Goal: Task Accomplishment & Management: Use online tool/utility

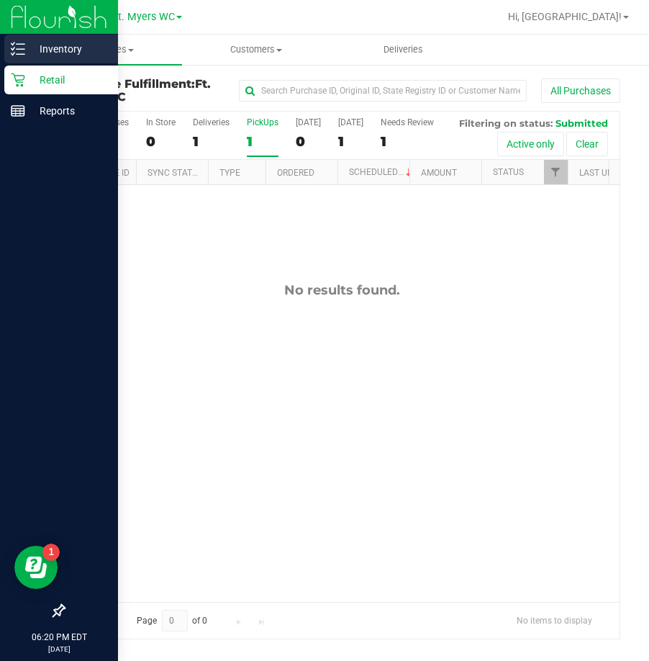
click at [15, 49] on icon at bounding box center [18, 49] width 14 height 14
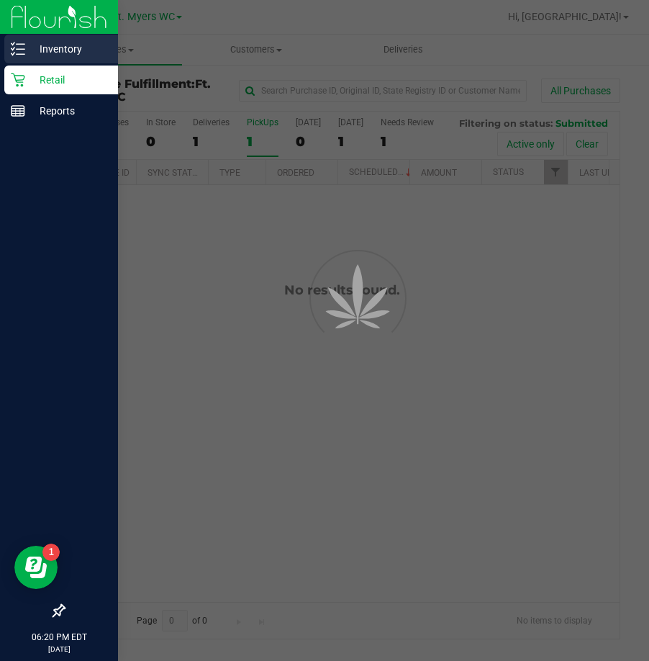
click at [43, 46] on p "Inventory" at bounding box center [68, 48] width 86 height 17
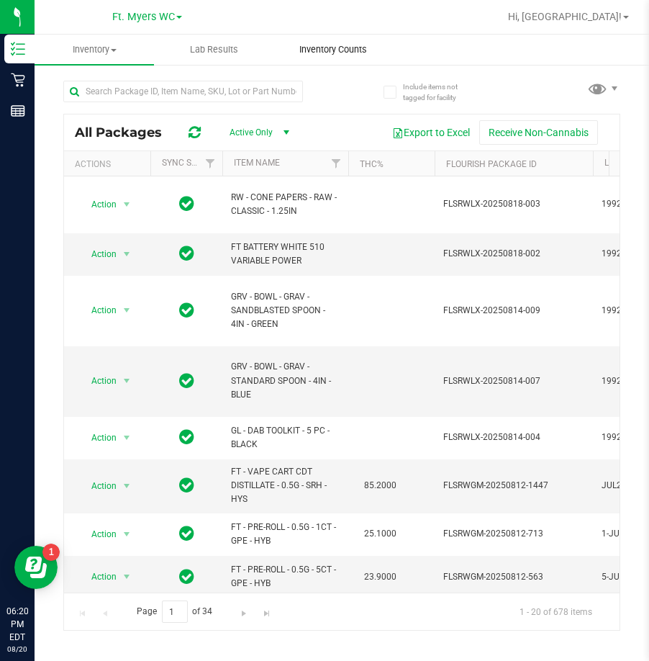
click at [366, 52] on span "Inventory Counts" at bounding box center [333, 49] width 107 height 13
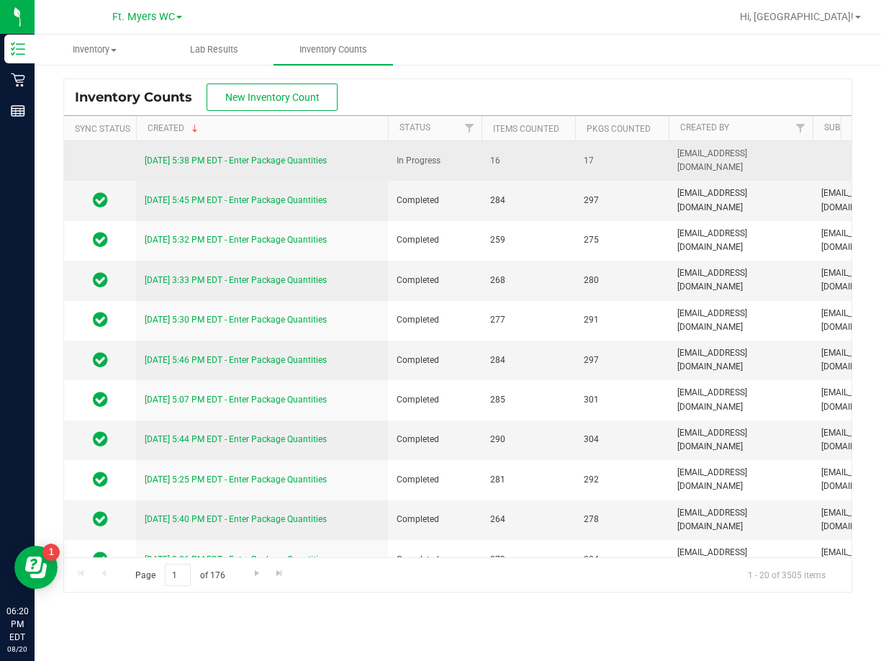
click at [223, 164] on link "[DATE] 5:38 PM EDT - Enter Package Quantities" at bounding box center [236, 160] width 182 height 10
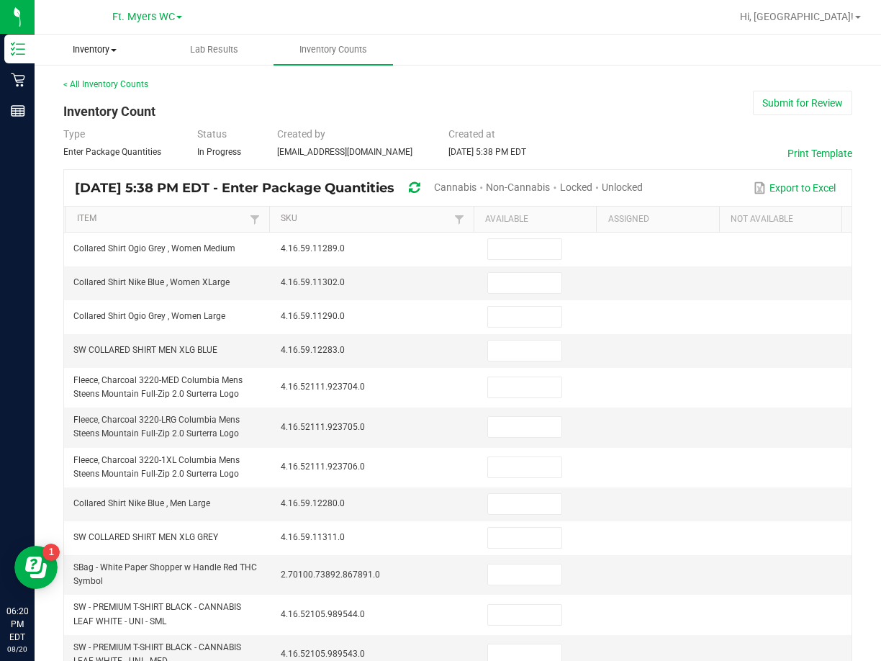
click at [91, 58] on uib-tab-heading "Inventory All packages All inventory Waste log" at bounding box center [94, 49] width 118 height 29
click at [93, 89] on span "All packages" at bounding box center [84, 87] width 99 height 12
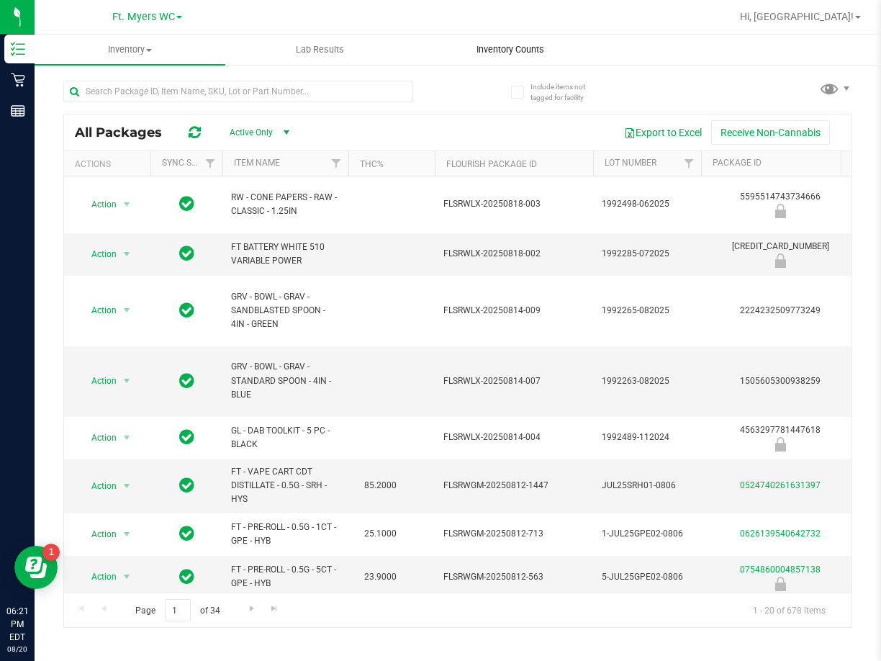
click at [530, 61] on uib-tab-heading "Inventory Counts" at bounding box center [510, 49] width 189 height 29
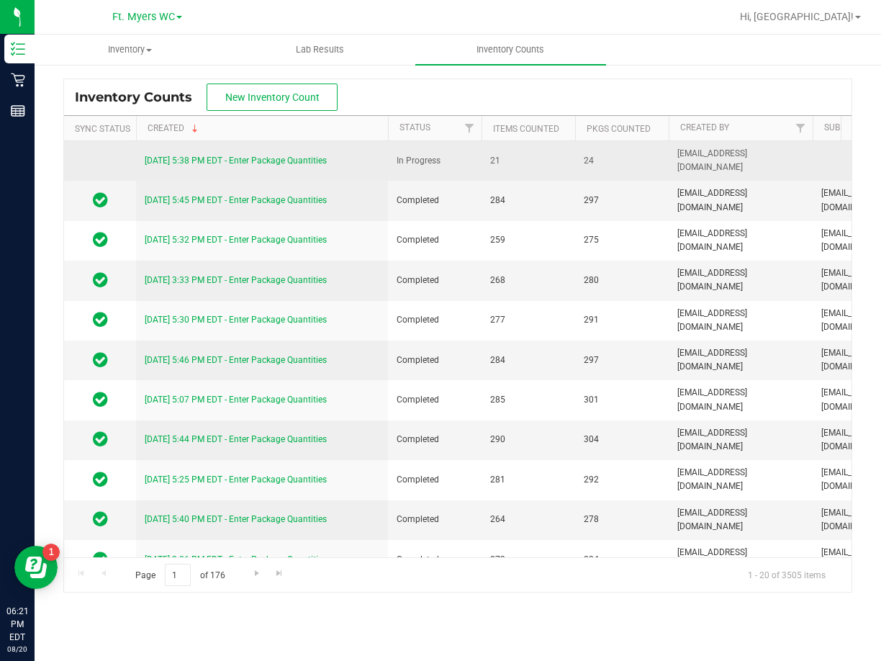
click at [237, 163] on link "[DATE] 5:38 PM EDT - Enter Package Quantities" at bounding box center [236, 160] width 182 height 10
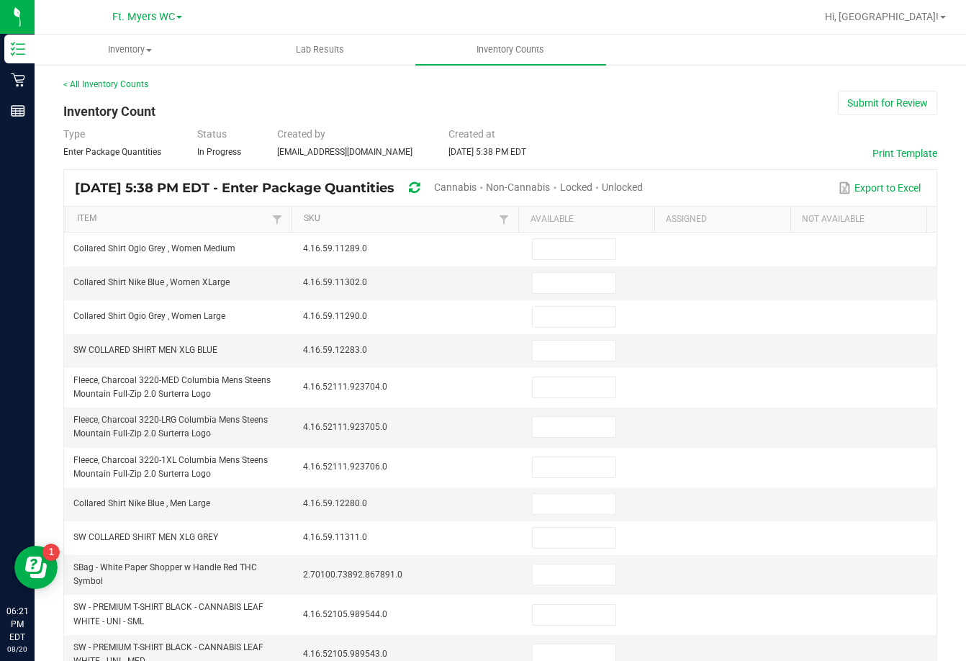
click at [643, 181] on span "Unlocked" at bounding box center [622, 187] width 41 height 12
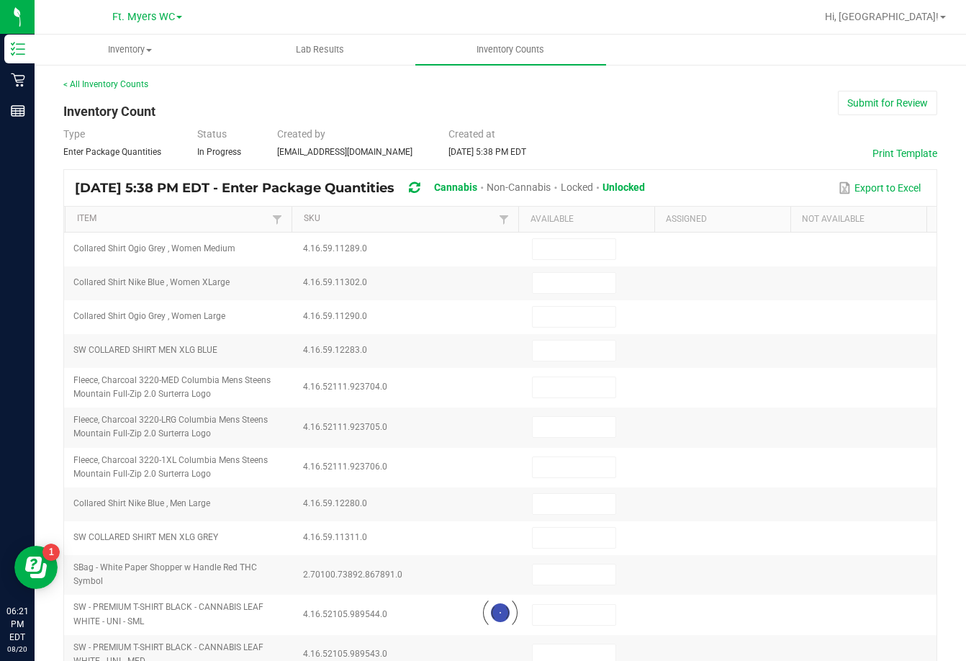
type input "8"
type input "5"
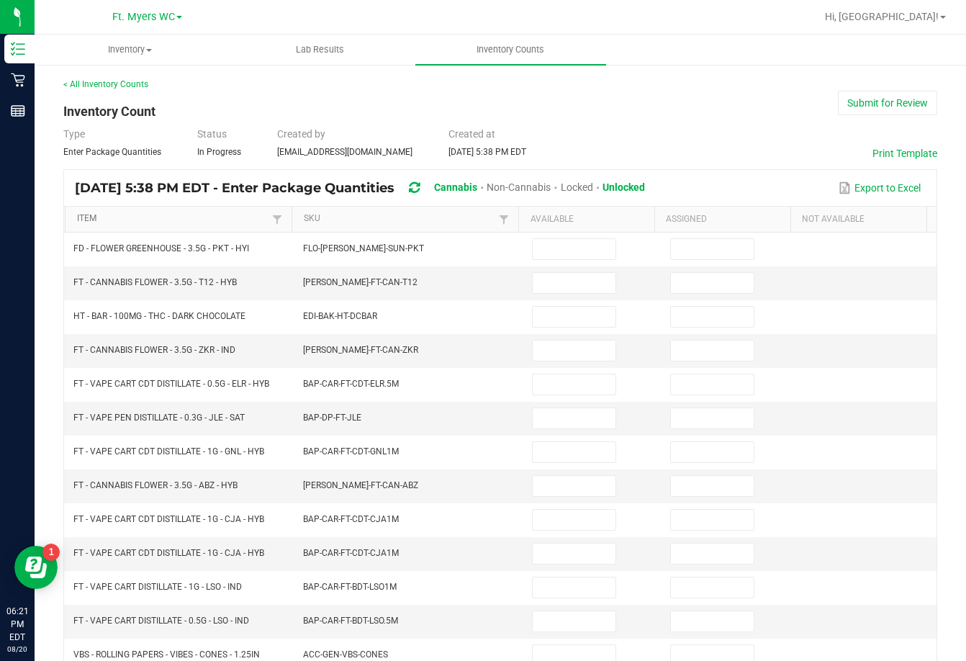
click at [96, 221] on link "Item" at bounding box center [172, 219] width 191 height 12
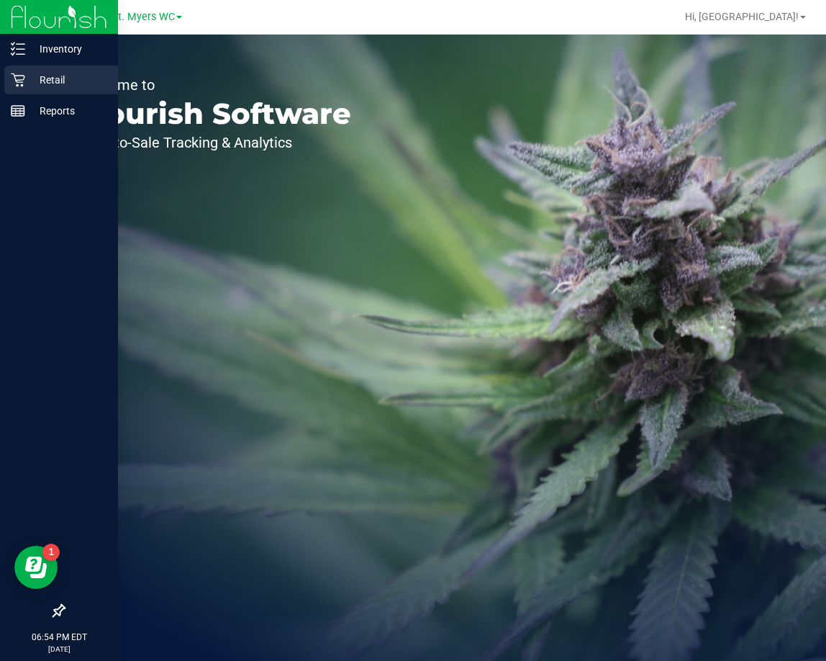
click at [25, 68] on div "Retail" at bounding box center [61, 79] width 114 height 29
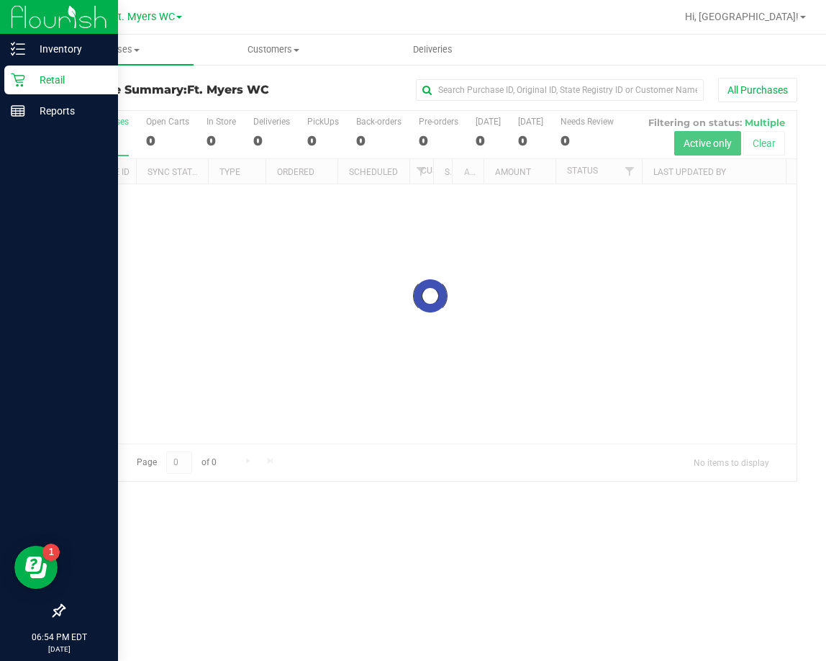
click at [20, 85] on icon at bounding box center [18, 80] width 14 height 14
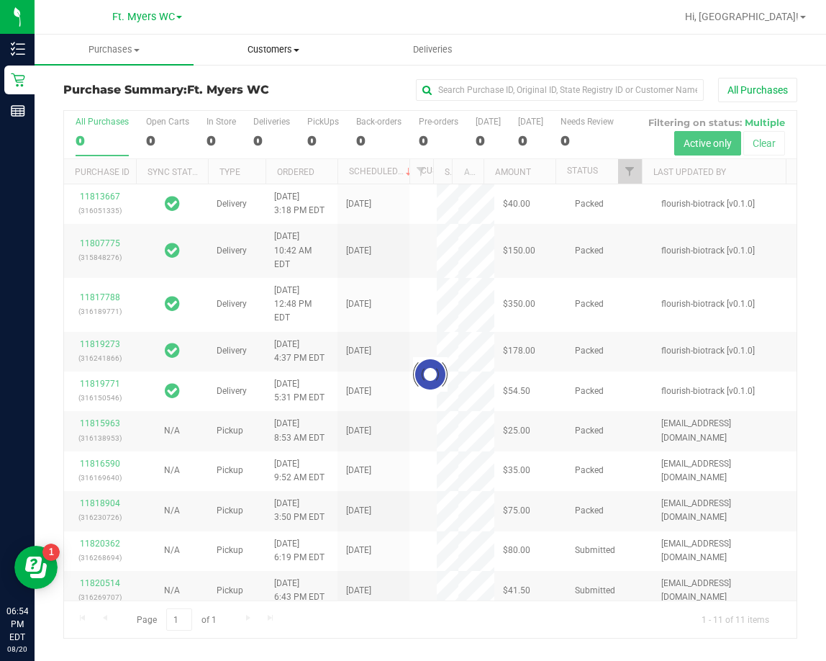
click at [288, 44] on span "Customers" at bounding box center [273, 49] width 158 height 13
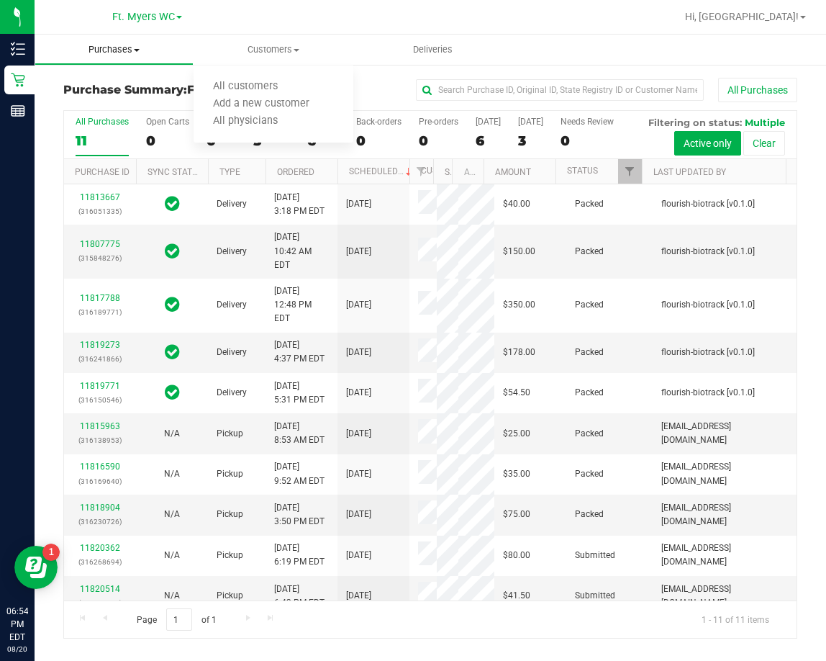
click at [109, 50] on span "Purchases" at bounding box center [114, 49] width 158 height 13
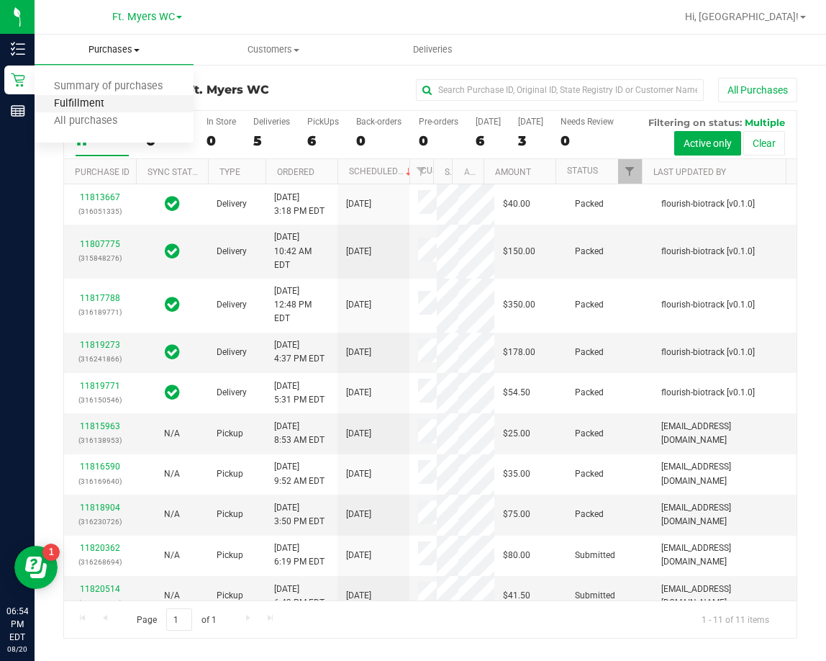
click at [94, 101] on span "Fulfillment" at bounding box center [79, 104] width 89 height 12
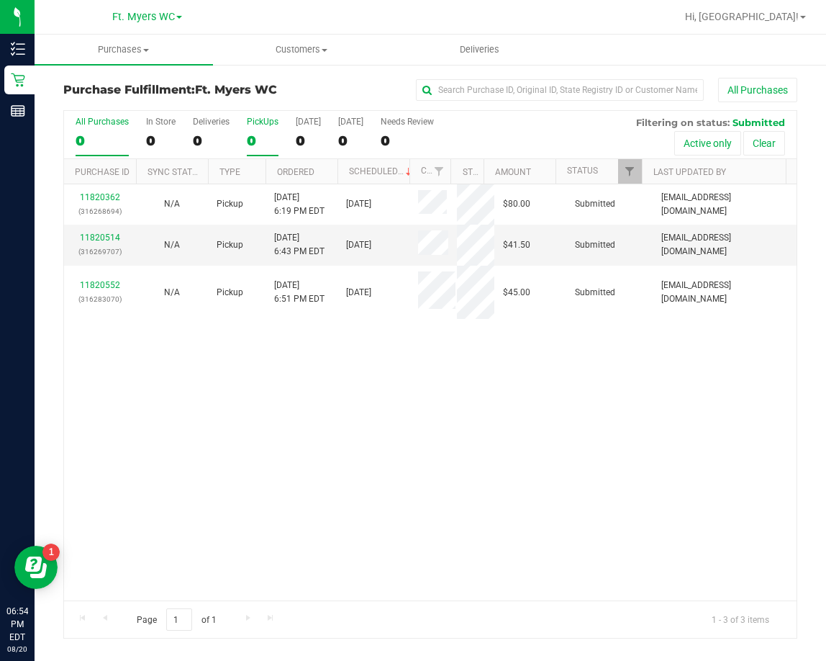
click at [269, 131] on label "PickUps 0" at bounding box center [263, 137] width 32 height 40
click at [0, 0] on input "PickUps 0" at bounding box center [0, 0] width 0 height 0
click at [103, 243] on link "11820514" at bounding box center [100, 237] width 40 height 10
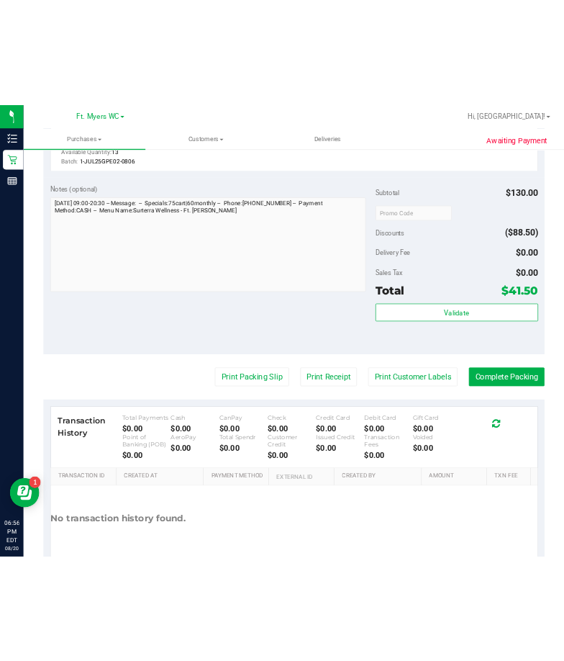
scroll to position [766, 0]
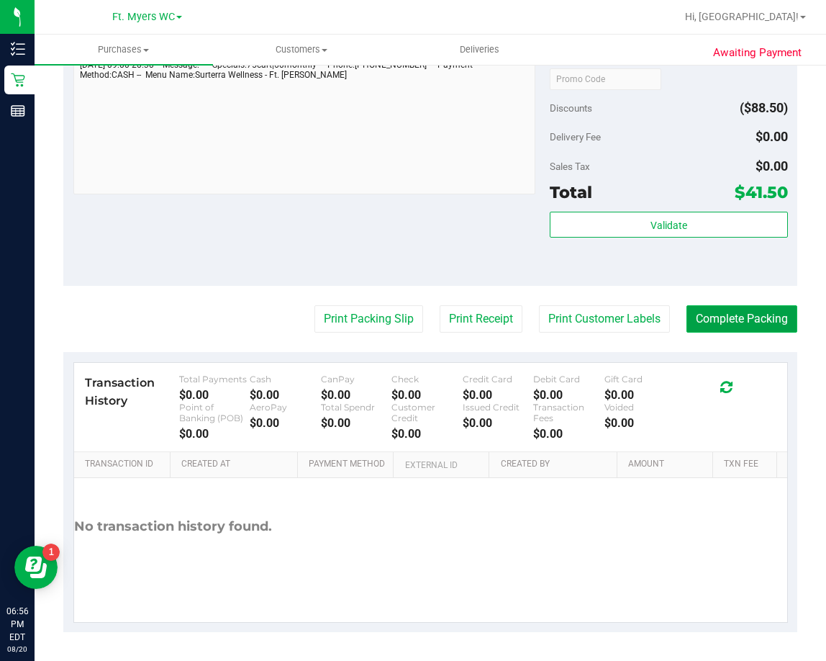
click at [748, 317] on button "Complete Packing" at bounding box center [742, 318] width 111 height 27
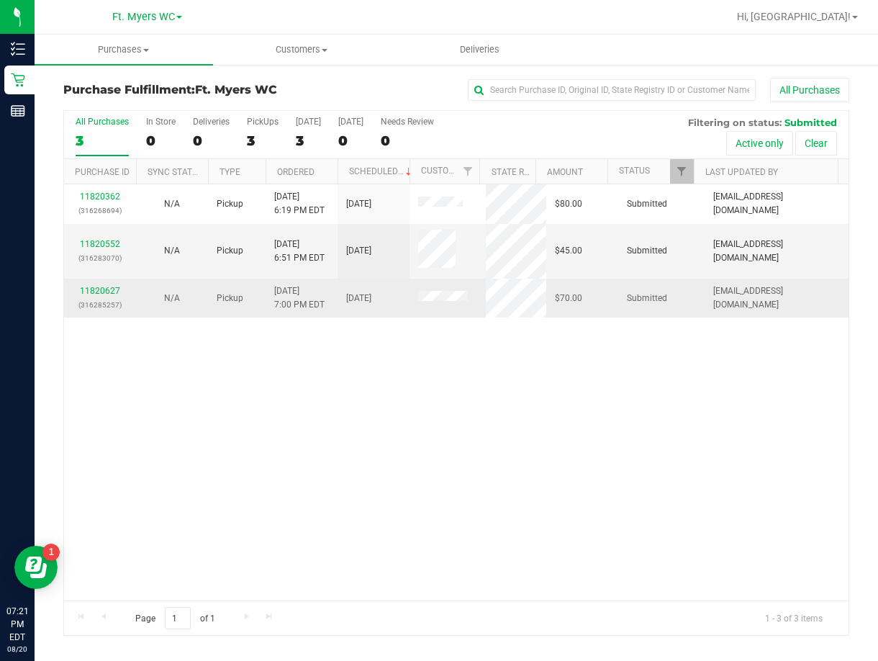
click at [101, 297] on div "11820627 (316285257)" at bounding box center [100, 297] width 55 height 27
click at [103, 296] on link "11820627" at bounding box center [100, 291] width 40 height 10
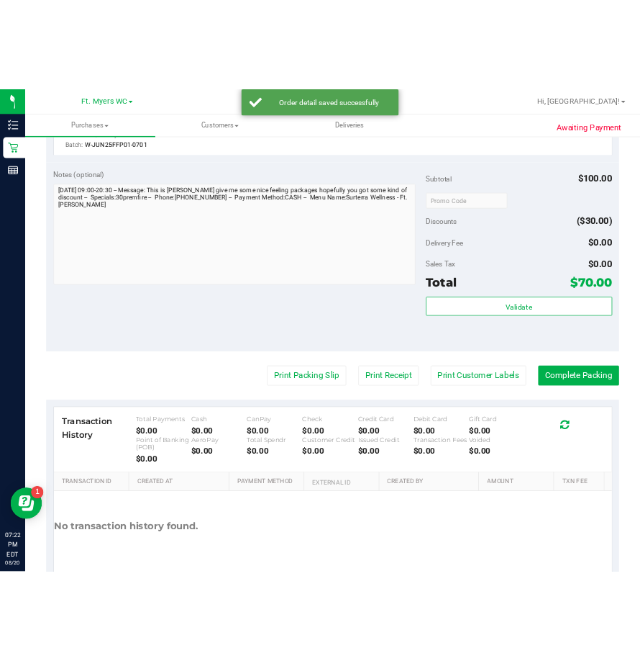
scroll to position [403, 0]
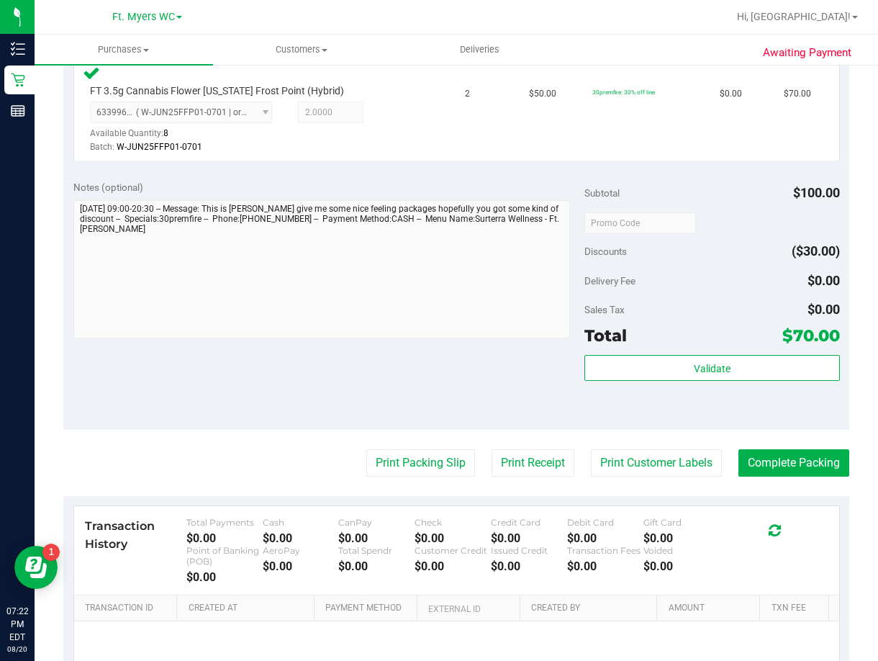
click at [757, 481] on purchase-details "Back Edit Purchase Cancel Purchase View Profile # 11820627 BioTrack ID: - Submi…" at bounding box center [456, 225] width 786 height 1101
click at [774, 462] on button "Complete Packing" at bounding box center [793, 462] width 111 height 27
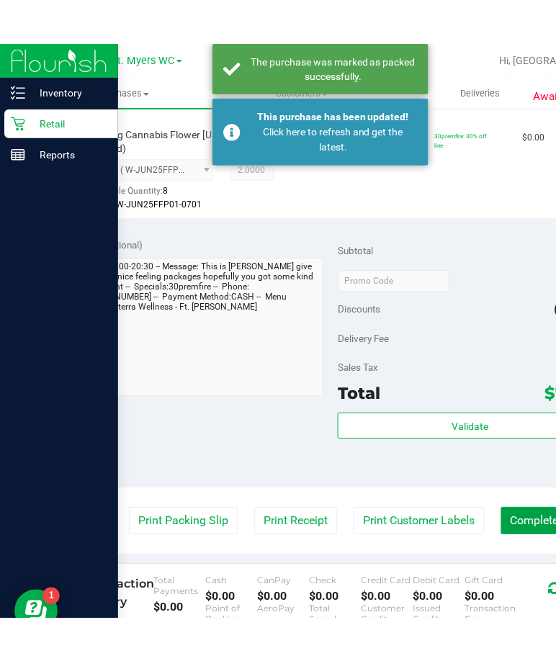
scroll to position [422, 0]
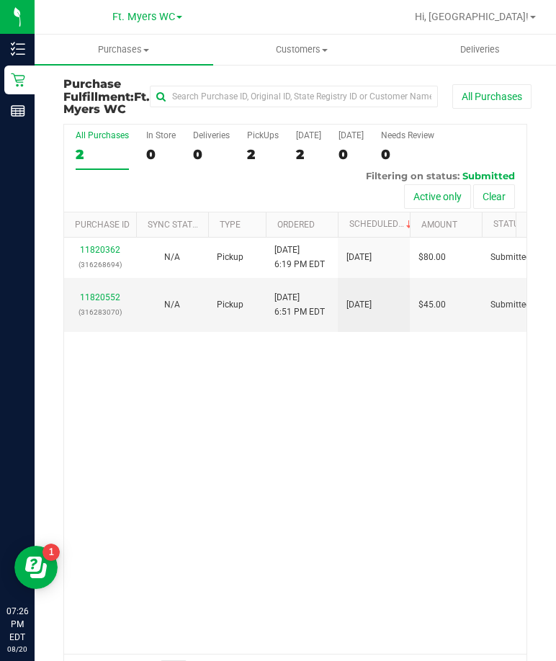
click at [326, 468] on div "11820362 (316268694) N/A Pickup 8/20/2025 6:19 PM EDT 8/20/2025 $80.00 Submitte…" at bounding box center [295, 445] width 462 height 416
drag, startPoint x: 4, startPoint y: 399, endPoint x: -271, endPoint y: 384, distance: 275.3
click at [0, 384] on html "Inventory Retail Reports 07:26 PM EDT 08/20/2025 08/20 Ft. Myers WC Hi, Savanna…" at bounding box center [278, 330] width 556 height 661
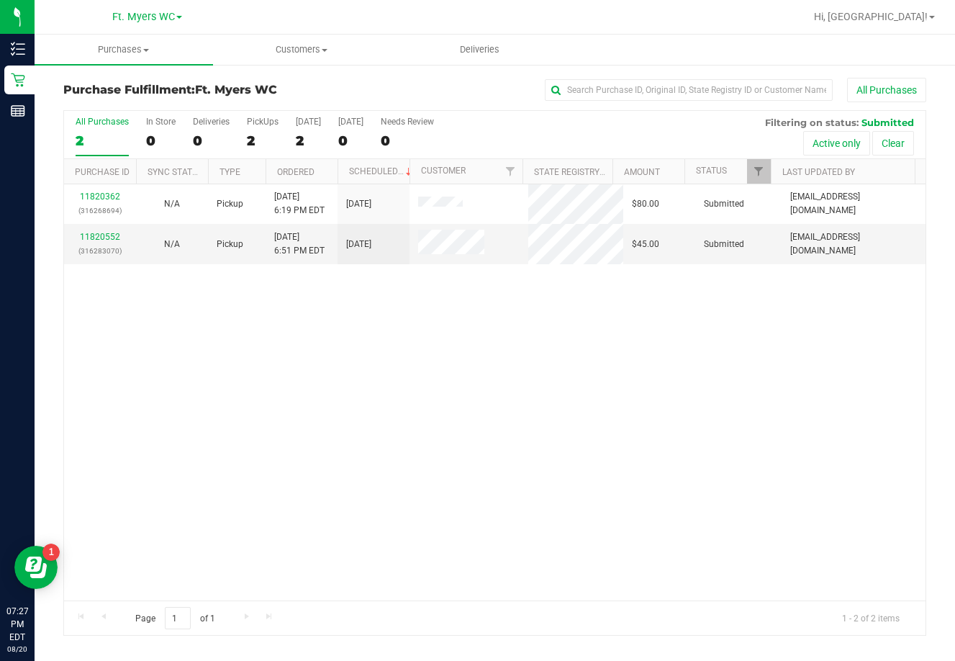
click at [408, 361] on div "11820362 (316268694) N/A Pickup 8/20/2025 6:19 PM EDT 8/20/2025 $80.00 Submitte…" at bounding box center [494, 392] width 861 height 416
click at [96, 235] on link "11820552" at bounding box center [100, 237] width 40 height 10
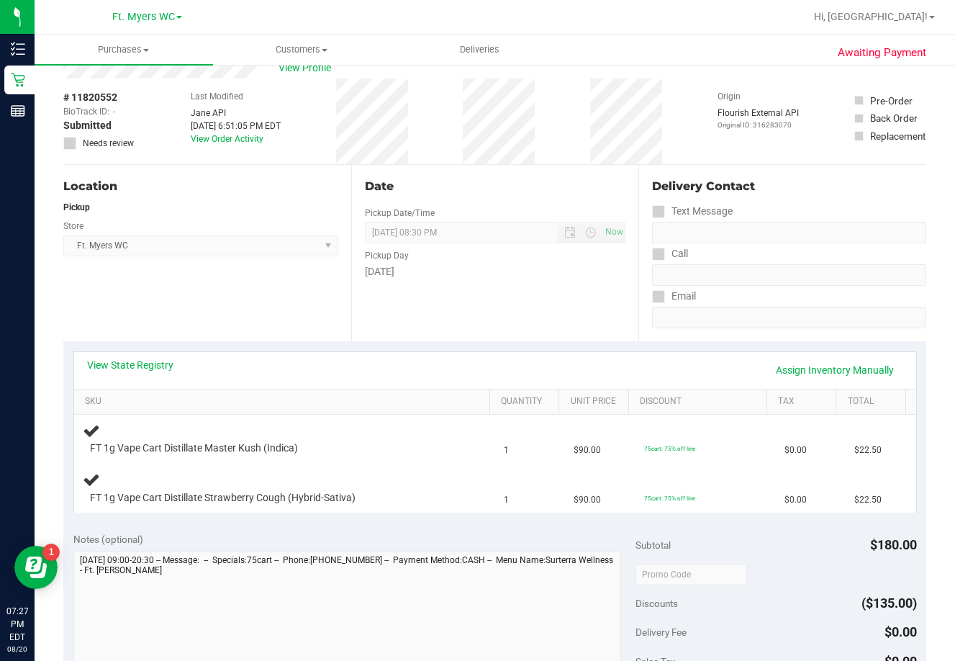
scroll to position [72, 0]
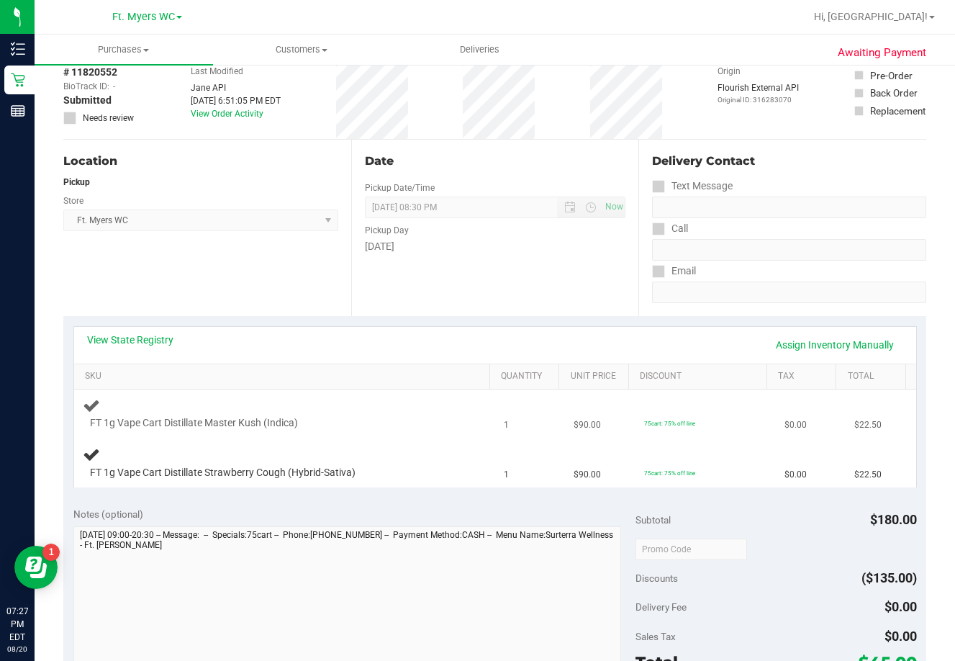
click at [397, 395] on td "FT 1g Vape Cart Distillate Master Kush (Indica)" at bounding box center [284, 413] width 421 height 49
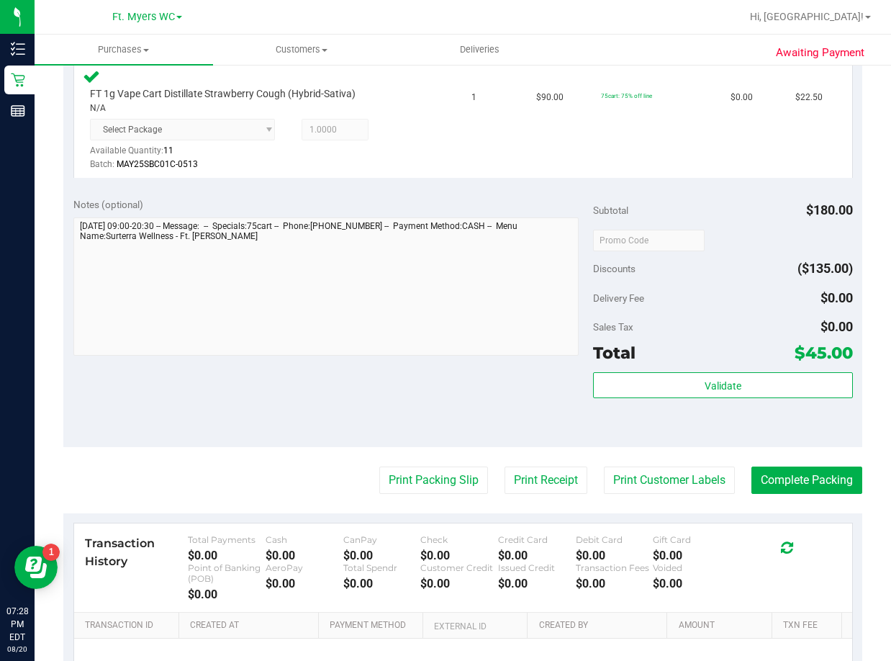
scroll to position [504, 0]
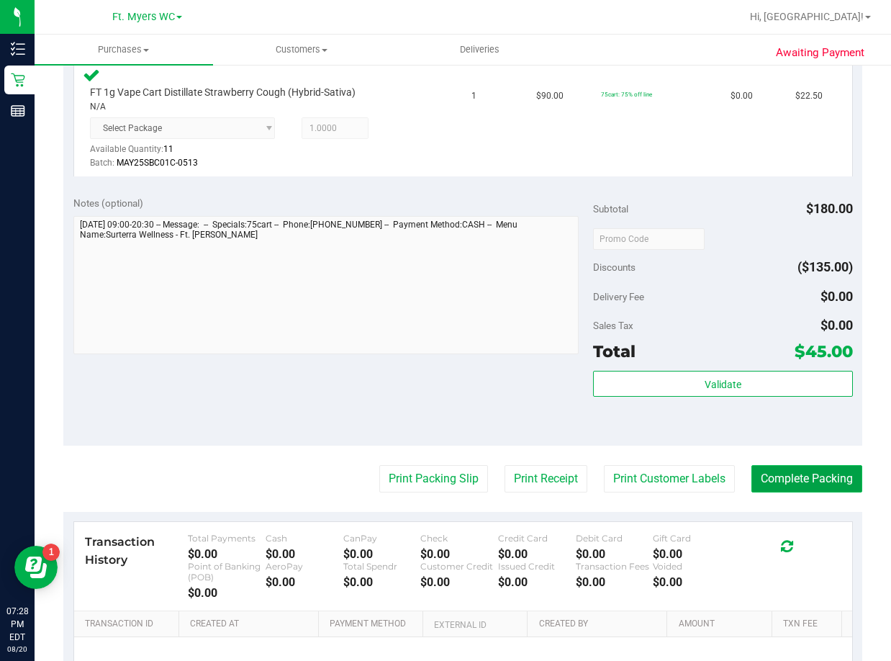
click at [811, 472] on button "Complete Packing" at bounding box center [806, 478] width 111 height 27
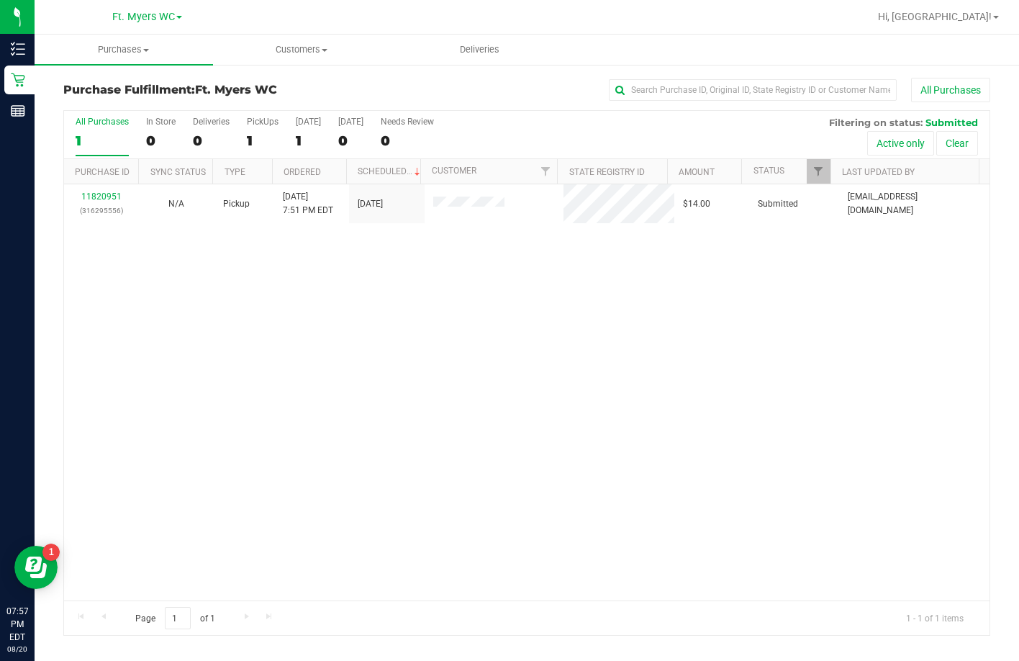
click at [297, 302] on div "11820951 (316295556) N/A Pickup 8/20/2025 7:51 PM EDT 8/20/2025 $14.00 Submitte…" at bounding box center [526, 392] width 925 height 416
click at [299, 267] on div "11820951 (316295556) N/A Pickup 8/20/2025 7:51 PM EDT 8/20/2025 $14.00 Submitte…" at bounding box center [526, 392] width 925 height 416
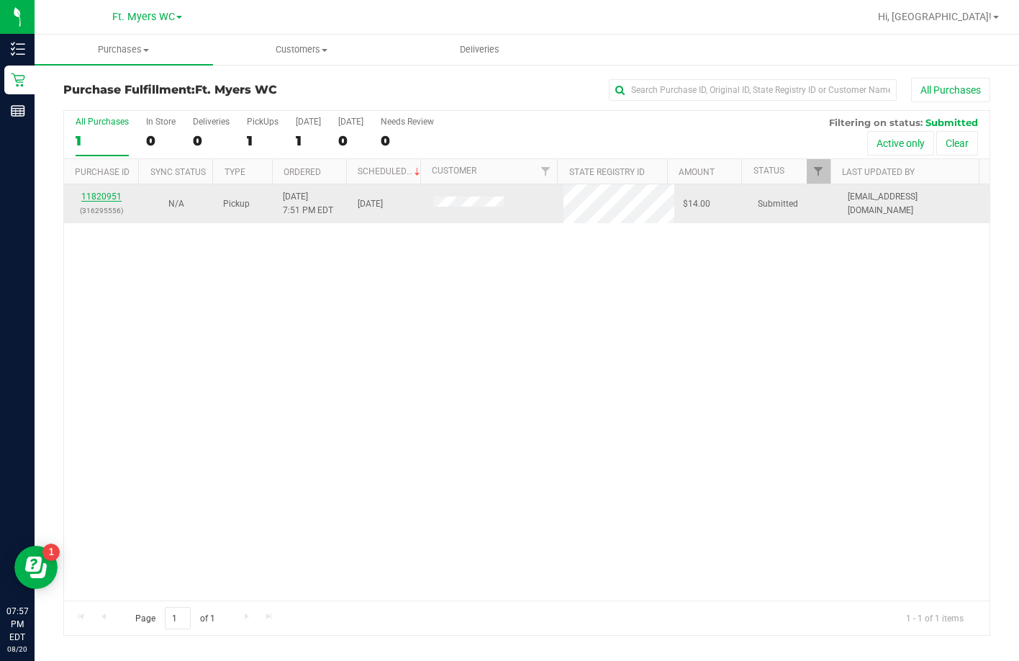
click at [95, 194] on link "11820951" at bounding box center [101, 196] width 40 height 10
click at [94, 198] on link "11820951" at bounding box center [101, 196] width 40 height 10
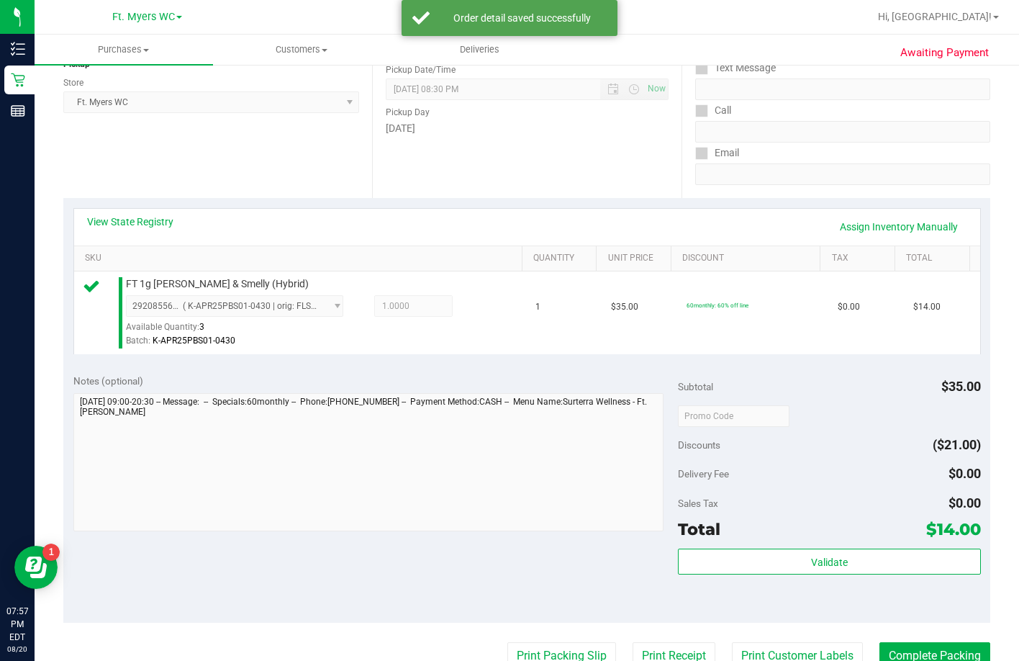
scroll to position [288, 0]
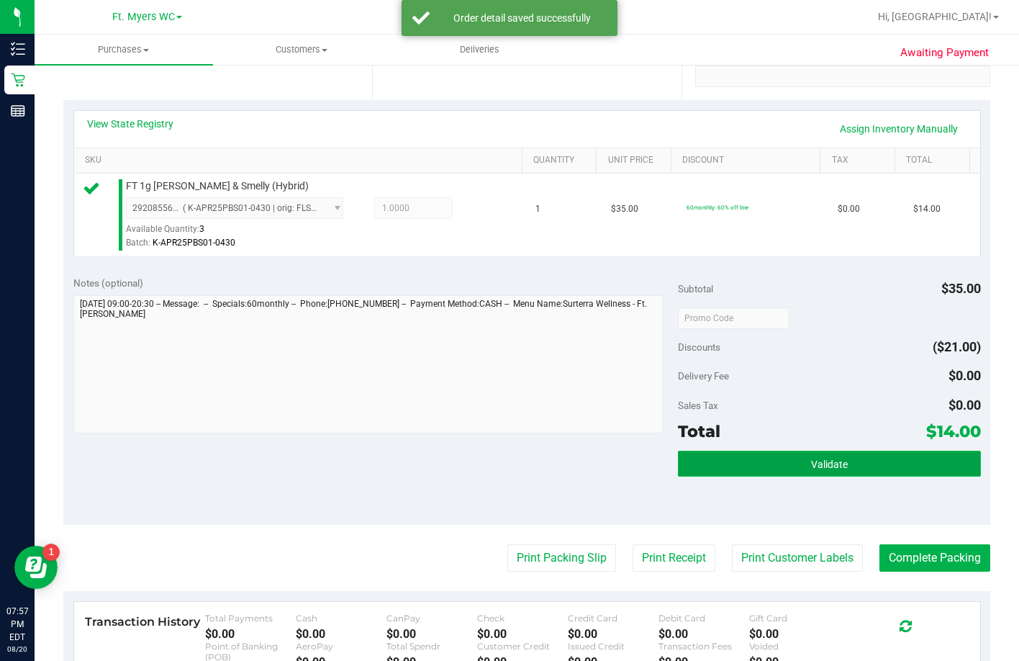
click at [785, 476] on button "Validate" at bounding box center [829, 463] width 302 height 26
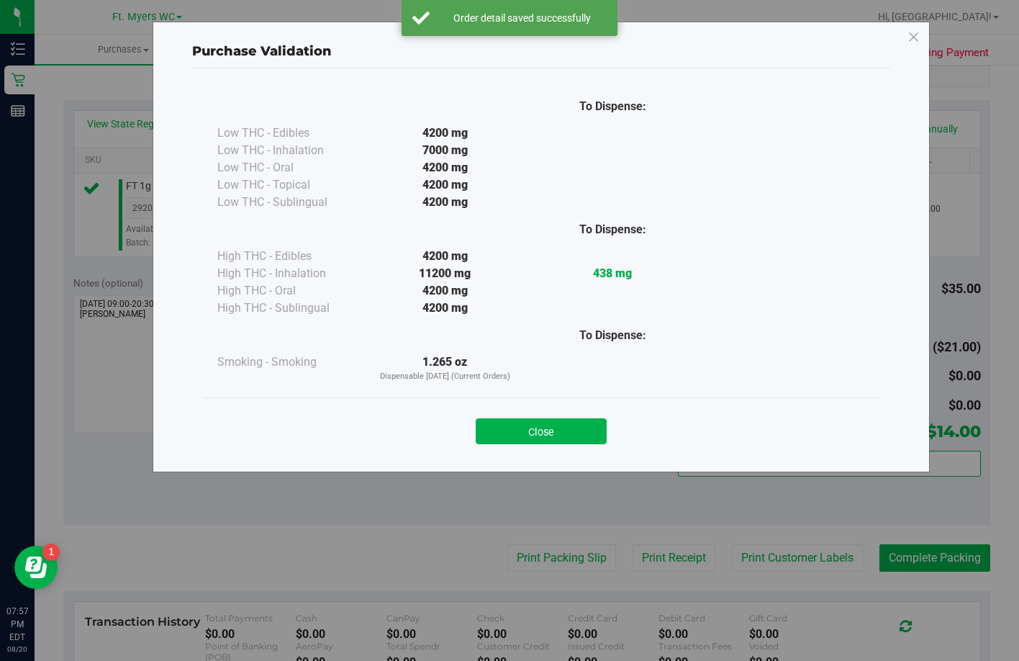
click at [602, 448] on div "Close" at bounding box center [541, 426] width 676 height 58
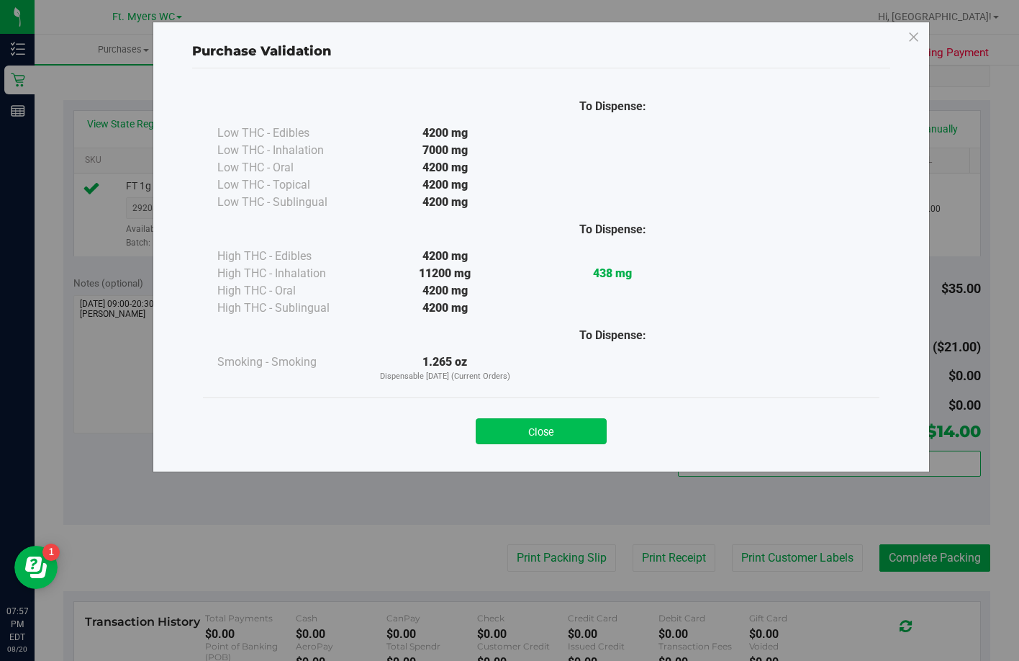
click at [600, 440] on button "Close" at bounding box center [541, 431] width 131 height 26
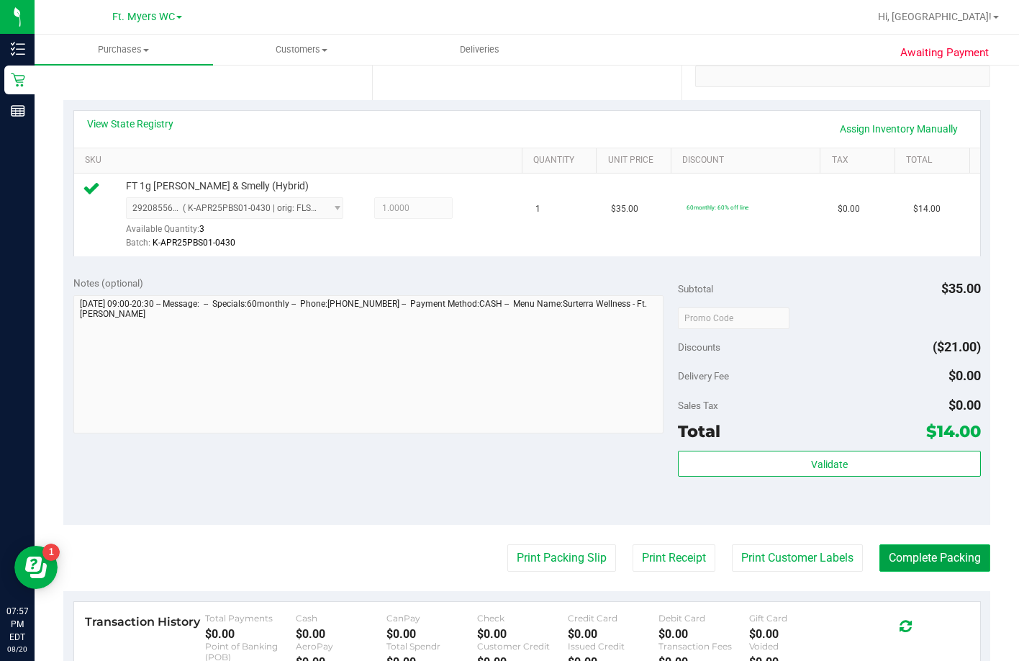
click at [825, 571] on button "Complete Packing" at bounding box center [934, 557] width 111 height 27
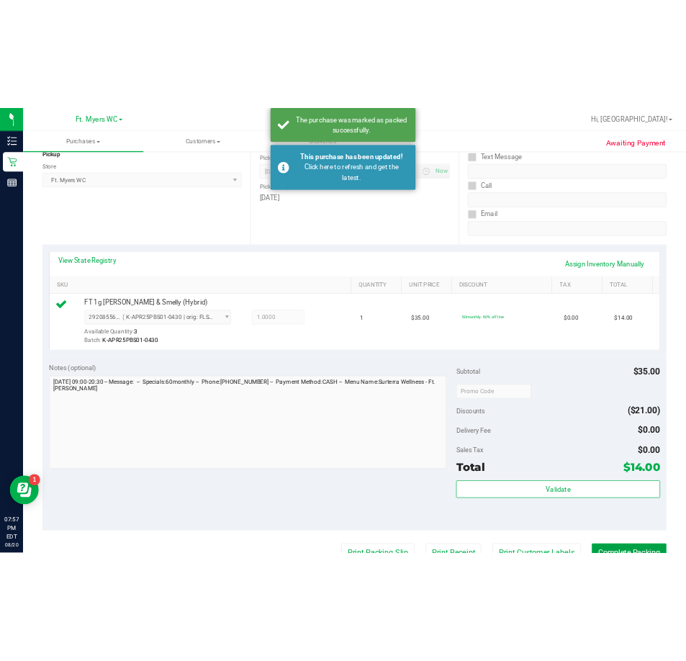
scroll to position [0, 0]
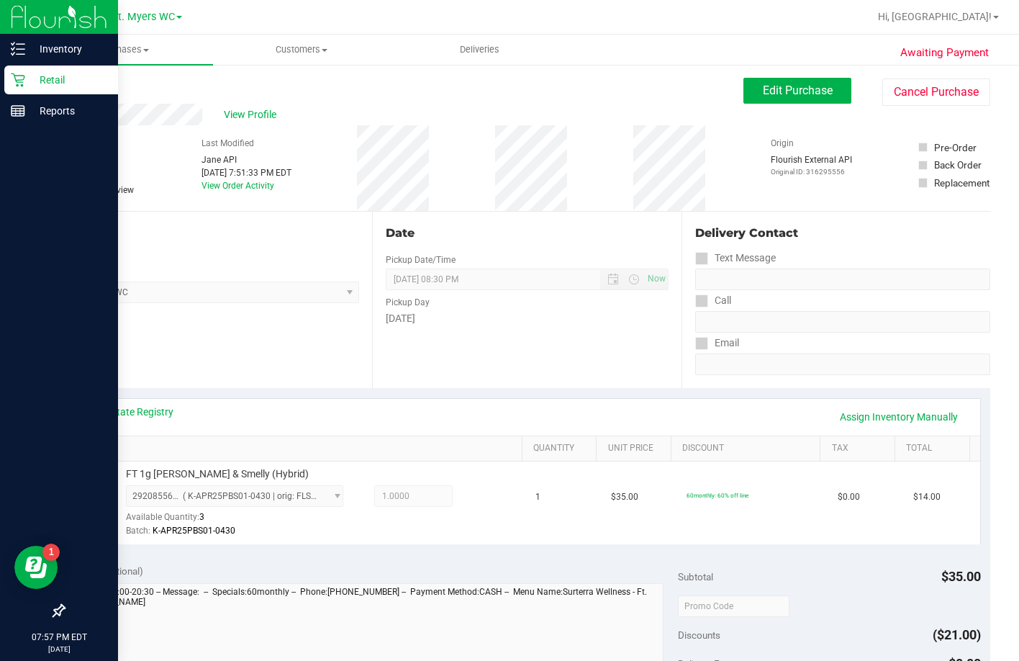
click at [5, 345] on div at bounding box center [59, 361] width 118 height 469
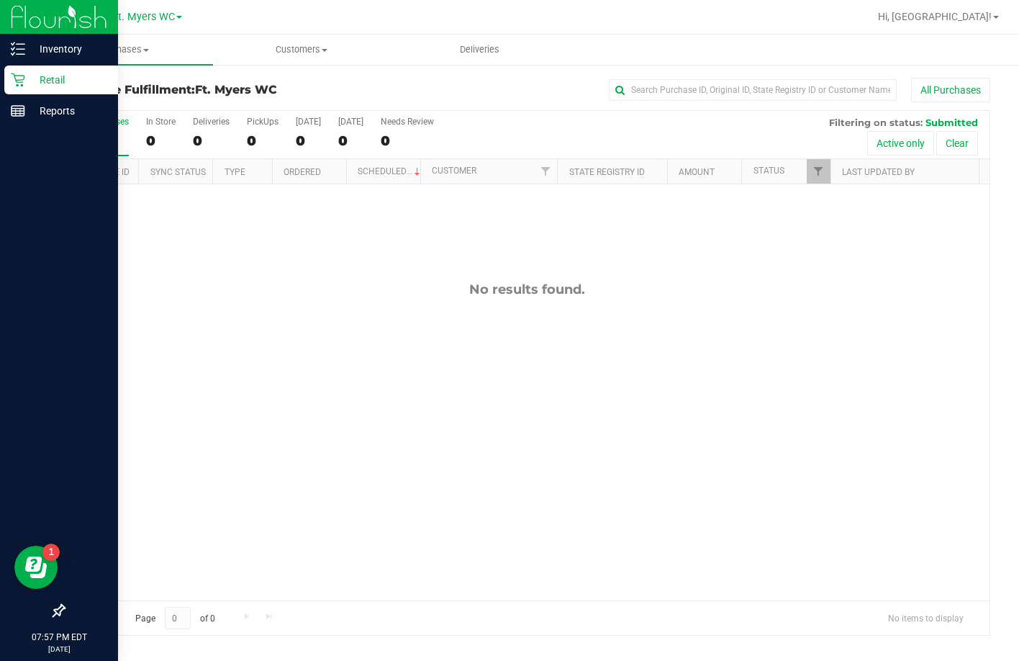
click at [1, 348] on div at bounding box center [59, 361] width 118 height 469
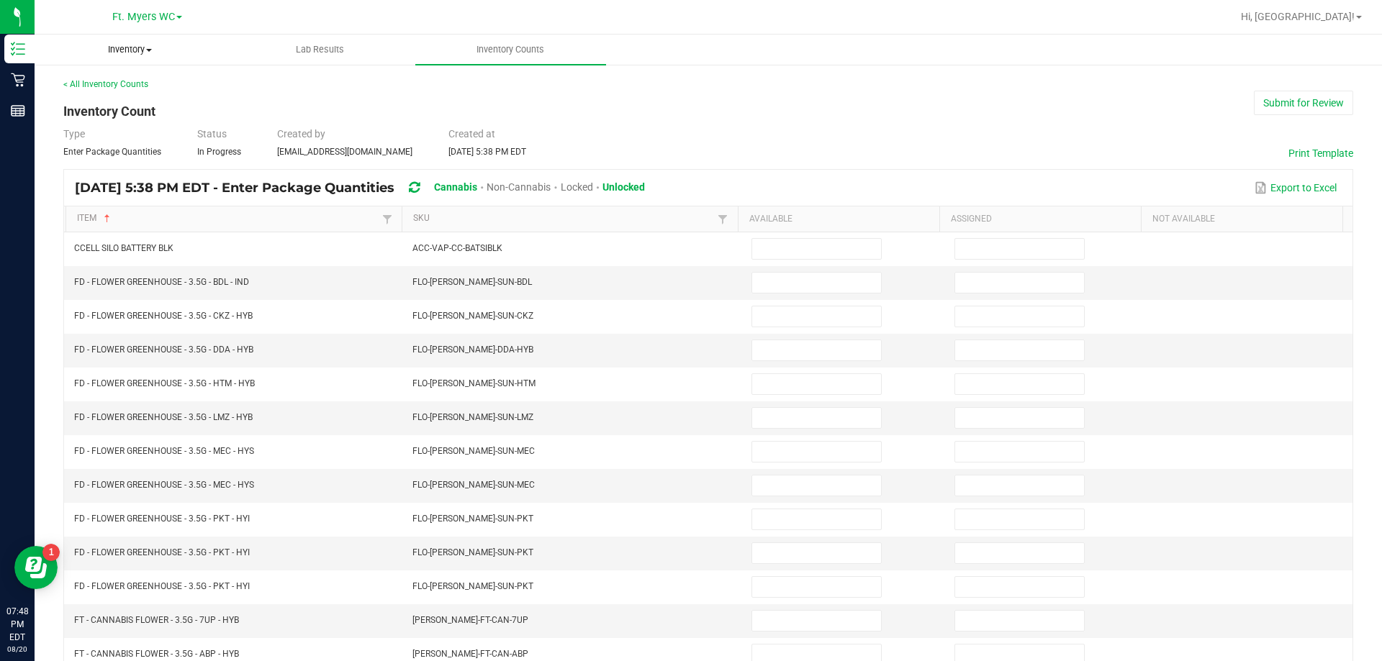
click at [118, 47] on span "Inventory" at bounding box center [129, 49] width 189 height 13
click at [249, 95] on div "< All Inventory Counts Inventory Count Submit for Review Type Enter Package Qua…" at bounding box center [708, 512] width 1290 height 868
click at [486, 44] on span "Inventory Counts" at bounding box center [510, 49] width 107 height 13
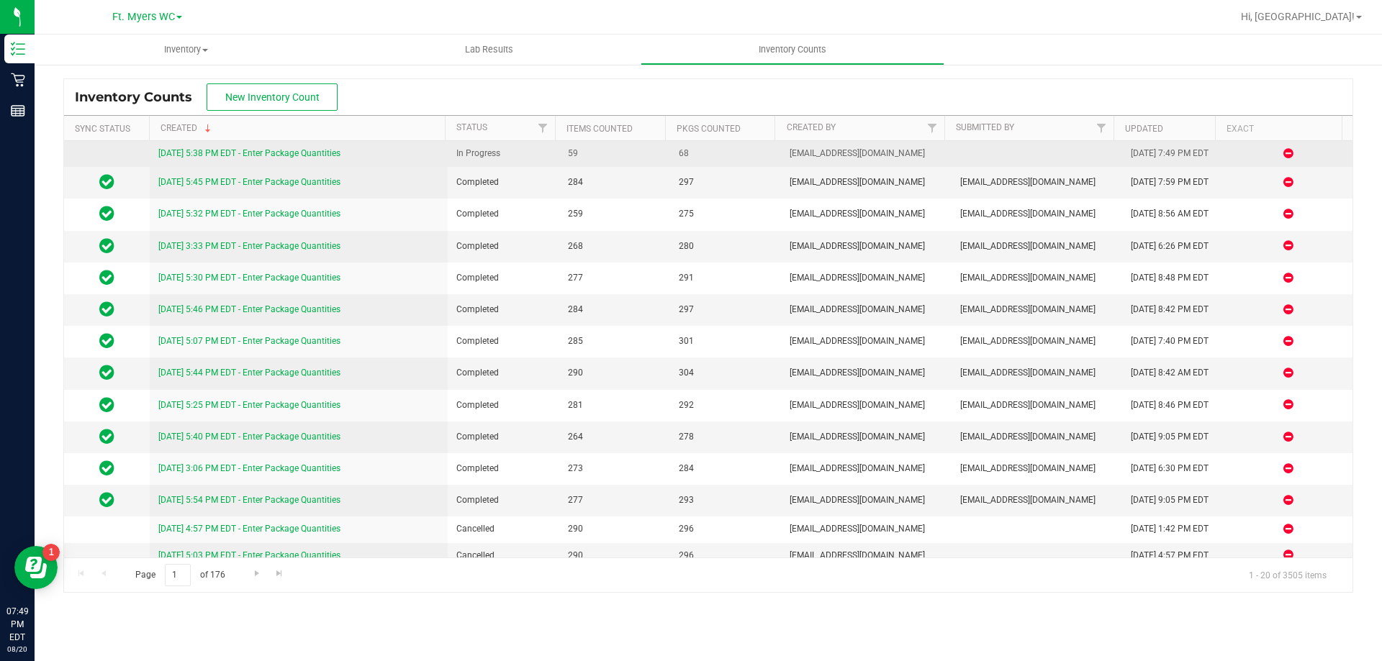
click at [191, 155] on link "[DATE] 5:38 PM EDT - Enter Package Quantities" at bounding box center [249, 153] width 182 height 10
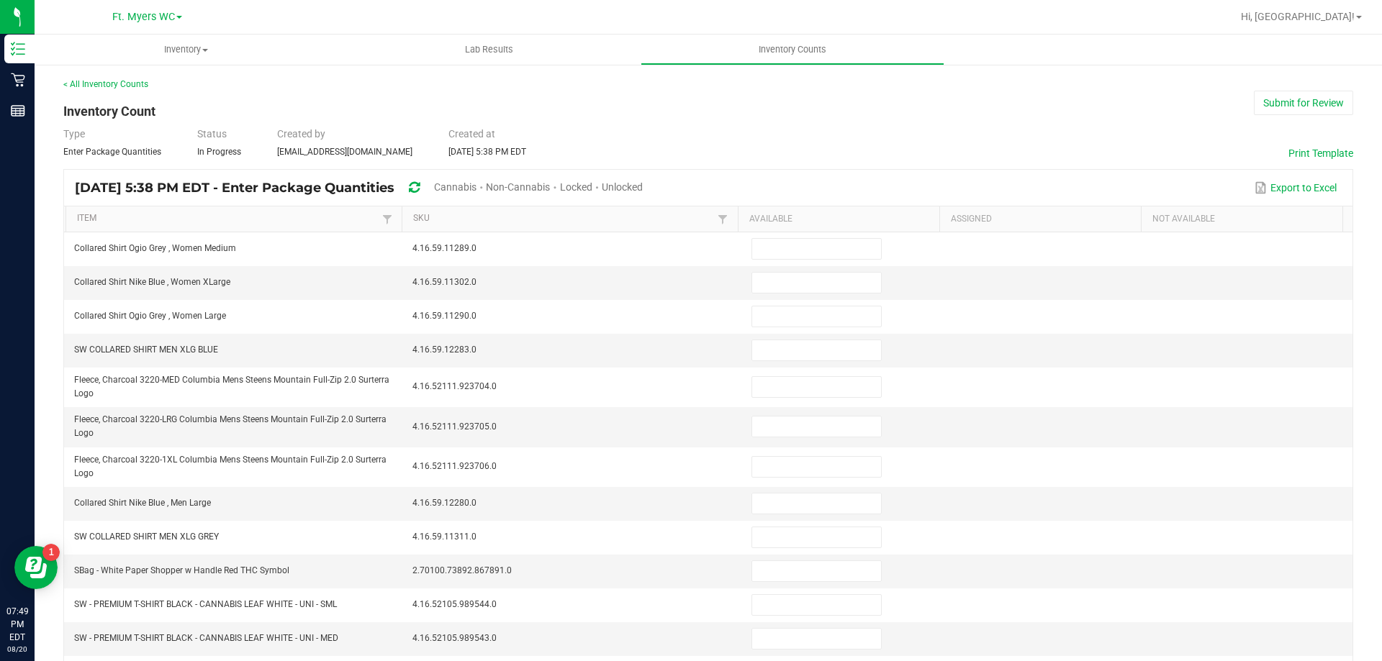
click at [643, 181] on span "Unlocked" at bounding box center [622, 187] width 41 height 12
type input "5"
type input "8"
type input "5"
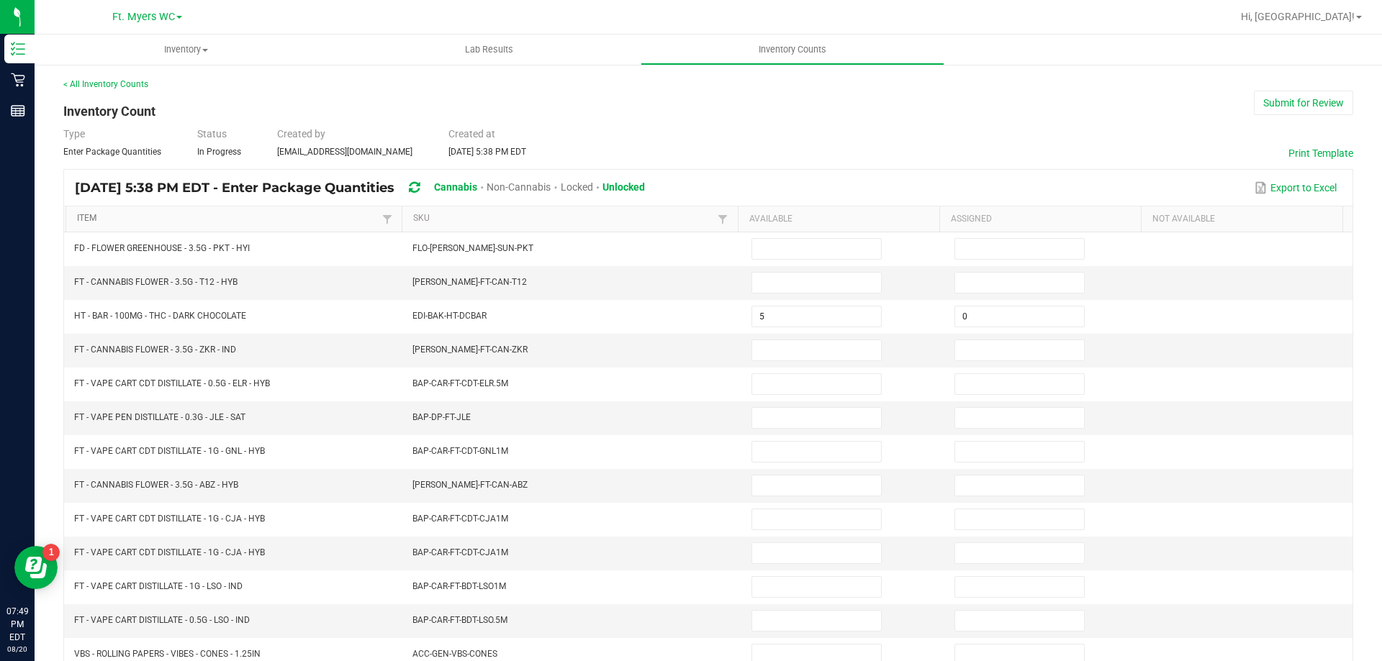
click at [89, 218] on link "Item" at bounding box center [227, 219] width 301 height 12
click at [792, 289] on input at bounding box center [816, 283] width 129 height 20
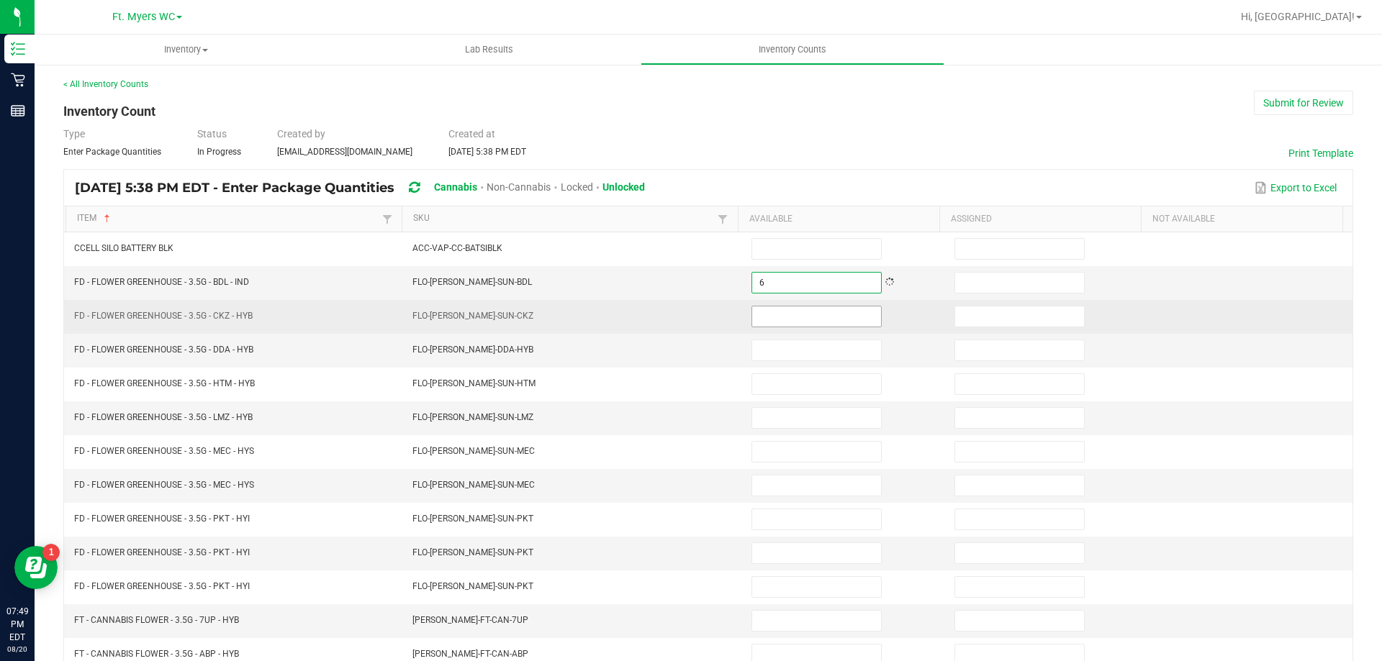
type input "6"
click at [787, 312] on input at bounding box center [816, 317] width 129 height 20
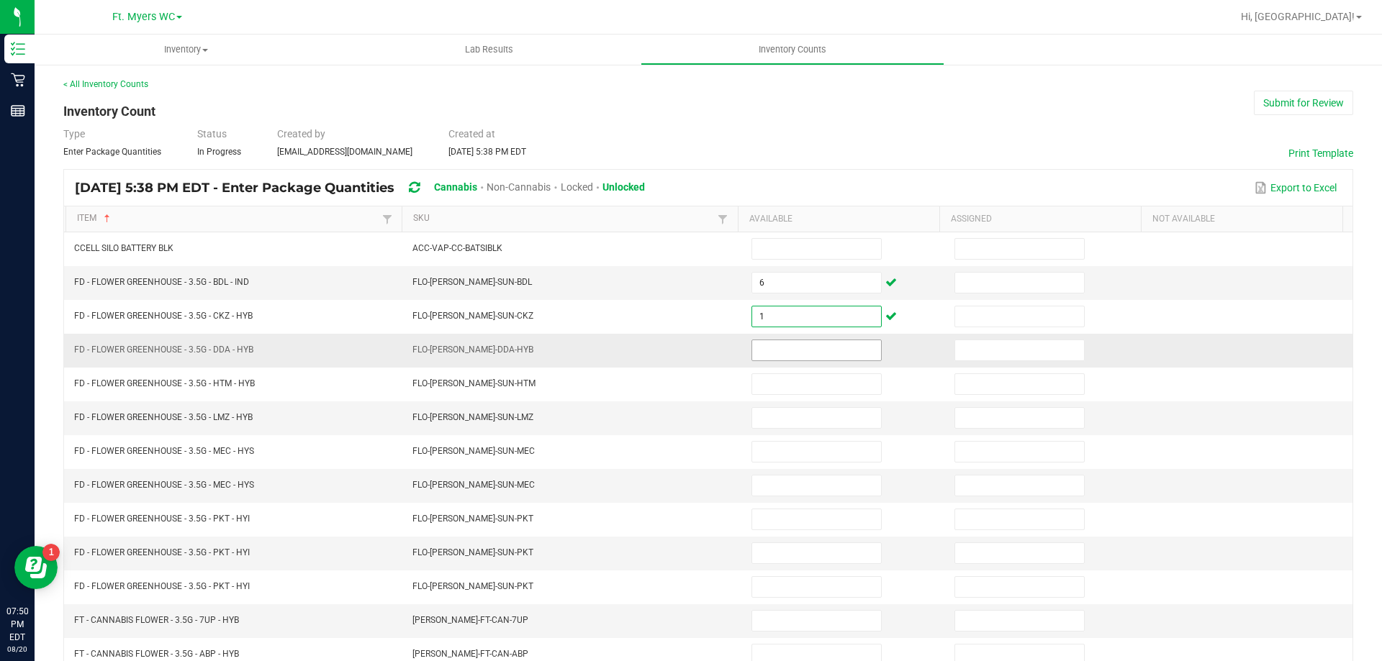
type input "1"
click at [788, 357] on input at bounding box center [816, 350] width 129 height 20
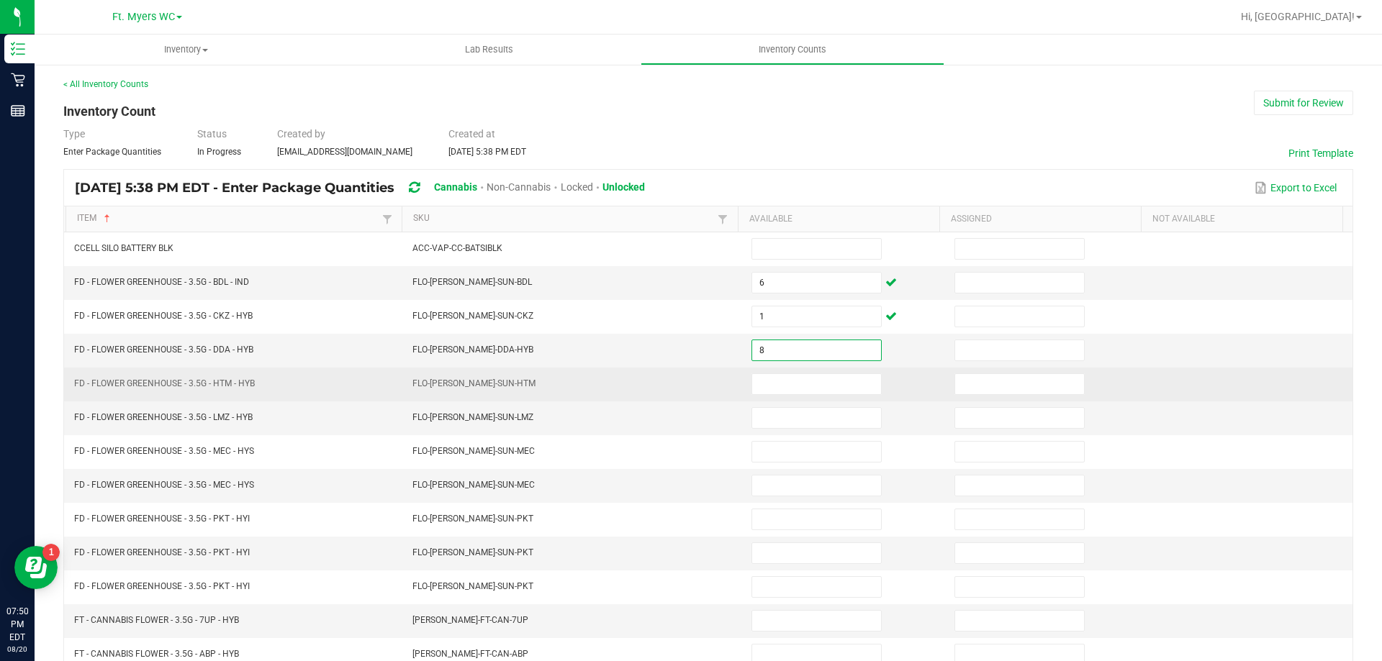
type input "8"
click at [805, 371] on td at bounding box center [844, 385] width 203 height 34
click at [806, 376] on input at bounding box center [816, 384] width 129 height 20
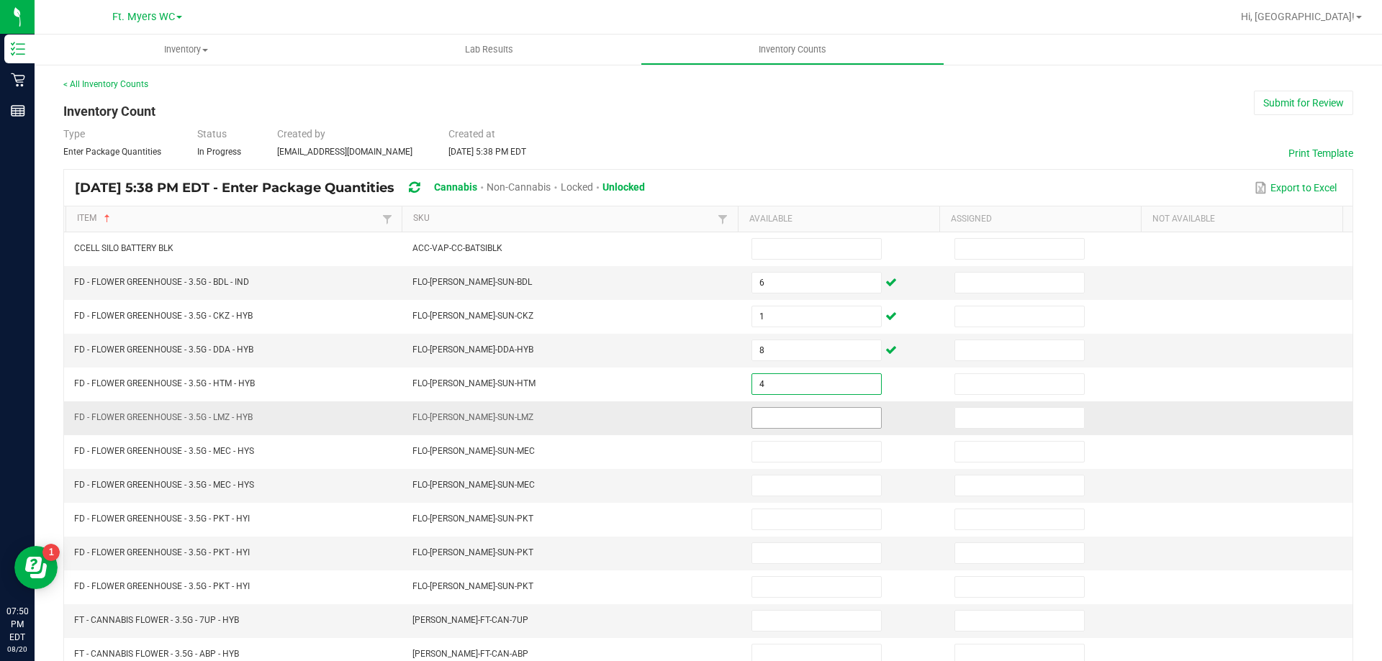
type input "4"
click at [809, 408] on input at bounding box center [816, 418] width 129 height 20
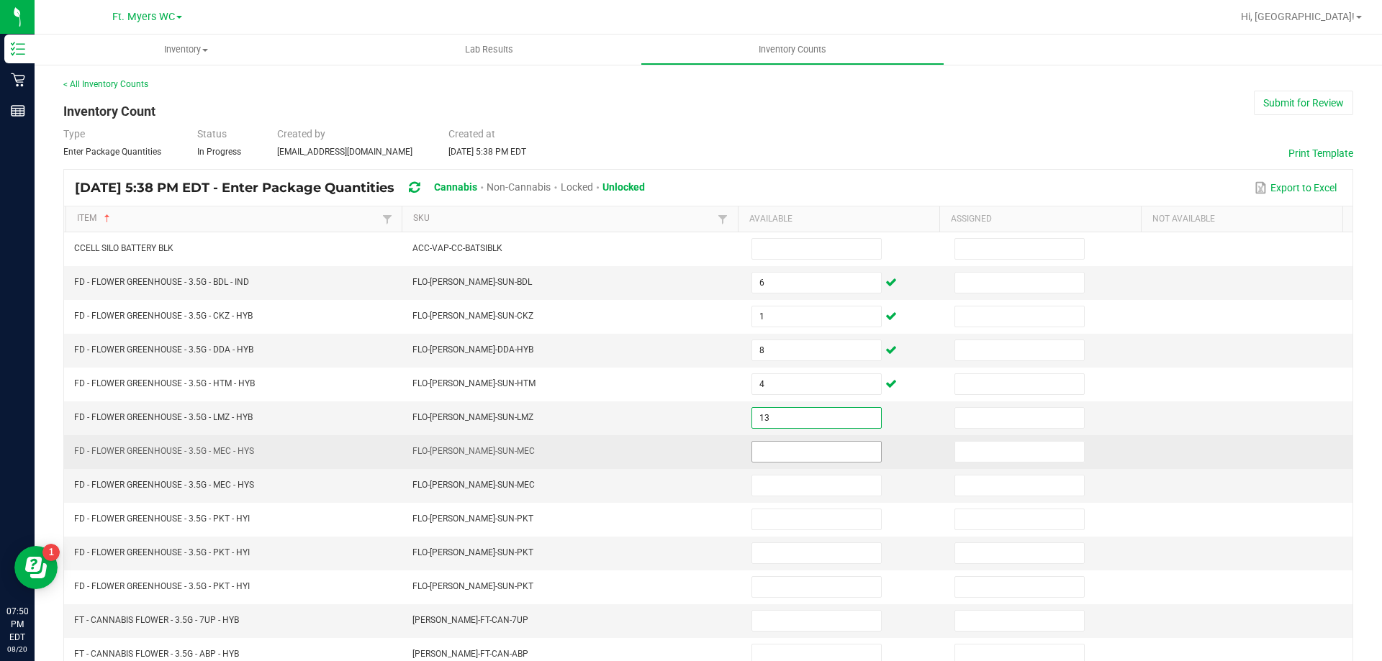
type input "13"
click at [810, 461] on input at bounding box center [816, 452] width 129 height 20
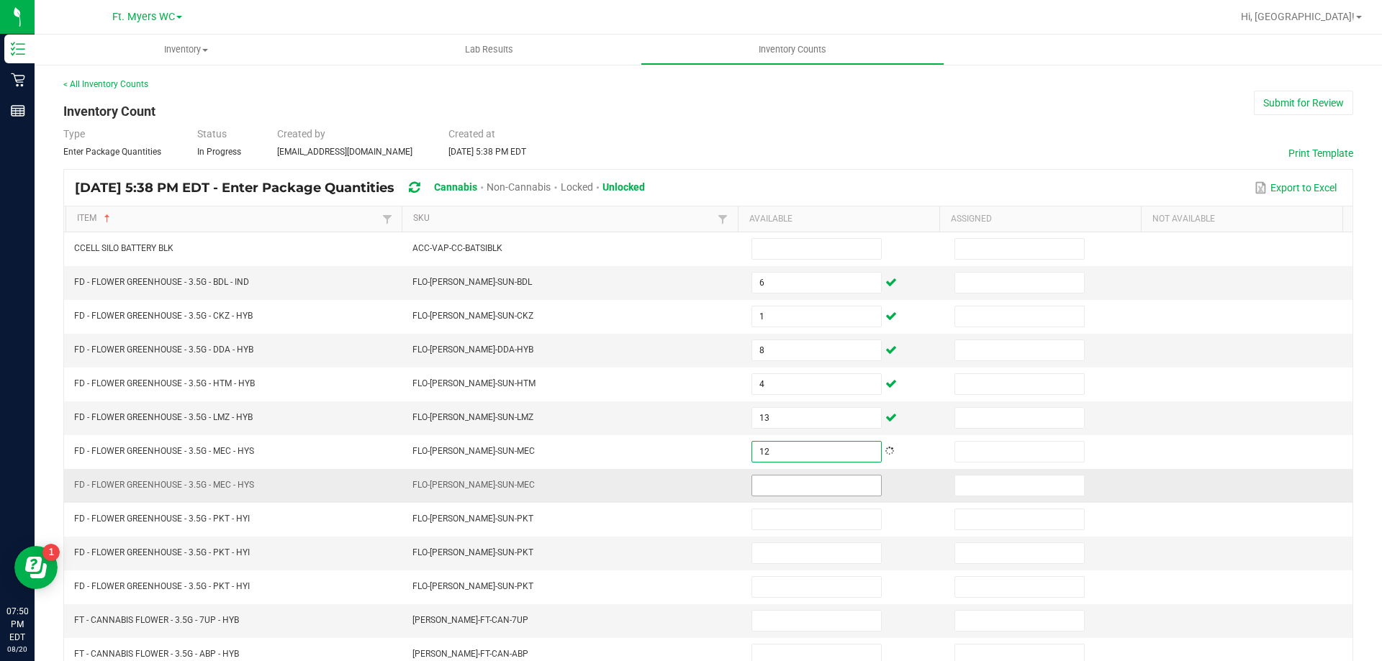
type input "12"
click at [807, 489] on input at bounding box center [816, 486] width 129 height 20
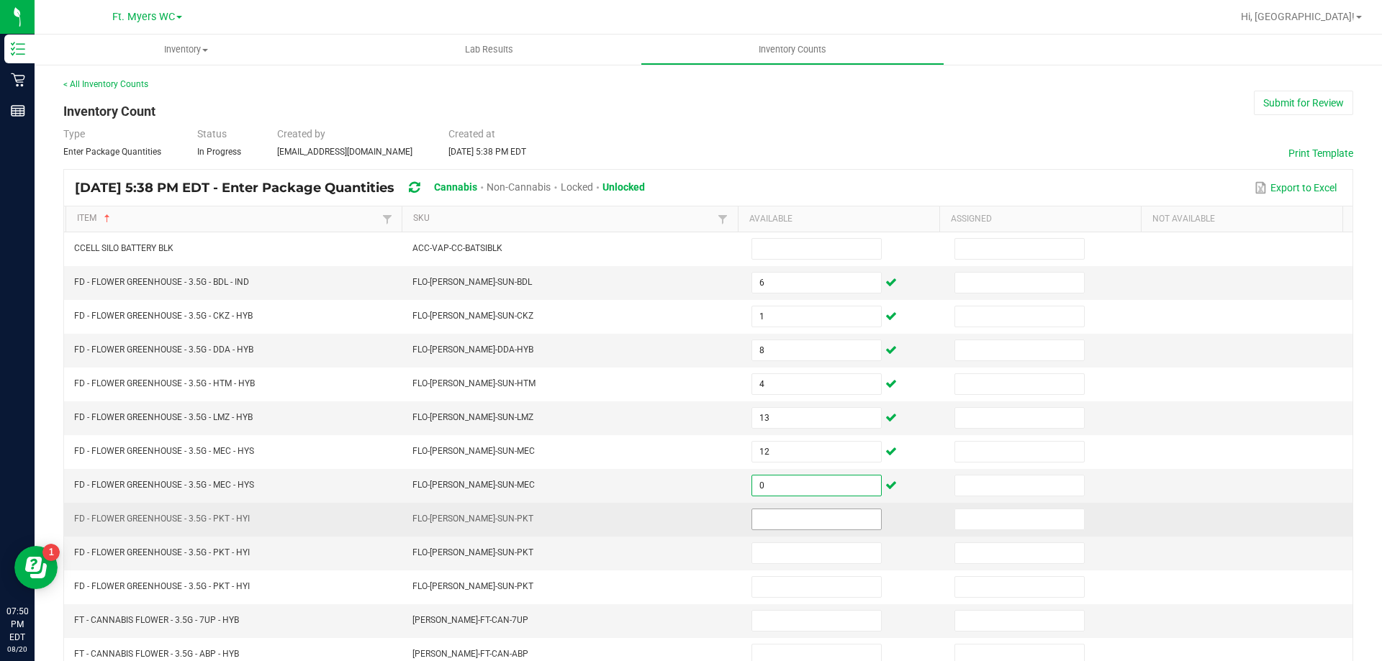
type input "0"
click at [790, 522] on input at bounding box center [816, 520] width 129 height 20
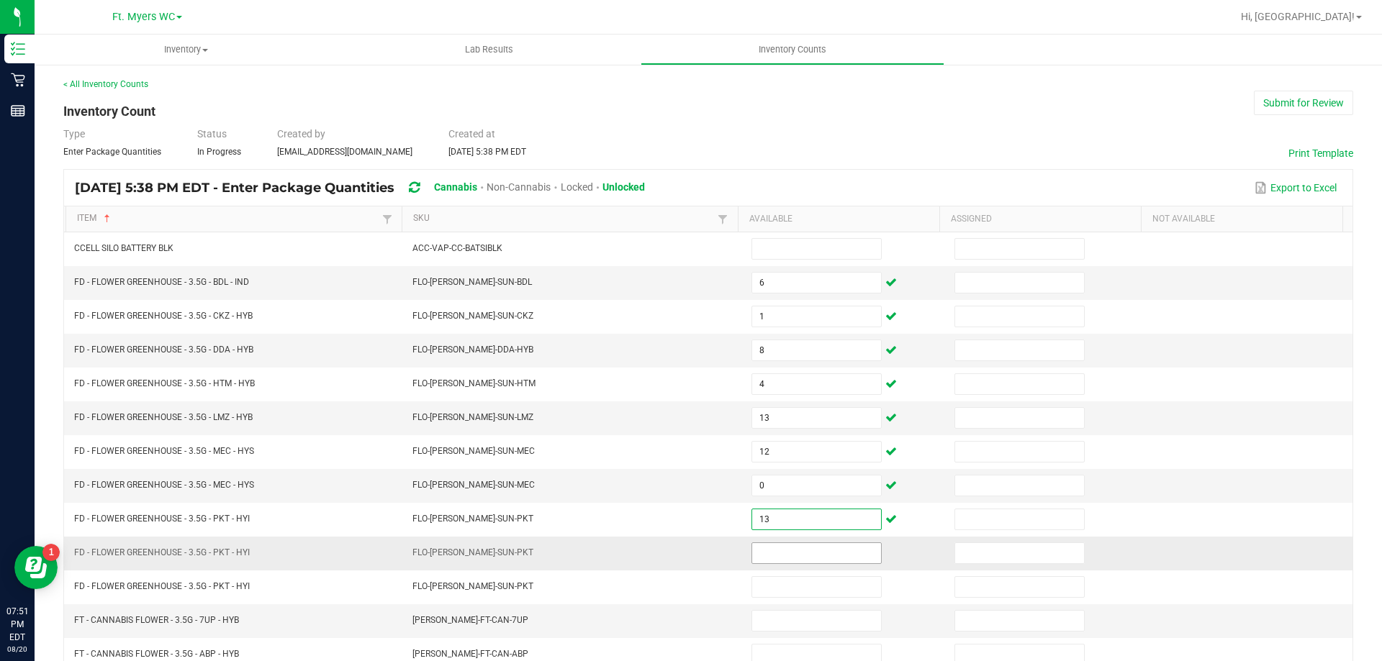
type input "13"
click at [822, 561] on input at bounding box center [816, 553] width 129 height 20
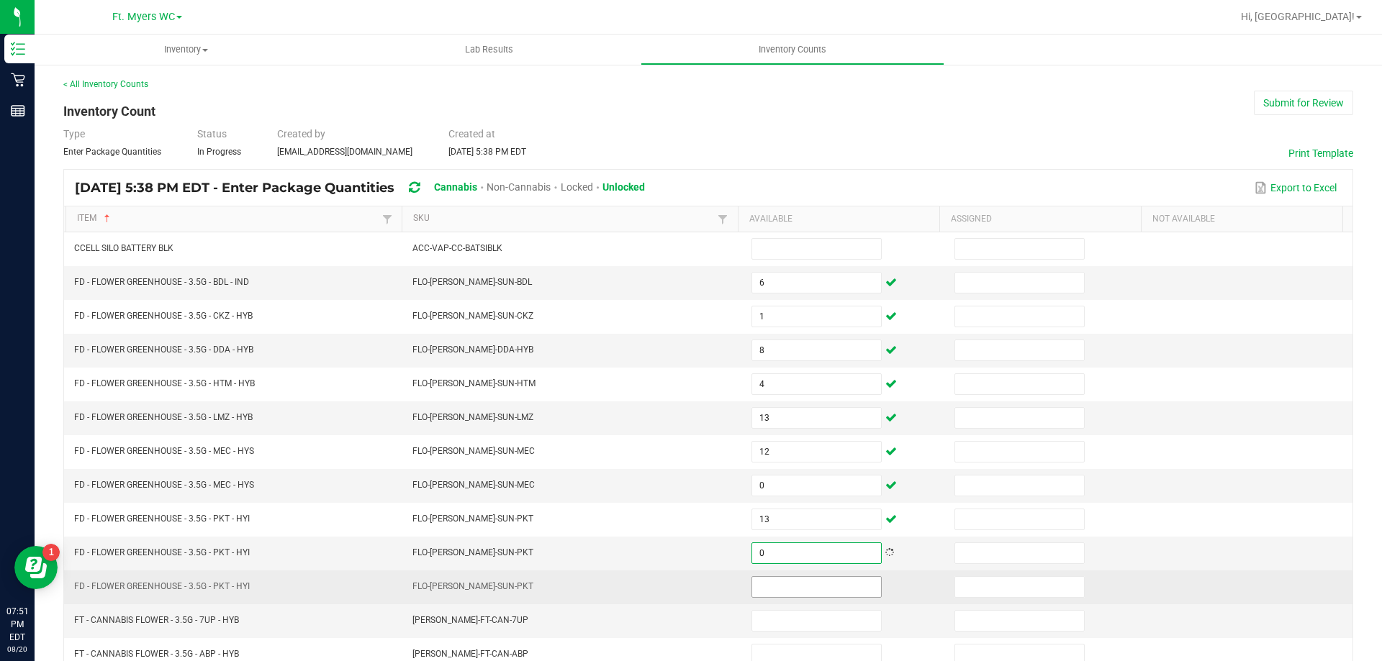
type input "0"
click at [820, 581] on input at bounding box center [816, 587] width 129 height 20
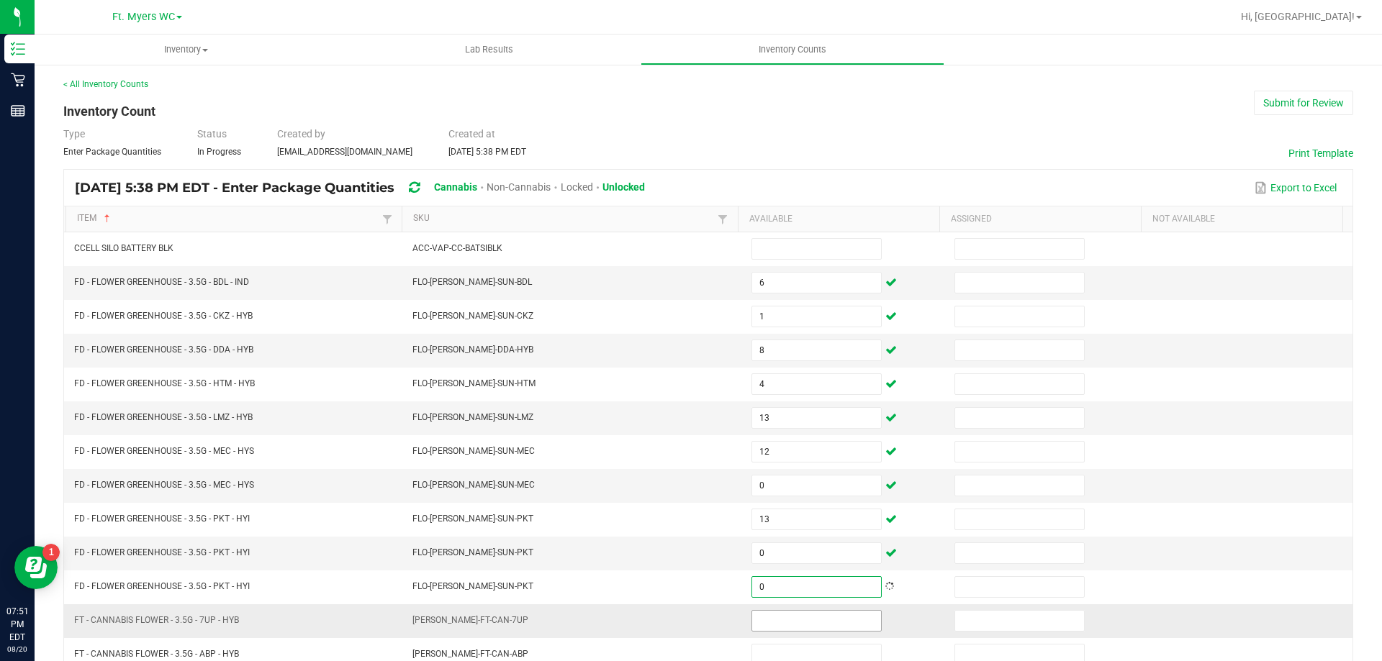
type input "0"
click at [820, 625] on input at bounding box center [816, 621] width 129 height 20
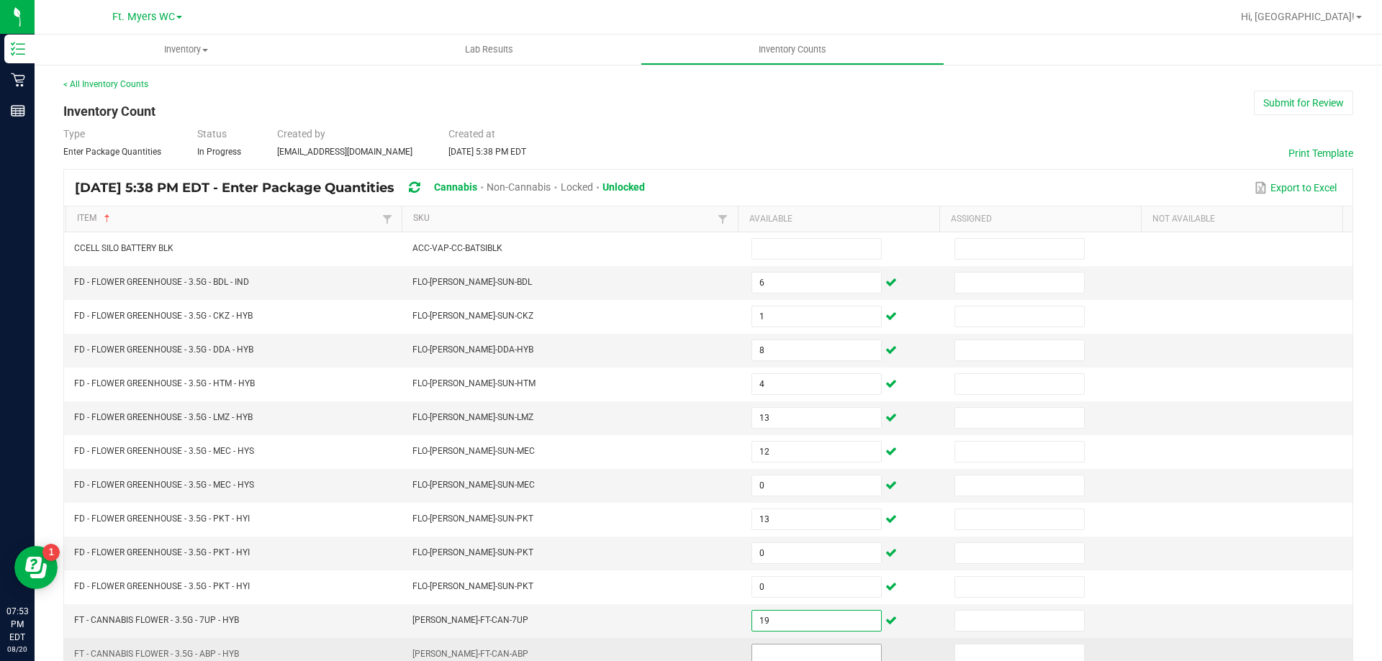
type input "19"
click at [851, 653] on input at bounding box center [816, 655] width 129 height 20
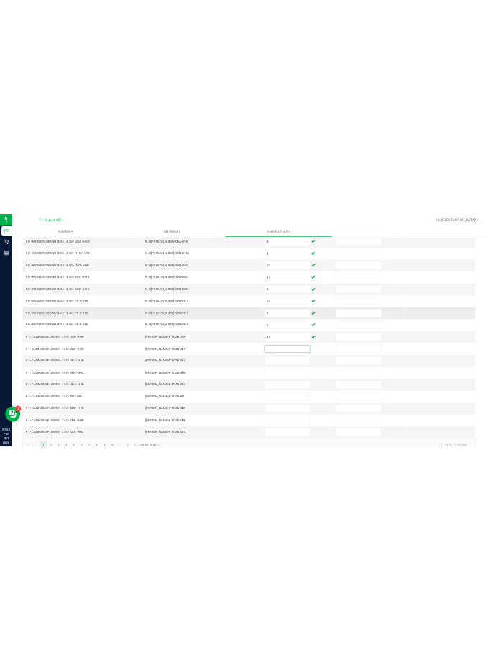
scroll to position [299, 0]
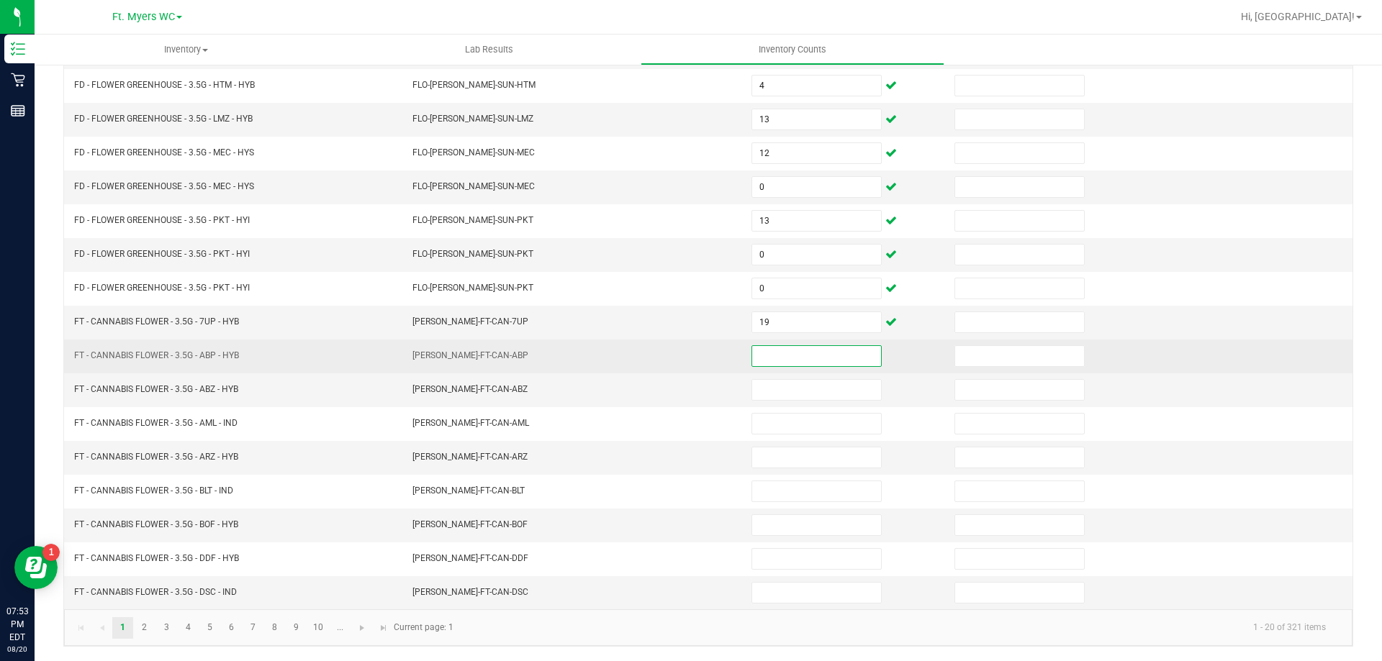
click at [758, 351] on input at bounding box center [816, 356] width 129 height 20
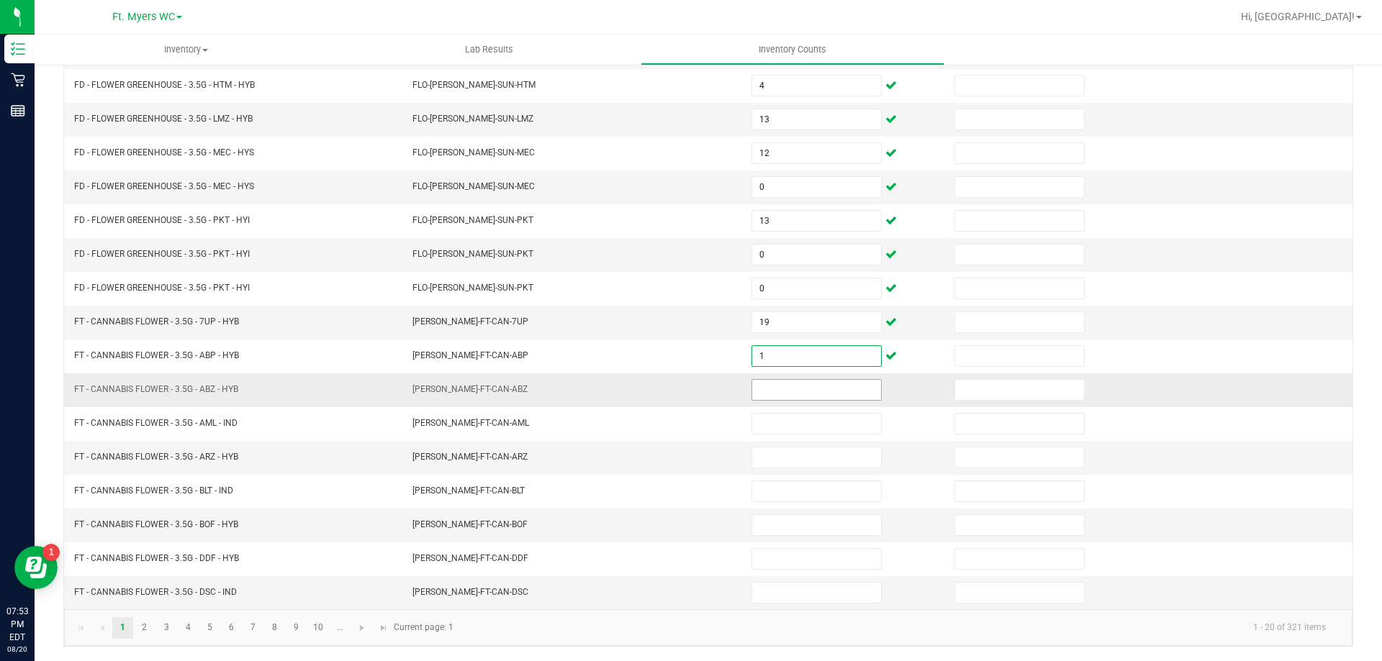
type input "1"
click at [782, 399] on input at bounding box center [816, 390] width 129 height 20
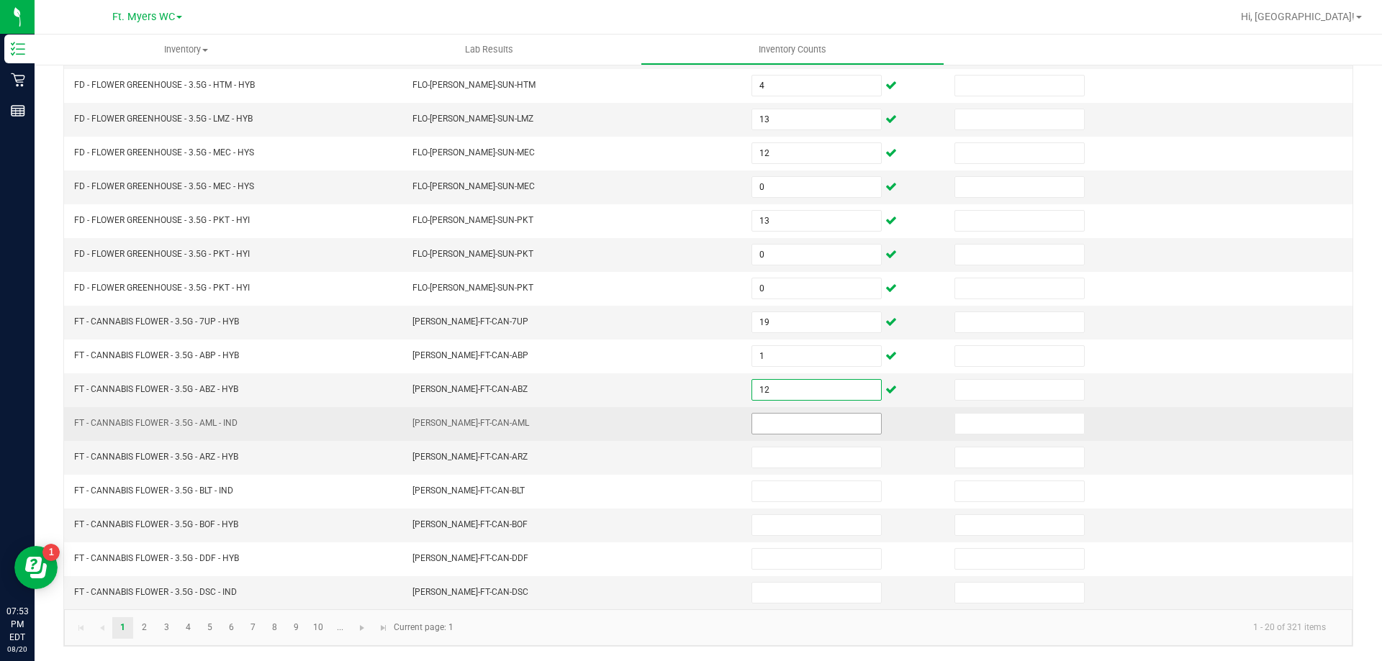
type input "12"
click at [766, 425] on input at bounding box center [816, 424] width 129 height 20
click at [810, 423] on input at bounding box center [816, 424] width 129 height 20
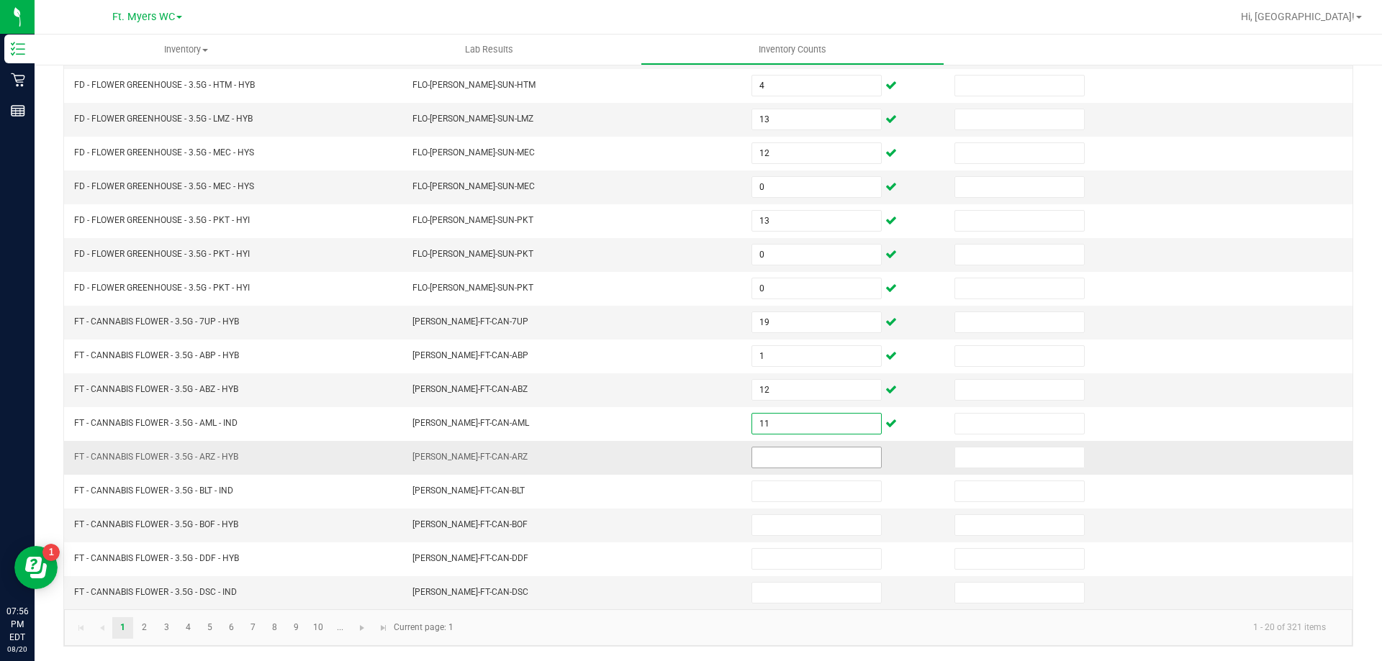
type input "11"
click at [784, 456] on span at bounding box center [816, 458] width 130 height 22
click at [782, 459] on input at bounding box center [816, 458] width 129 height 20
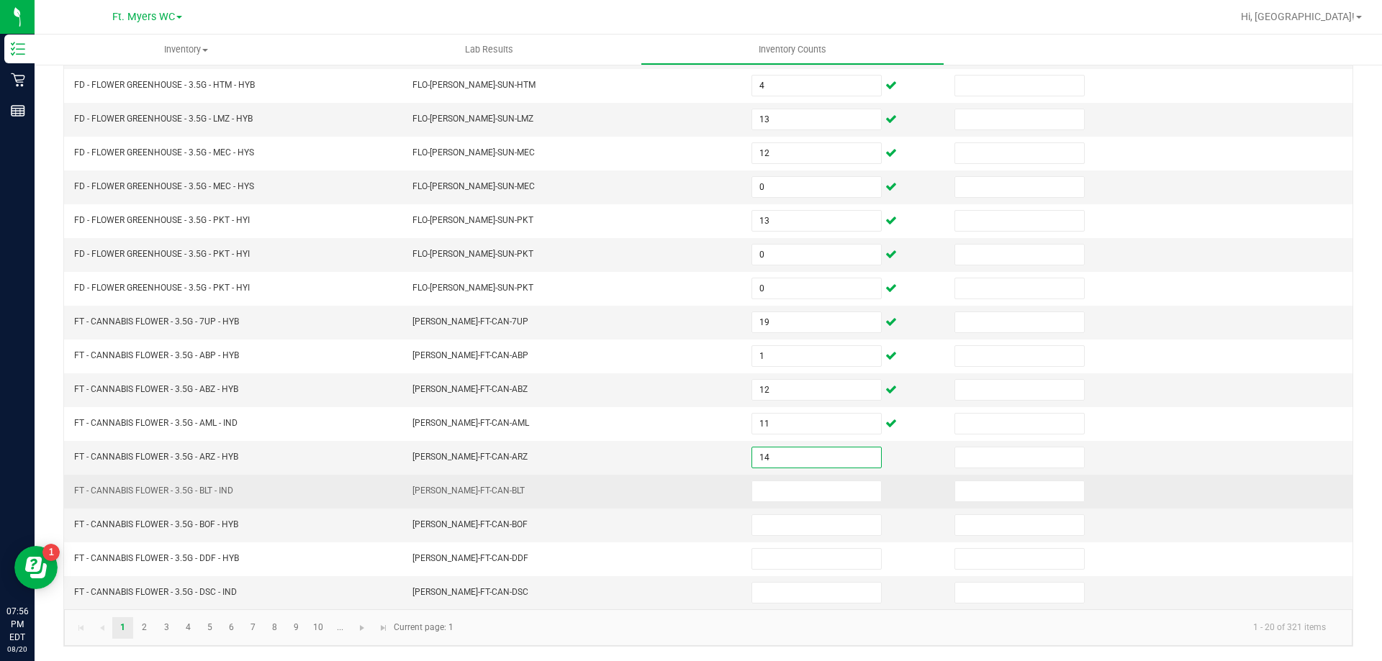
type input "14"
click at [782, 480] on td at bounding box center [844, 492] width 203 height 34
click at [782, 503] on td at bounding box center [844, 492] width 203 height 34
click at [835, 489] on input at bounding box center [816, 491] width 129 height 20
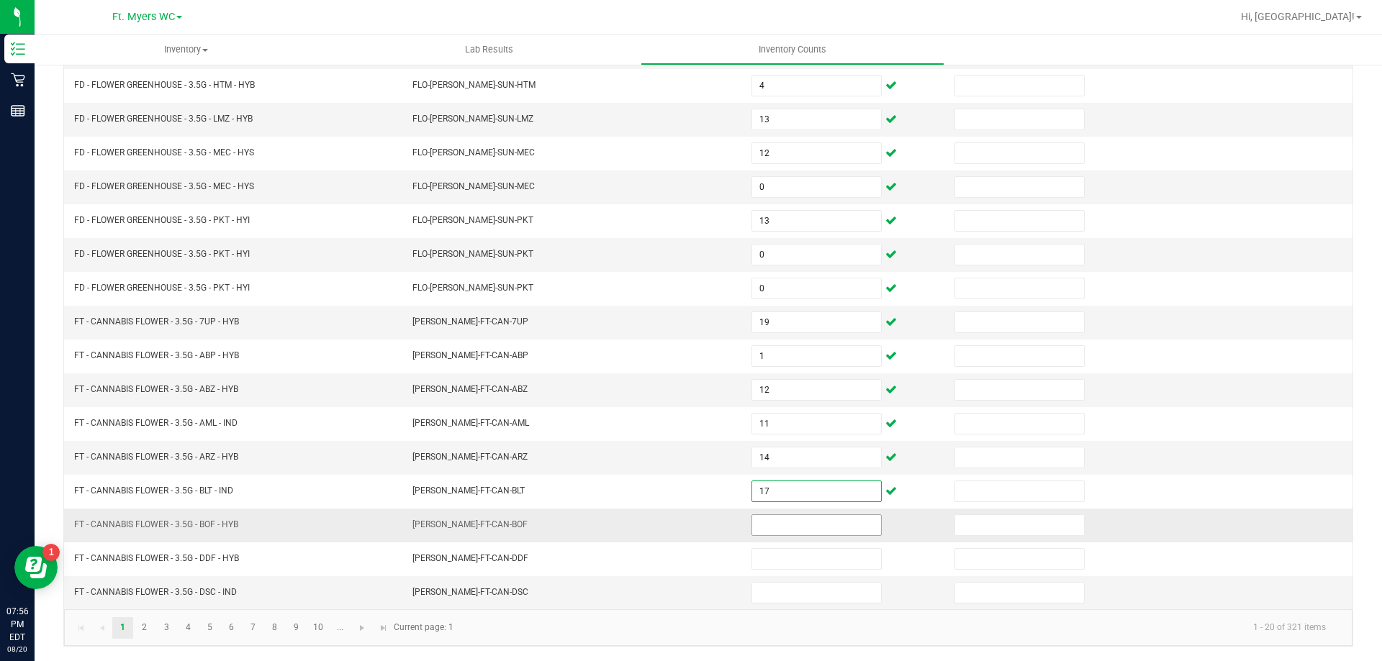
type input "17"
click at [813, 521] on input at bounding box center [816, 525] width 129 height 20
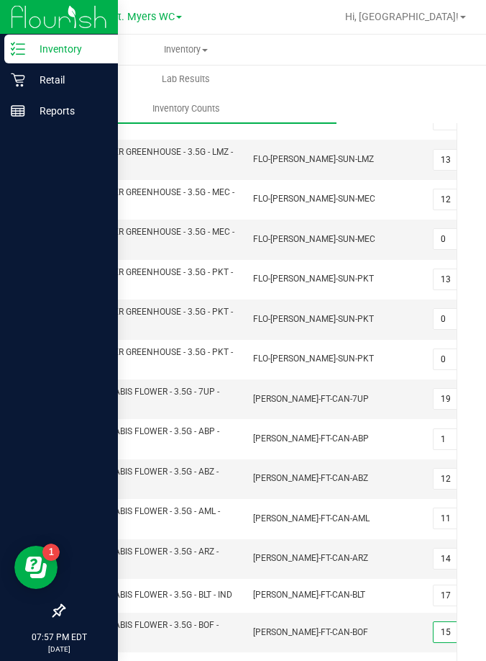
type input "15"
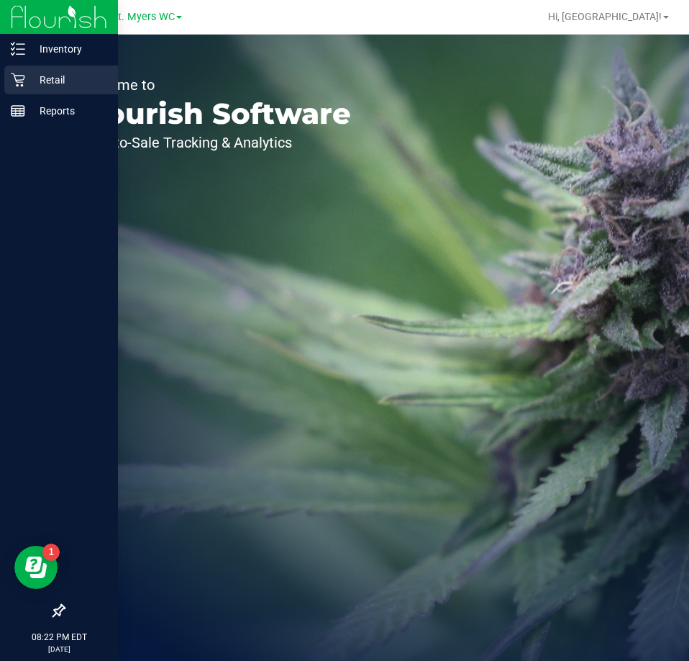
click at [28, 80] on p "Retail" at bounding box center [68, 79] width 86 height 17
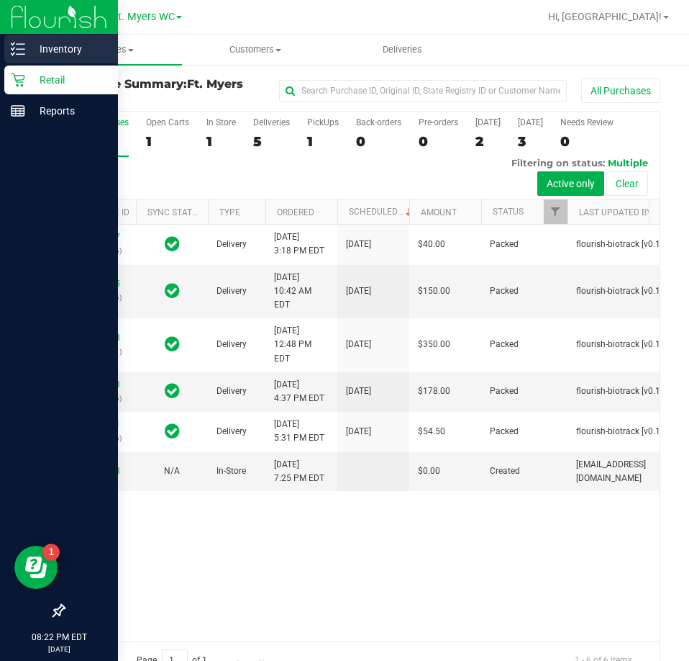
click at [54, 53] on p "Inventory" at bounding box center [68, 48] width 86 height 17
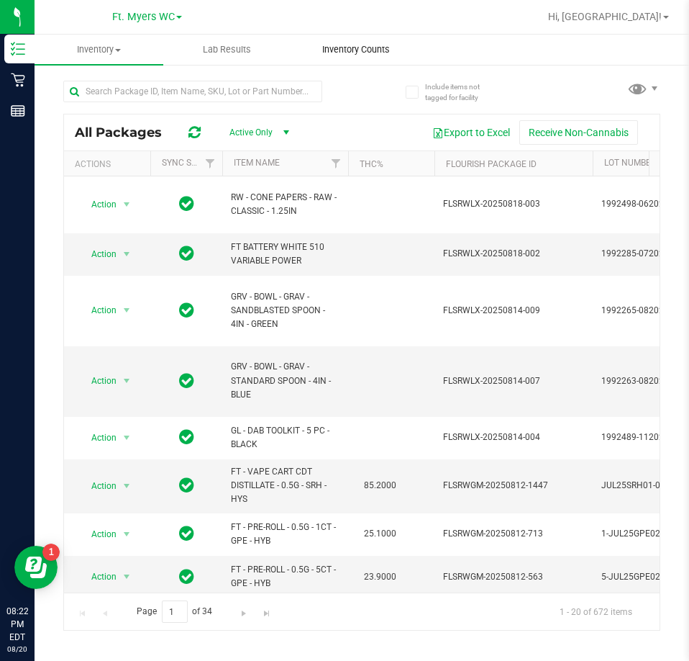
click at [376, 51] on span "Inventory Counts" at bounding box center [356, 49] width 107 height 13
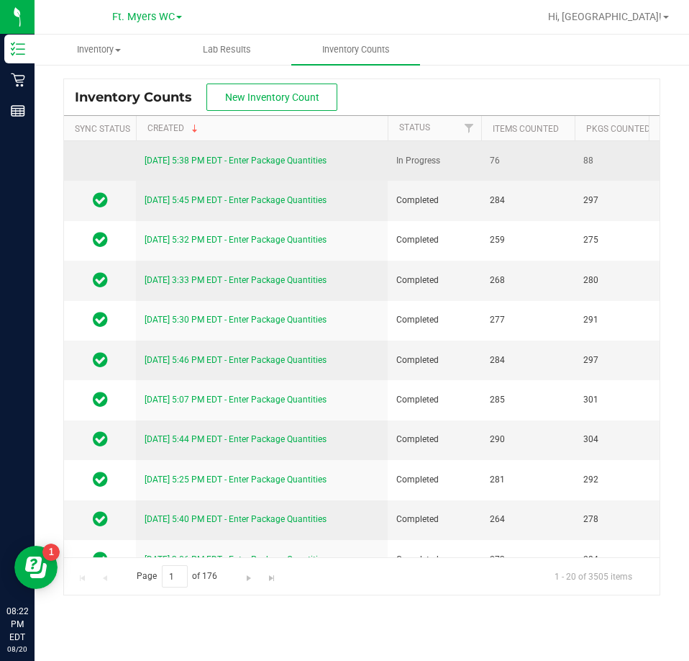
click at [245, 160] on link "[DATE] 5:38 PM EDT - Enter Package Quantities" at bounding box center [236, 160] width 182 height 10
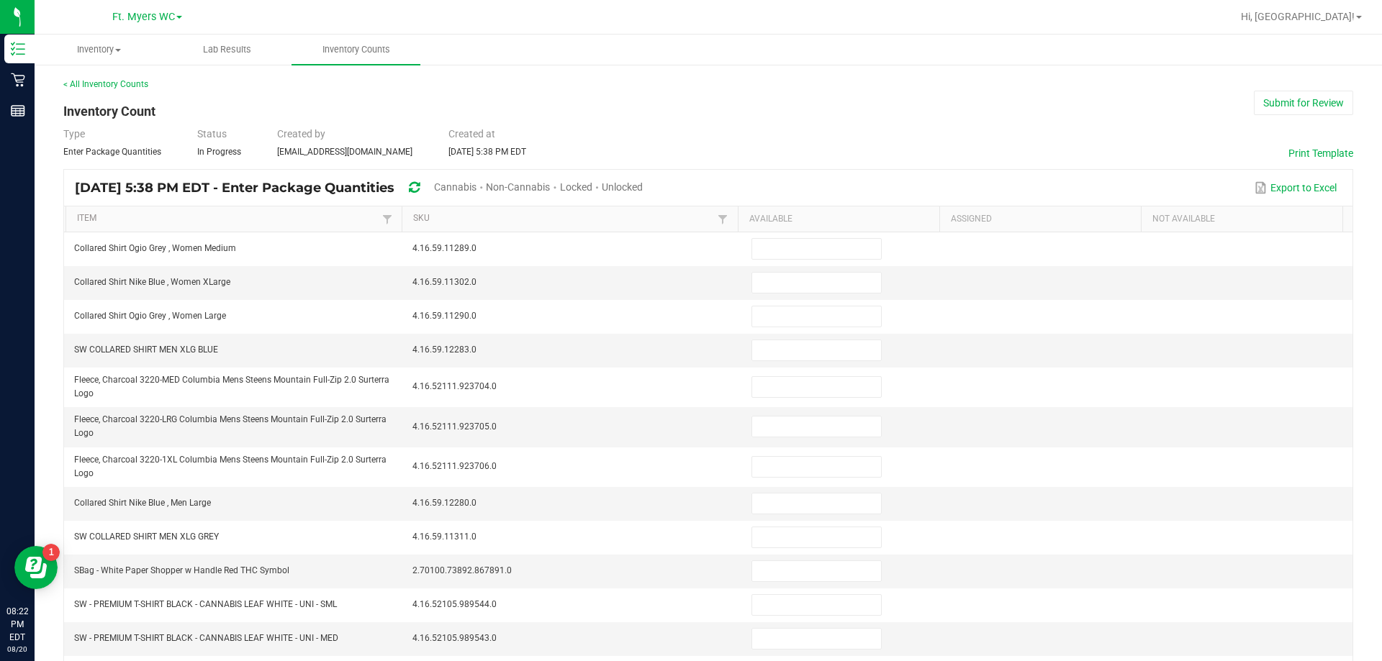
click at [643, 191] on span "Unlocked" at bounding box center [622, 187] width 41 height 12
type input "13"
type input "5"
type input "12"
type input "8"
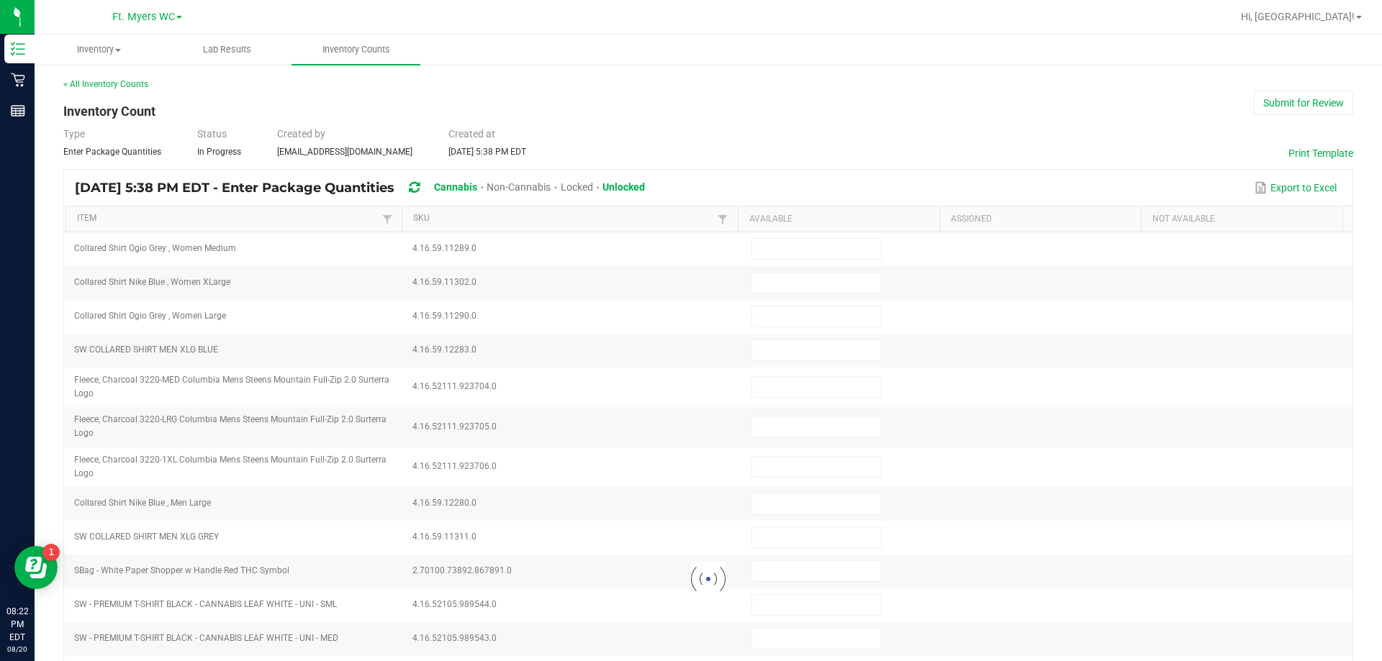
type input "8"
type input "5"
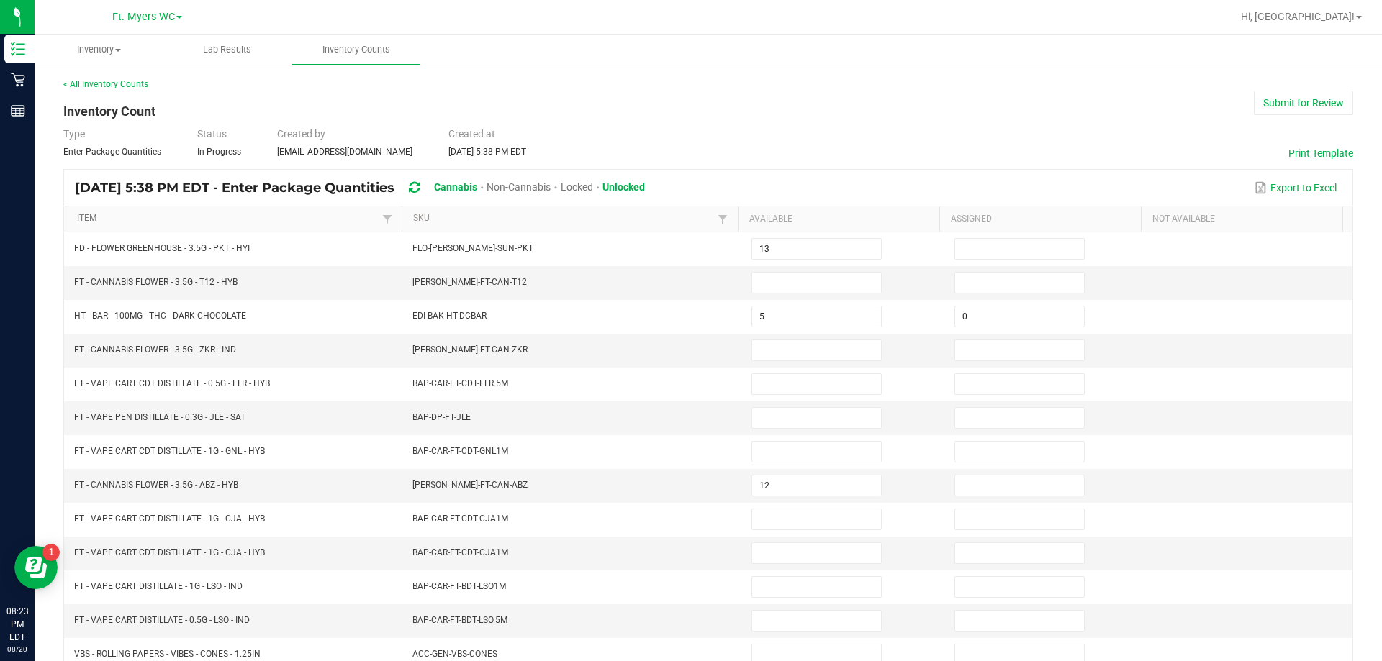
click at [84, 217] on link "Item" at bounding box center [227, 219] width 301 height 12
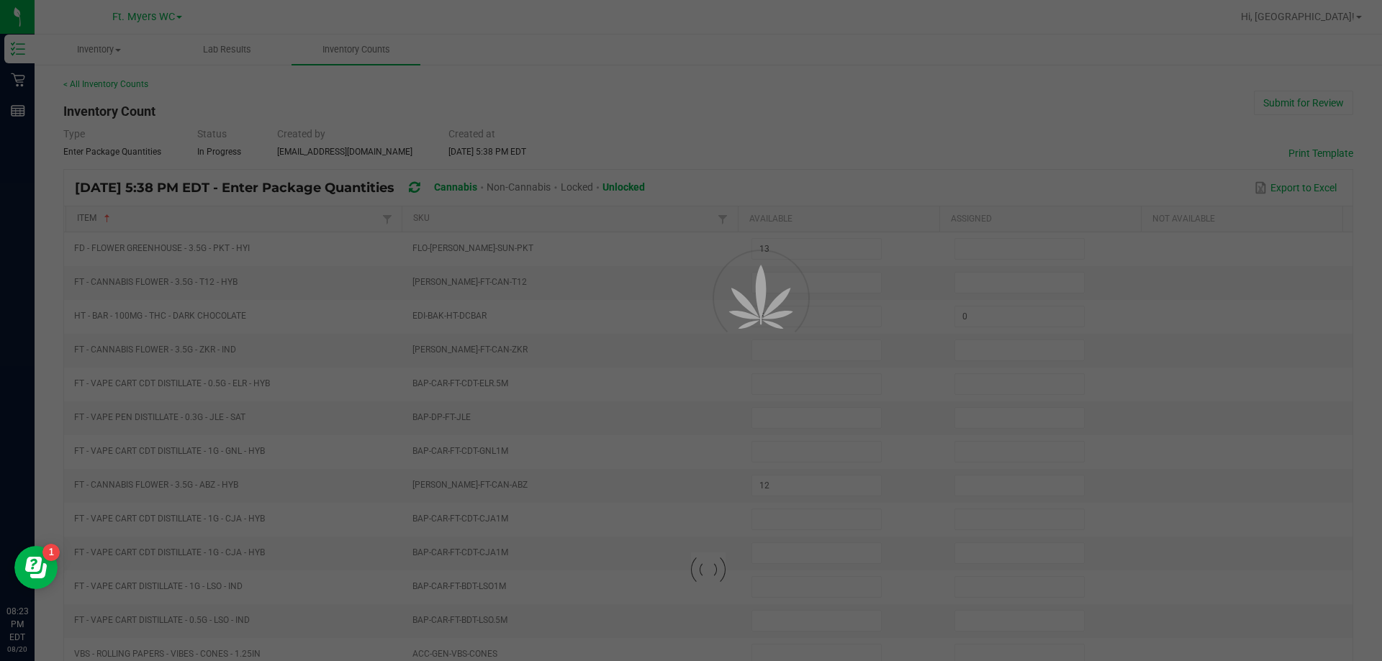
type input "6"
type input "1"
type input "8"
type input "4"
type input "13"
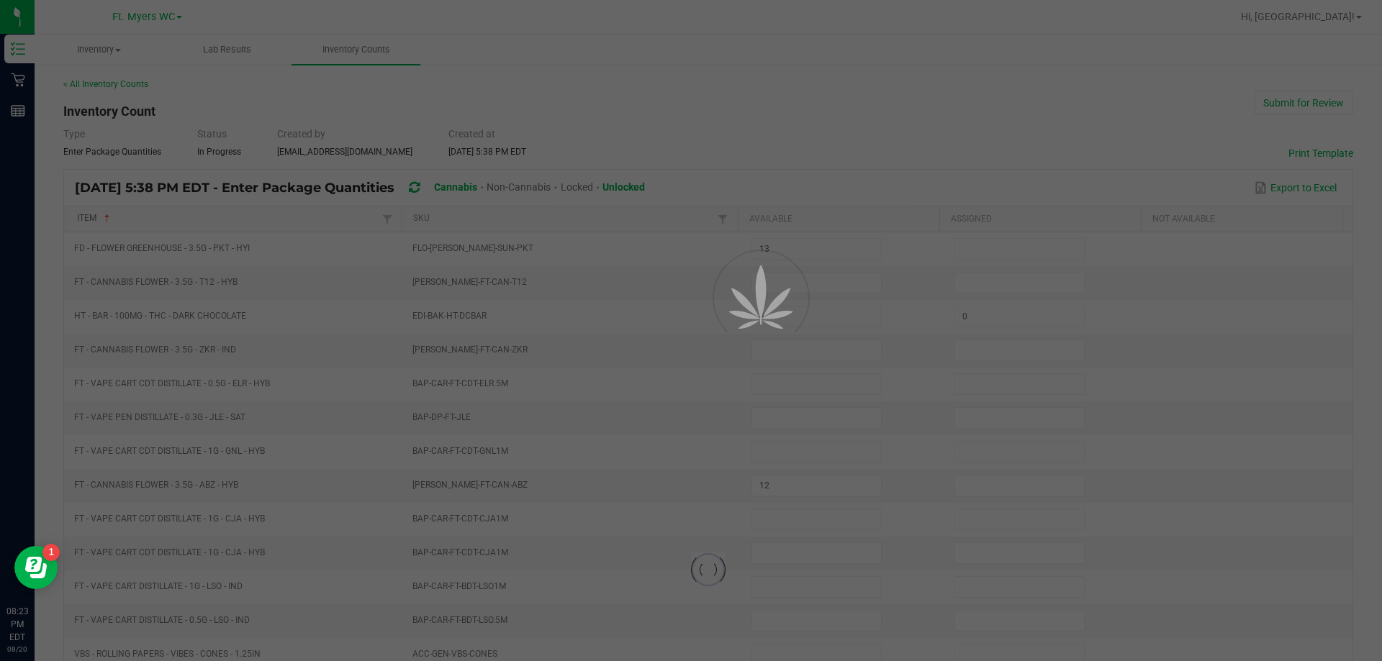
type input "12"
type input "0"
type input "13"
type input "0"
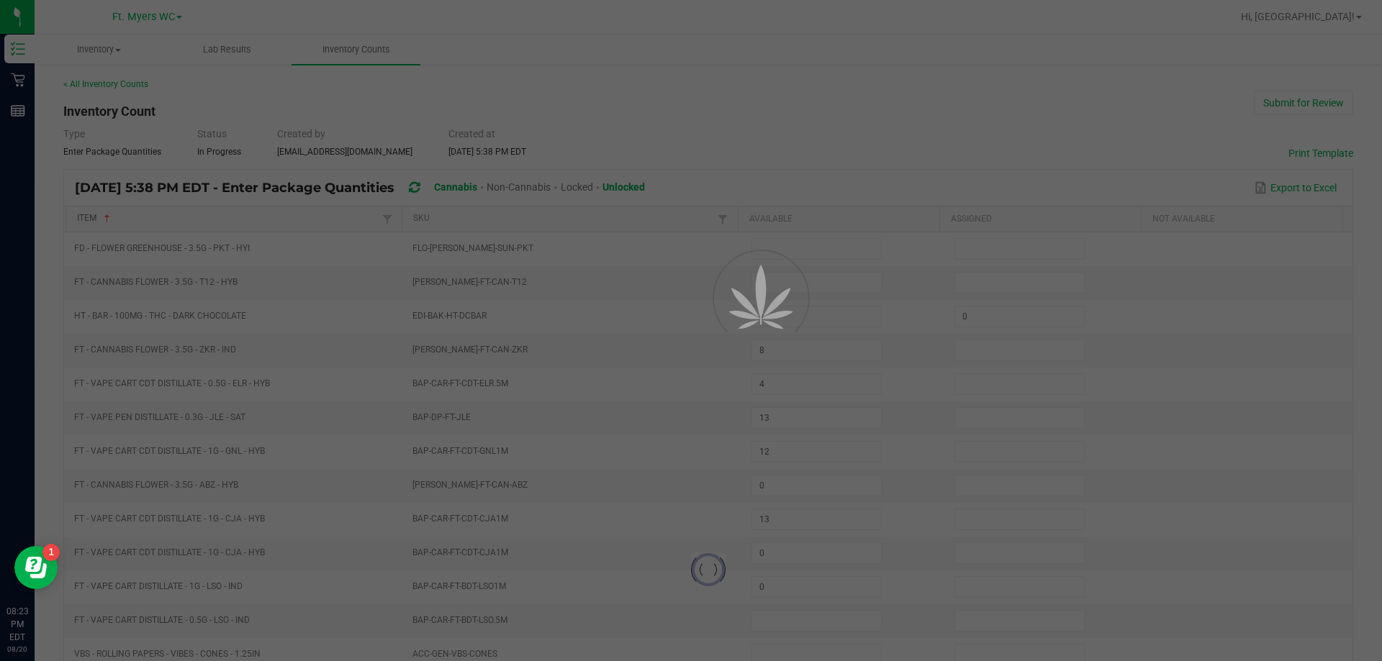
type input "19"
type input "1"
type input "12"
type input "11"
type input "14"
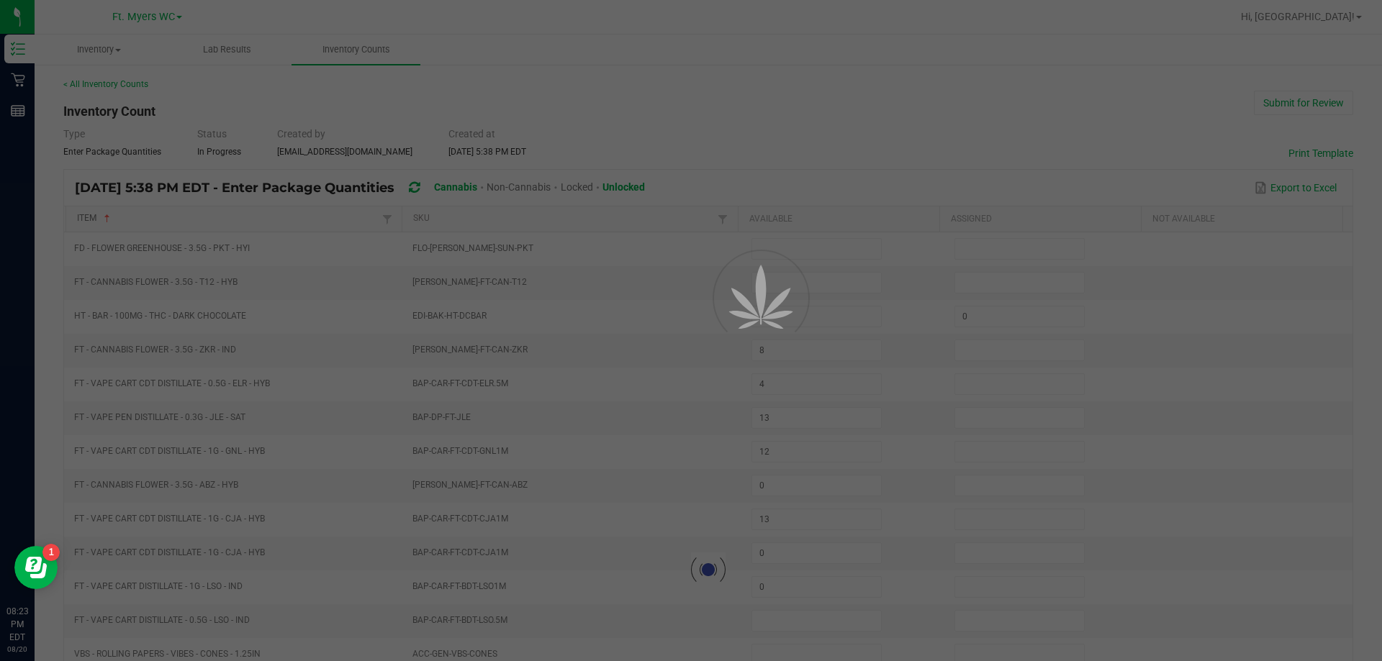
type input "17"
type input "15"
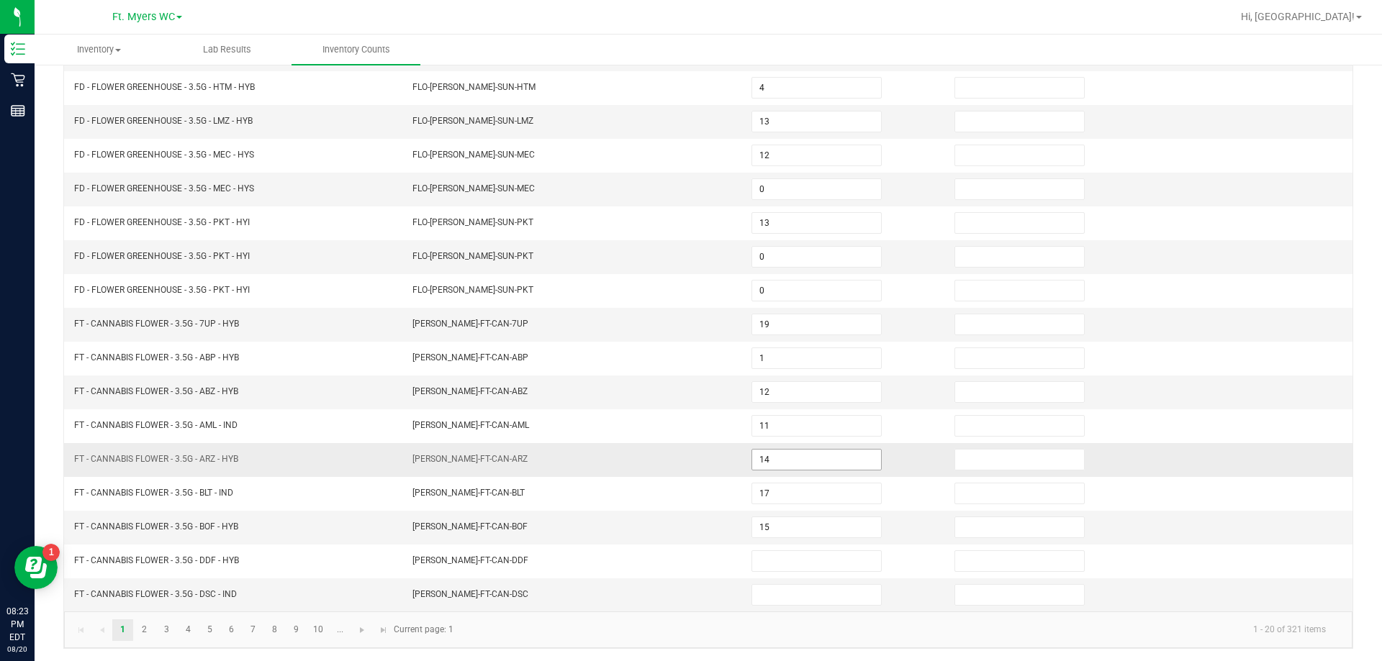
scroll to position [299, 0]
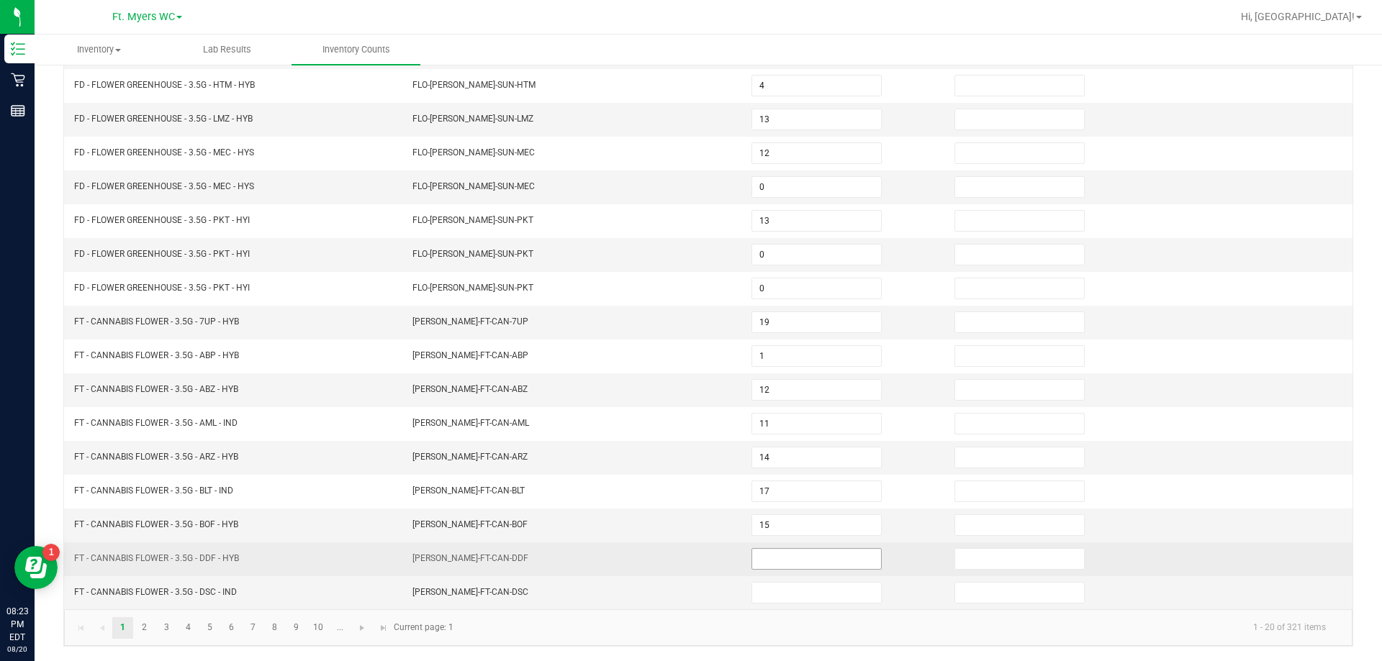
click at [808, 554] on input at bounding box center [816, 559] width 129 height 20
click at [792, 556] on input at bounding box center [816, 559] width 129 height 20
drag, startPoint x: 787, startPoint y: 568, endPoint x: 779, endPoint y: 603, distance: 36.0
click at [787, 570] on td "8" at bounding box center [844, 560] width 203 height 34
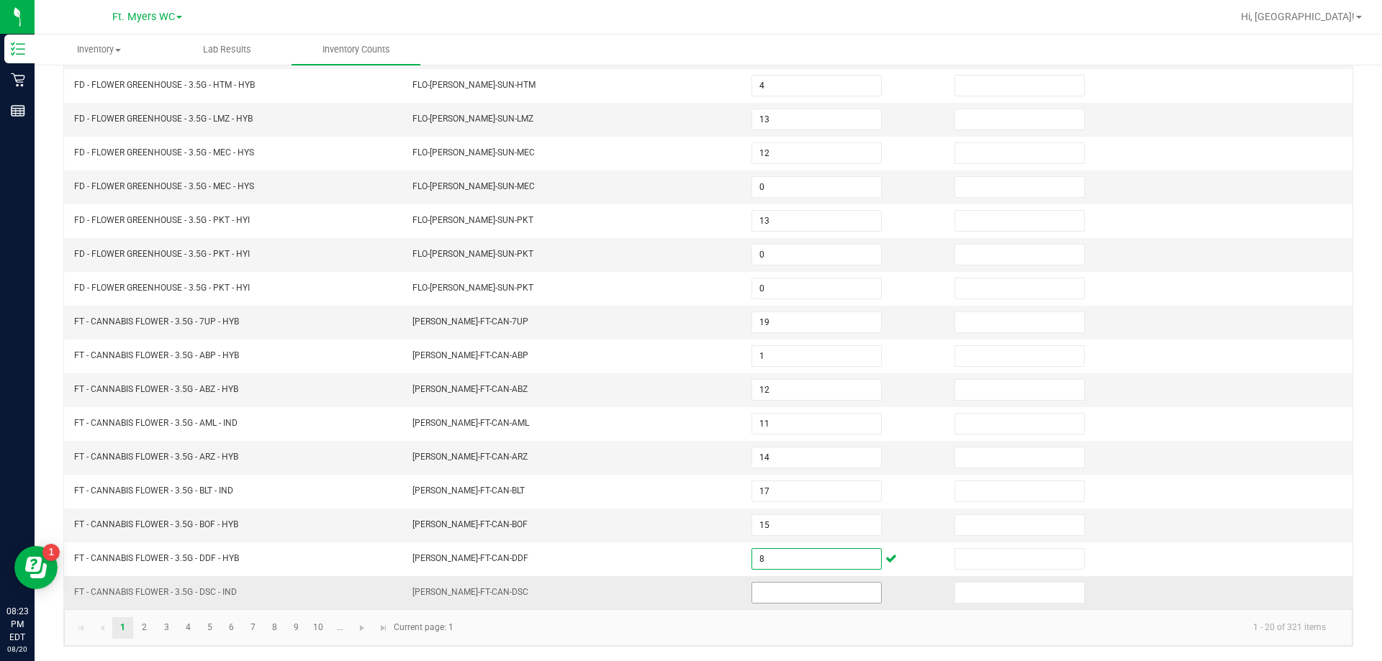
type input "8"
click at [779, 603] on span at bounding box center [816, 593] width 130 height 22
click at [781, 600] on input at bounding box center [816, 593] width 129 height 20
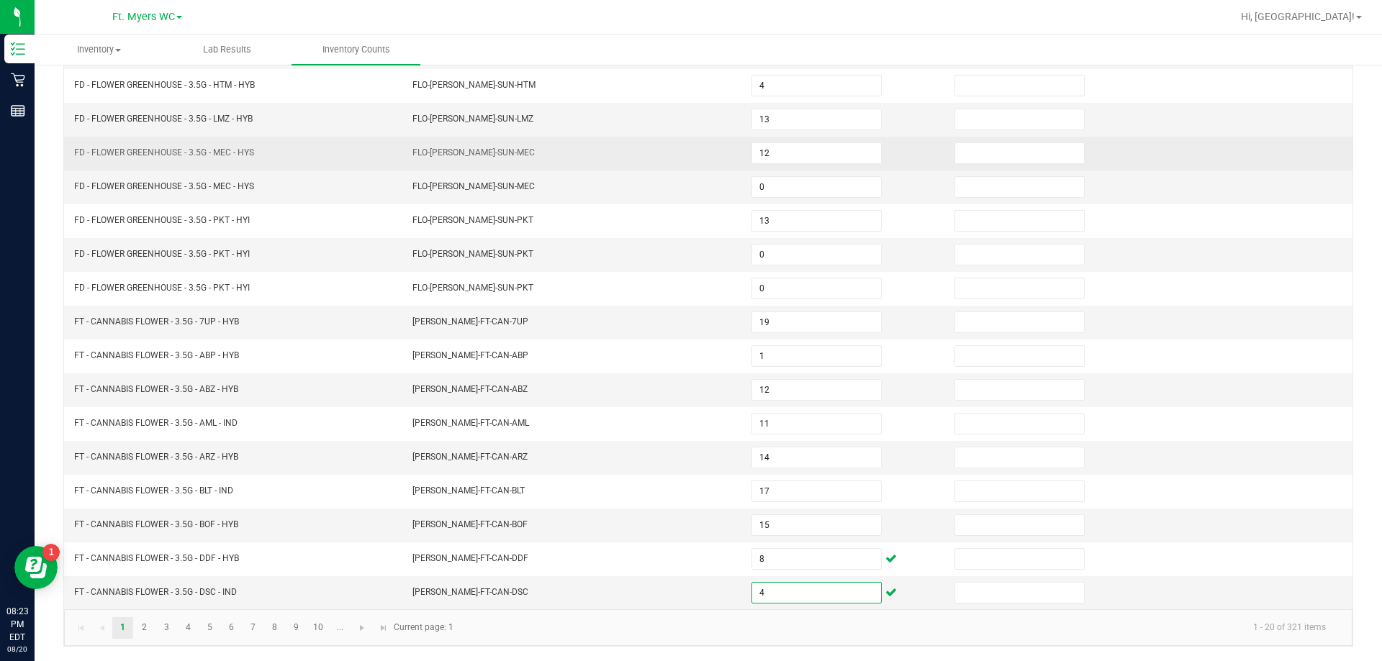
type input "4"
click at [1083, 154] on td at bounding box center [1047, 154] width 203 height 34
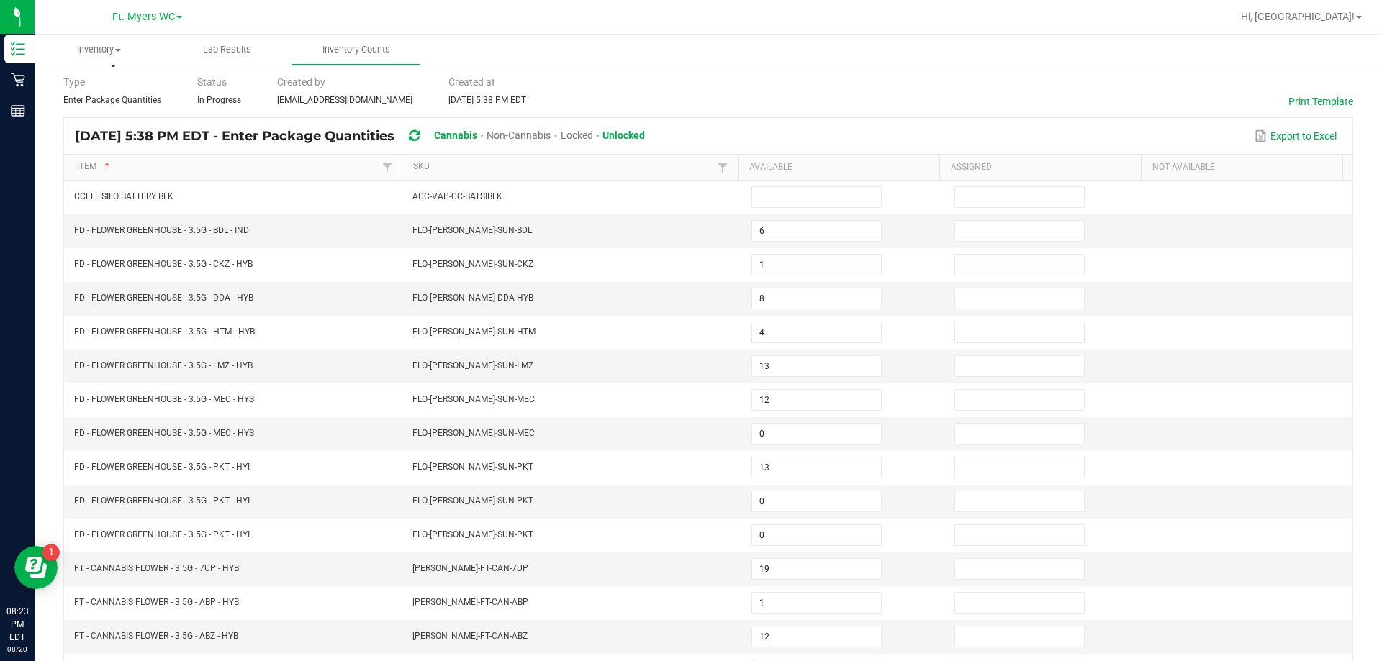
scroll to position [11, 0]
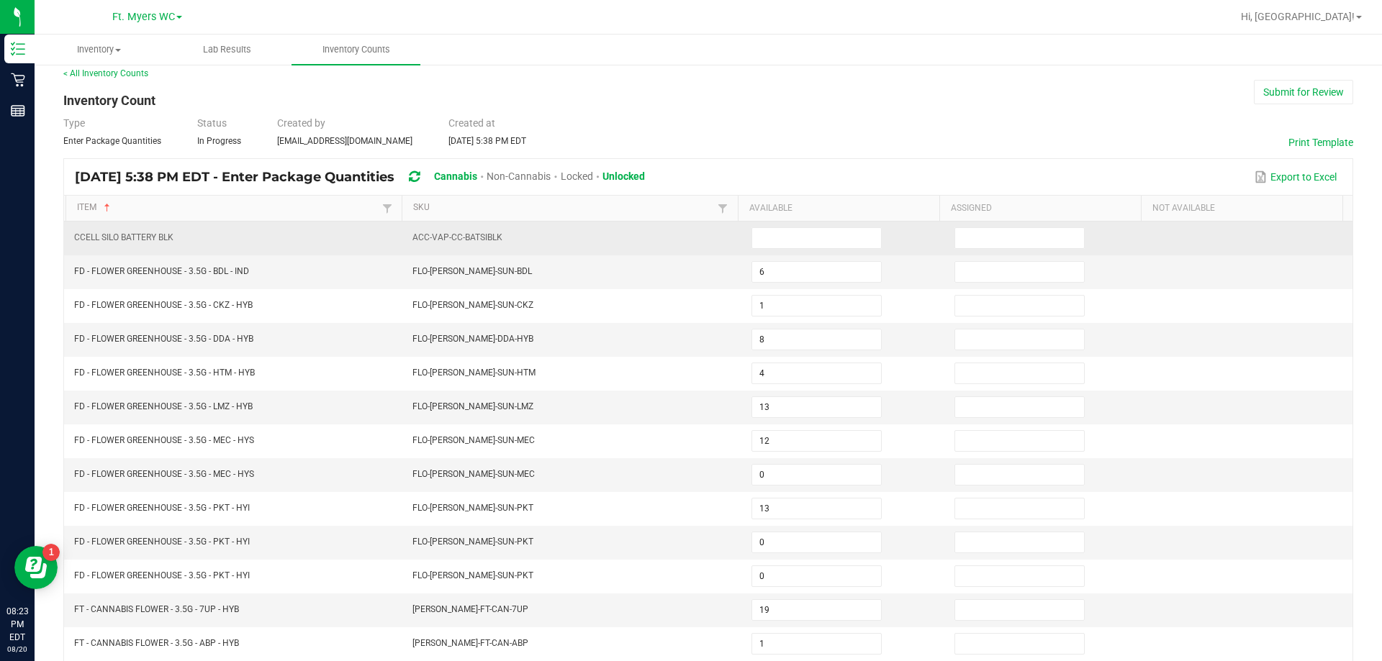
click at [967, 249] on td at bounding box center [1047, 239] width 203 height 34
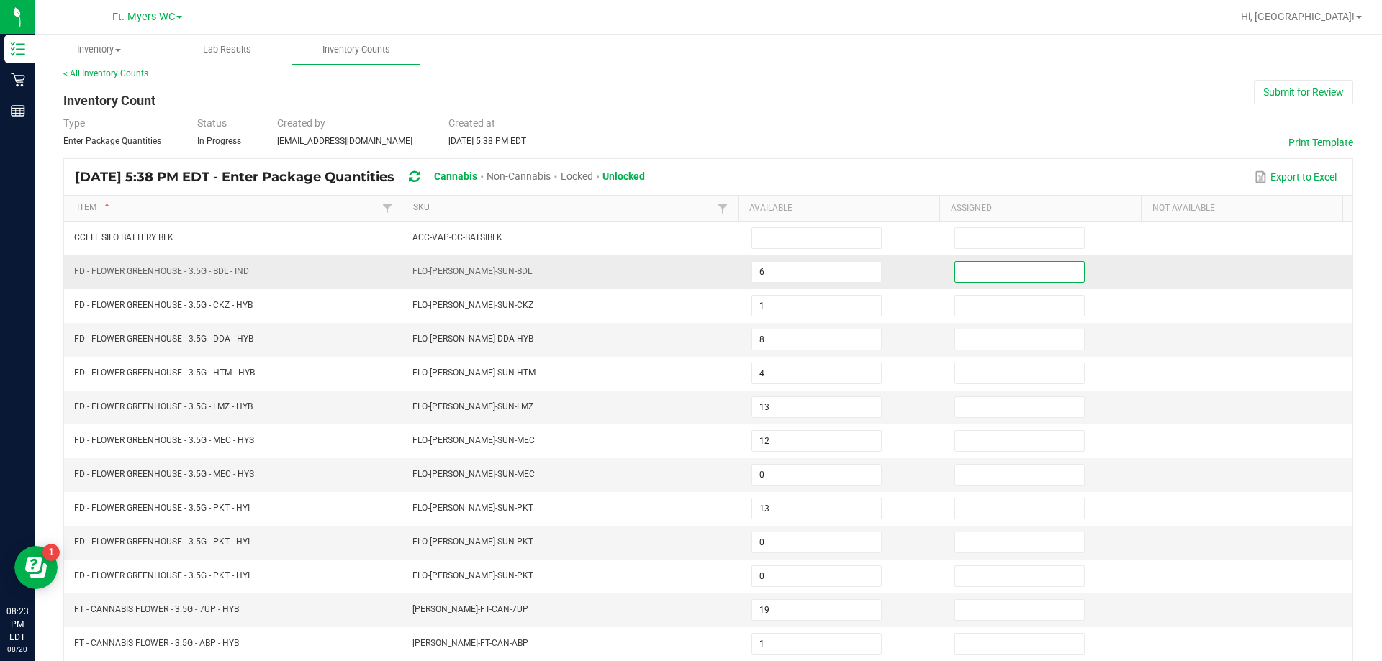
click at [970, 266] on input at bounding box center [1019, 272] width 129 height 20
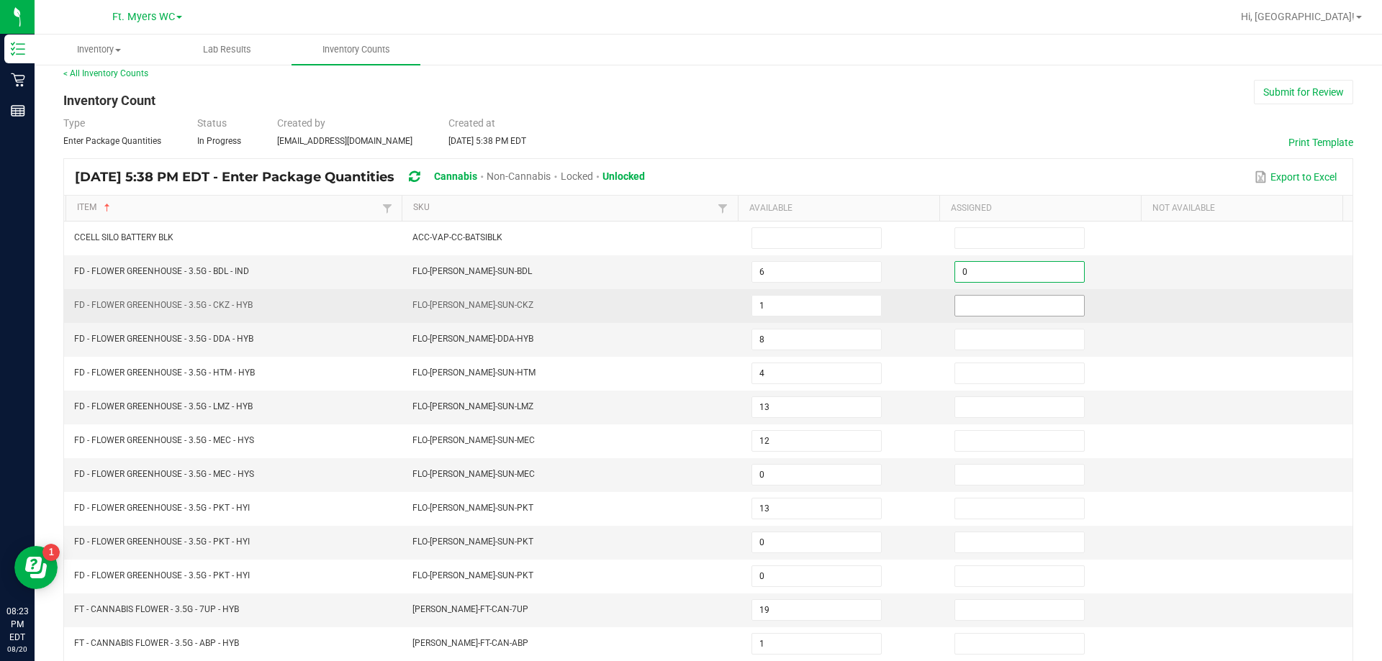
type input "0"
click at [992, 310] on input at bounding box center [1019, 306] width 129 height 20
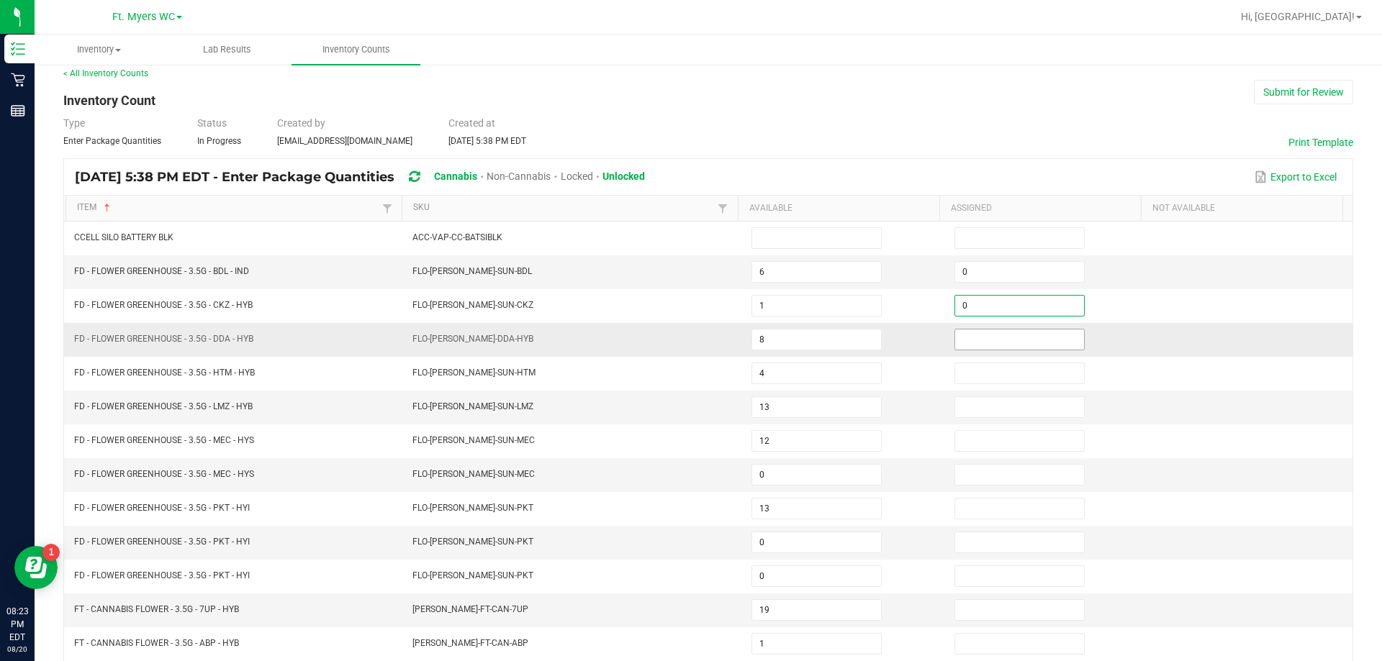
type input "0"
click at [965, 349] on input at bounding box center [1019, 340] width 129 height 20
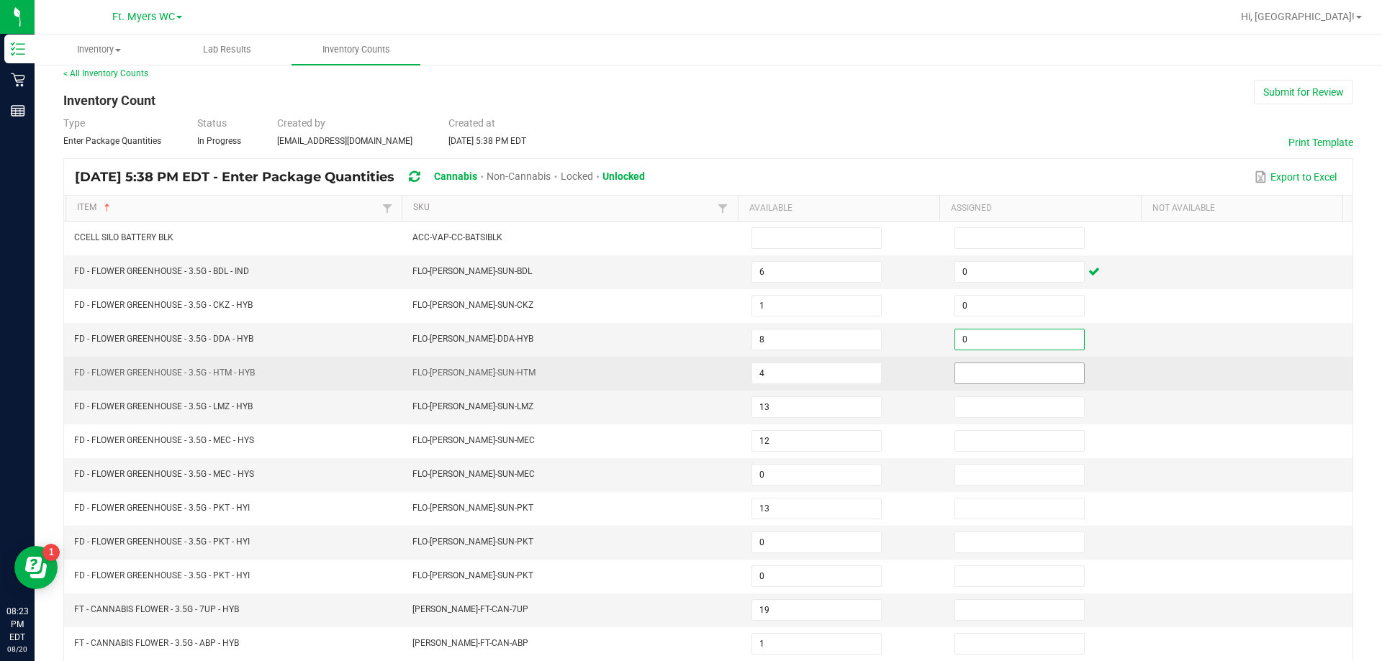
type input "0"
click at [962, 376] on input at bounding box center [1019, 373] width 129 height 20
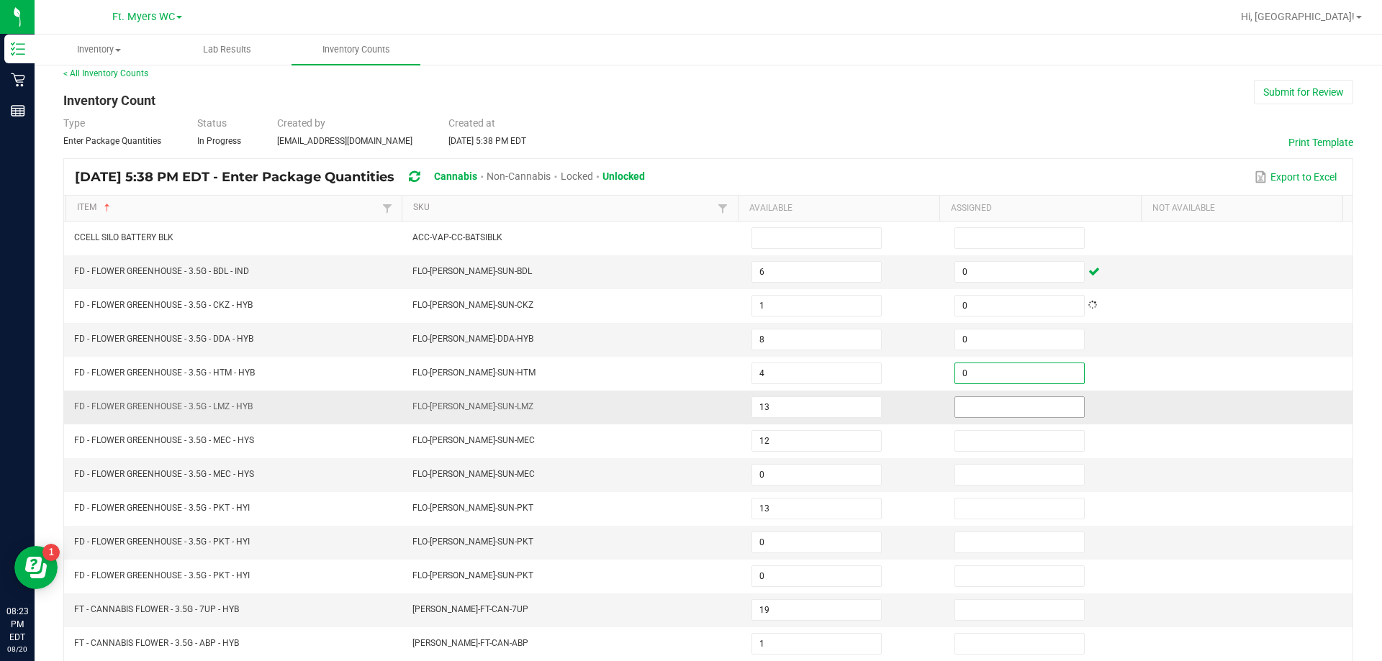
type input "0"
click at [966, 407] on input at bounding box center [1019, 407] width 129 height 20
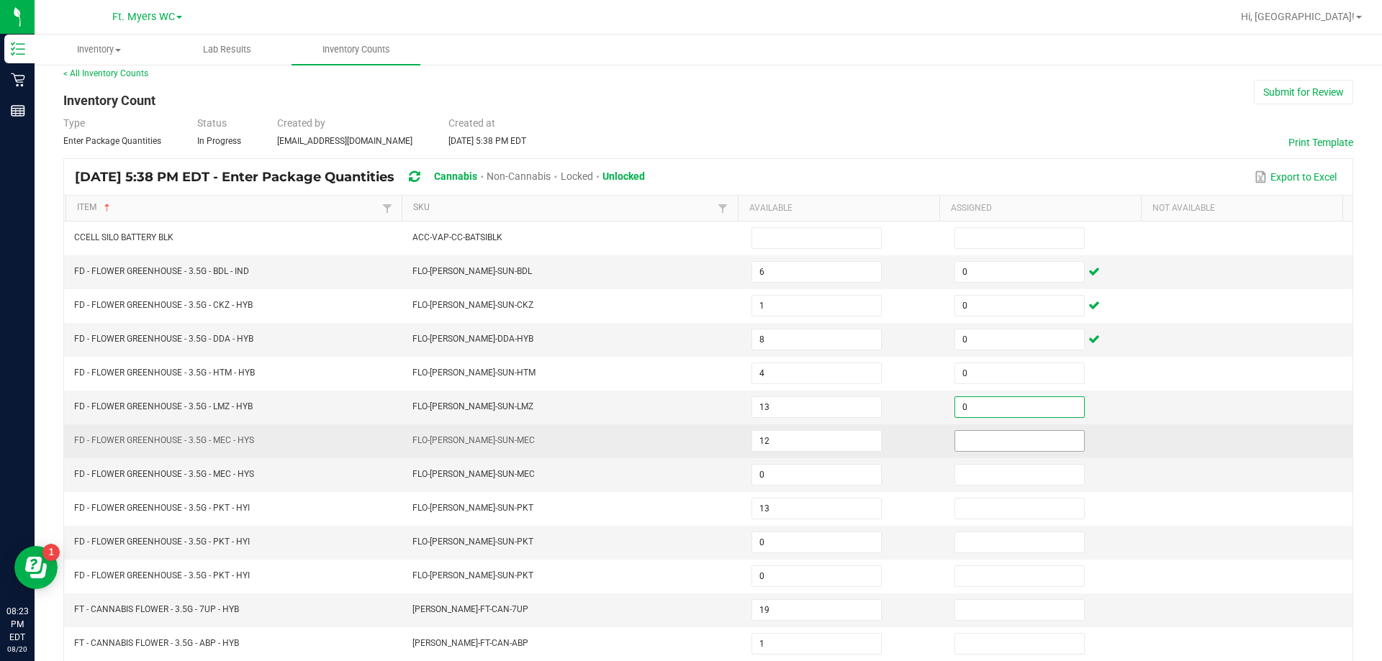
type input "0"
click at [969, 433] on input at bounding box center [1019, 441] width 129 height 20
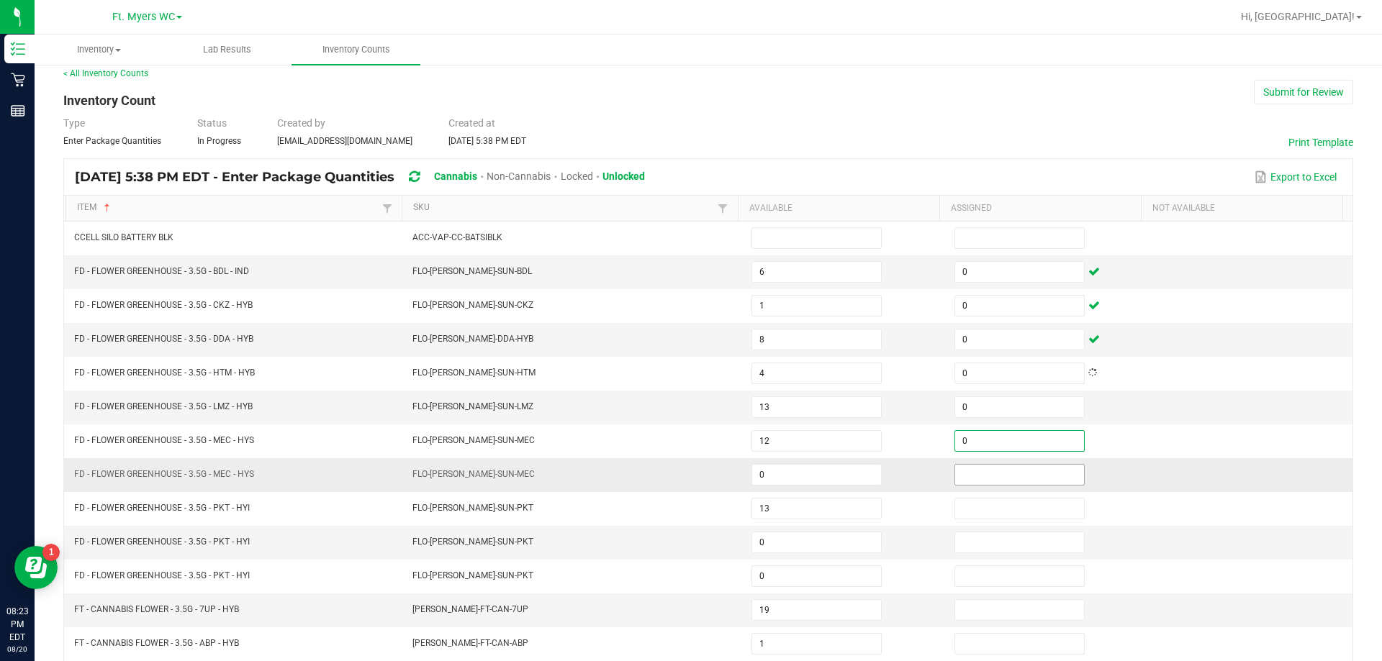
type input "0"
click at [974, 466] on input at bounding box center [1019, 475] width 129 height 20
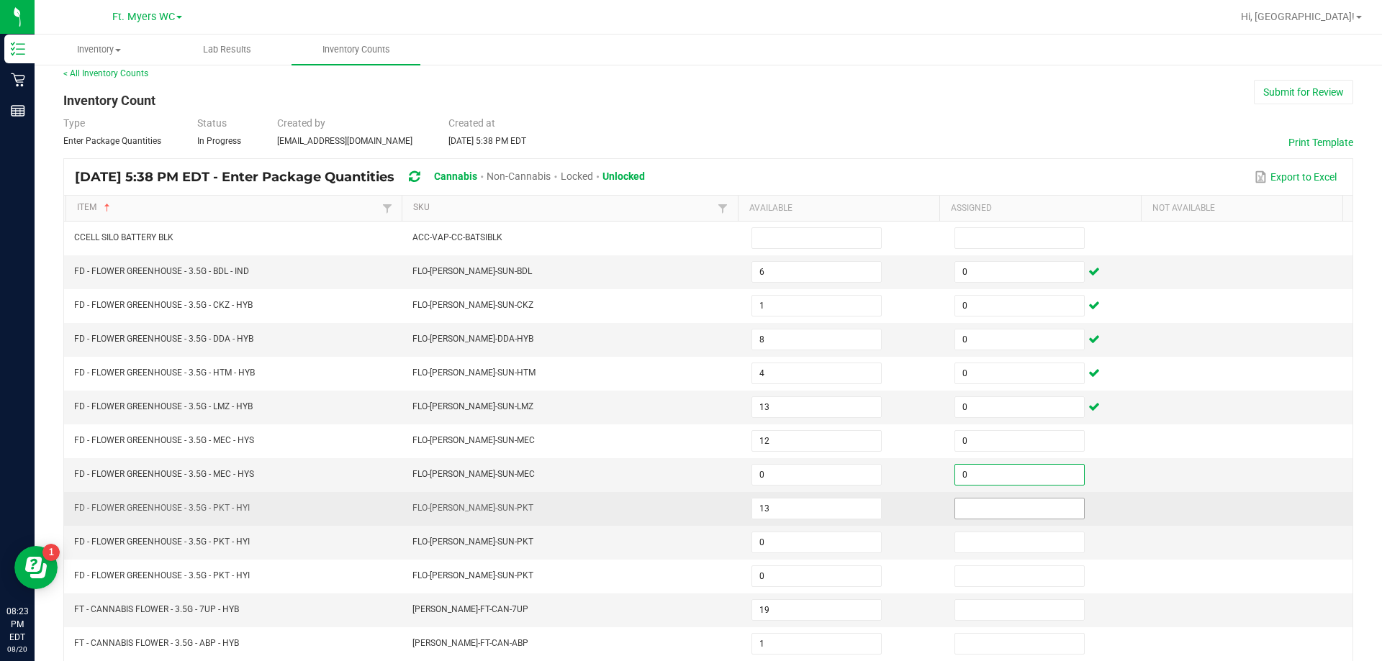
type input "0"
click at [959, 503] on input at bounding box center [1019, 509] width 129 height 20
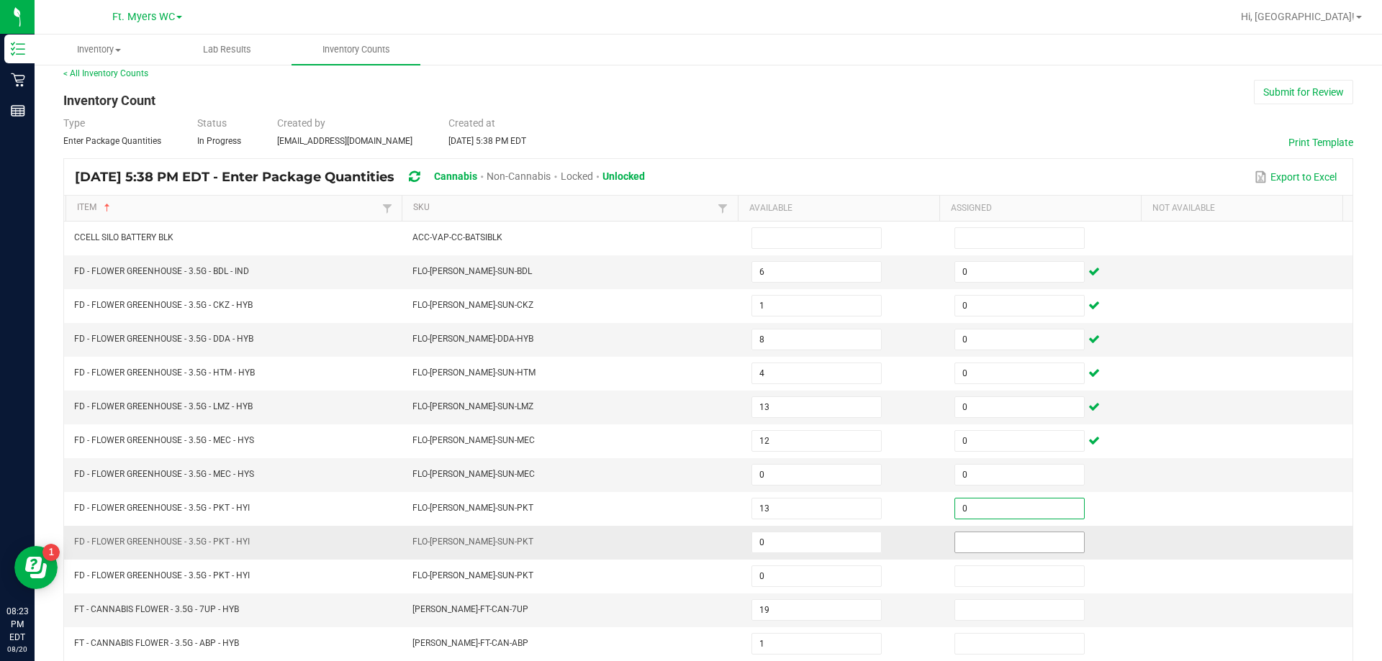
type input "0"
drag, startPoint x: 968, startPoint y: 541, endPoint x: 977, endPoint y: 553, distance: 15.0
click at [968, 543] on input at bounding box center [1019, 543] width 129 height 20
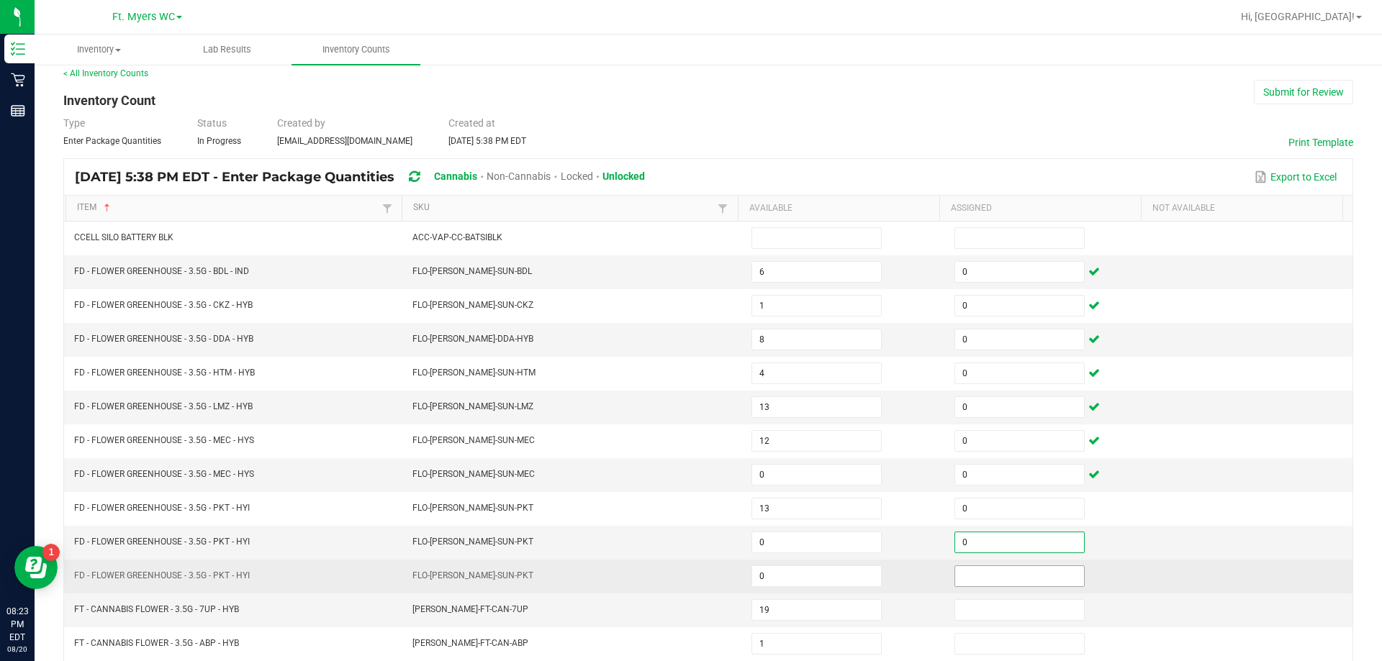
type input "0"
click at [977, 568] on input at bounding box center [1019, 576] width 129 height 20
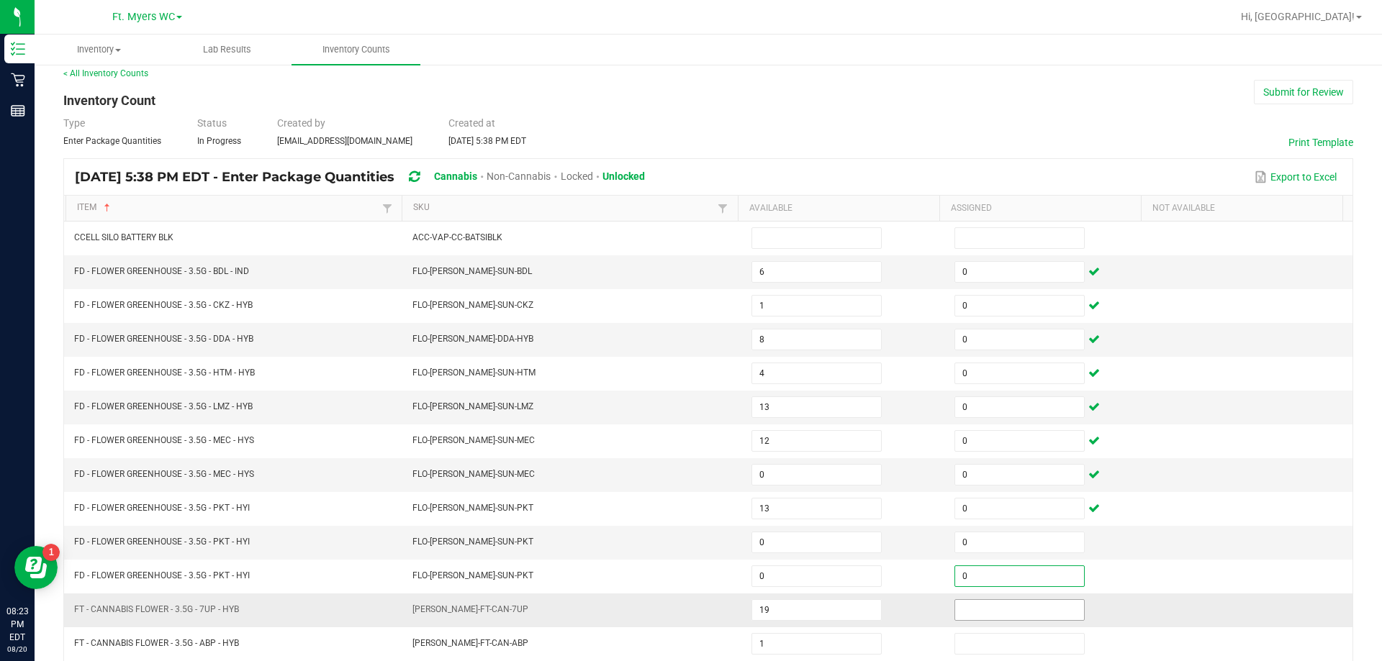
type input "0"
click at [969, 602] on input at bounding box center [1019, 610] width 129 height 20
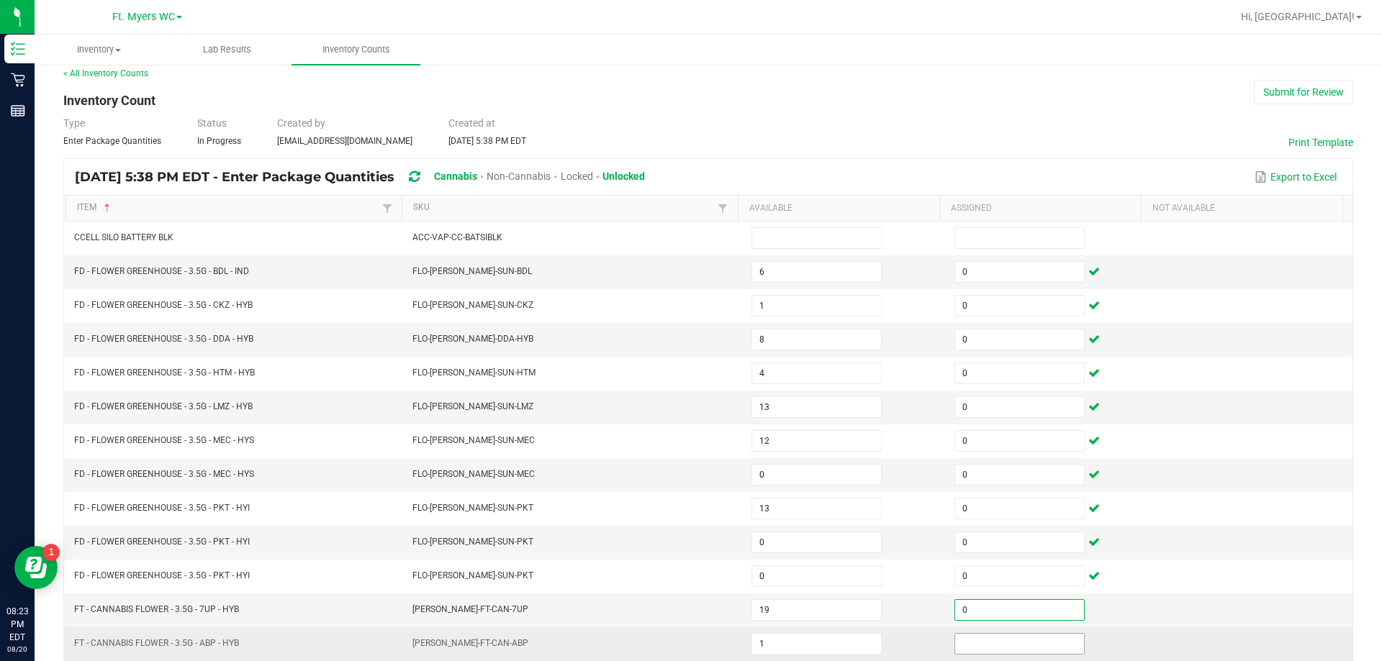
type input "0"
click at [974, 647] on input at bounding box center [1019, 644] width 129 height 20
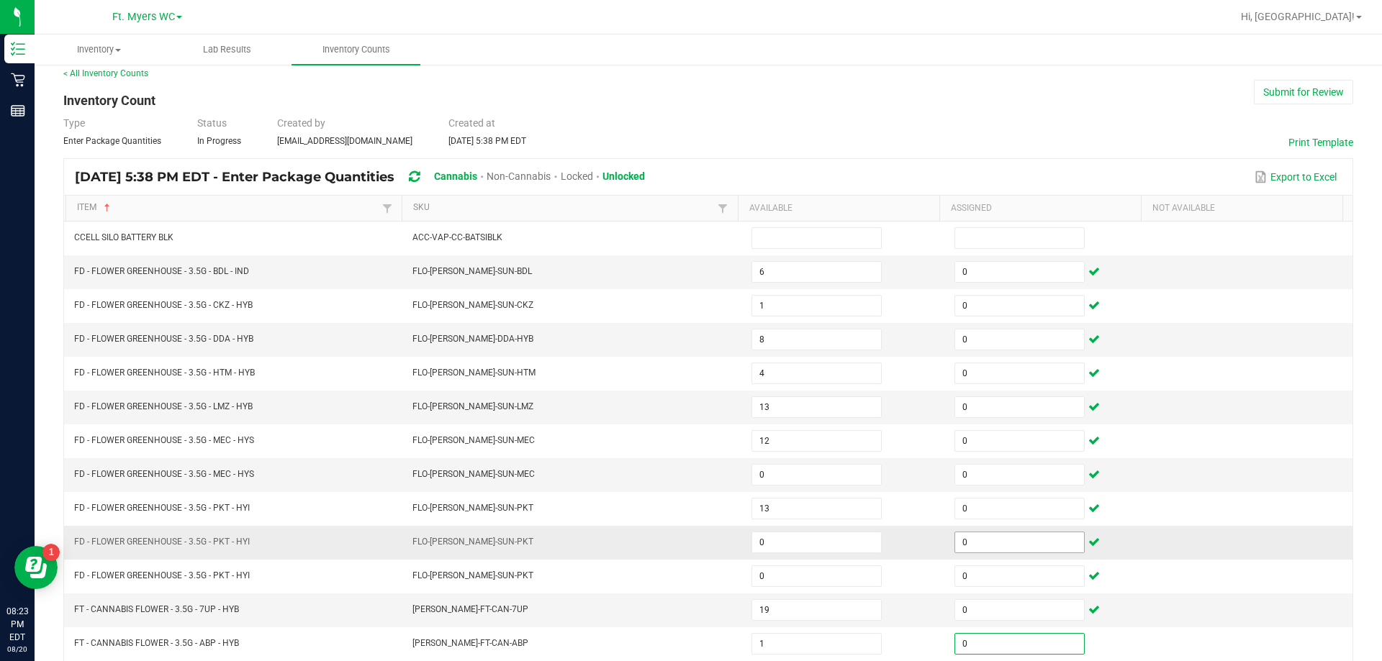
scroll to position [299, 0]
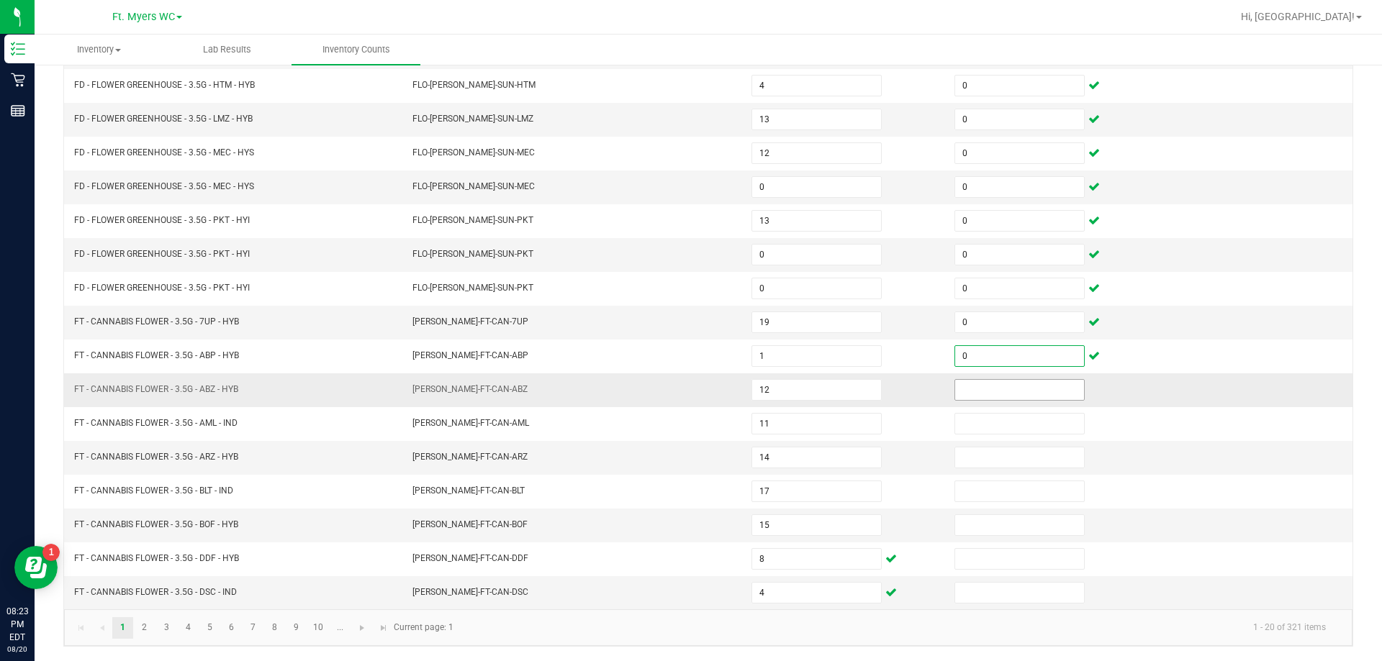
type input "0"
click at [982, 391] on input at bounding box center [1019, 390] width 129 height 20
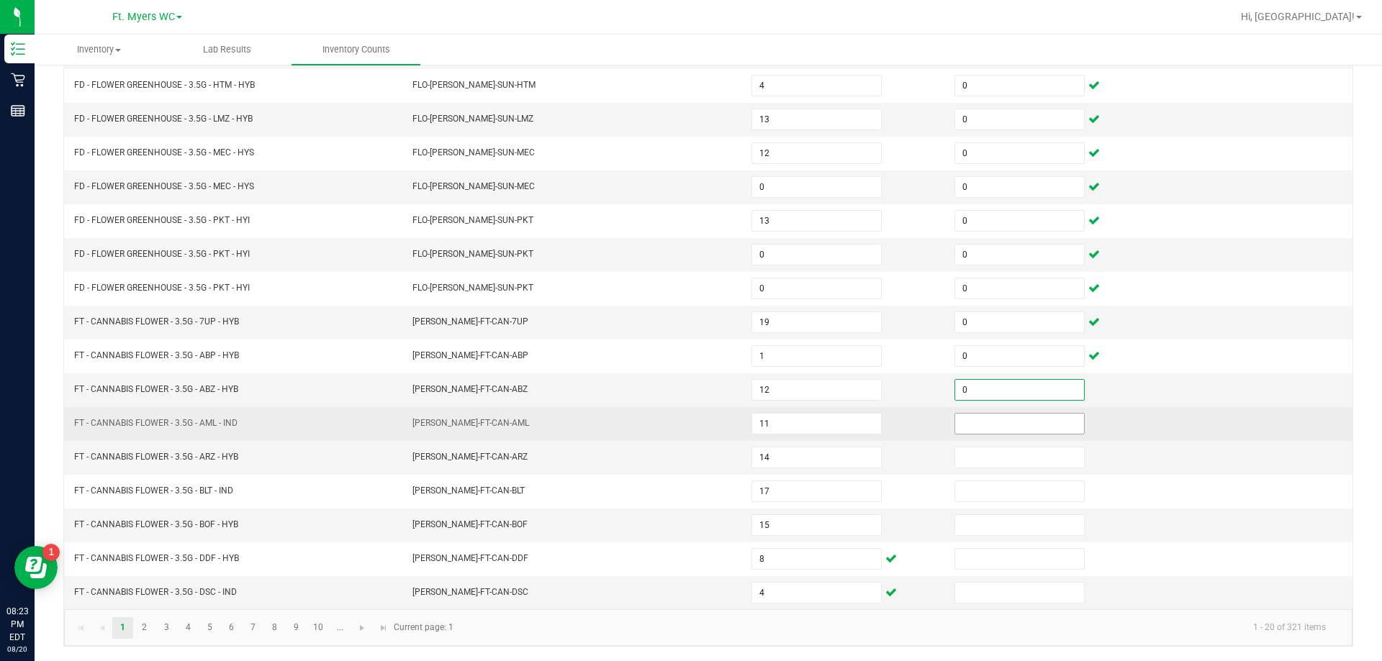
type input "0"
click at [974, 424] on input at bounding box center [1019, 424] width 129 height 20
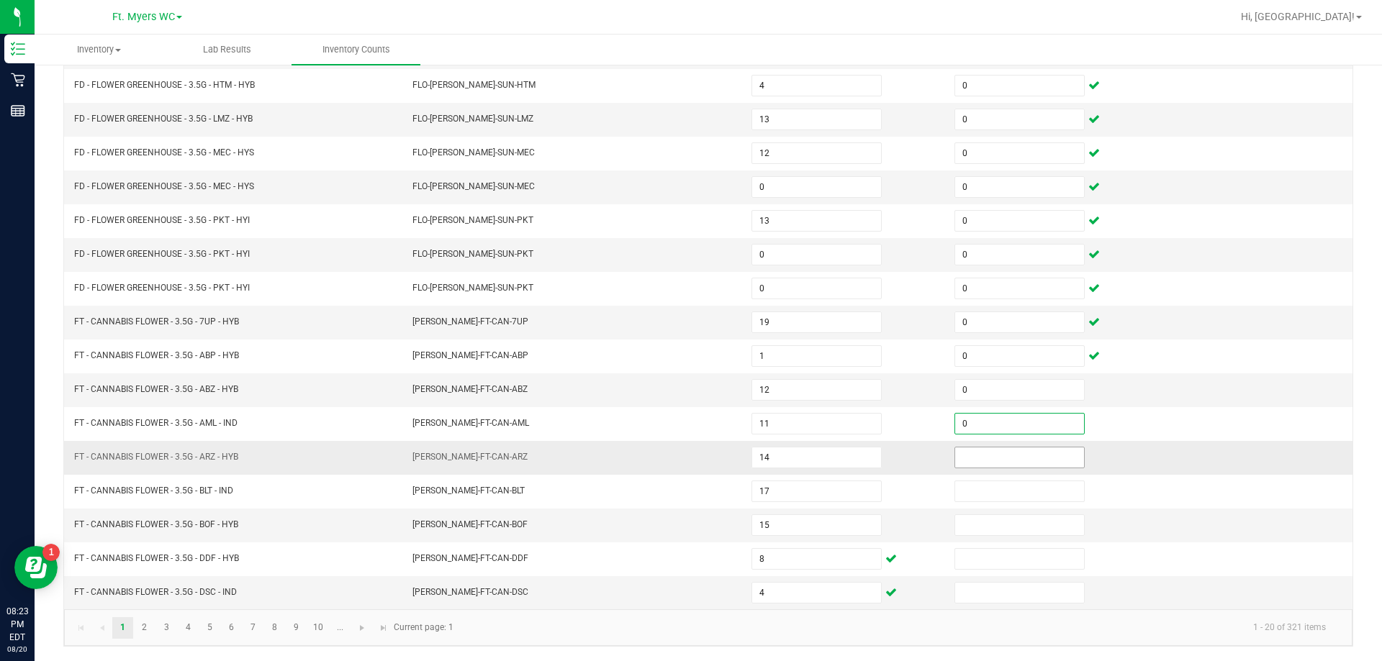
type input "0"
click at [975, 456] on input at bounding box center [1019, 458] width 129 height 20
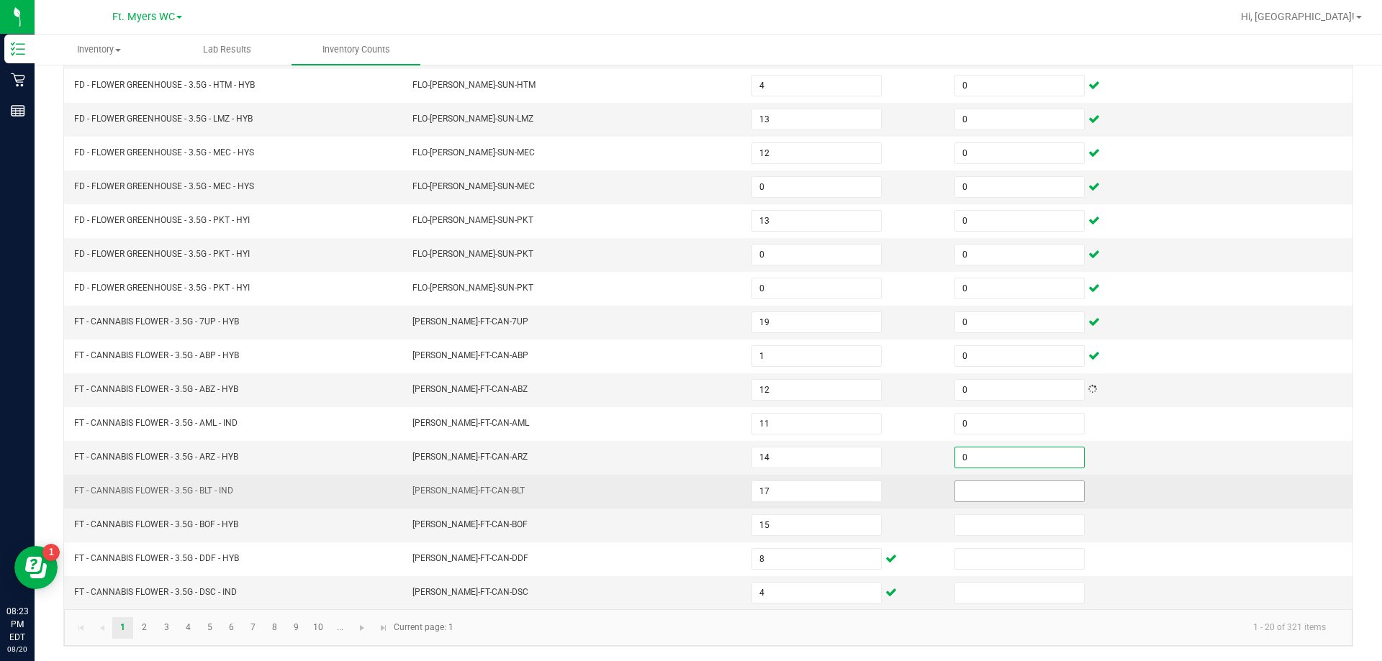
type input "0"
click at [977, 488] on input at bounding box center [1019, 491] width 129 height 20
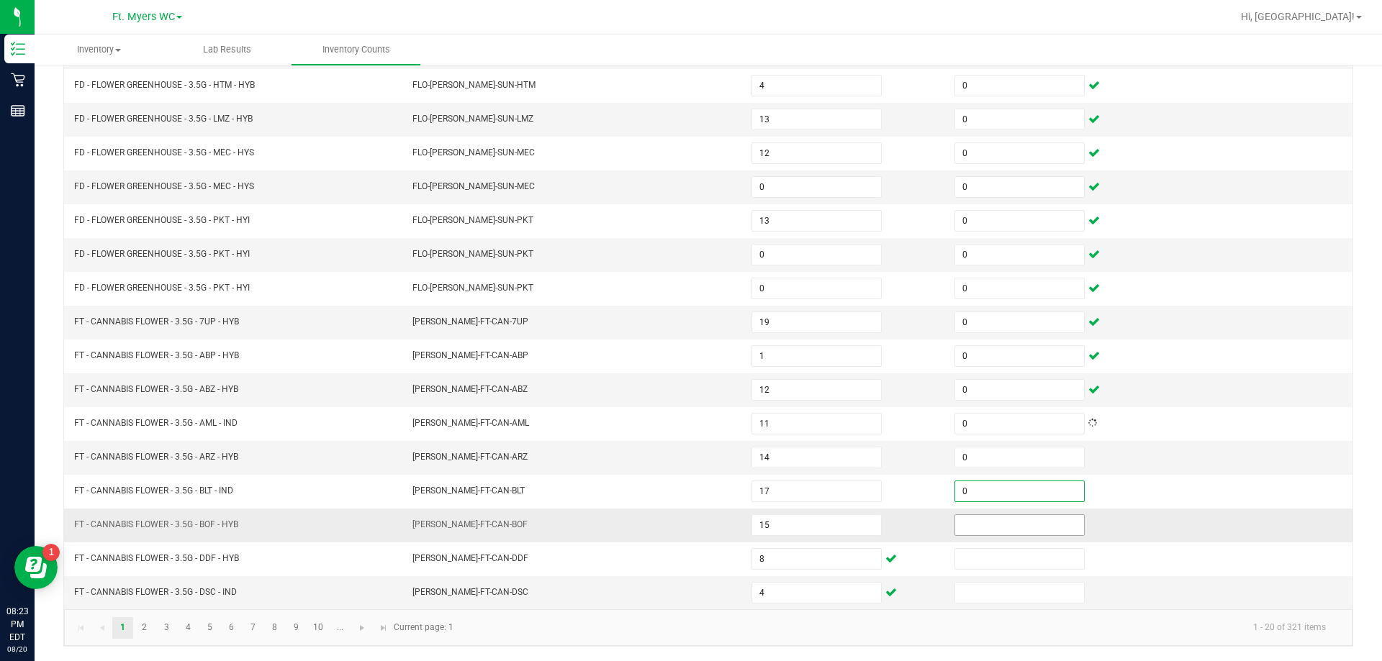
type input "0"
click at [972, 522] on input at bounding box center [1019, 525] width 129 height 20
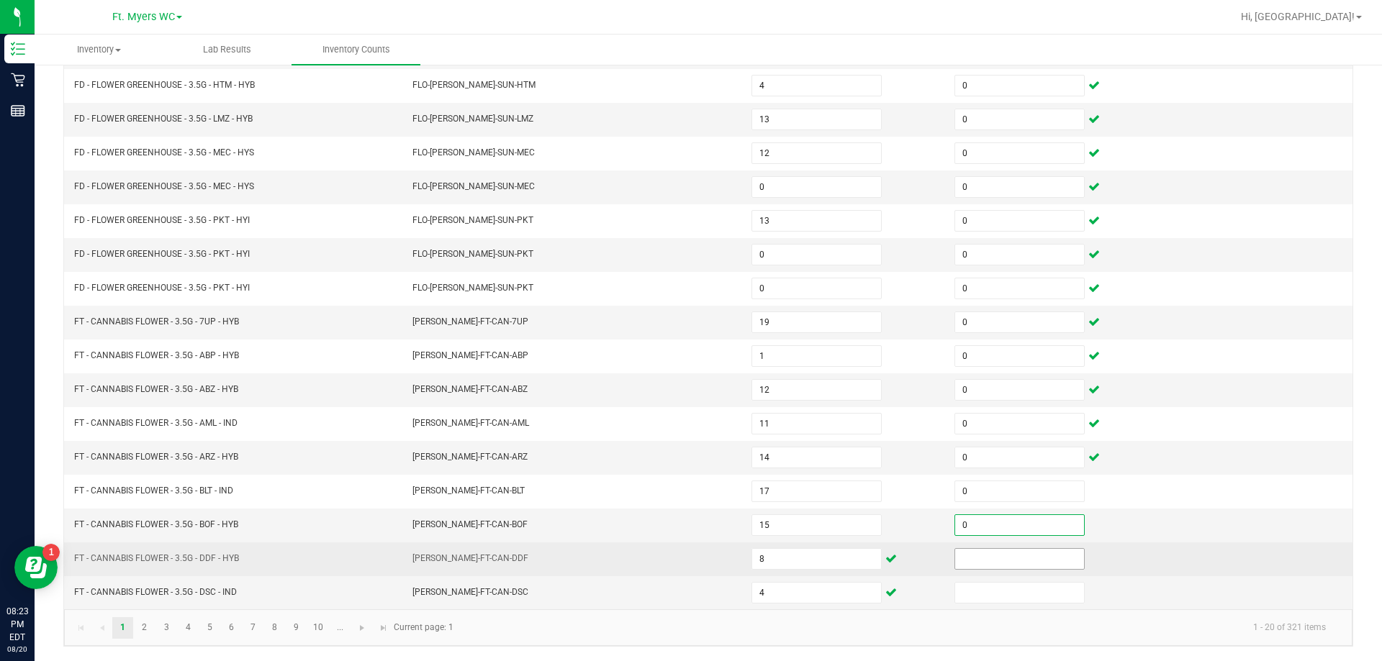
type input "0"
click at [961, 558] on input at bounding box center [1019, 559] width 129 height 20
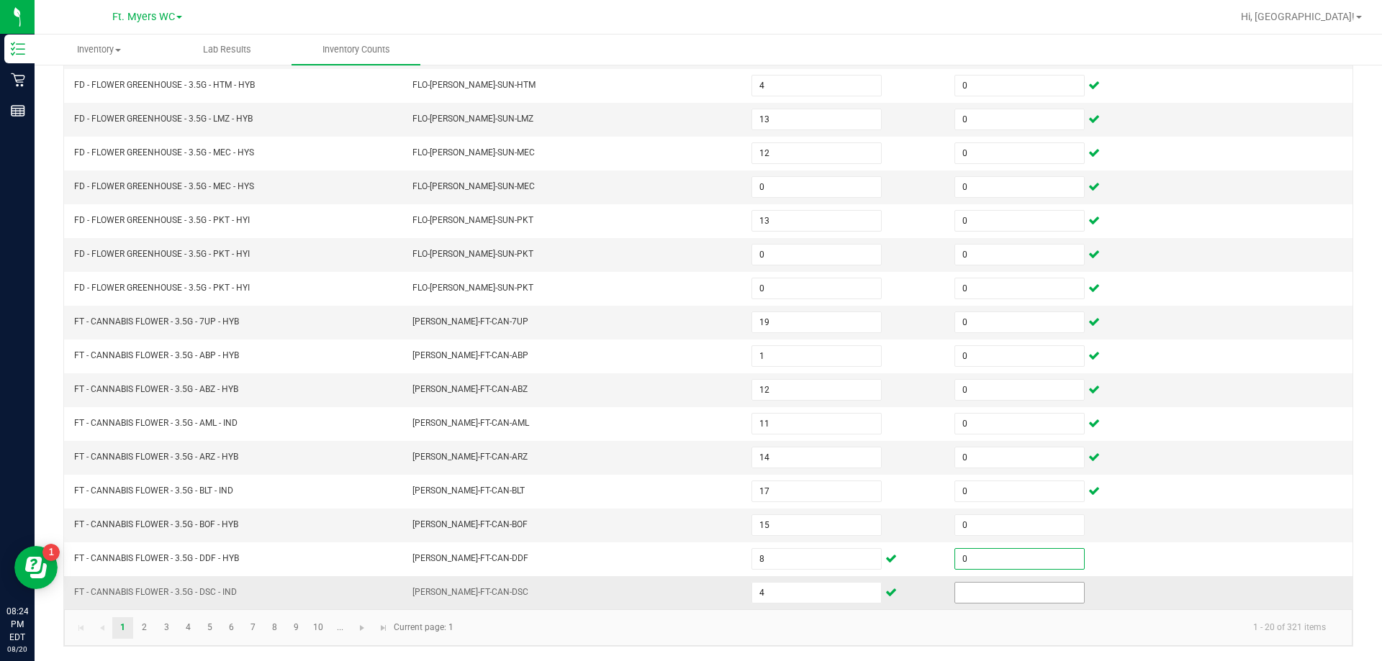
type input "0"
click at [955, 587] on input at bounding box center [1019, 593] width 129 height 20
type input "0"
click at [142, 629] on link "2" at bounding box center [144, 628] width 21 height 22
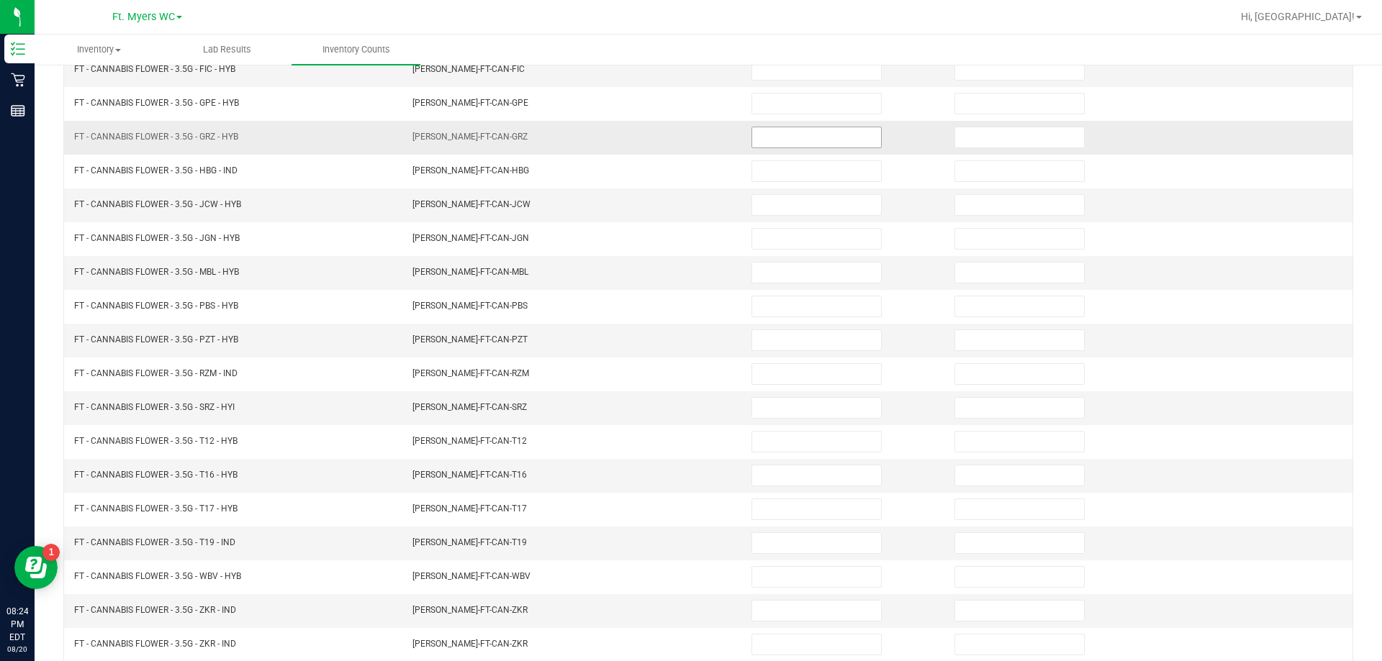
scroll to position [83, 0]
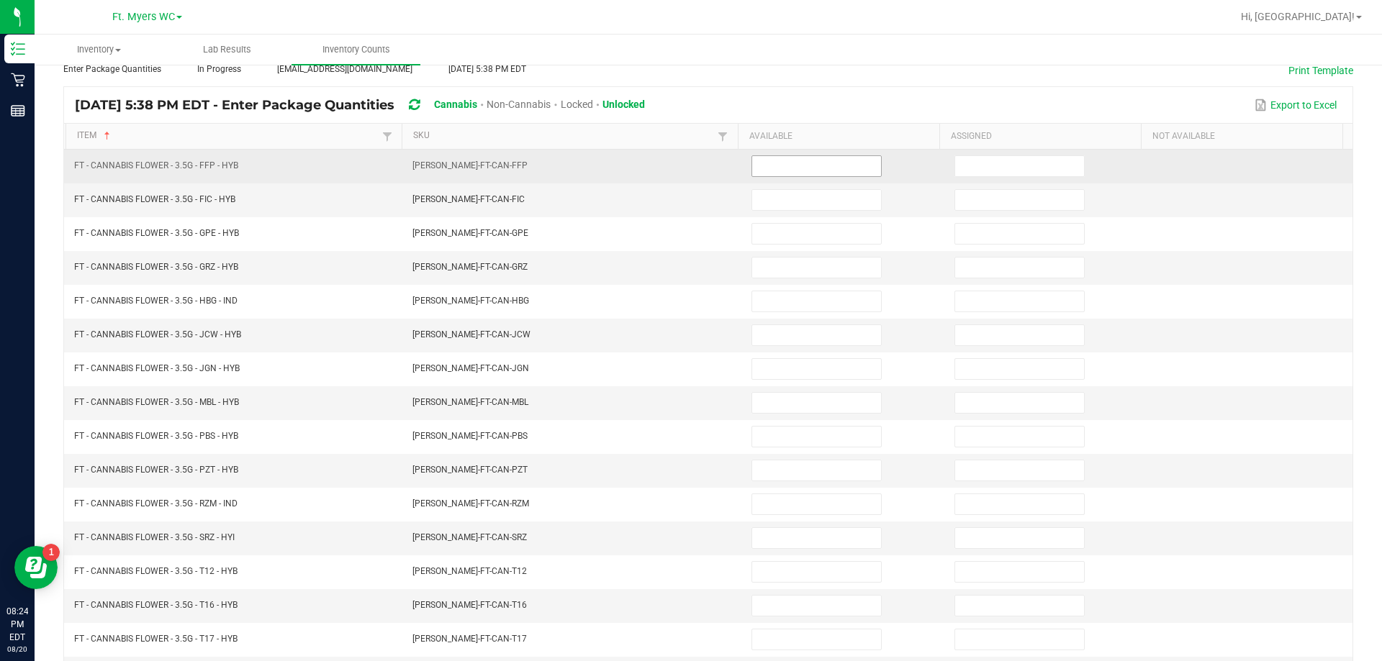
click at [805, 176] on span at bounding box center [816, 166] width 130 height 22
click at [805, 171] on input at bounding box center [816, 166] width 129 height 20
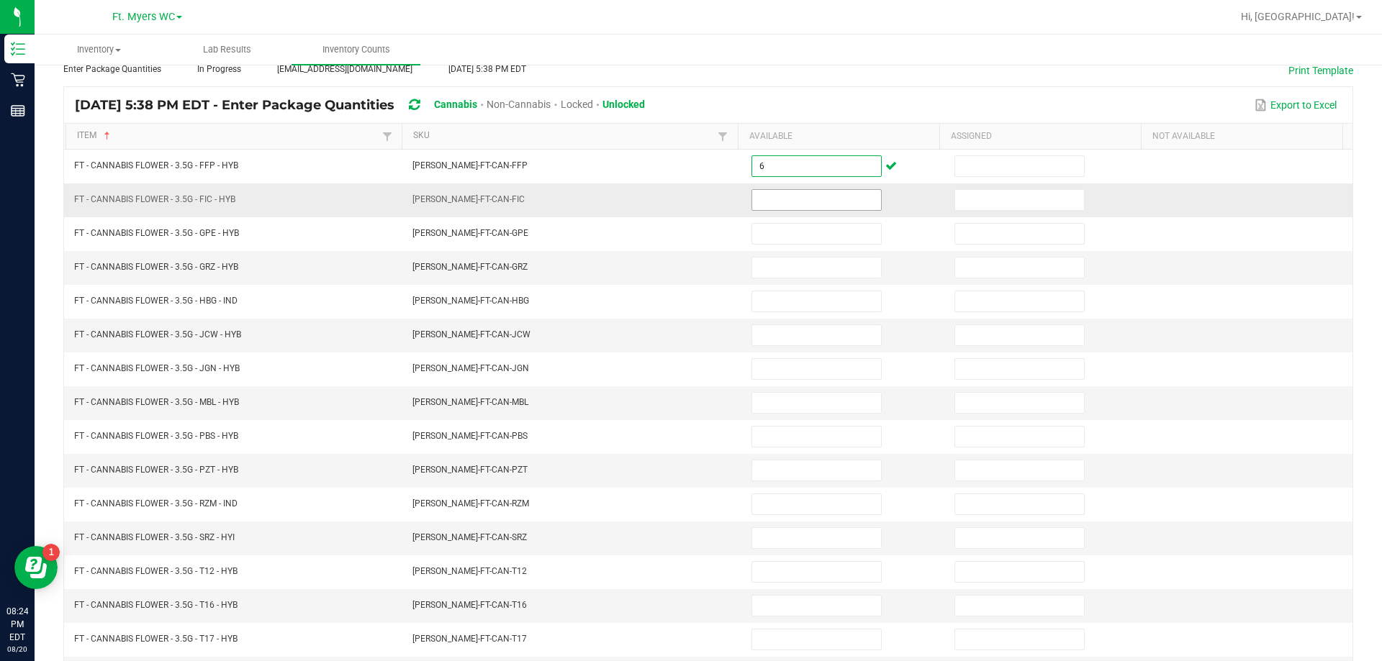
type input "6"
click at [818, 200] on input at bounding box center [816, 200] width 129 height 20
type input "7"
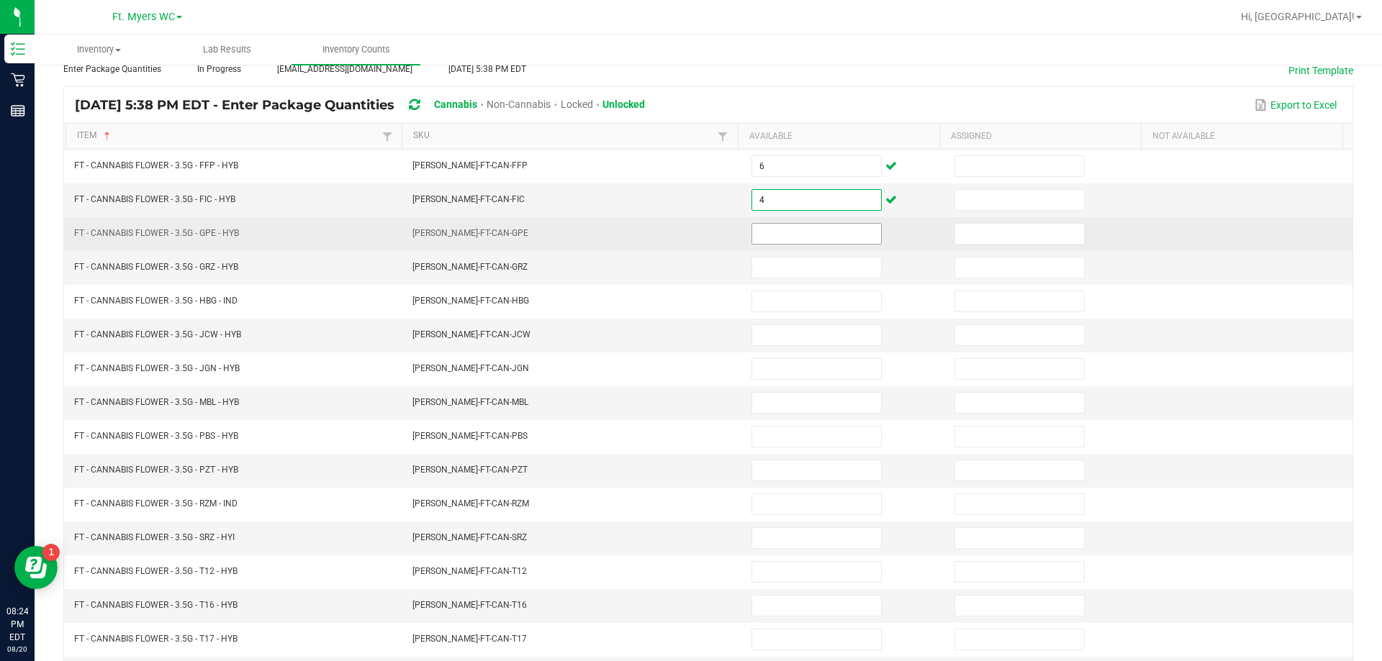
type input "4"
click at [825, 241] on input at bounding box center [816, 234] width 129 height 20
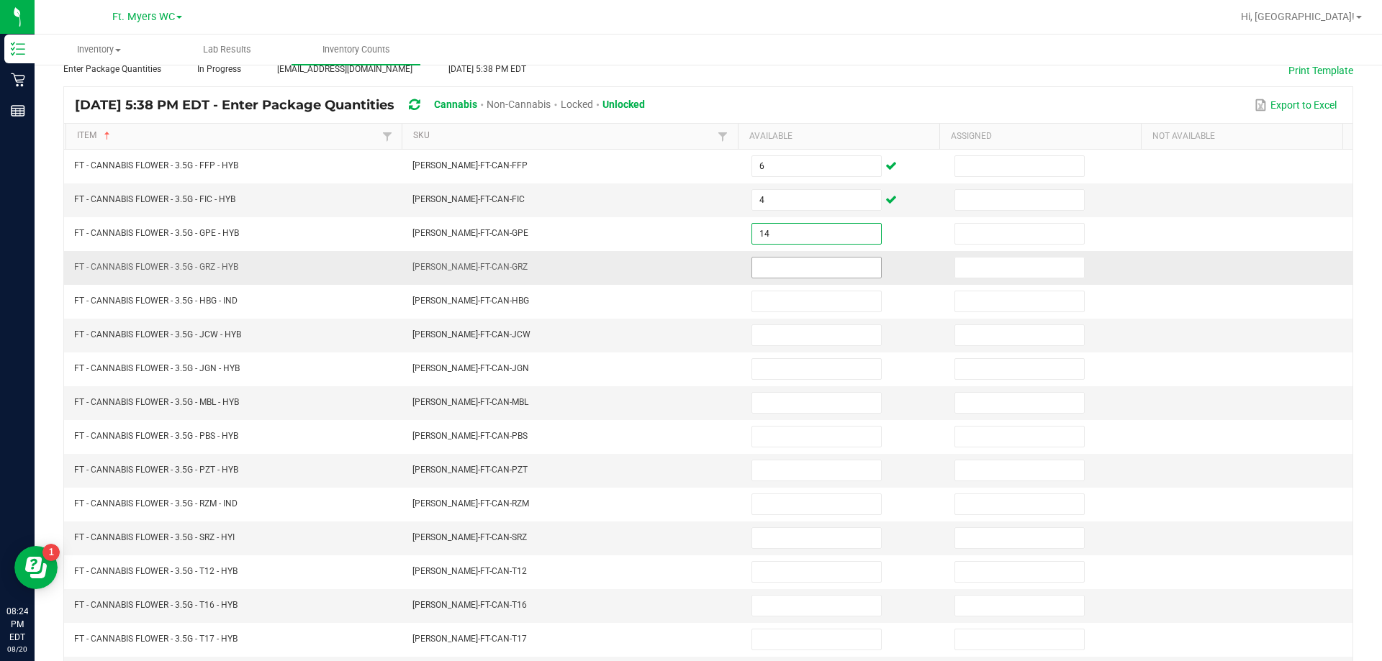
type input "14"
click at [812, 271] on input at bounding box center [816, 268] width 129 height 20
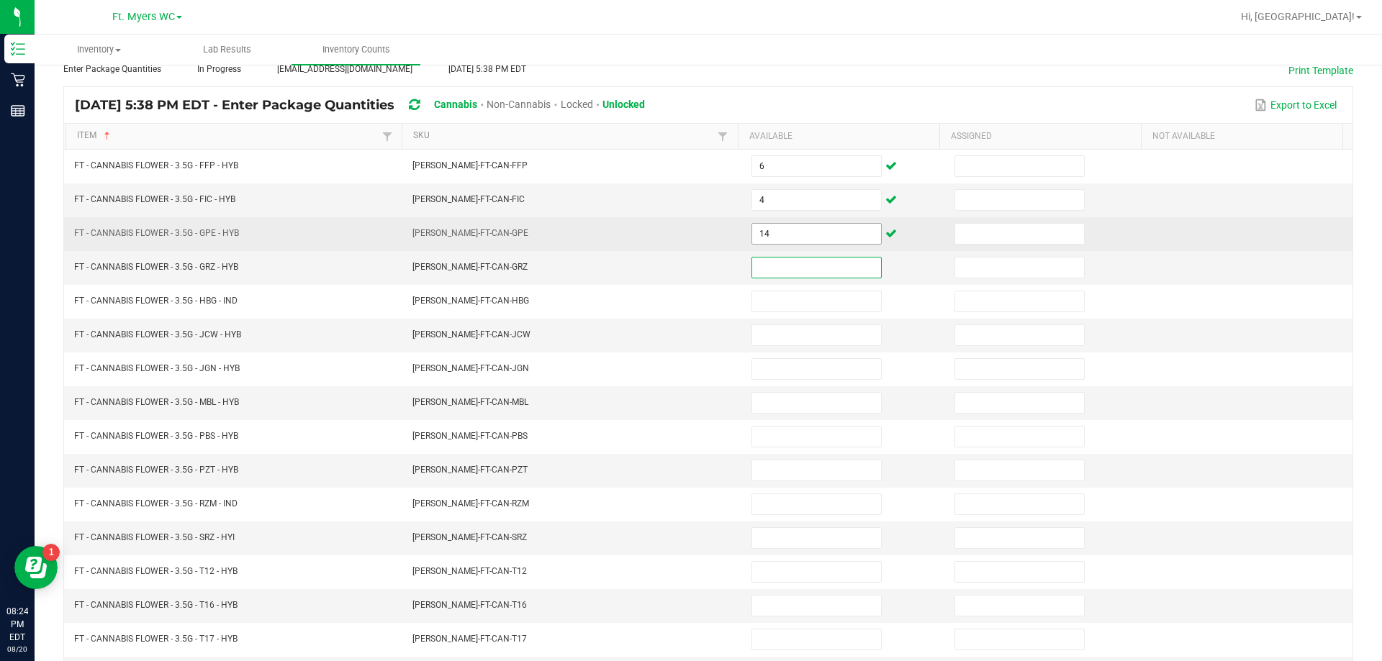
click at [810, 228] on input "14" at bounding box center [816, 234] width 129 height 20
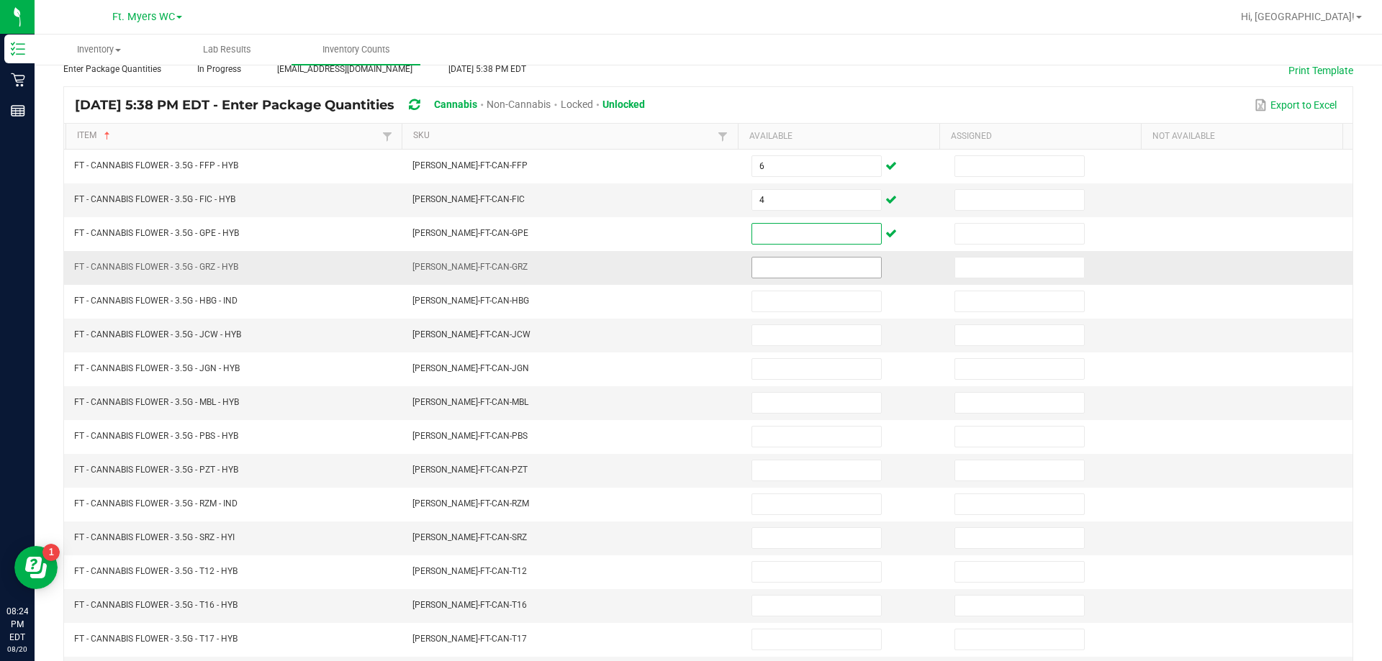
click at [807, 258] on input at bounding box center [816, 268] width 129 height 20
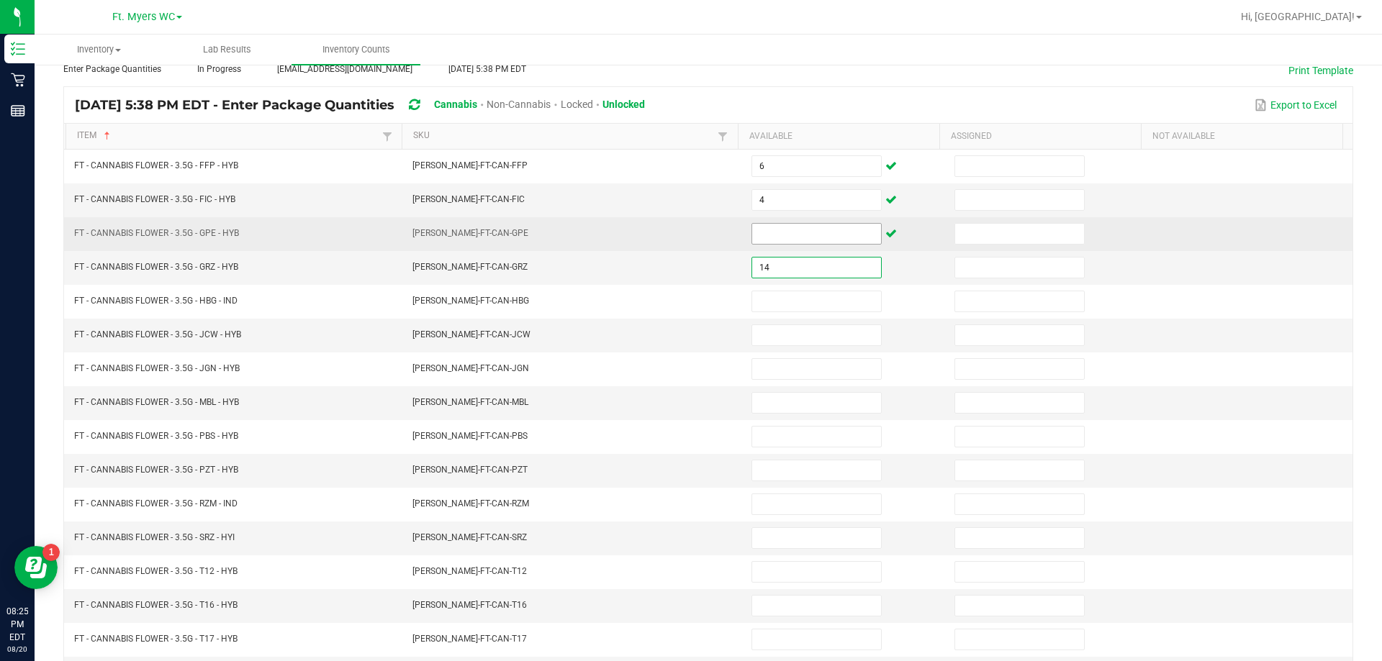
type input "14"
click at [817, 243] on input at bounding box center [816, 234] width 129 height 20
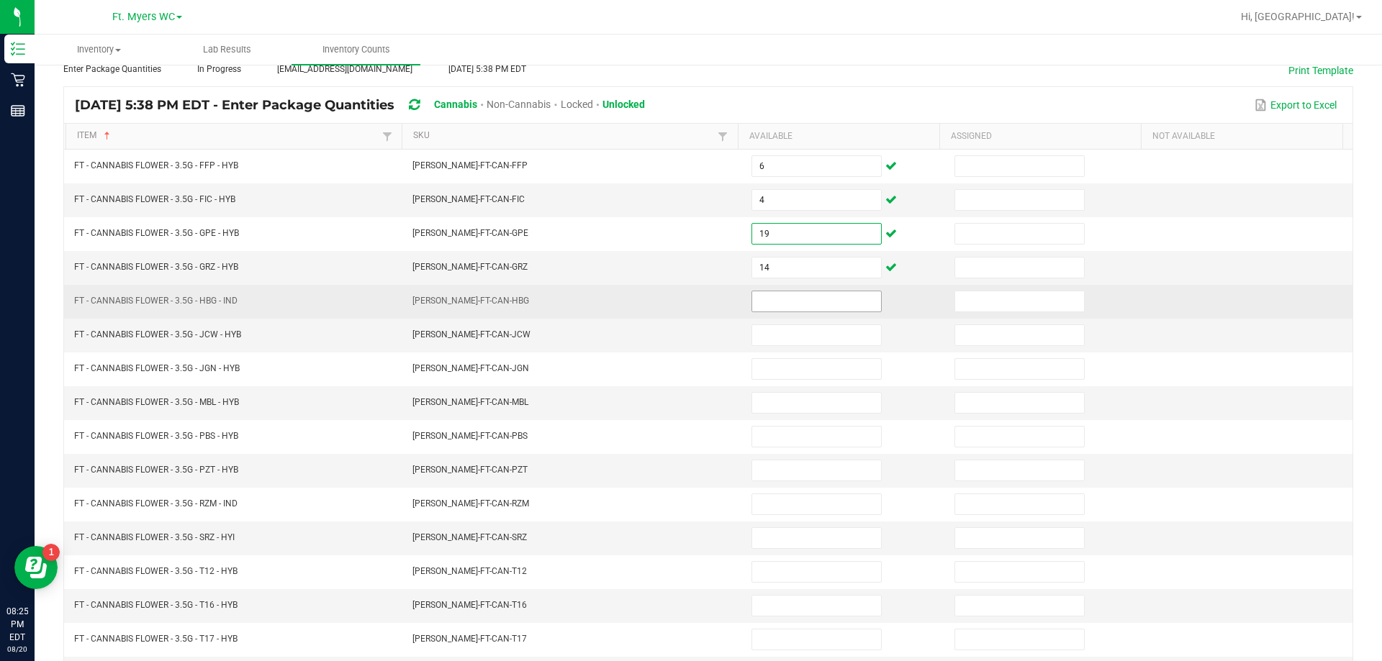
type input "19"
click at [760, 295] on input at bounding box center [816, 301] width 129 height 20
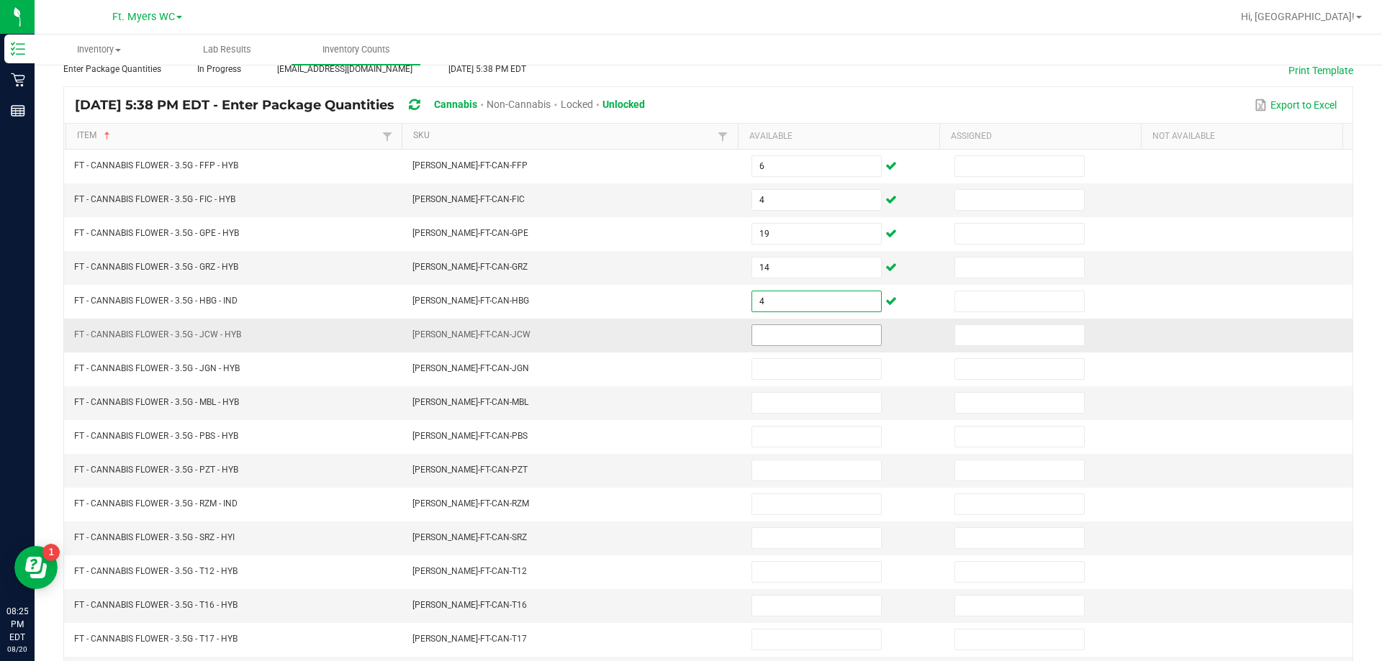
type input "4"
click at [781, 331] on input at bounding box center [816, 335] width 129 height 20
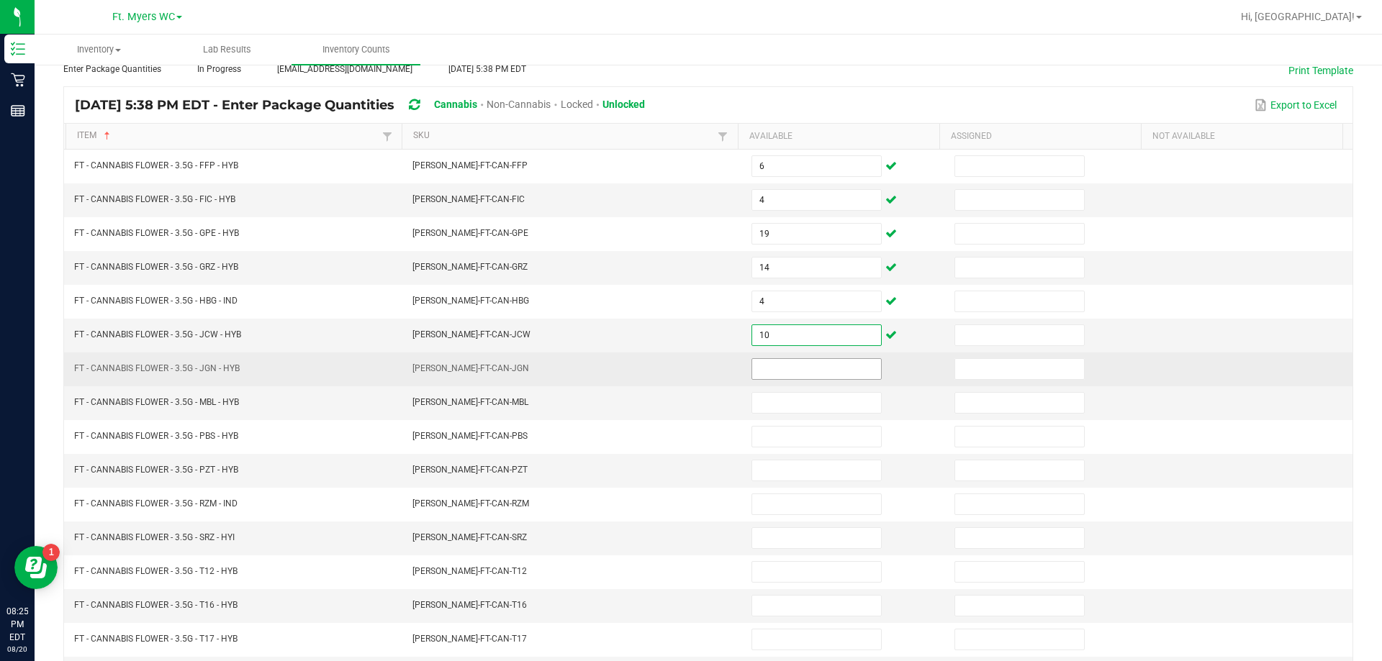
type input "10"
click at [831, 362] on input at bounding box center [816, 369] width 129 height 20
click at [793, 366] on input "8" at bounding box center [816, 369] width 129 height 20
click at [794, 366] on input "8" at bounding box center [816, 369] width 129 height 20
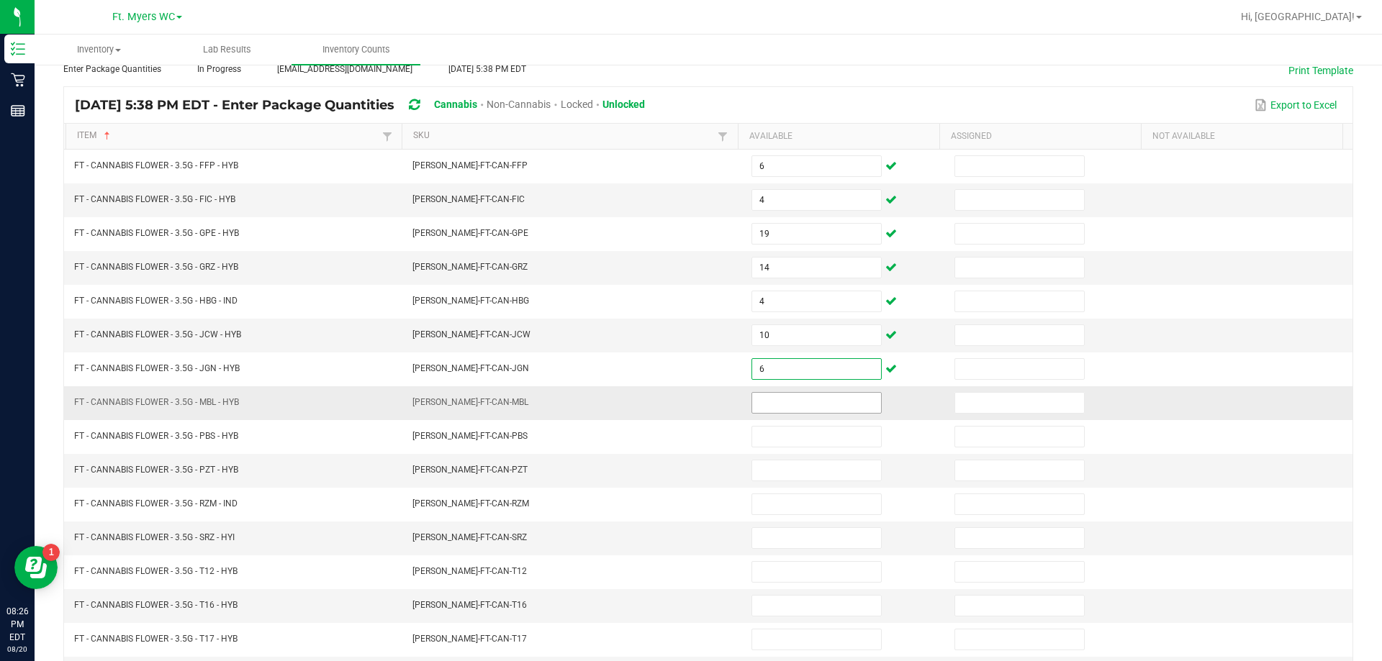
type input "6"
click at [797, 402] on input at bounding box center [816, 403] width 129 height 20
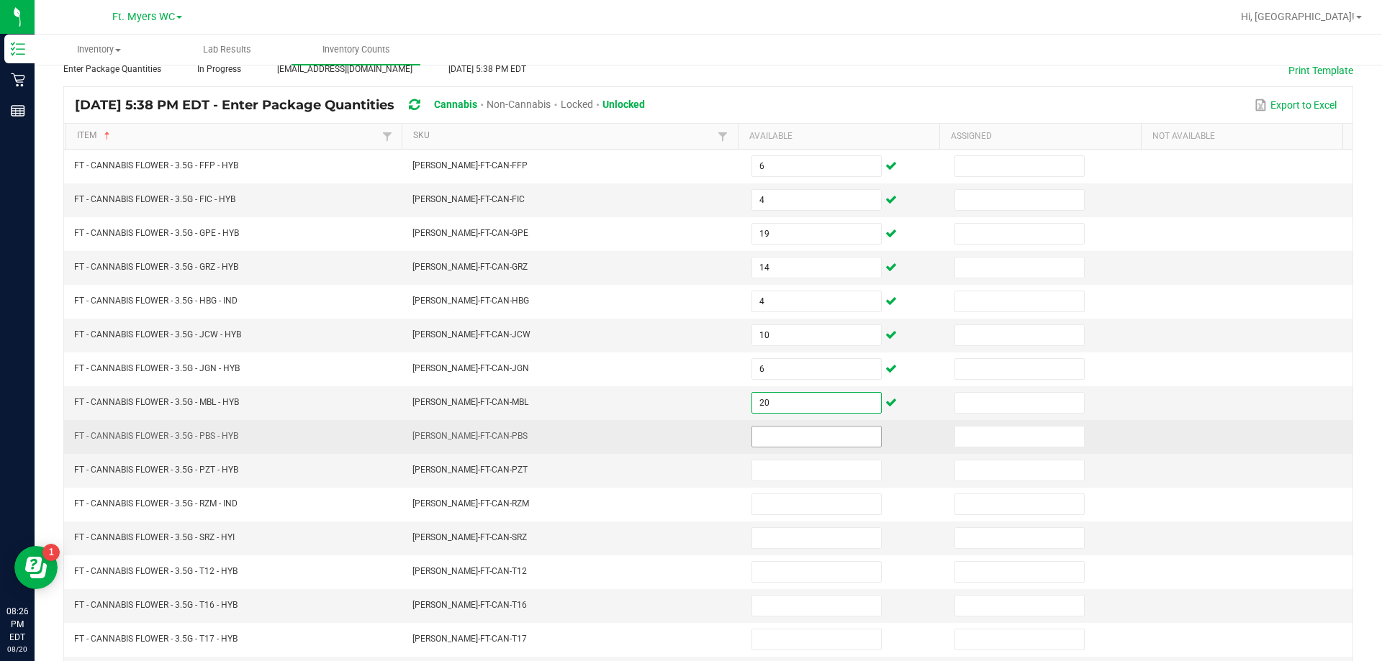
type input "20"
click at [830, 426] on span at bounding box center [816, 437] width 130 height 22
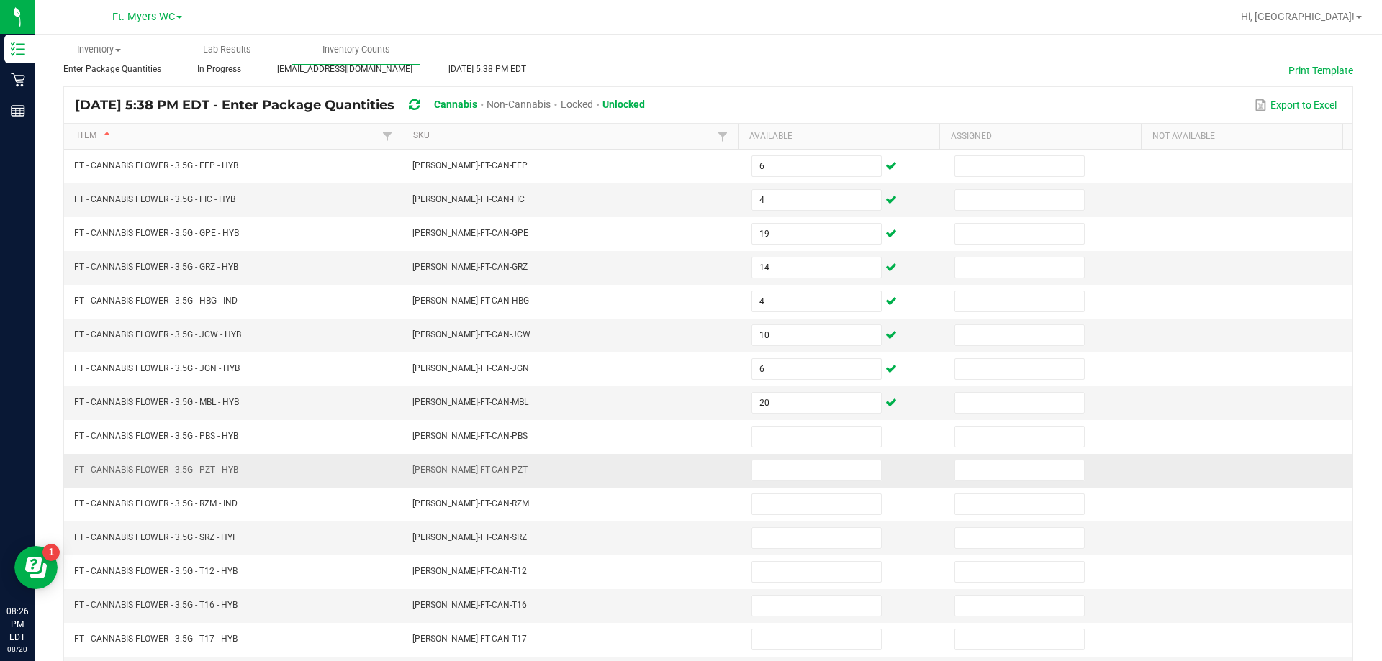
click at [860, 456] on td at bounding box center [844, 471] width 203 height 34
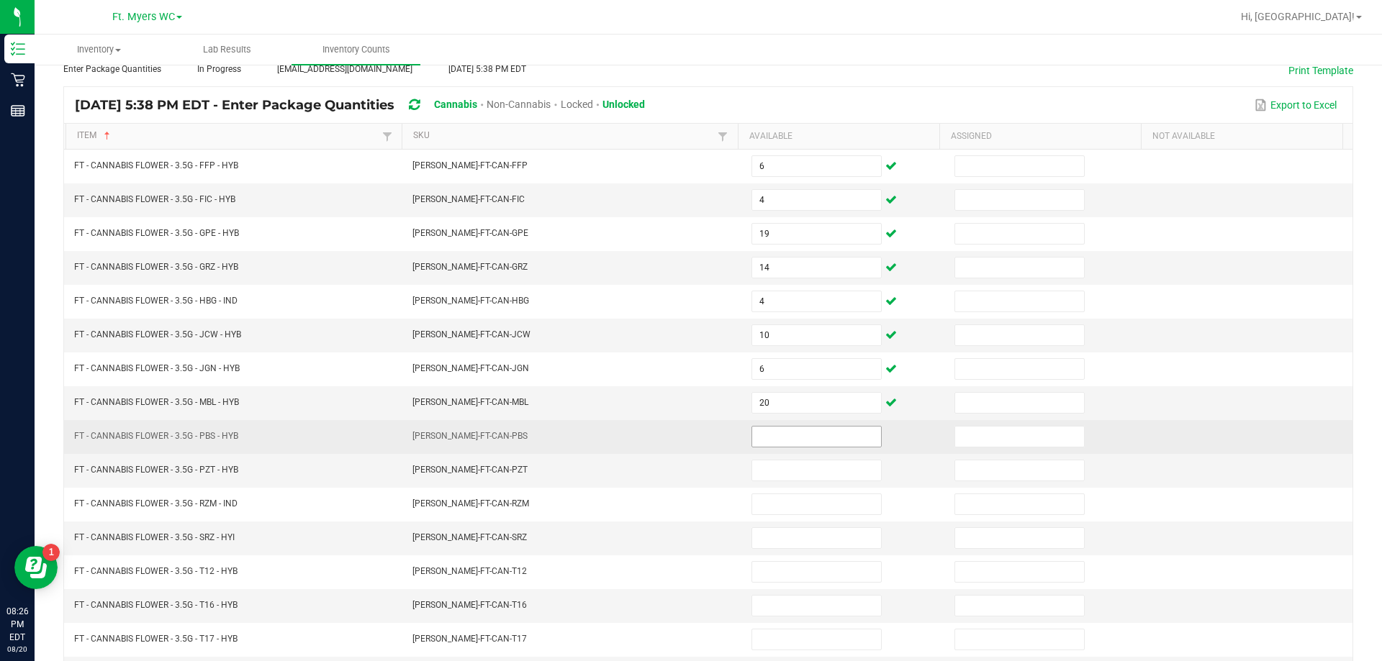
click at [833, 435] on input at bounding box center [816, 437] width 129 height 20
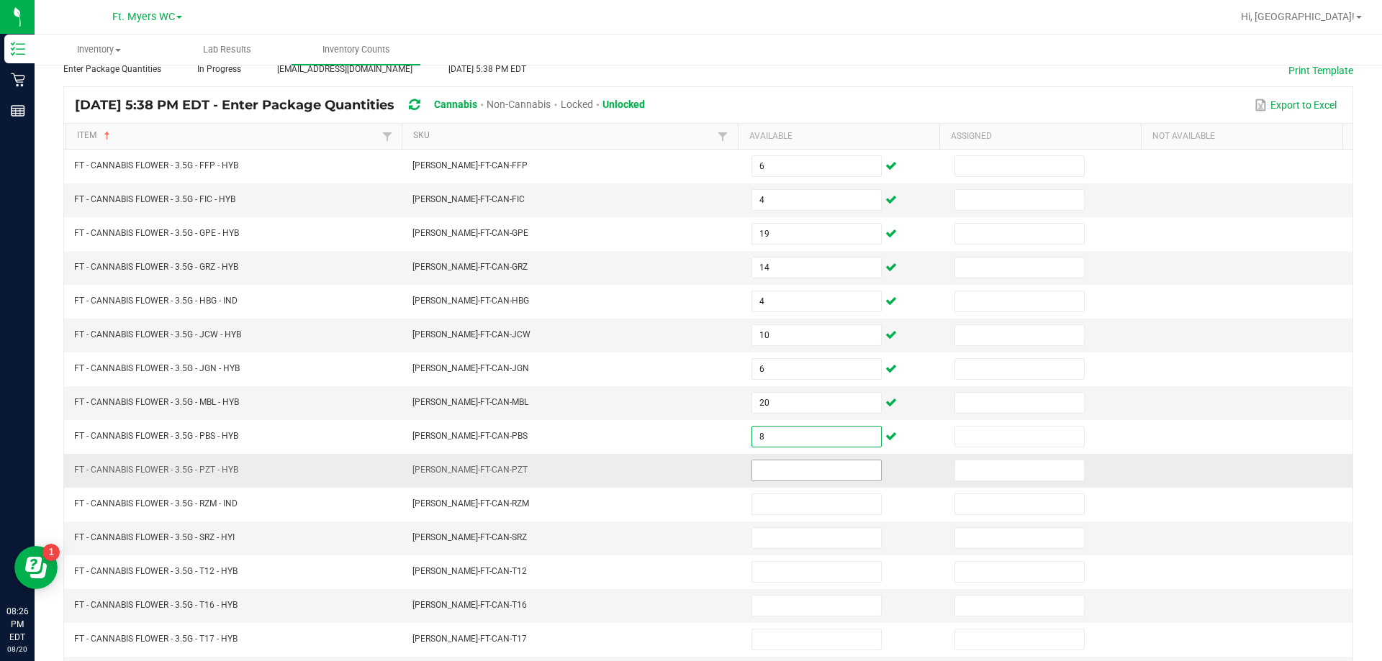
type input "8"
click at [836, 480] on input at bounding box center [816, 471] width 129 height 20
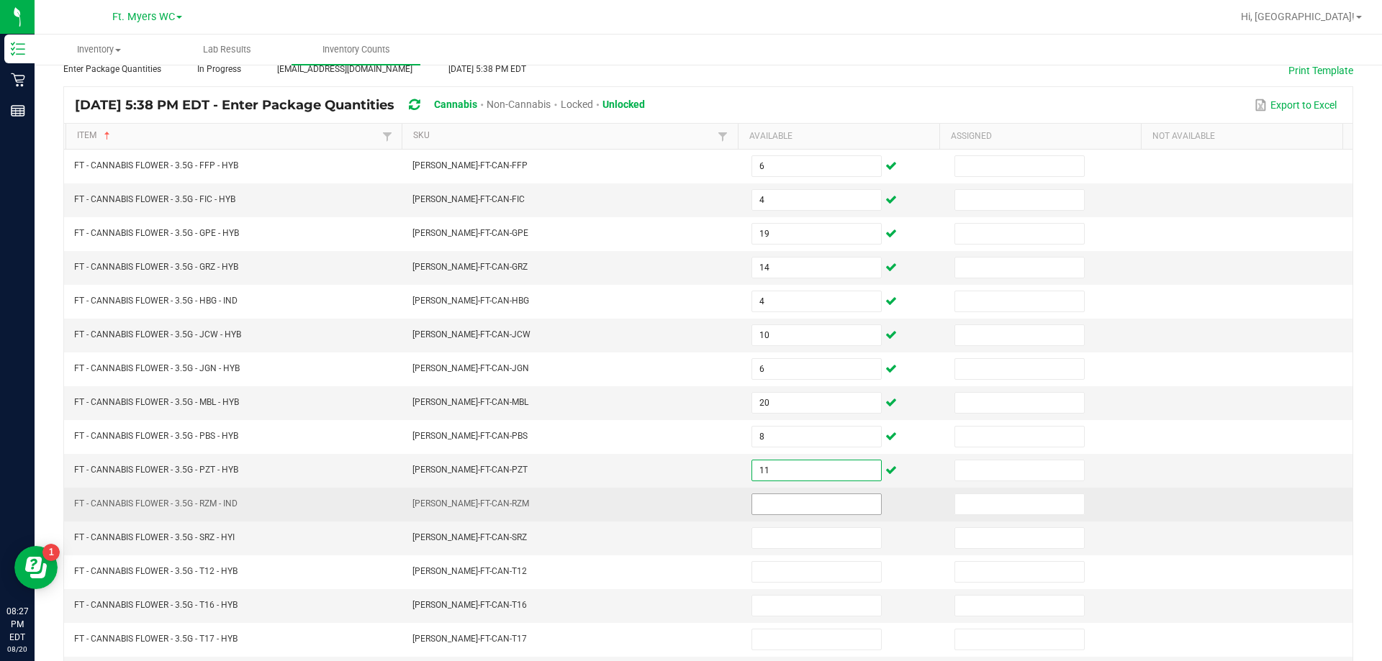
type input "11"
click at [807, 495] on input at bounding box center [816, 504] width 129 height 20
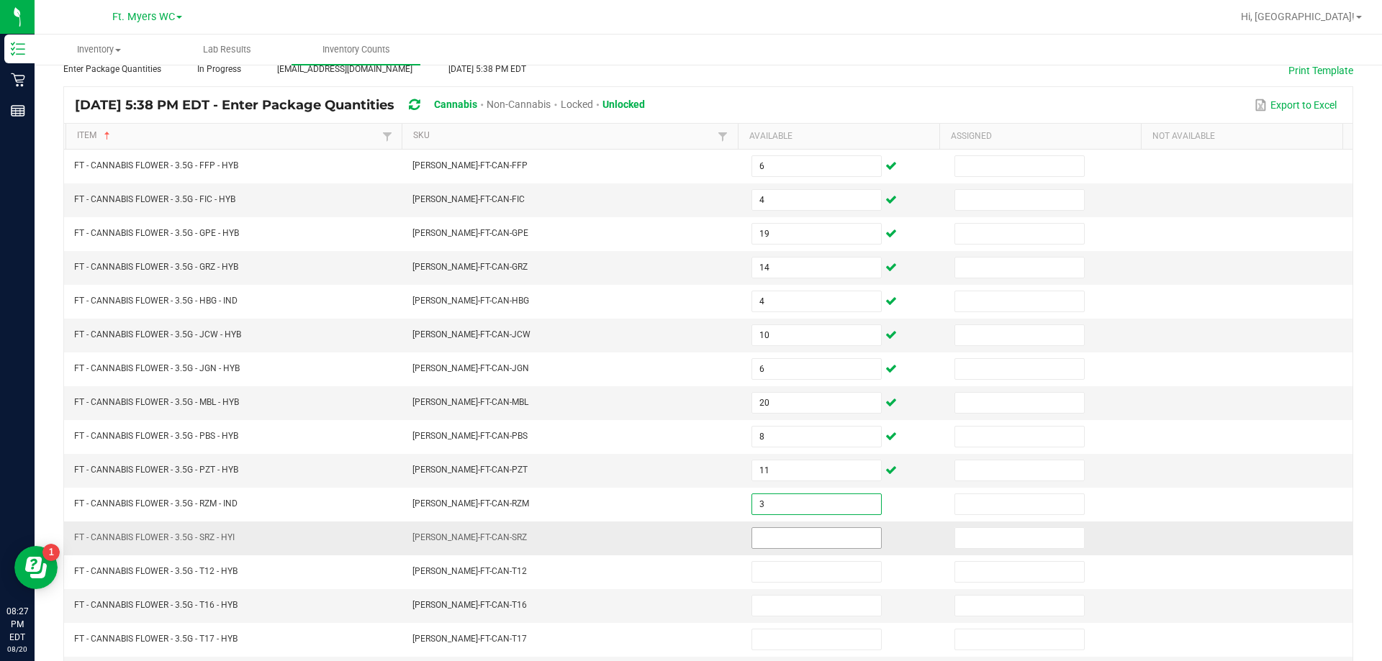
type input "3"
click at [792, 543] on input at bounding box center [816, 538] width 129 height 20
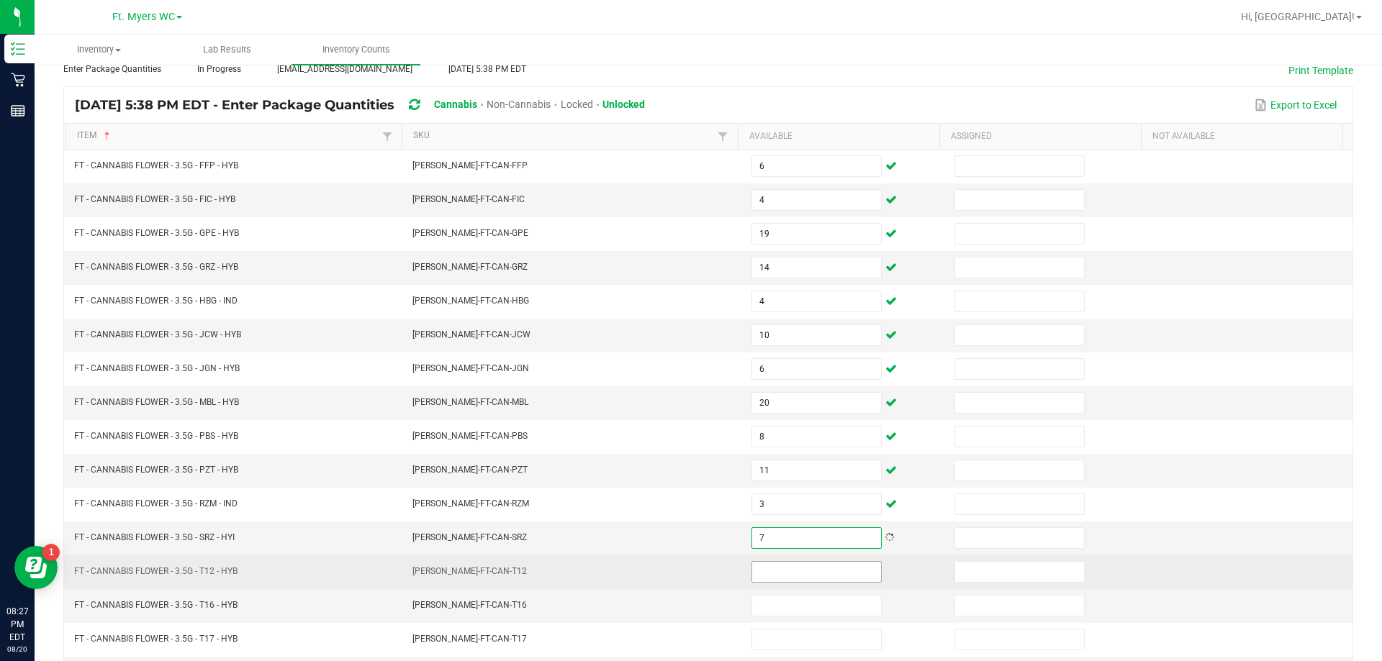
type input "7"
click at [826, 567] on input at bounding box center [816, 572] width 129 height 20
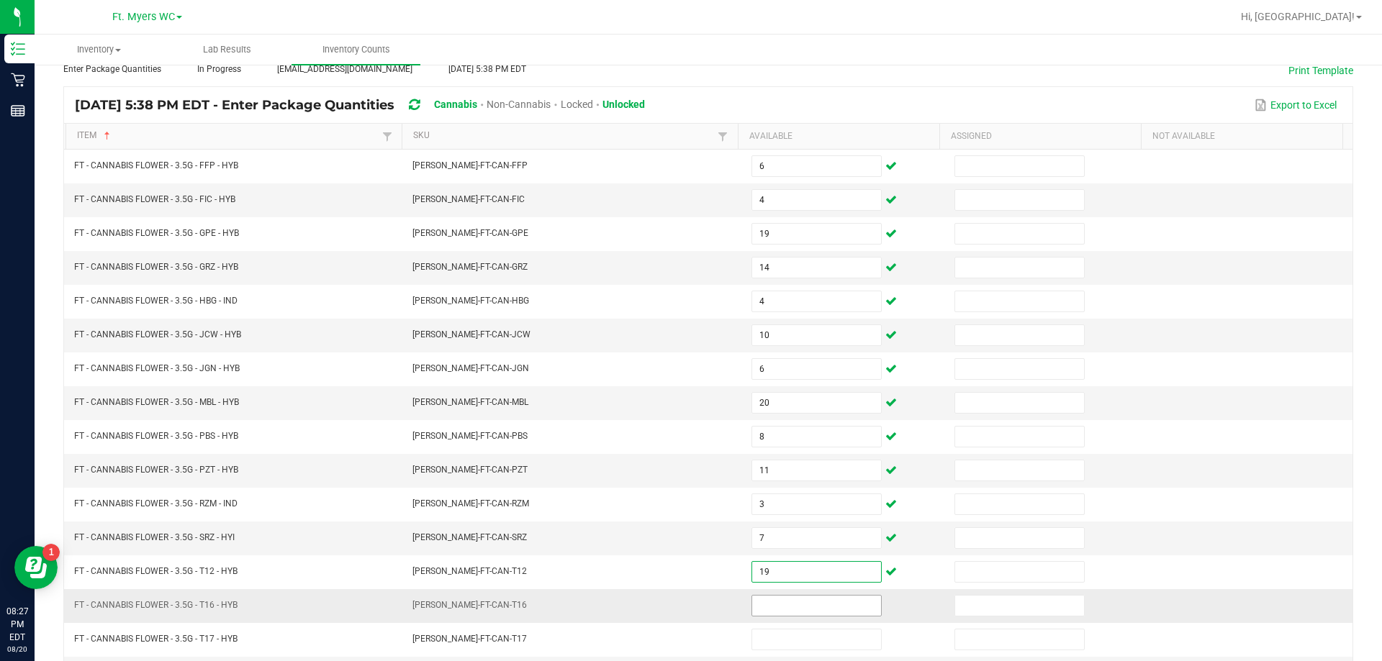
type input "19"
click at [794, 605] on input at bounding box center [816, 606] width 129 height 20
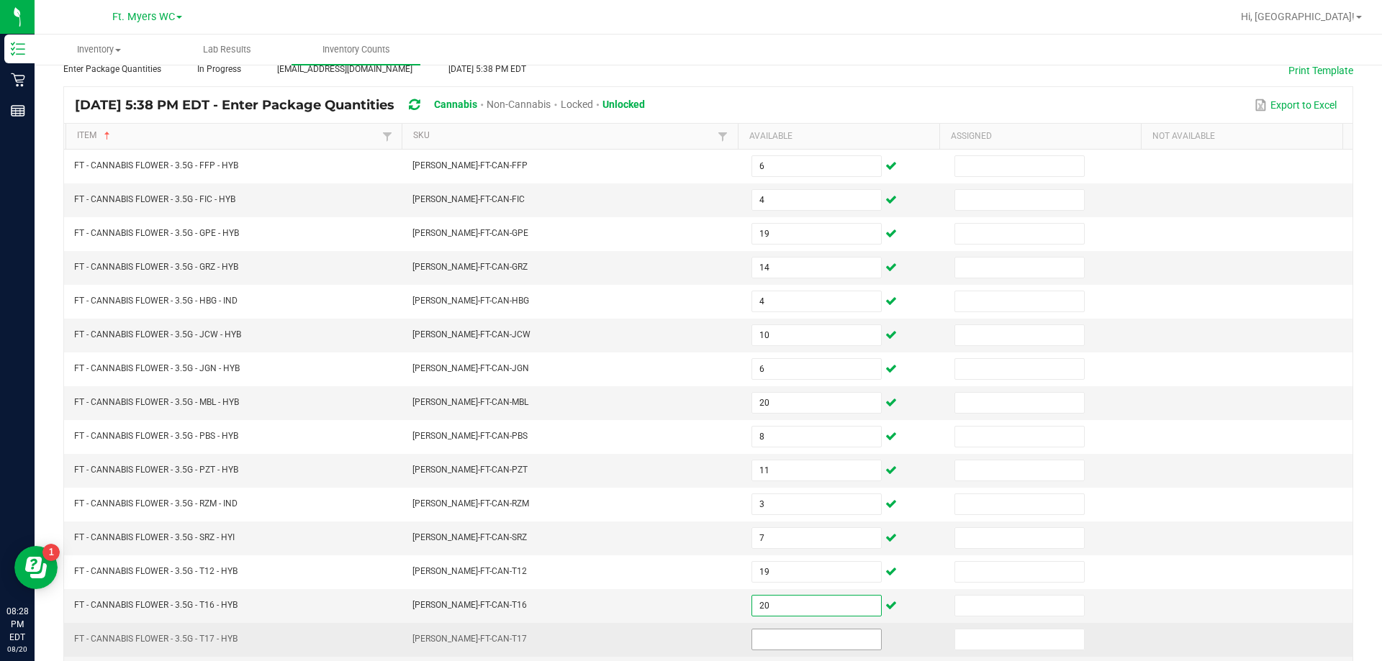
type input "20"
click at [857, 635] on input at bounding box center [816, 640] width 129 height 20
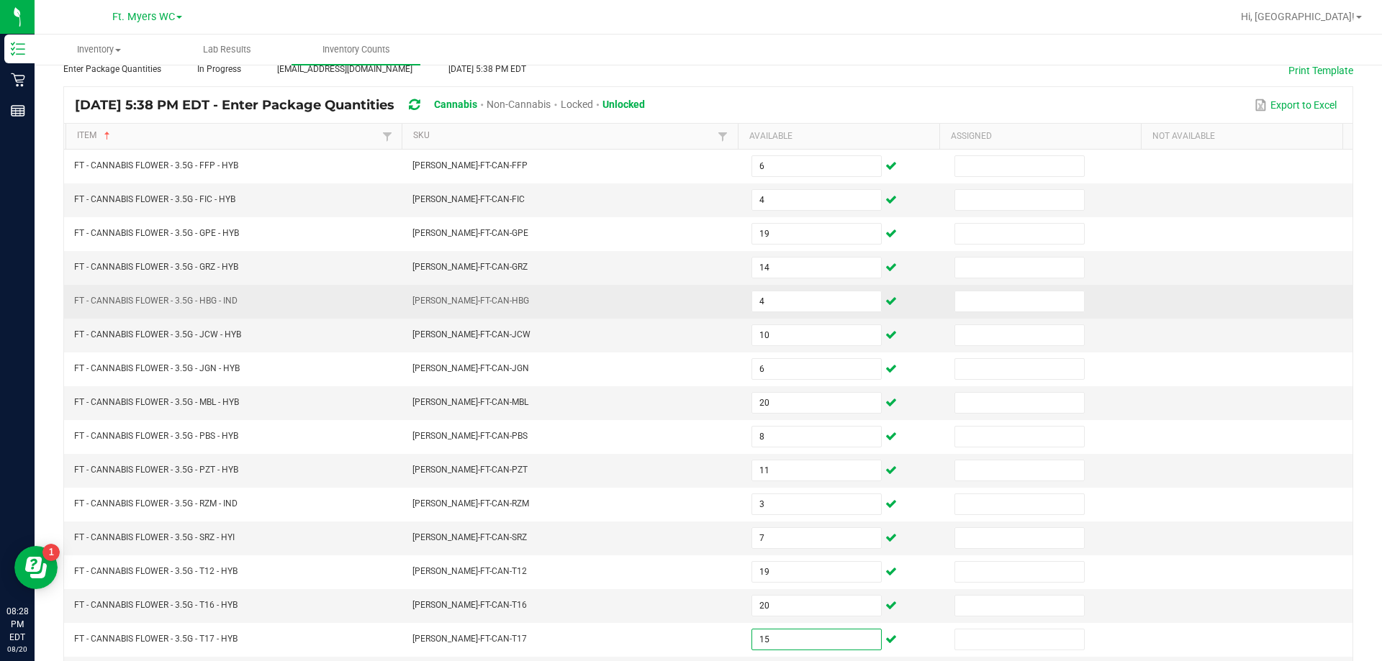
type input "15"
click at [1228, 305] on td at bounding box center [1250, 302] width 203 height 34
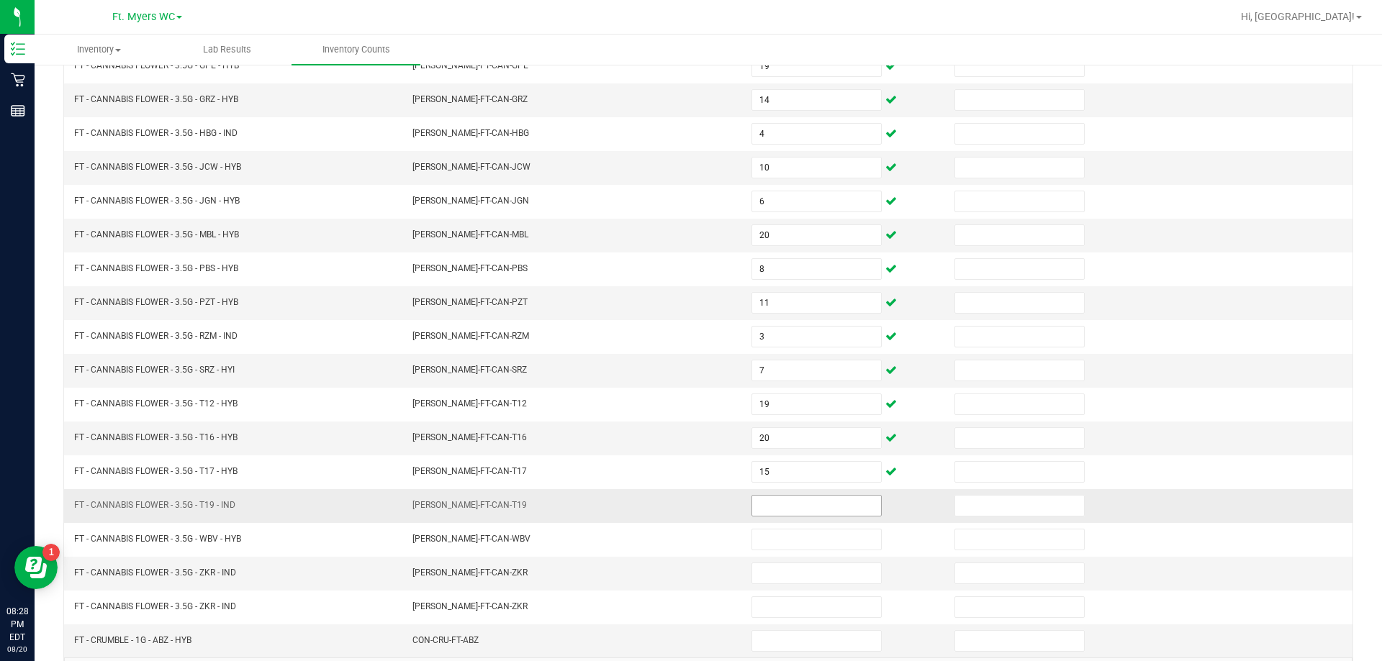
scroll to position [299, 0]
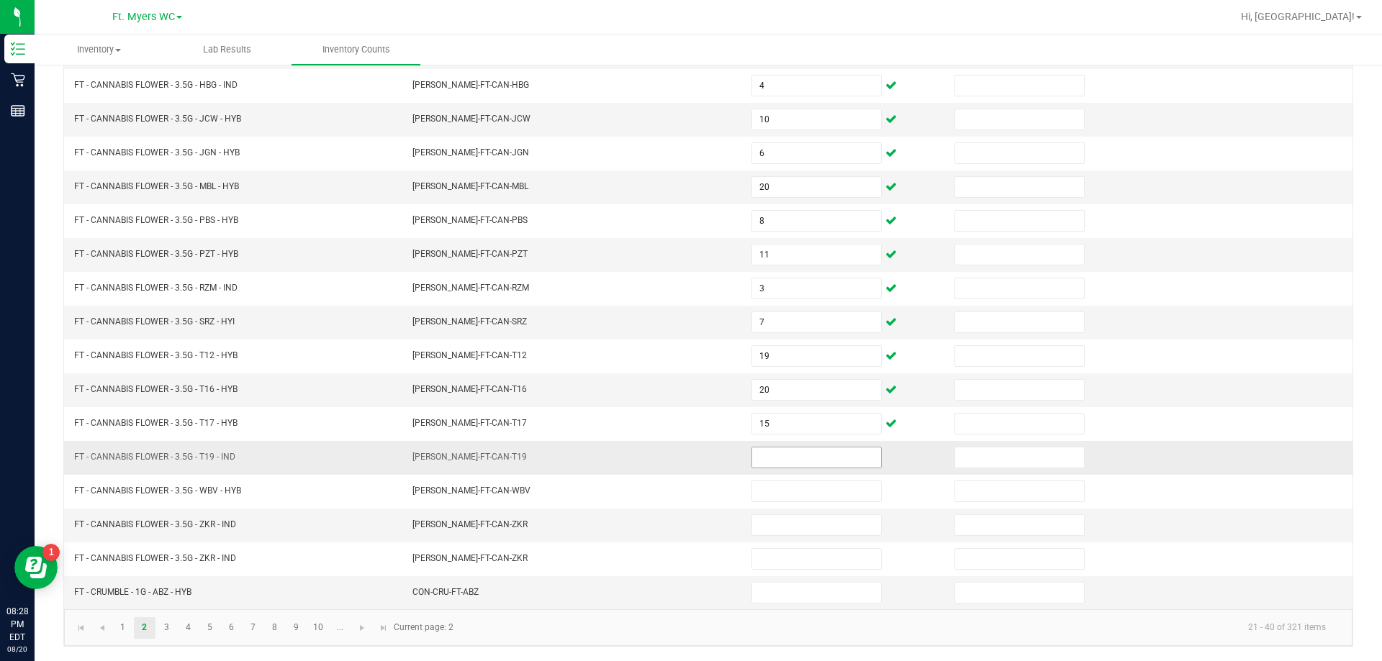
click at [809, 464] on input at bounding box center [816, 458] width 129 height 20
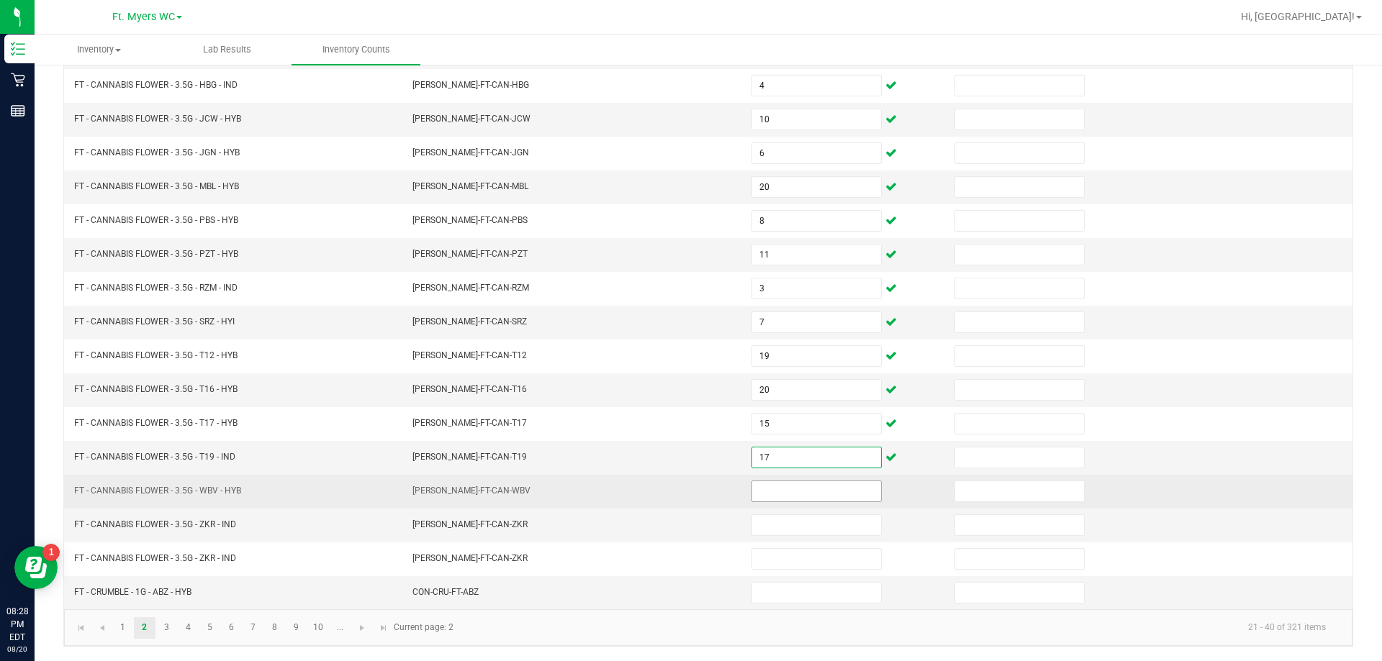
type input "17"
click at [781, 494] on input at bounding box center [816, 491] width 129 height 20
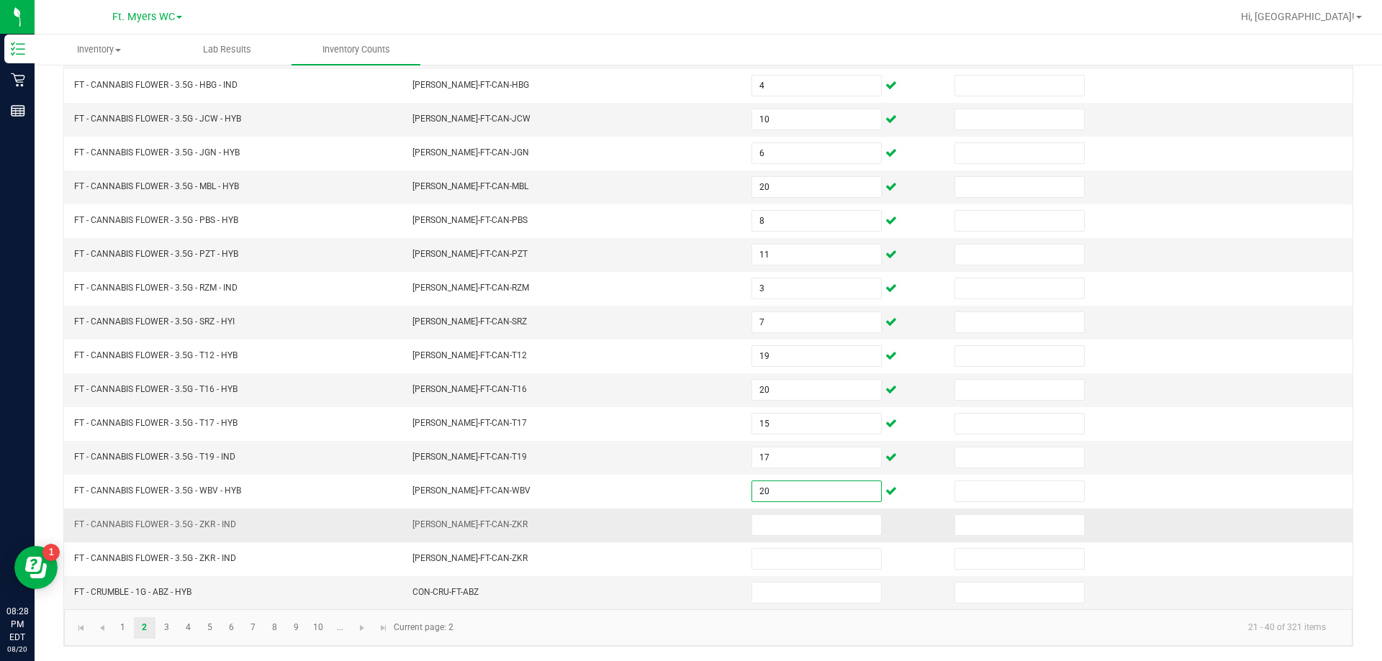
type input "20"
click at [760, 536] on td at bounding box center [844, 526] width 203 height 34
click at [765, 525] on input at bounding box center [816, 525] width 129 height 20
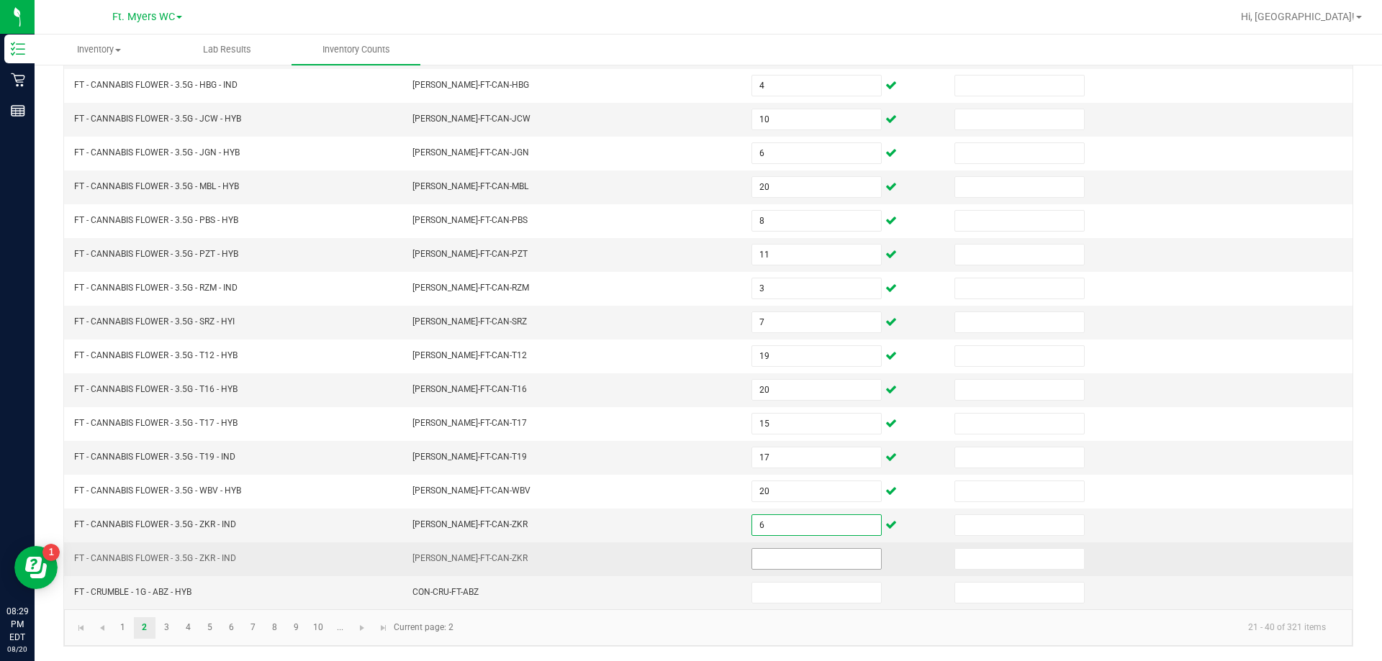
type input "6"
click at [779, 557] on input at bounding box center [816, 559] width 129 height 20
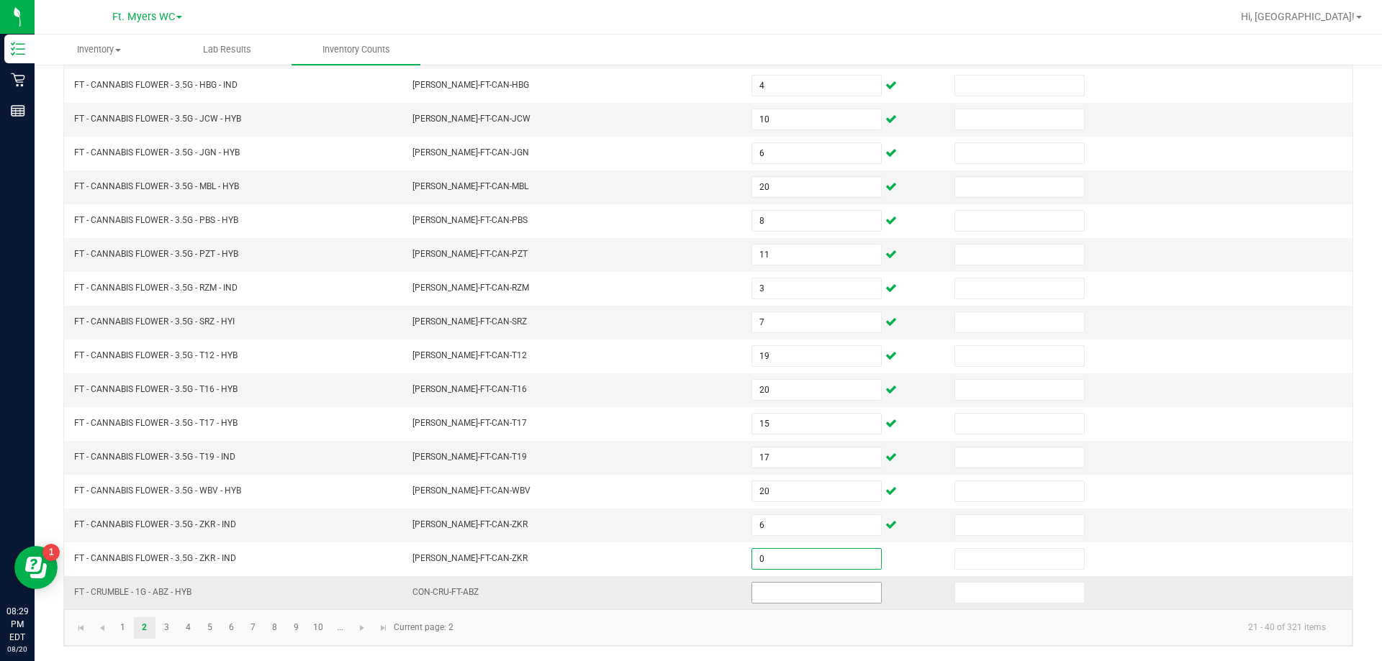
type input "0"
click at [786, 591] on input at bounding box center [816, 593] width 129 height 20
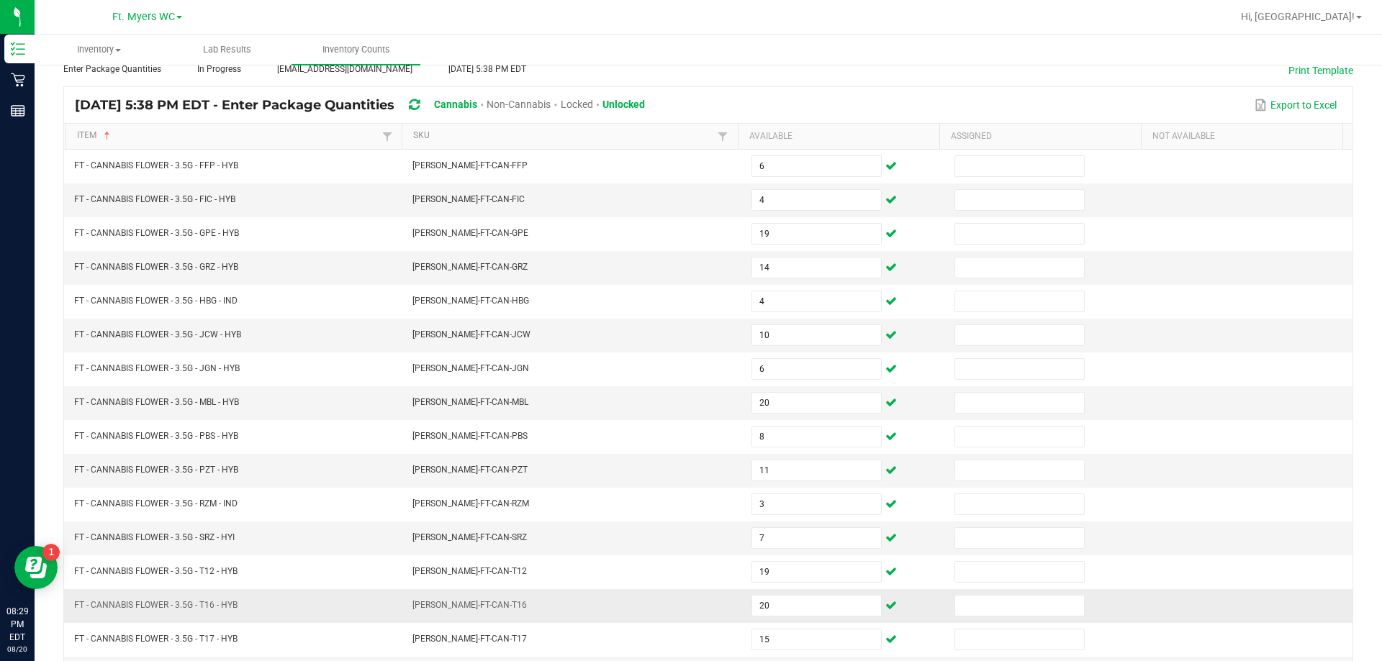
scroll to position [0, 0]
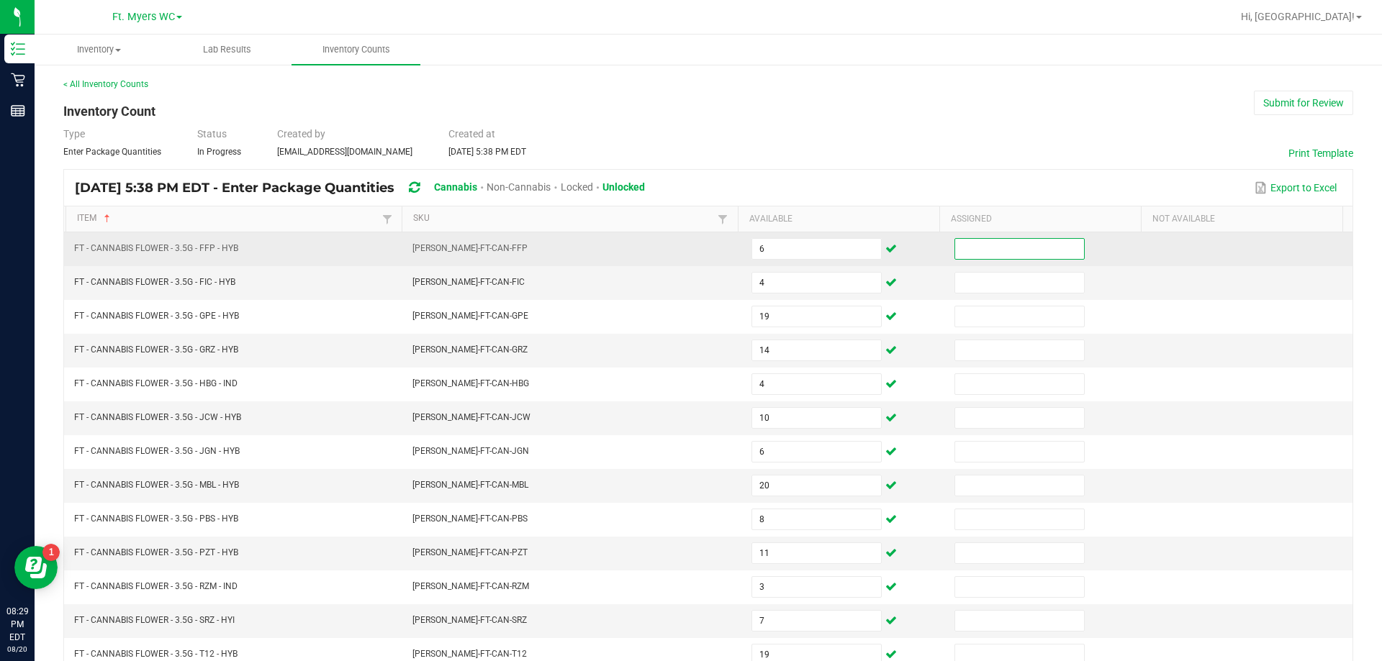
click at [972, 245] on input at bounding box center [1019, 249] width 129 height 20
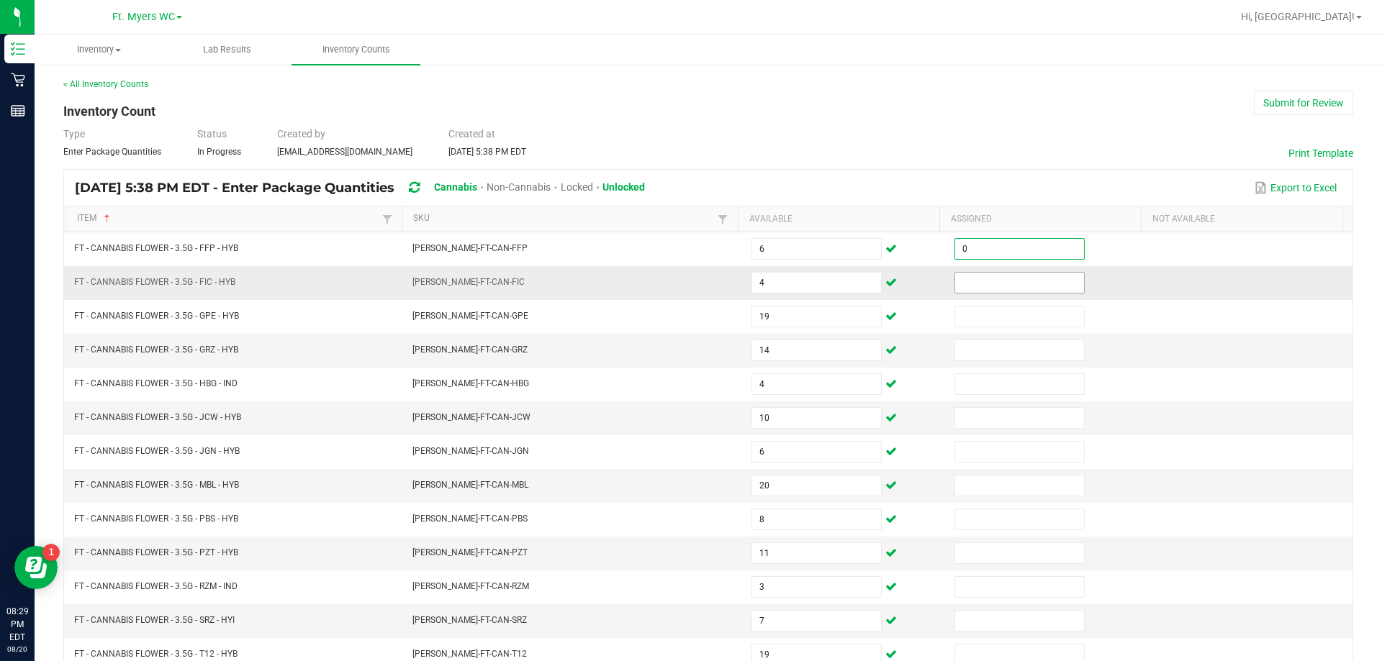
type input "0"
click at [977, 281] on input at bounding box center [1019, 283] width 129 height 20
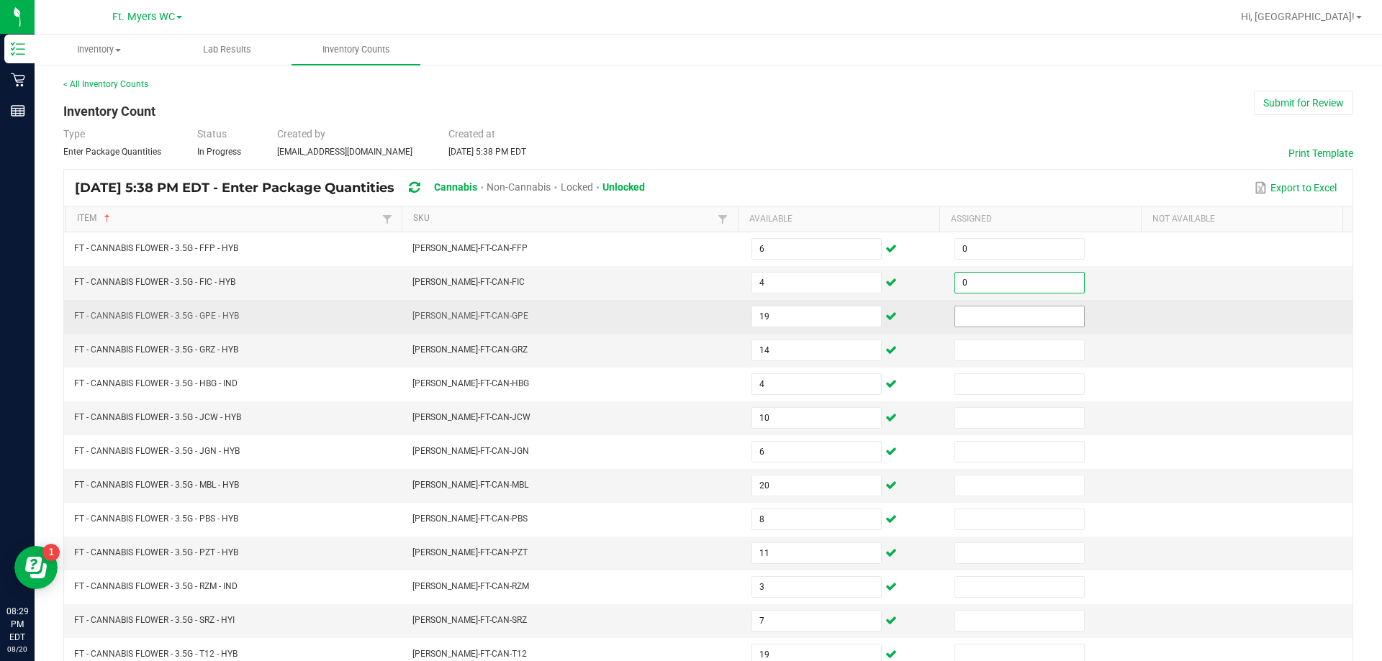
type input "0"
click at [977, 319] on input at bounding box center [1019, 317] width 129 height 20
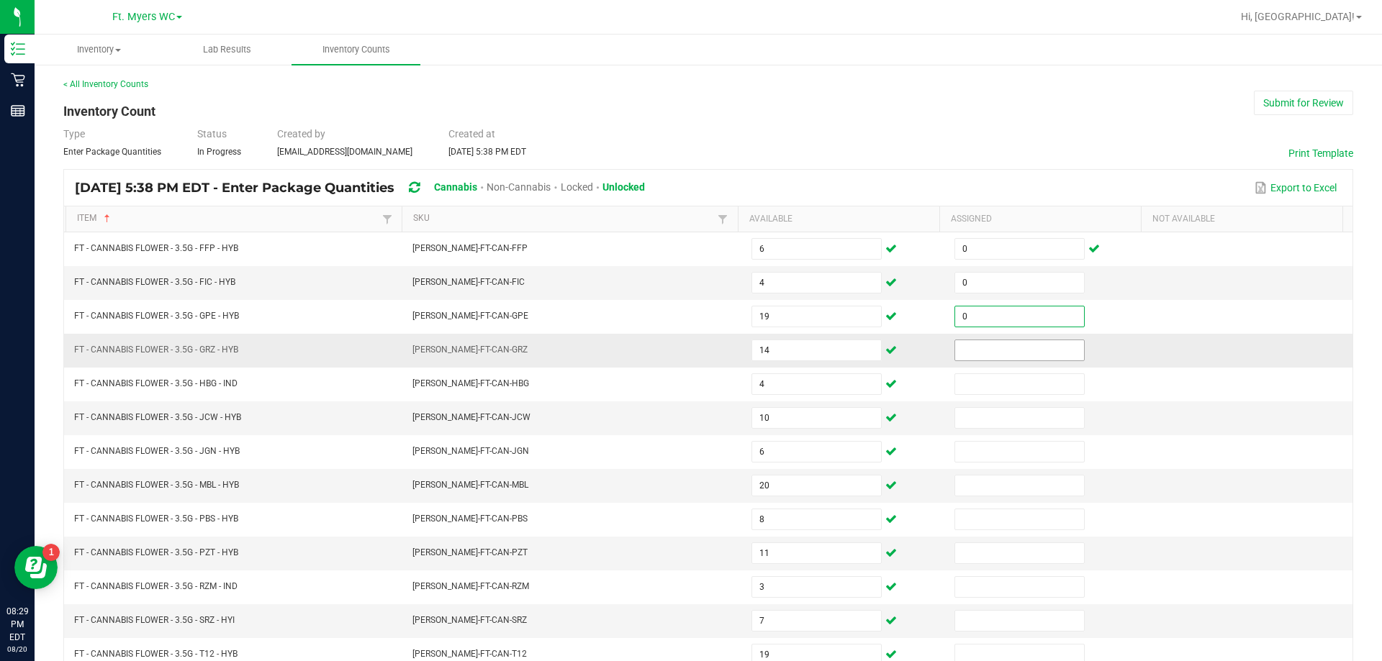
type input "0"
click at [974, 350] on input at bounding box center [1019, 350] width 129 height 20
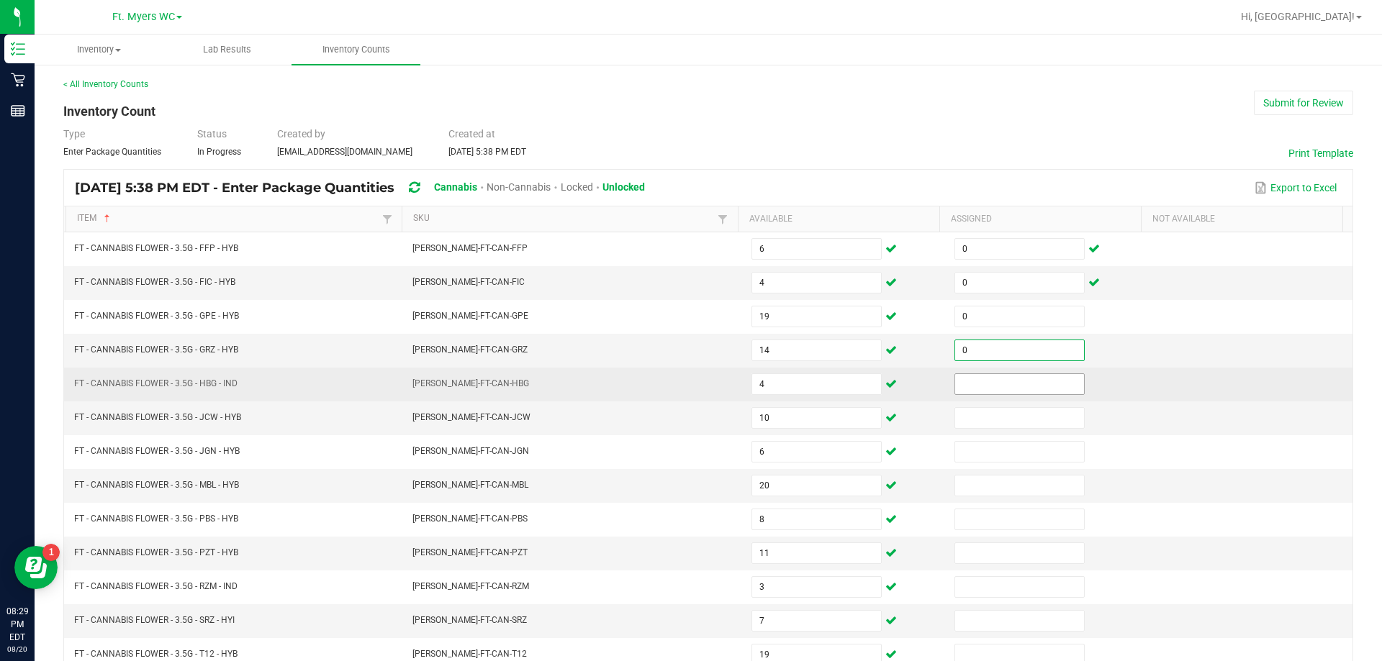
type input "0"
click at [972, 384] on input at bounding box center [1019, 384] width 129 height 20
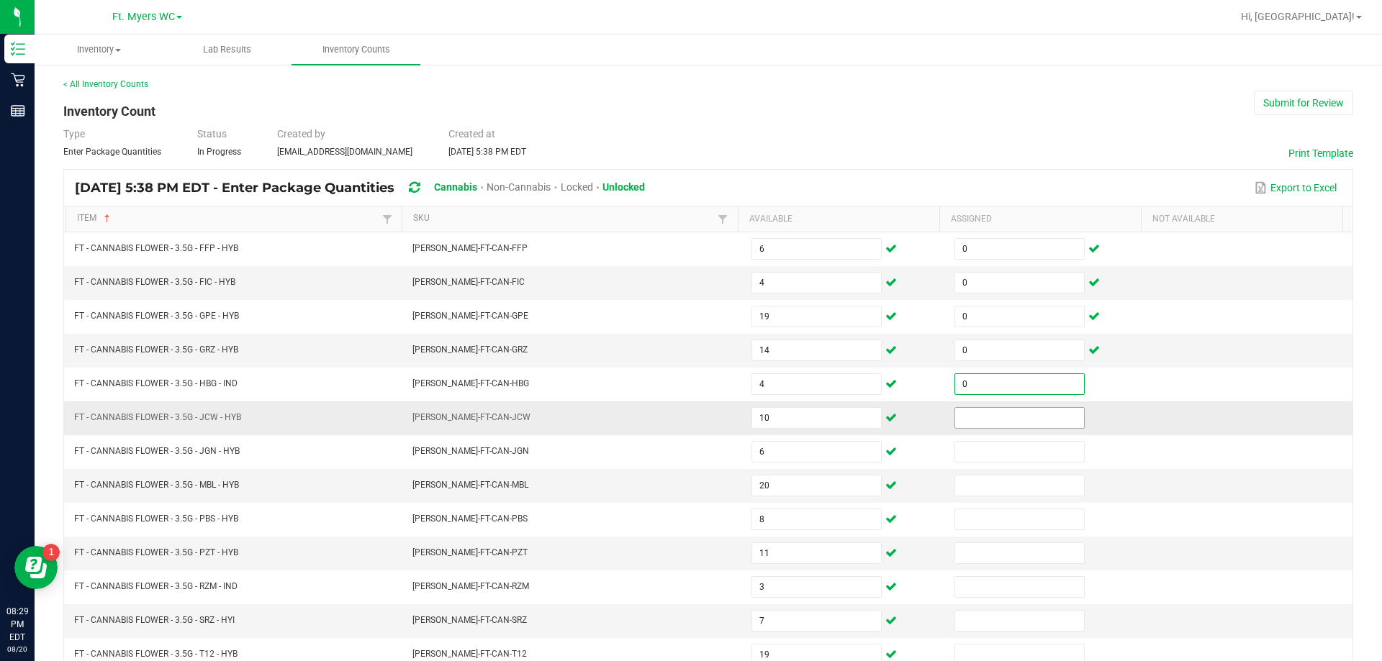
type input "0"
click at [1013, 410] on input at bounding box center [1019, 418] width 129 height 20
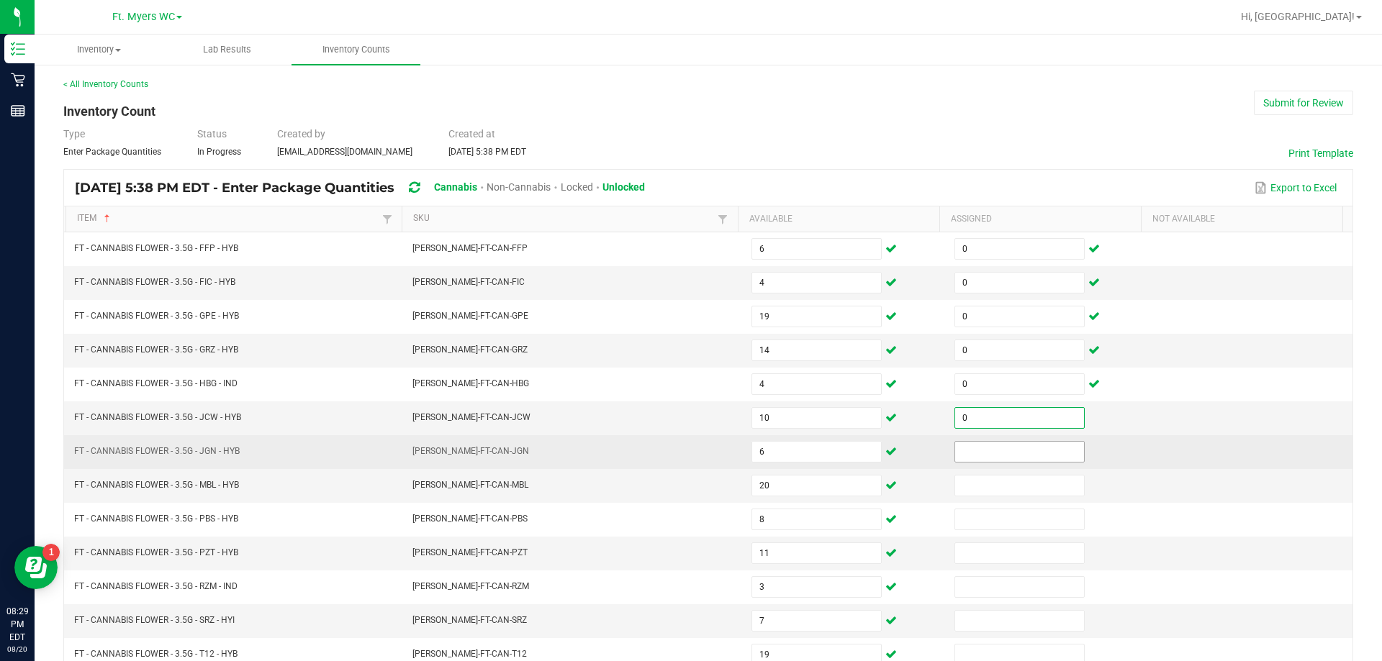
type input "0"
click at [997, 443] on input at bounding box center [1019, 452] width 129 height 20
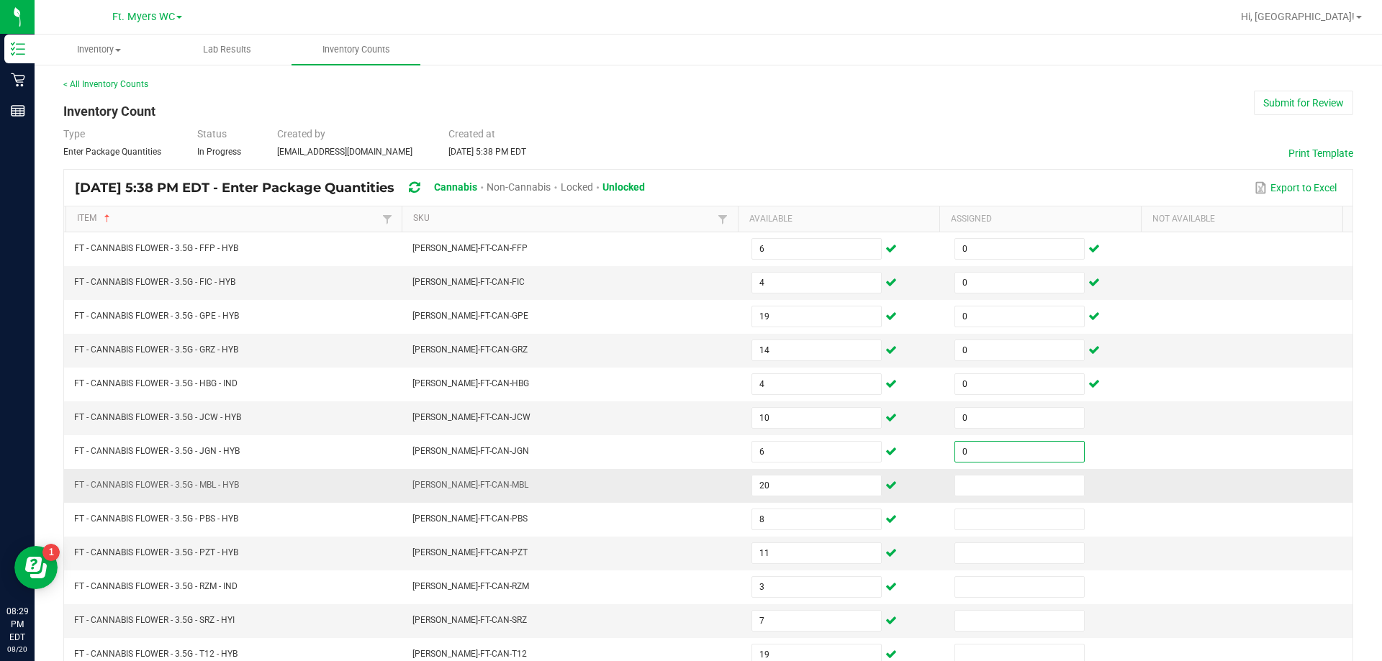
type input "0"
click at [1000, 474] on td at bounding box center [1047, 486] width 203 height 34
click at [1000, 484] on input at bounding box center [1019, 486] width 129 height 20
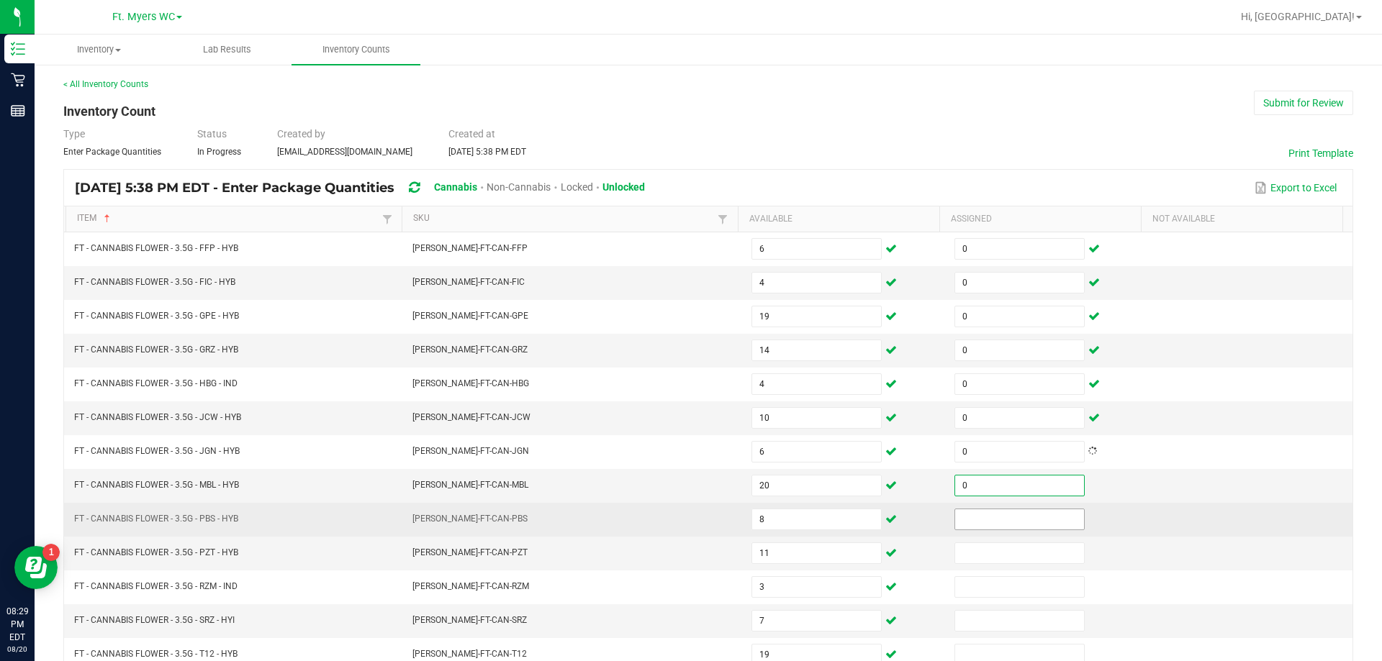
type input "0"
click at [990, 514] on input at bounding box center [1019, 520] width 129 height 20
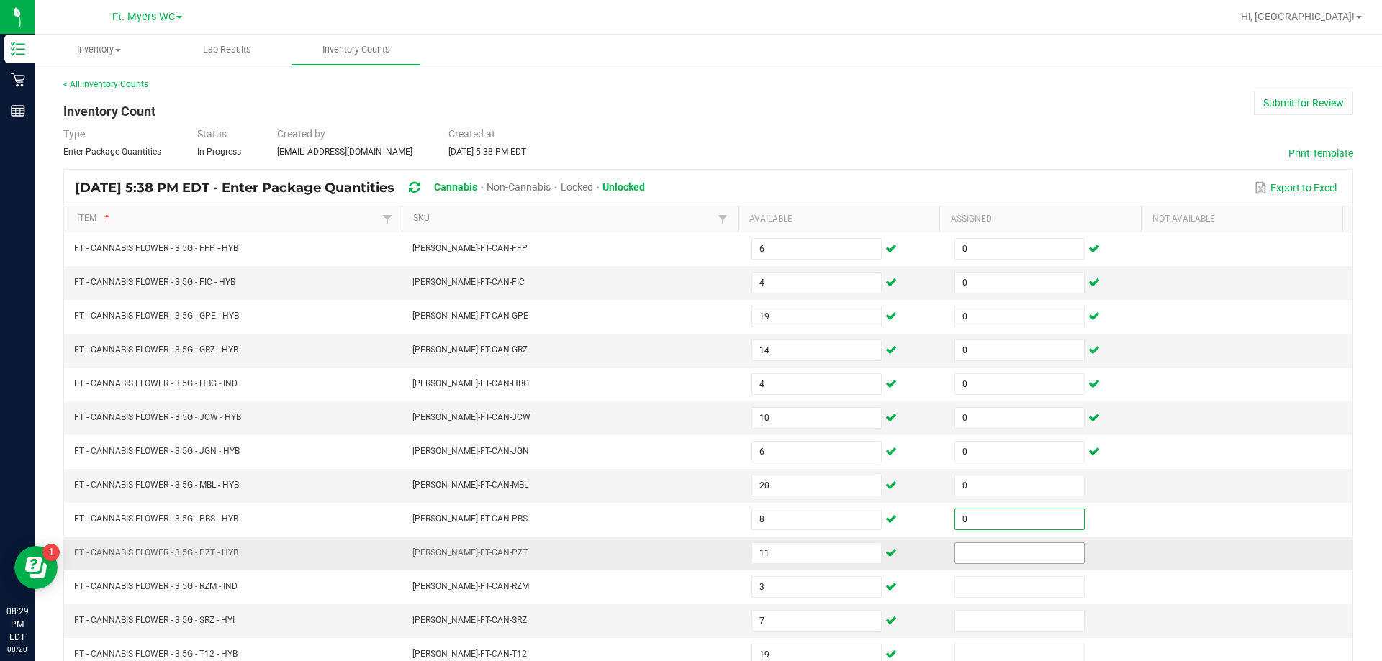
type input "0"
click at [981, 543] on span at bounding box center [1019, 554] width 130 height 22
click at [980, 567] on td at bounding box center [1047, 554] width 203 height 34
click at [980, 558] on input at bounding box center [1019, 553] width 129 height 20
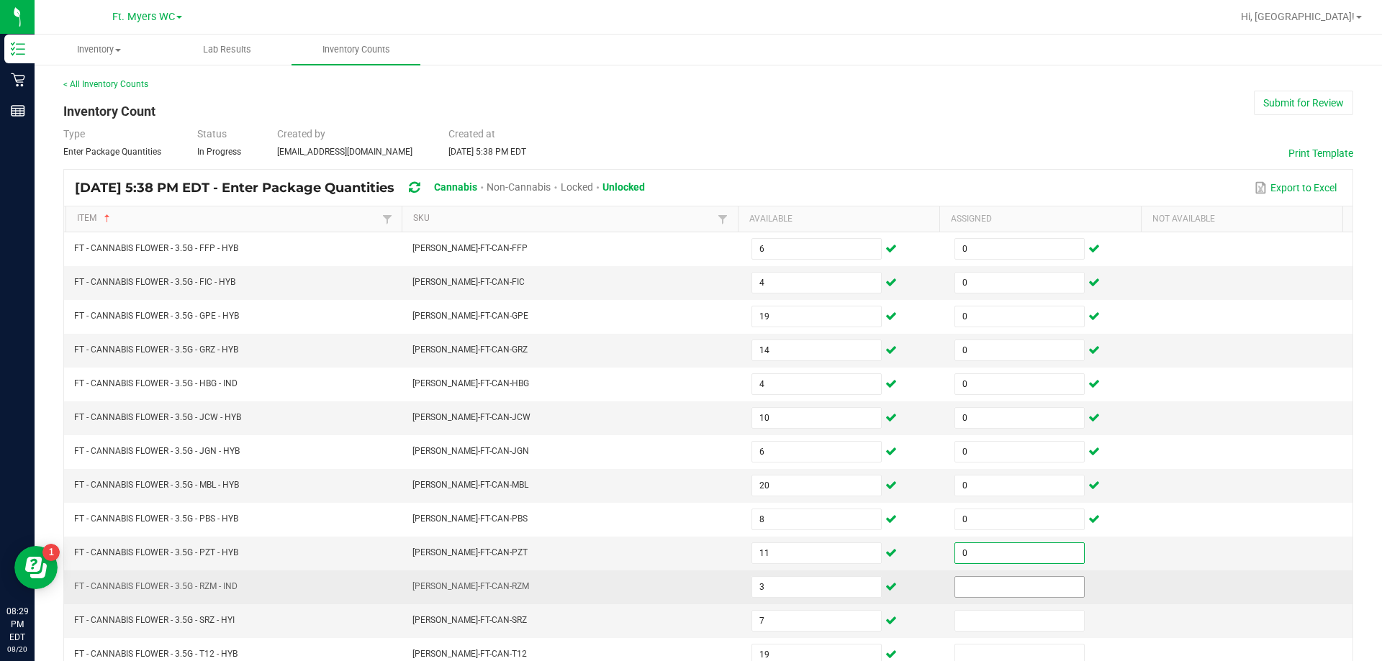
type input "0"
click at [979, 581] on input at bounding box center [1019, 587] width 129 height 20
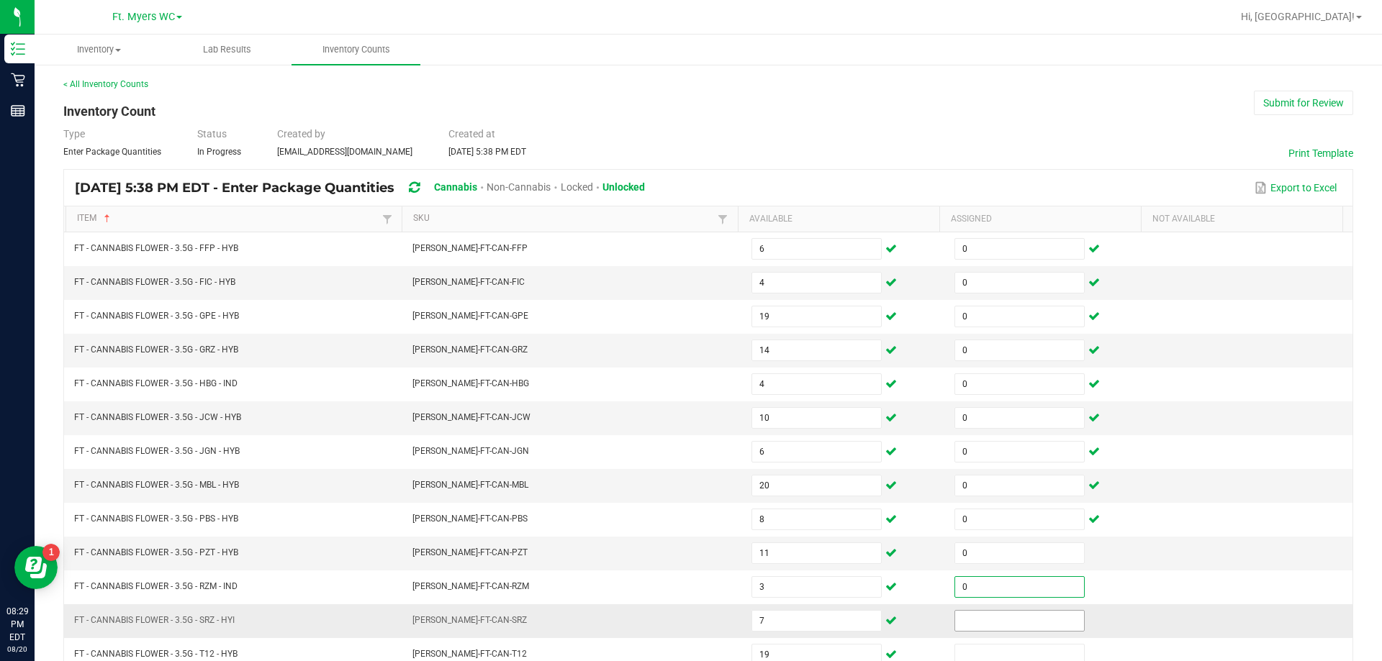
type input "0"
click at [979, 620] on input at bounding box center [1019, 621] width 129 height 20
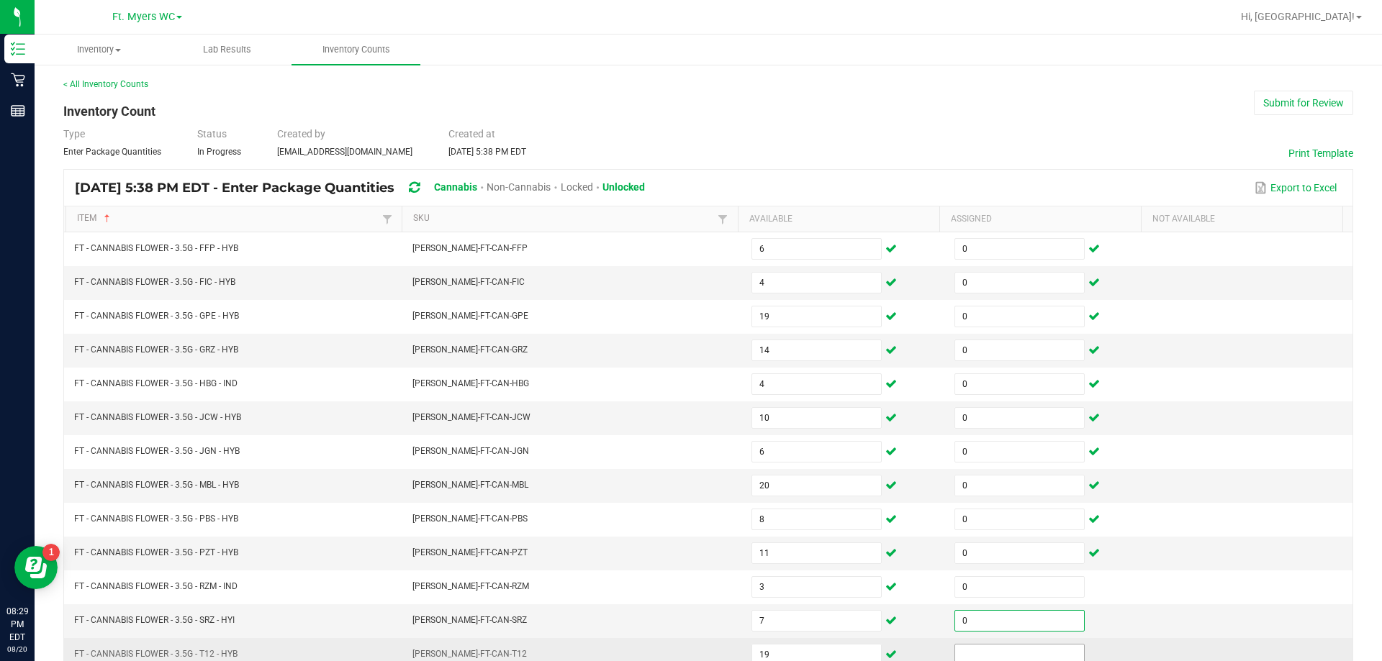
type input "0"
click at [978, 648] on input at bounding box center [1019, 655] width 129 height 20
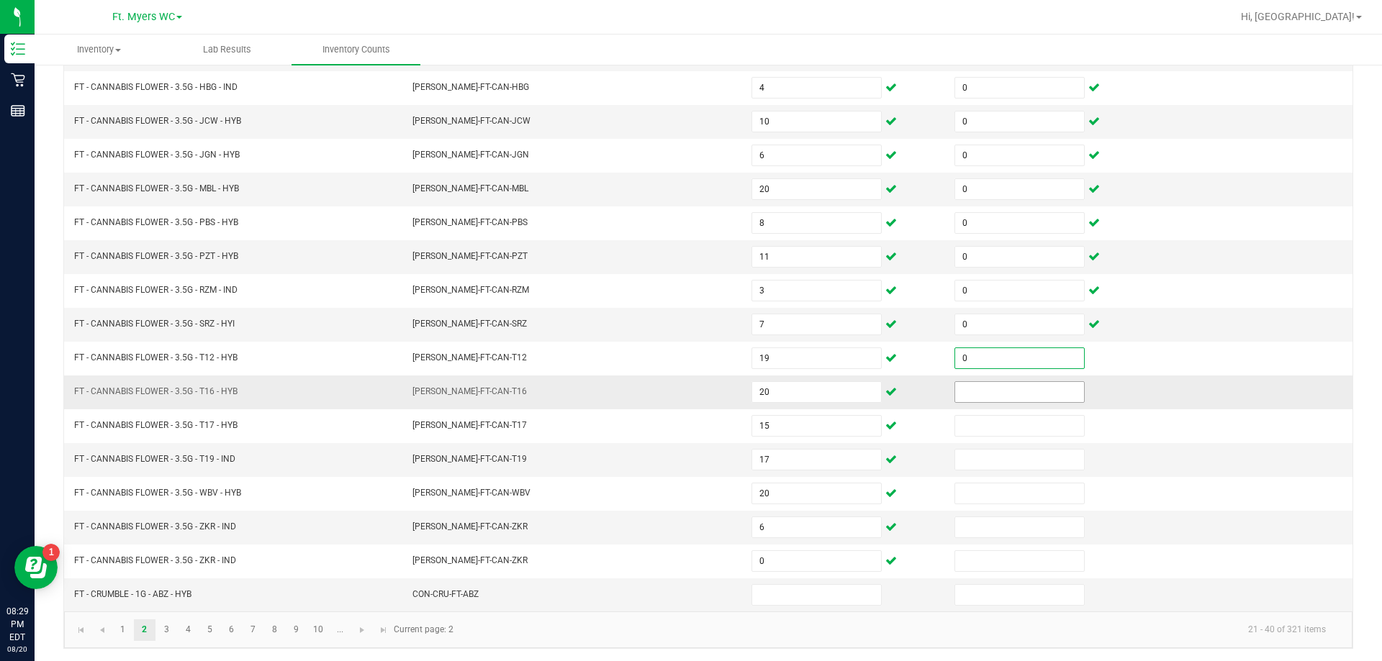
scroll to position [299, 0]
type input "0"
click at [966, 391] on input at bounding box center [1019, 390] width 129 height 20
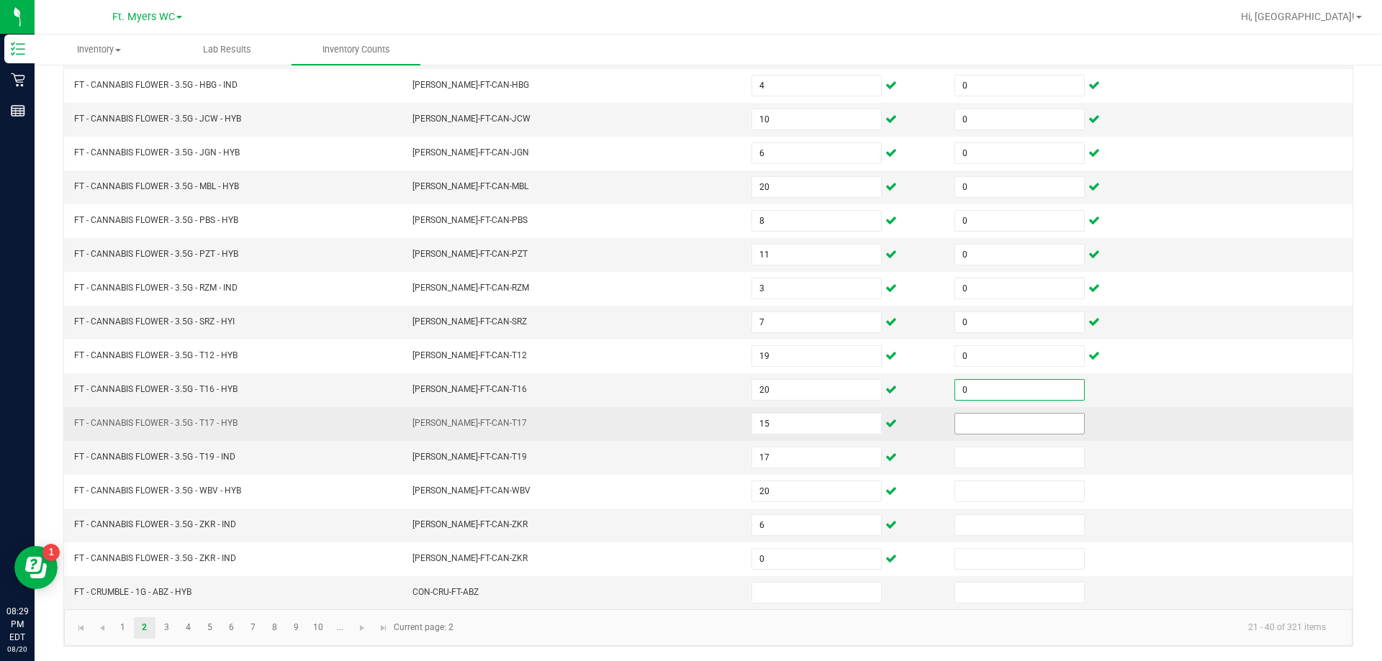
type input "0"
drag, startPoint x: 964, startPoint y: 420, endPoint x: 974, endPoint y: 430, distance: 14.3
click at [965, 420] on input at bounding box center [1019, 424] width 129 height 20
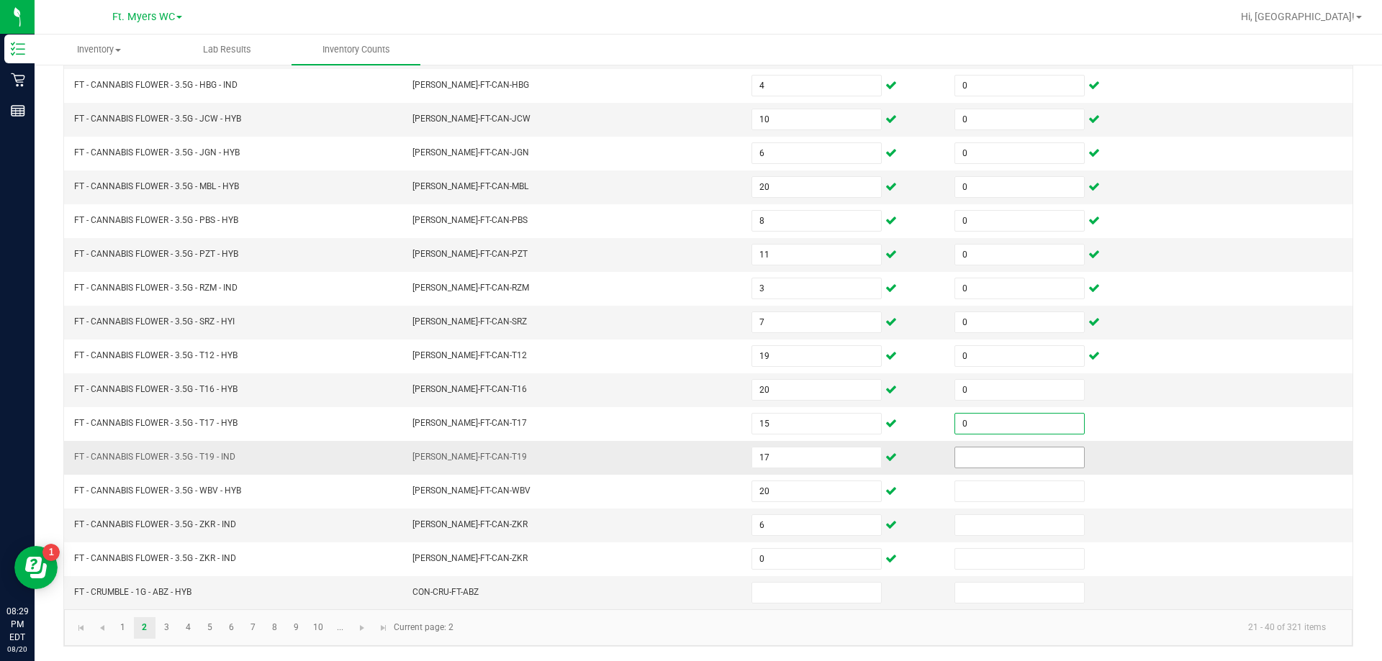
type input "0"
click at [977, 463] on input at bounding box center [1019, 458] width 129 height 20
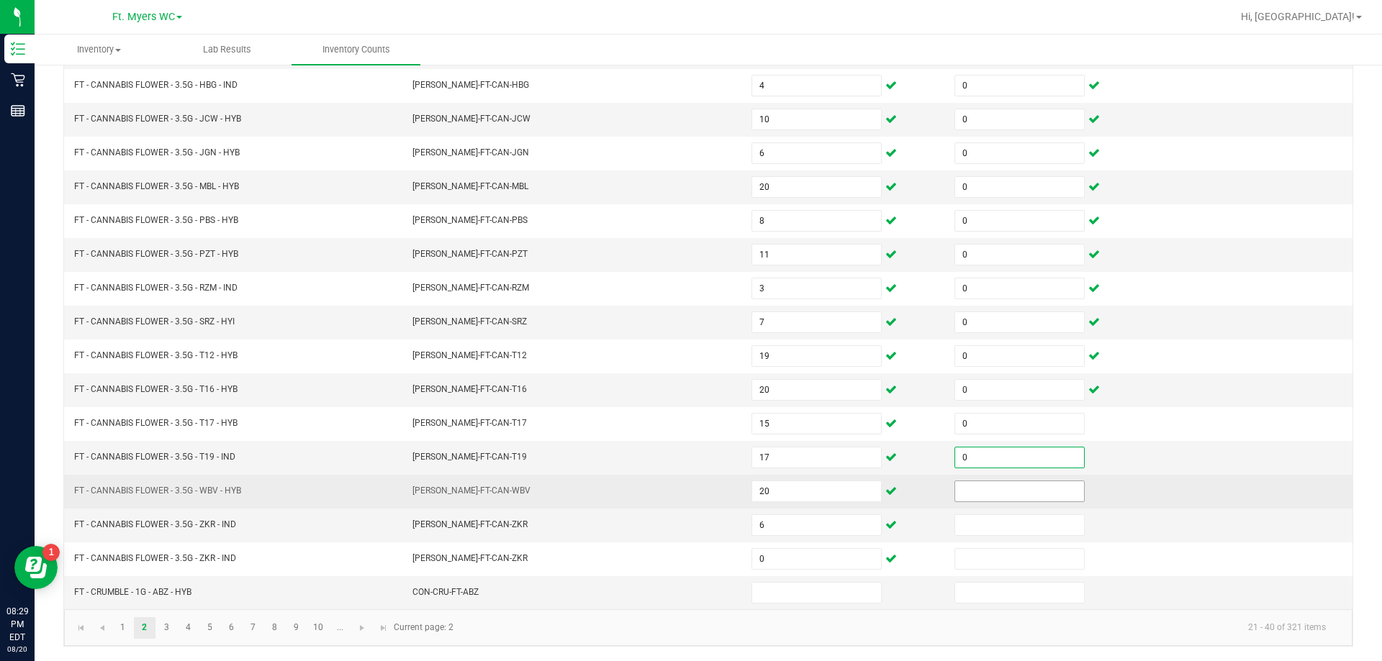
type input "0"
click at [979, 492] on input at bounding box center [1019, 491] width 129 height 20
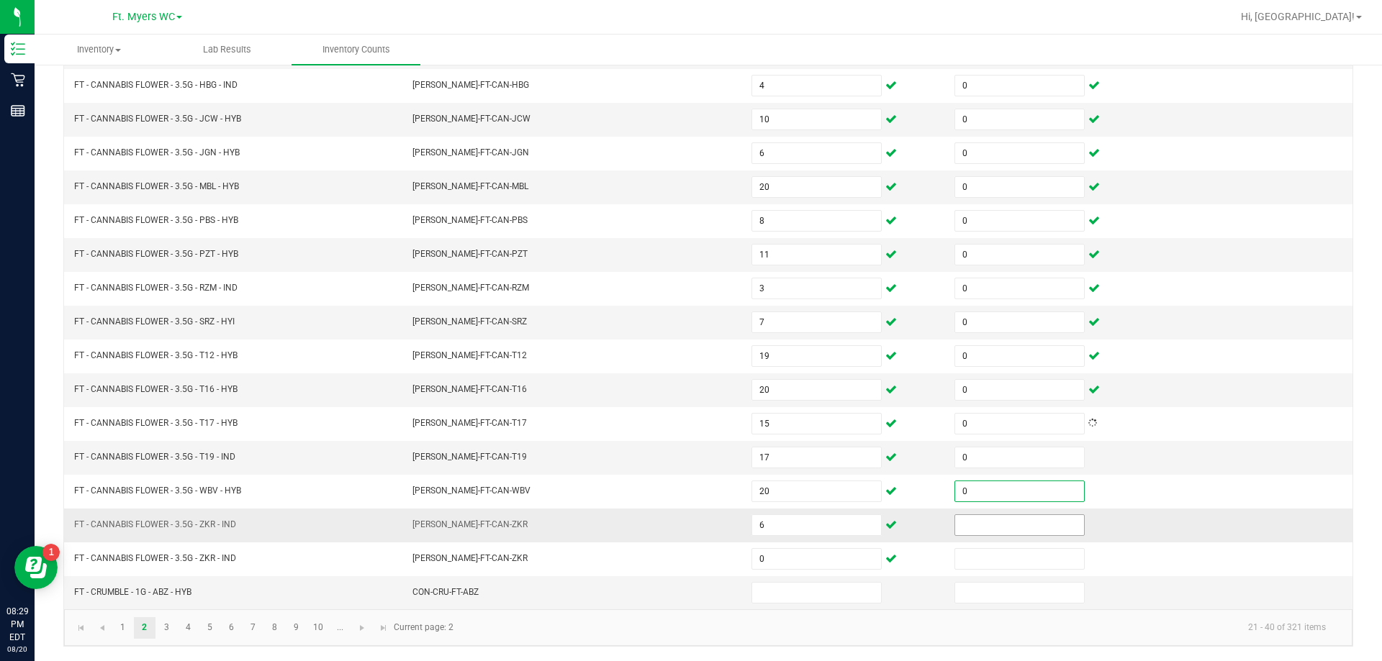
type input "0"
click at [977, 523] on input at bounding box center [1019, 525] width 129 height 20
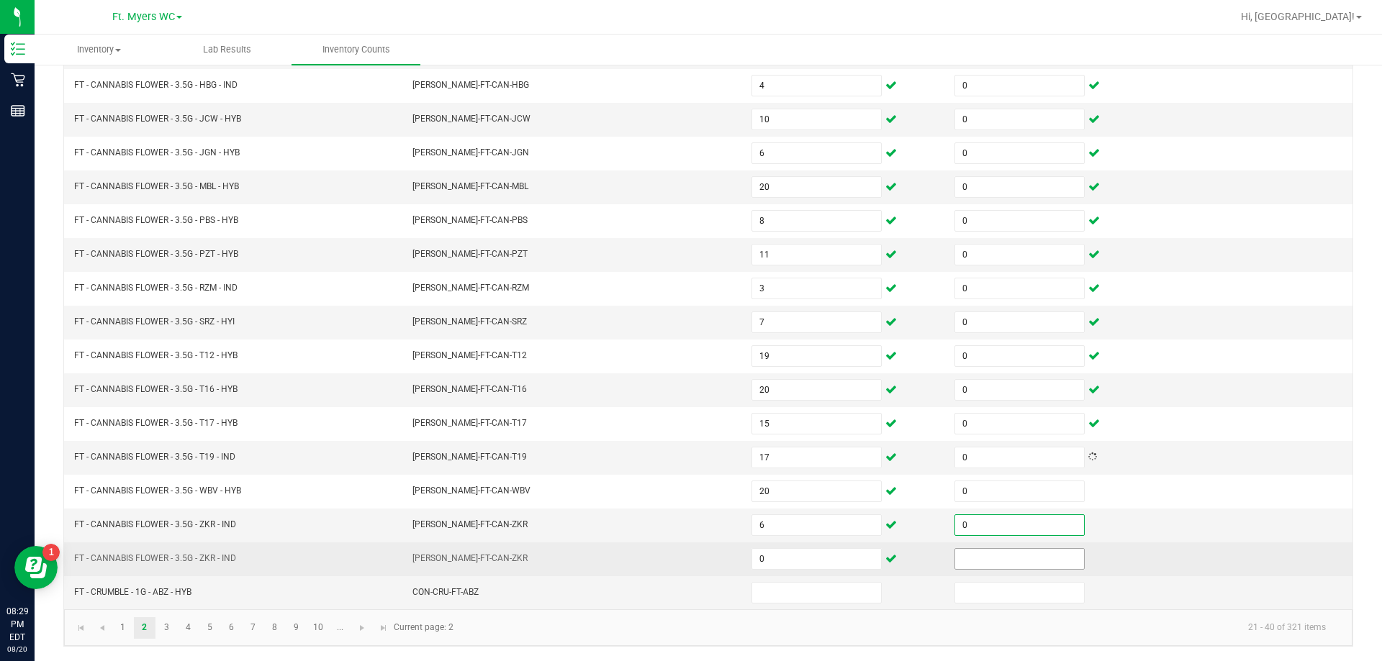
type input "0"
click at [966, 556] on input at bounding box center [1019, 559] width 129 height 20
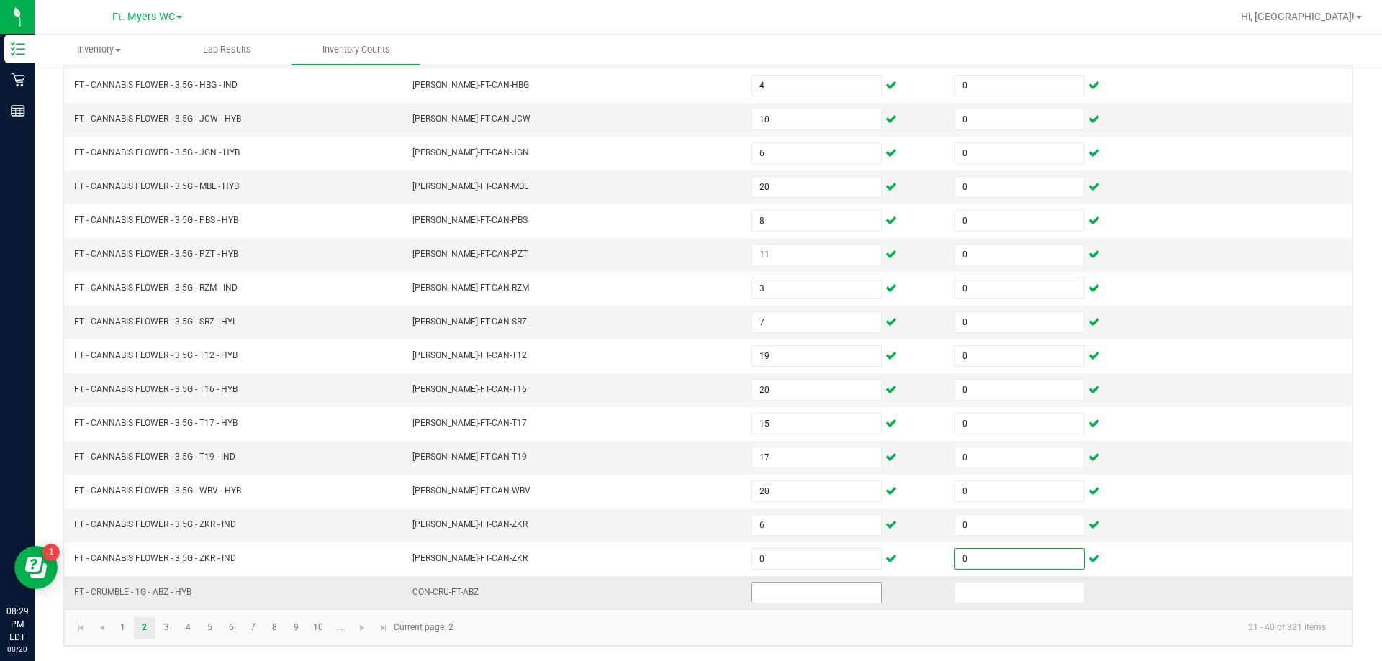
type input "0"
click at [815, 595] on input at bounding box center [816, 593] width 129 height 20
type input "2"
click at [981, 594] on input at bounding box center [1019, 593] width 129 height 20
type input "0"
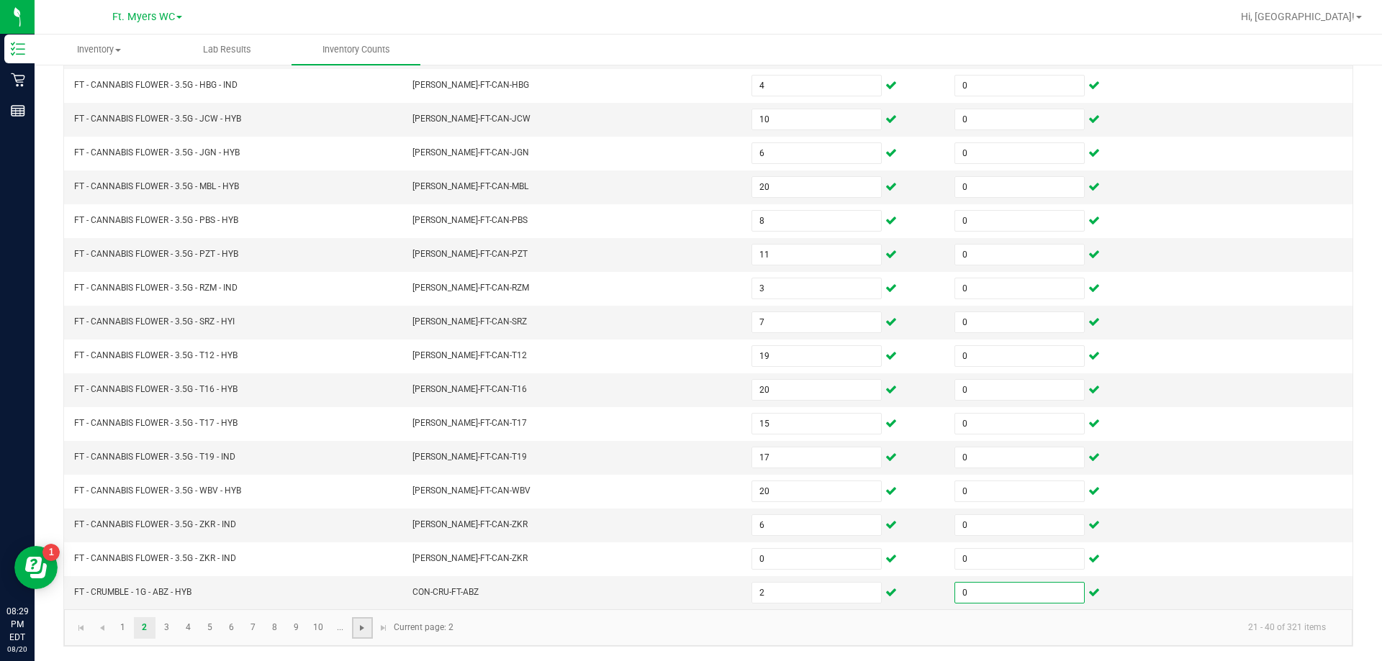
click at [364, 633] on span "Go to the next page" at bounding box center [362, 628] width 12 height 12
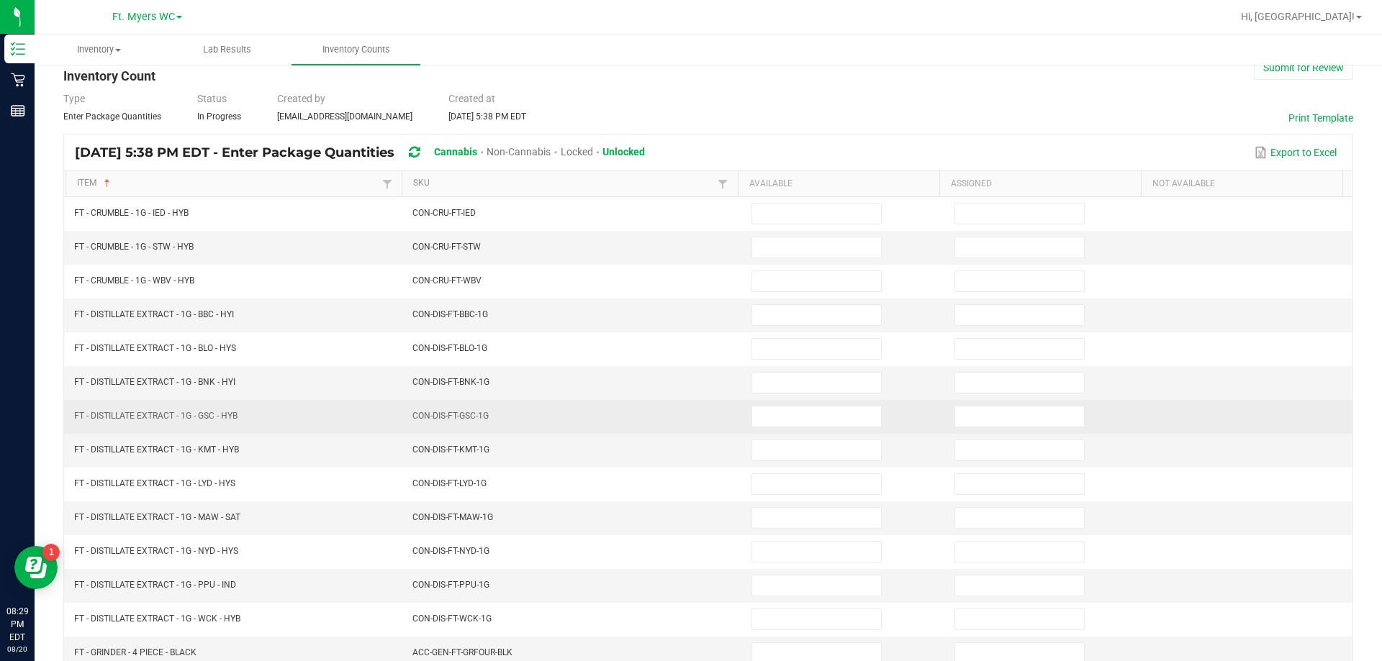
scroll to position [11, 0]
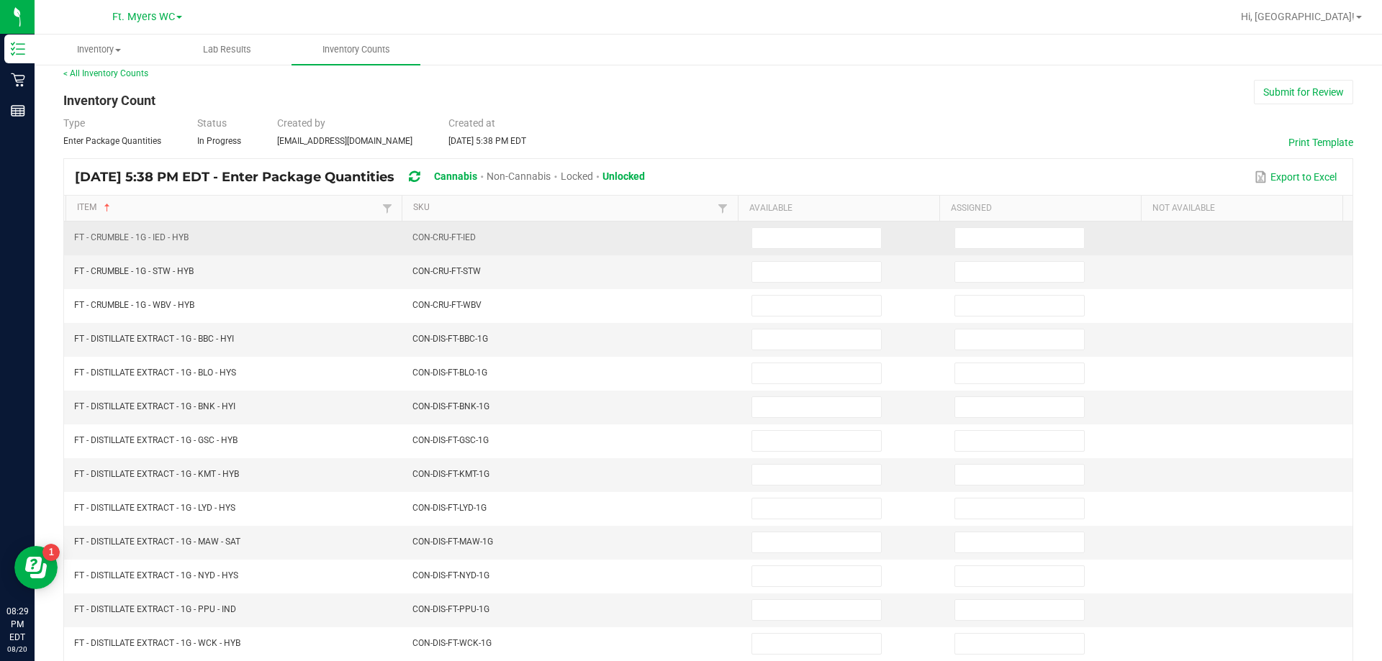
click at [786, 249] on td at bounding box center [844, 239] width 203 height 34
click at [794, 238] on input at bounding box center [816, 238] width 129 height 20
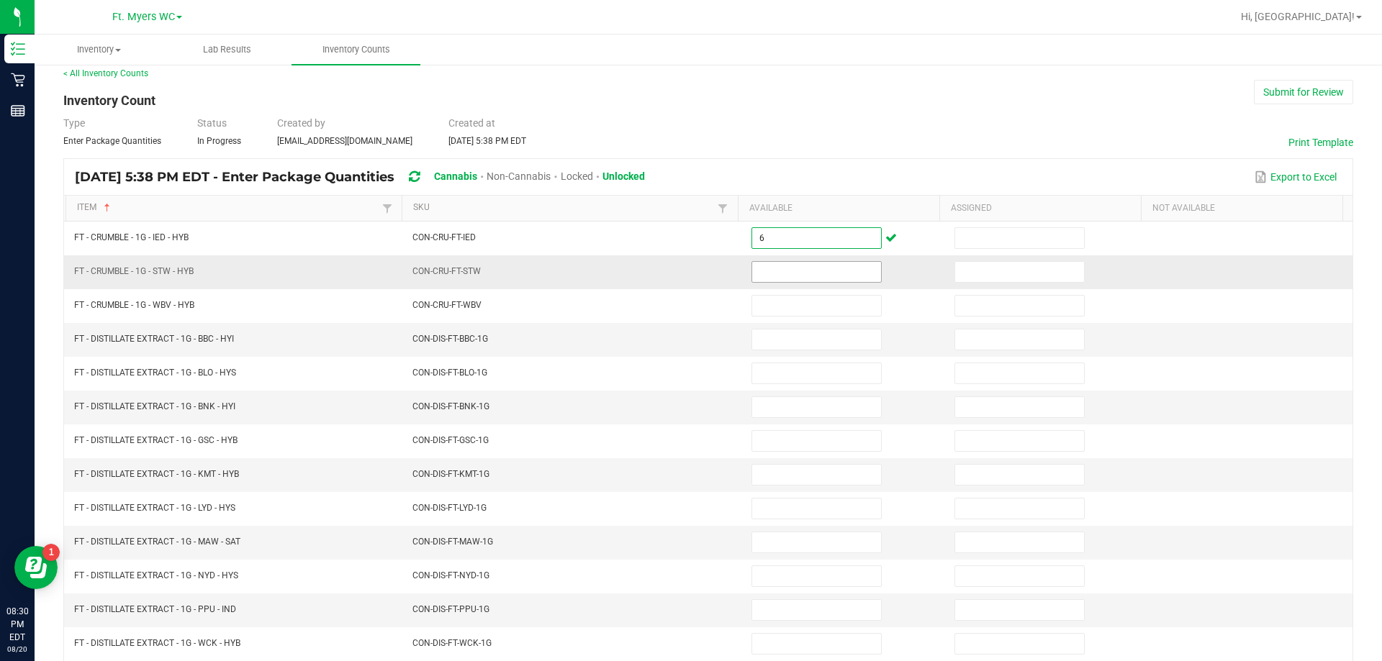
type input "6"
click at [797, 281] on input at bounding box center [816, 272] width 129 height 20
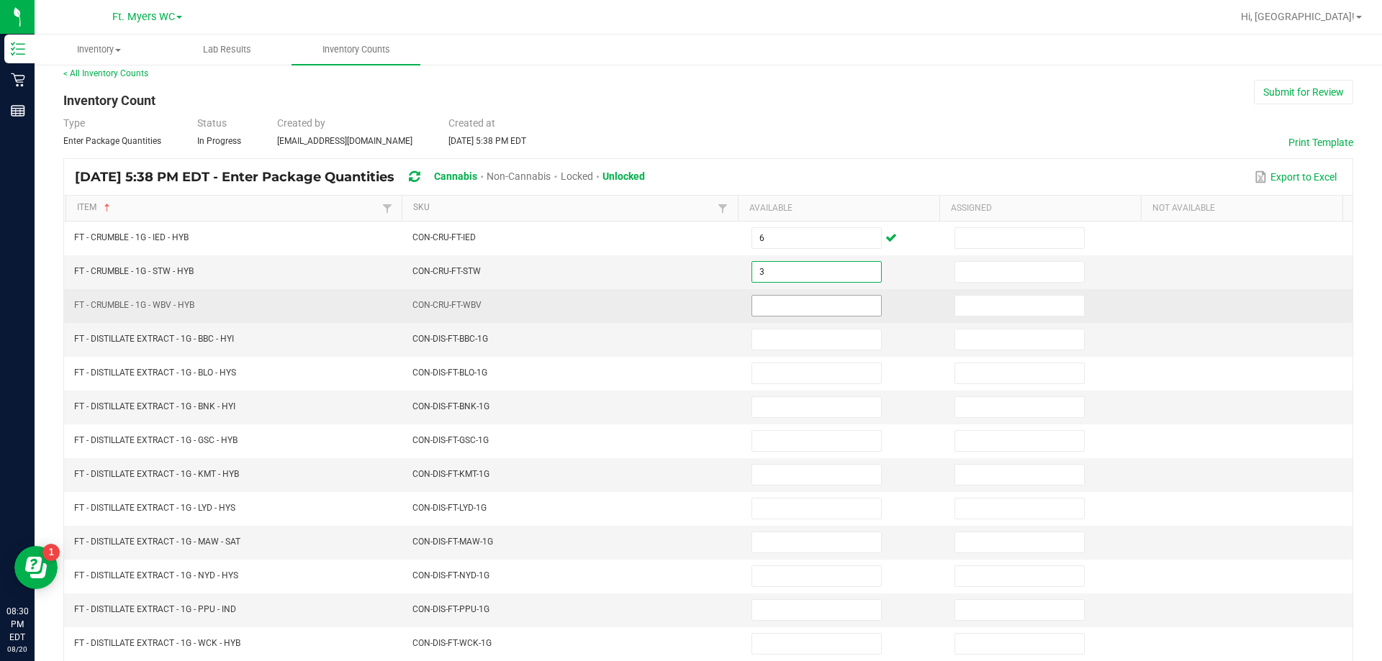
type input "3"
click at [781, 309] on input at bounding box center [816, 306] width 129 height 20
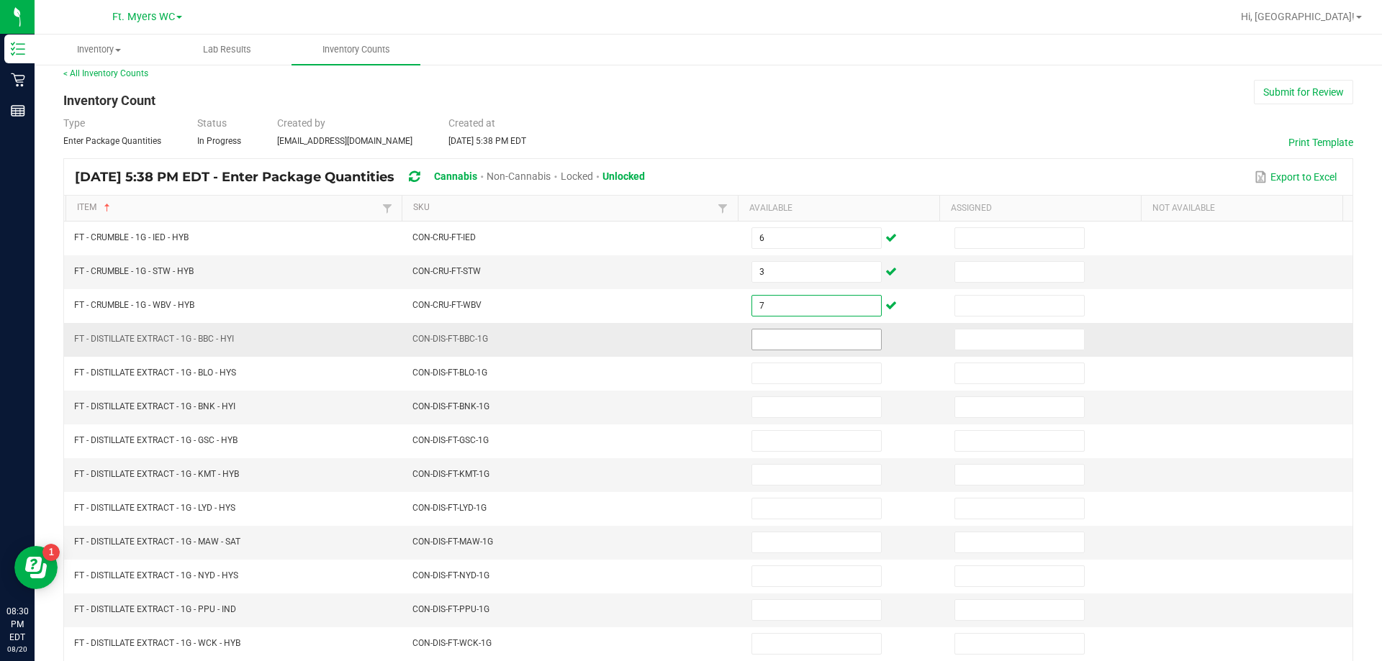
type input "7"
click at [776, 330] on input at bounding box center [816, 340] width 129 height 20
click at [144, 68] on link "< All Inventory Counts" at bounding box center [105, 73] width 85 height 10
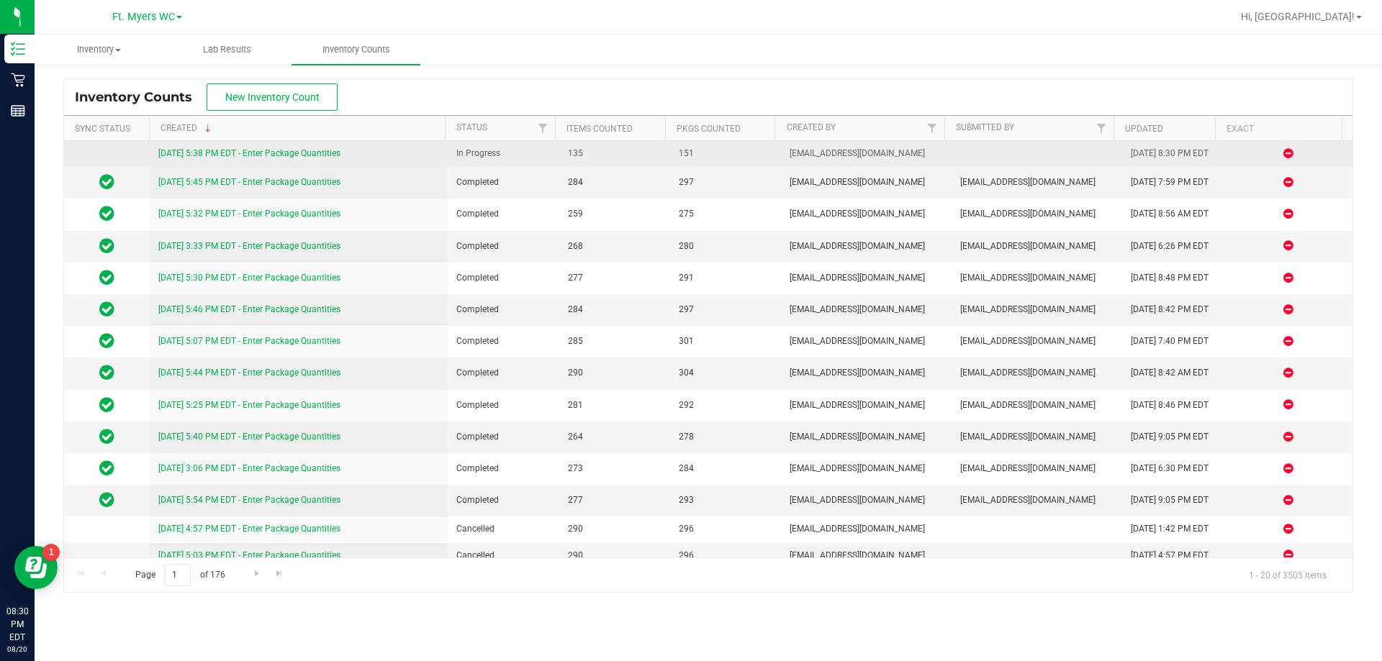
click at [296, 157] on link "[DATE] 5:38 PM EDT - Enter Package Quantities" at bounding box center [249, 153] width 182 height 10
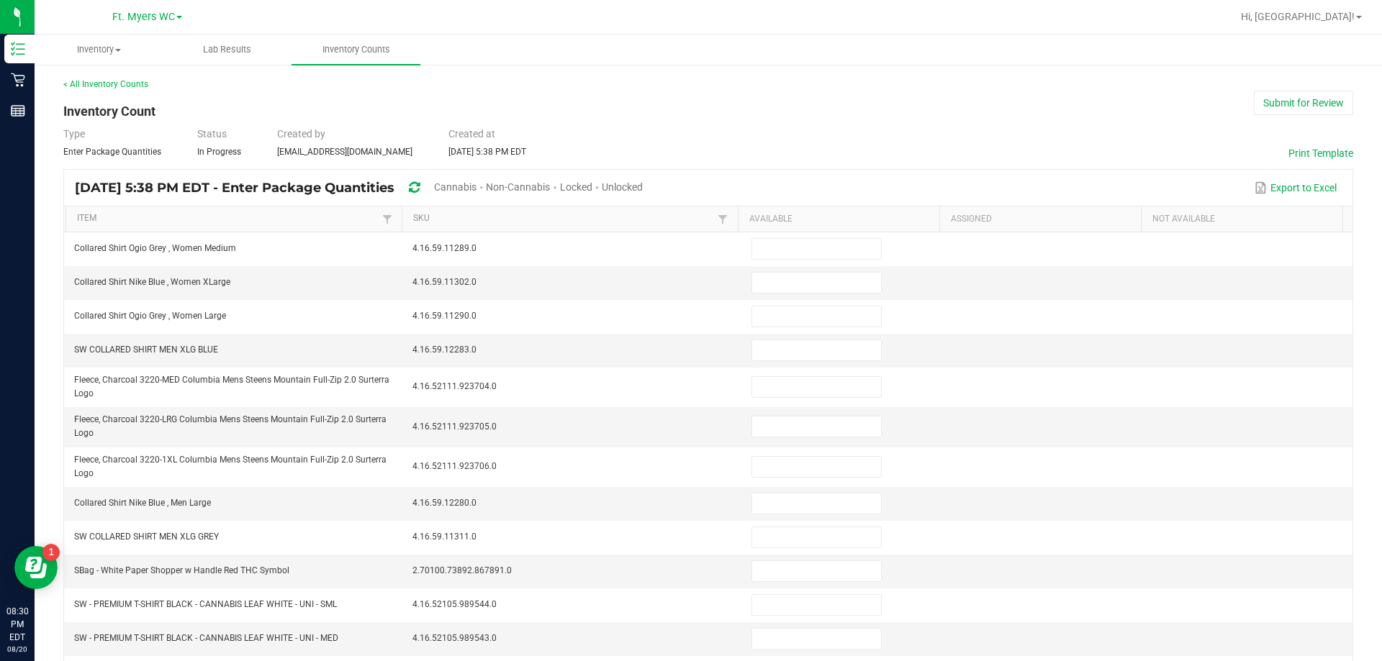
click at [643, 182] on span "Unlocked" at bounding box center [622, 187] width 41 height 12
type input "13"
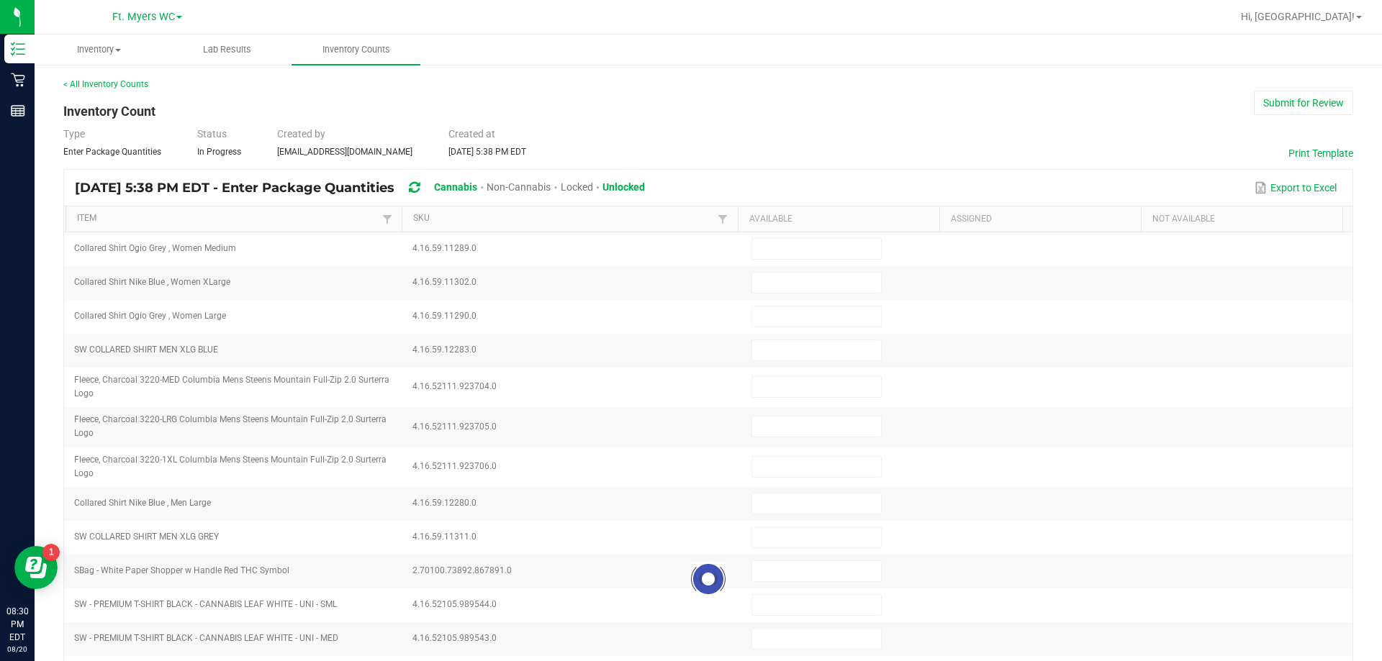
type input "19"
type input "5"
type input "6"
type input "5"
type input "12"
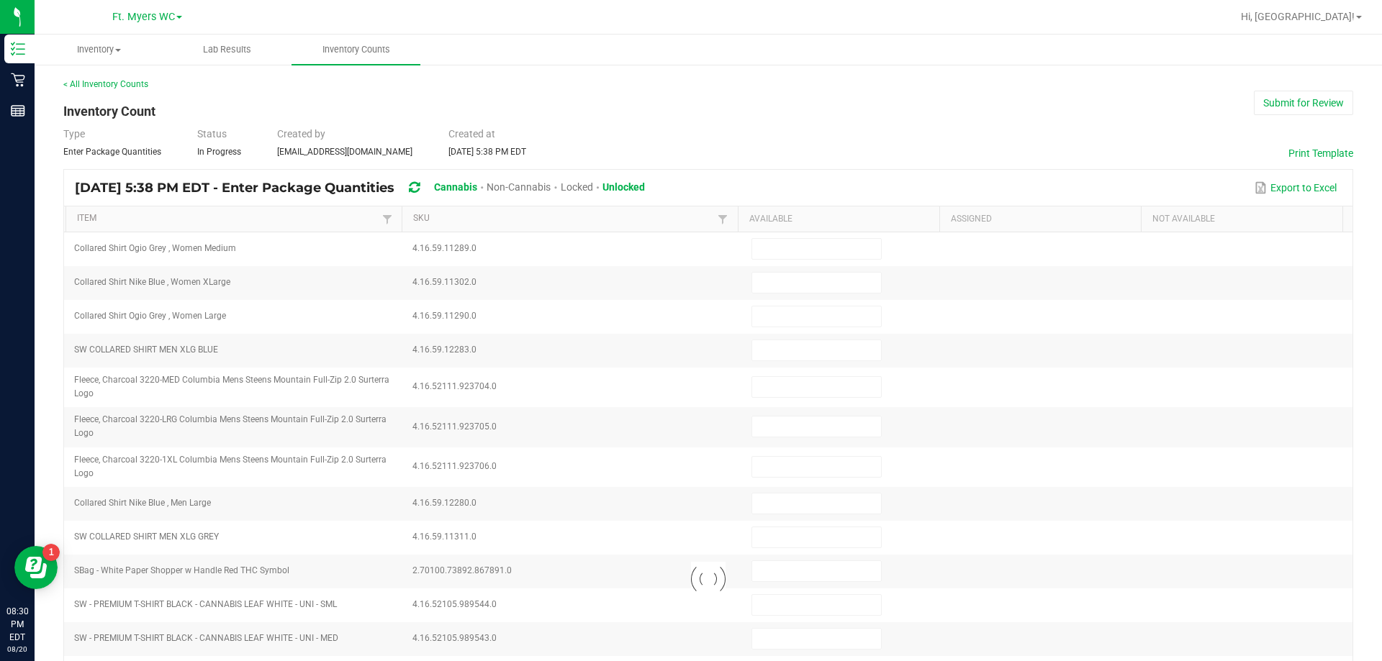
type input "2"
type input "8"
type input "1"
type input "5"
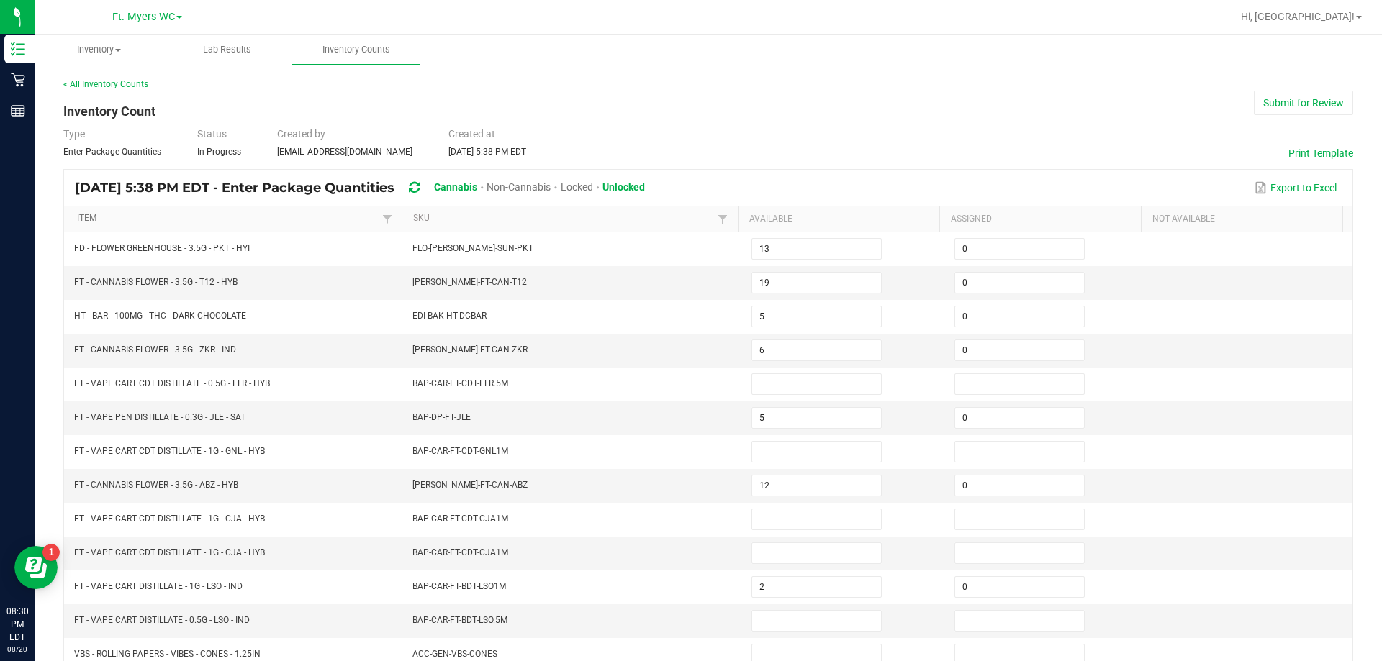
click at [85, 216] on link "Item" at bounding box center [227, 219] width 301 height 12
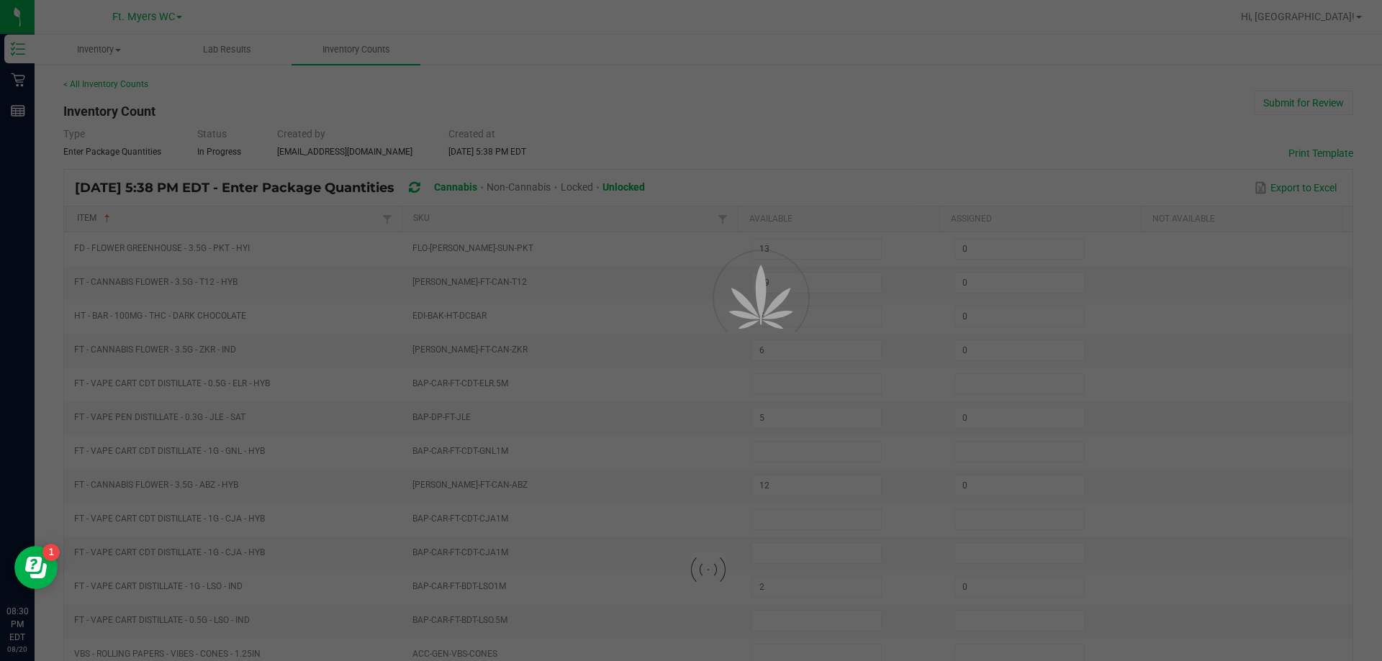
type input "6"
type input "1"
type input "8"
type input "4"
type input "13"
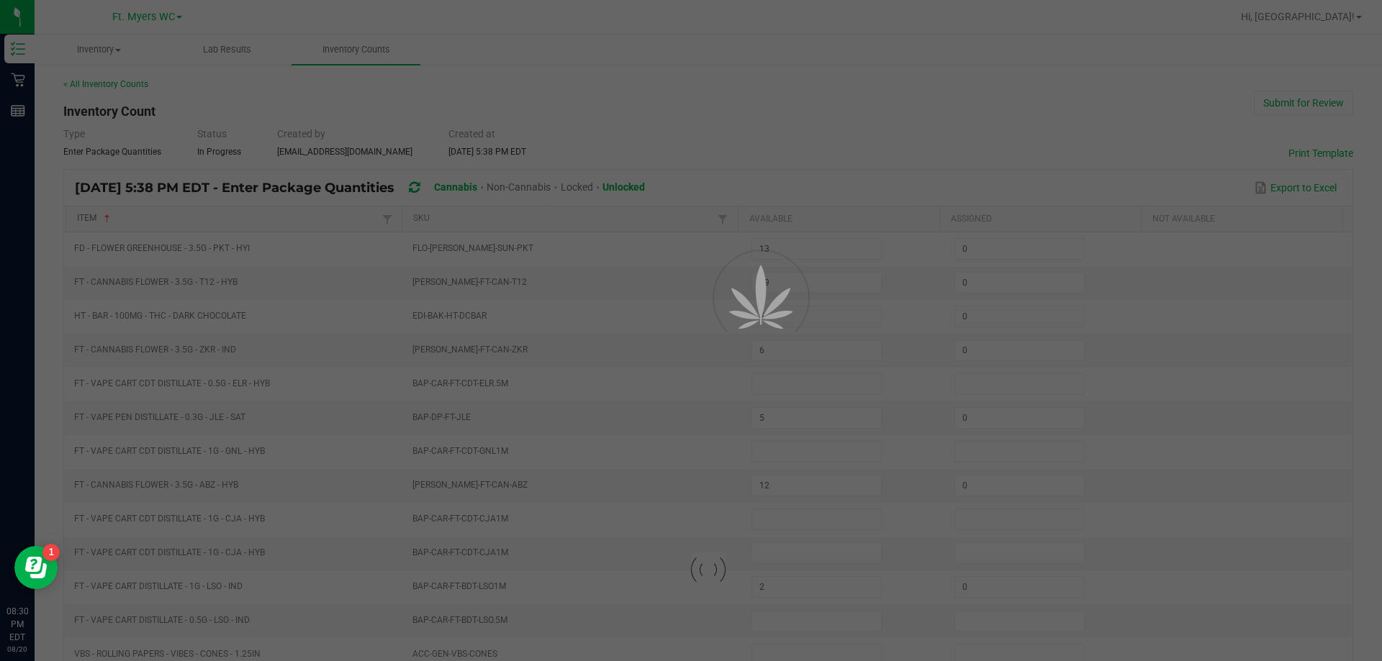
type input "12"
type input "0"
type input "13"
type input "0"
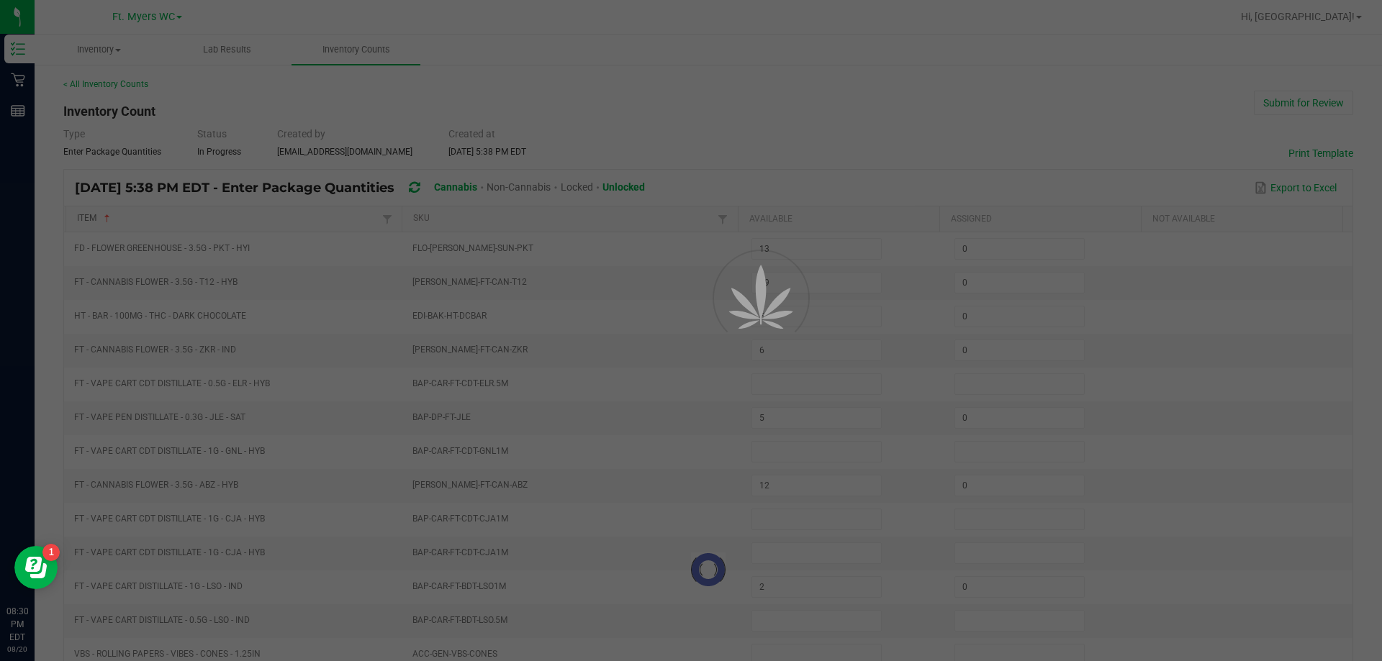
type input "19"
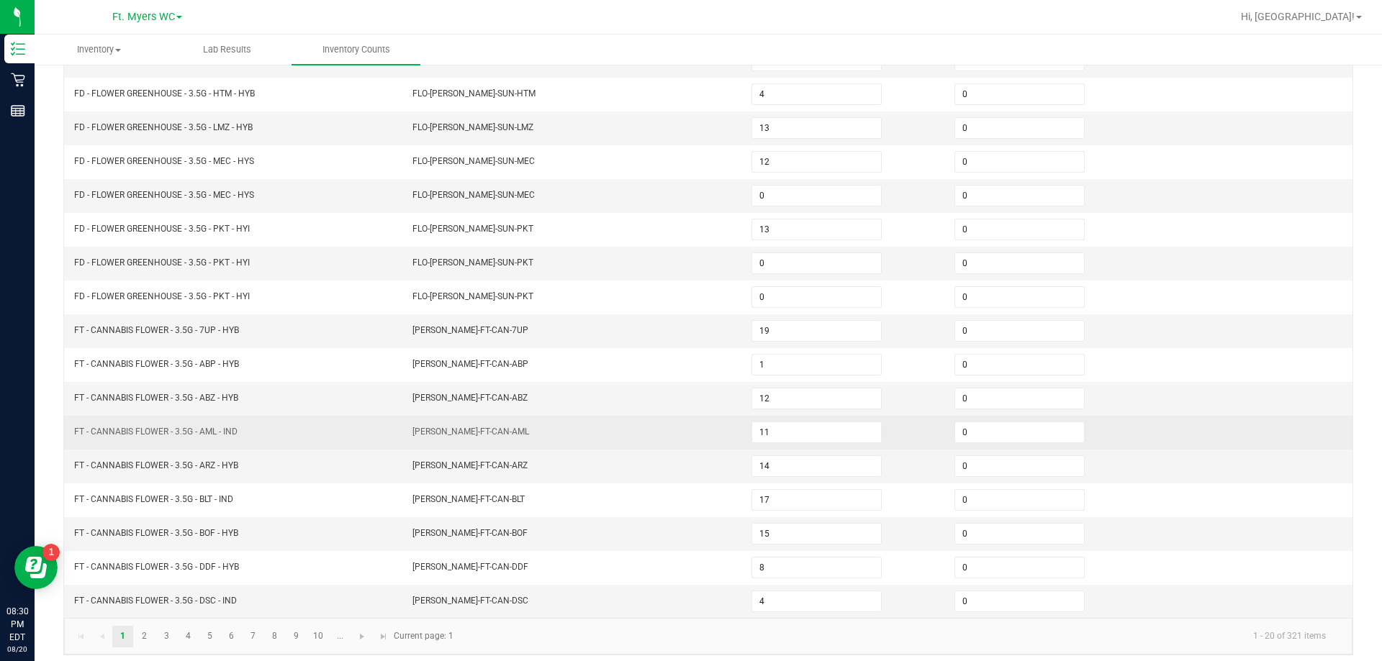
scroll to position [299, 0]
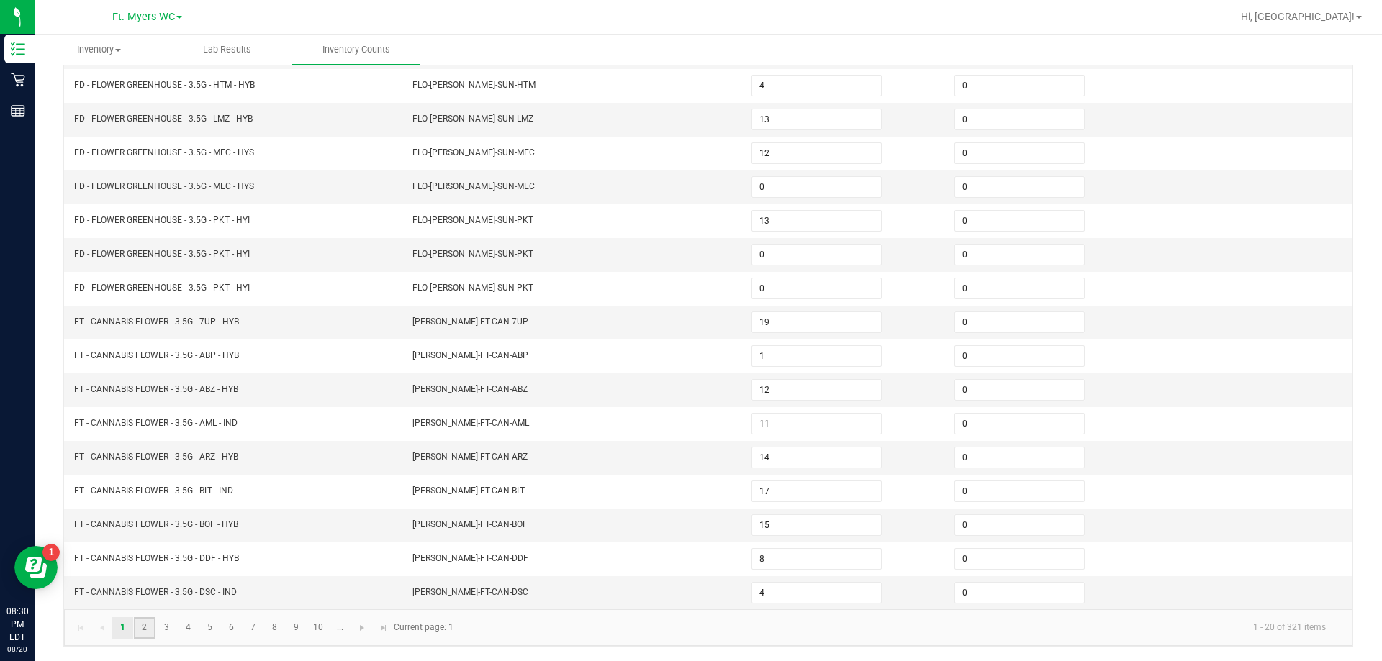
click at [140, 625] on link "2" at bounding box center [144, 628] width 21 height 22
click at [162, 626] on link "3" at bounding box center [166, 628] width 21 height 22
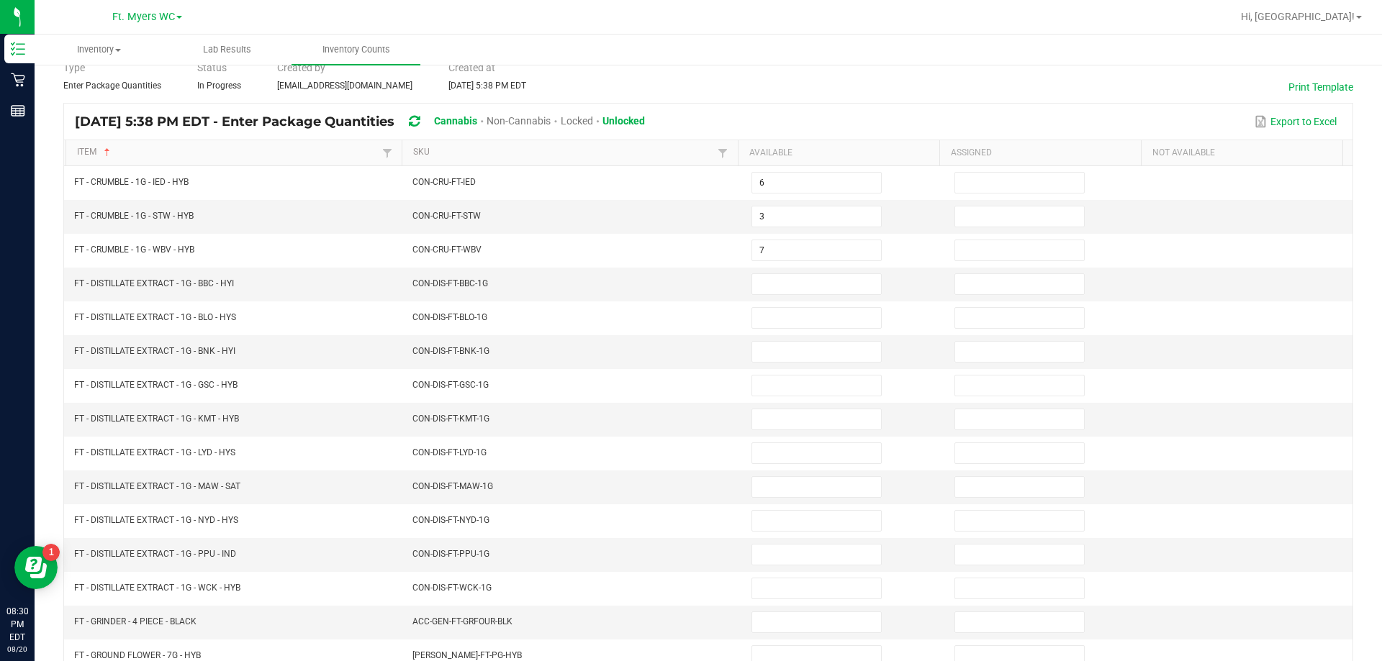
scroll to position [11, 0]
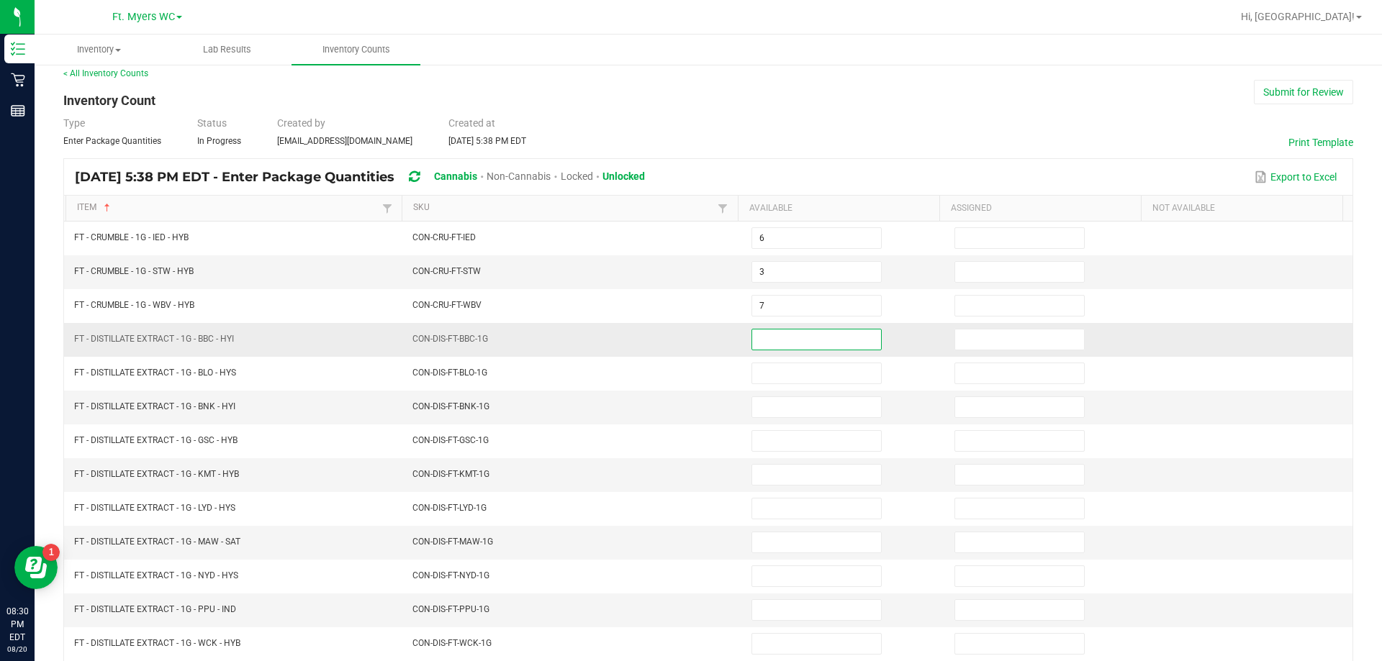
click at [764, 338] on input at bounding box center [816, 340] width 129 height 20
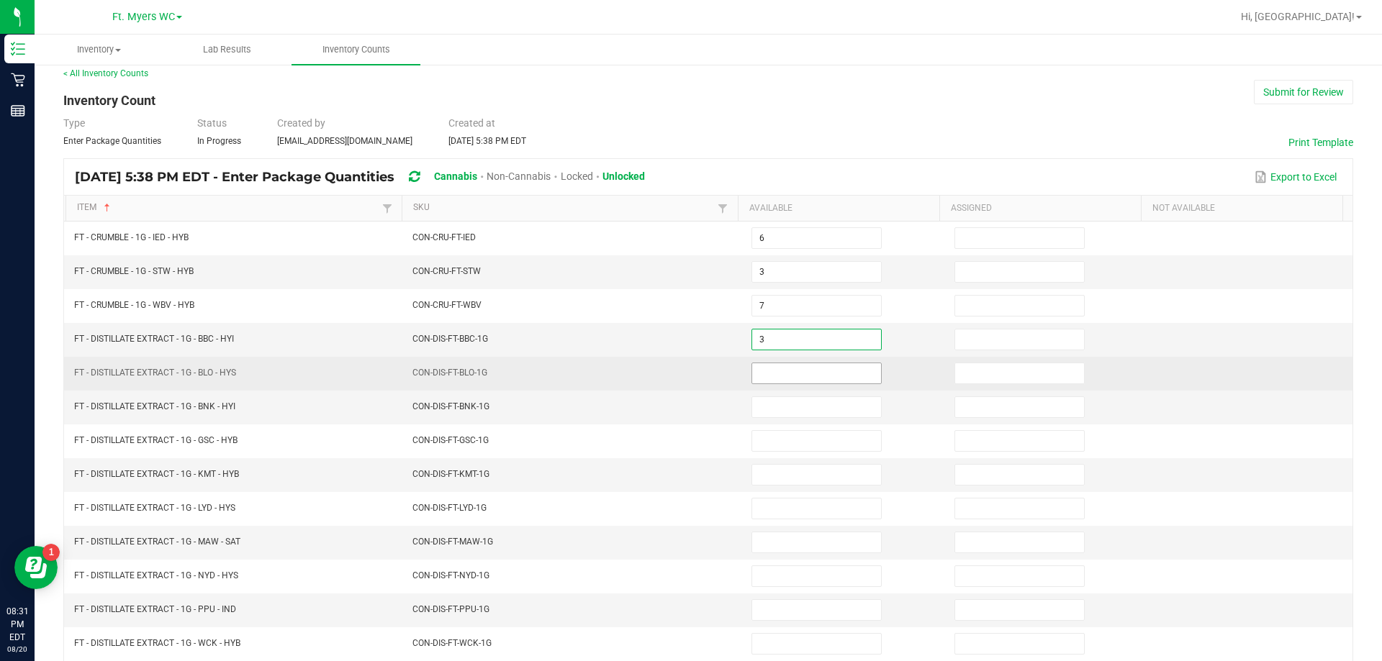
click at [770, 376] on input at bounding box center [816, 373] width 129 height 20
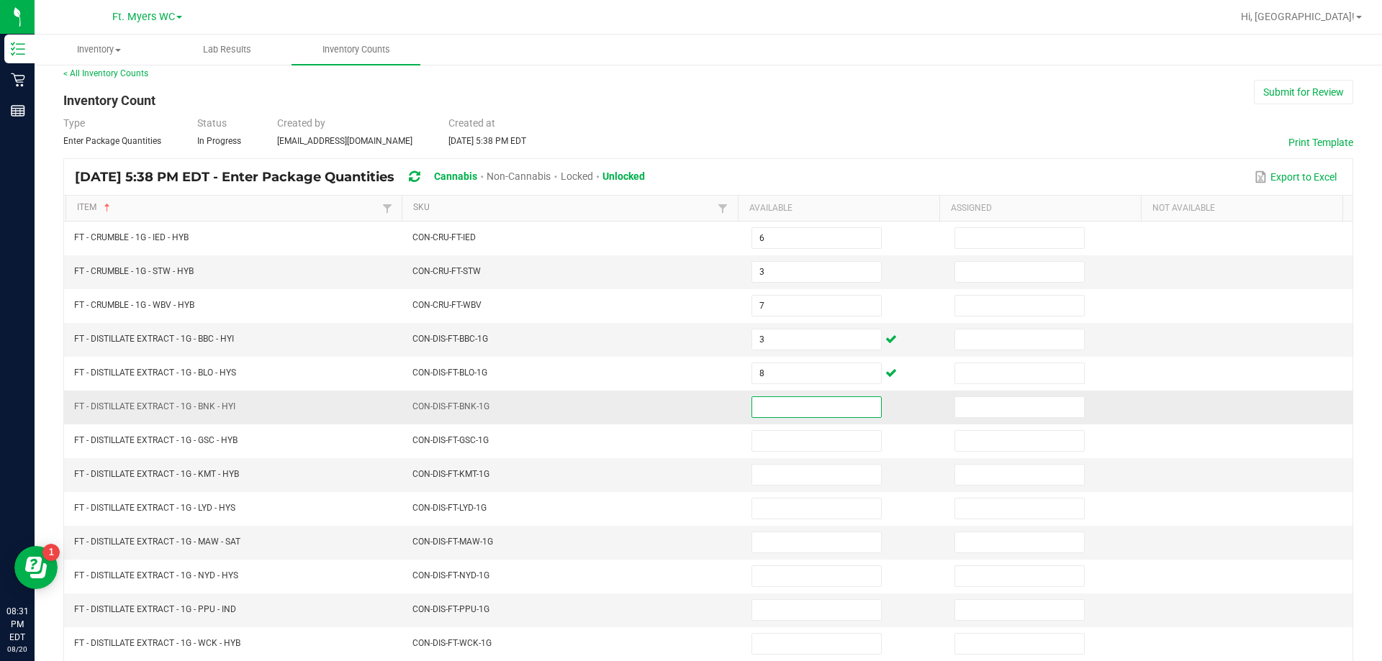
click at [787, 411] on input at bounding box center [816, 407] width 129 height 20
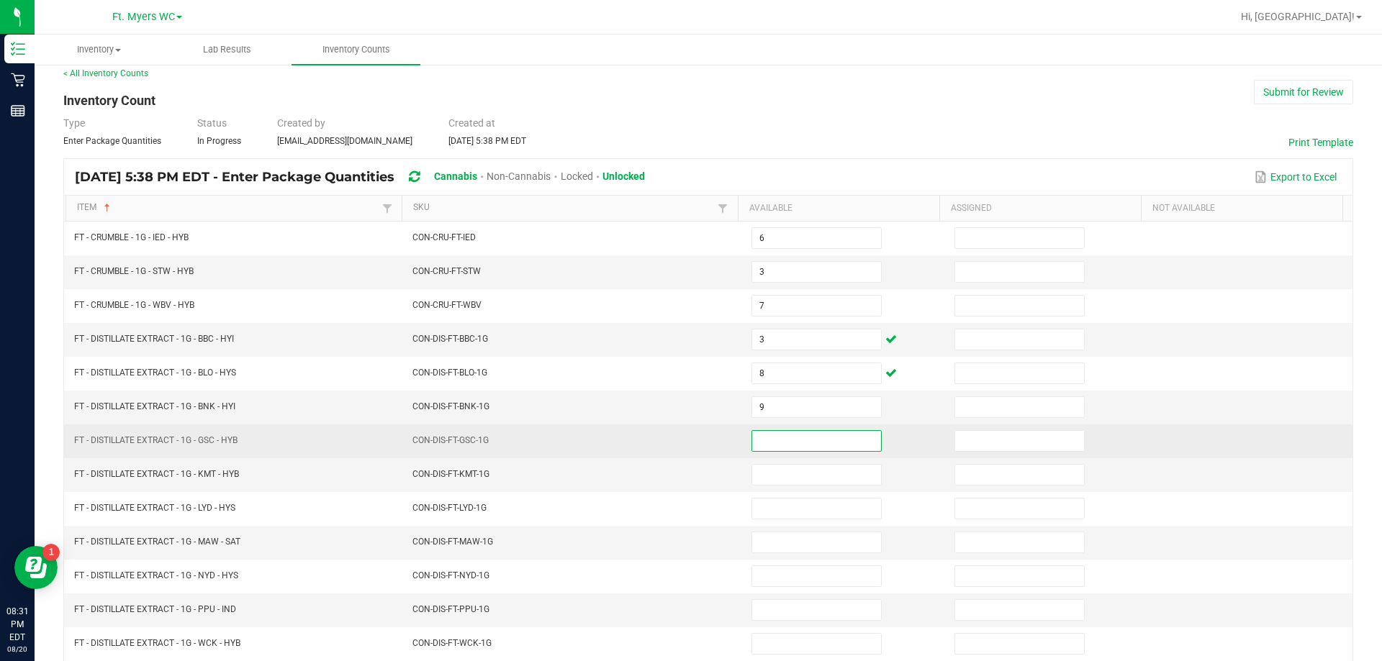
click at [810, 435] on input at bounding box center [816, 441] width 129 height 20
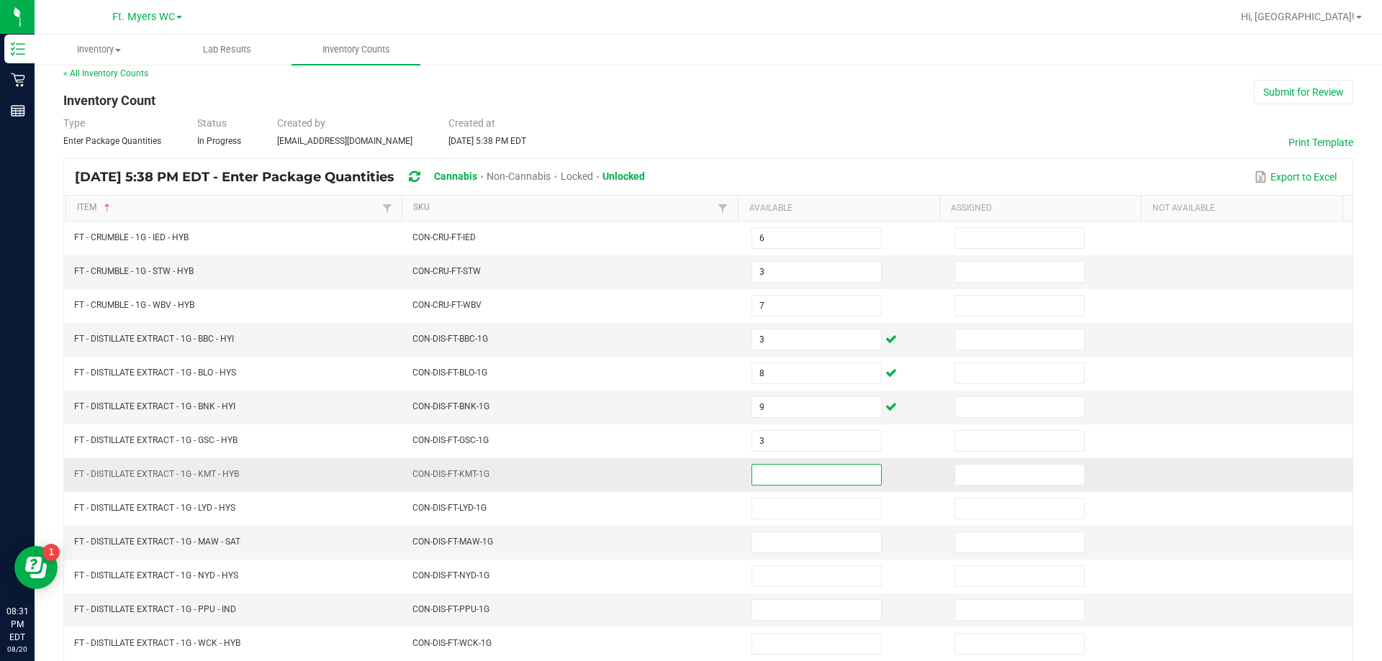
click at [777, 483] on input at bounding box center [816, 475] width 129 height 20
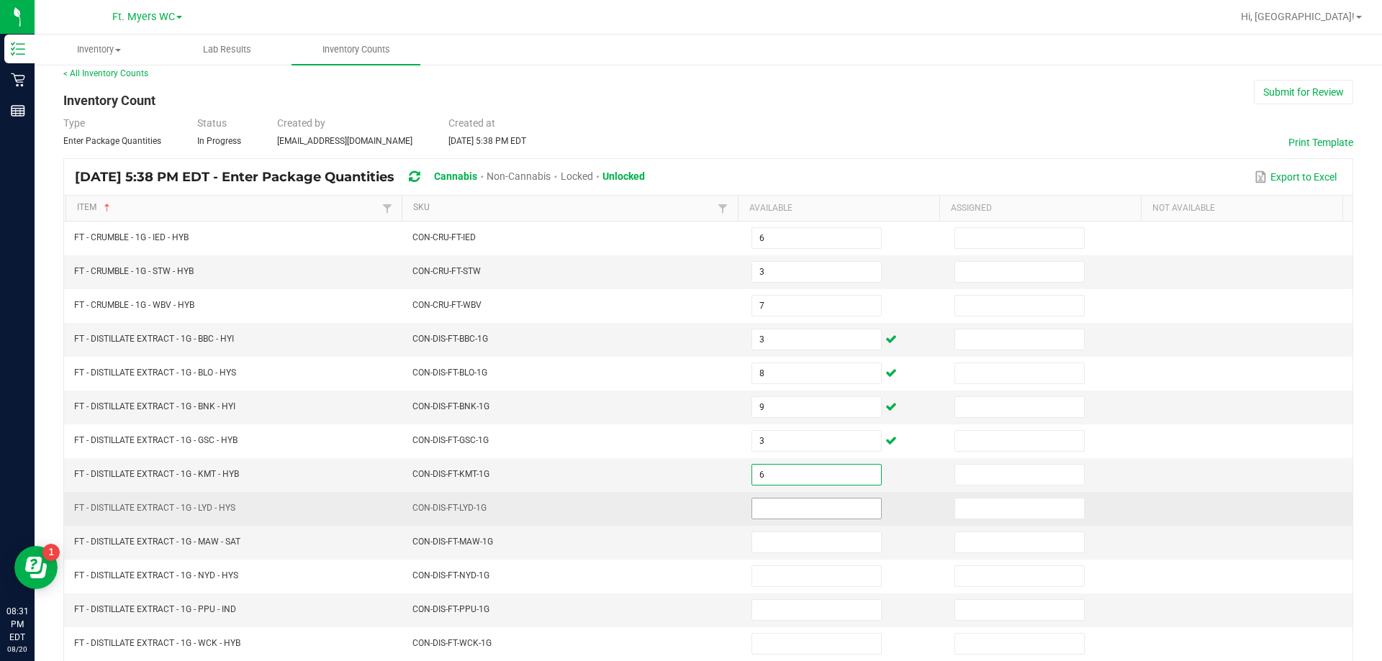
click at [774, 506] on input at bounding box center [816, 509] width 129 height 20
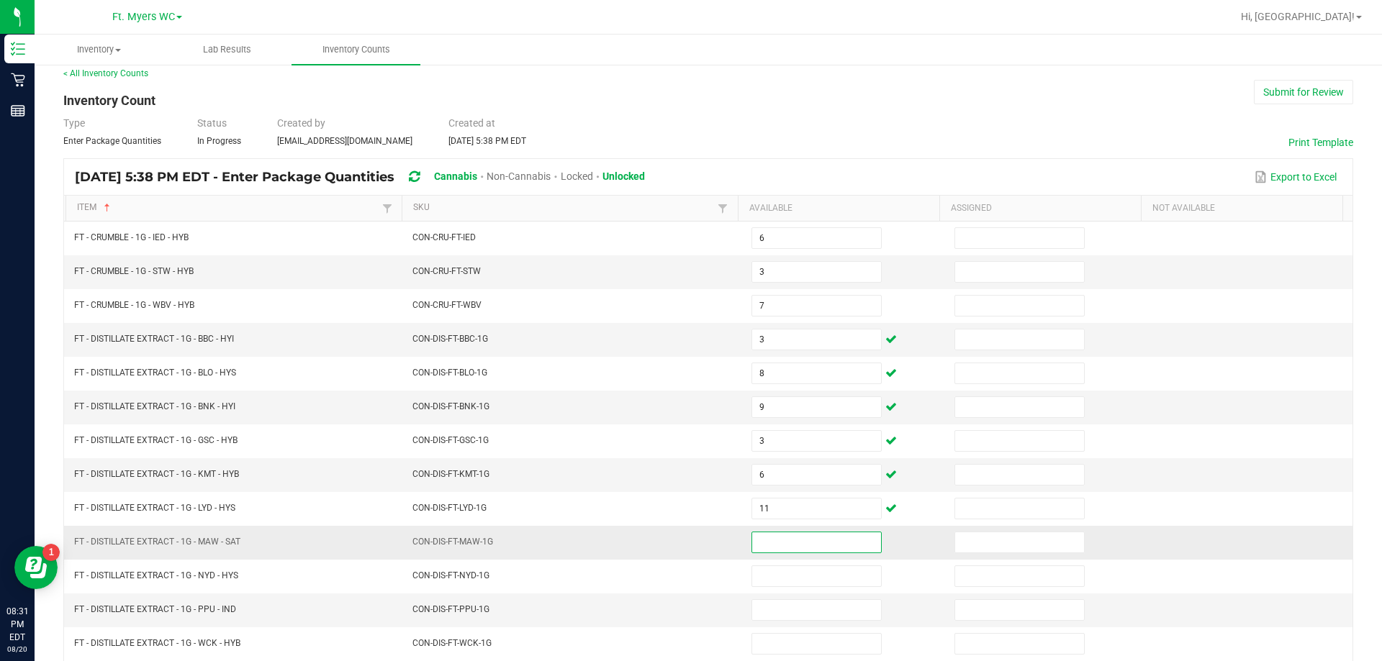
click at [826, 545] on input at bounding box center [816, 543] width 129 height 20
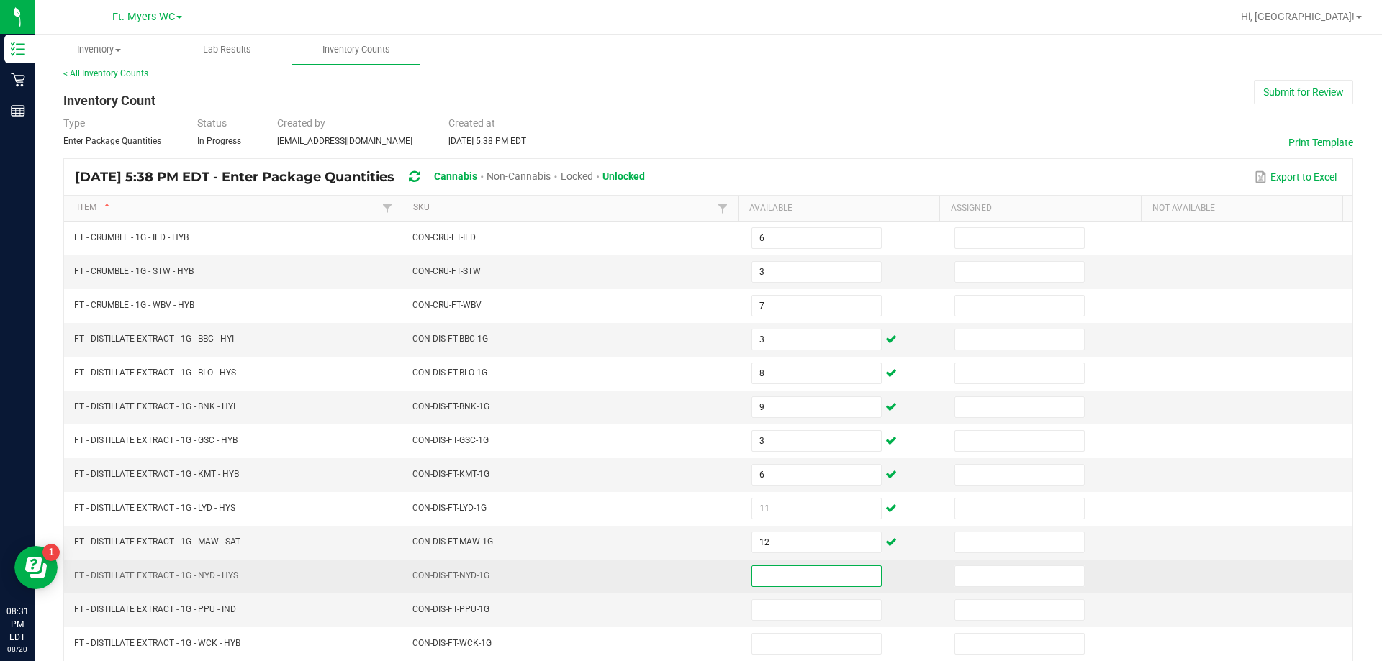
click at [774, 584] on input at bounding box center [816, 576] width 129 height 20
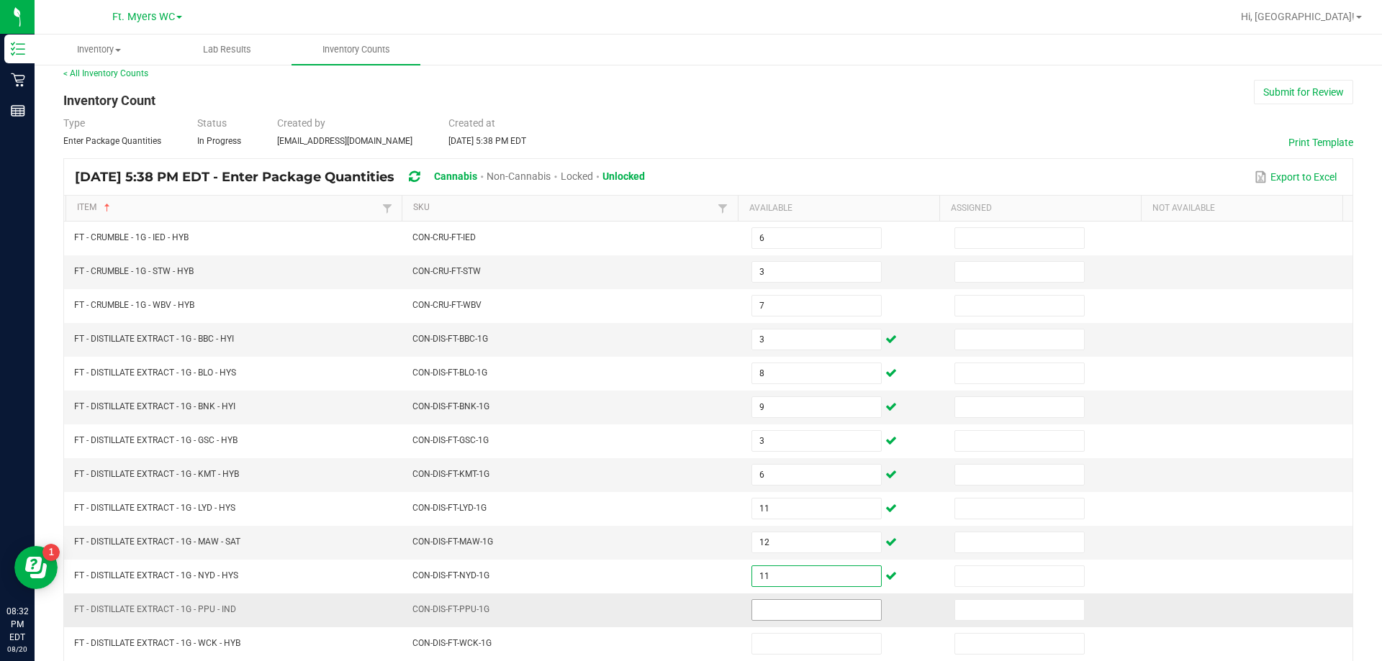
click at [779, 605] on input at bounding box center [816, 610] width 129 height 20
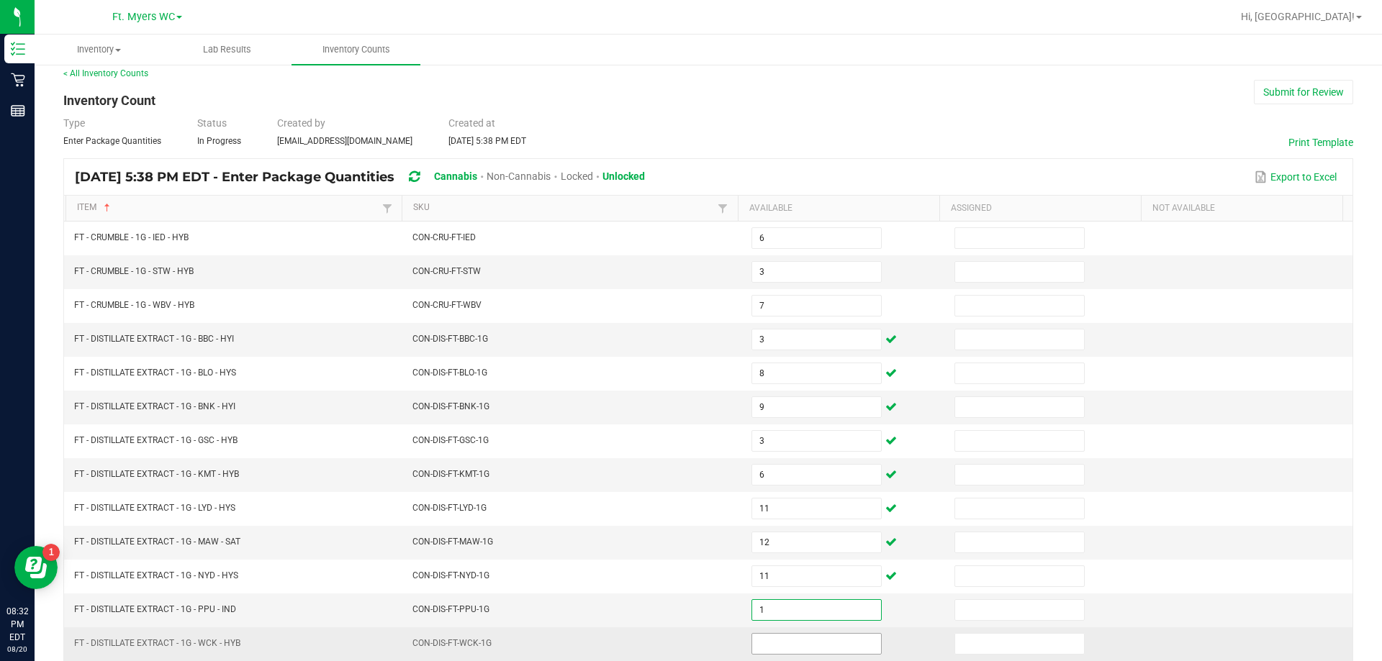
click at [773, 643] on input at bounding box center [816, 644] width 129 height 20
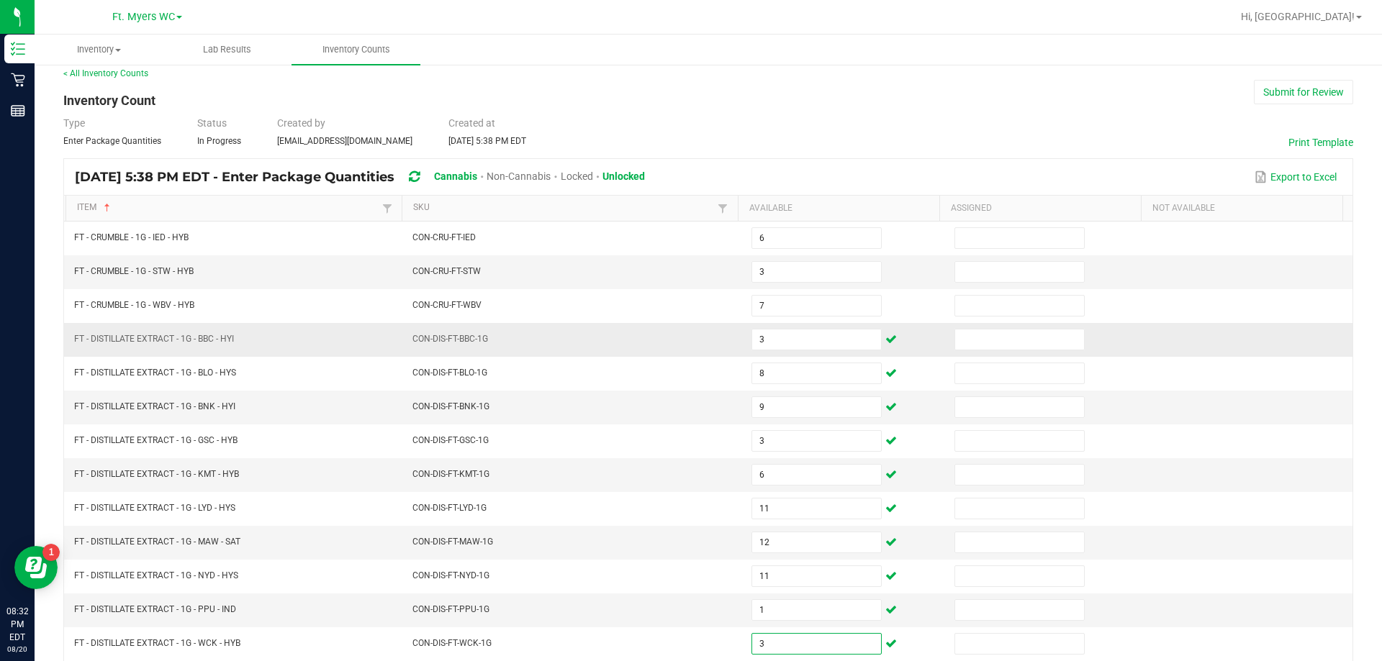
click at [1301, 324] on td at bounding box center [1250, 340] width 203 height 34
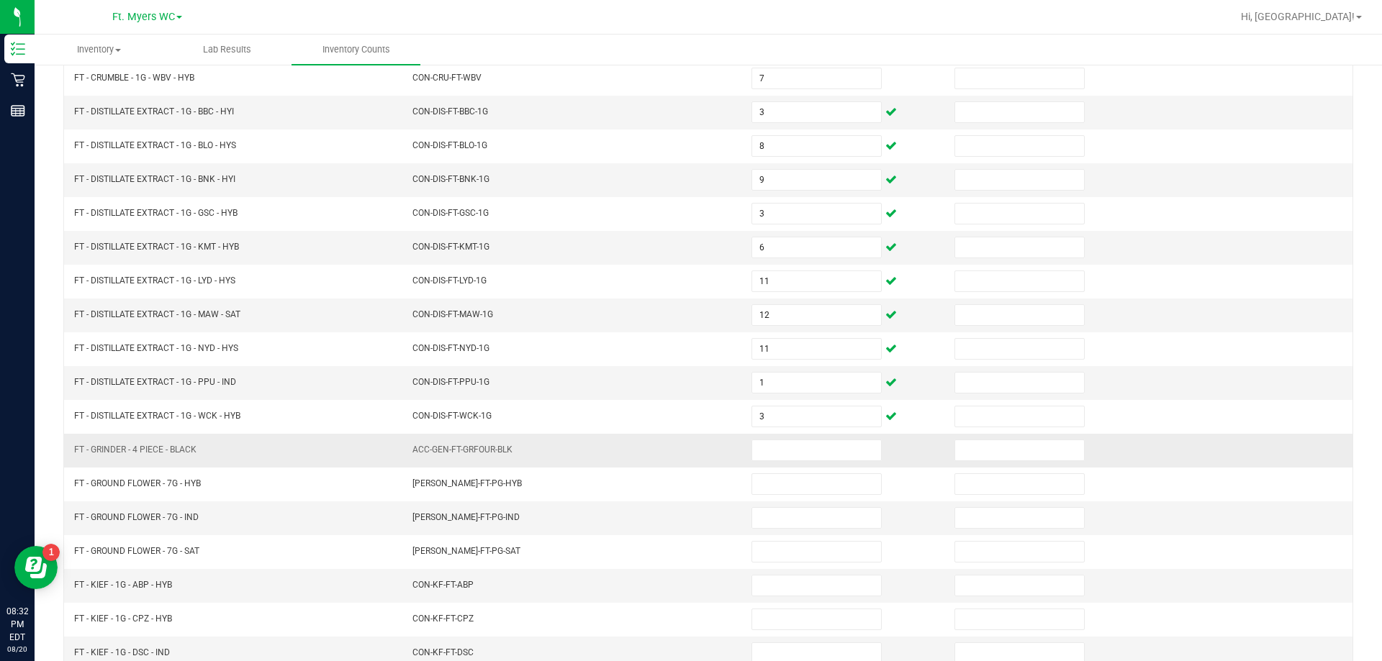
scroll to position [299, 0]
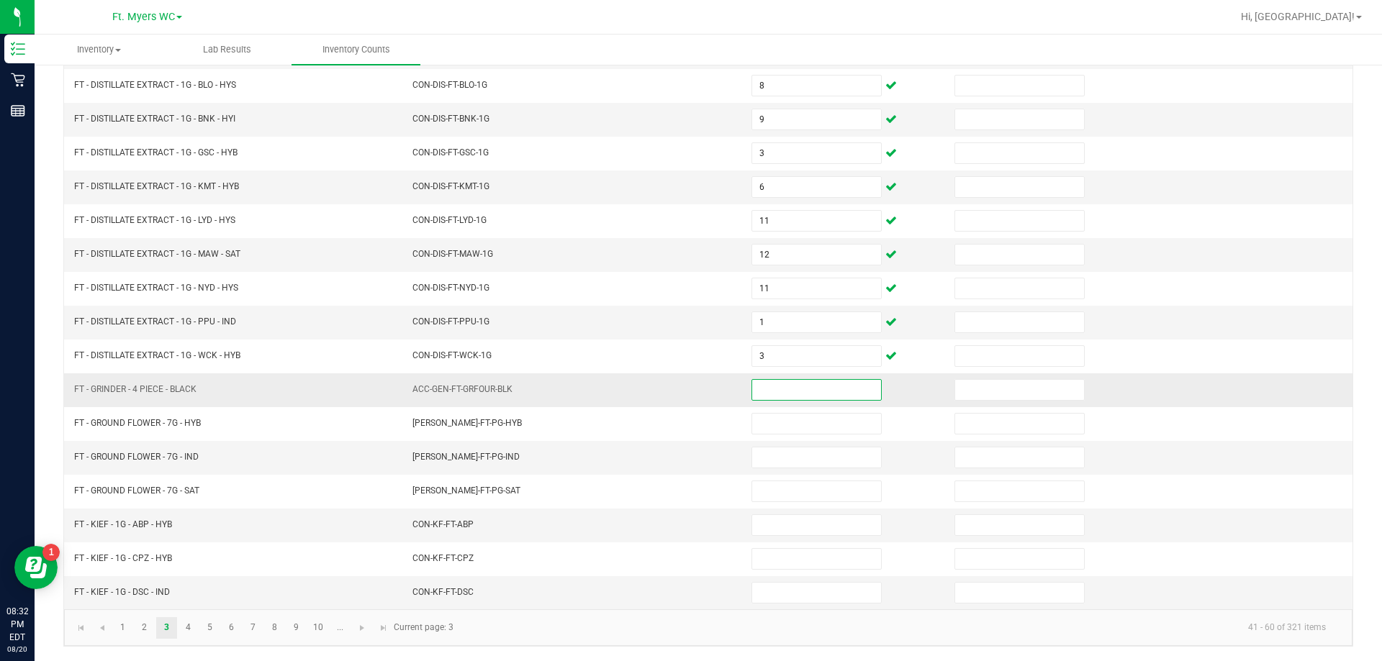
click at [778, 386] on input at bounding box center [816, 390] width 129 height 20
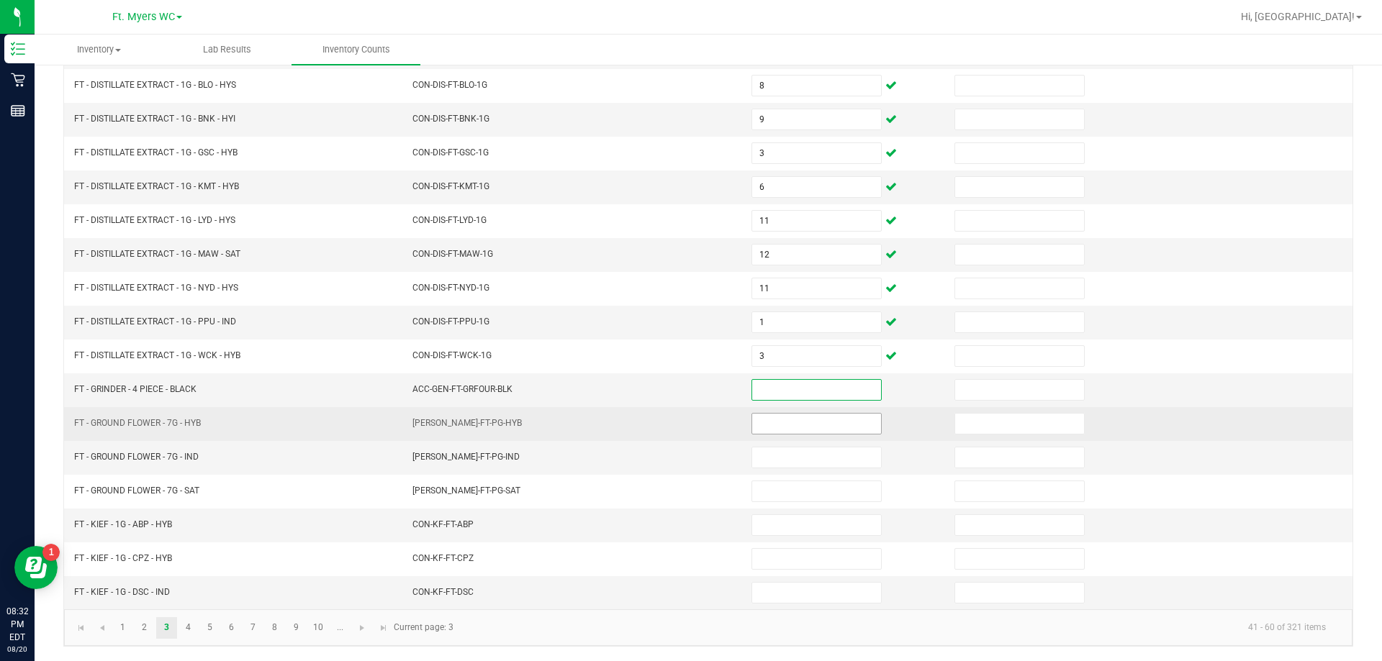
click at [779, 415] on input at bounding box center [816, 424] width 129 height 20
click at [778, 417] on input at bounding box center [816, 424] width 129 height 20
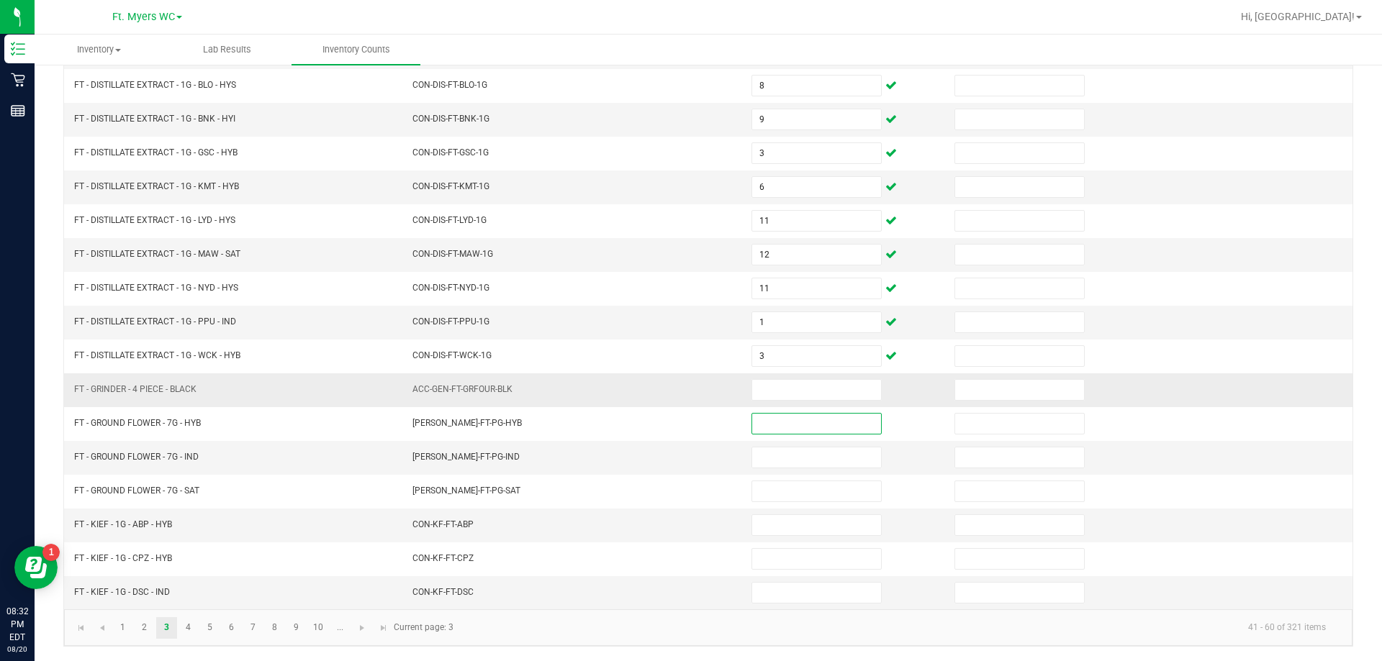
click at [780, 401] on td at bounding box center [844, 390] width 203 height 34
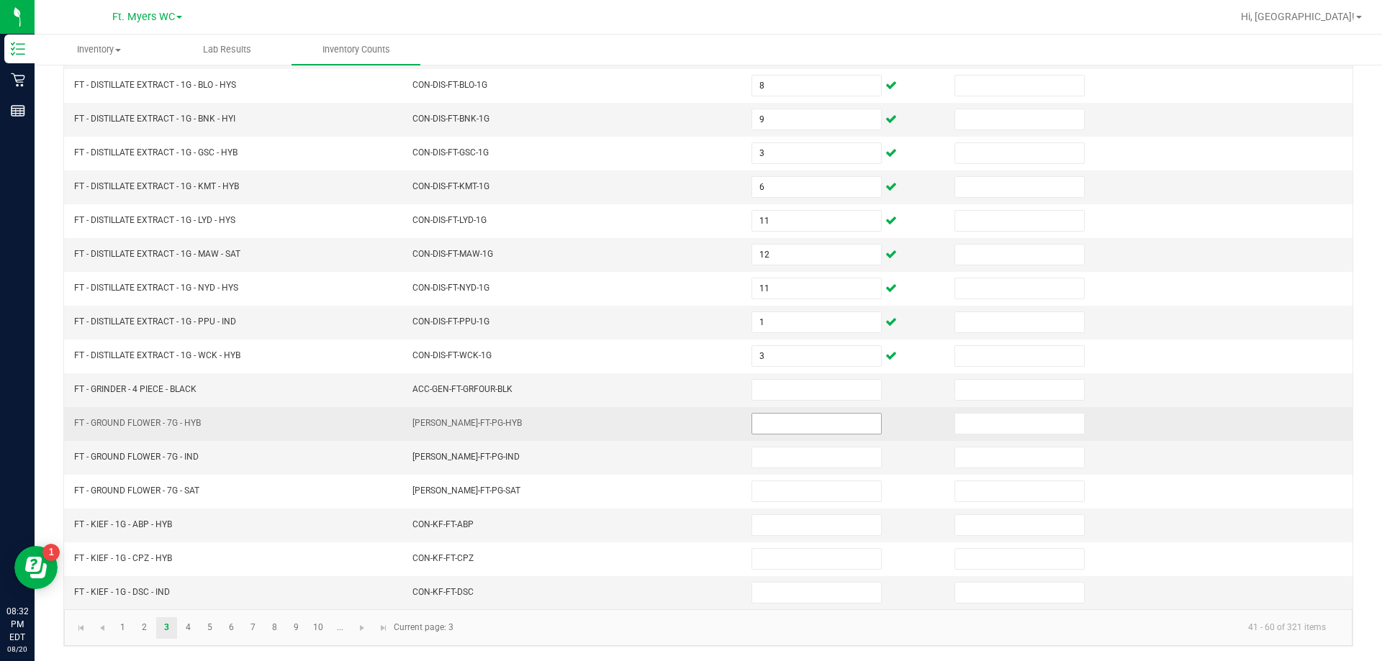
click at [782, 431] on input at bounding box center [816, 424] width 129 height 20
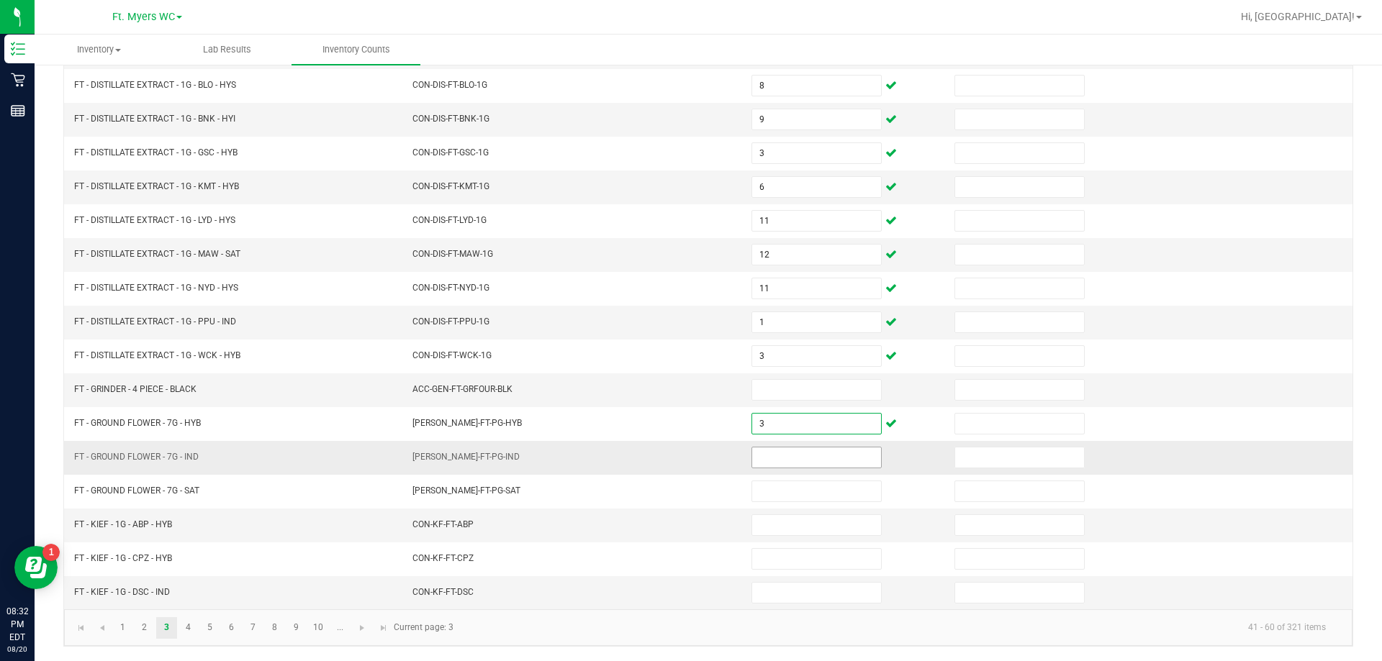
click at [782, 461] on input at bounding box center [816, 458] width 129 height 20
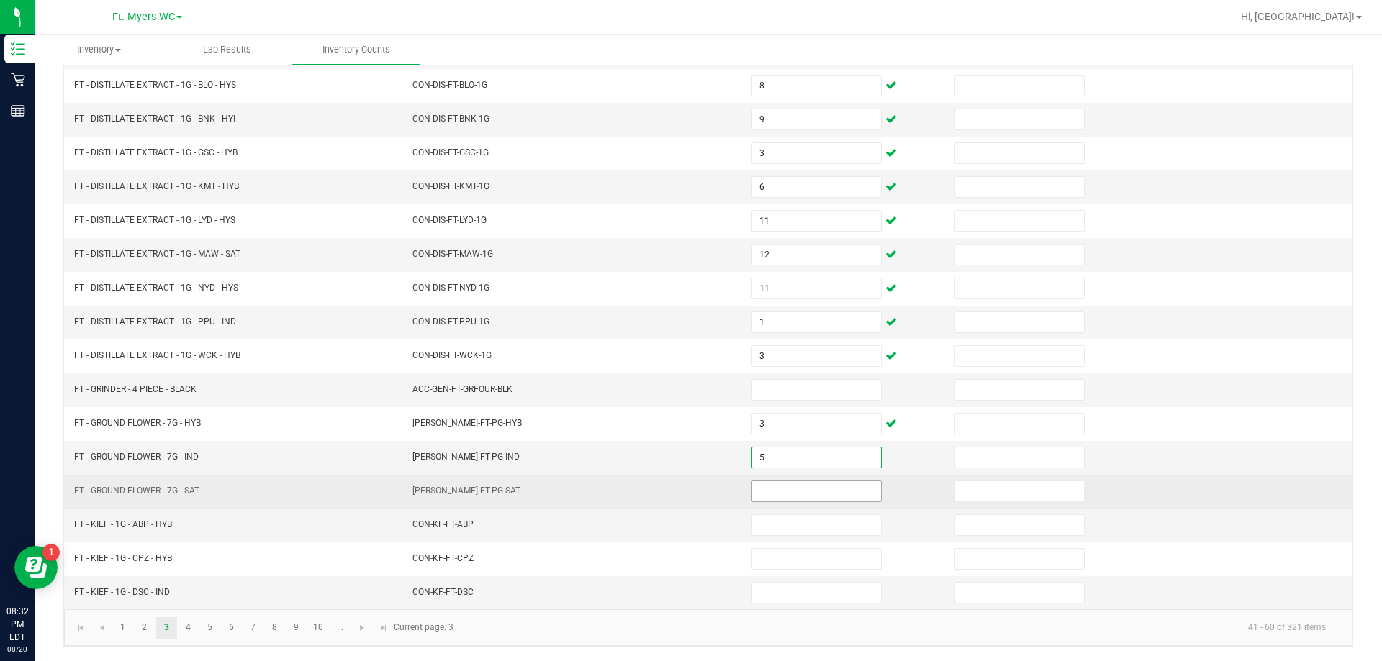
click at [794, 489] on input at bounding box center [816, 491] width 129 height 20
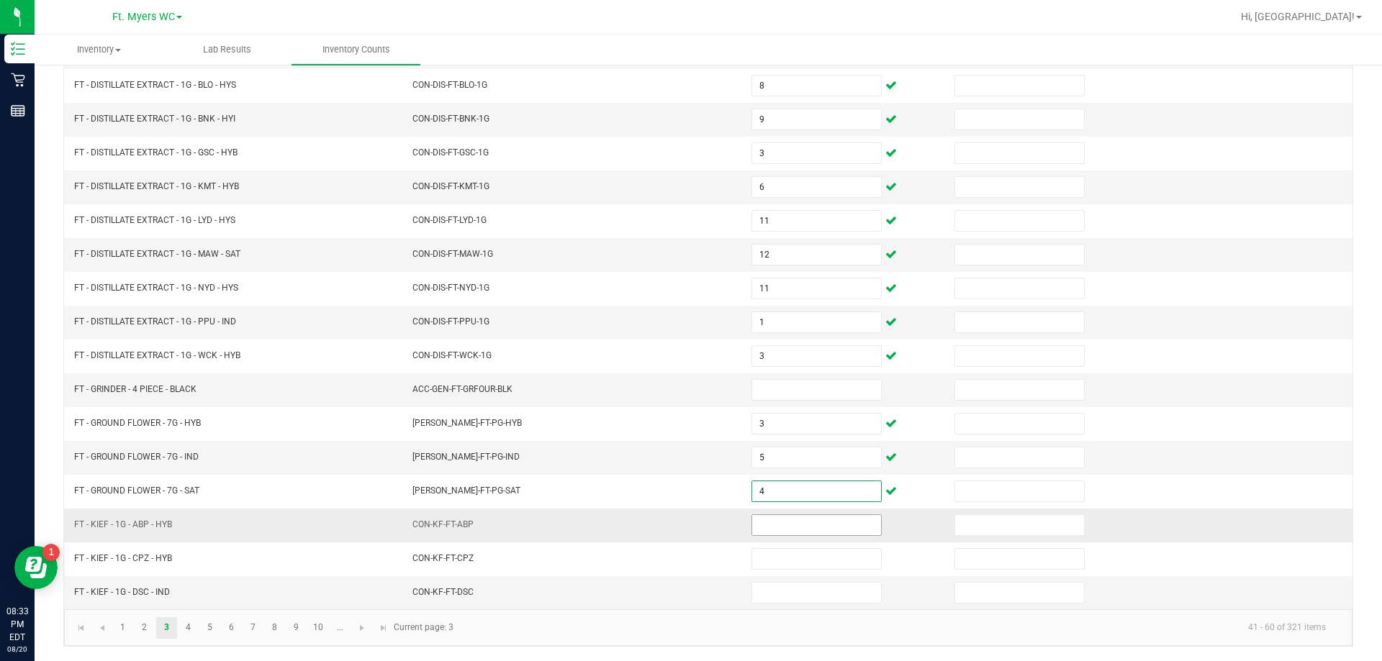
click at [776, 532] on input at bounding box center [816, 525] width 129 height 20
click at [776, 527] on input at bounding box center [816, 525] width 129 height 20
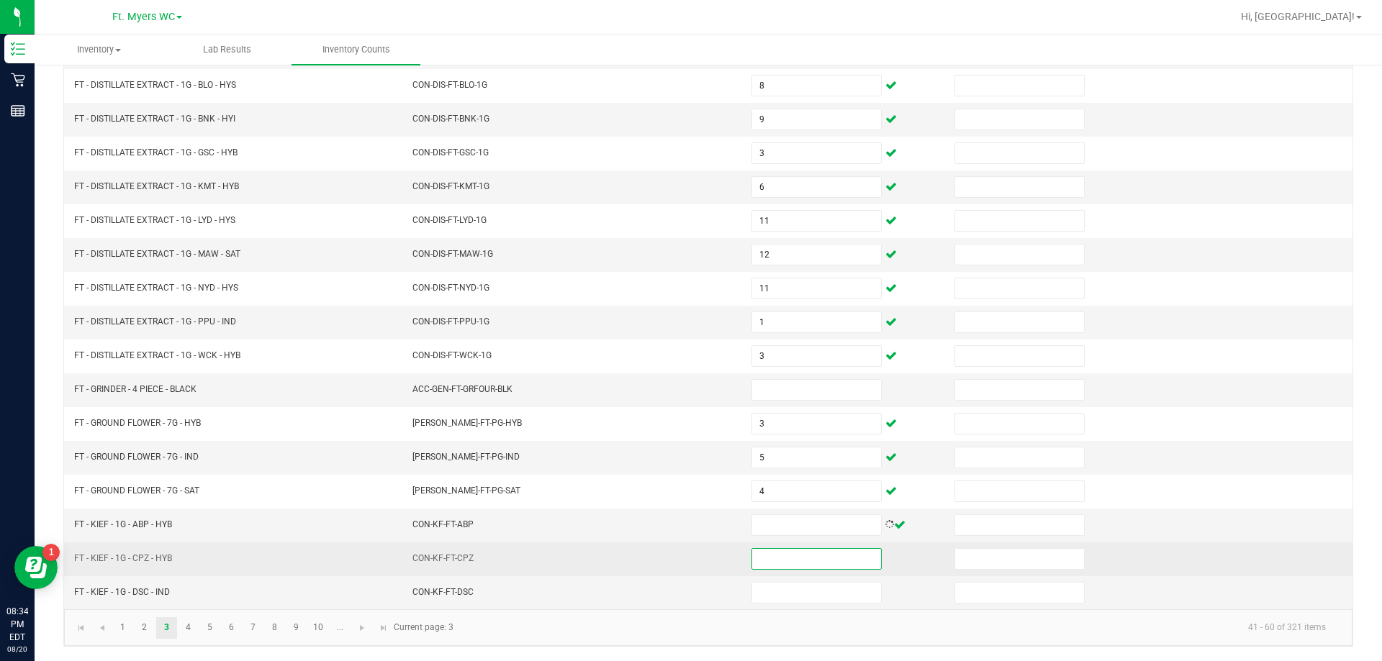
click at [766, 558] on input at bounding box center [816, 559] width 129 height 20
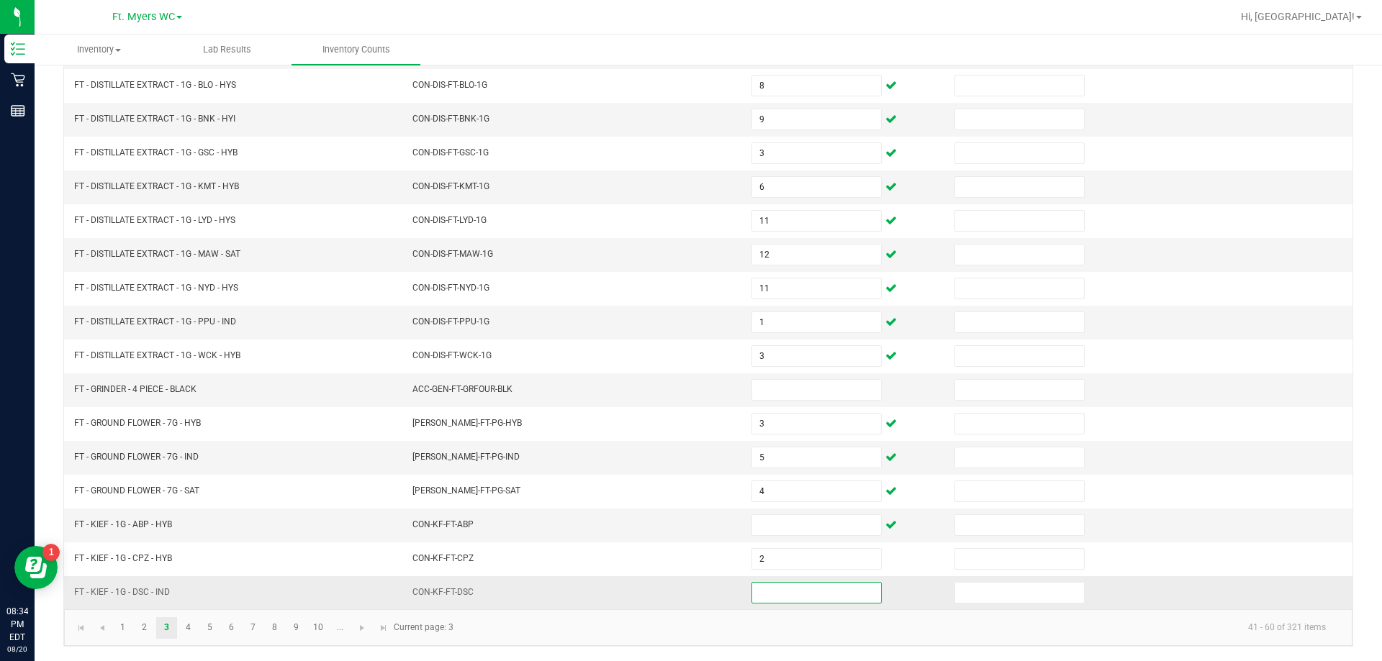
click at [796, 595] on input at bounding box center [816, 593] width 129 height 20
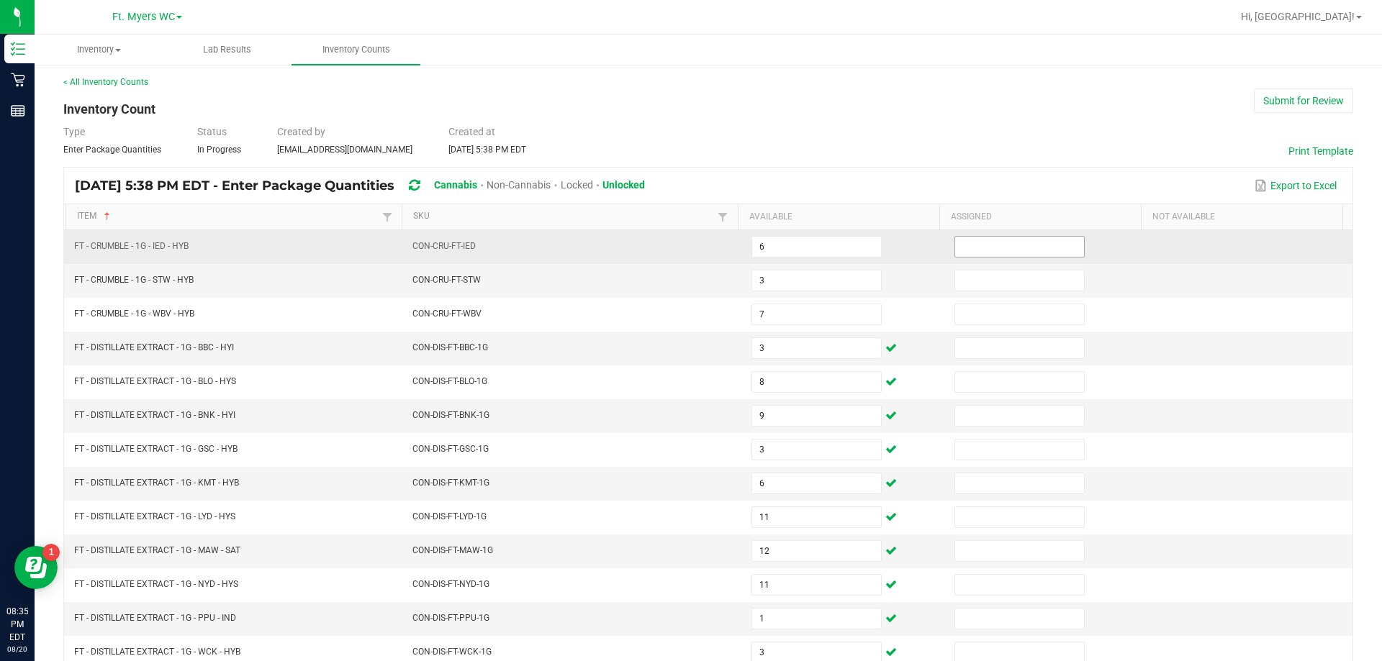
scroll to position [0, 0]
click at [1010, 248] on input at bounding box center [1019, 249] width 129 height 20
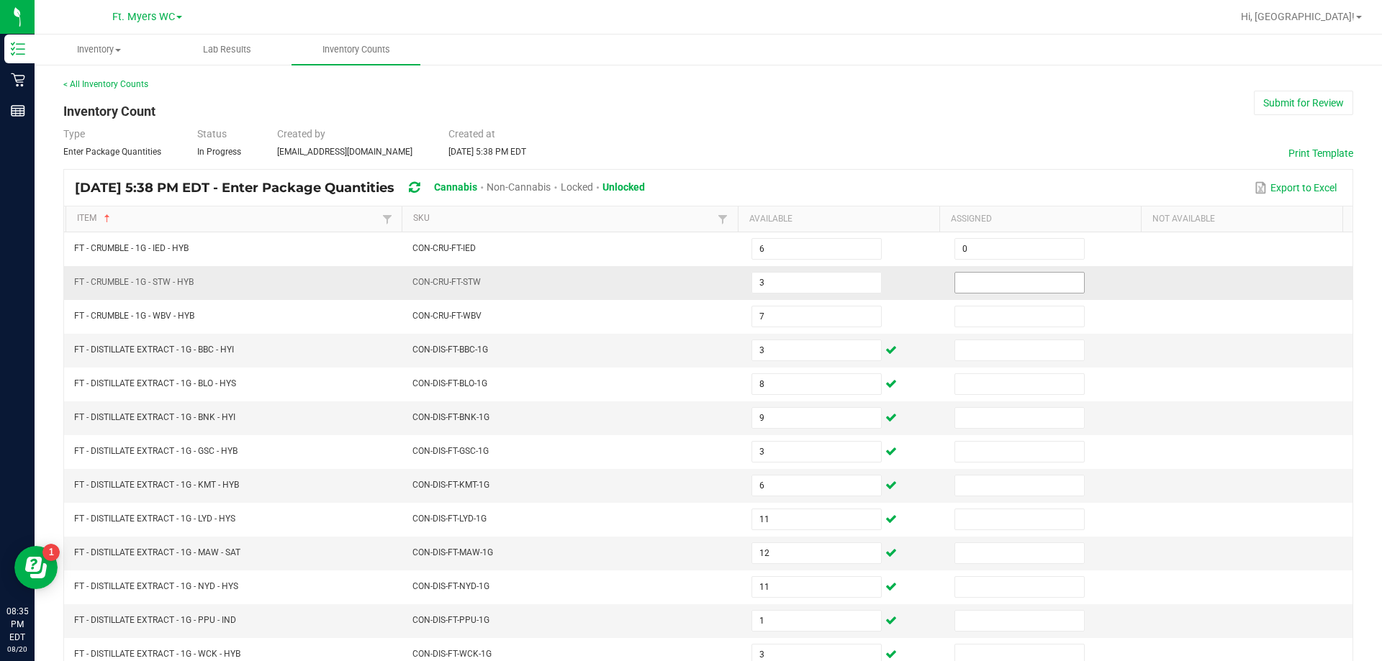
click at [990, 293] on span at bounding box center [1019, 283] width 130 height 22
click at [1004, 279] on input at bounding box center [1019, 283] width 129 height 20
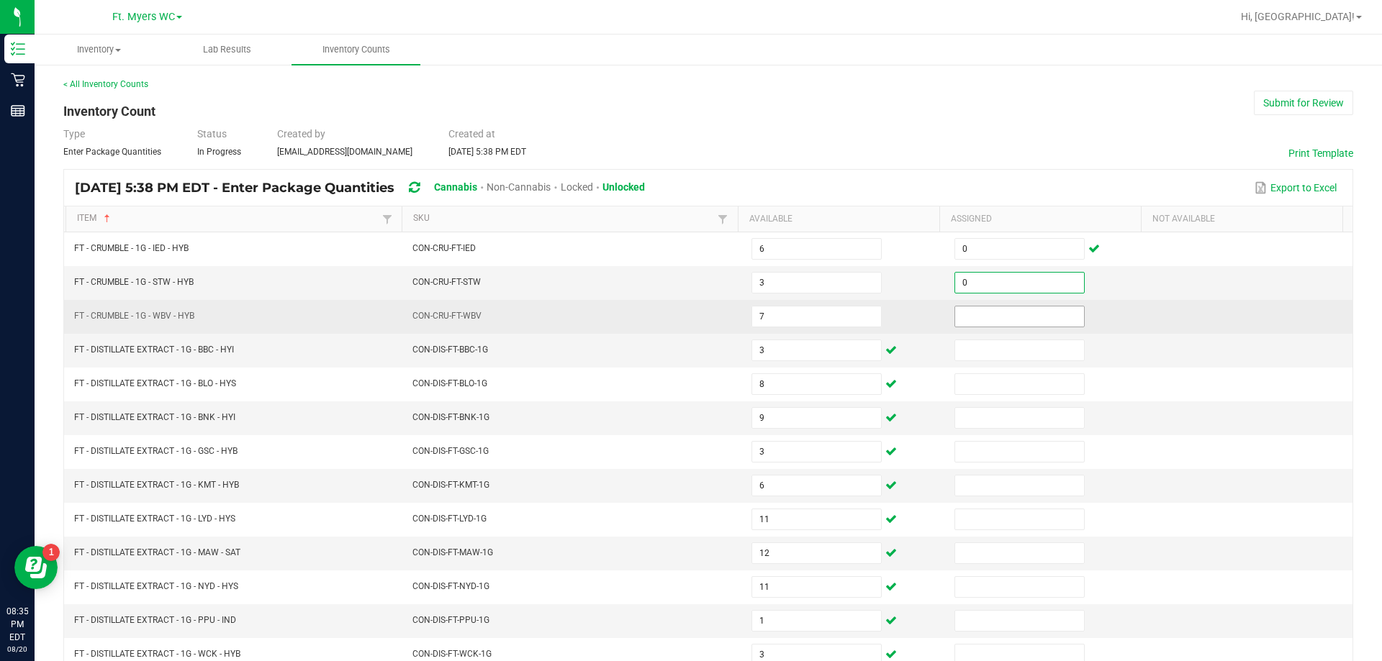
click at [995, 312] on input at bounding box center [1019, 317] width 129 height 20
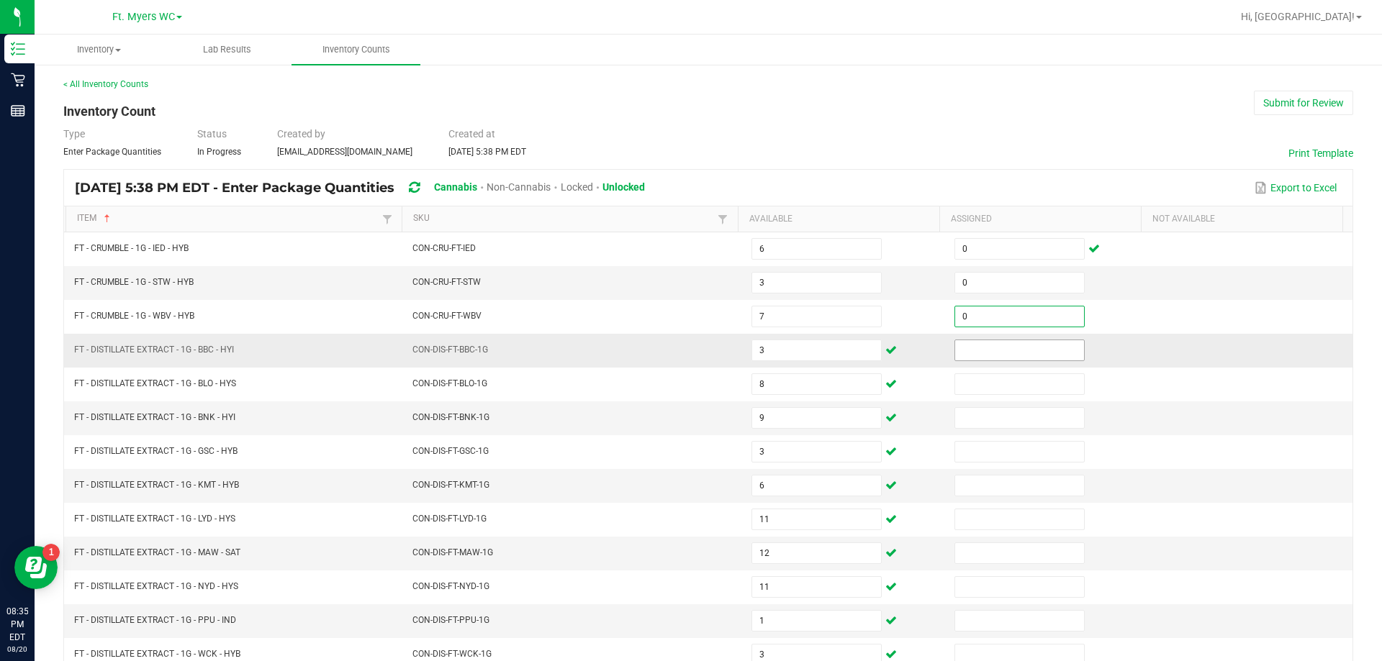
click at [992, 345] on input at bounding box center [1019, 350] width 129 height 20
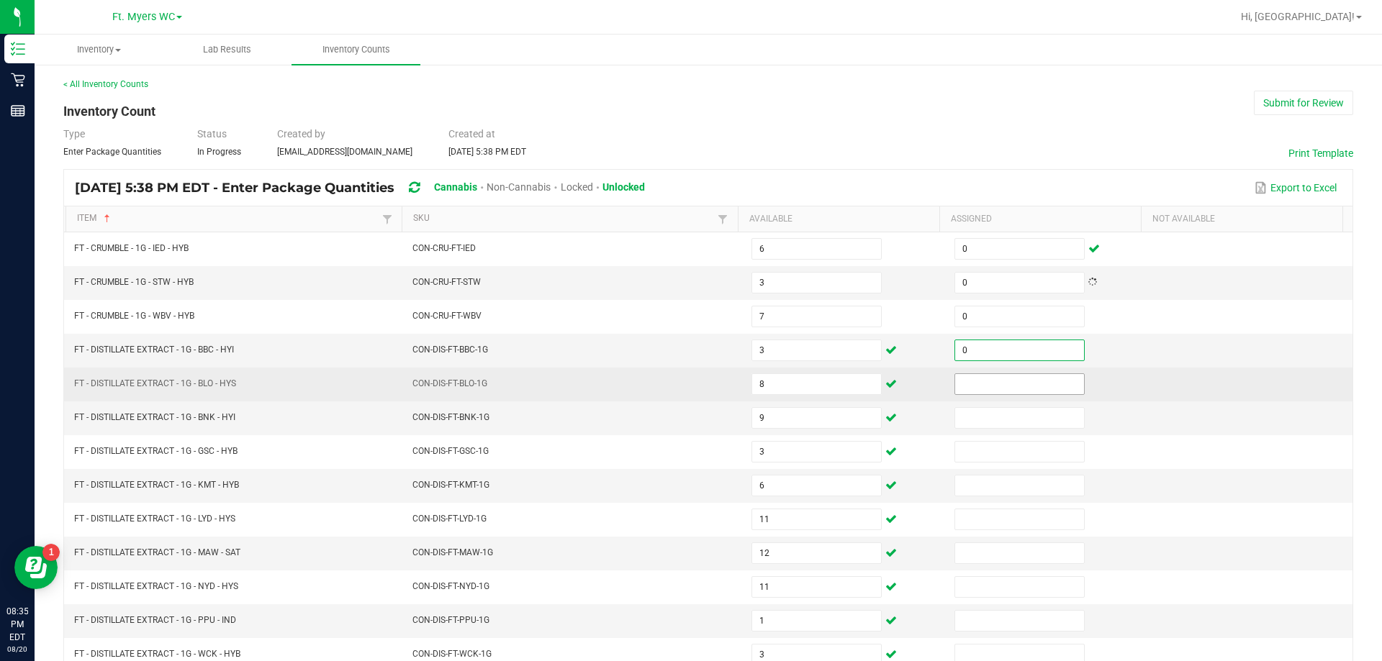
click at [995, 374] on input at bounding box center [1019, 384] width 129 height 20
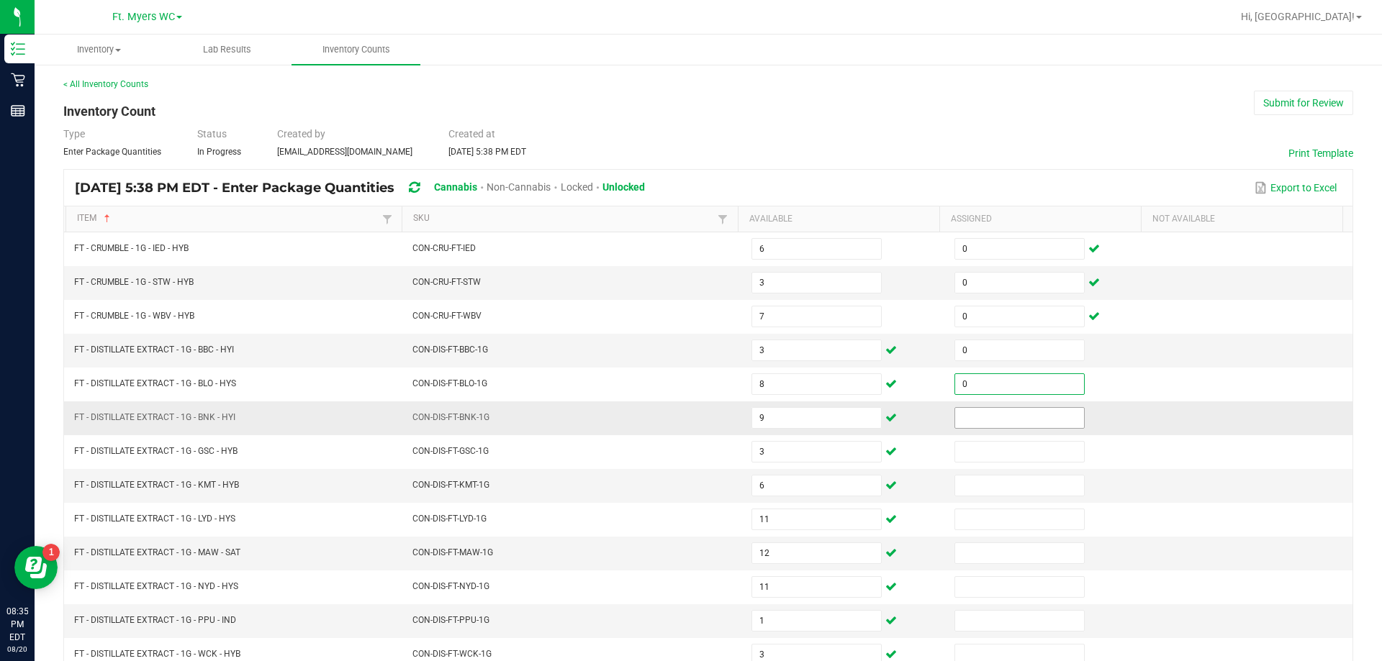
click at [984, 408] on input at bounding box center [1019, 418] width 129 height 20
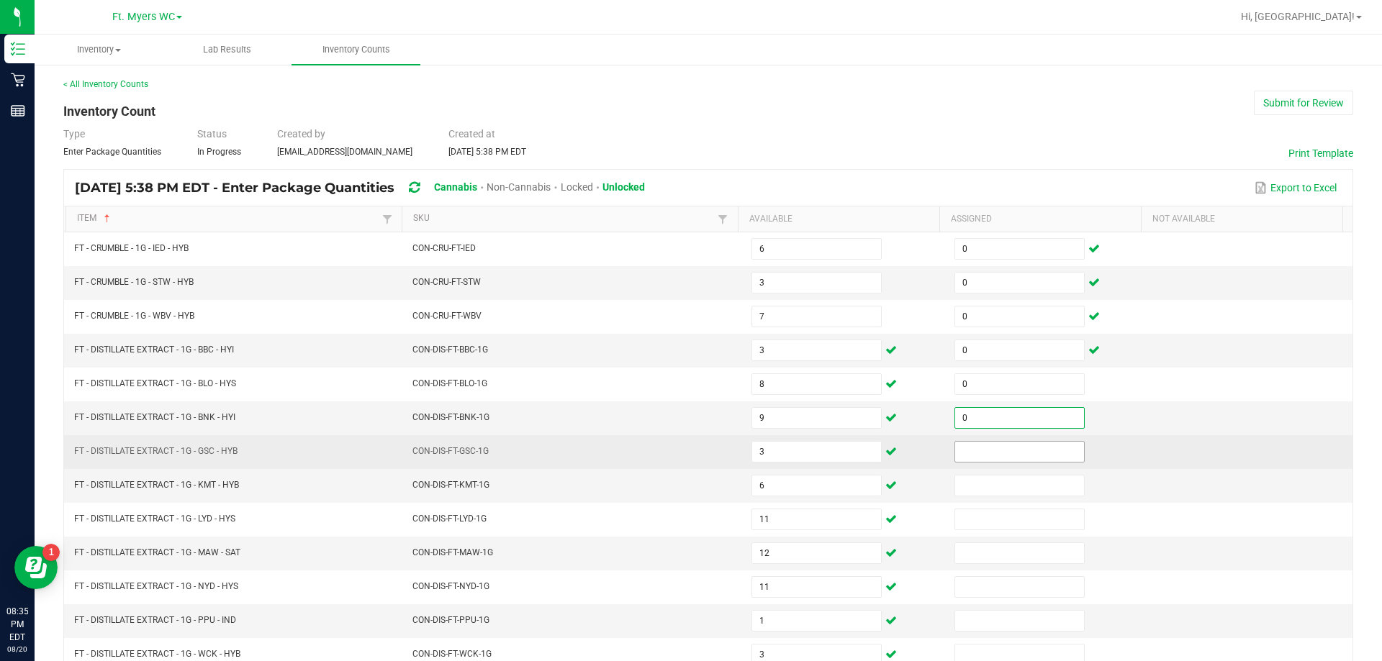
click at [979, 442] on input at bounding box center [1019, 452] width 129 height 20
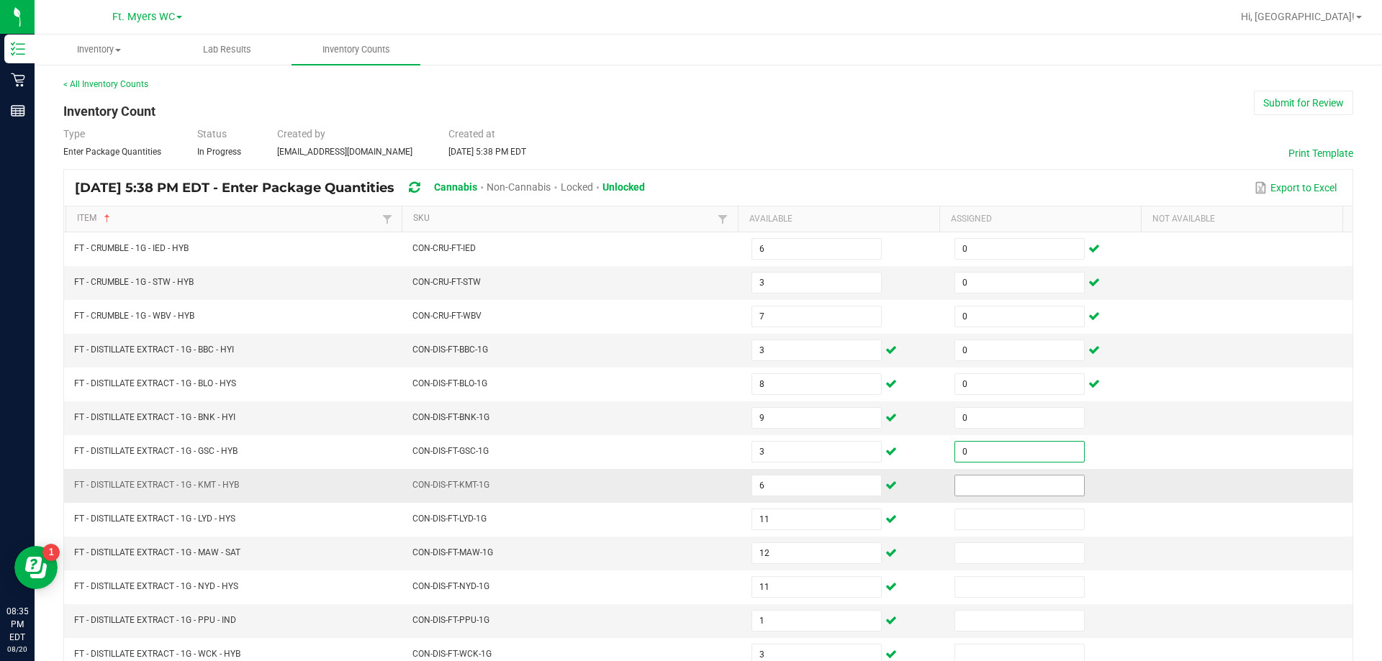
click at [978, 481] on input at bounding box center [1019, 486] width 129 height 20
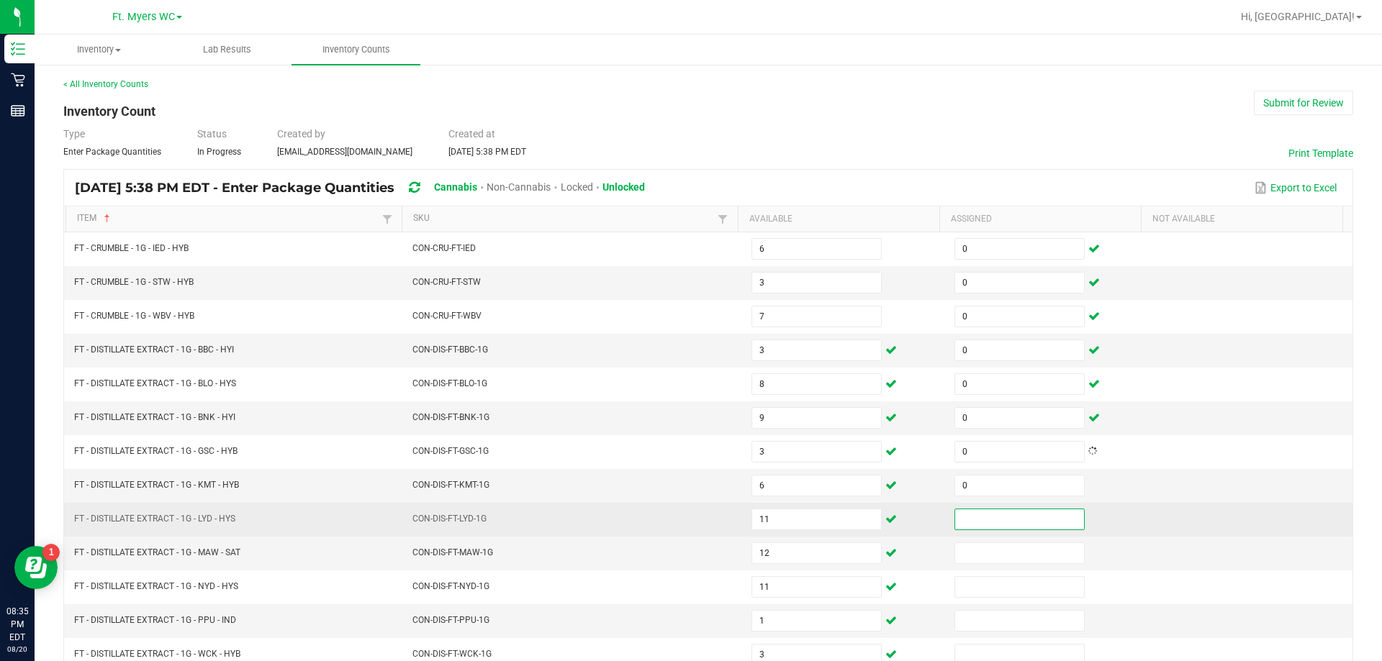
drag, startPoint x: 977, startPoint y: 512, endPoint x: 977, endPoint y: 534, distance: 22.3
click at [977, 512] on input at bounding box center [1019, 520] width 129 height 20
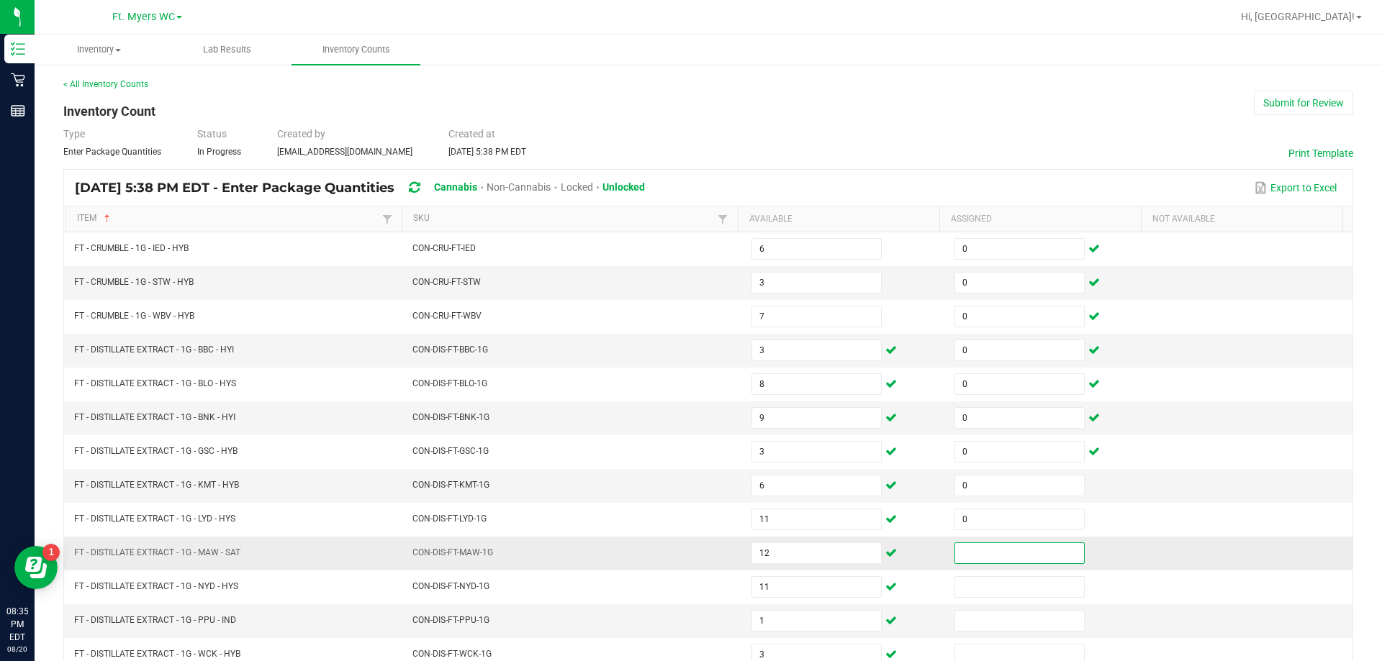
click at [978, 551] on input at bounding box center [1019, 553] width 129 height 20
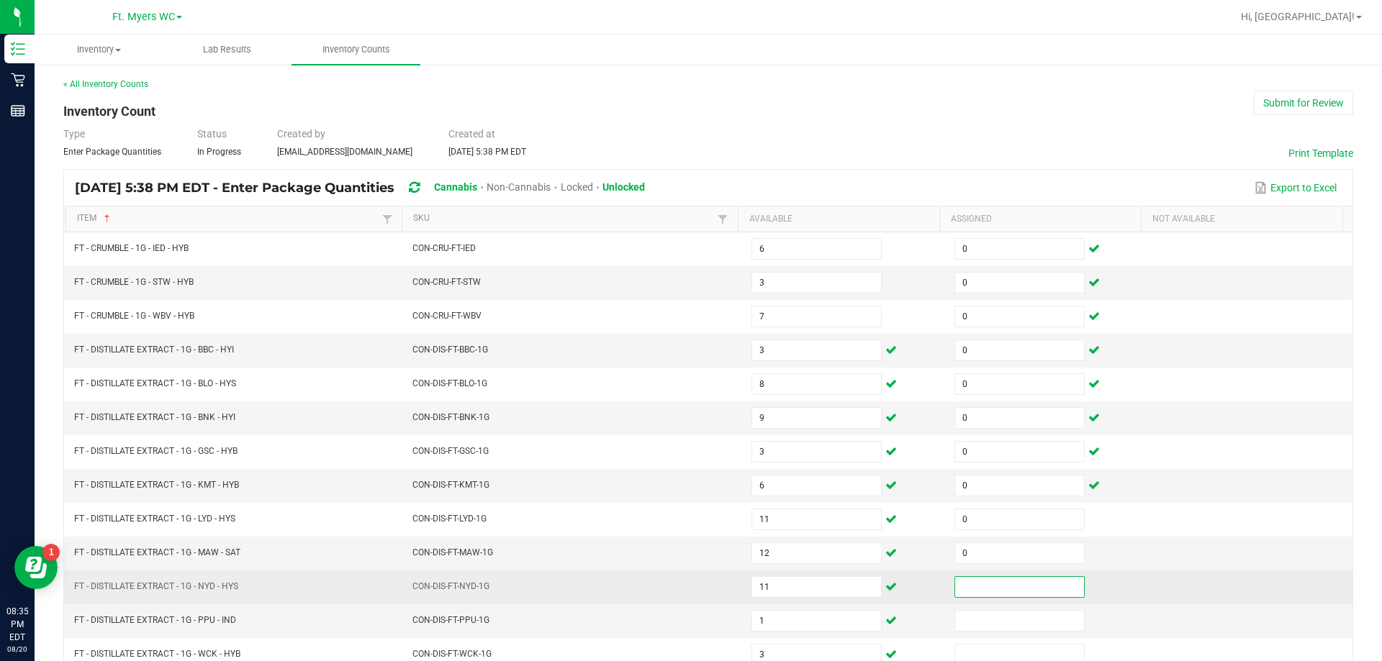
click at [972, 587] on input at bounding box center [1019, 587] width 129 height 20
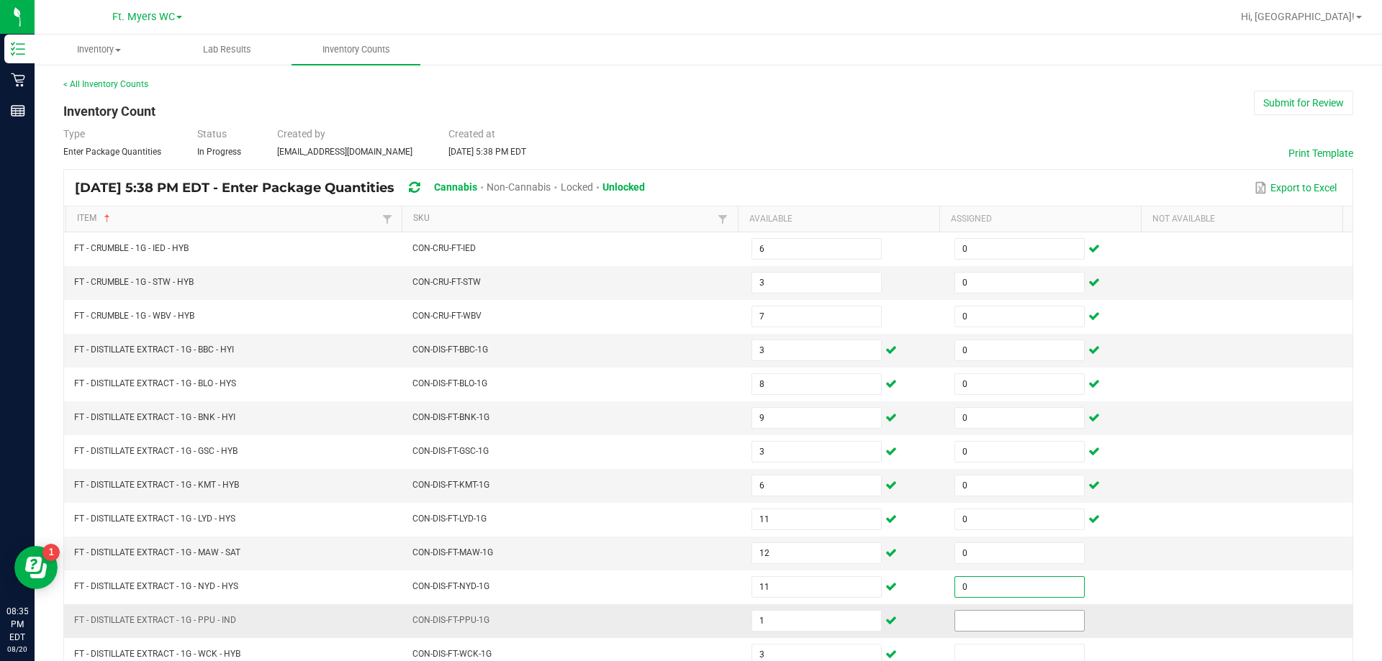
click at [980, 615] on input at bounding box center [1019, 621] width 129 height 20
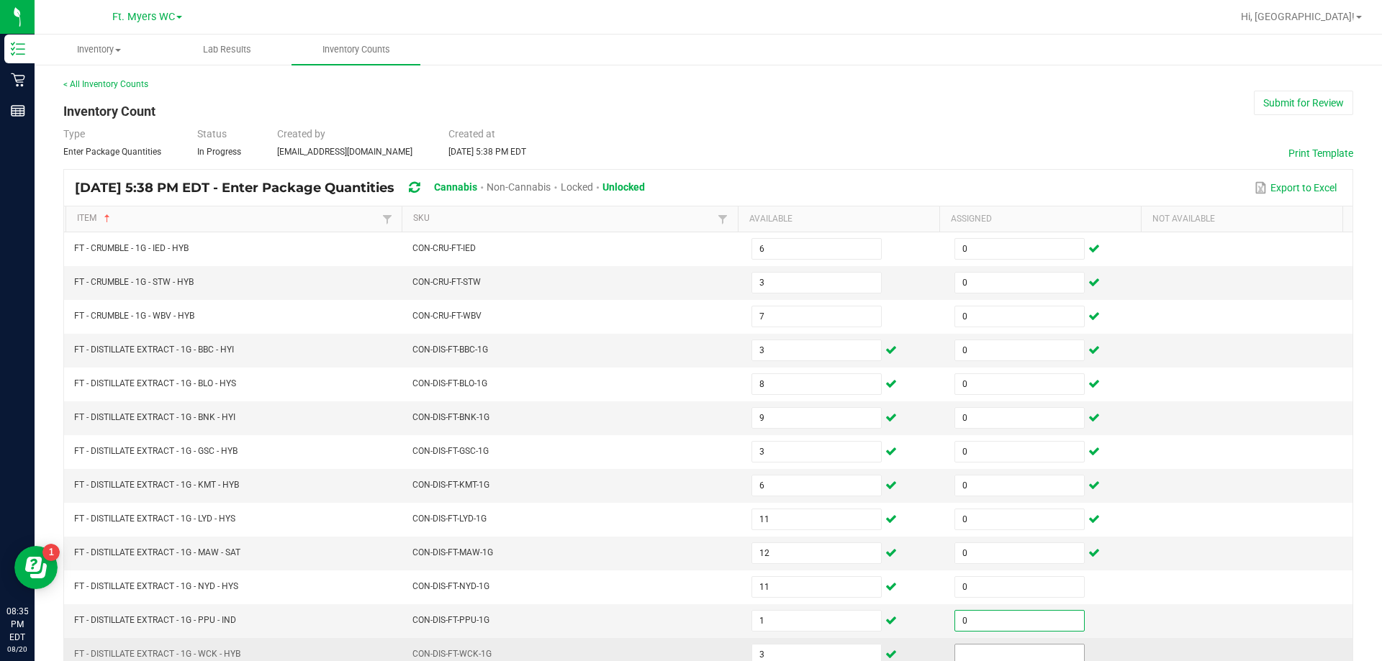
click at [972, 650] on input at bounding box center [1019, 655] width 129 height 20
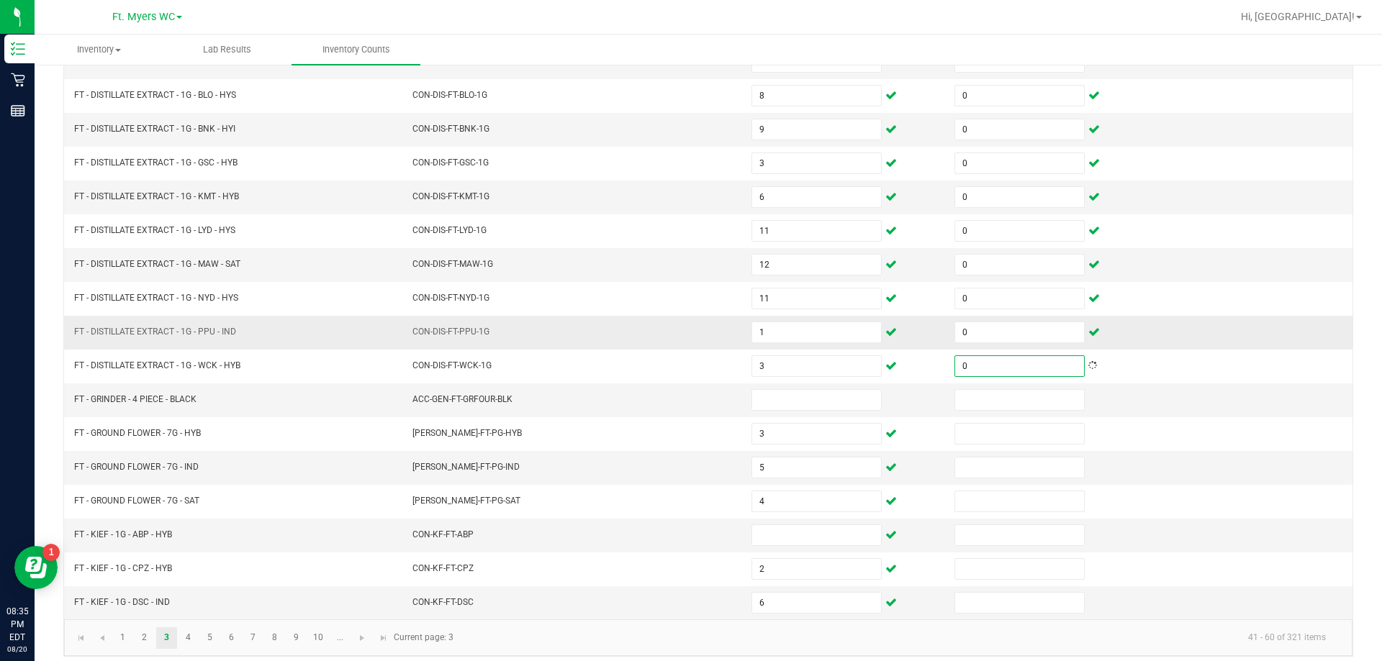
scroll to position [299, 0]
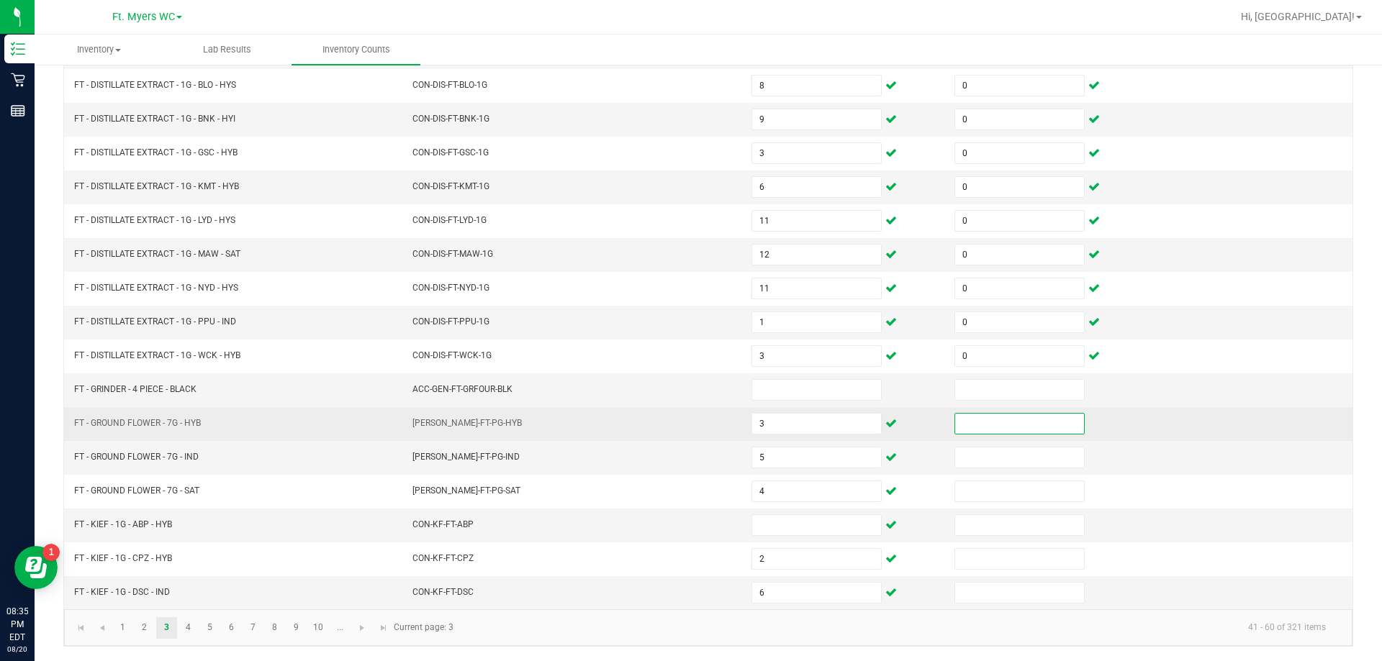
click at [979, 429] on input at bounding box center [1019, 424] width 129 height 20
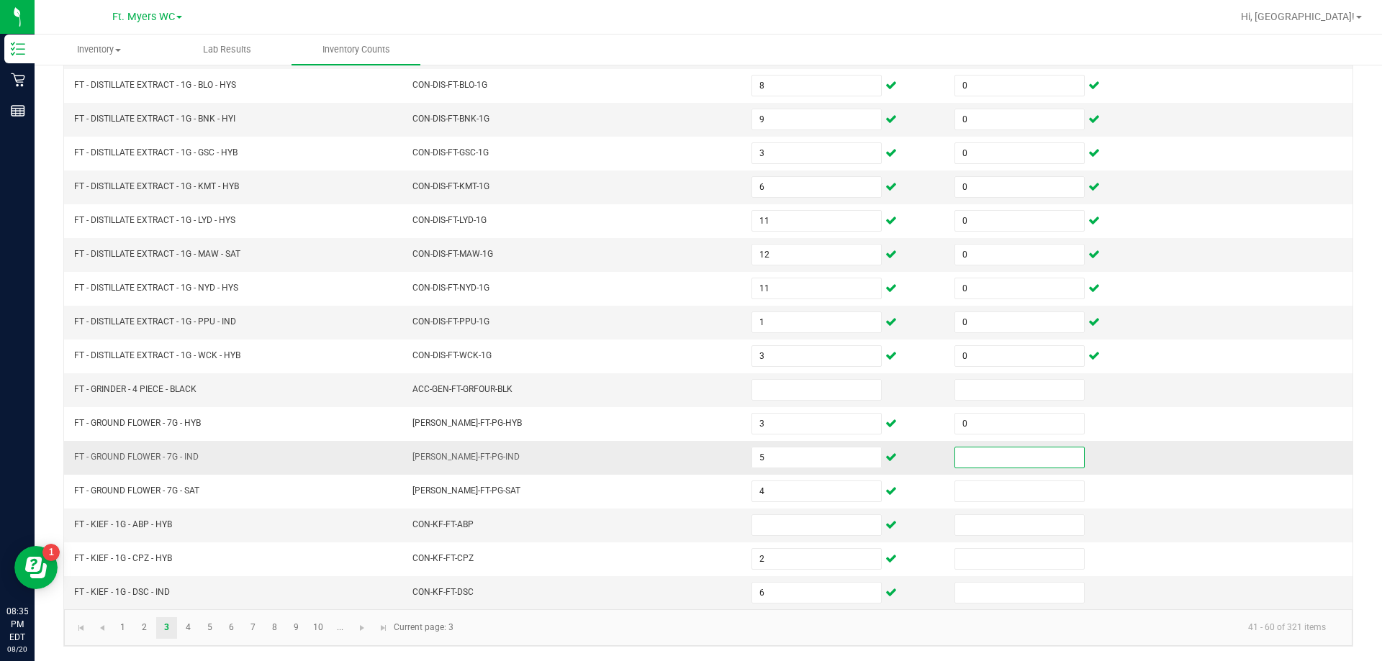
click at [985, 466] on input at bounding box center [1019, 458] width 129 height 20
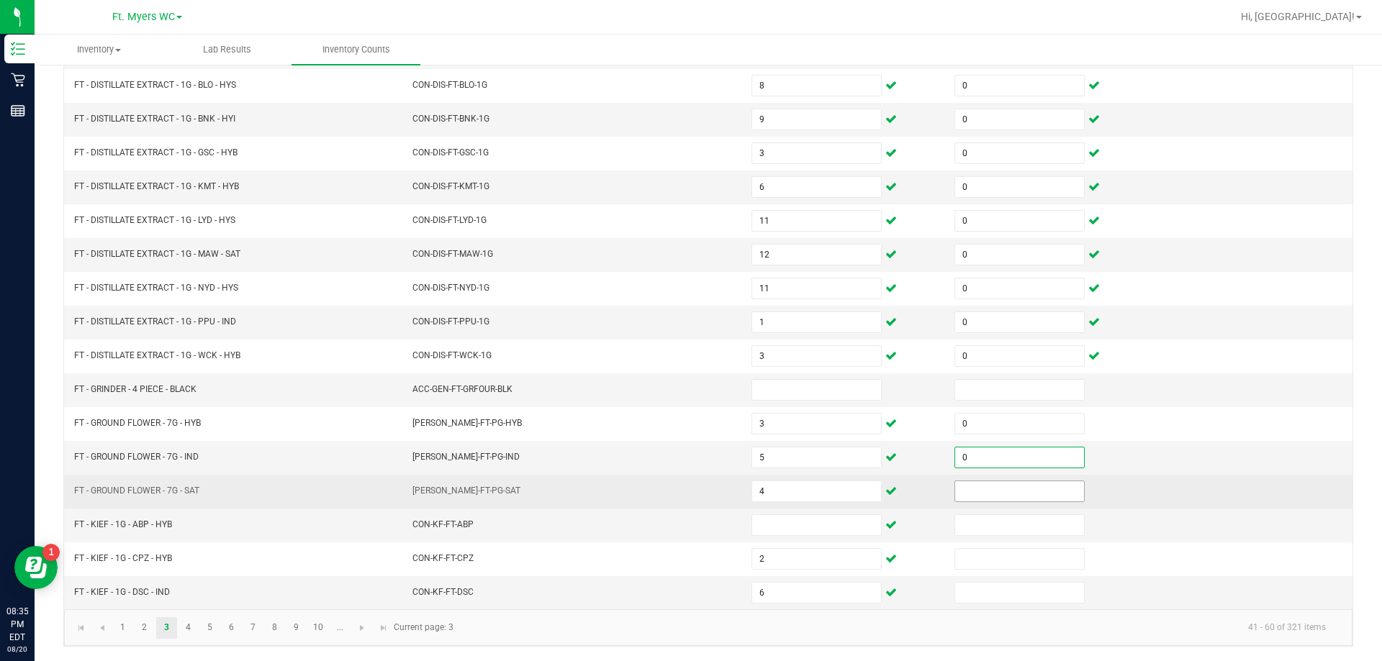
click at [984, 497] on input at bounding box center [1019, 491] width 129 height 20
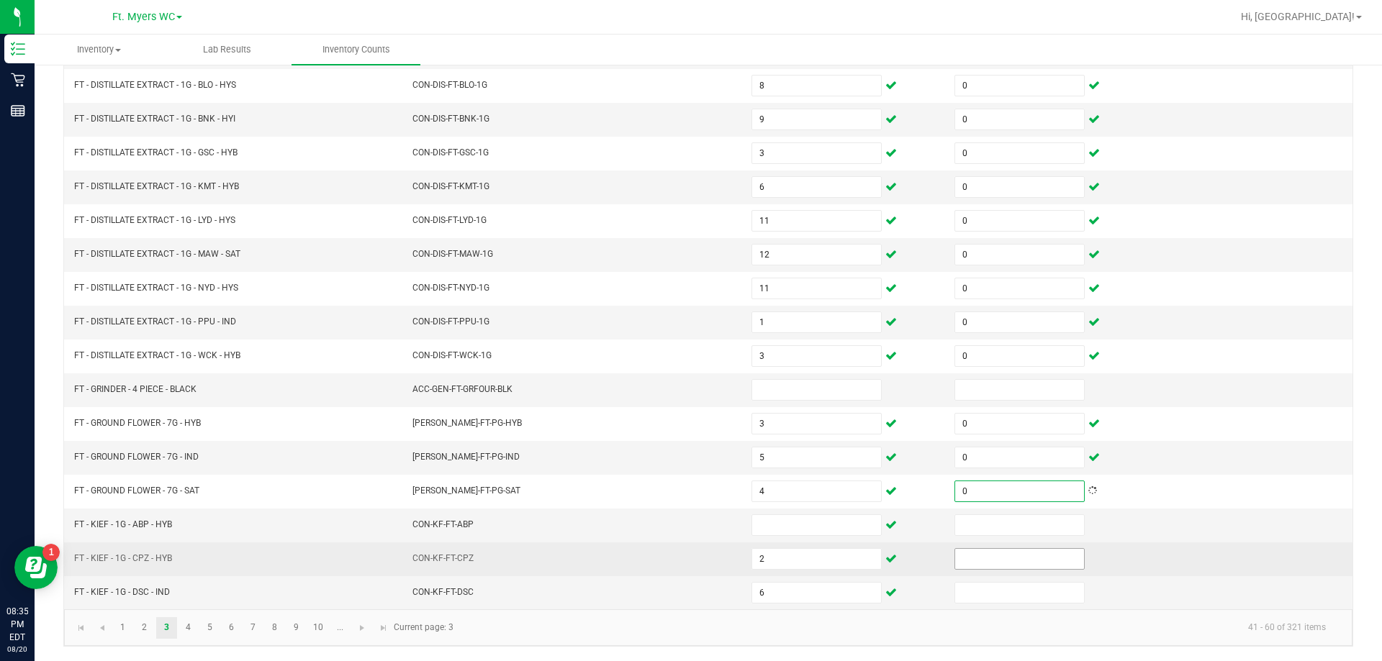
click at [972, 555] on input at bounding box center [1019, 559] width 129 height 20
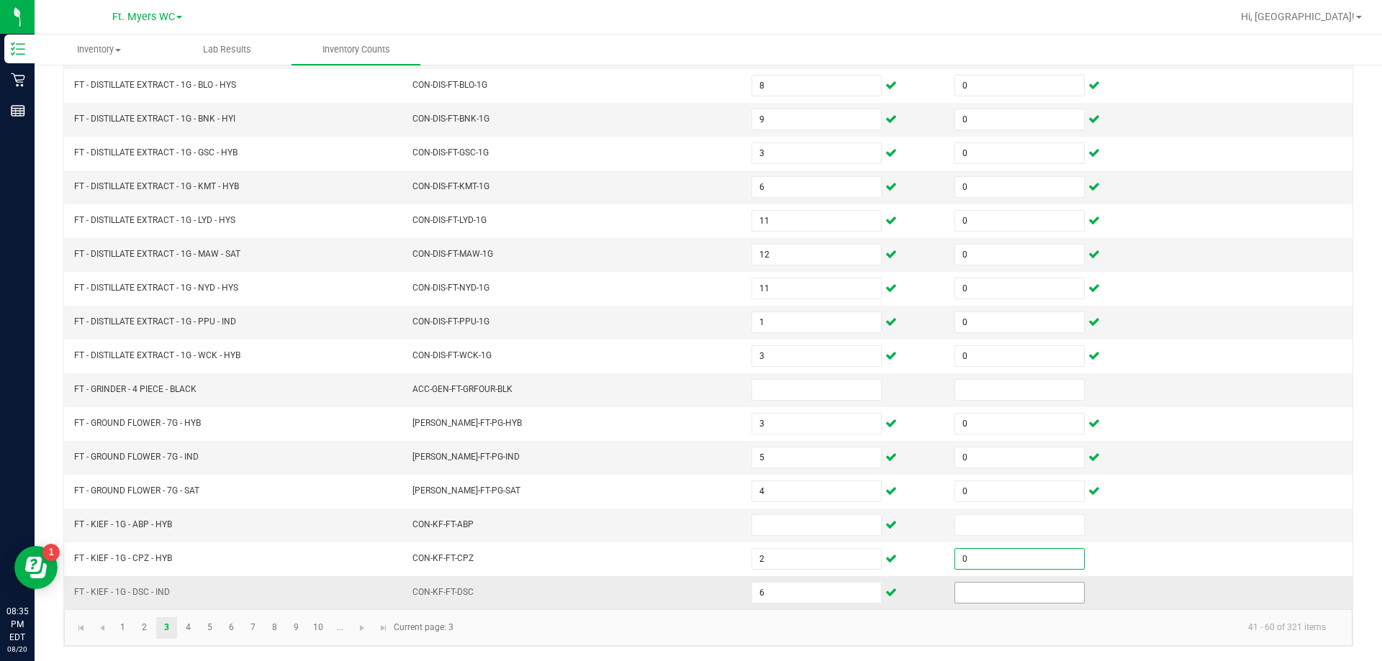
click at [969, 594] on input at bounding box center [1019, 593] width 129 height 20
click at [183, 634] on link "4" at bounding box center [188, 628] width 21 height 22
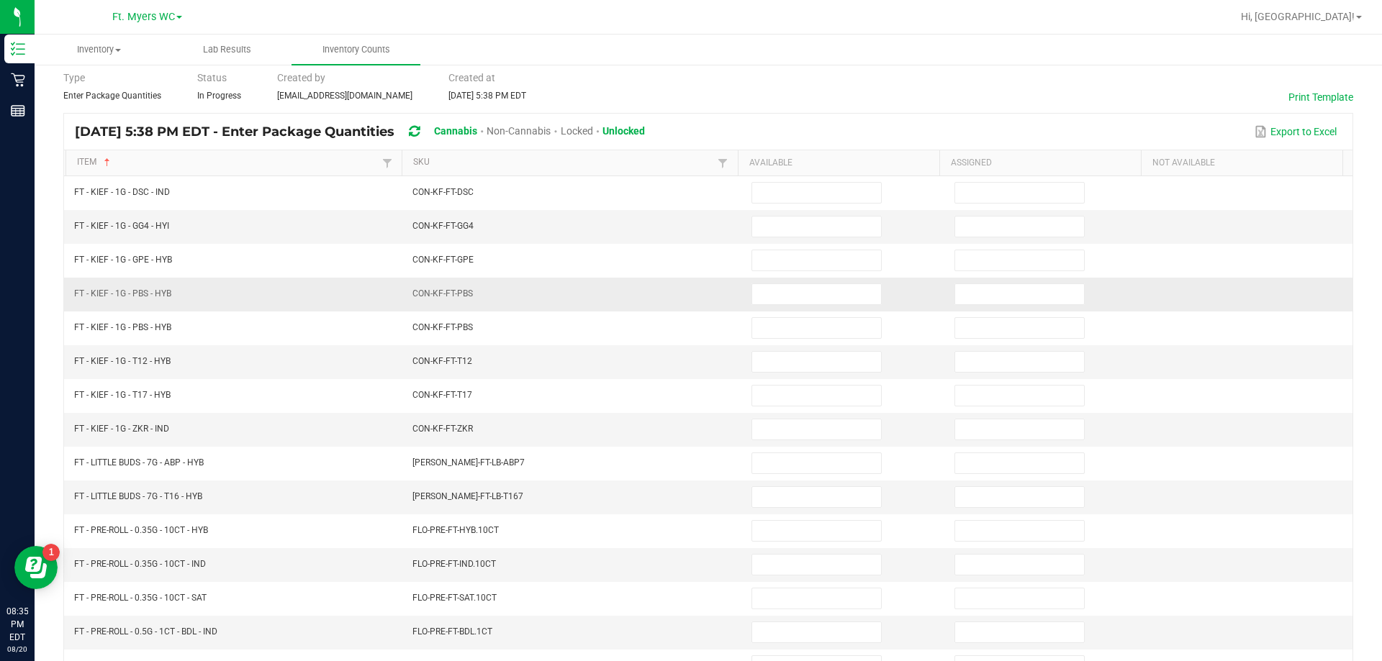
scroll to position [0, 0]
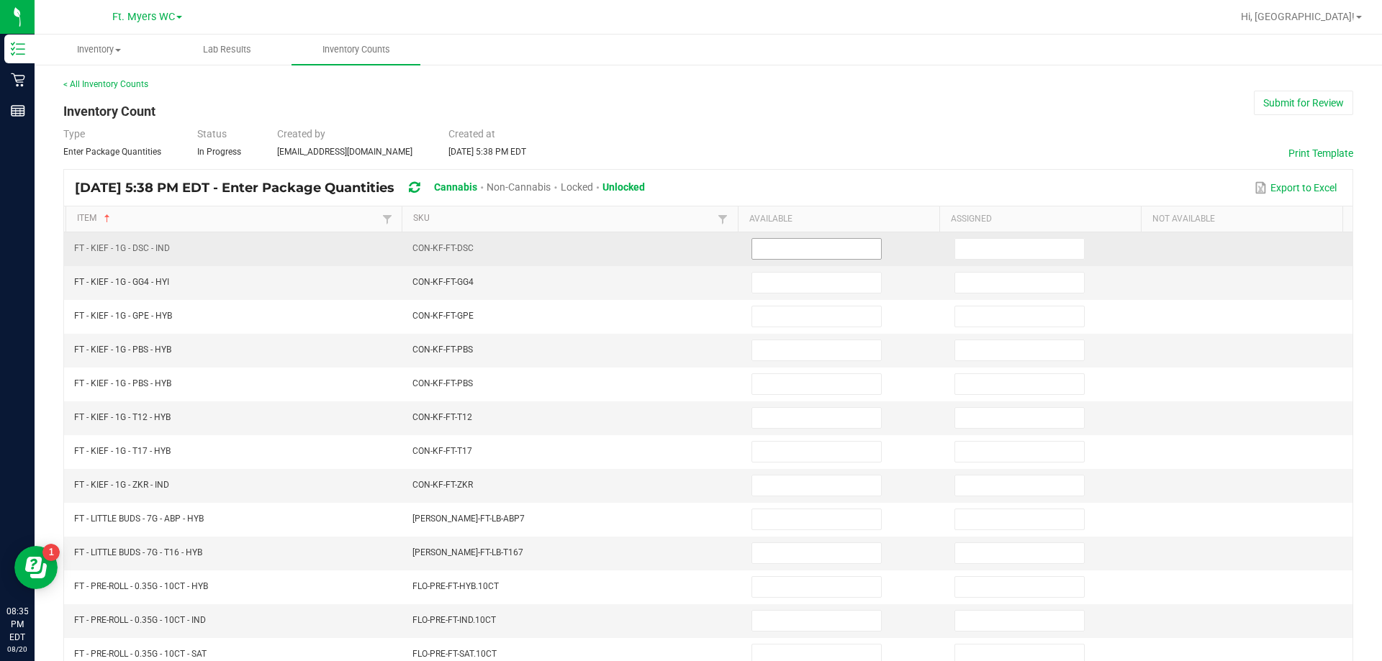
click at [766, 253] on input at bounding box center [816, 249] width 129 height 20
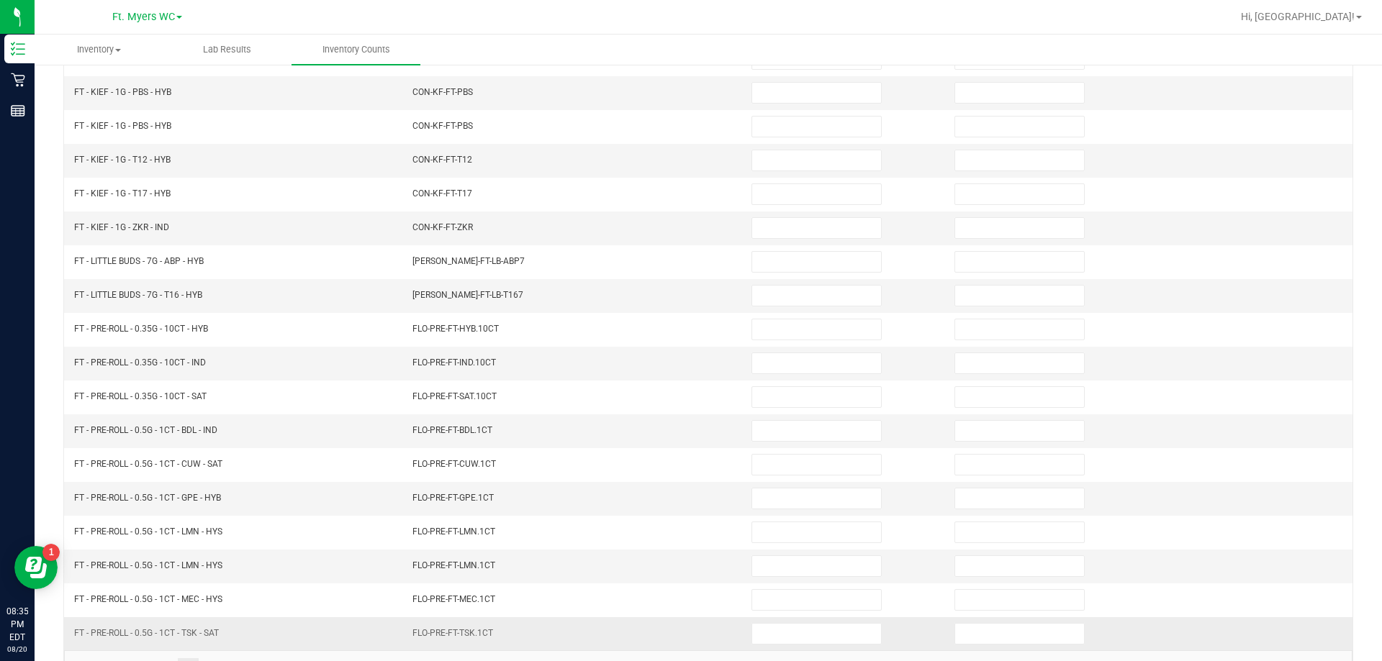
scroll to position [299, 0]
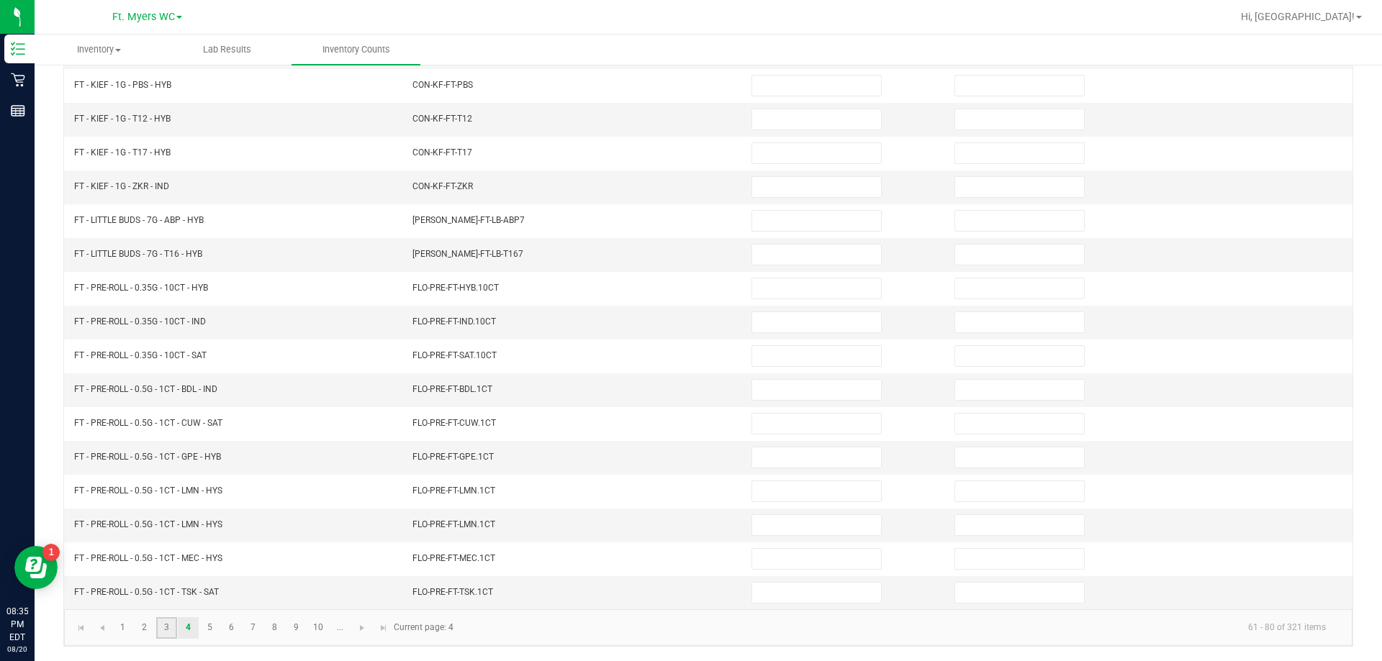
click at [166, 635] on link "3" at bounding box center [166, 628] width 21 height 22
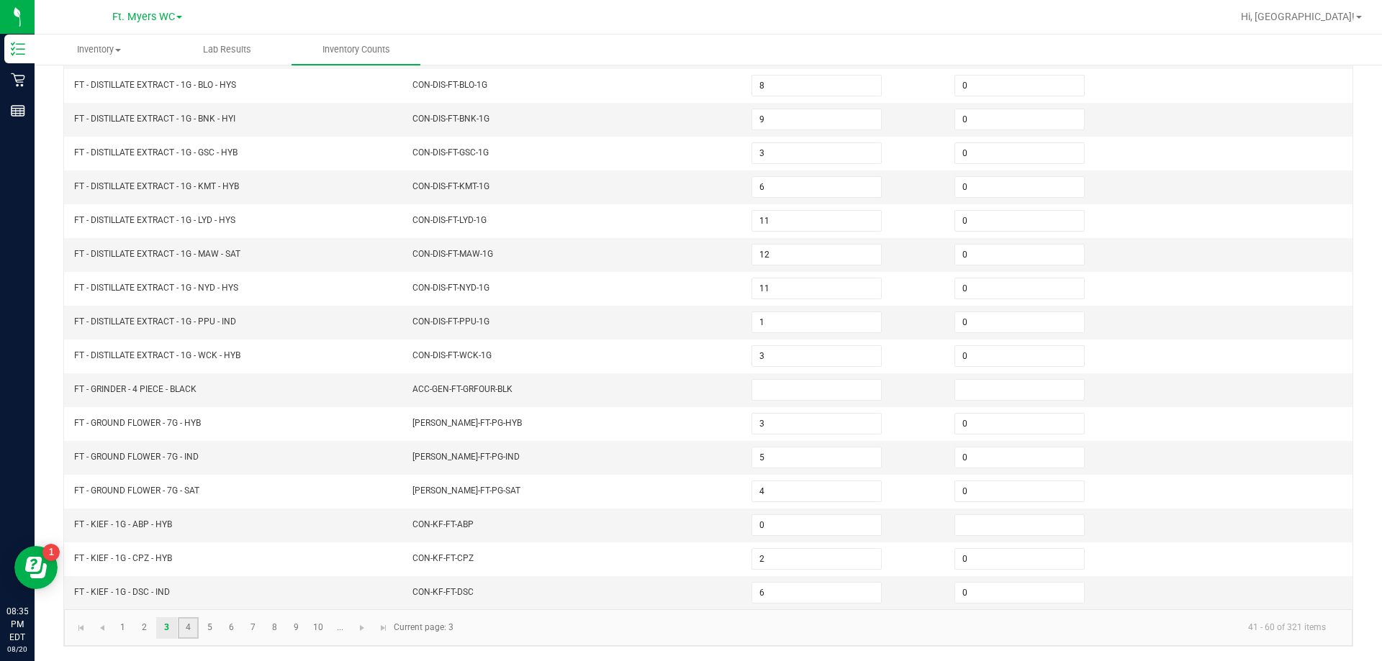
click at [187, 626] on link "4" at bounding box center [188, 628] width 21 height 22
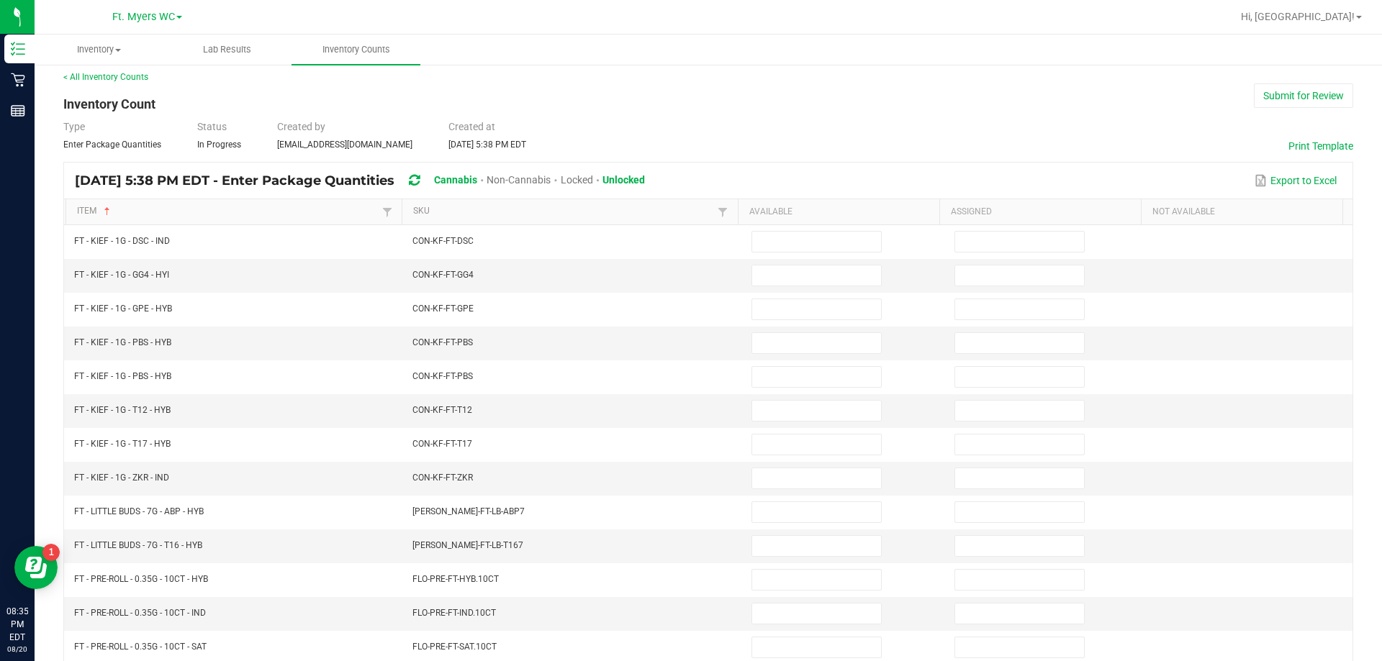
scroll to position [0, 0]
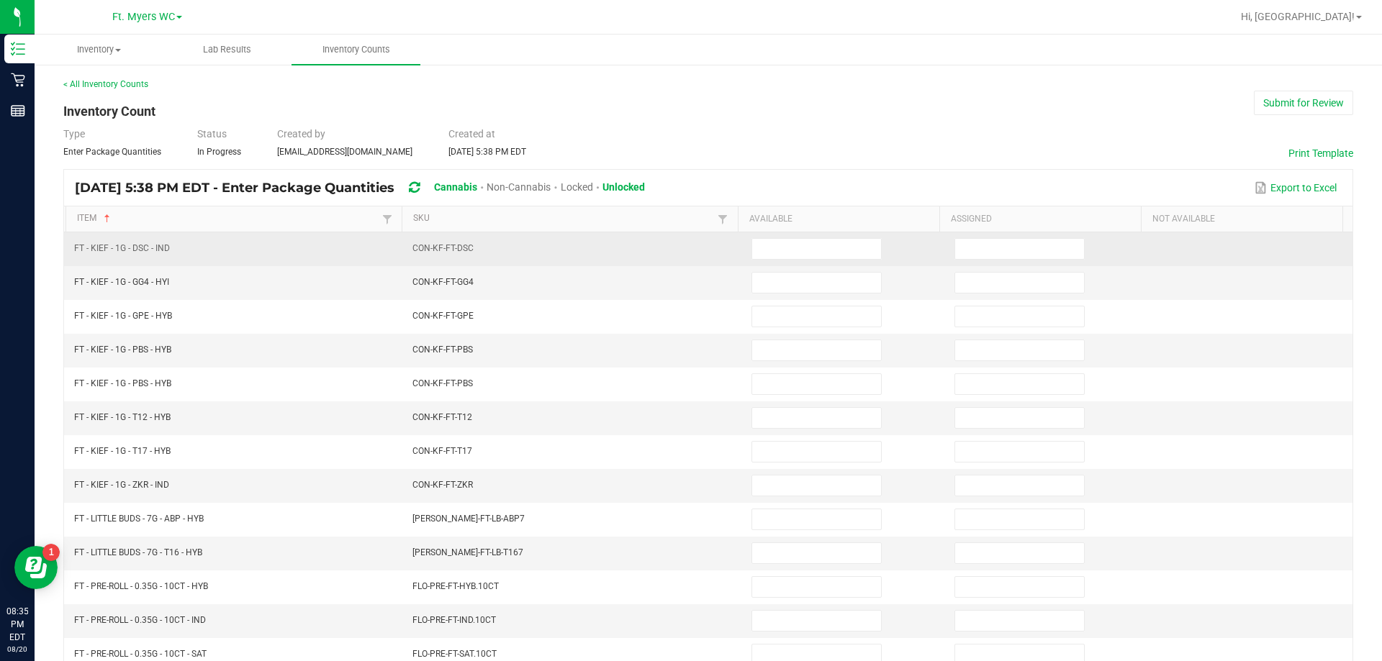
click at [799, 262] on td at bounding box center [844, 249] width 203 height 34
click at [805, 243] on input at bounding box center [816, 249] width 129 height 20
click at [981, 253] on input at bounding box center [1019, 249] width 129 height 20
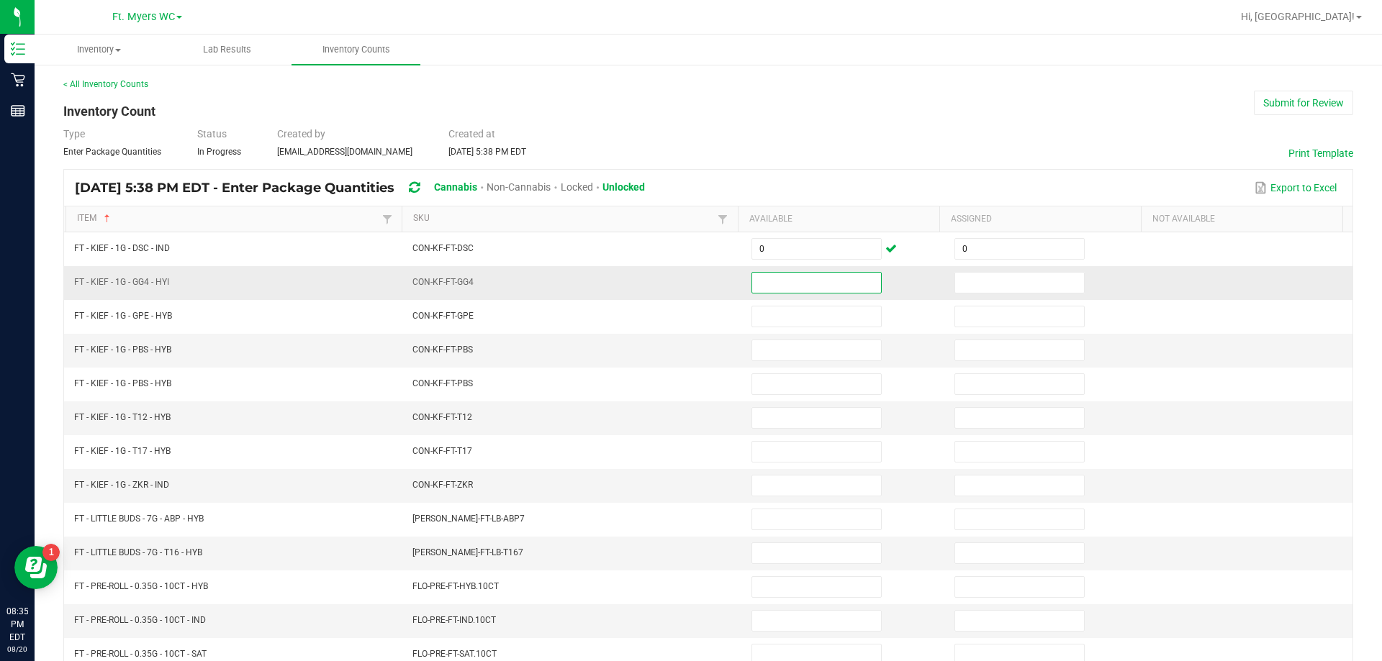
click at [789, 279] on input at bounding box center [816, 283] width 129 height 20
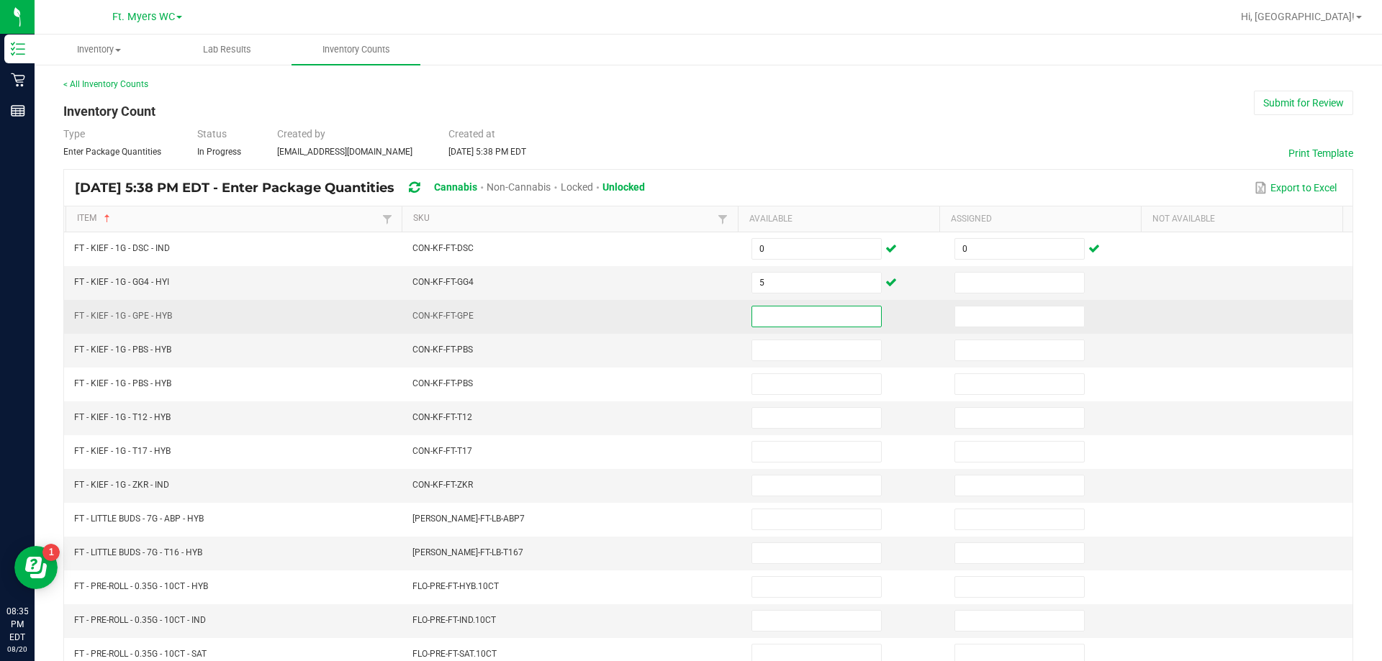
click at [787, 310] on input at bounding box center [816, 317] width 129 height 20
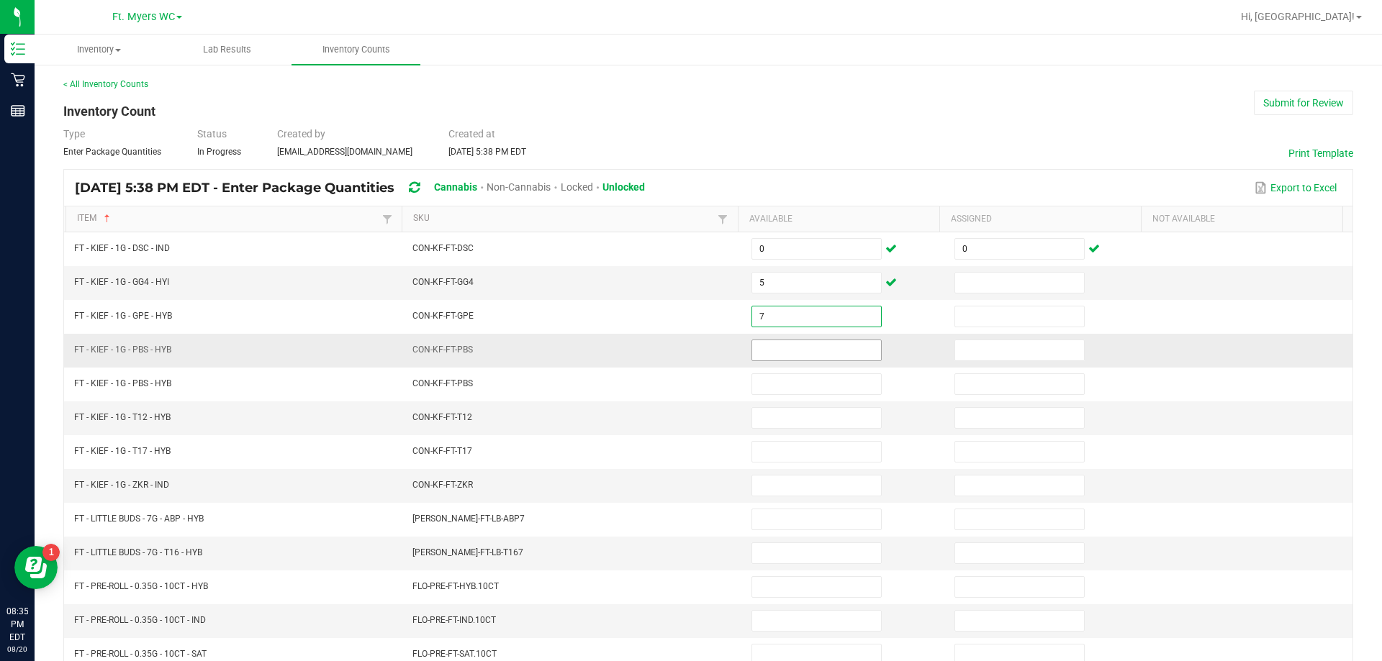
click at [806, 346] on input at bounding box center [816, 350] width 129 height 20
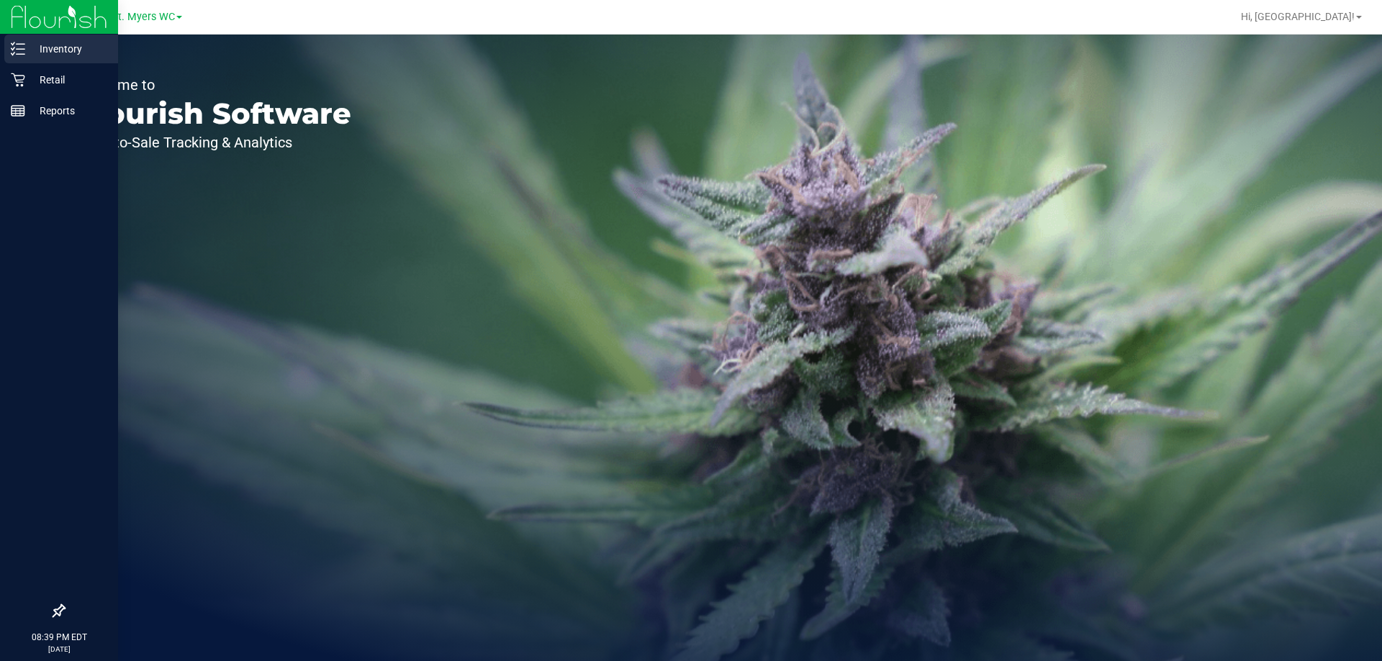
click at [86, 47] on p "Inventory" at bounding box center [68, 48] width 86 height 17
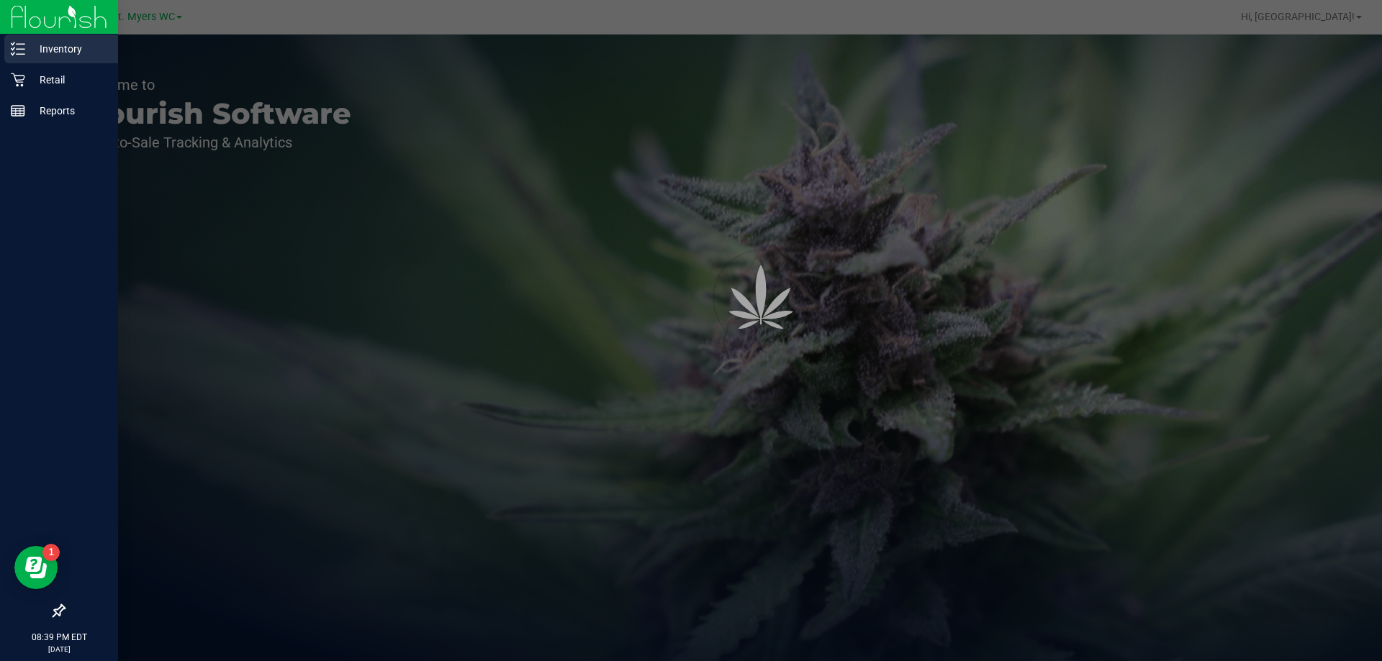
click at [62, 49] on p "Inventory" at bounding box center [68, 48] width 86 height 17
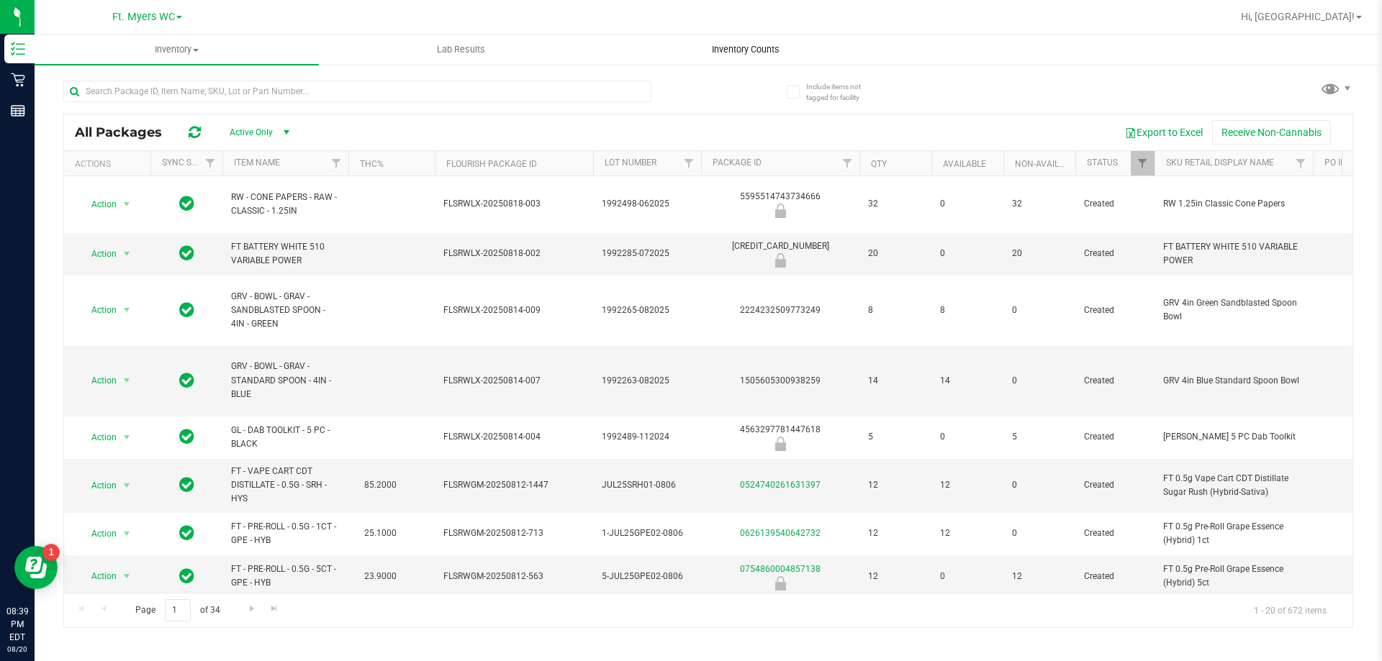
click at [746, 52] on span "Inventory Counts" at bounding box center [745, 49] width 107 height 13
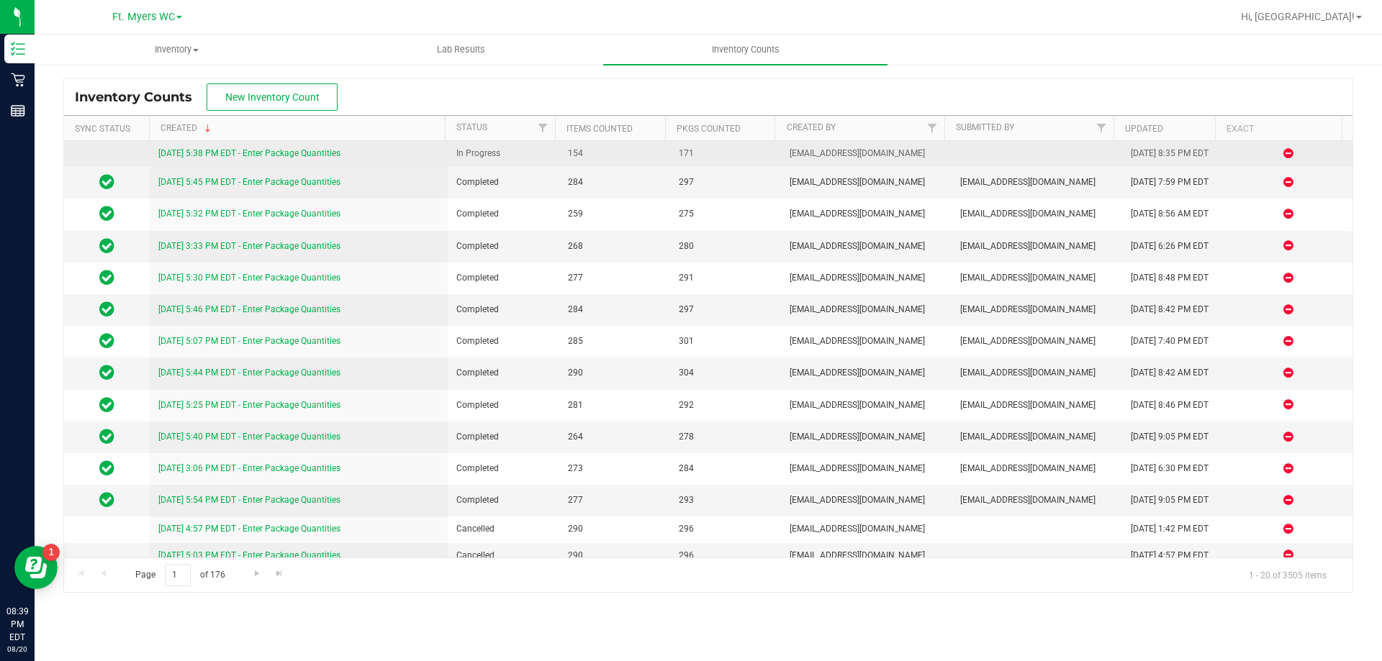
click at [313, 160] on div "[DATE] 5:38 PM EDT - Enter Package Quantities" at bounding box center [298, 154] width 281 height 14
click at [314, 155] on link "[DATE] 5:38 PM EDT - Enter Package Quantities" at bounding box center [249, 153] width 182 height 10
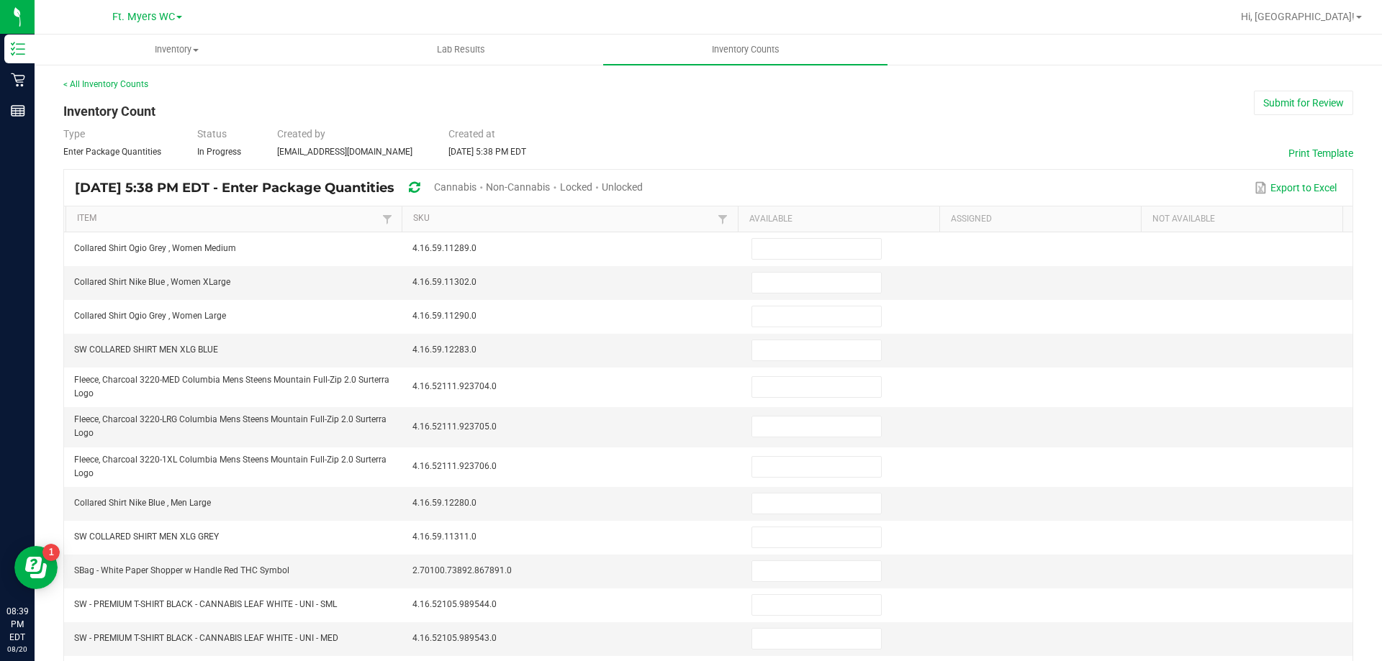
click at [643, 181] on span "Unlocked" at bounding box center [622, 187] width 41 height 12
type input "13"
type input "19"
type input "5"
type input "6"
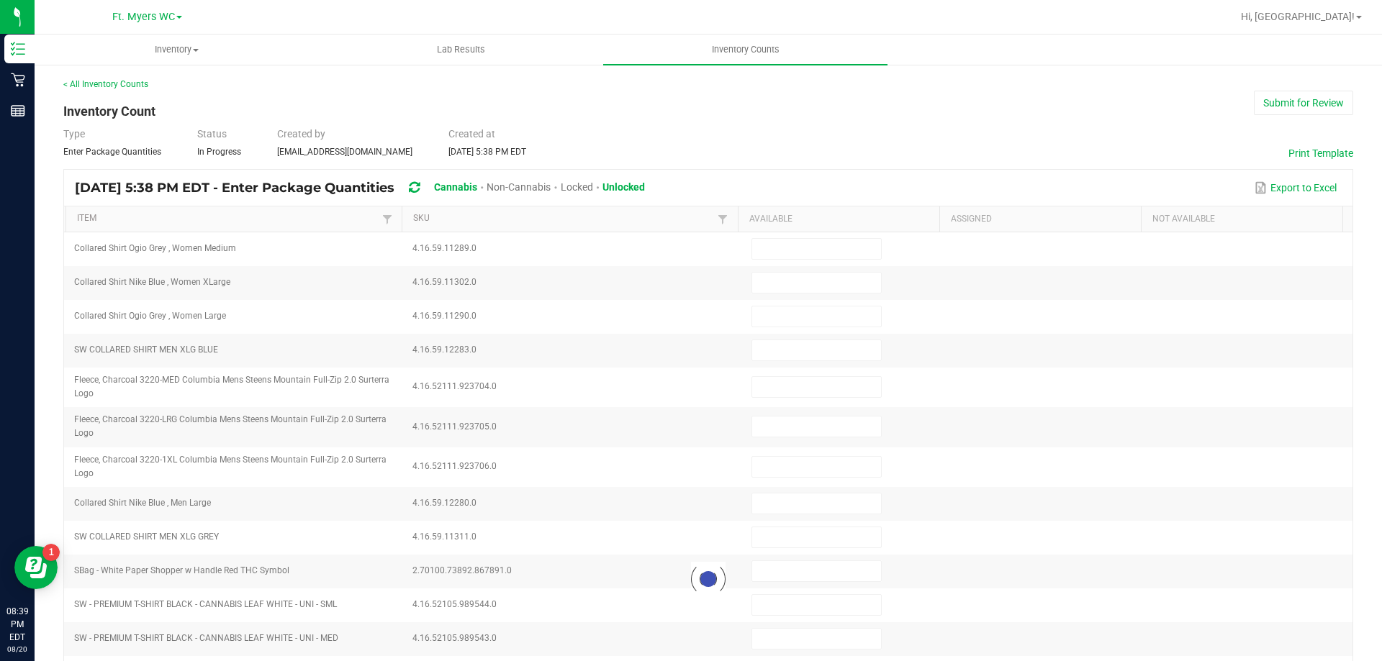
type input "5"
type input "12"
type input "2"
type input "8"
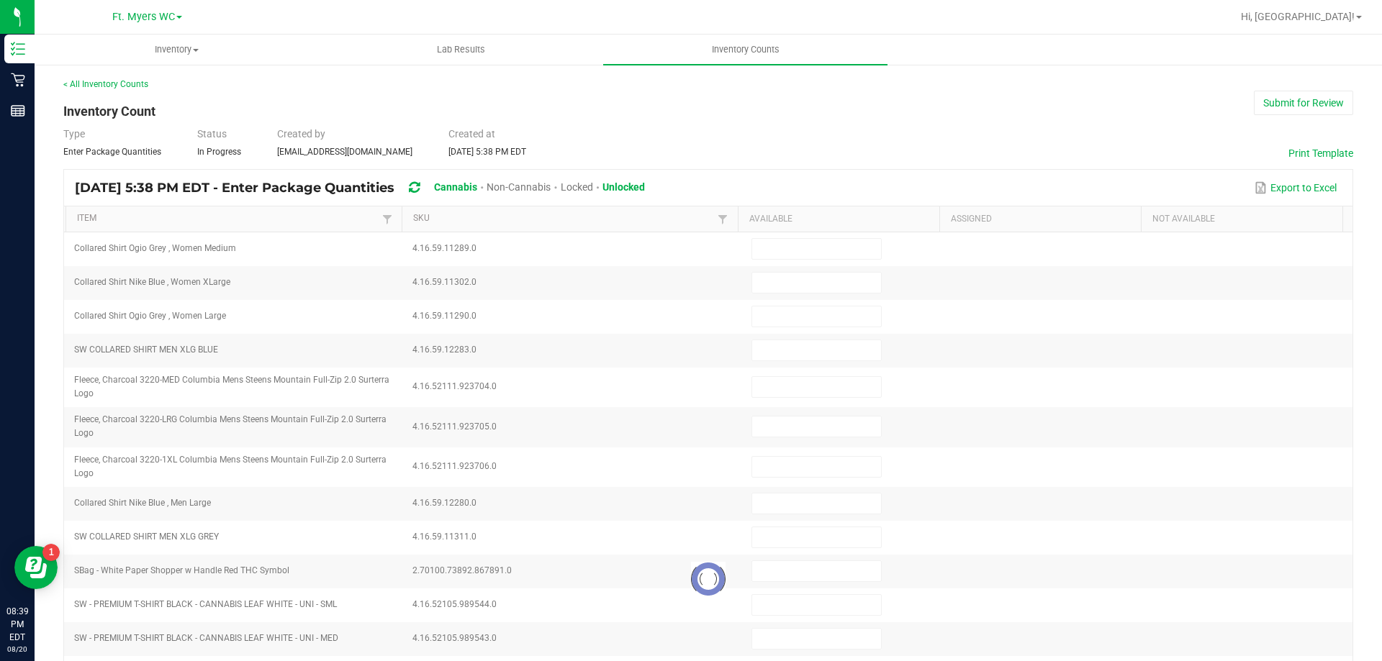
type input "1"
type input "5"
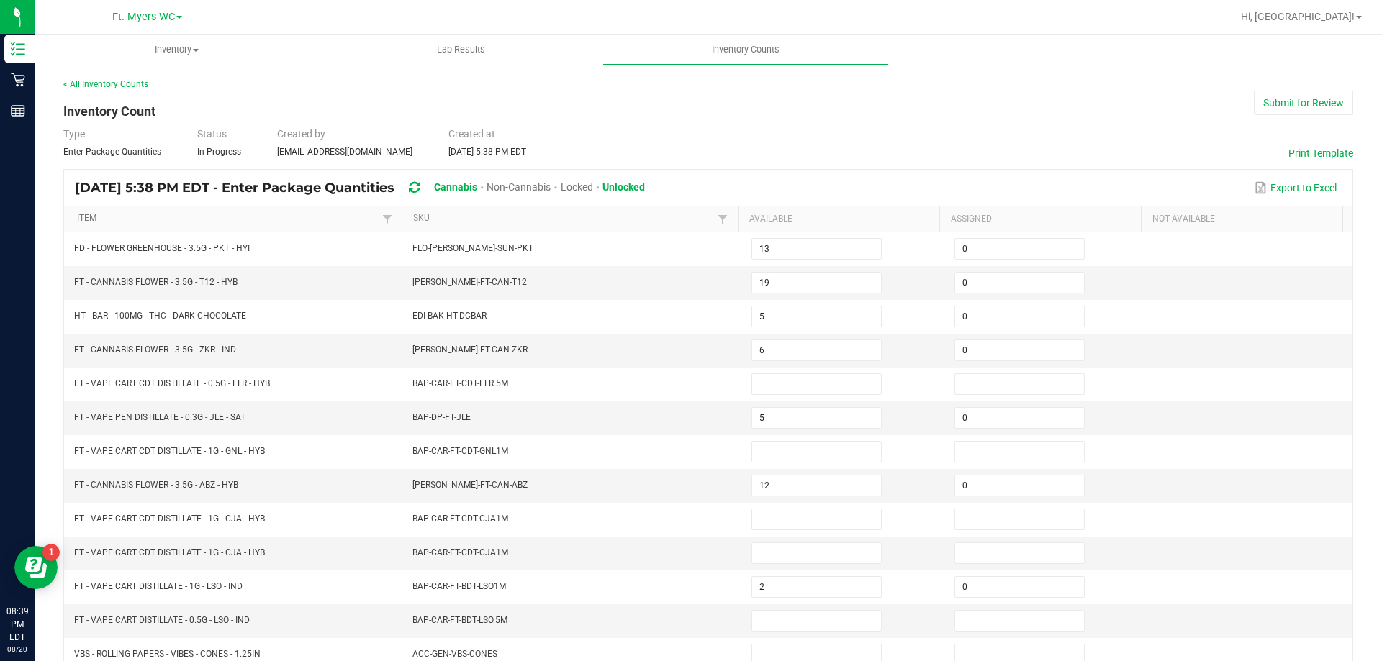
click at [101, 220] on link "Item" at bounding box center [227, 219] width 301 height 12
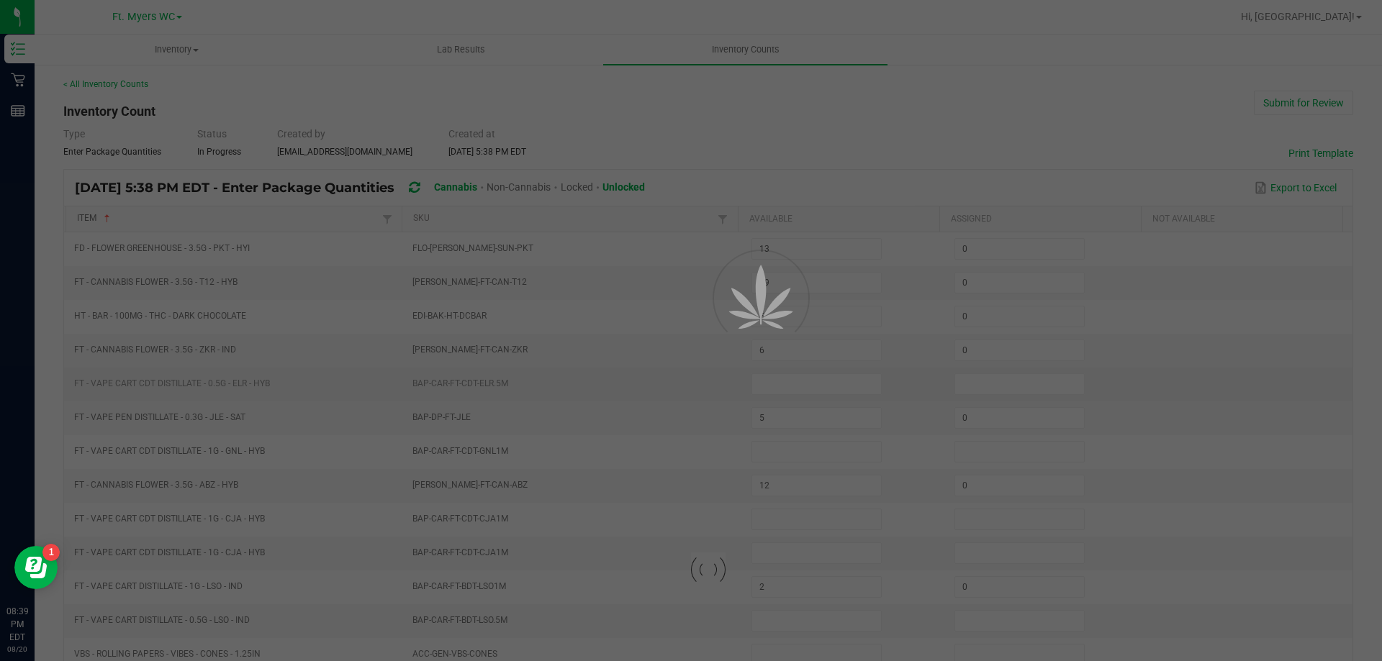
type input "6"
type input "1"
type input "8"
type input "4"
type input "13"
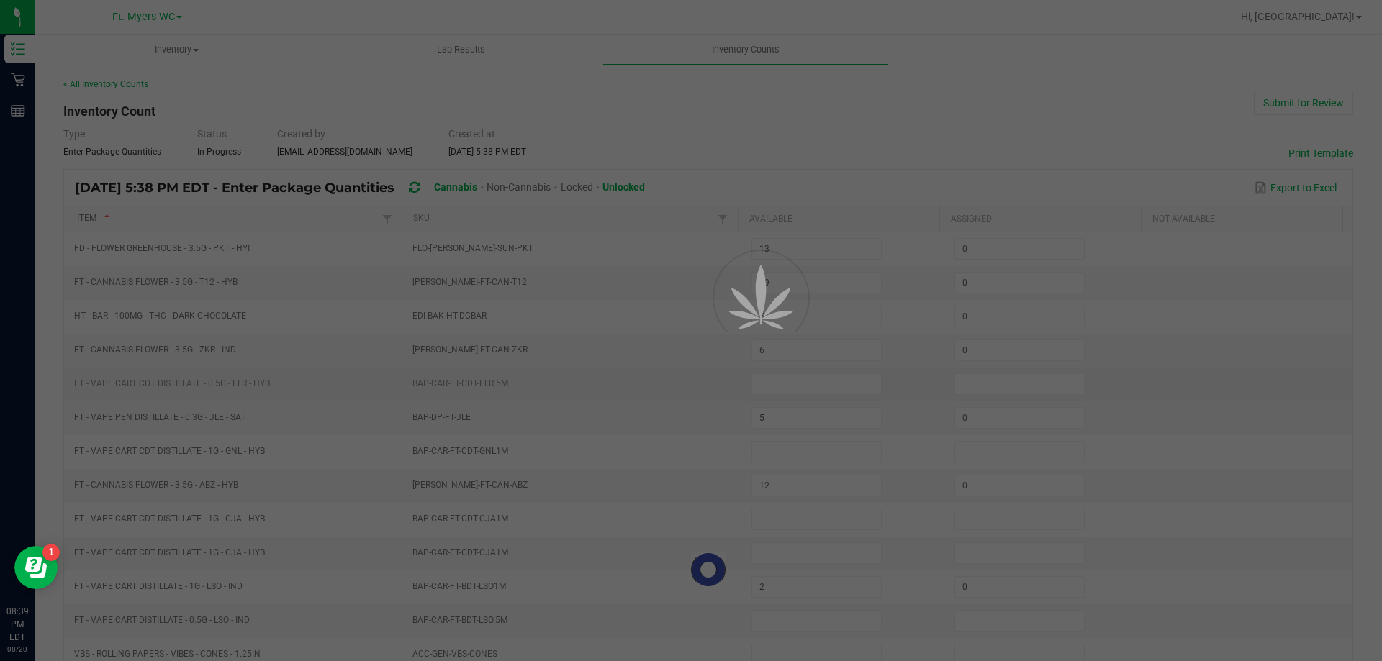
type input "12"
type input "0"
type input "13"
type input "0"
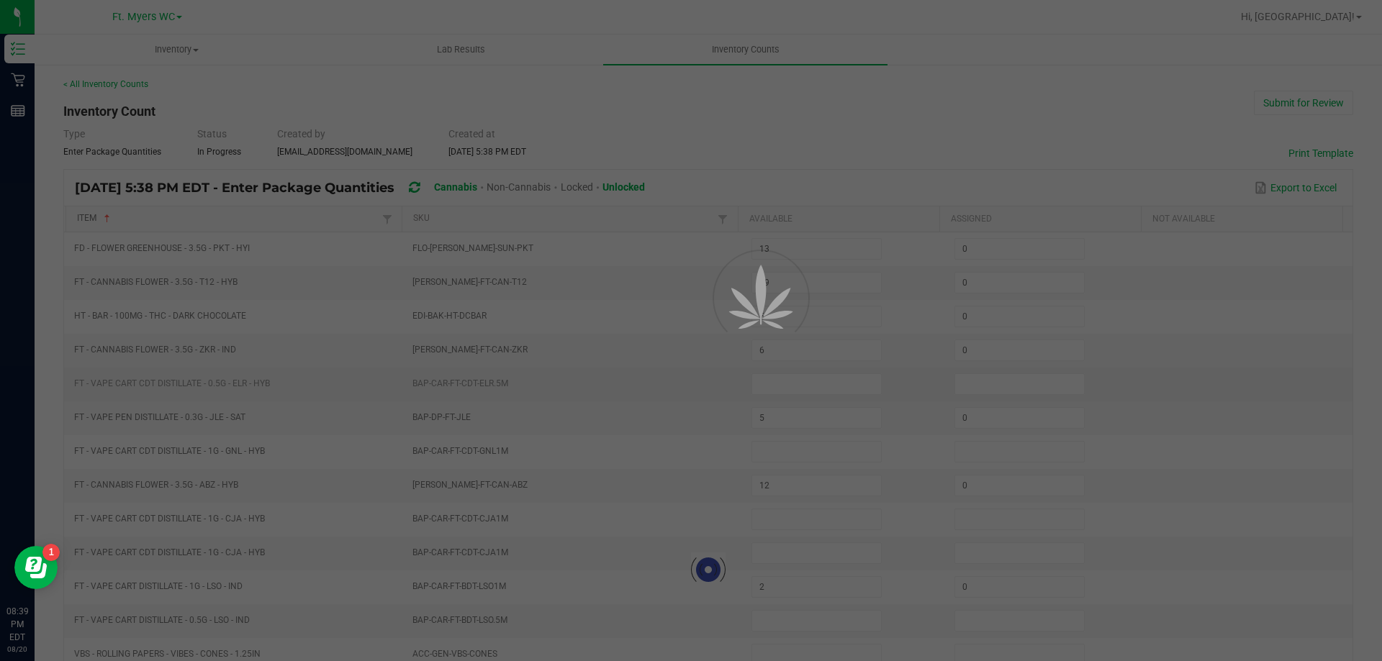
type input "19"
type input "1"
type input "12"
type input "11"
type input "14"
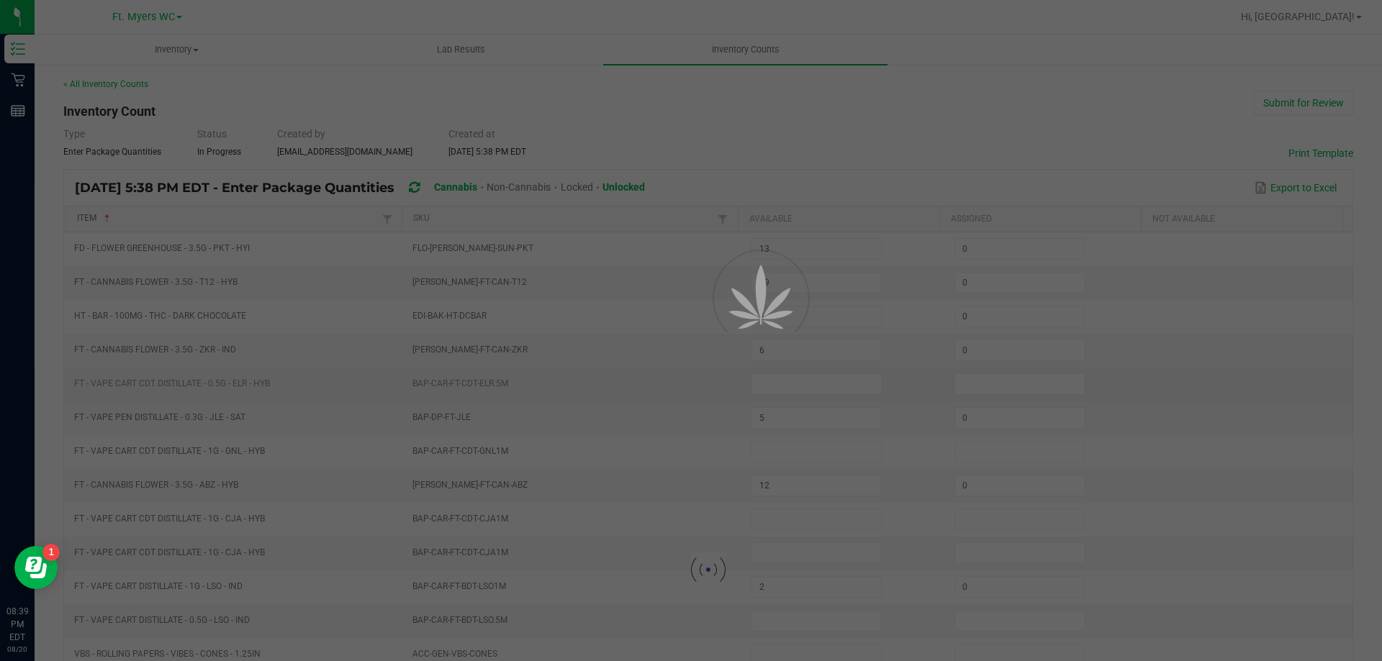
type input "17"
type input "15"
type input "8"
type input "4"
type input "0"
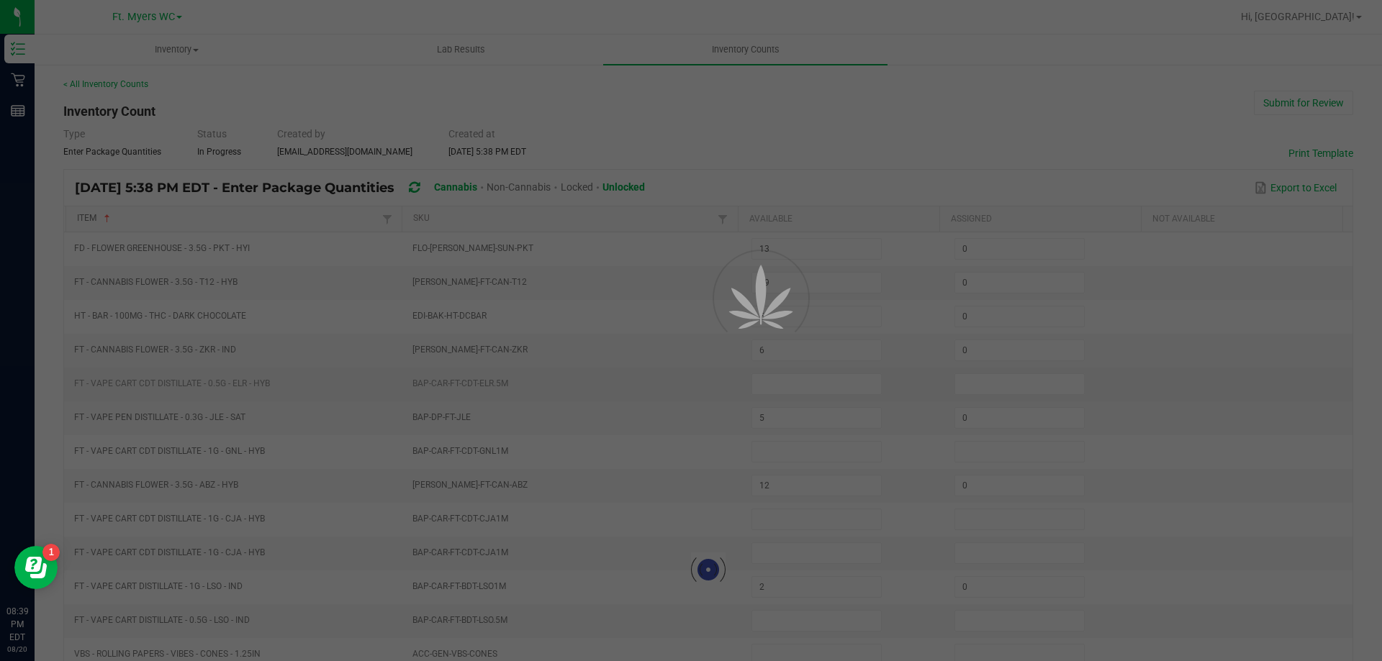
type input "0"
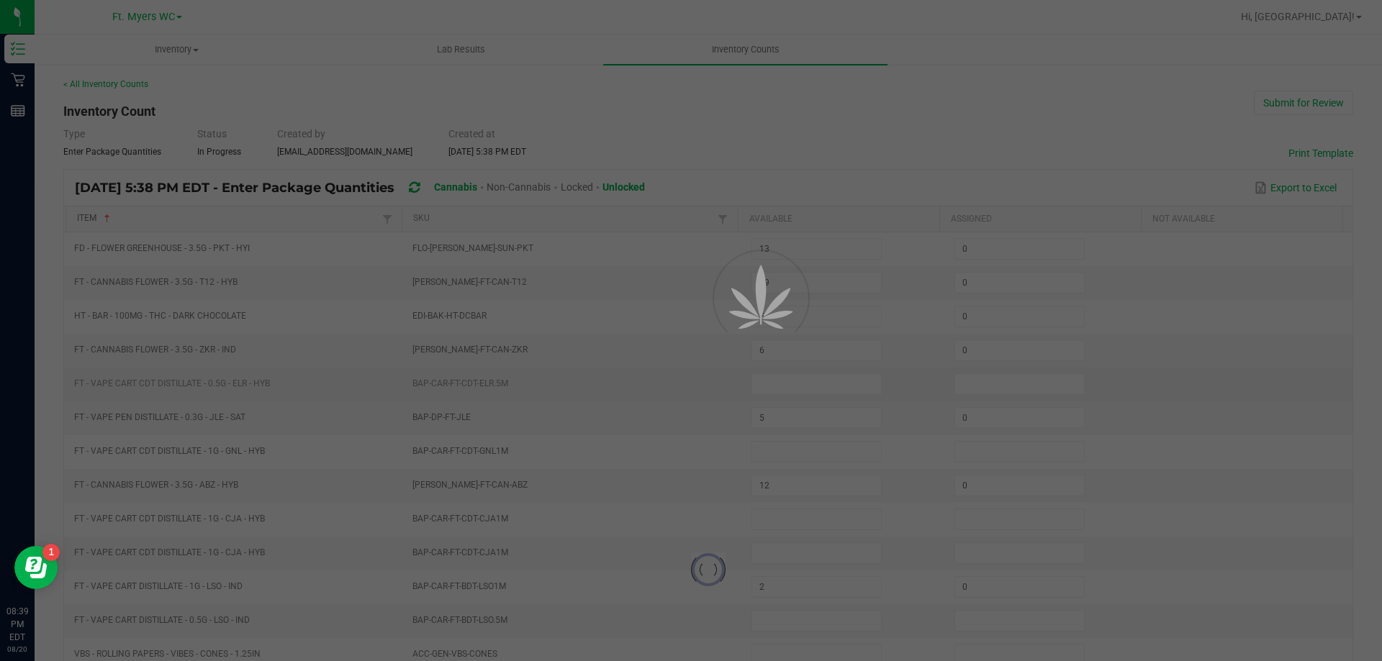
type input "0"
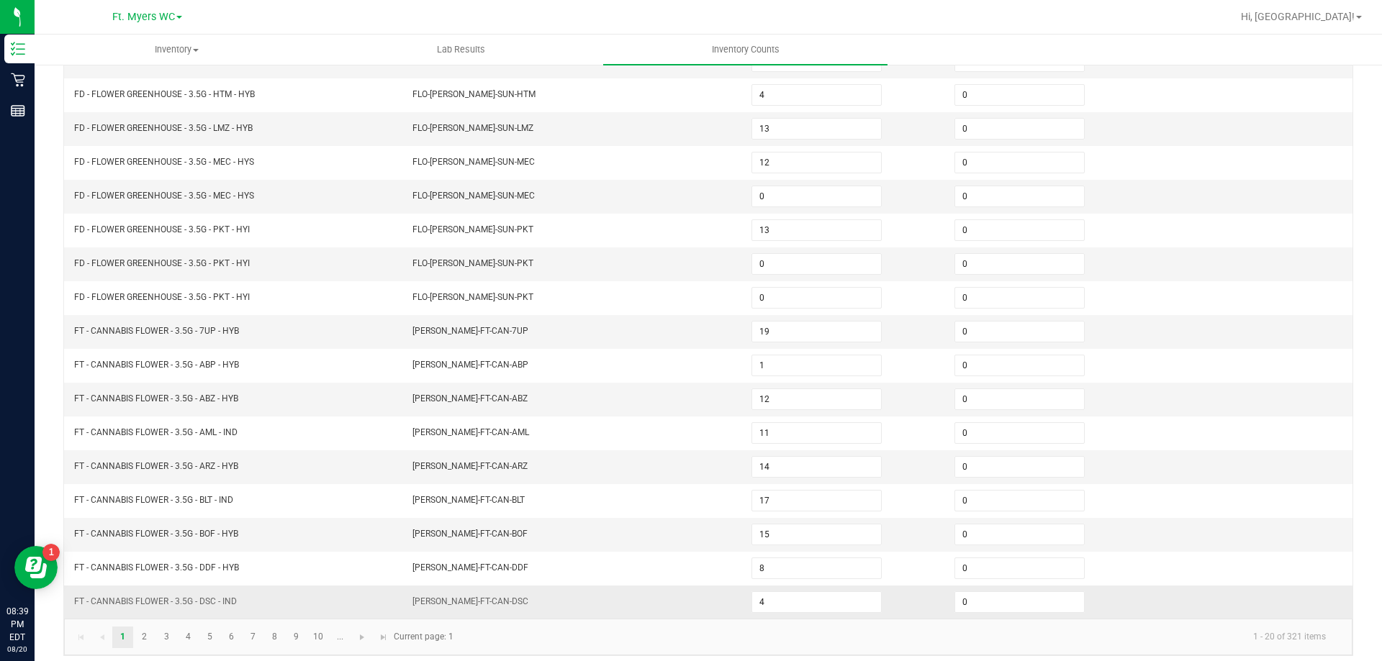
scroll to position [299, 0]
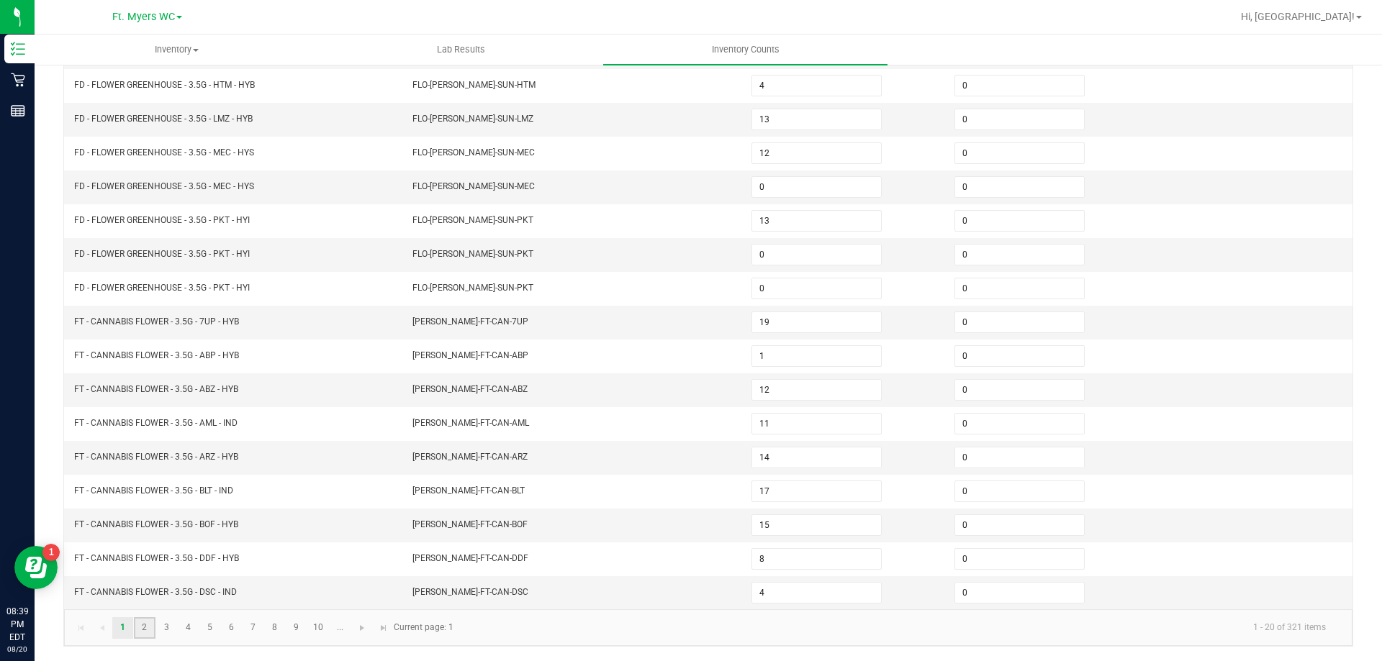
click at [140, 620] on link "2" at bounding box center [144, 628] width 21 height 22
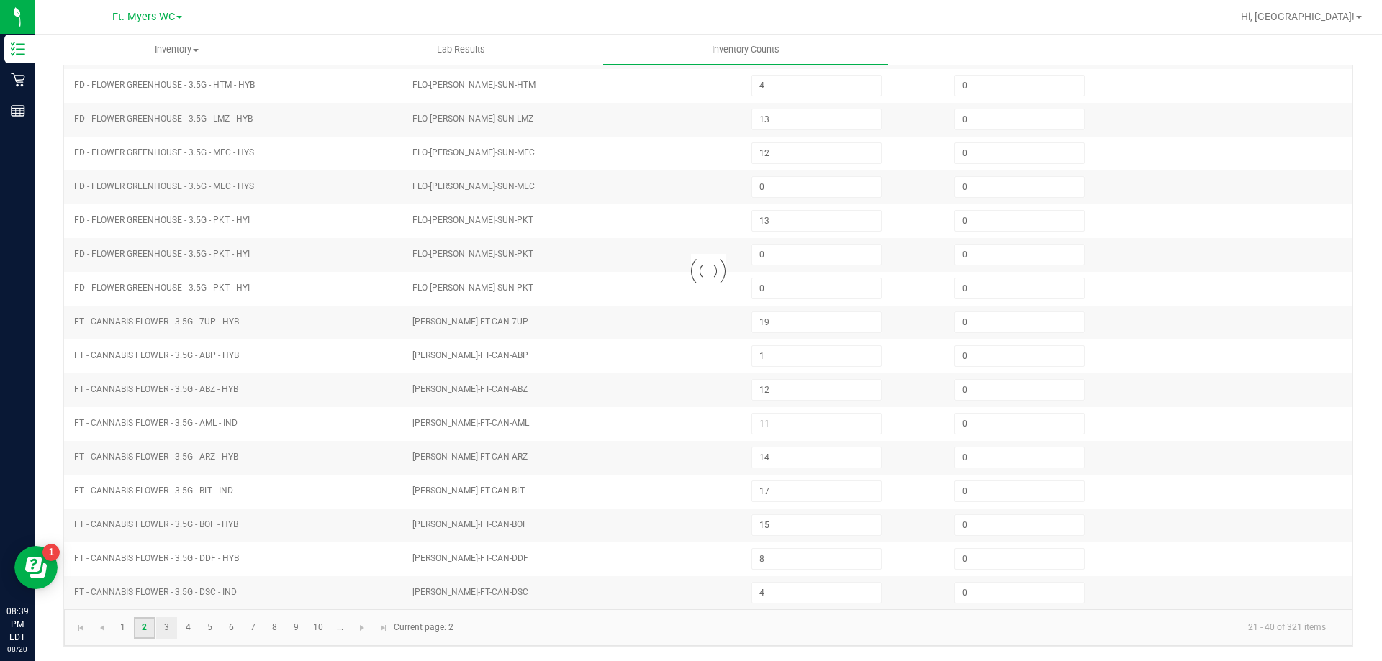
type input "6"
type input "4"
type input "19"
type input "14"
type input "10"
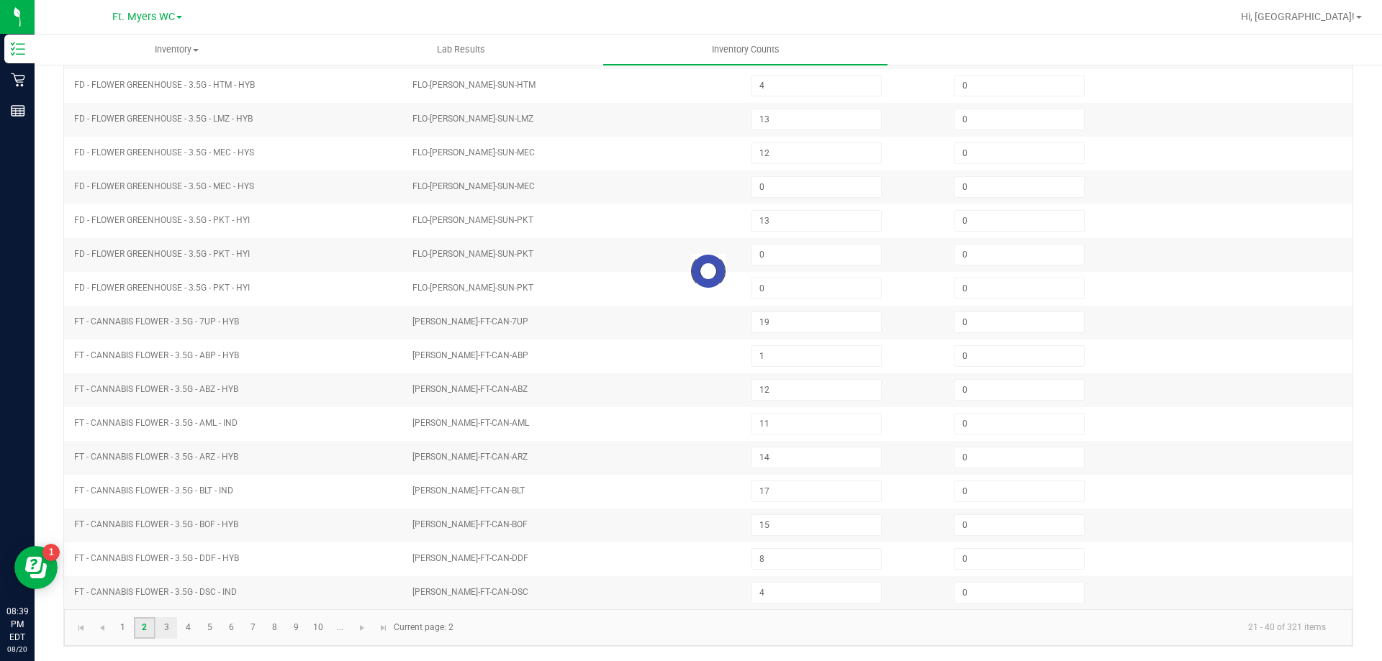
type input "6"
type input "20"
type input "8"
type input "11"
type input "3"
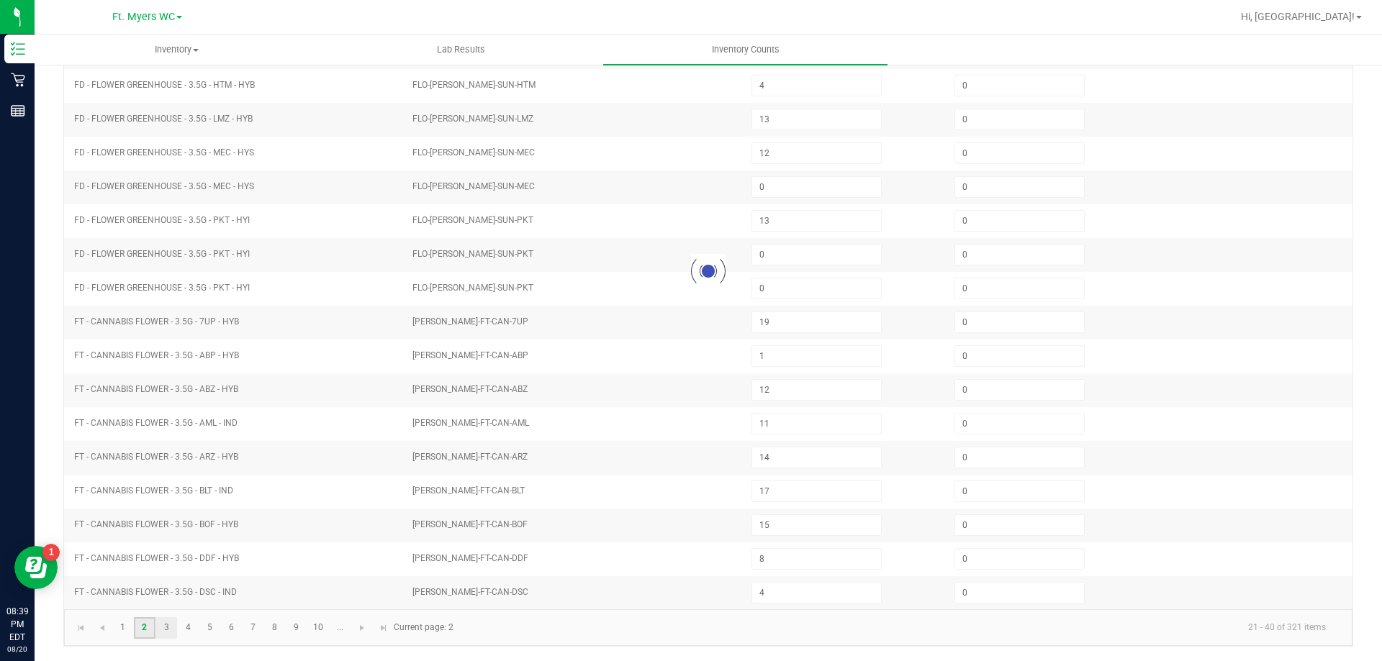
type input "7"
type input "19"
type input "20"
type input "15"
type input "17"
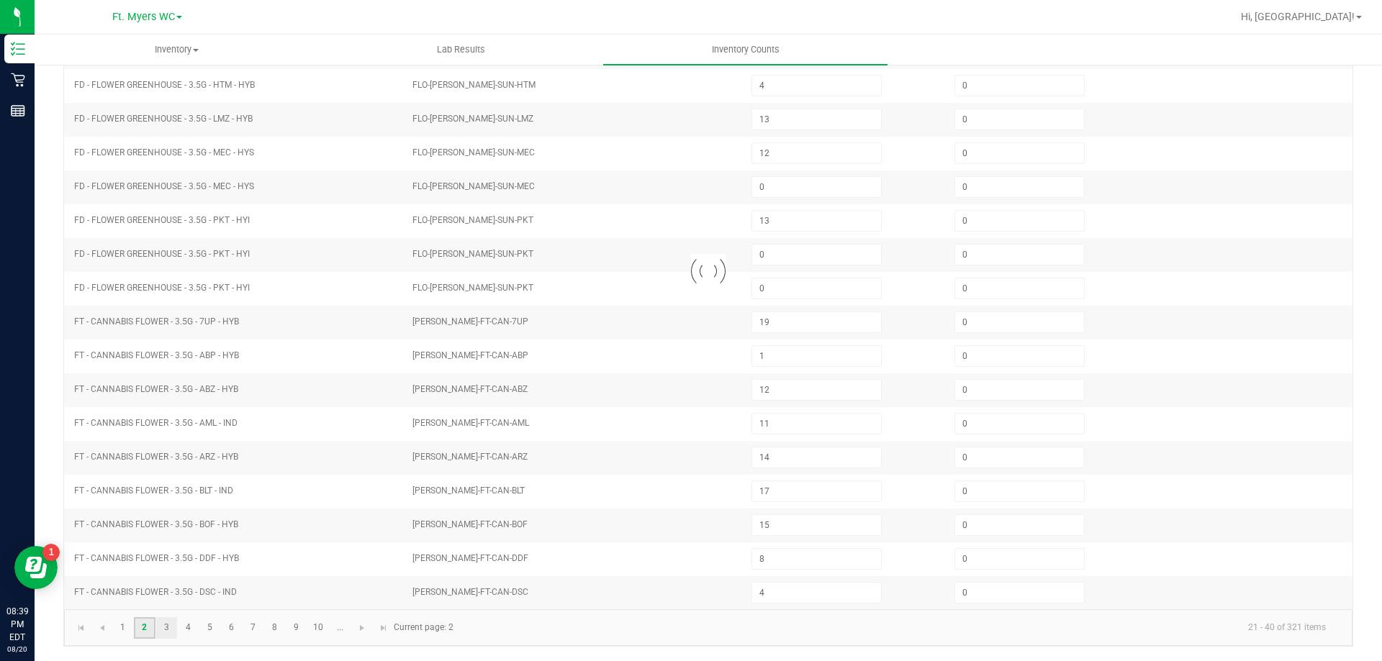
type input "20"
type input "6"
type input "0"
type input "2"
type input "0"
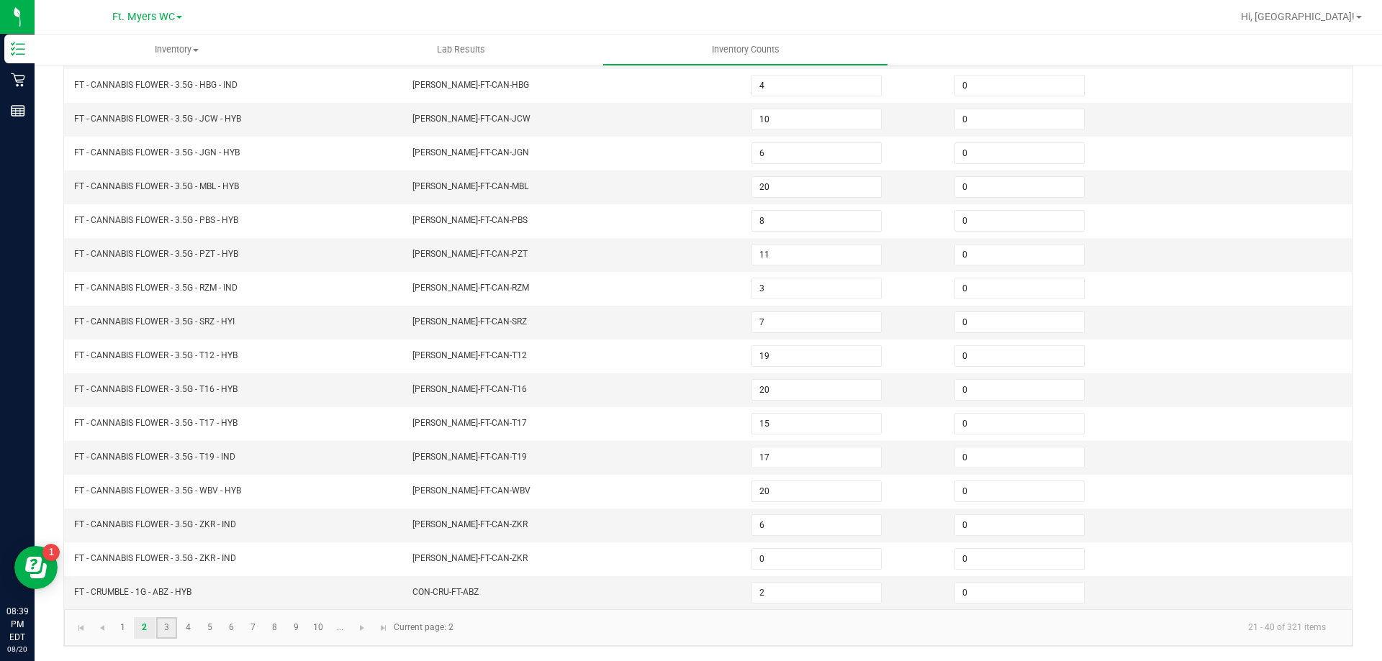
click at [174, 625] on link "3" at bounding box center [166, 628] width 21 height 22
type input "3"
type input "7"
type input "3"
type input "8"
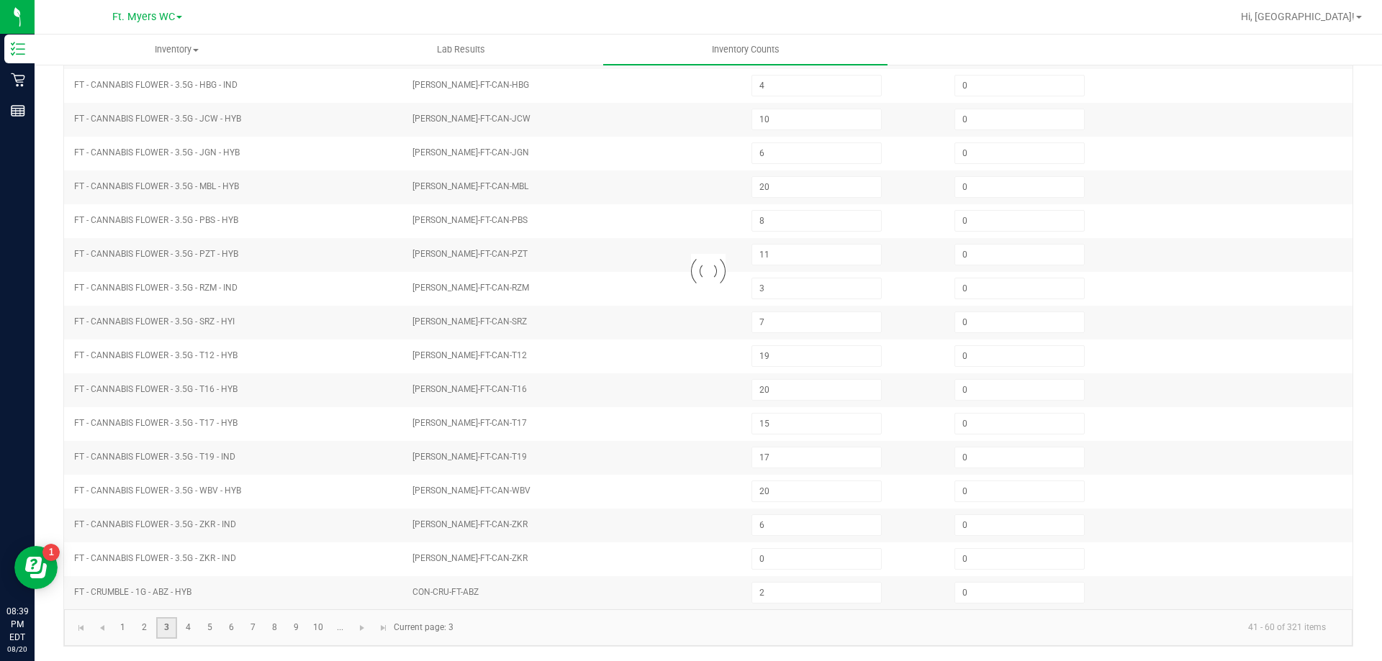
type input "9"
type input "3"
type input "6"
type input "11"
type input "12"
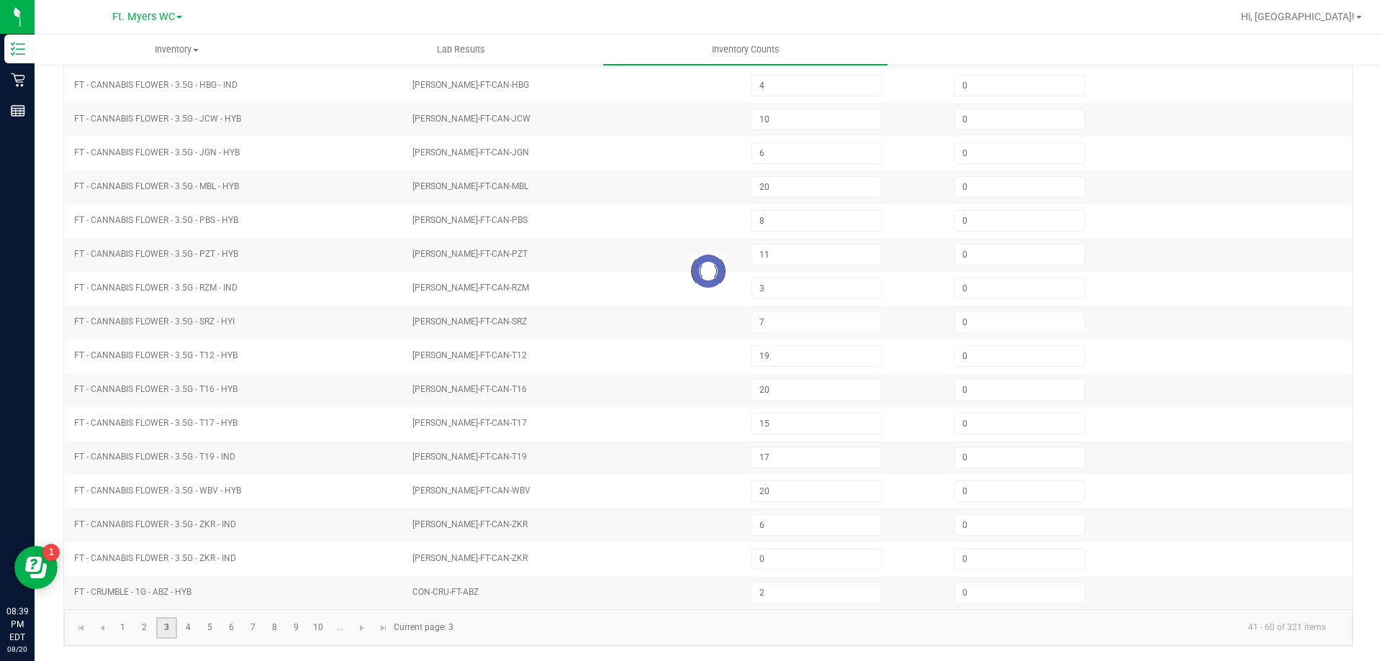
type input "11"
type input "1"
type input "3"
type input "5"
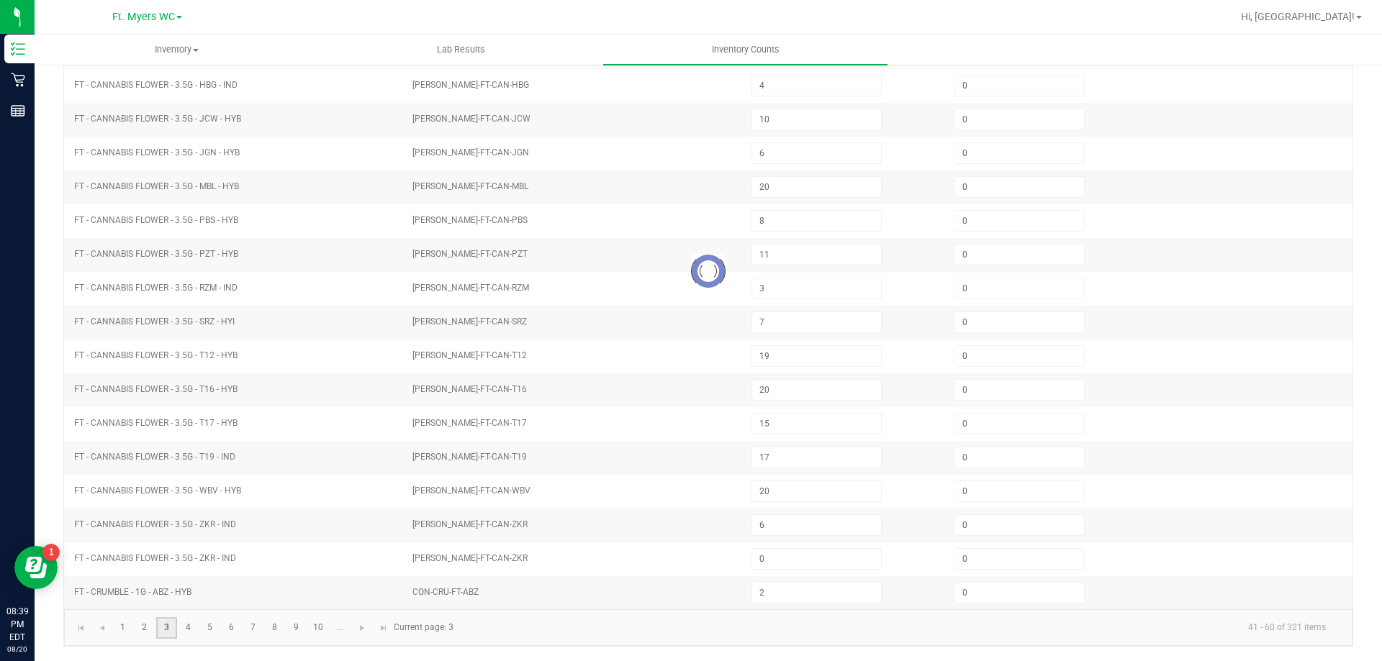
type input "4"
type input "0"
type input "2"
type input "6"
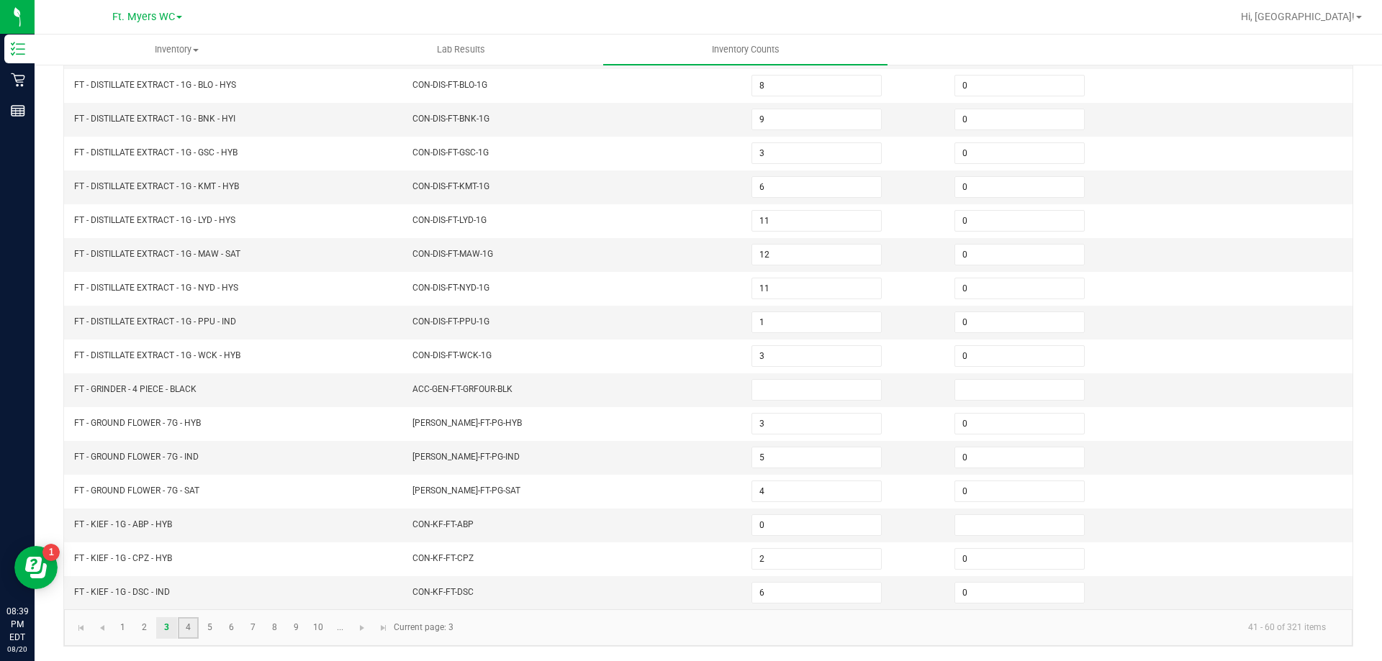
click at [178, 625] on link "4" at bounding box center [188, 628] width 21 height 22
type input "0"
type input "5"
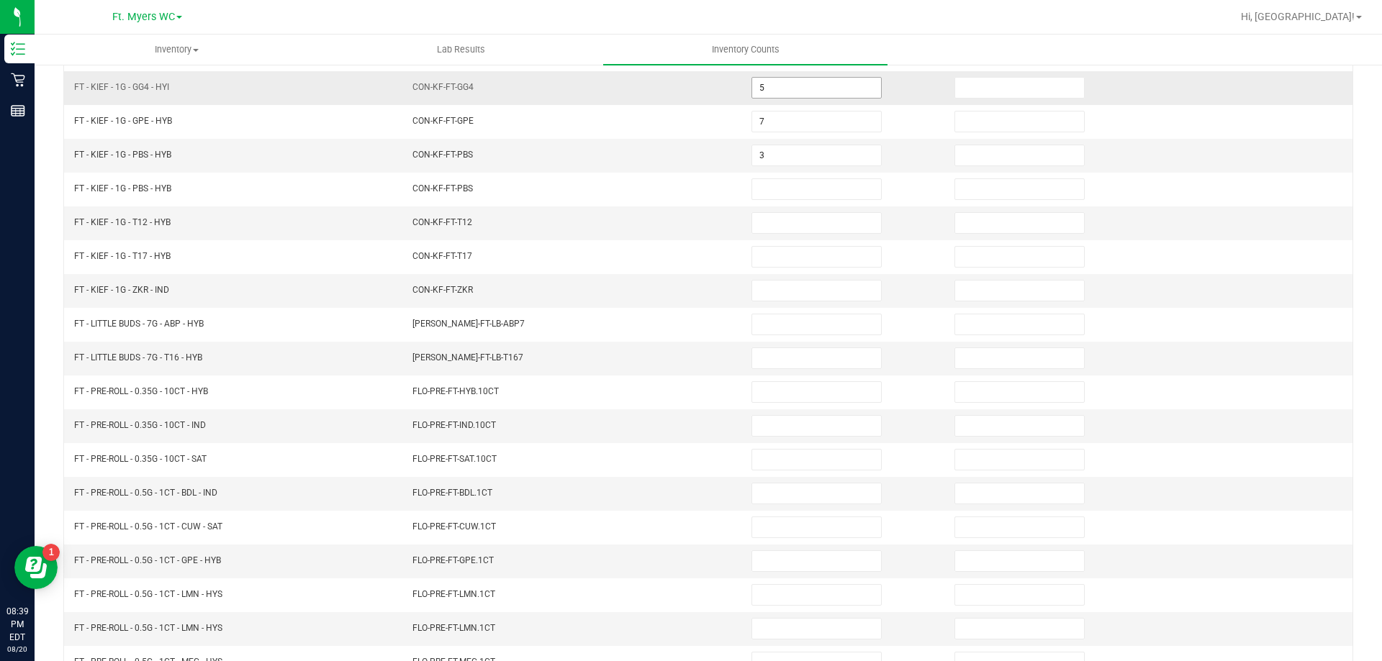
scroll to position [11, 0]
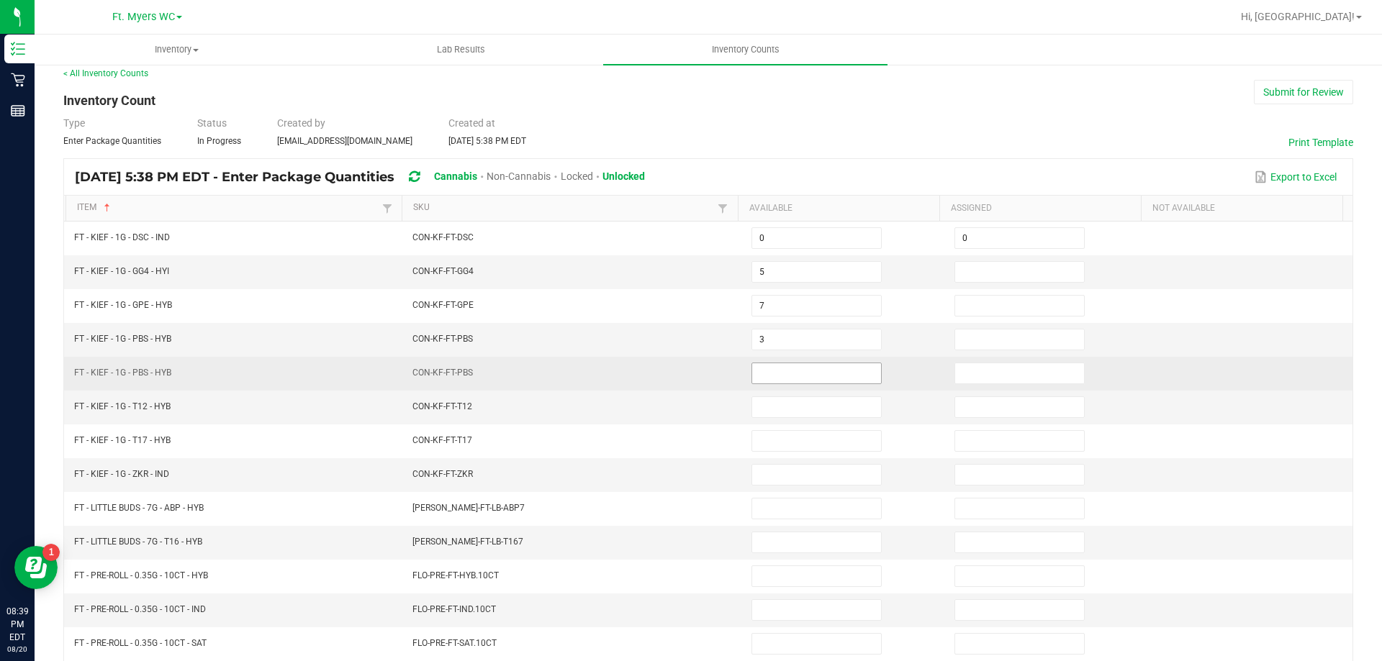
click at [784, 366] on input at bounding box center [816, 373] width 129 height 20
click at [787, 364] on input at bounding box center [816, 373] width 129 height 20
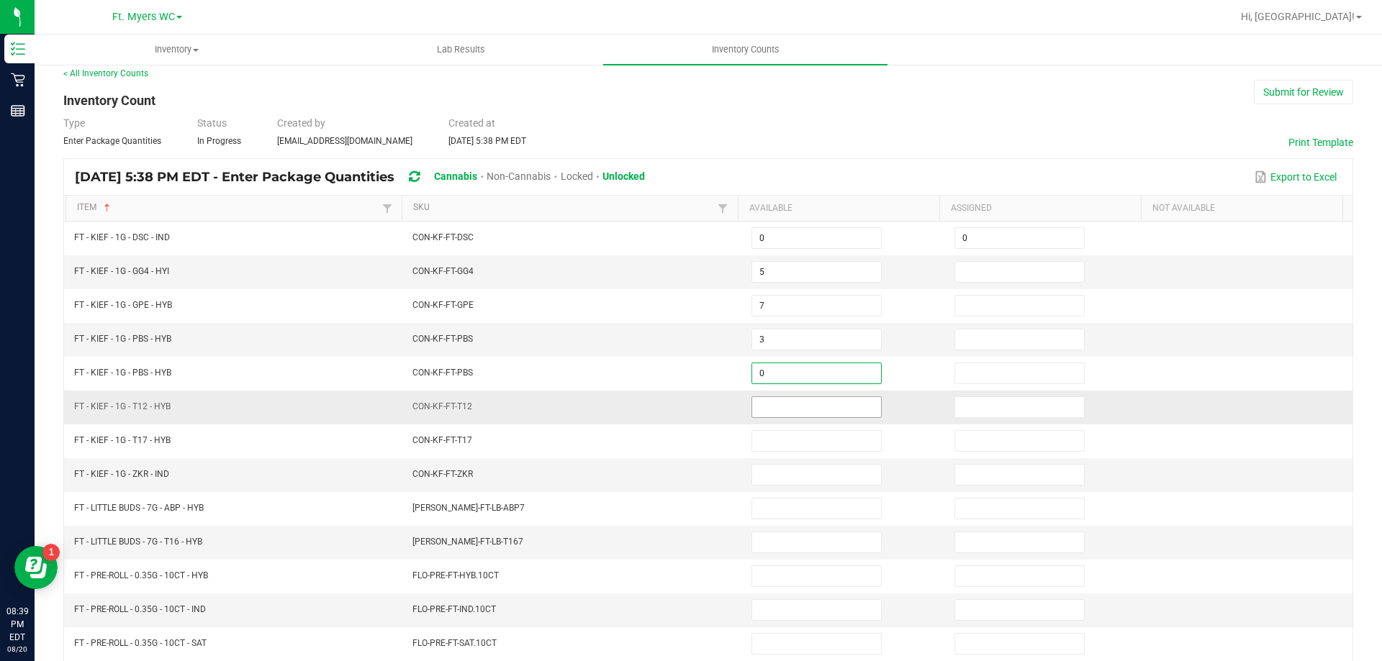
type input "0"
click at [768, 413] on input at bounding box center [816, 407] width 129 height 20
click at [771, 407] on input at bounding box center [816, 407] width 129 height 20
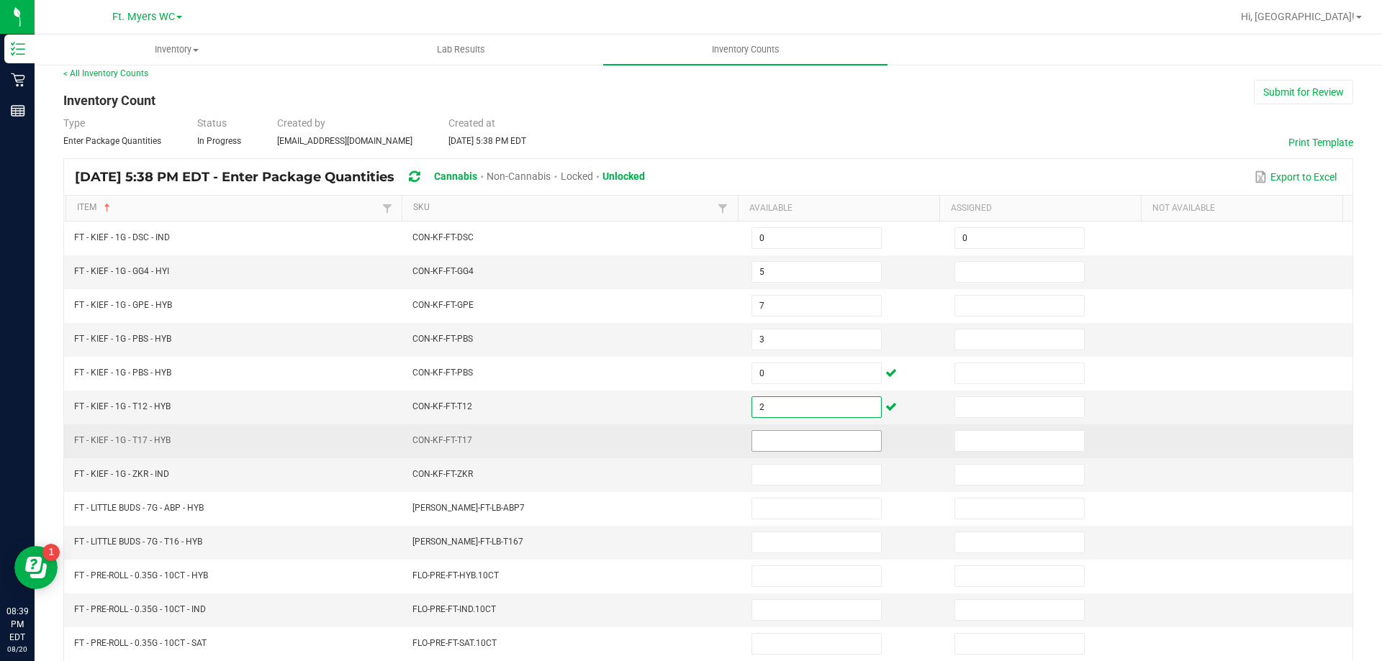
type input "2"
click at [768, 449] on input at bounding box center [816, 441] width 129 height 20
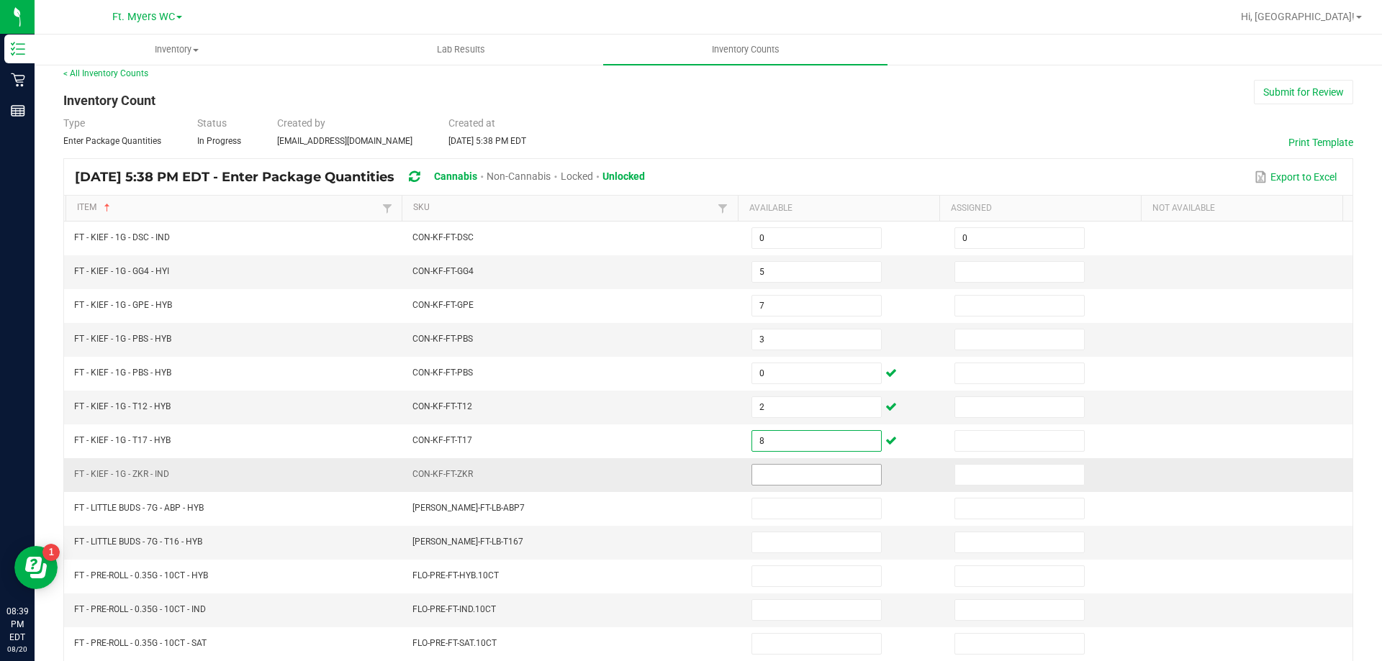
type input "8"
click at [781, 468] on input at bounding box center [816, 475] width 129 height 20
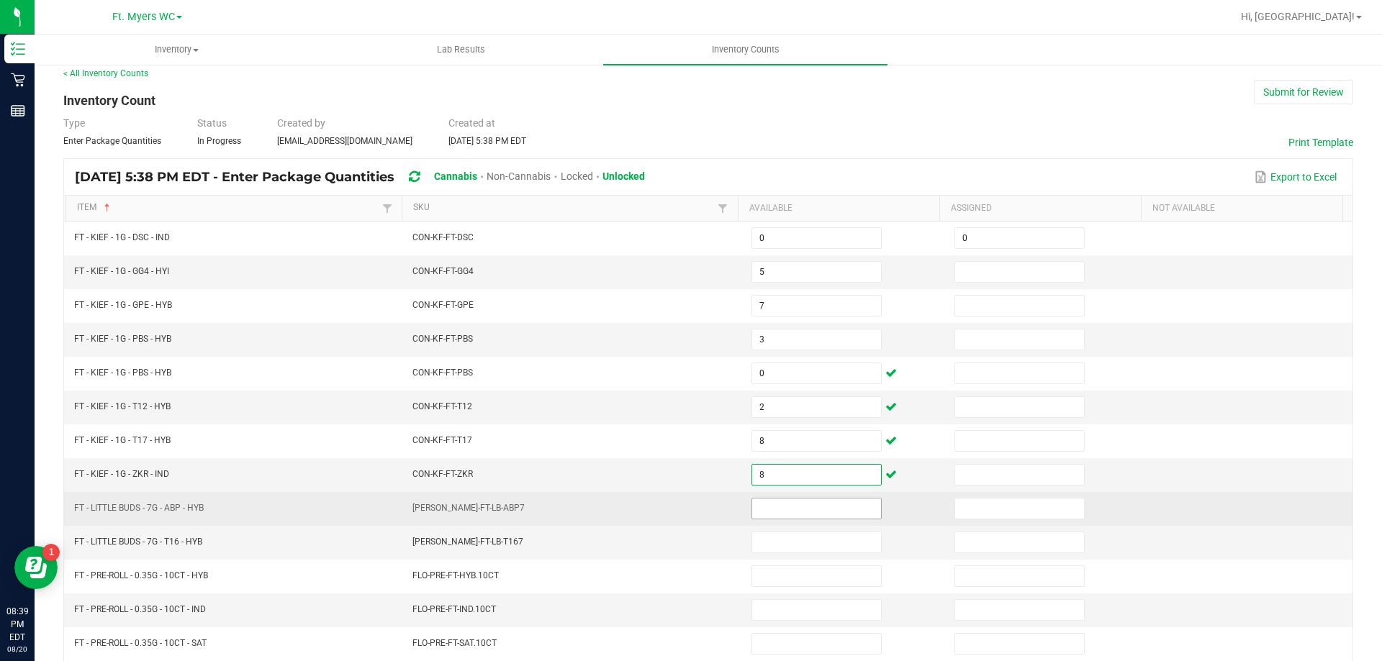
type input "8"
click at [792, 510] on input at bounding box center [816, 509] width 129 height 20
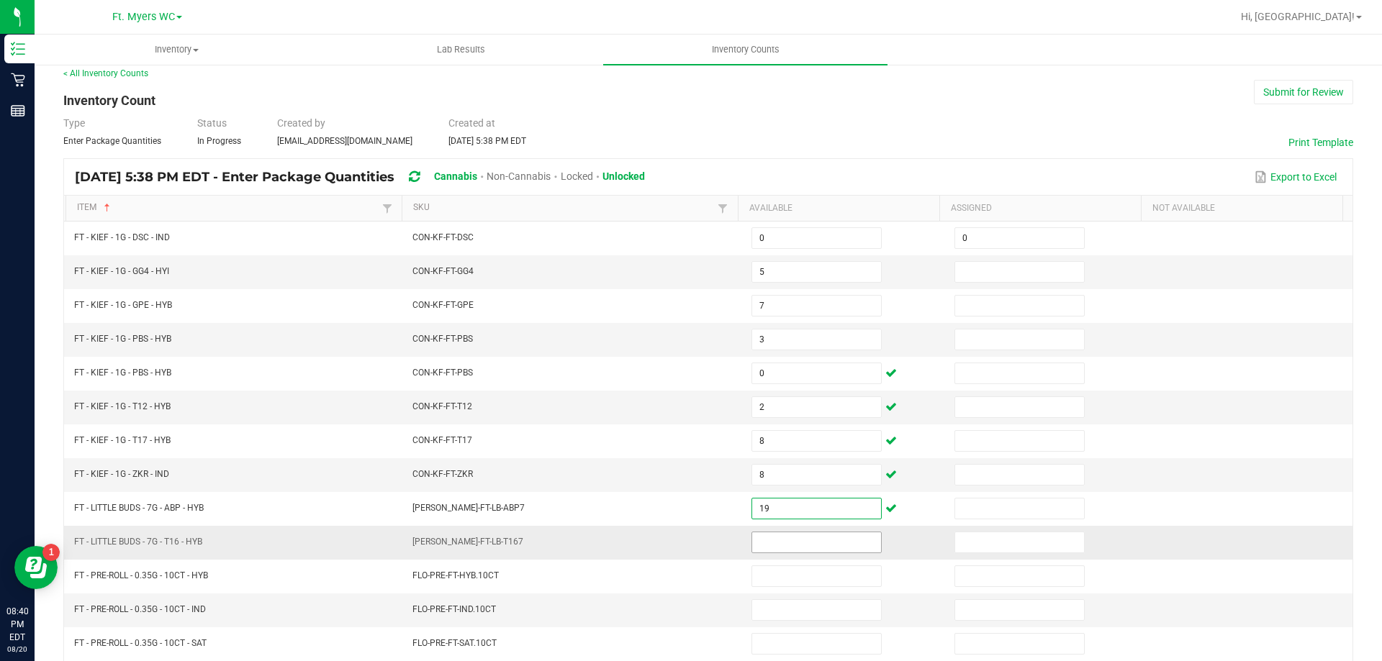
type input "19"
click at [789, 539] on input at bounding box center [816, 543] width 129 height 20
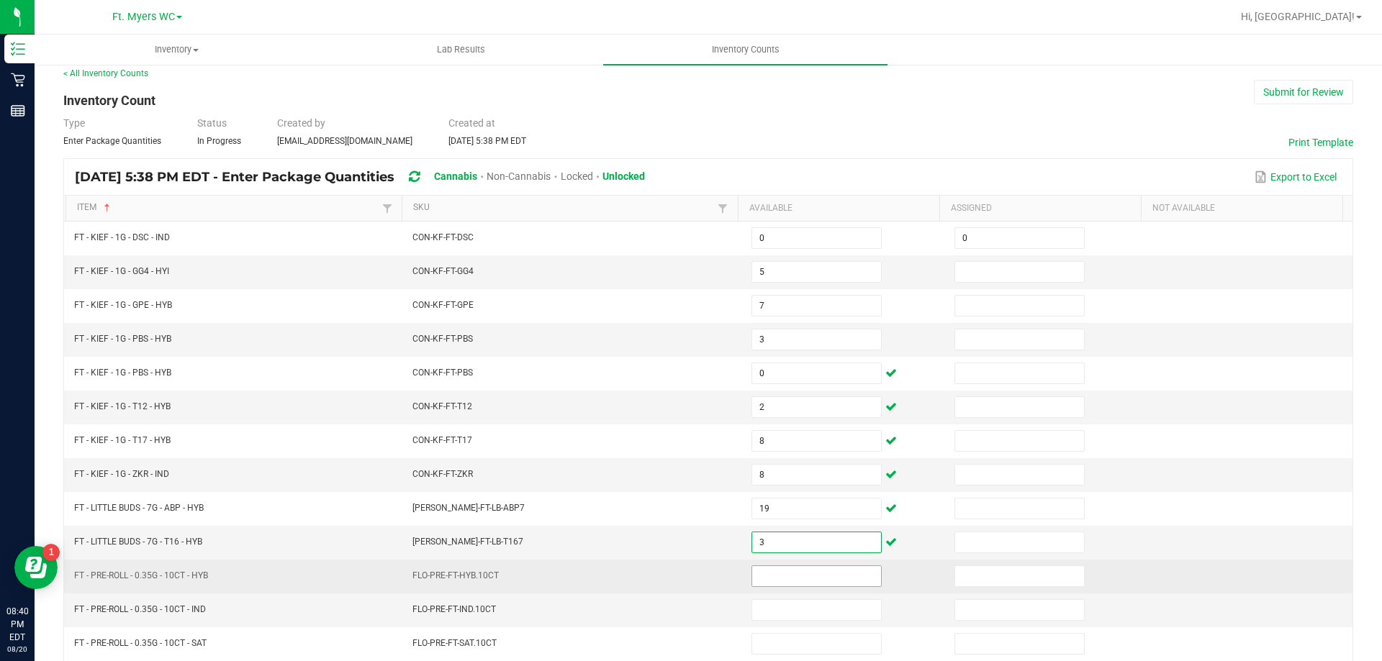
type input "3"
click at [766, 578] on input at bounding box center [816, 576] width 129 height 20
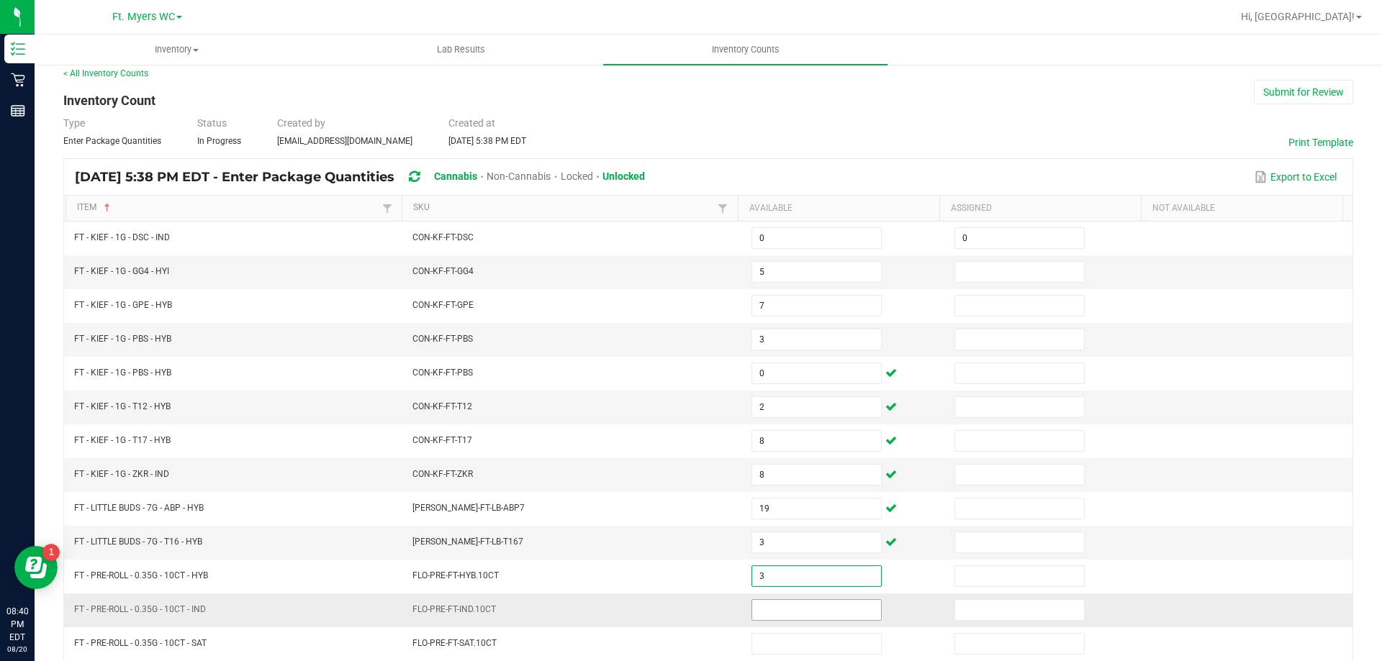
type input "3"
click at [770, 604] on input at bounding box center [816, 610] width 129 height 20
click at [786, 603] on input at bounding box center [816, 610] width 129 height 20
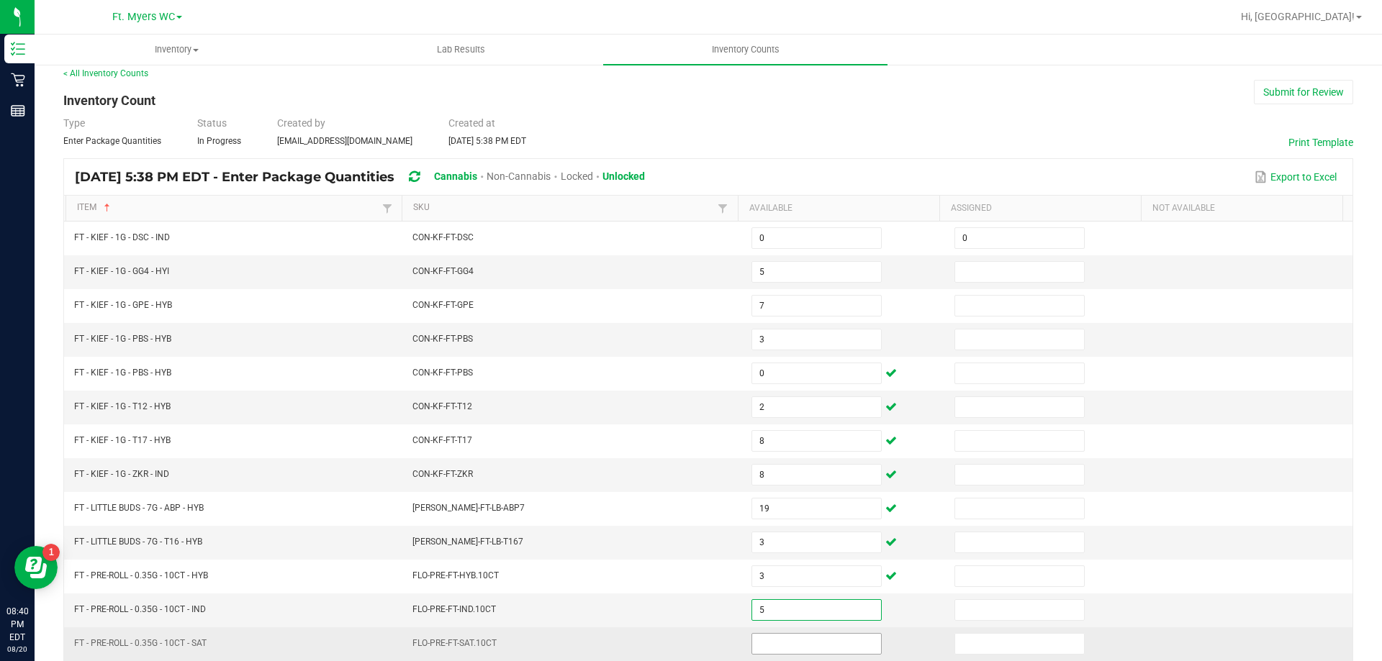
type input "5"
click at [766, 643] on input at bounding box center [816, 644] width 129 height 20
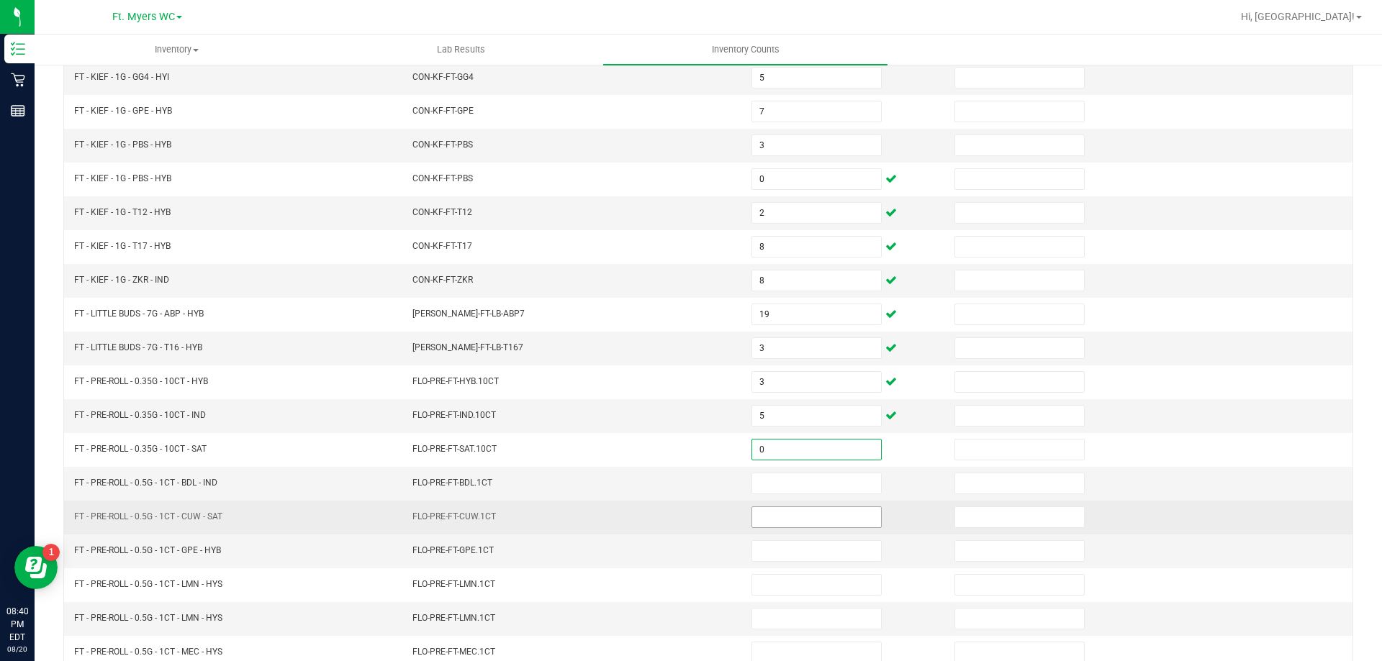
scroll to position [227, 0]
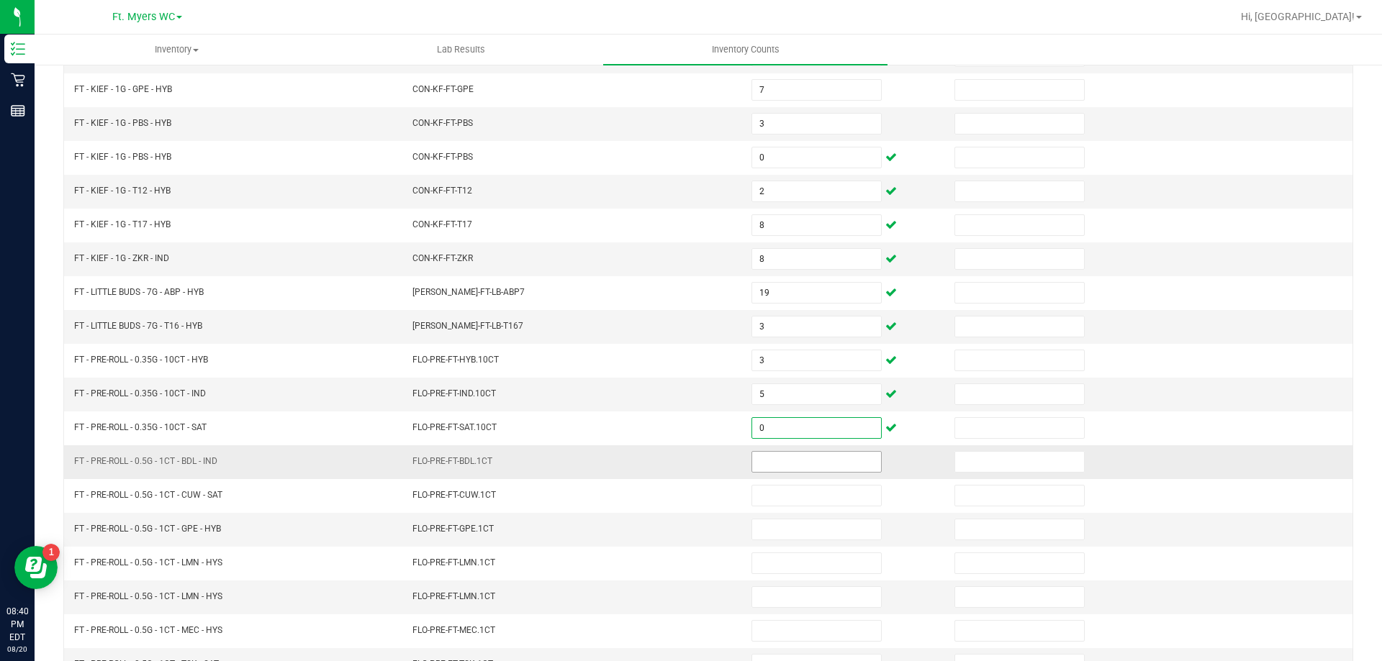
type input "0"
click at [810, 467] on input at bounding box center [816, 462] width 129 height 20
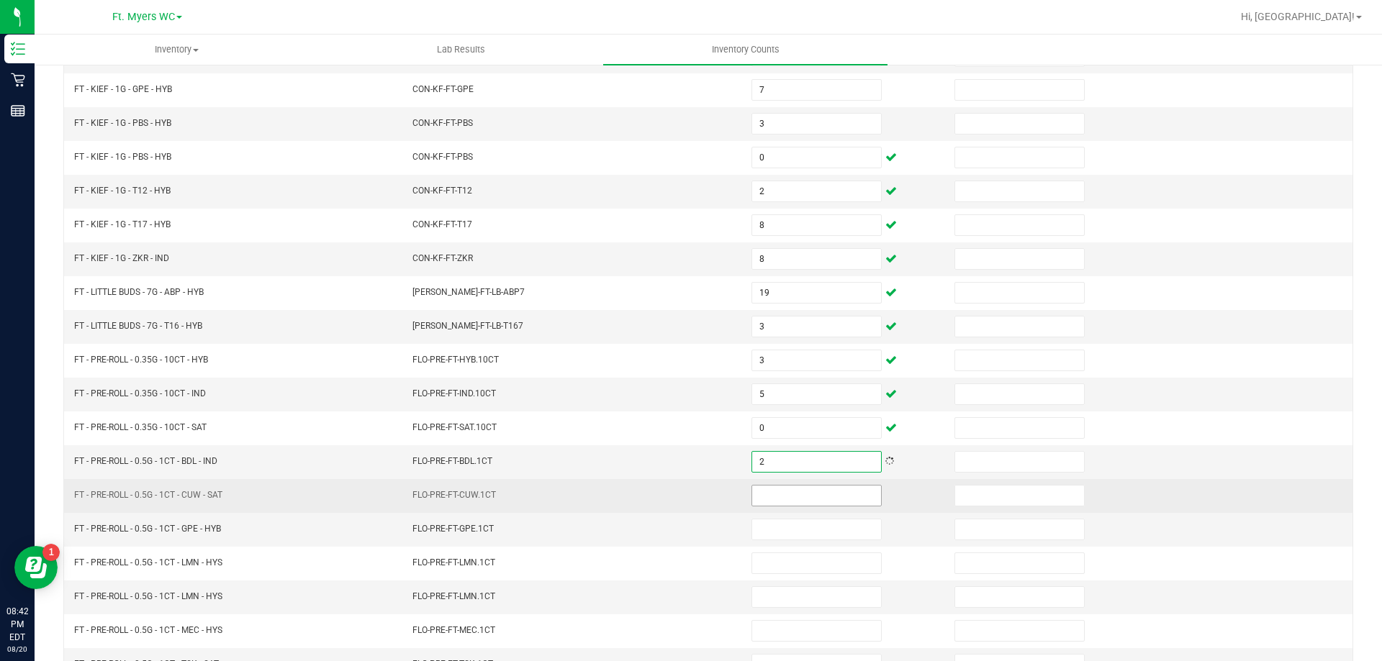
type input "2"
click at [809, 489] on input at bounding box center [816, 496] width 129 height 20
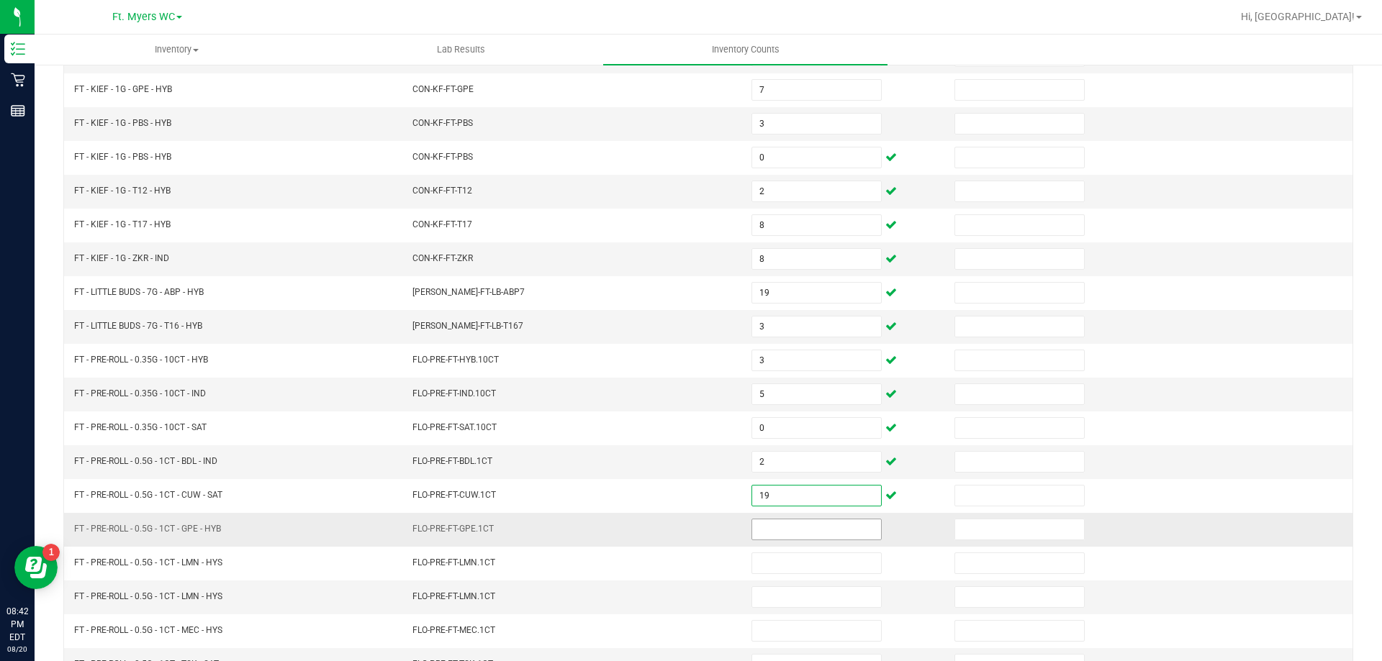
type input "19"
click at [841, 537] on input at bounding box center [816, 530] width 129 height 20
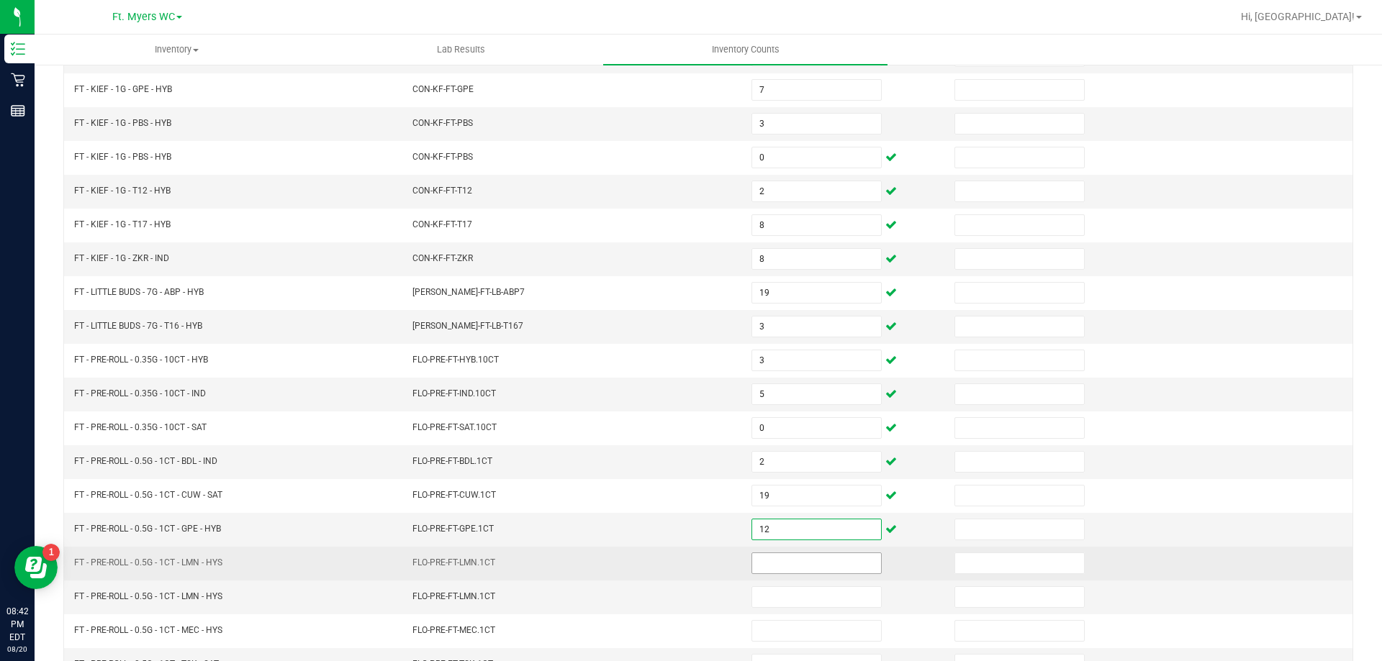
type input "12"
click at [805, 568] on input at bounding box center [816, 563] width 129 height 20
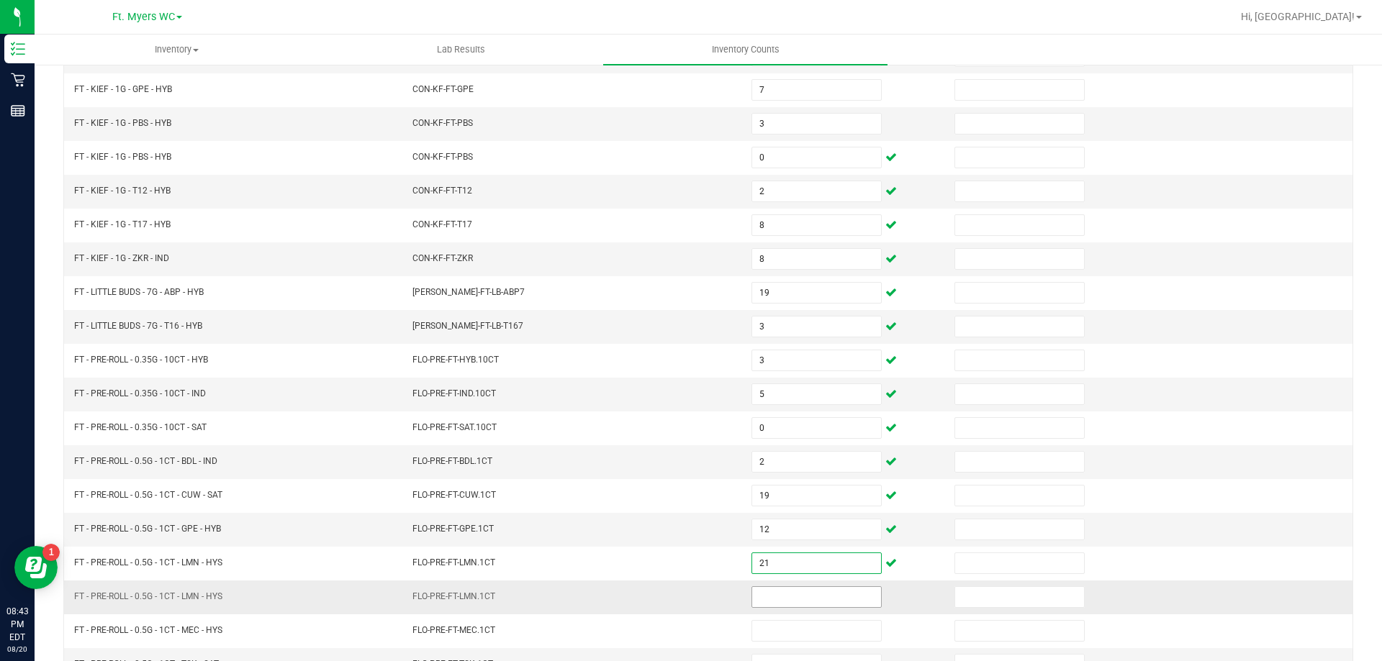
type input "21"
click at [823, 604] on input at bounding box center [816, 597] width 129 height 20
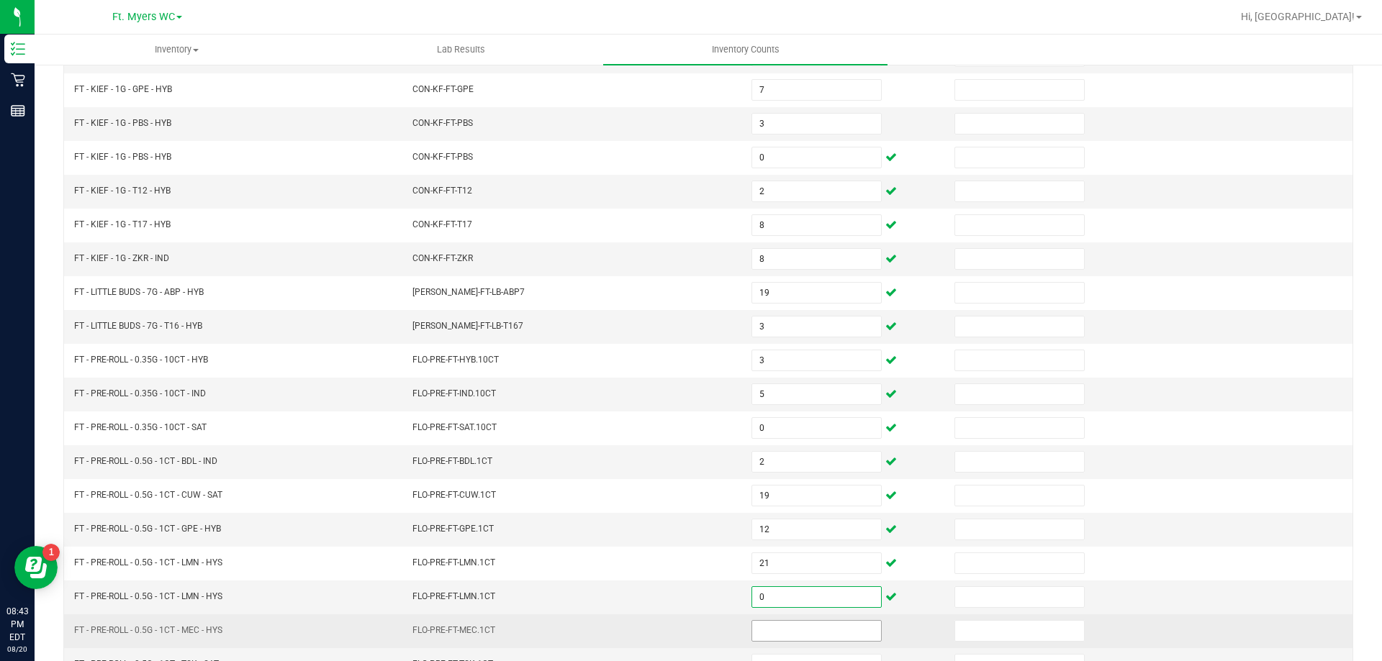
type input "0"
click at [822, 622] on input at bounding box center [816, 631] width 129 height 20
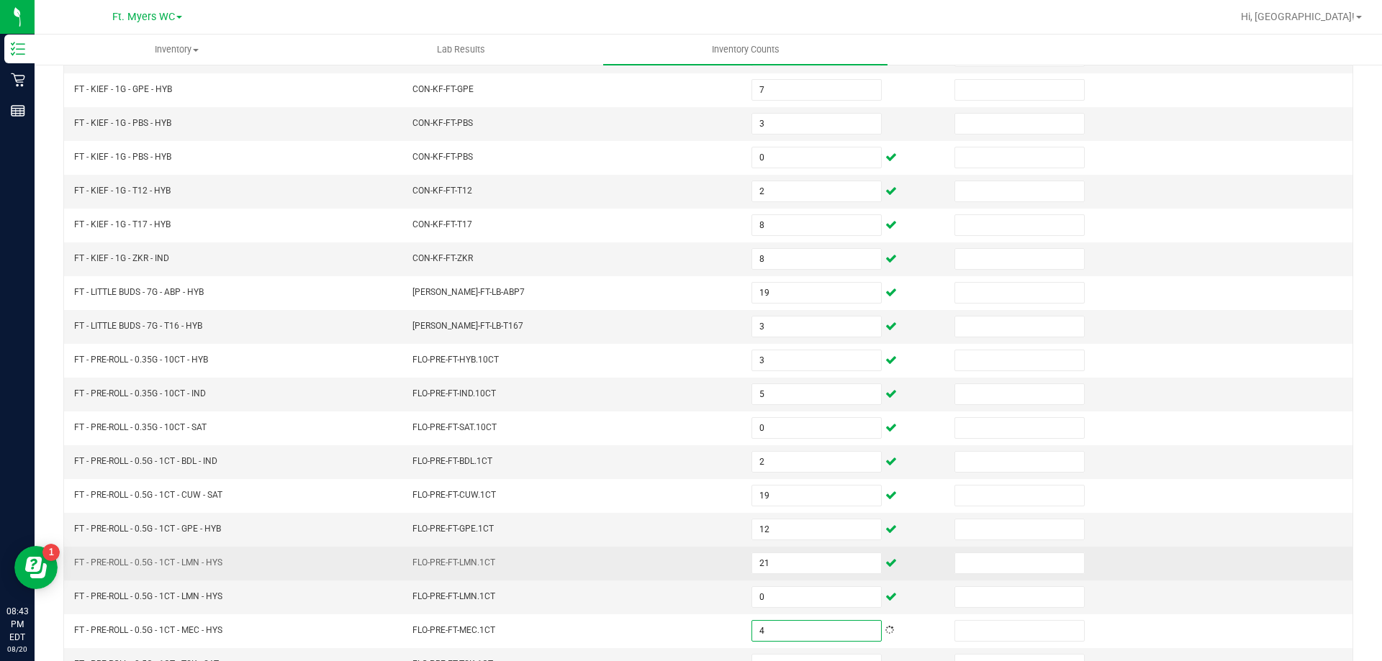
scroll to position [299, 0]
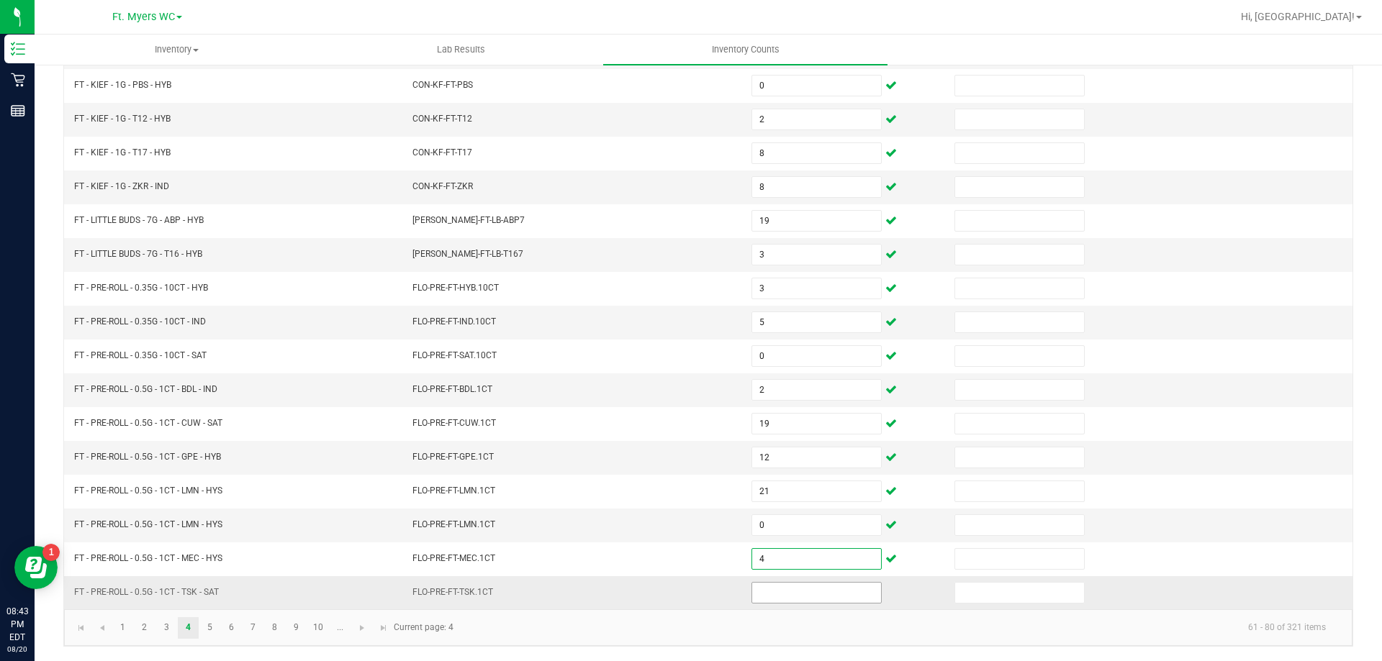
type input "4"
click at [856, 591] on input at bounding box center [816, 593] width 129 height 20
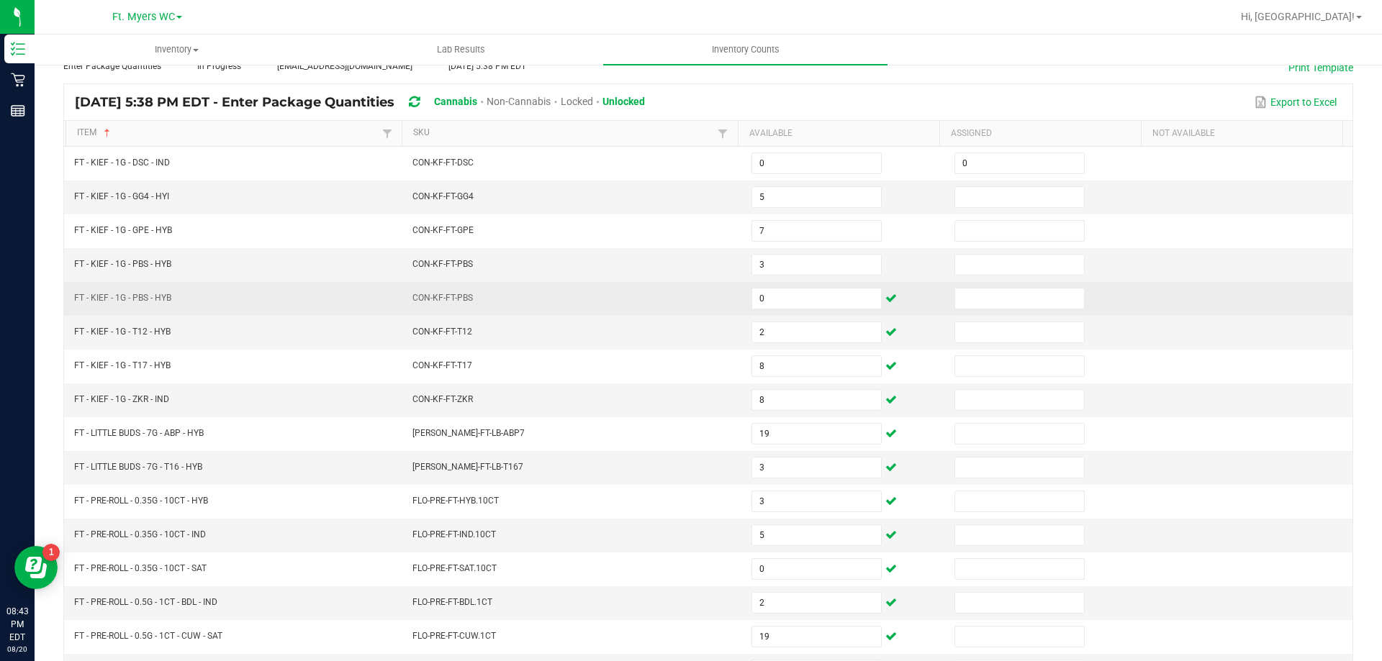
scroll to position [83, 0]
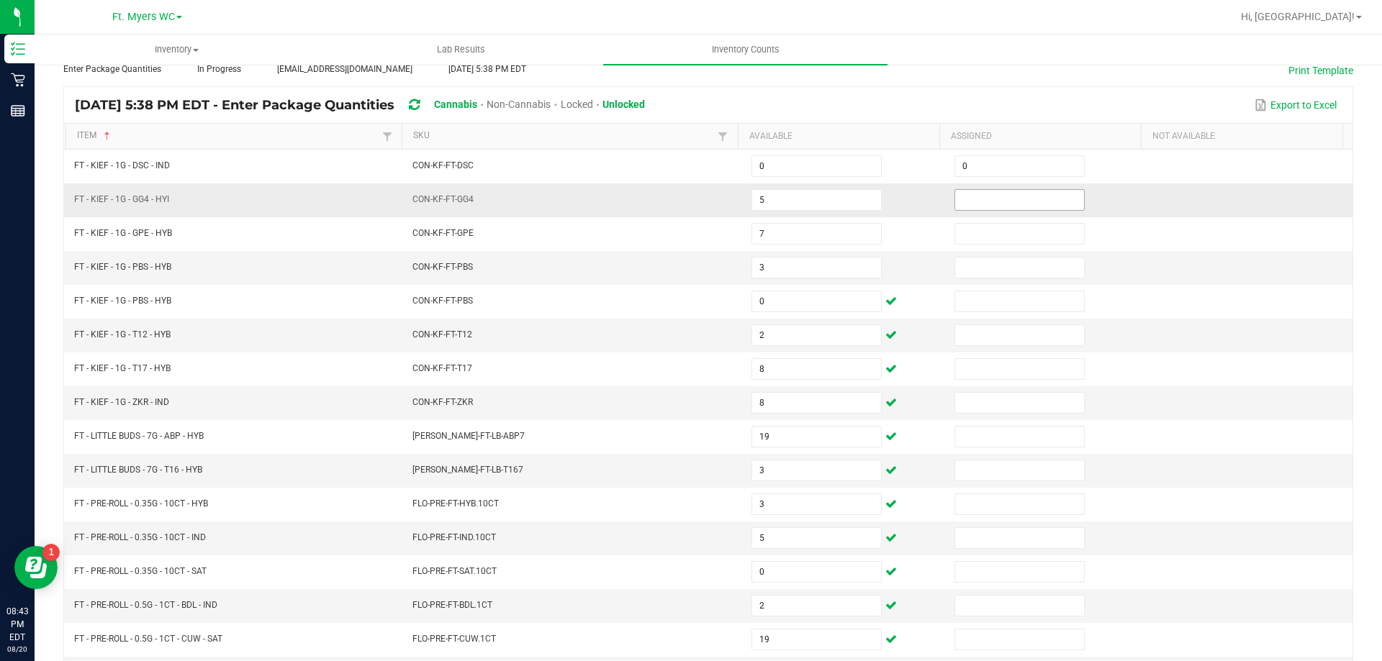
type input "21"
click at [1031, 194] on input at bounding box center [1019, 200] width 129 height 20
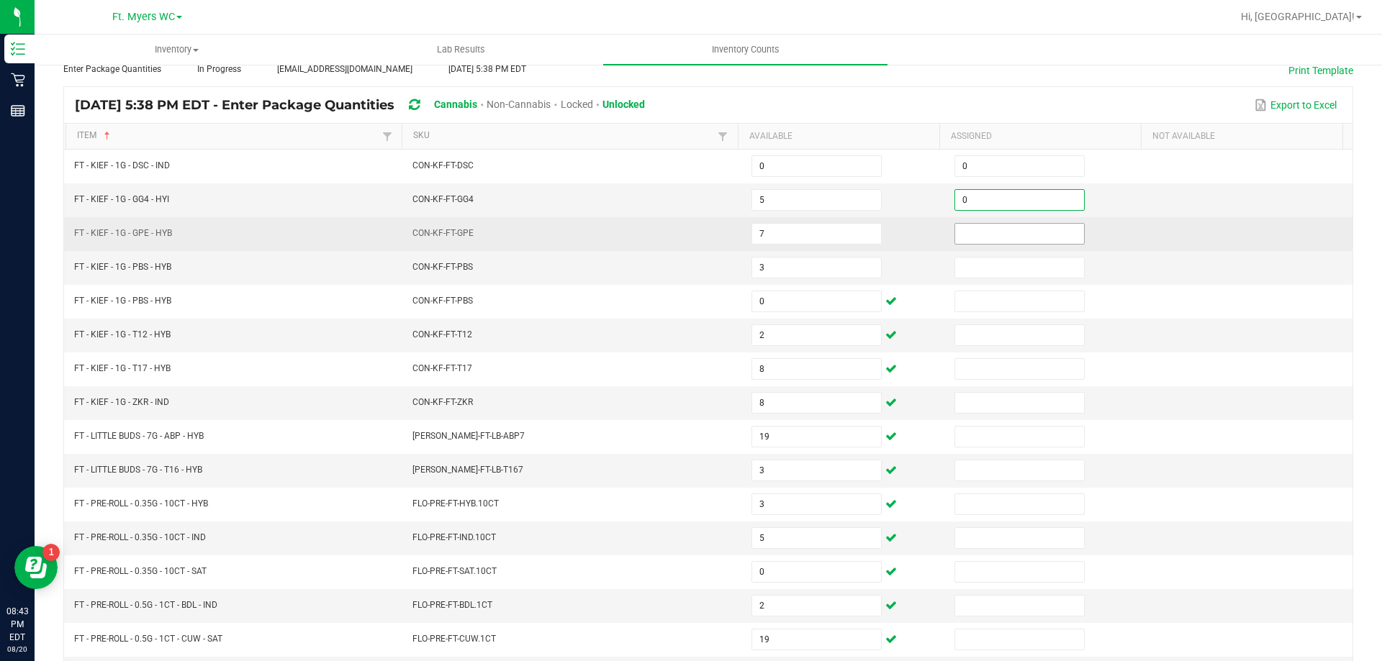
type input "0"
click at [1021, 233] on input at bounding box center [1019, 234] width 129 height 20
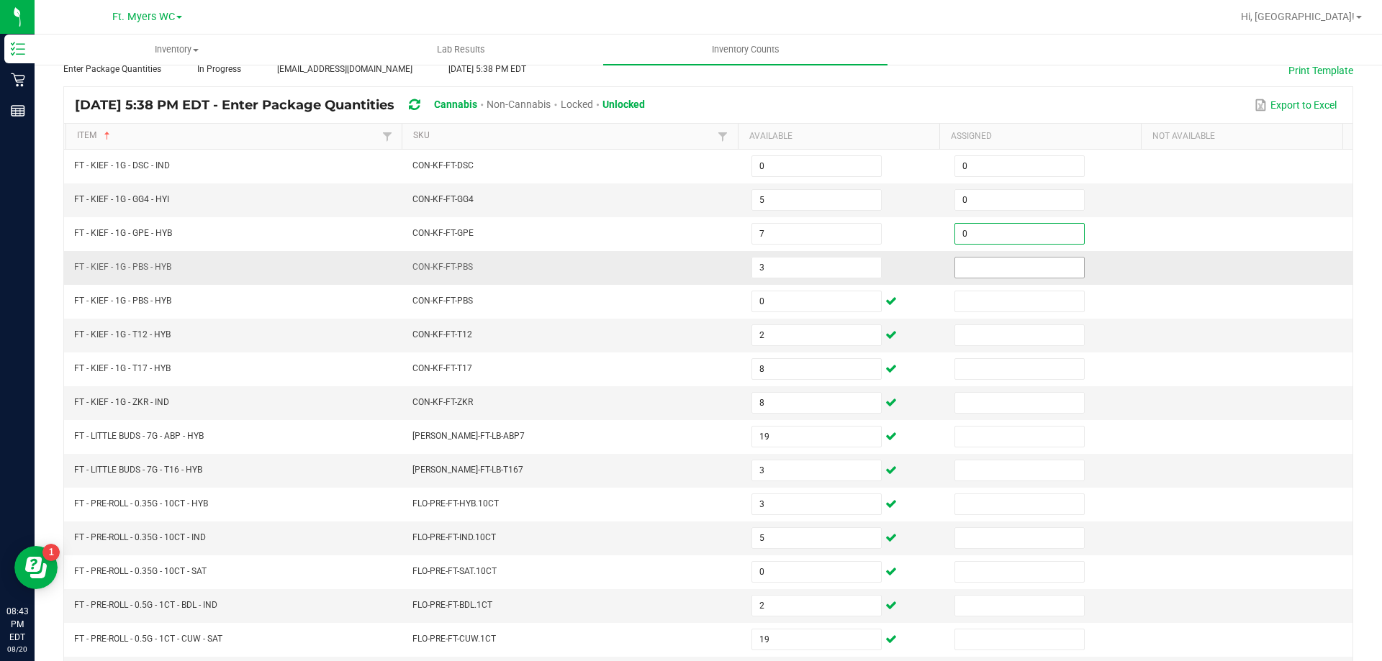
type input "0"
click at [1019, 273] on input at bounding box center [1019, 268] width 129 height 20
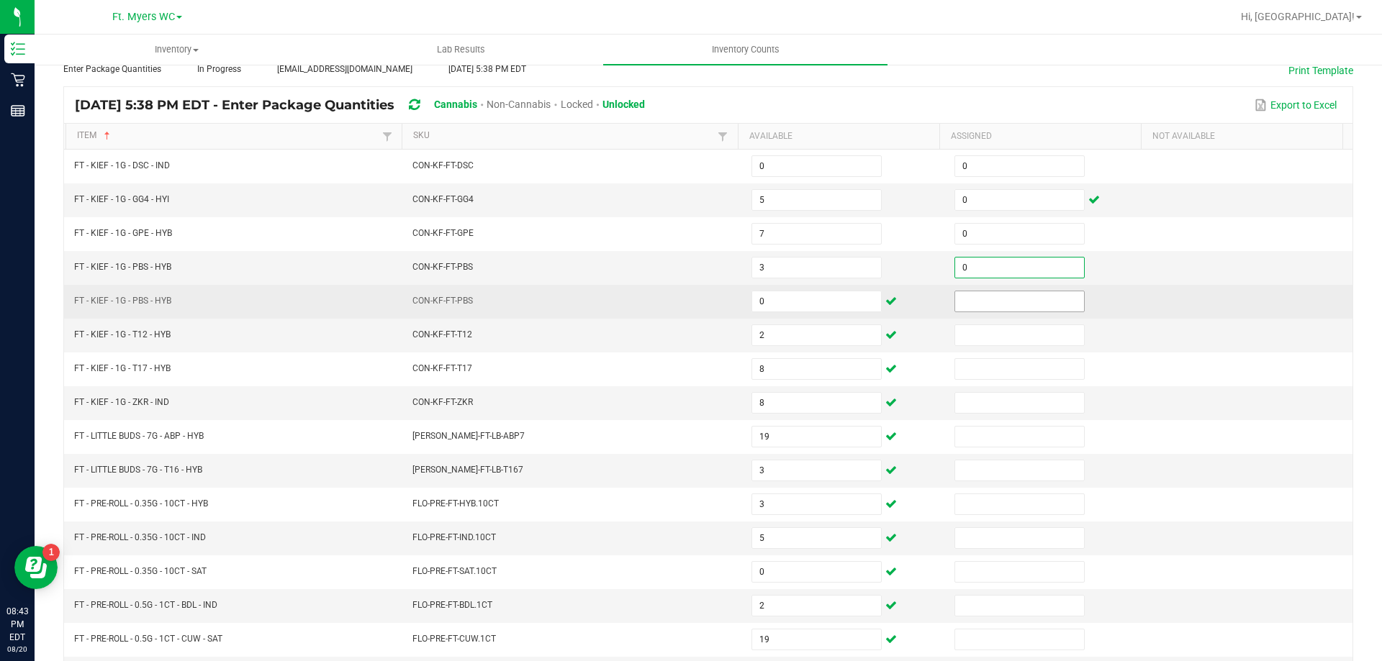
type input "0"
click at [1018, 299] on input at bounding box center [1019, 301] width 129 height 20
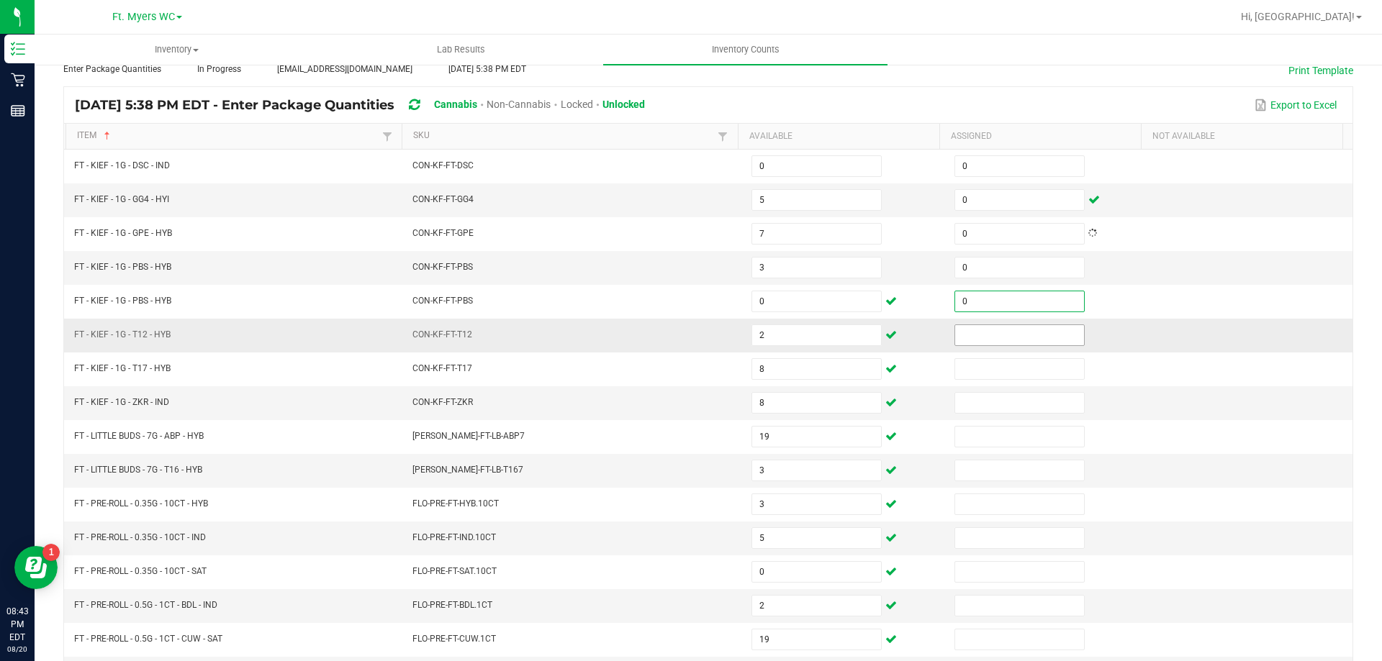
type input "0"
click at [1021, 325] on input at bounding box center [1019, 335] width 129 height 20
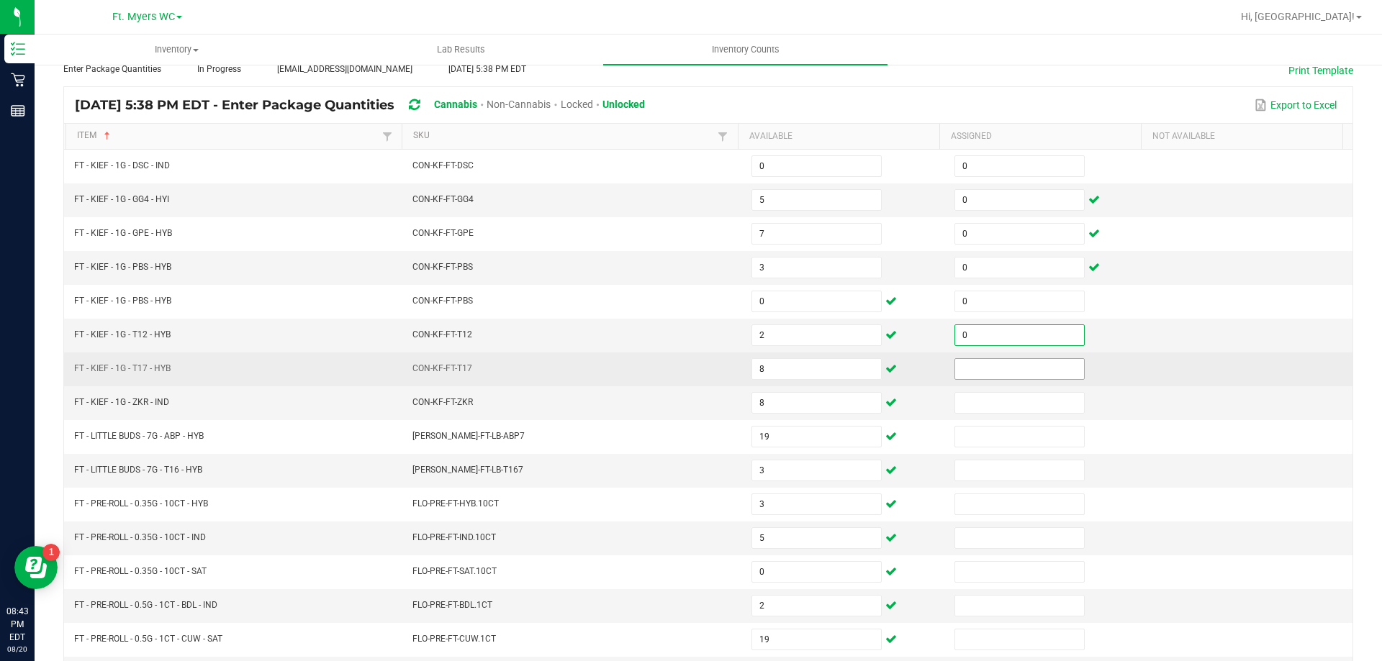
type input "0"
click at [1030, 363] on input at bounding box center [1019, 369] width 129 height 20
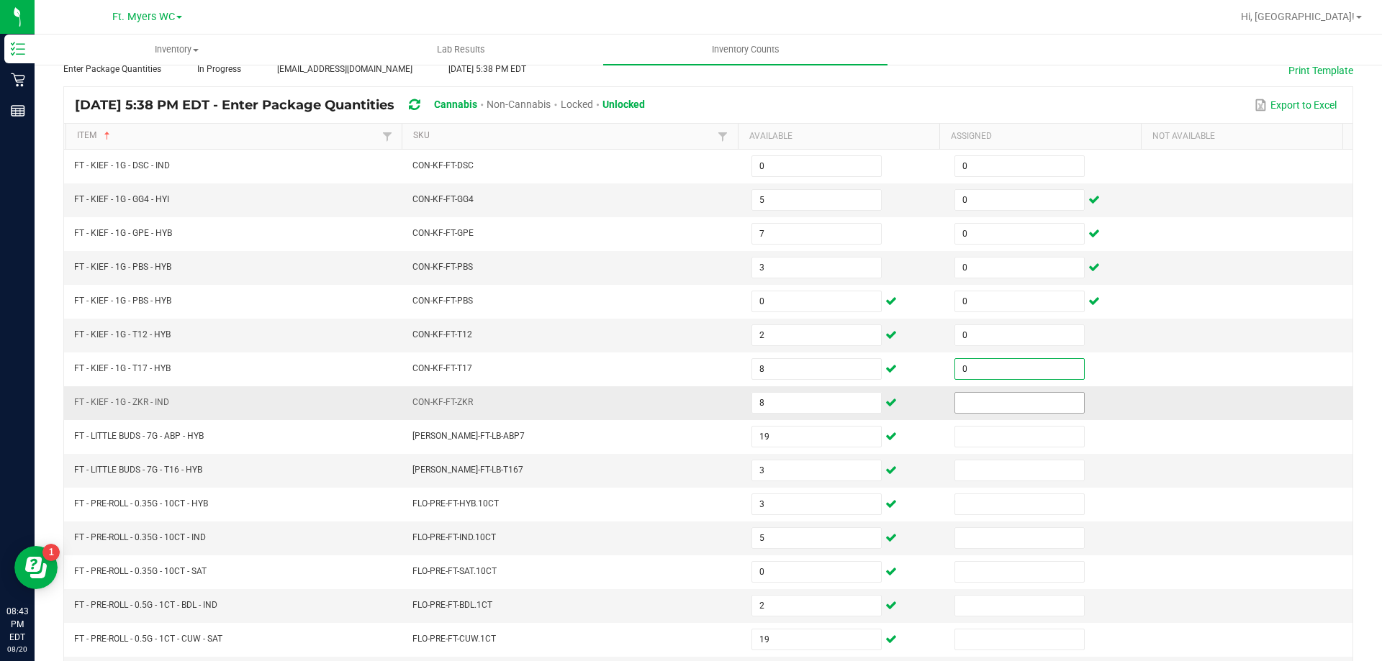
type input "0"
drag, startPoint x: 1030, startPoint y: 396, endPoint x: 1029, endPoint y: 412, distance: 16.6
click at [1030, 399] on input at bounding box center [1019, 403] width 129 height 20
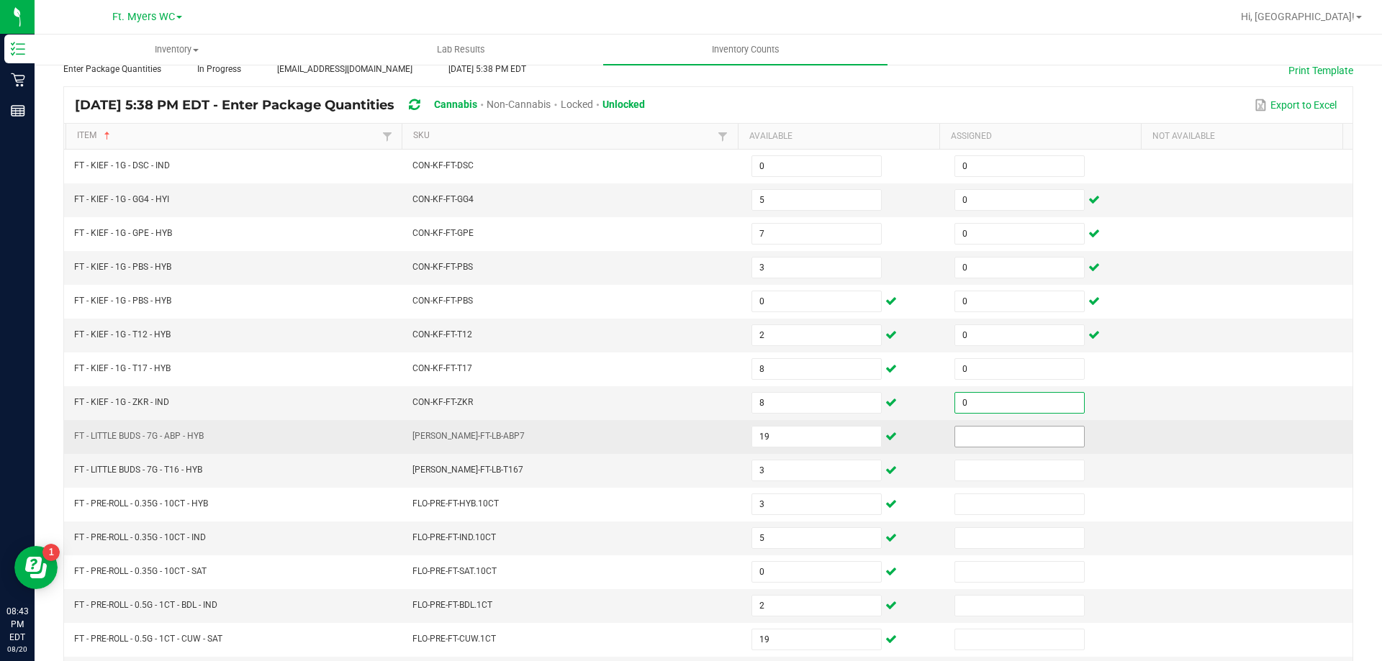
type input "0"
click at [1020, 431] on input at bounding box center [1019, 437] width 129 height 20
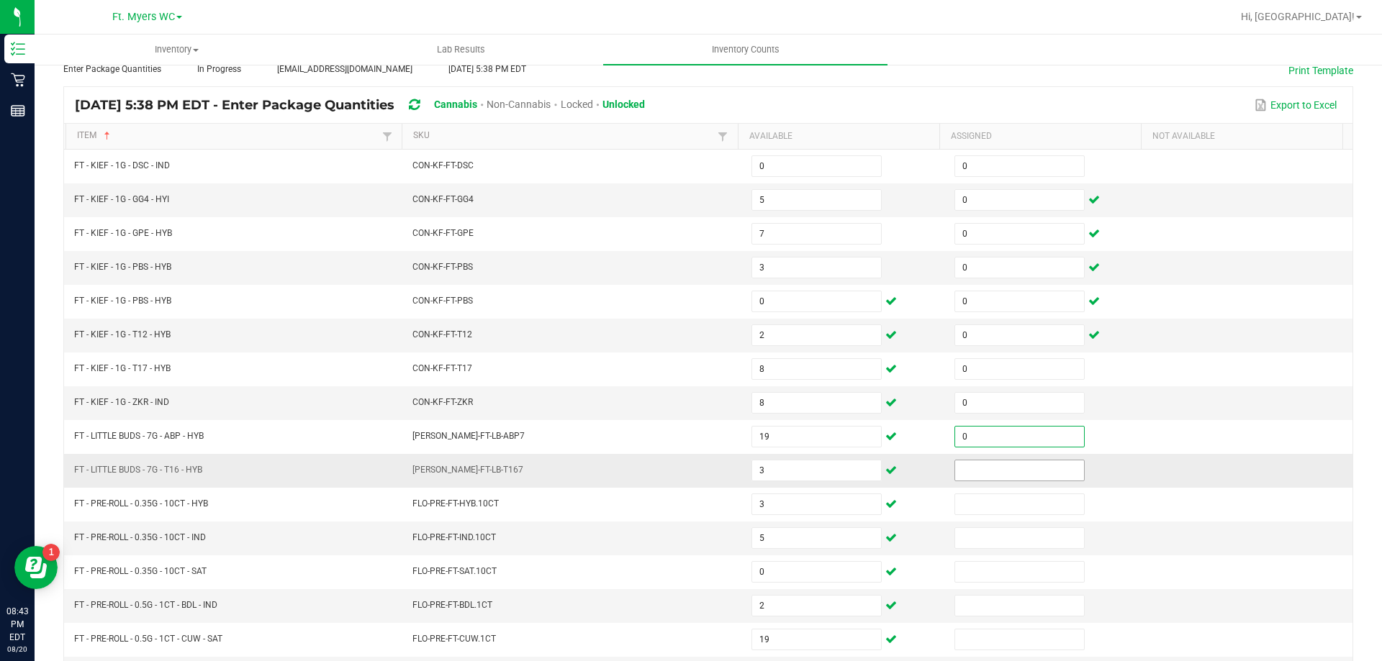
type input "0"
click at [1009, 469] on input at bounding box center [1019, 471] width 129 height 20
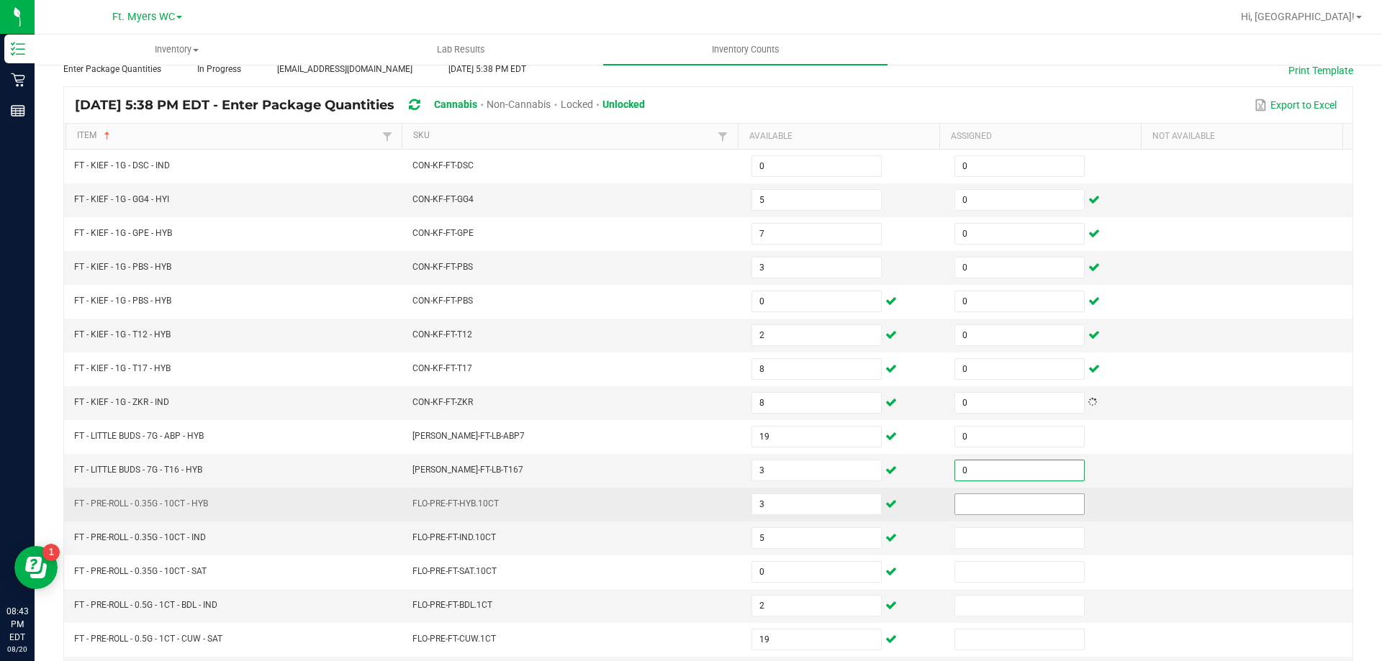
type input "0"
click at [1000, 496] on input at bounding box center [1019, 504] width 129 height 20
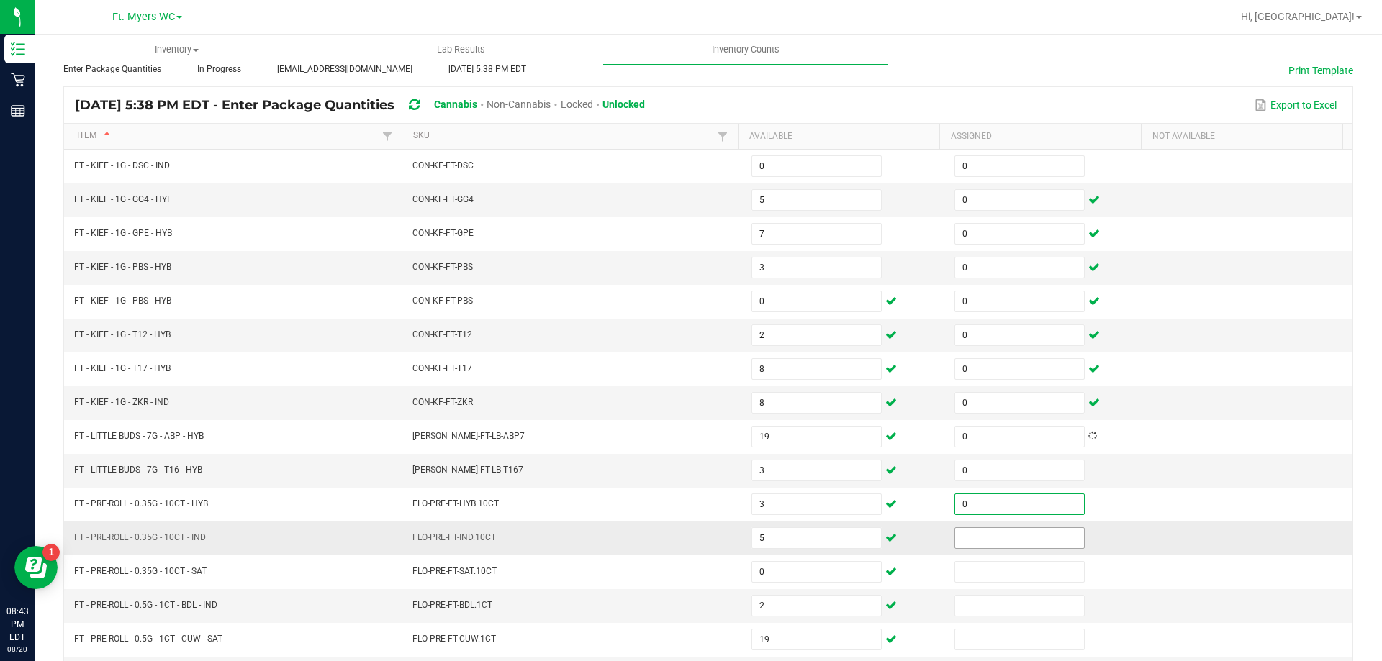
type input "0"
click at [985, 538] on input at bounding box center [1019, 538] width 129 height 20
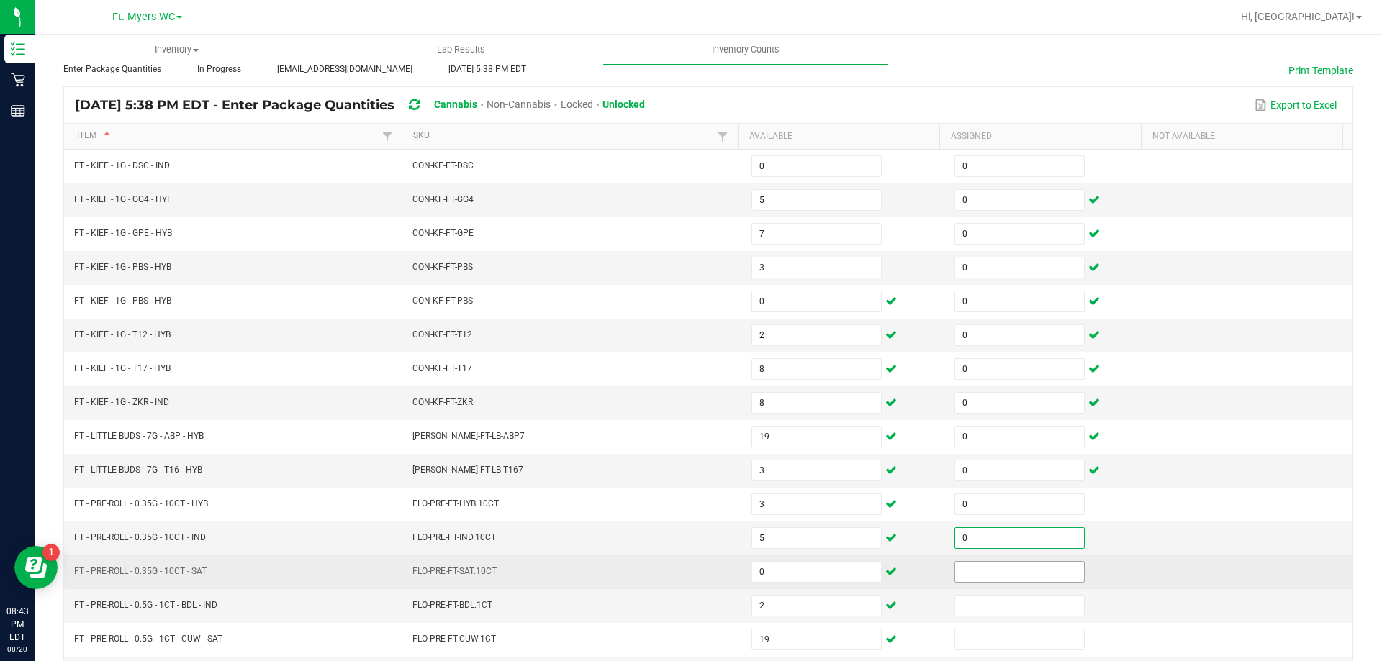
type input "0"
click at [986, 581] on input at bounding box center [1019, 572] width 129 height 20
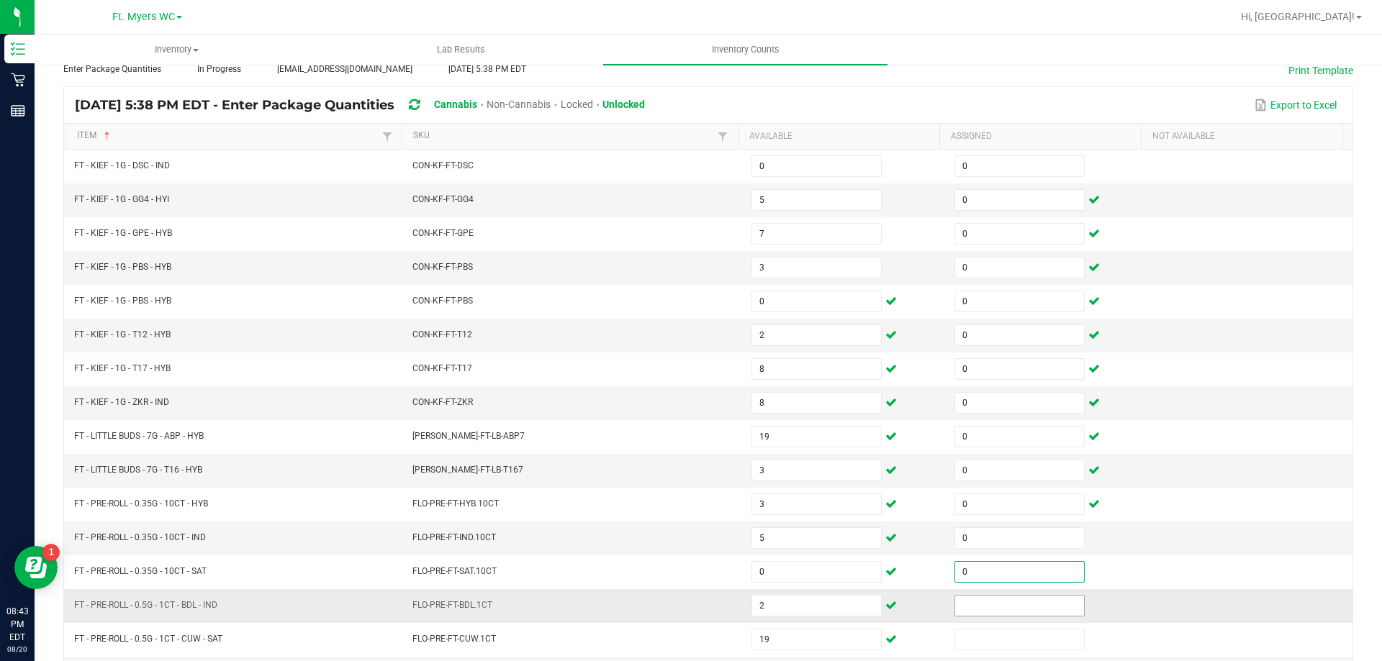
type input "0"
click at [1018, 615] on input at bounding box center [1019, 606] width 129 height 20
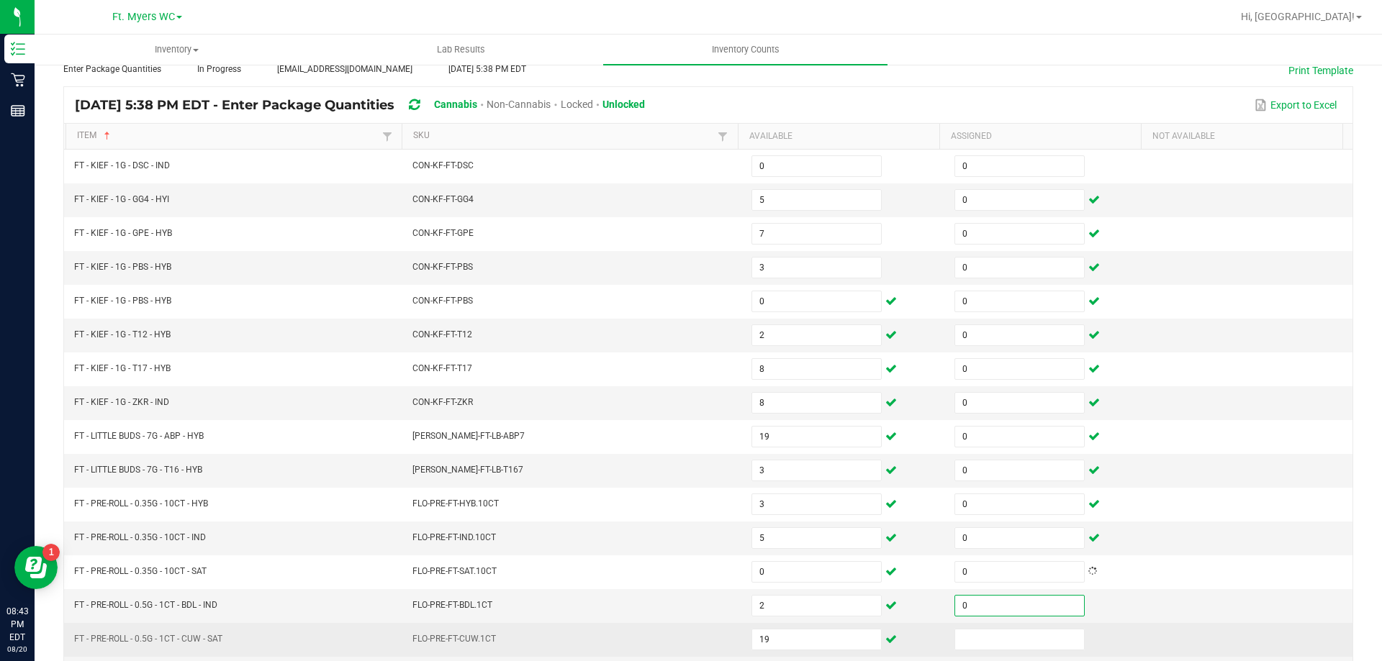
type input "0"
click at [1001, 651] on td at bounding box center [1047, 640] width 203 height 34
click at [985, 641] on input at bounding box center [1019, 640] width 129 height 20
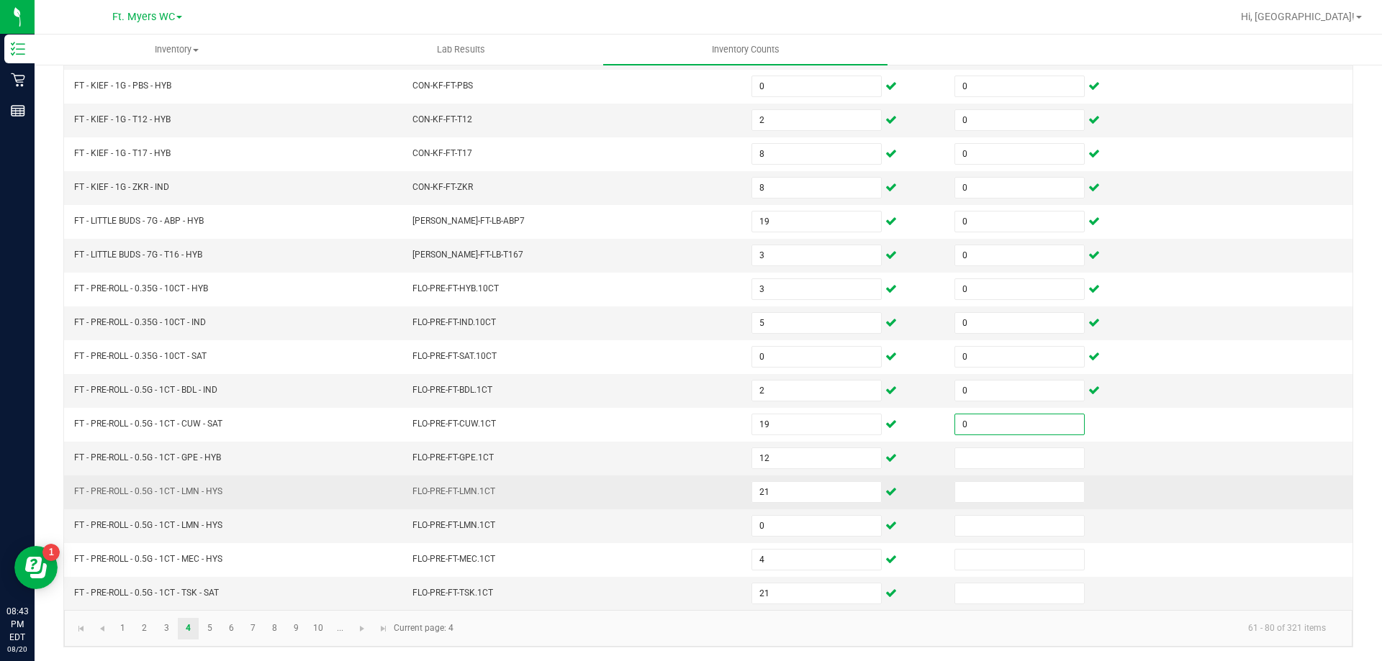
scroll to position [299, 0]
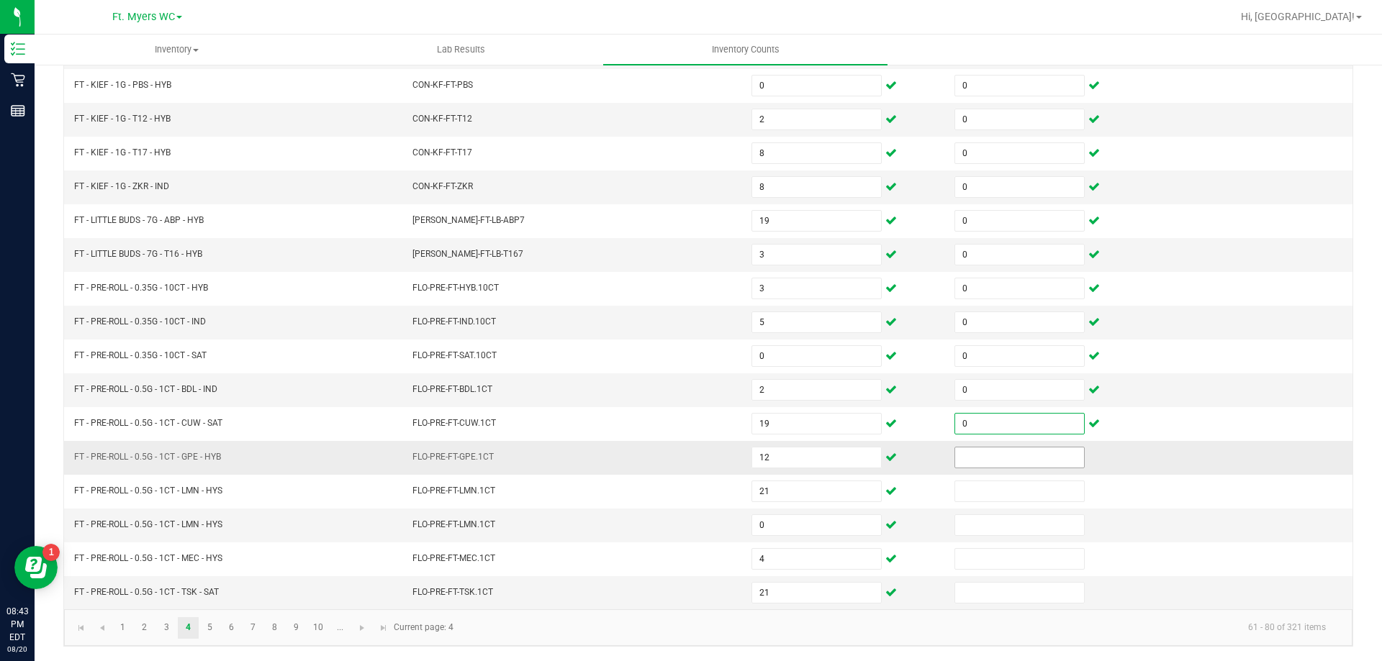
type input "0"
click at [955, 466] on input at bounding box center [1019, 458] width 129 height 20
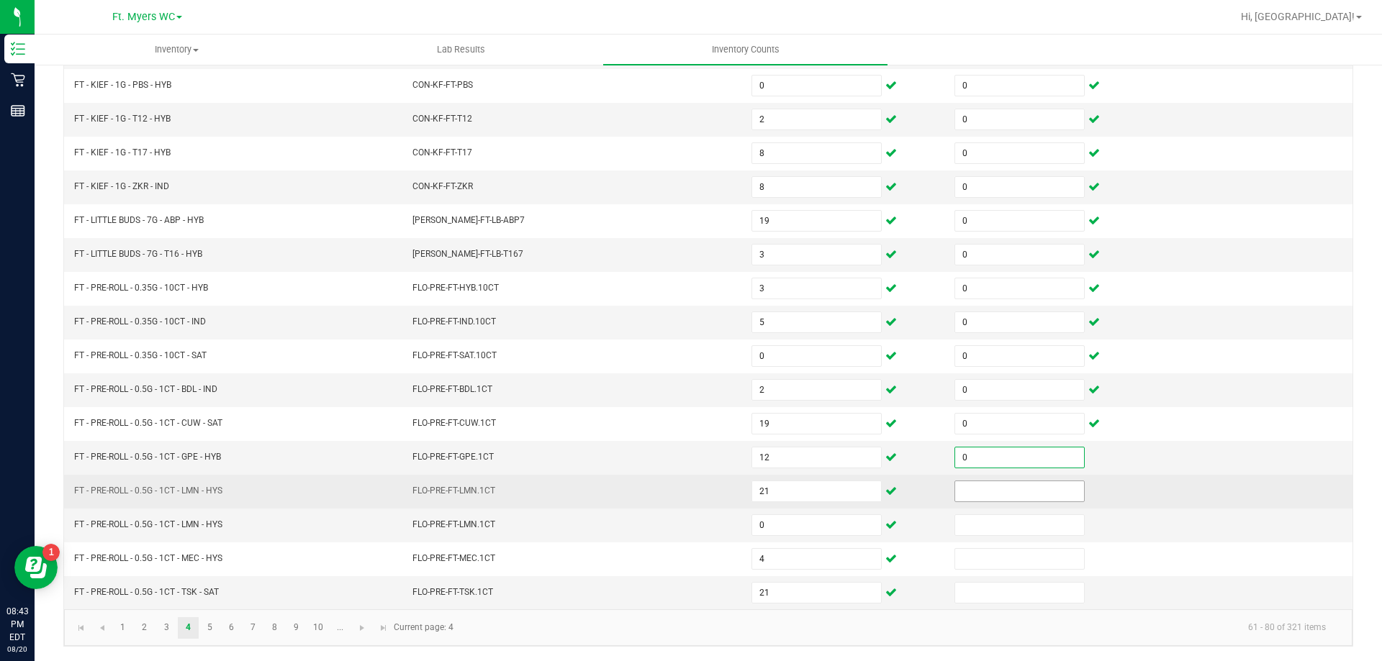
type input "0"
click at [962, 496] on input at bounding box center [1019, 491] width 129 height 20
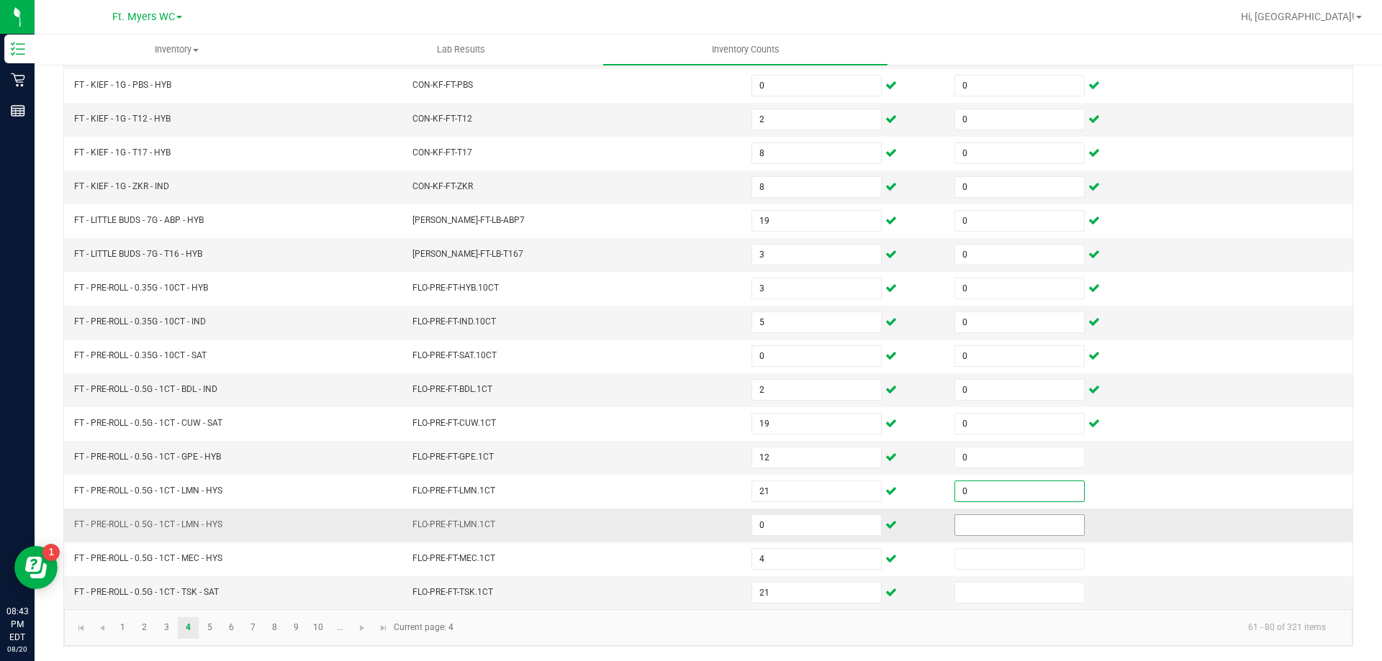
type input "0"
click at [969, 533] on input at bounding box center [1019, 525] width 129 height 20
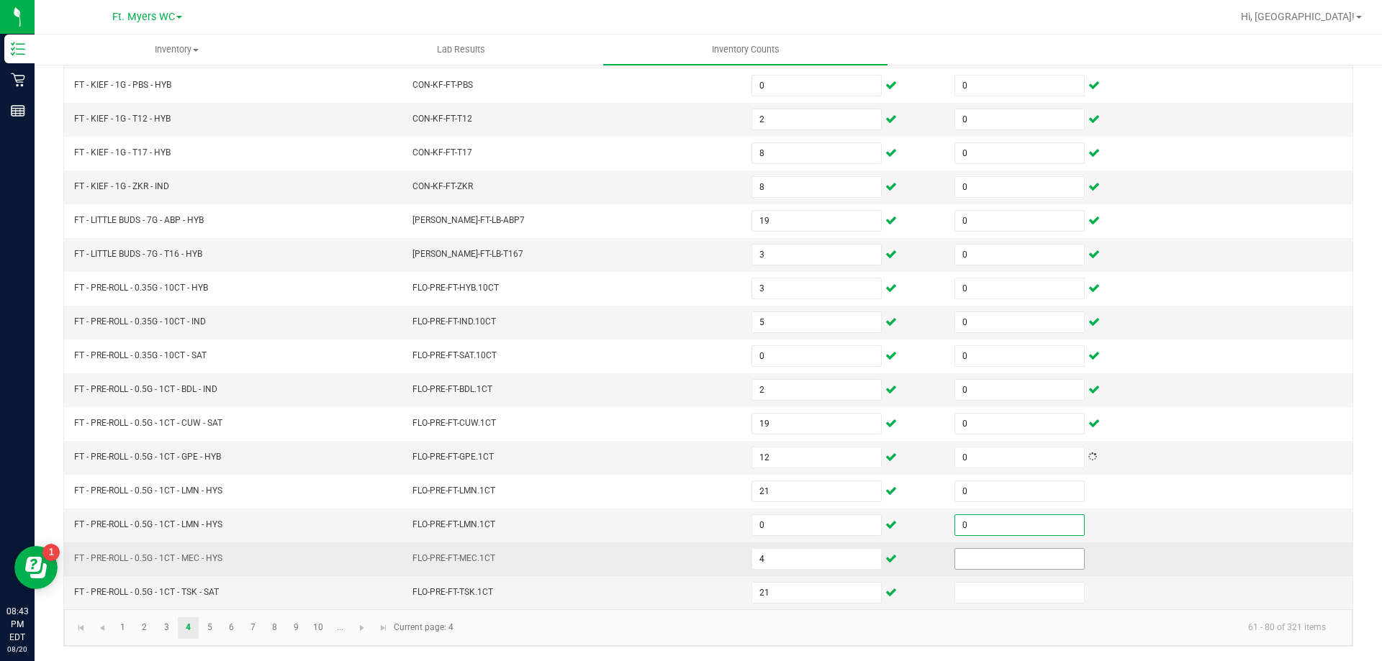
type input "0"
click at [972, 562] on input at bounding box center [1019, 559] width 129 height 20
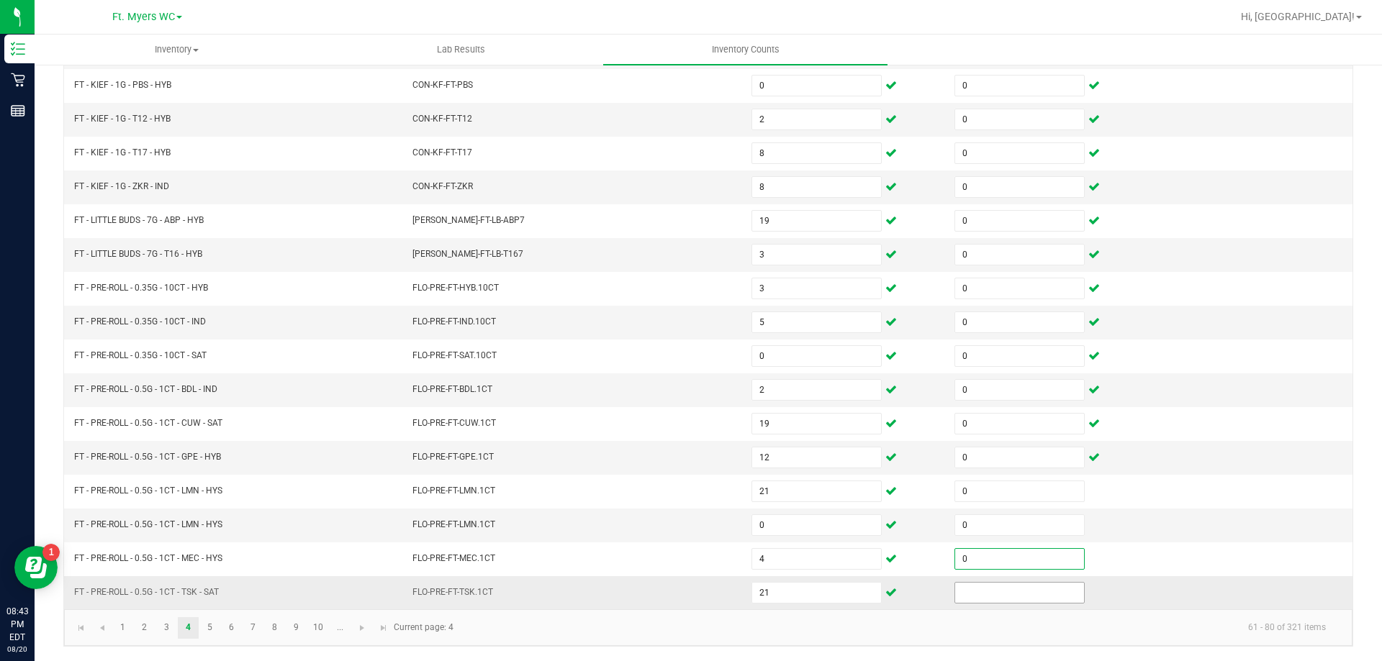
type input "0"
click at [973, 589] on input at bounding box center [1019, 593] width 129 height 20
type input "0"
click at [204, 632] on link "5" at bounding box center [209, 628] width 21 height 22
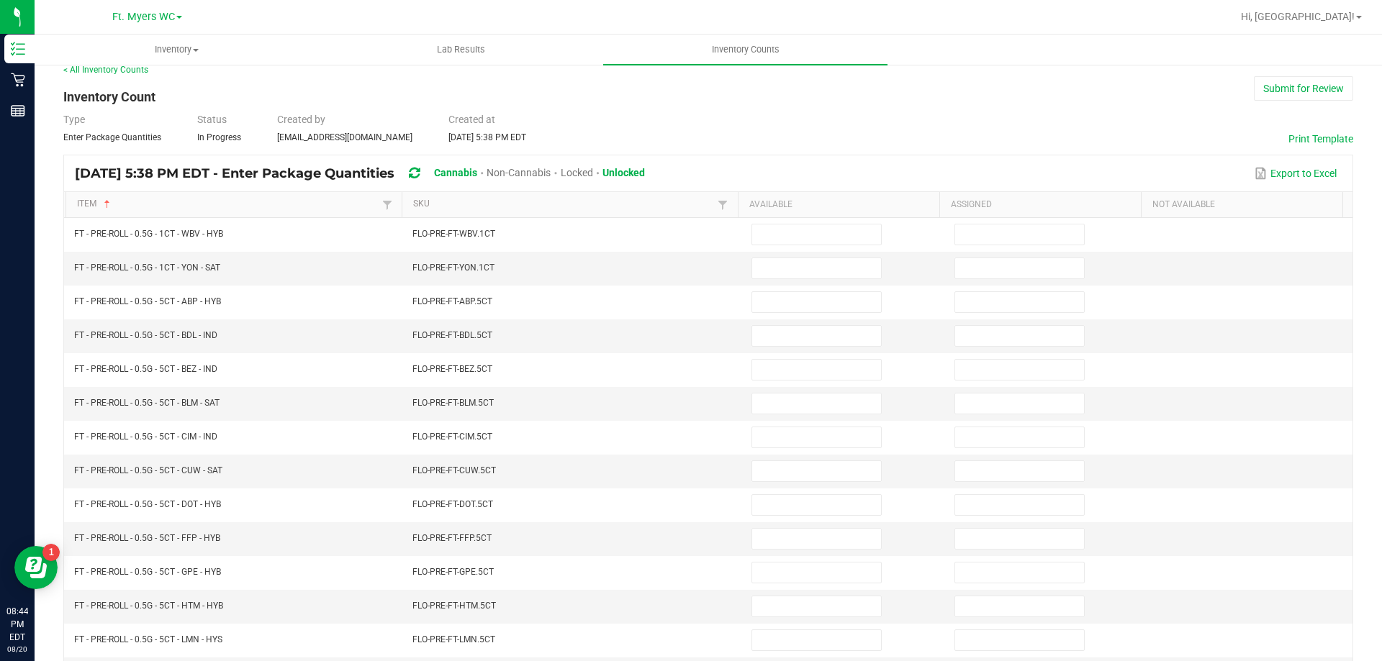
scroll to position [11, 0]
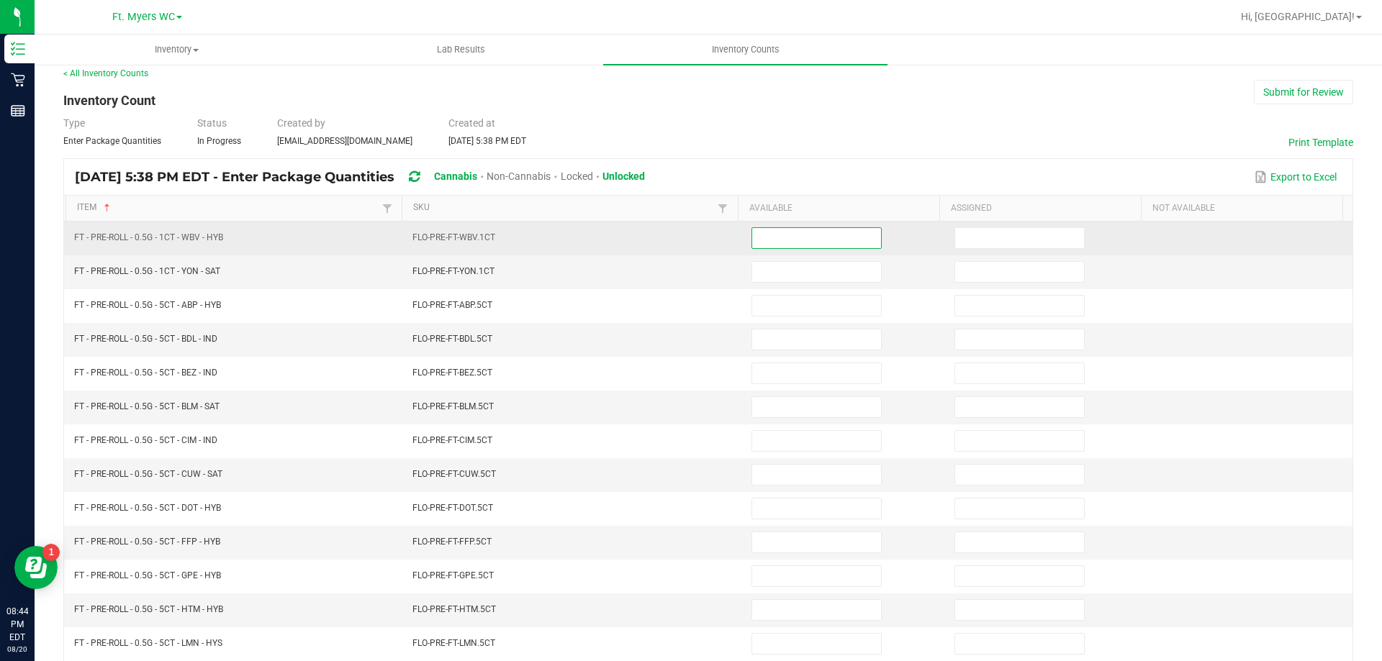
click at [755, 245] on input at bounding box center [816, 238] width 129 height 20
click at [782, 238] on input at bounding box center [816, 238] width 129 height 20
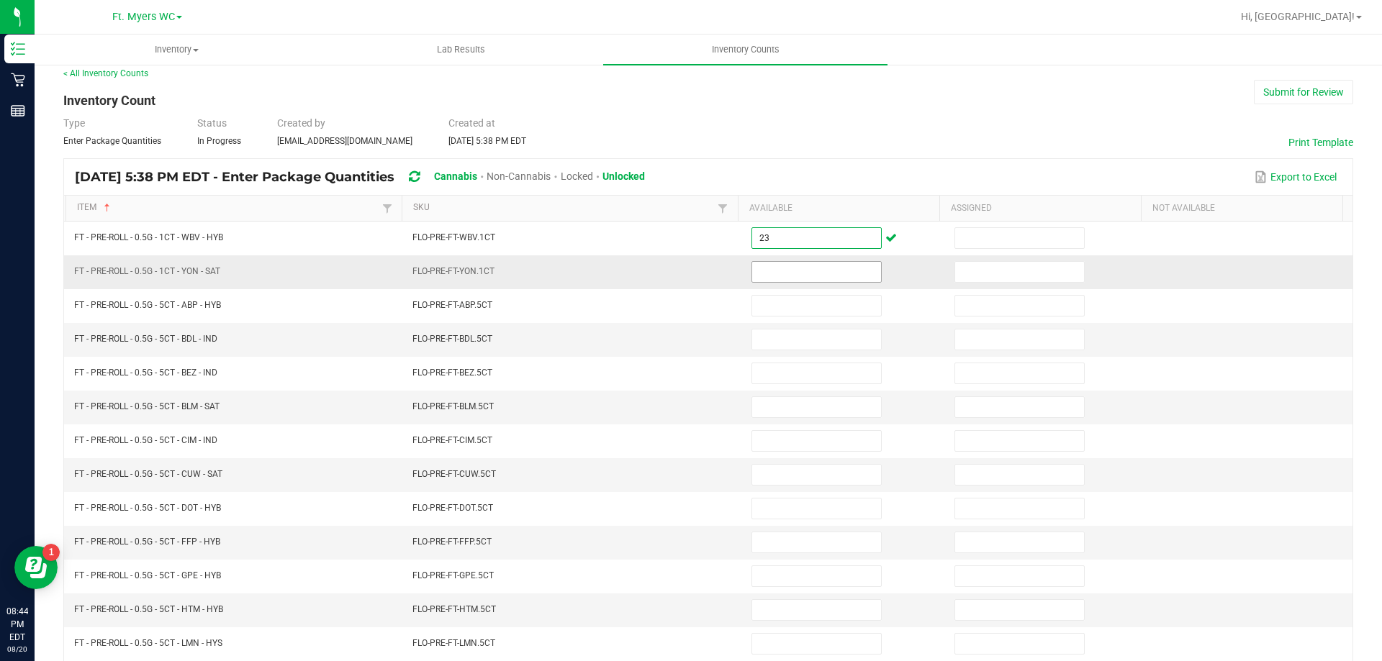
type input "23"
click at [771, 279] on input at bounding box center [816, 272] width 129 height 20
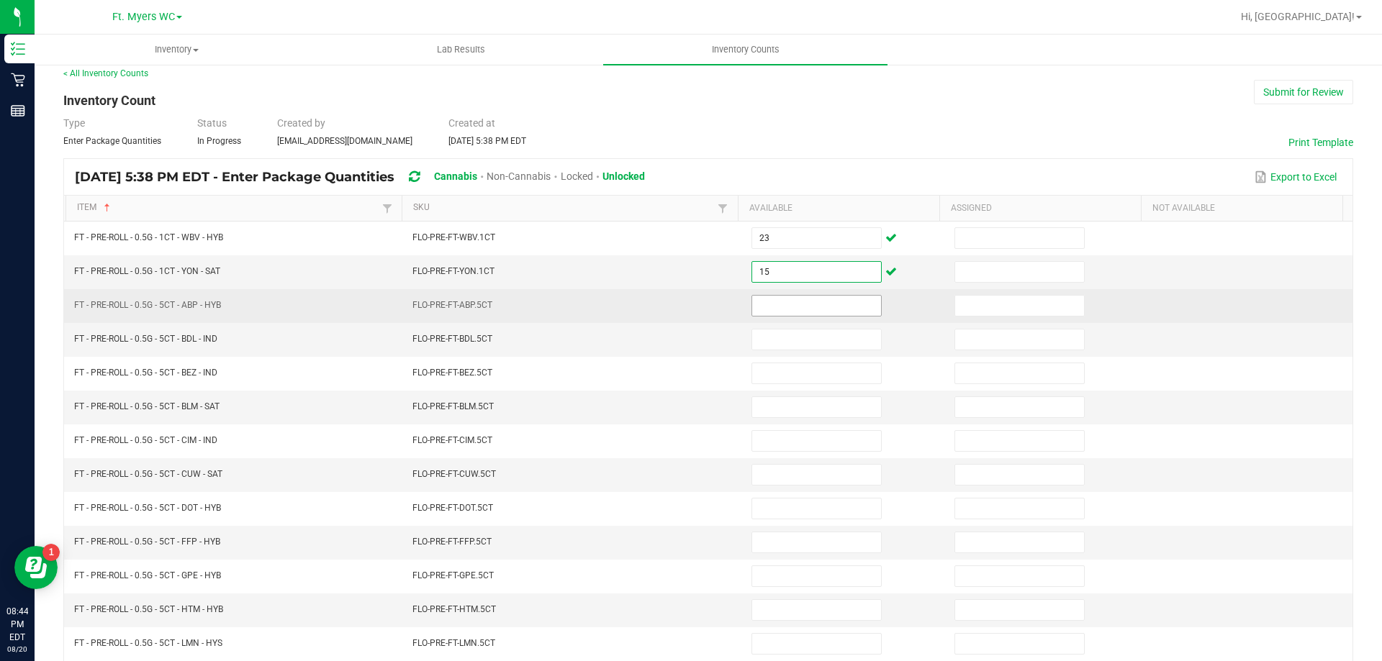
type input "15"
click at [755, 296] on input at bounding box center [816, 306] width 129 height 20
click at [766, 304] on input at bounding box center [816, 306] width 129 height 20
click at [754, 307] on input at bounding box center [816, 306] width 129 height 20
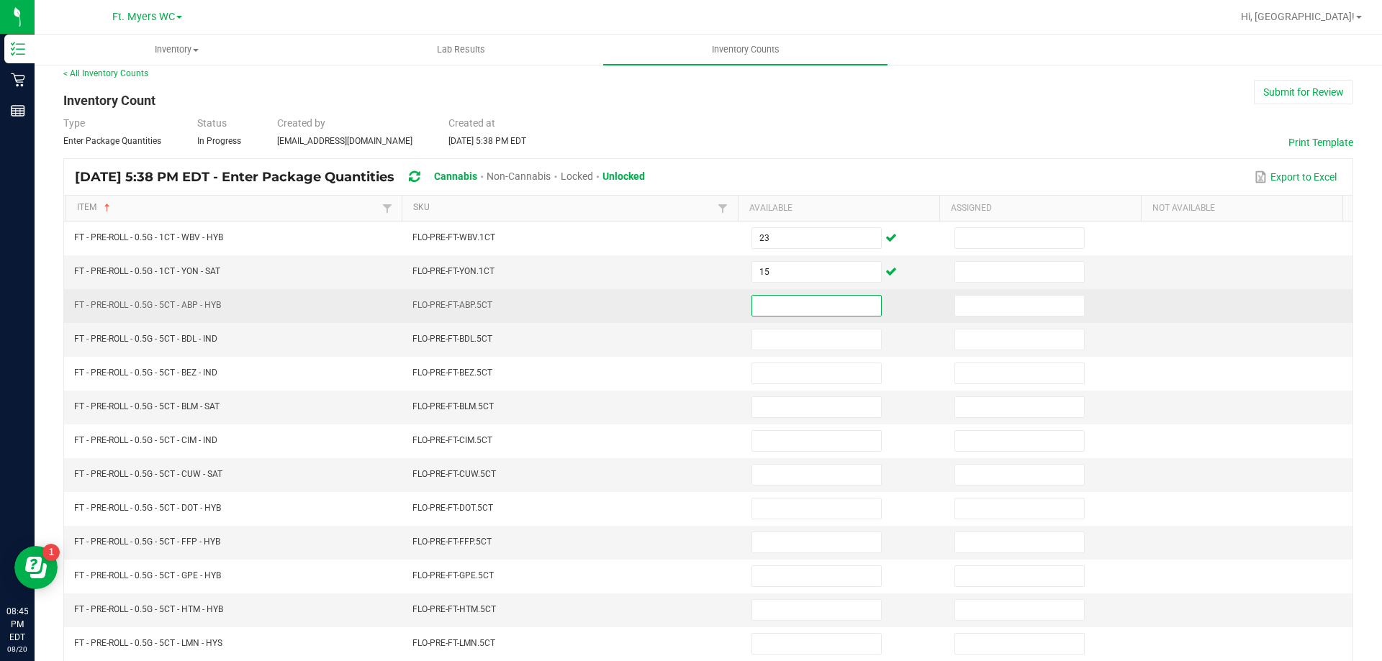
click at [754, 307] on input at bounding box center [816, 306] width 129 height 20
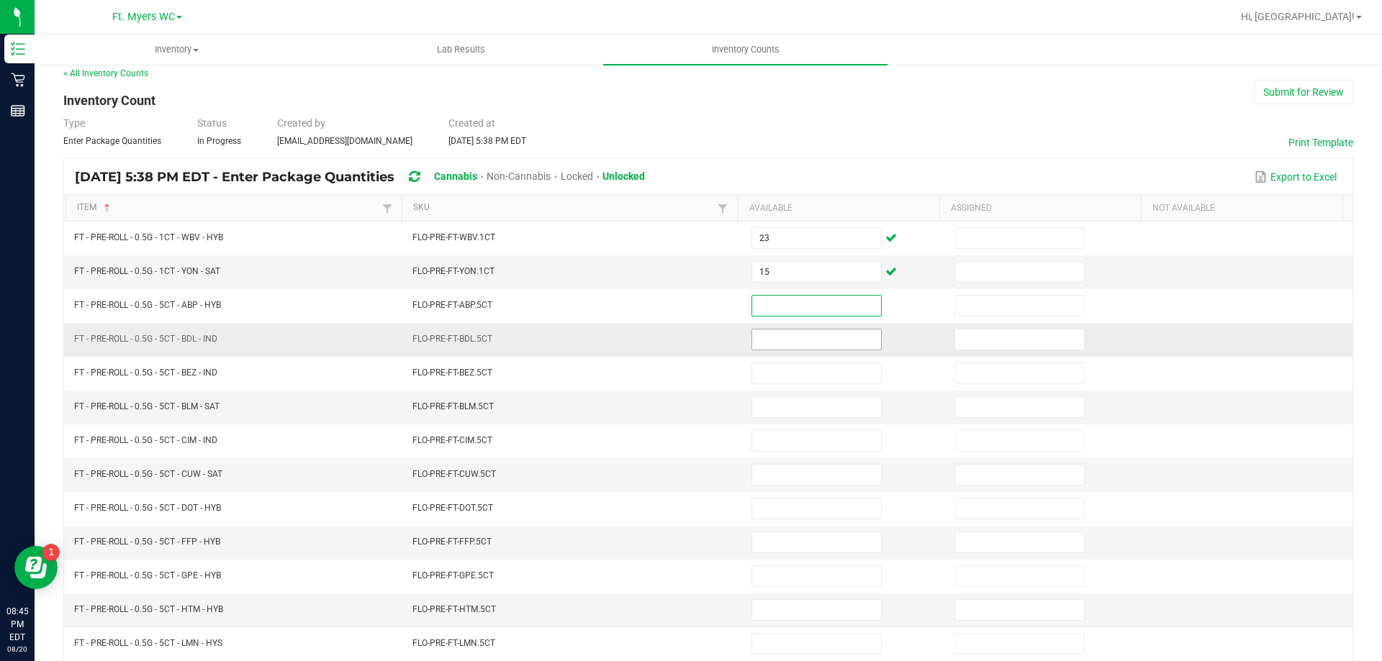
click at [774, 343] on input at bounding box center [816, 340] width 129 height 20
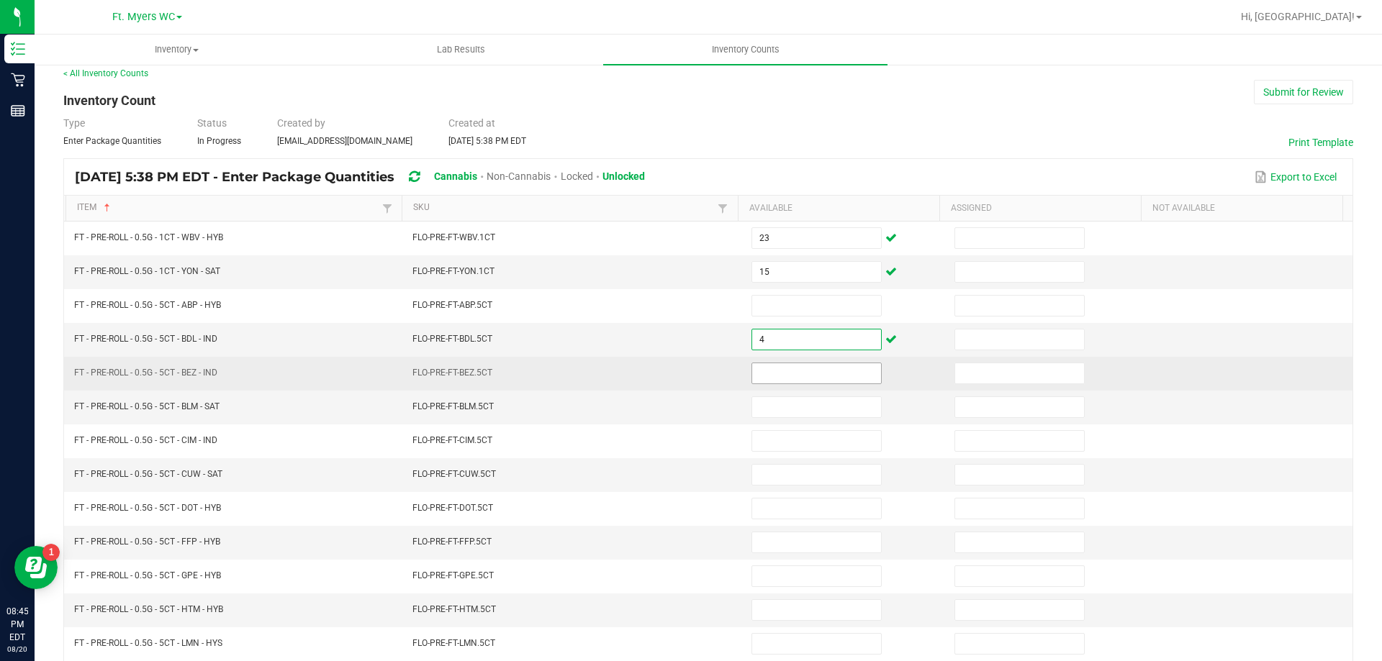
type input "4"
click at [782, 373] on input at bounding box center [816, 373] width 129 height 20
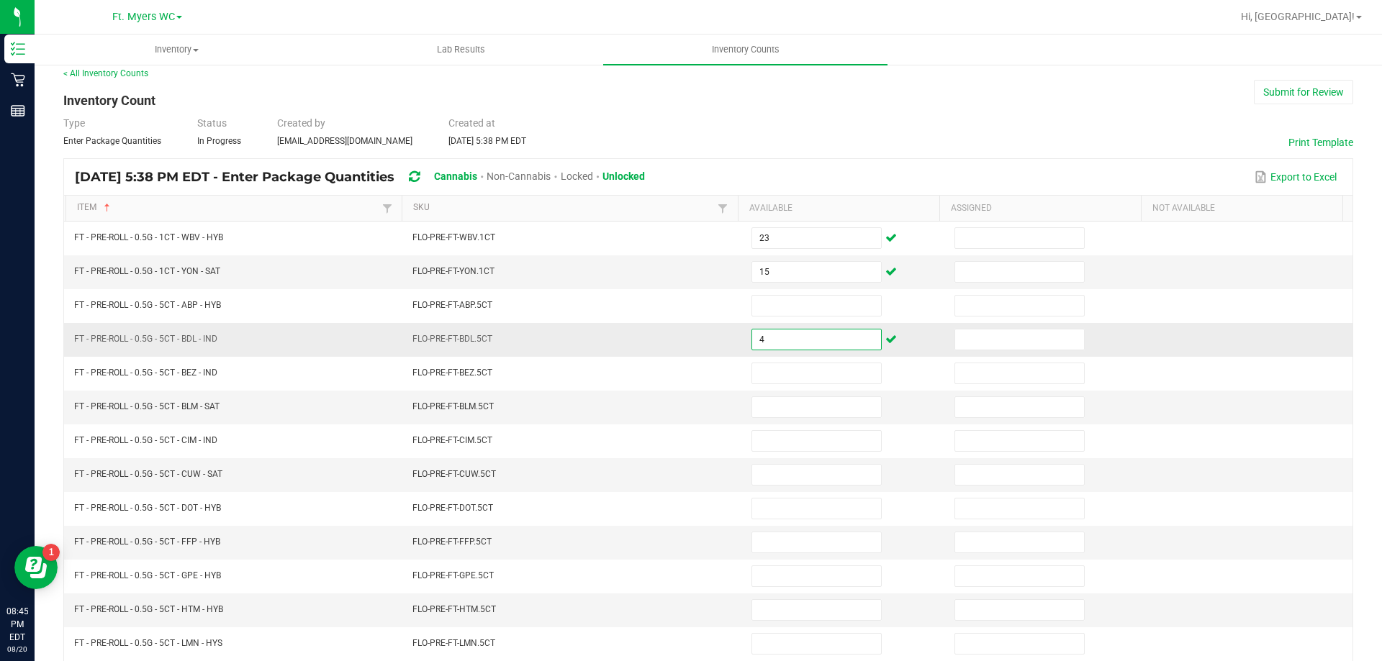
click at [834, 332] on input "4" at bounding box center [816, 340] width 129 height 20
click at [792, 342] on input at bounding box center [816, 340] width 129 height 20
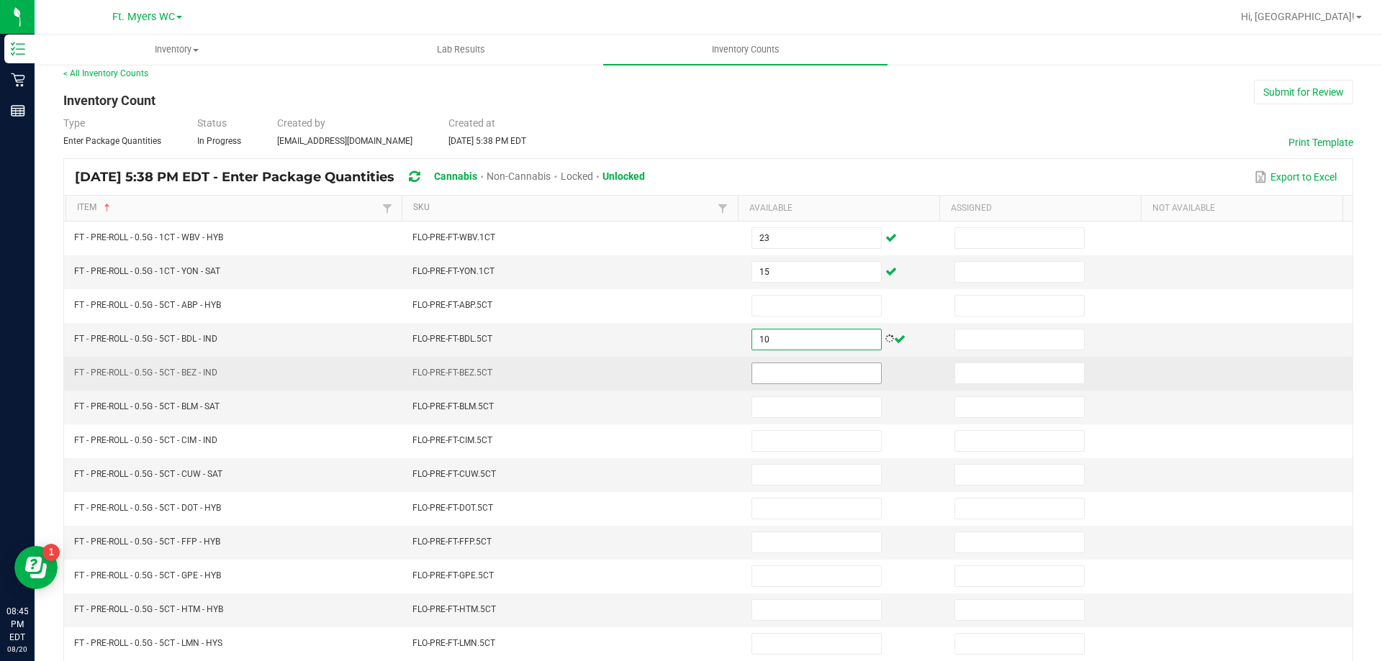
type input "10"
click at [784, 372] on input at bounding box center [816, 373] width 129 height 20
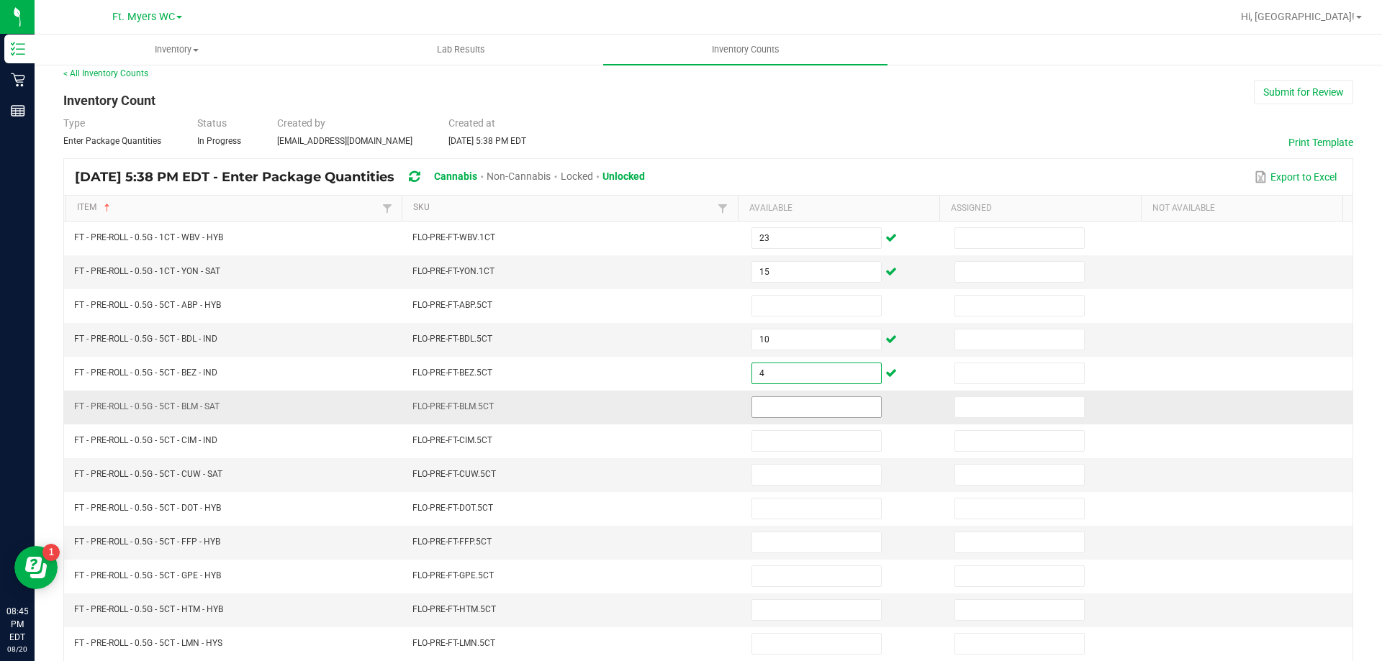
type input "4"
click at [772, 402] on input at bounding box center [816, 407] width 129 height 20
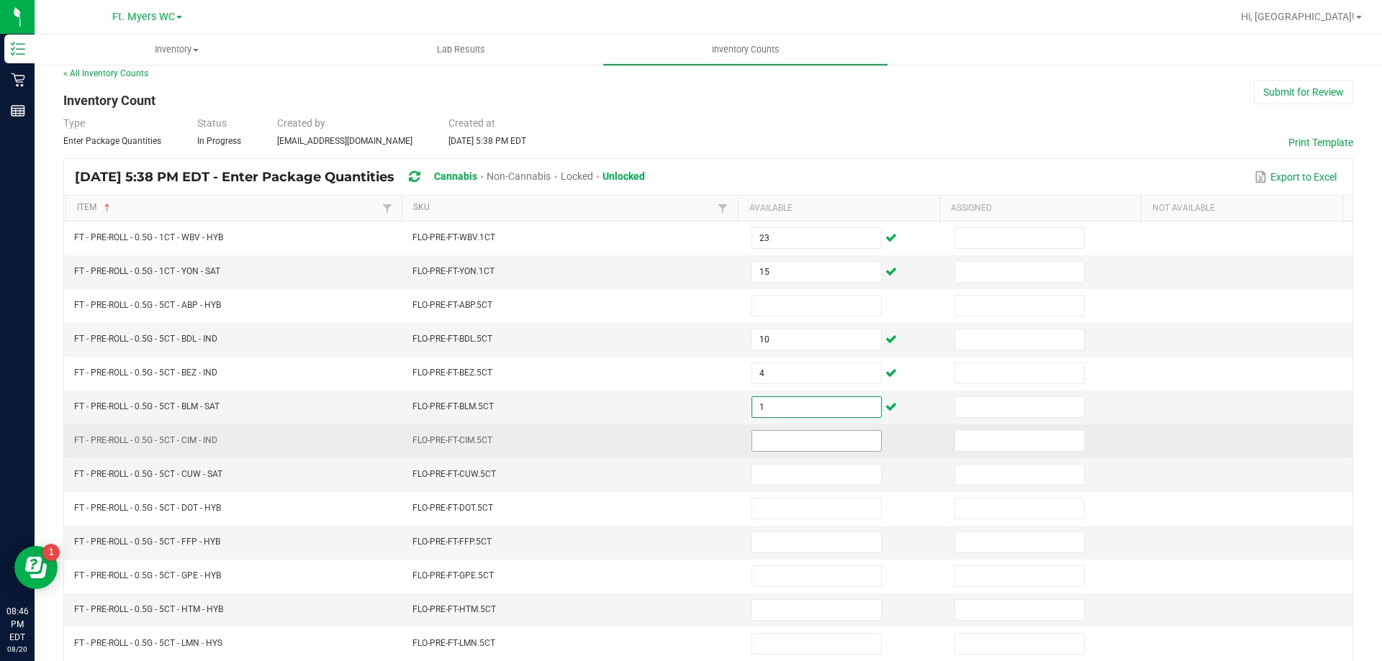
type input "1"
click at [762, 450] on input at bounding box center [816, 441] width 129 height 20
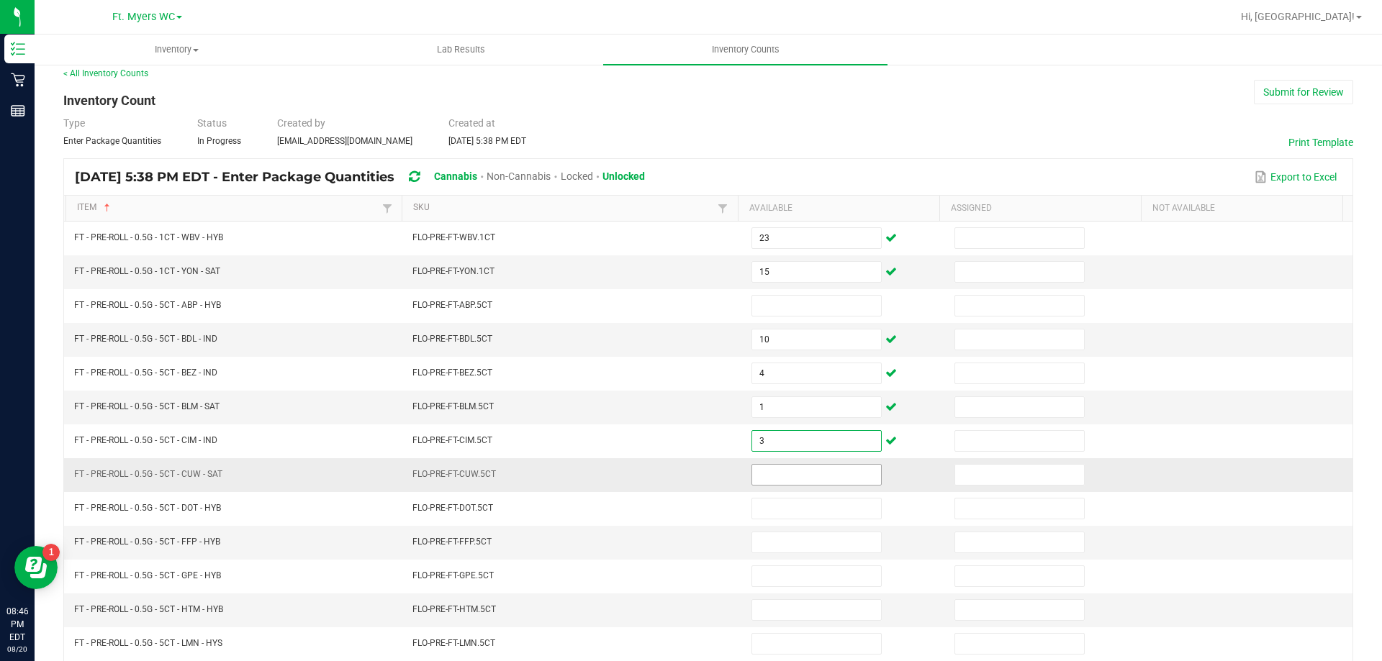
type input "3"
click at [823, 471] on input at bounding box center [816, 475] width 129 height 20
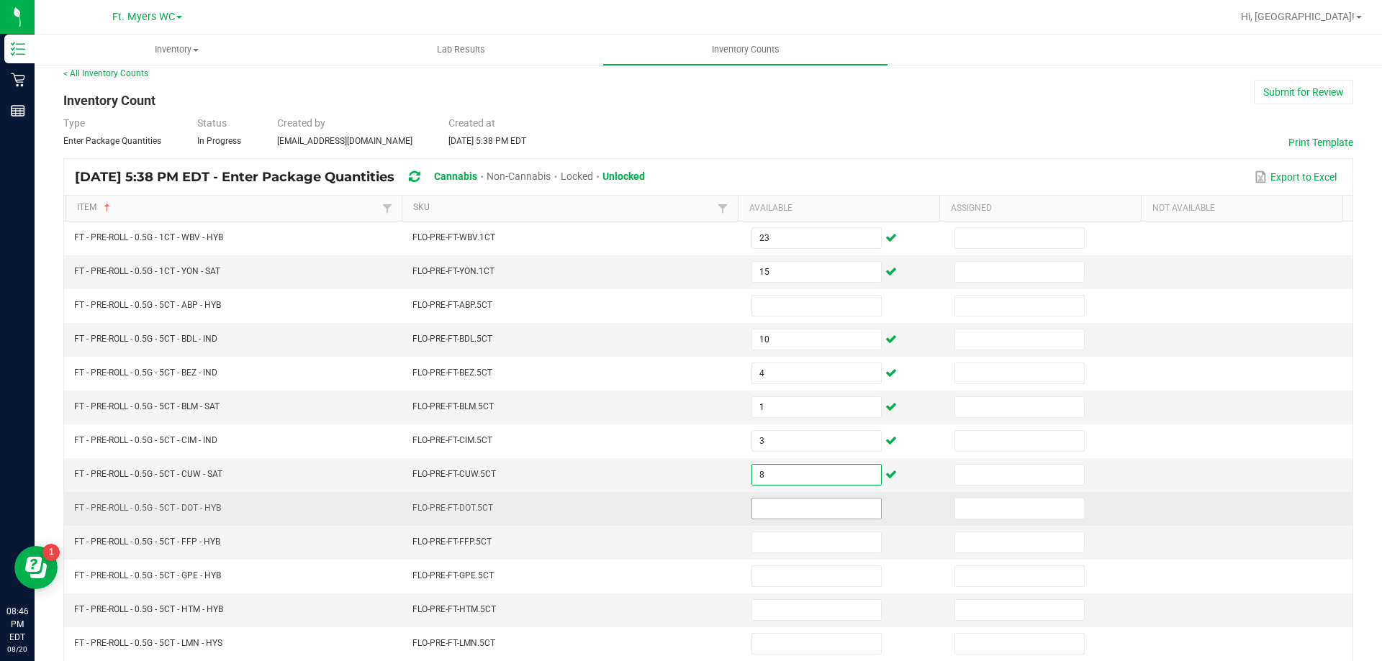
type input "8"
click at [764, 502] on input at bounding box center [816, 509] width 129 height 20
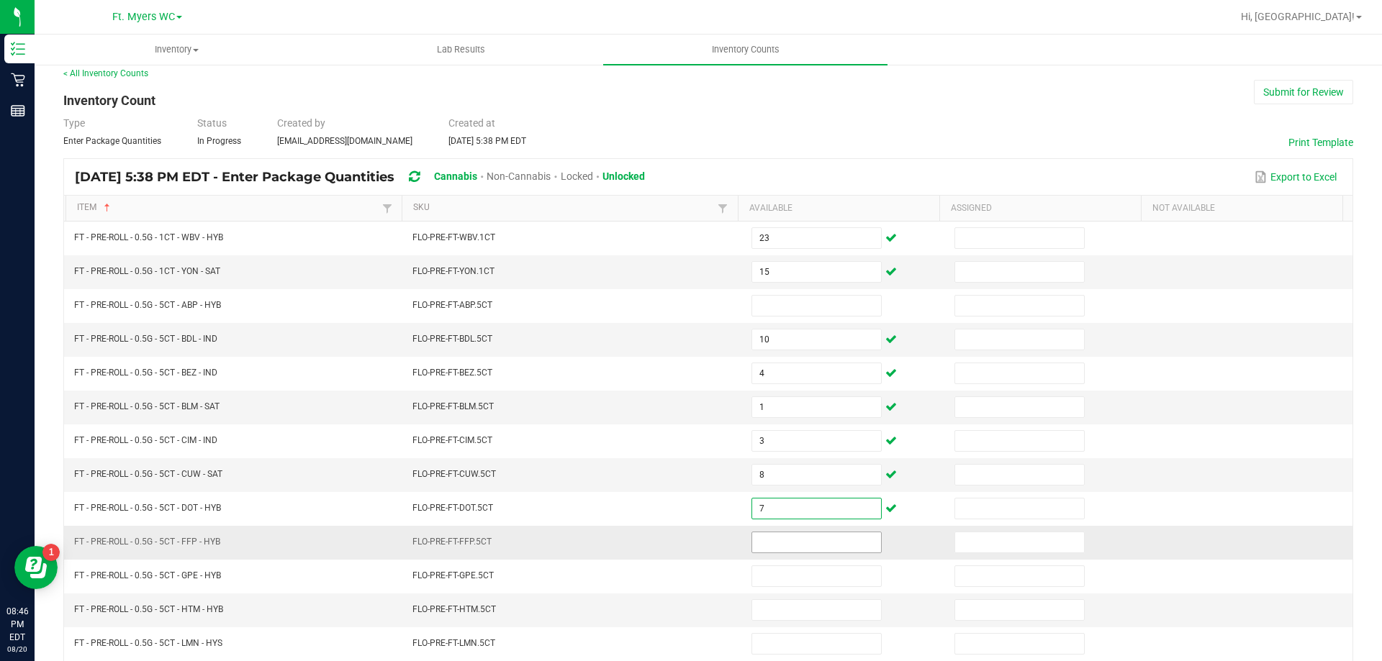
type input "7"
click at [782, 553] on span at bounding box center [816, 543] width 130 height 22
click at [807, 541] on input at bounding box center [816, 543] width 129 height 20
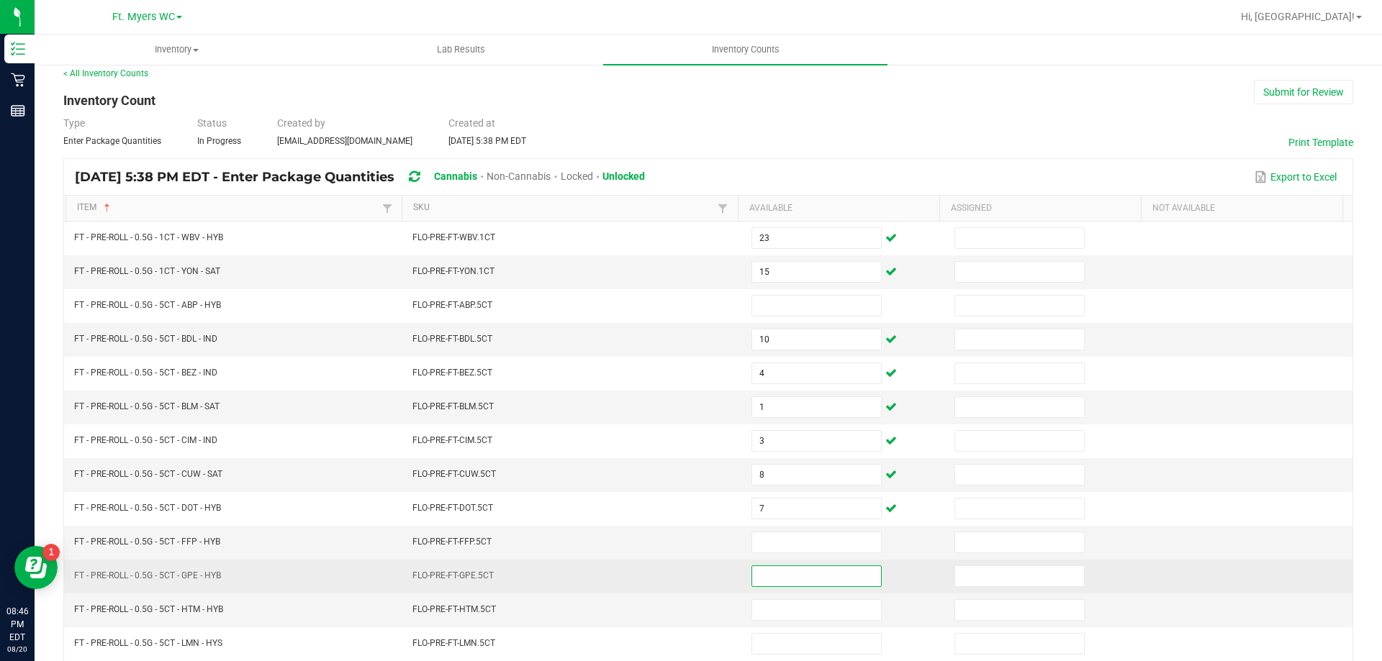
click at [775, 575] on input at bounding box center [816, 576] width 129 height 20
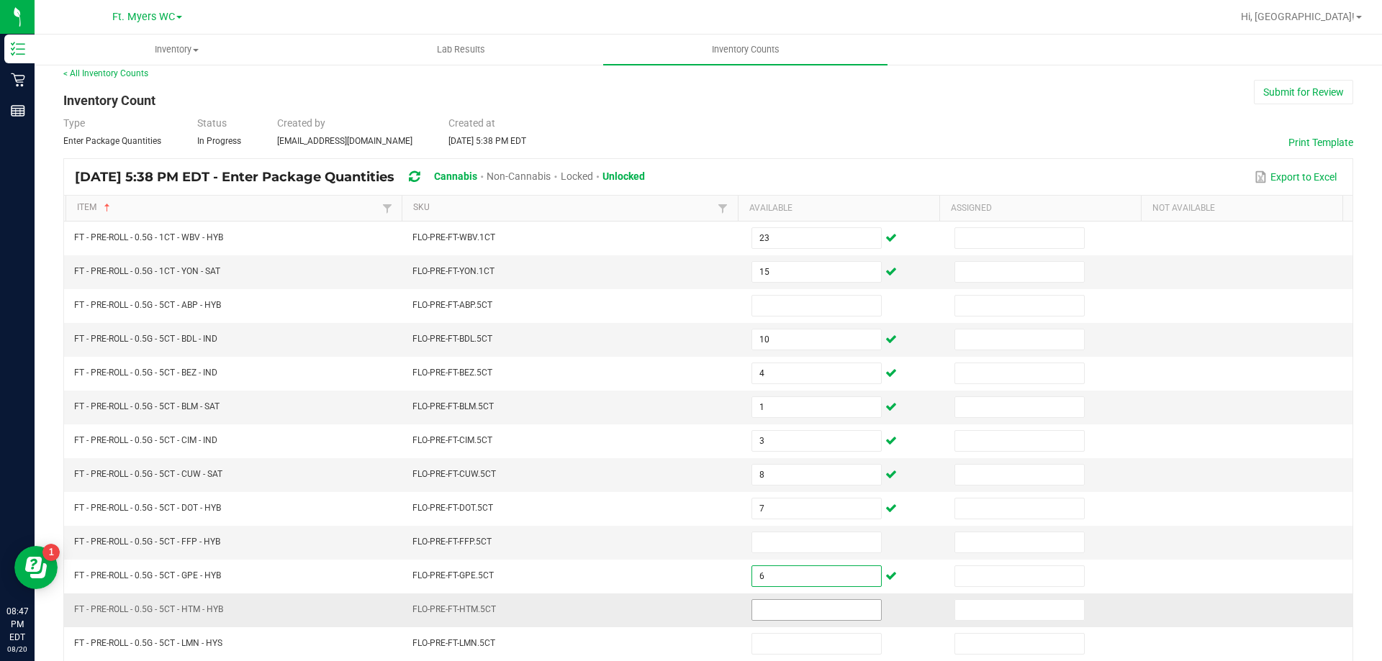
click at [798, 614] on input at bounding box center [816, 610] width 129 height 20
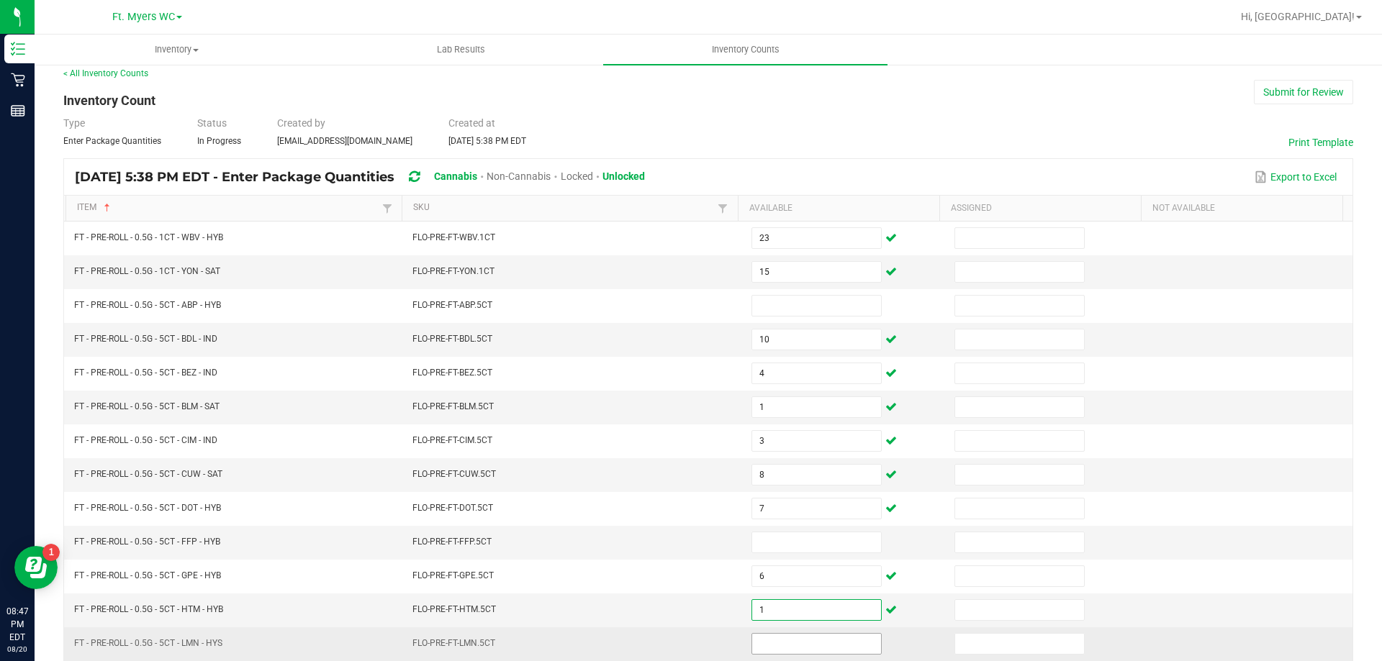
click at [761, 645] on input at bounding box center [816, 644] width 129 height 20
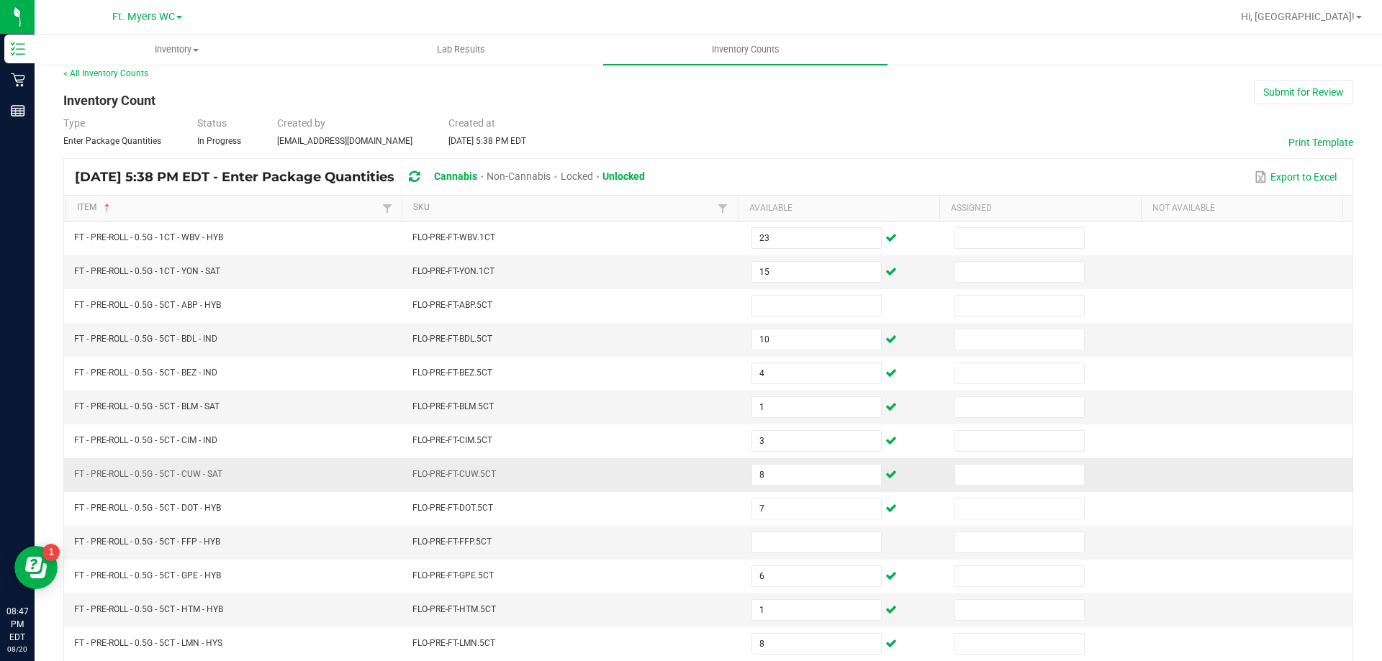
drag, startPoint x: 1323, startPoint y: 400, endPoint x: 1198, endPoint y: 460, distance: 138.1
click at [1324, 400] on td at bounding box center [1250, 408] width 203 height 34
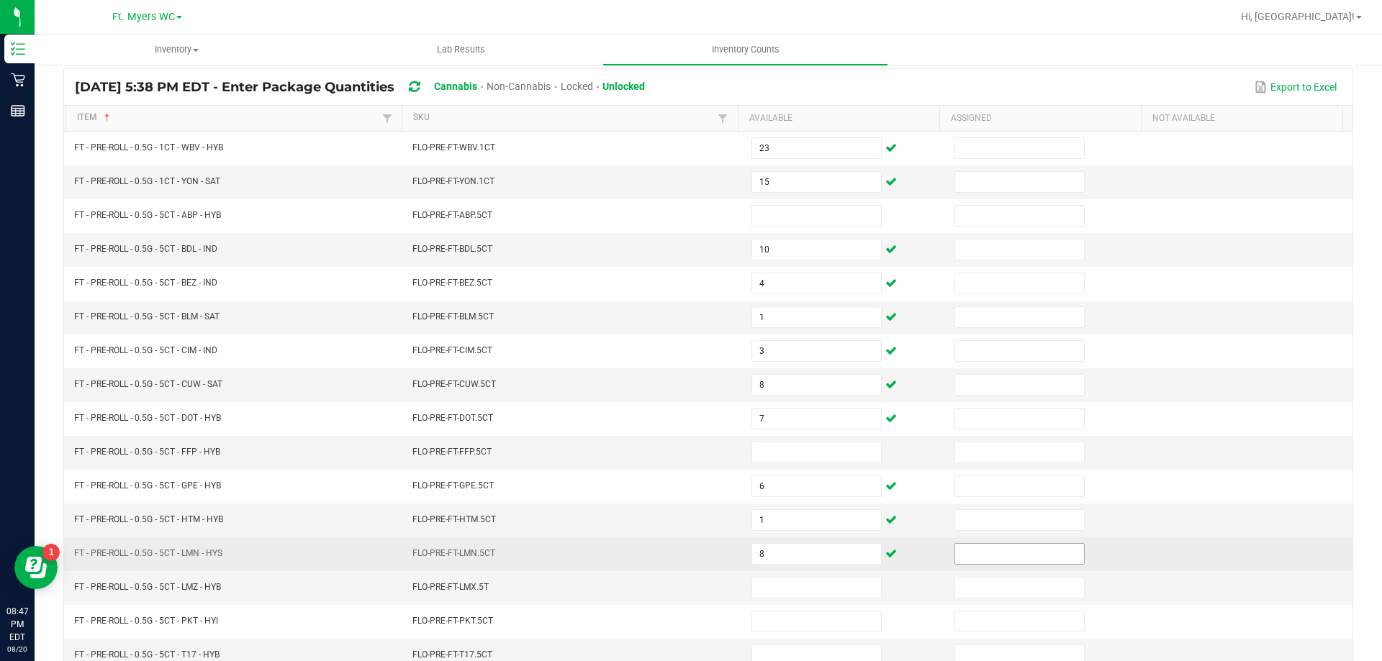
scroll to position [299, 0]
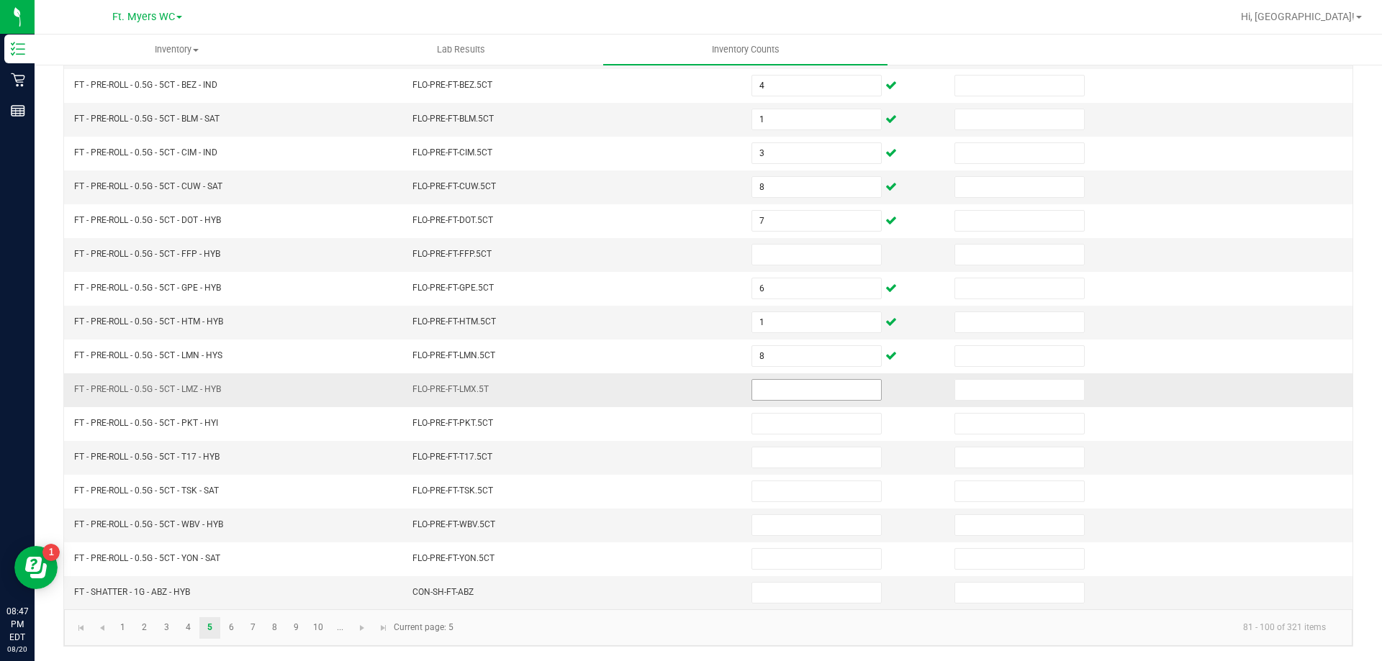
click at [825, 386] on input at bounding box center [816, 390] width 129 height 20
click at [828, 391] on input at bounding box center [816, 390] width 129 height 20
click at [827, 389] on input at bounding box center [816, 390] width 129 height 20
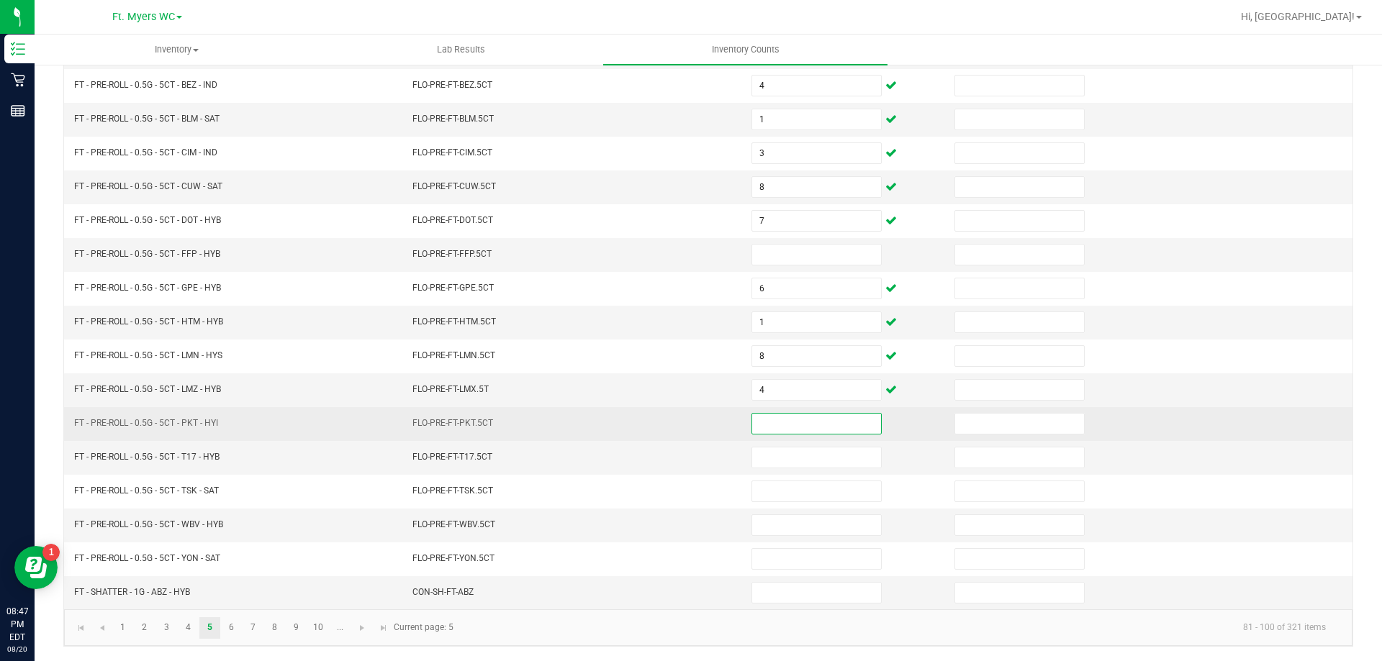
click at [817, 420] on input at bounding box center [816, 424] width 129 height 20
click at [816, 432] on input at bounding box center [816, 424] width 129 height 20
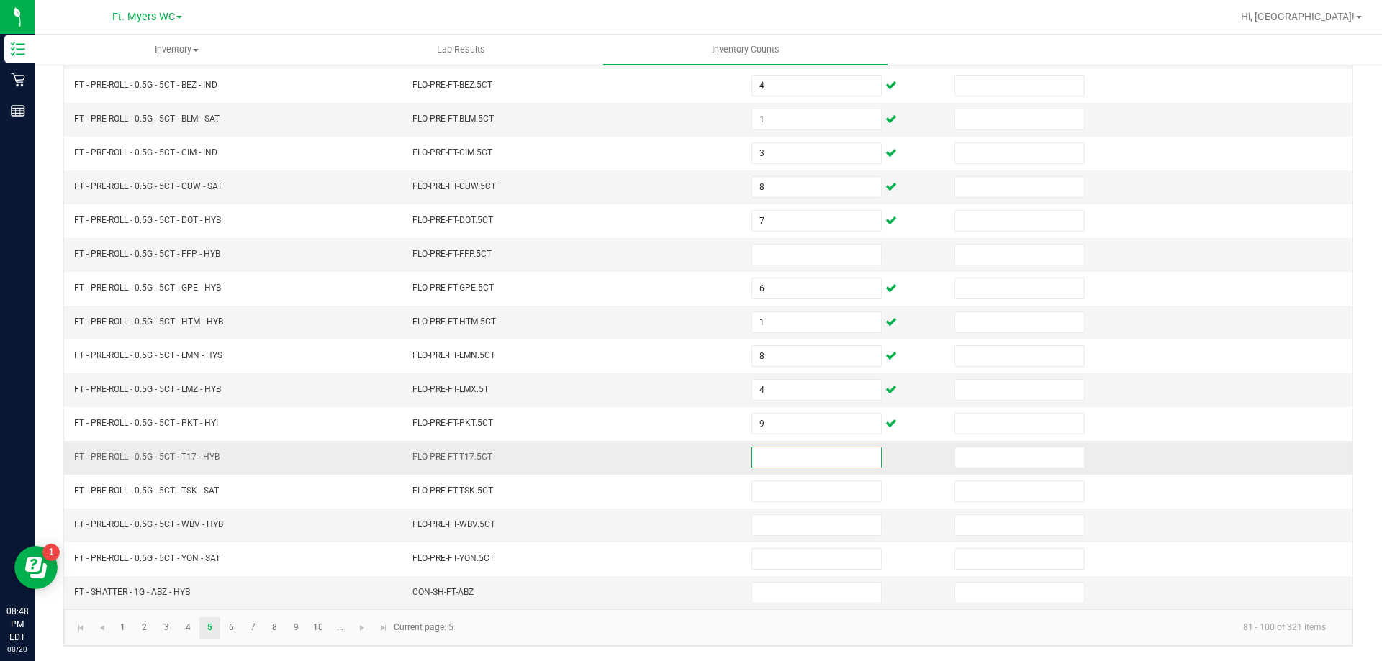
click at [784, 457] on input at bounding box center [816, 458] width 129 height 20
click at [775, 461] on input at bounding box center [816, 458] width 129 height 20
click at [779, 460] on input at bounding box center [816, 458] width 129 height 20
click at [784, 443] on td at bounding box center [844, 458] width 203 height 34
click at [779, 453] on input at bounding box center [816, 458] width 129 height 20
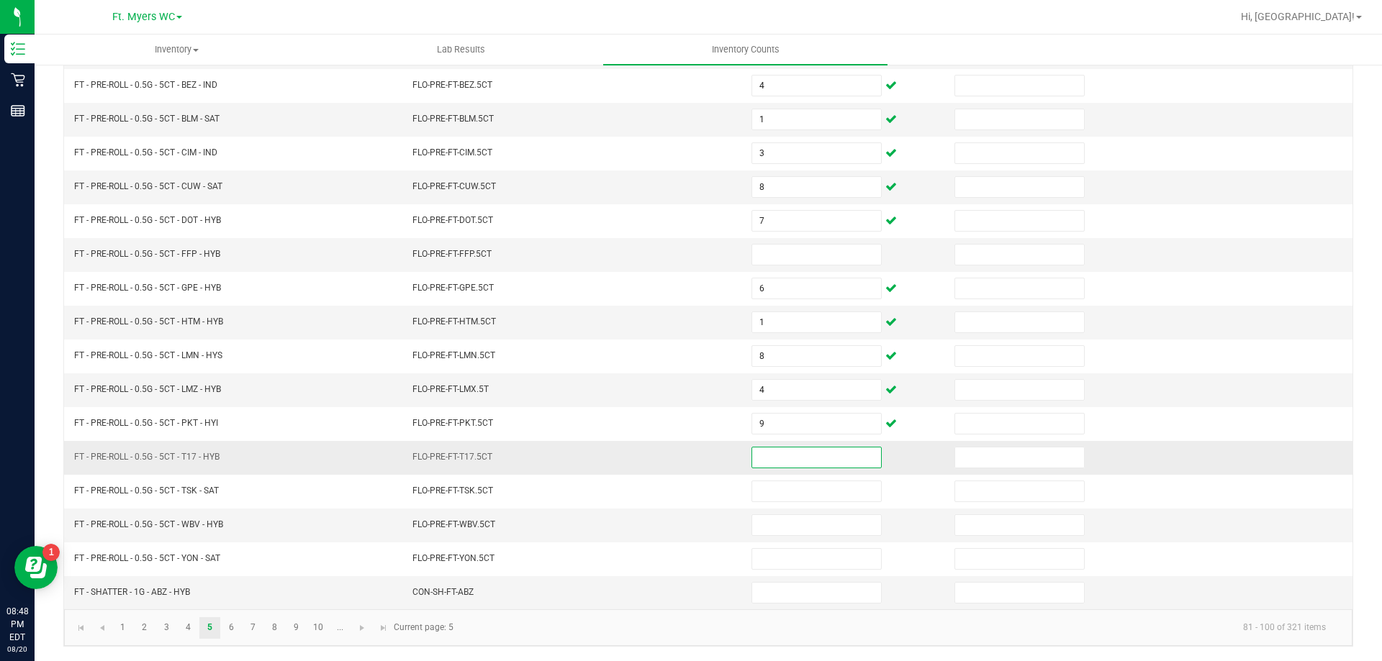
click at [787, 456] on input at bounding box center [816, 458] width 129 height 20
click at [754, 462] on input at bounding box center [816, 458] width 129 height 20
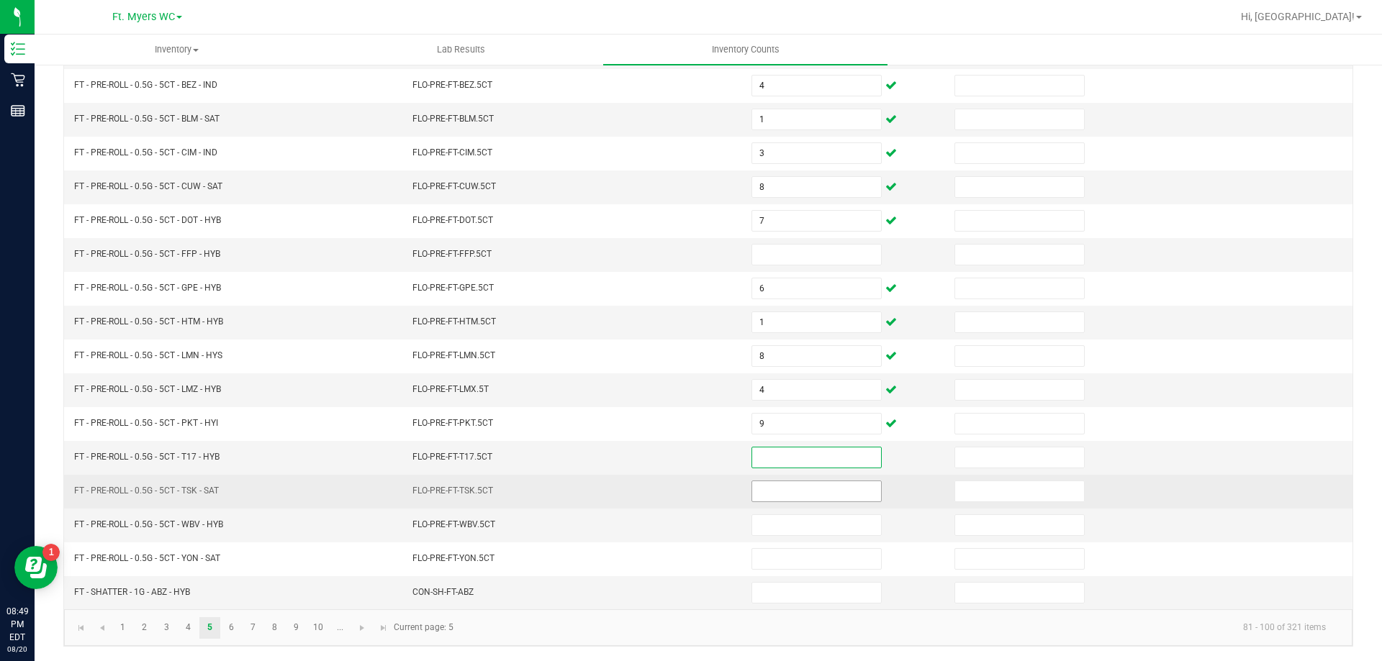
click at [761, 489] on input at bounding box center [816, 491] width 129 height 20
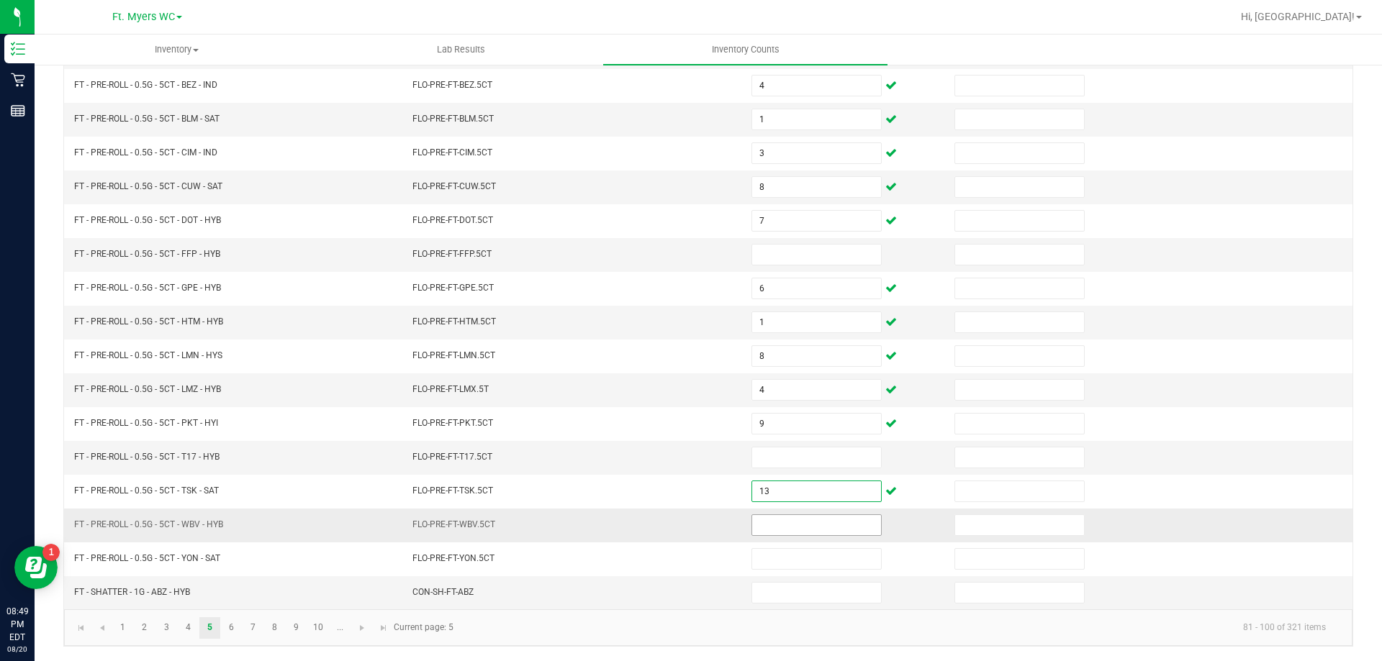
click at [781, 522] on input at bounding box center [816, 525] width 129 height 20
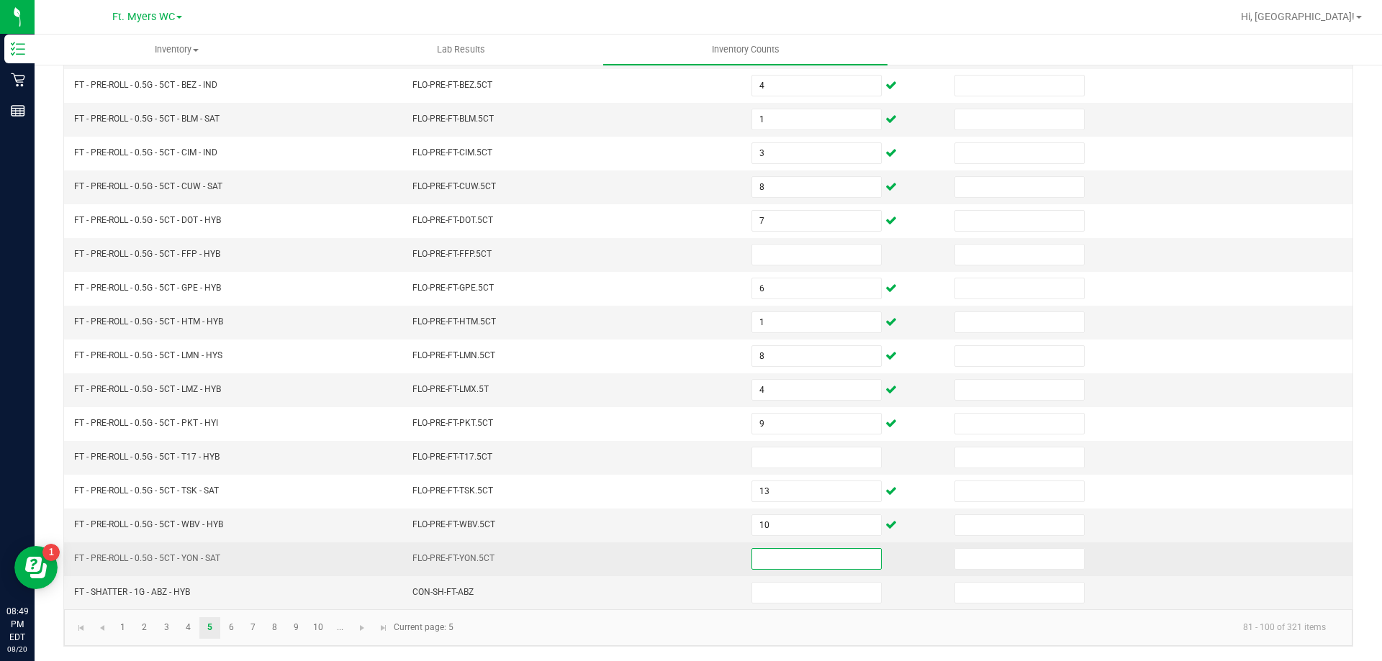
click at [787, 551] on input at bounding box center [816, 559] width 129 height 20
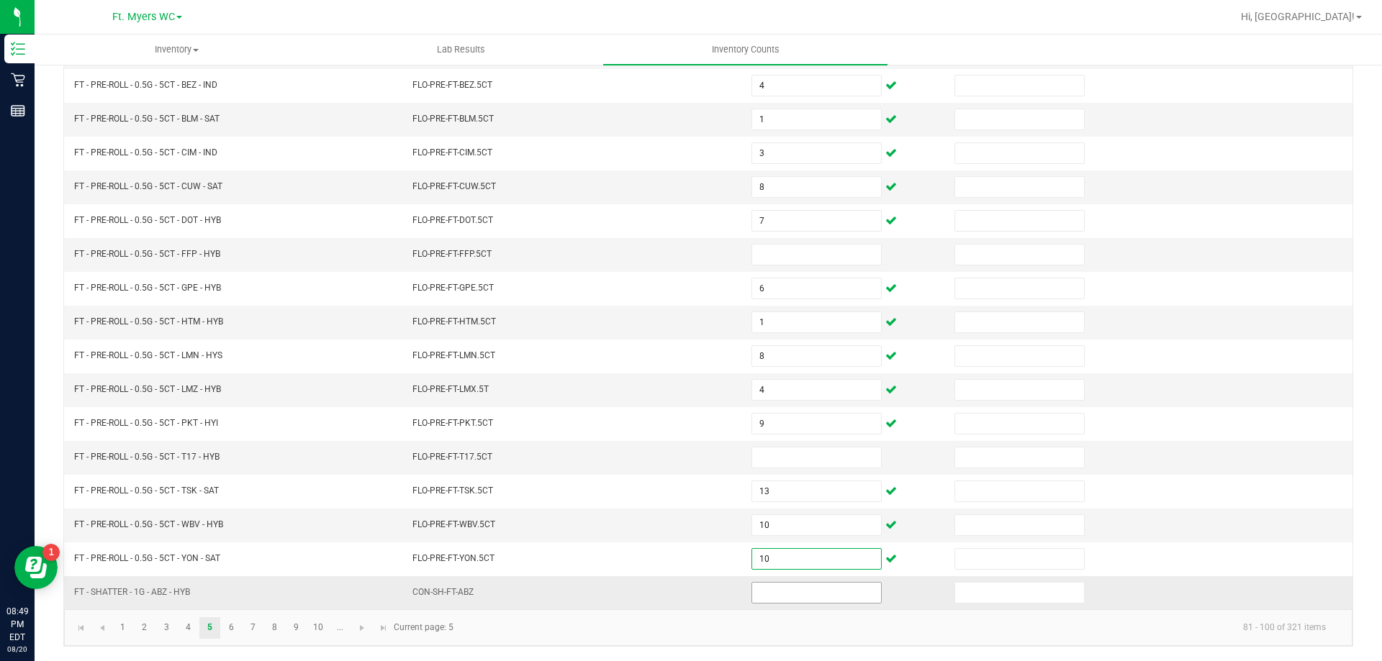
click at [758, 598] on input at bounding box center [816, 593] width 129 height 20
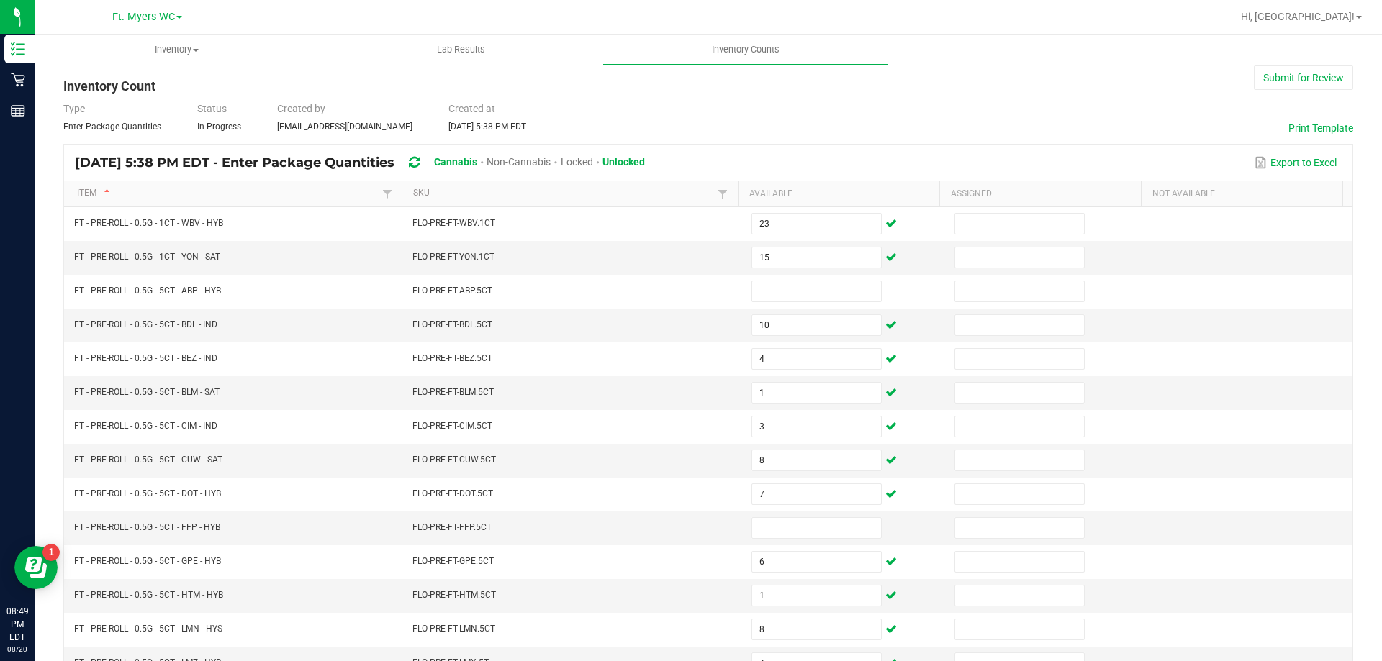
scroll to position [0, 0]
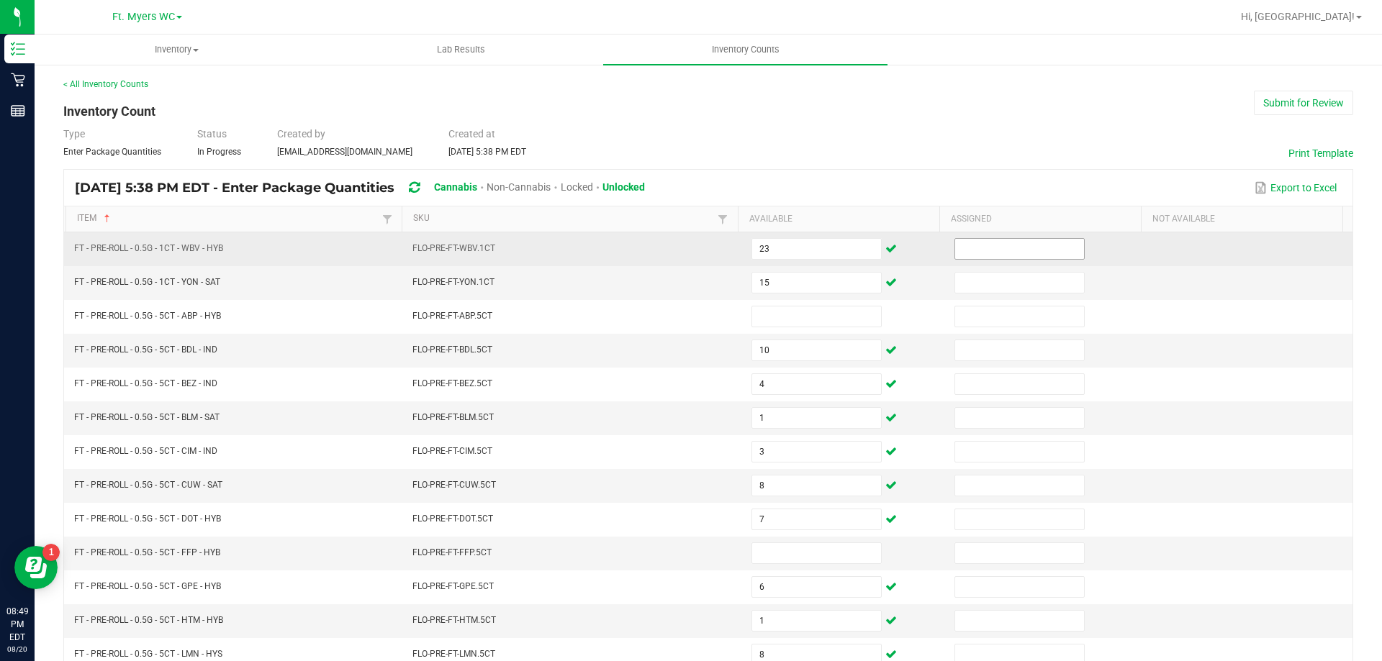
click at [993, 248] on input at bounding box center [1019, 249] width 129 height 20
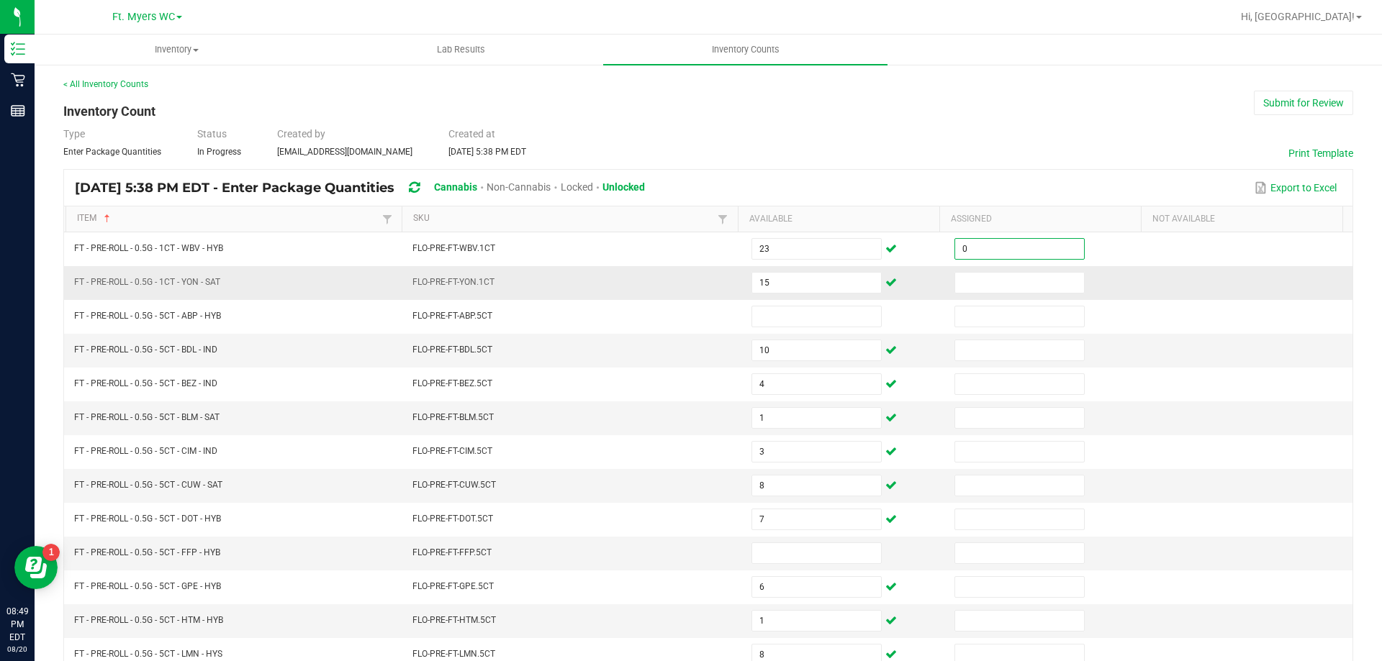
click at [996, 268] on td at bounding box center [1047, 283] width 203 height 34
click at [1000, 284] on input at bounding box center [1019, 283] width 129 height 20
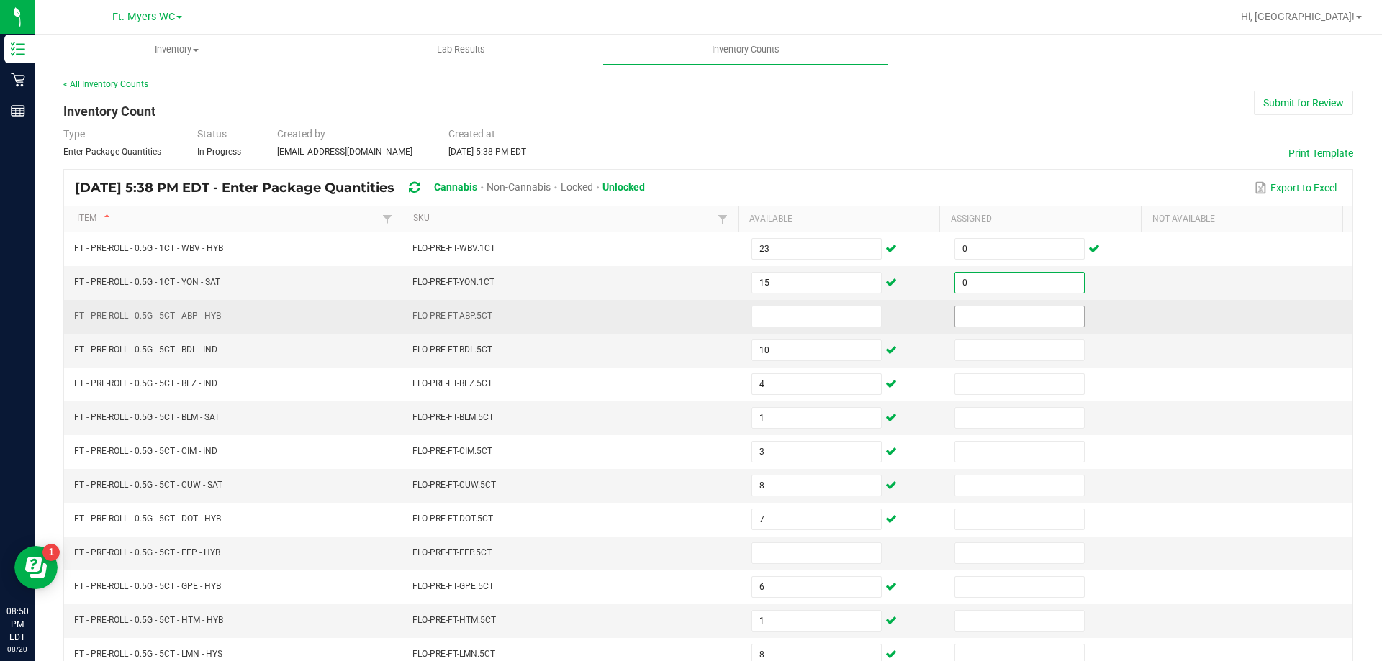
click at [997, 312] on input at bounding box center [1019, 317] width 129 height 20
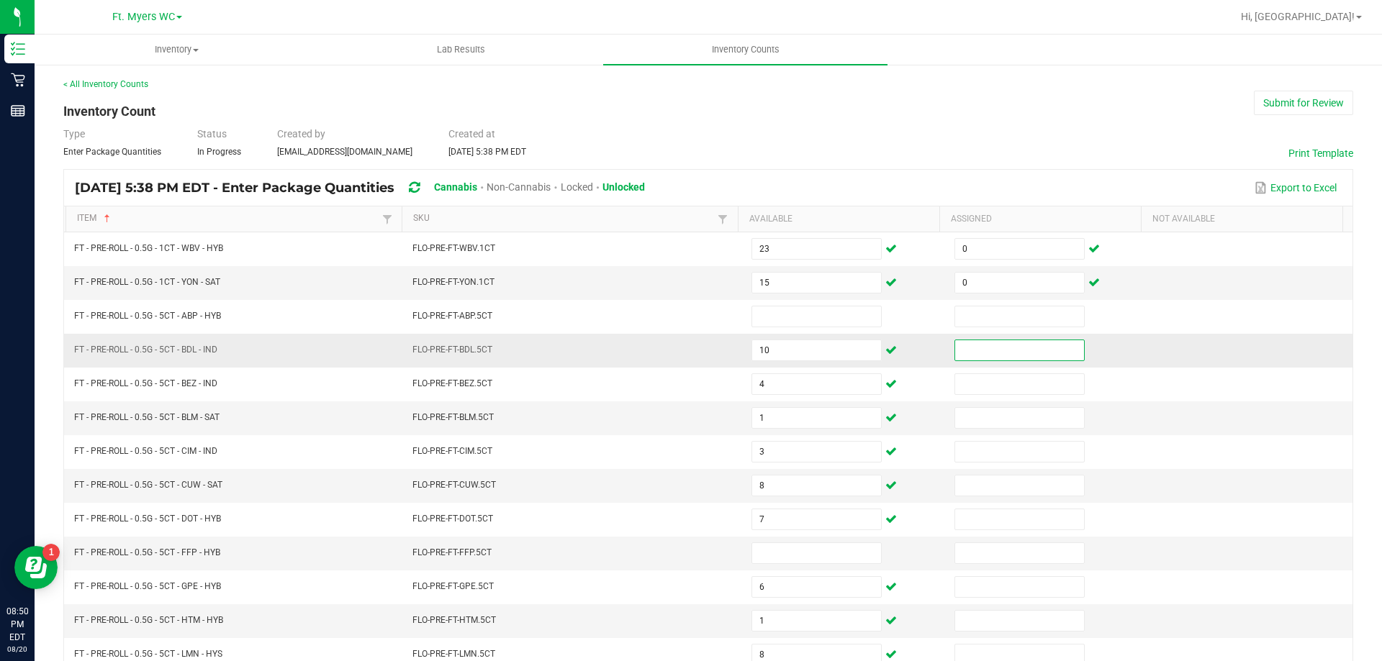
click at [992, 343] on input at bounding box center [1019, 350] width 129 height 20
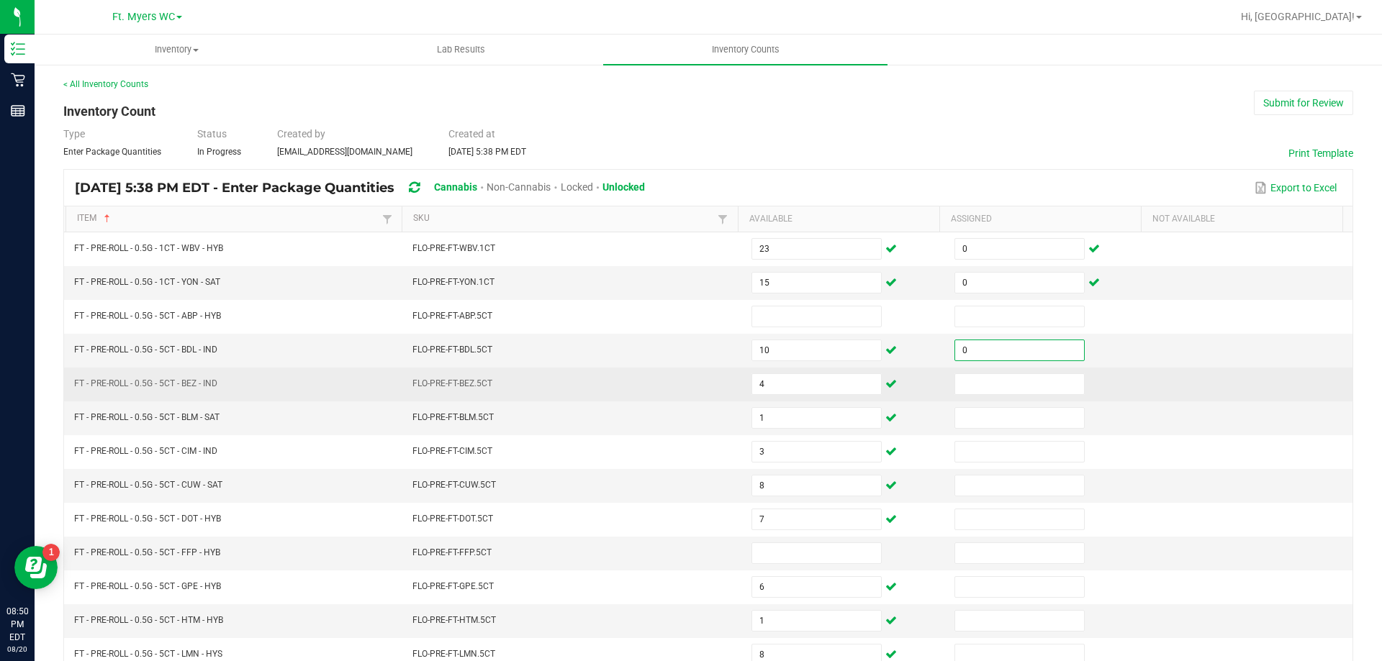
click at [998, 371] on td at bounding box center [1047, 385] width 203 height 34
click at [989, 391] on input at bounding box center [1019, 384] width 129 height 20
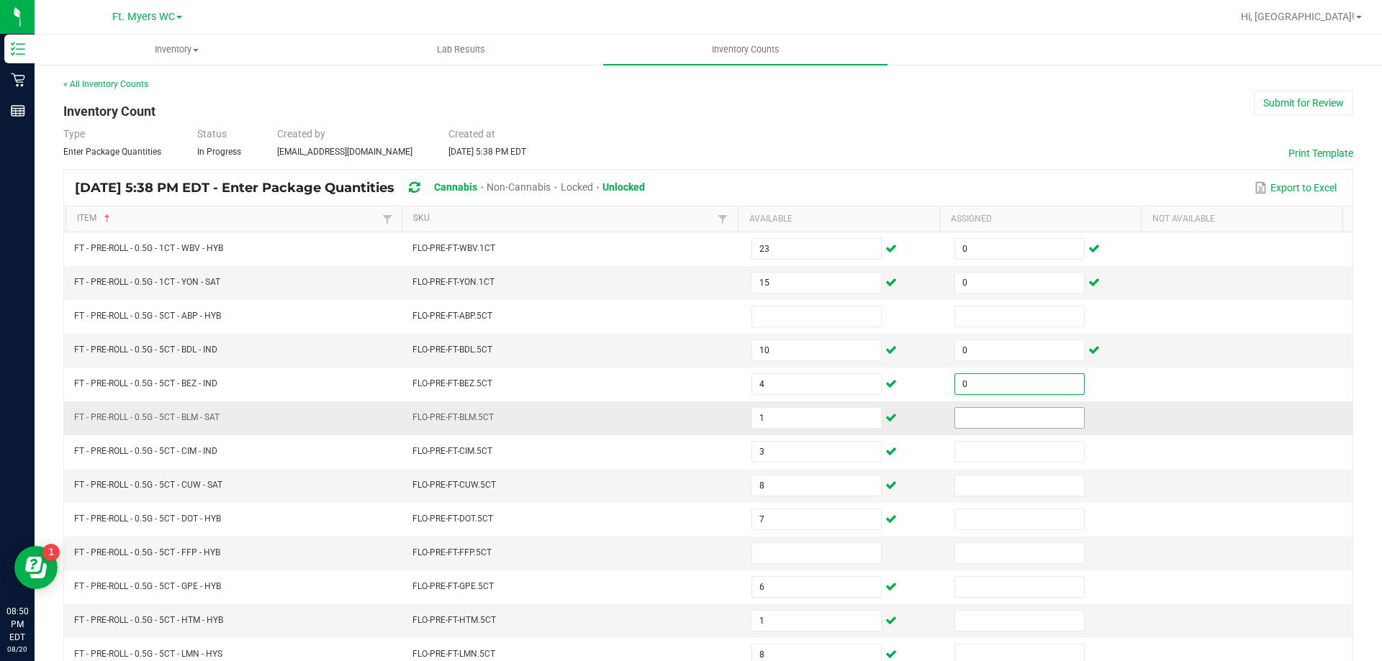
click at [982, 418] on input at bounding box center [1019, 418] width 129 height 20
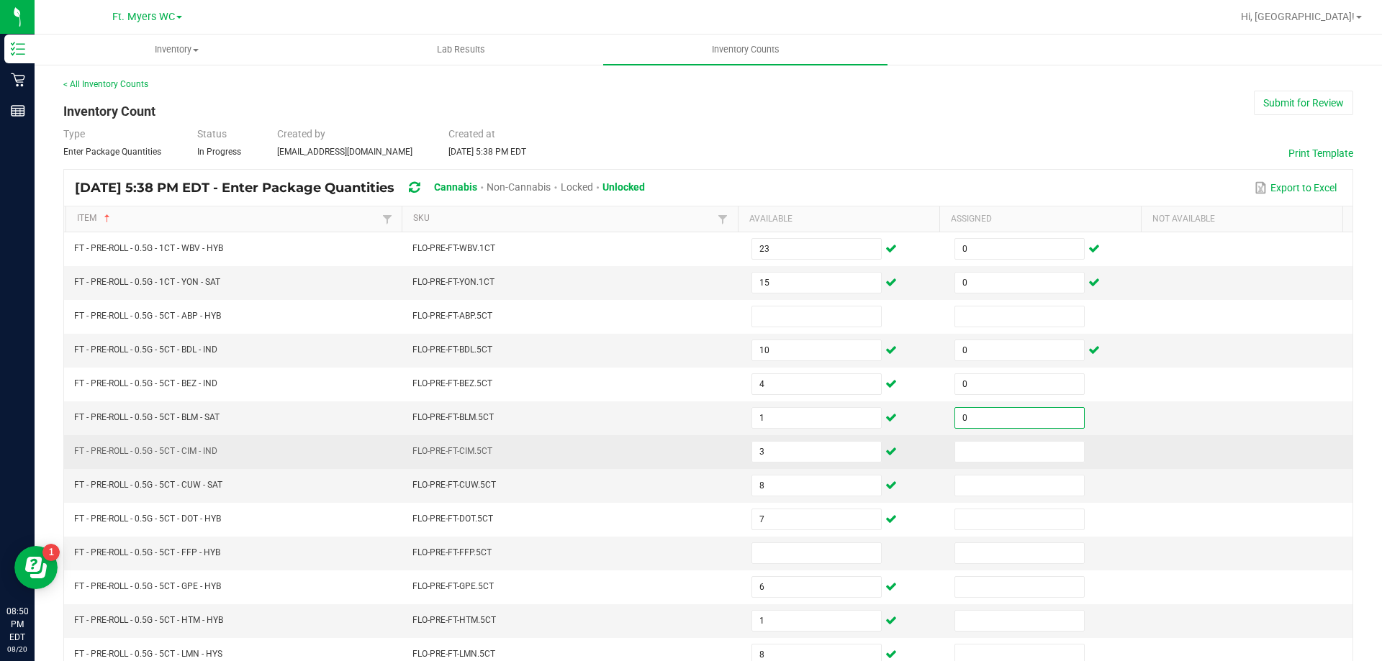
click at [972, 465] on td at bounding box center [1047, 452] width 203 height 34
click at [981, 457] on input at bounding box center [1019, 452] width 129 height 20
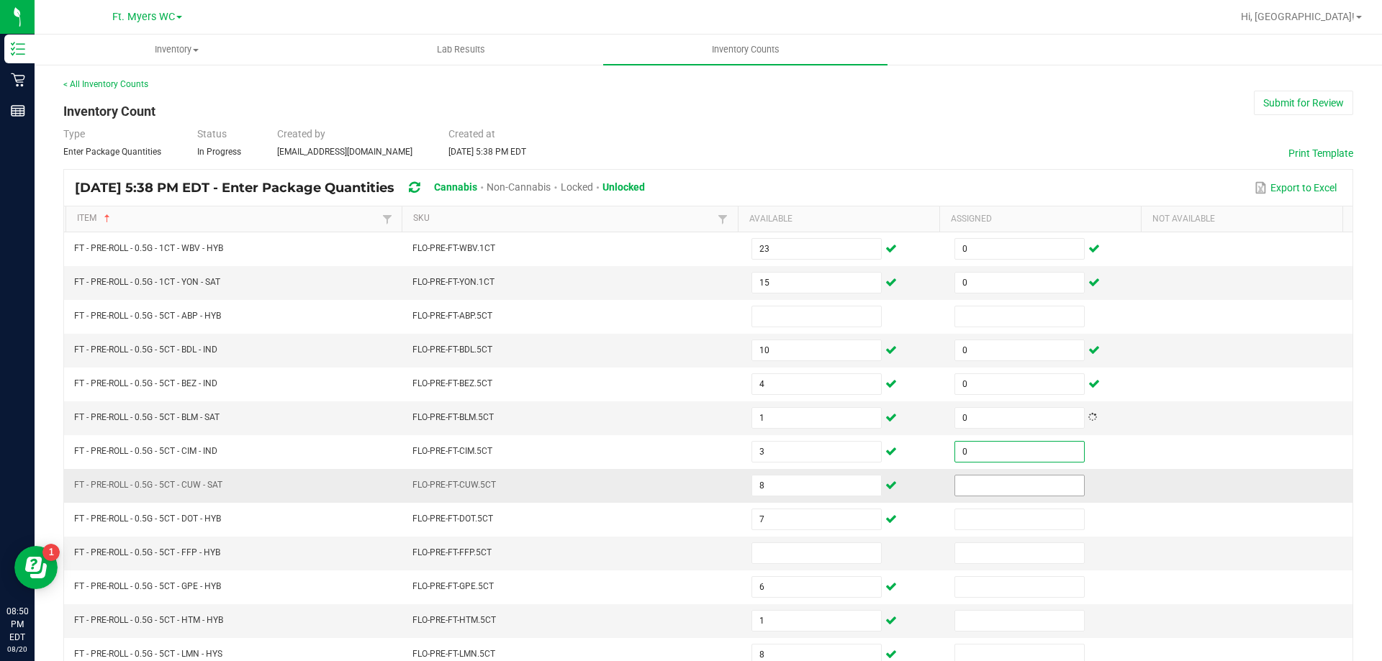
click at [976, 478] on input at bounding box center [1019, 486] width 129 height 20
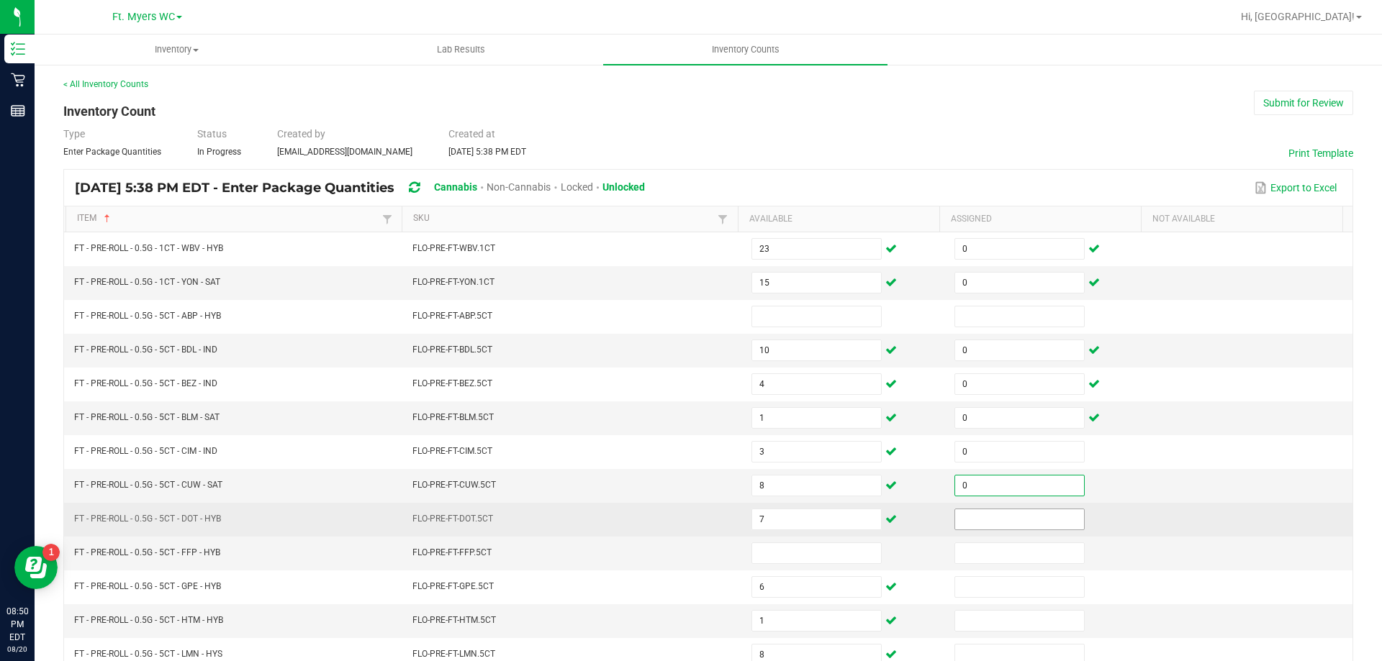
click at [968, 510] on input at bounding box center [1019, 520] width 129 height 20
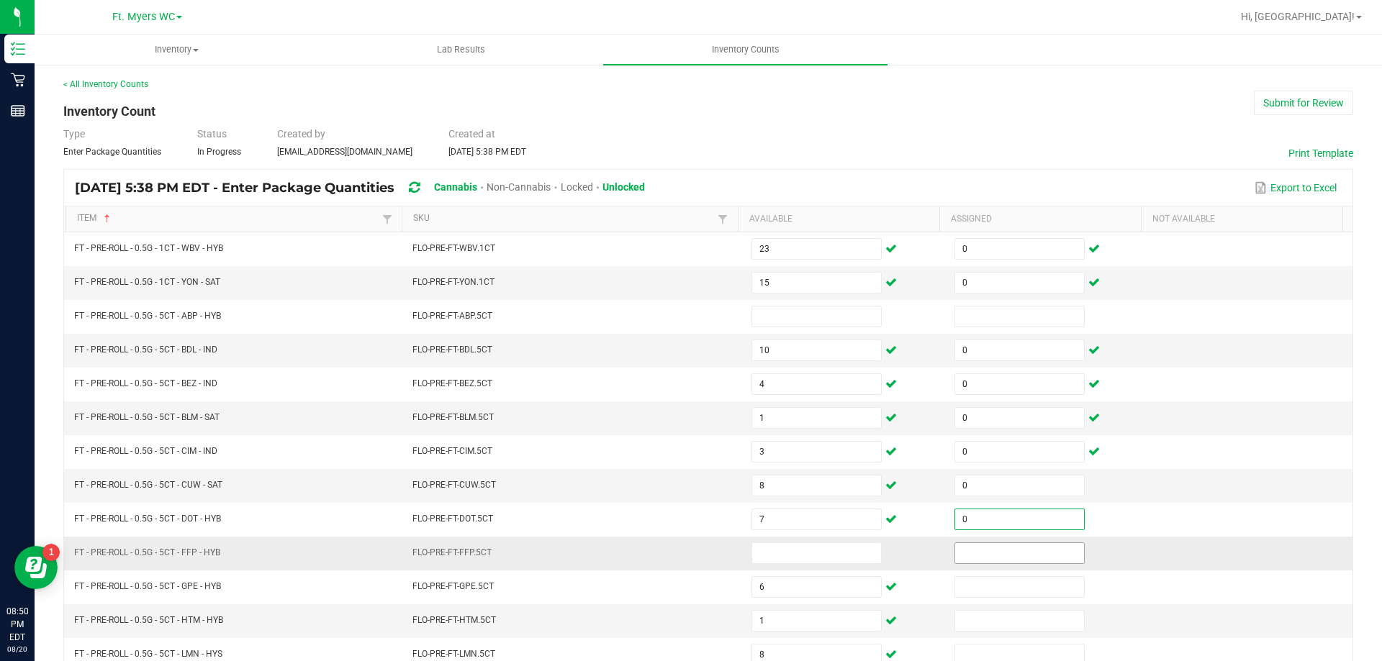
click at [972, 553] on input at bounding box center [1019, 553] width 129 height 20
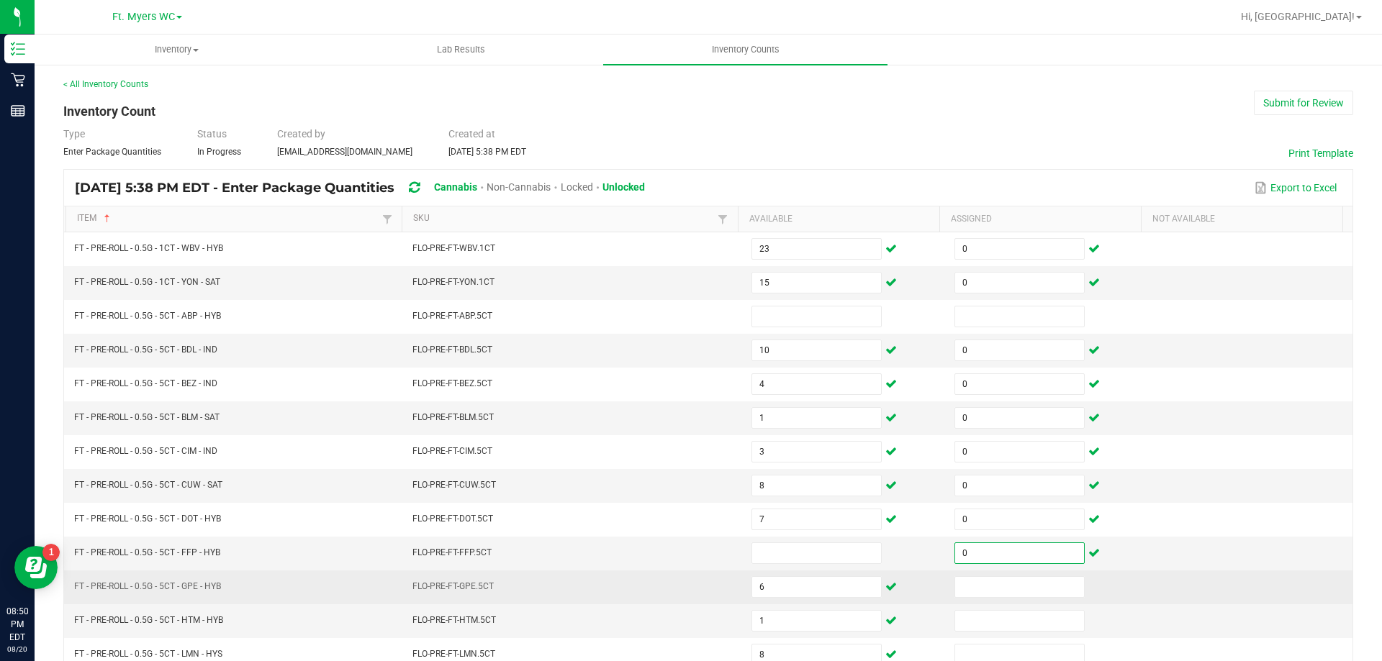
click at [985, 572] on td at bounding box center [1047, 588] width 203 height 34
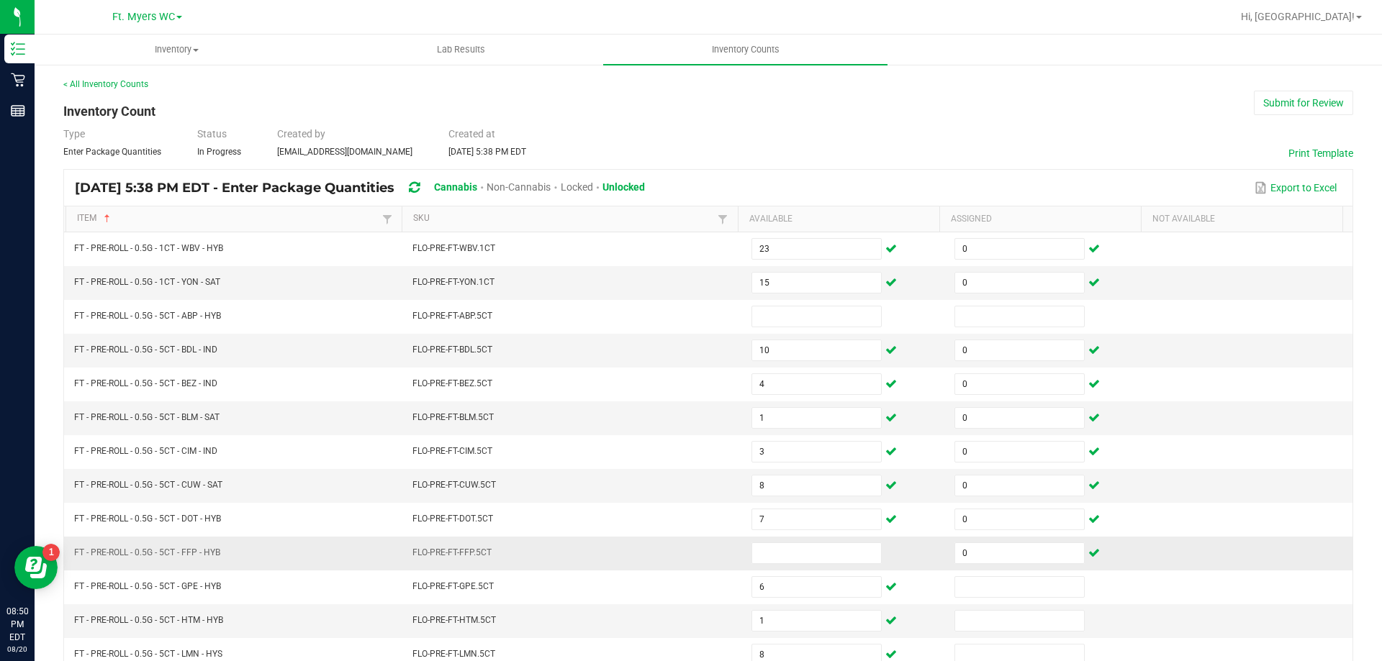
click at [987, 569] on td "0" at bounding box center [1047, 554] width 203 height 34
click at [987, 549] on input "0" at bounding box center [1019, 553] width 129 height 20
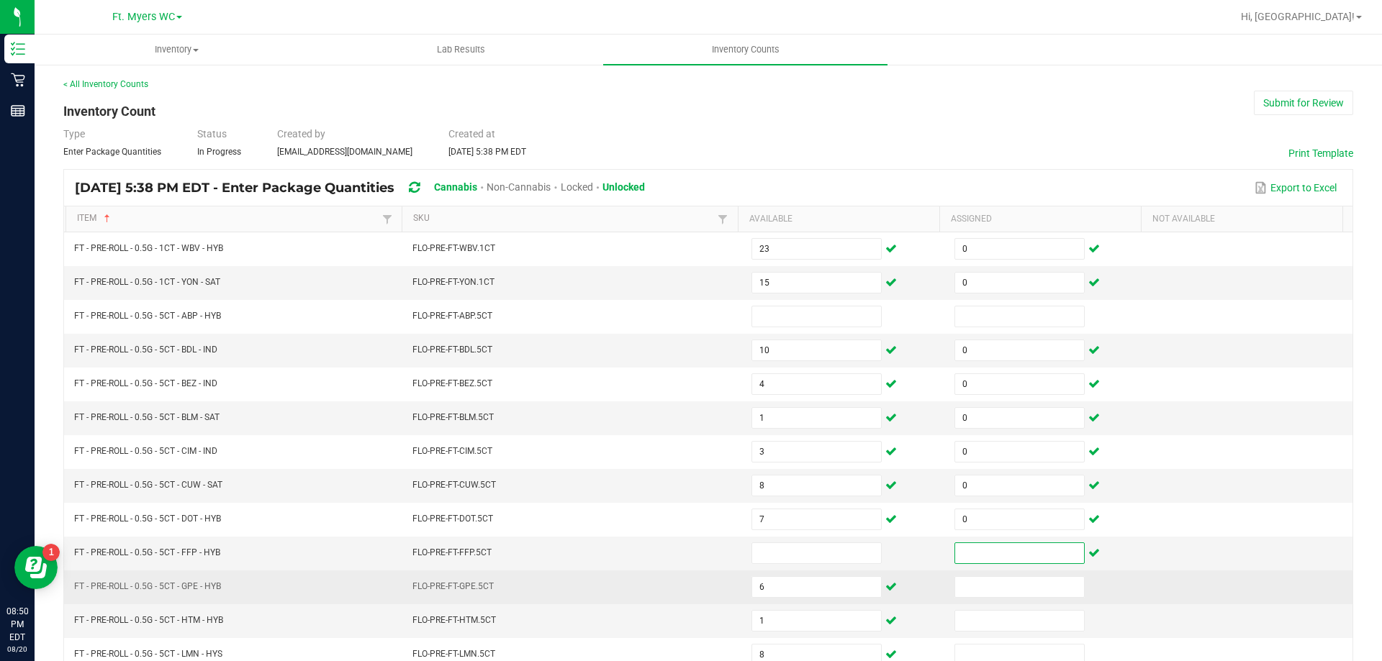
click at [967, 602] on td at bounding box center [1047, 588] width 203 height 34
click at [971, 590] on input at bounding box center [1019, 587] width 129 height 20
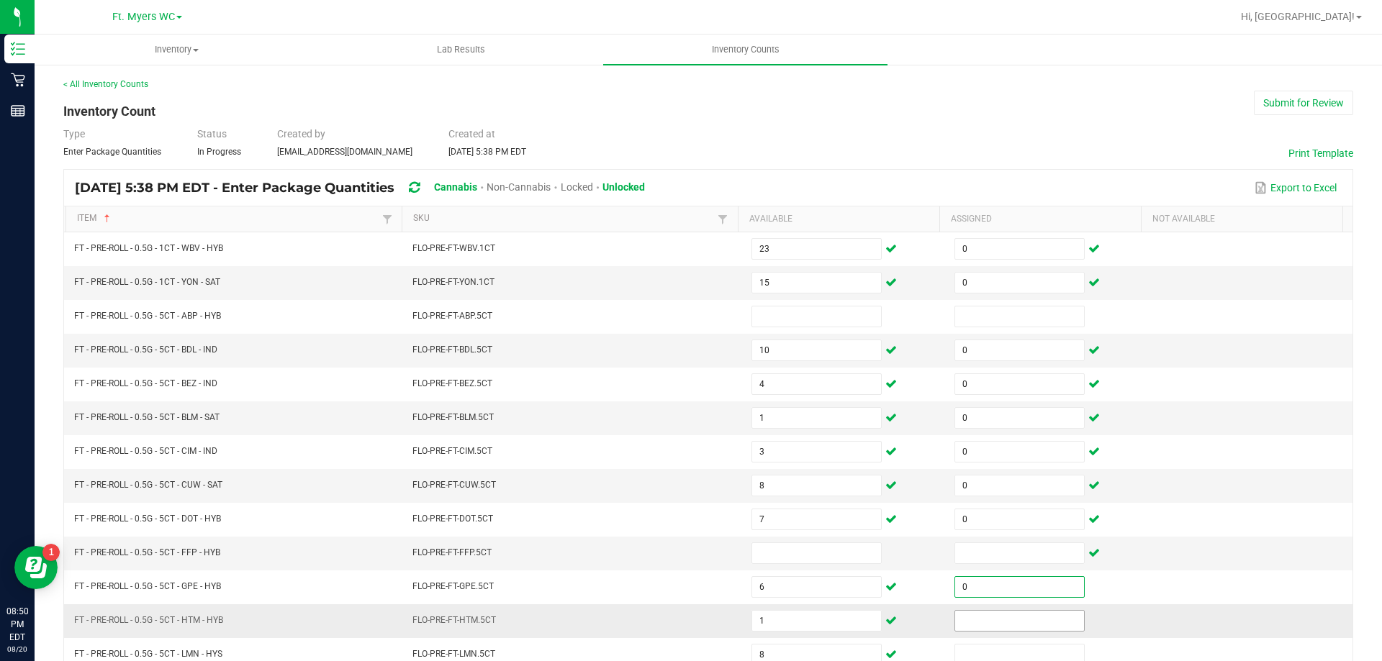
click at [961, 631] on span at bounding box center [1019, 621] width 130 height 22
click at [967, 623] on input at bounding box center [1019, 621] width 129 height 20
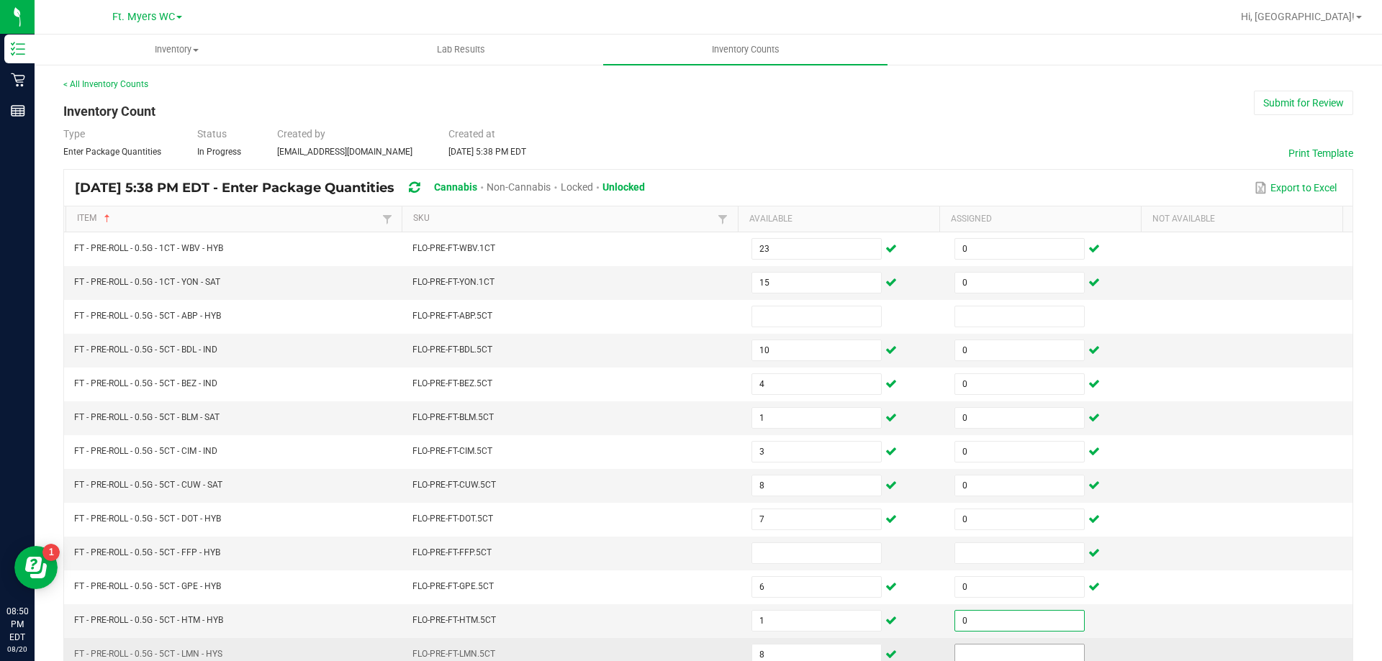
click at [960, 645] on input at bounding box center [1019, 655] width 129 height 20
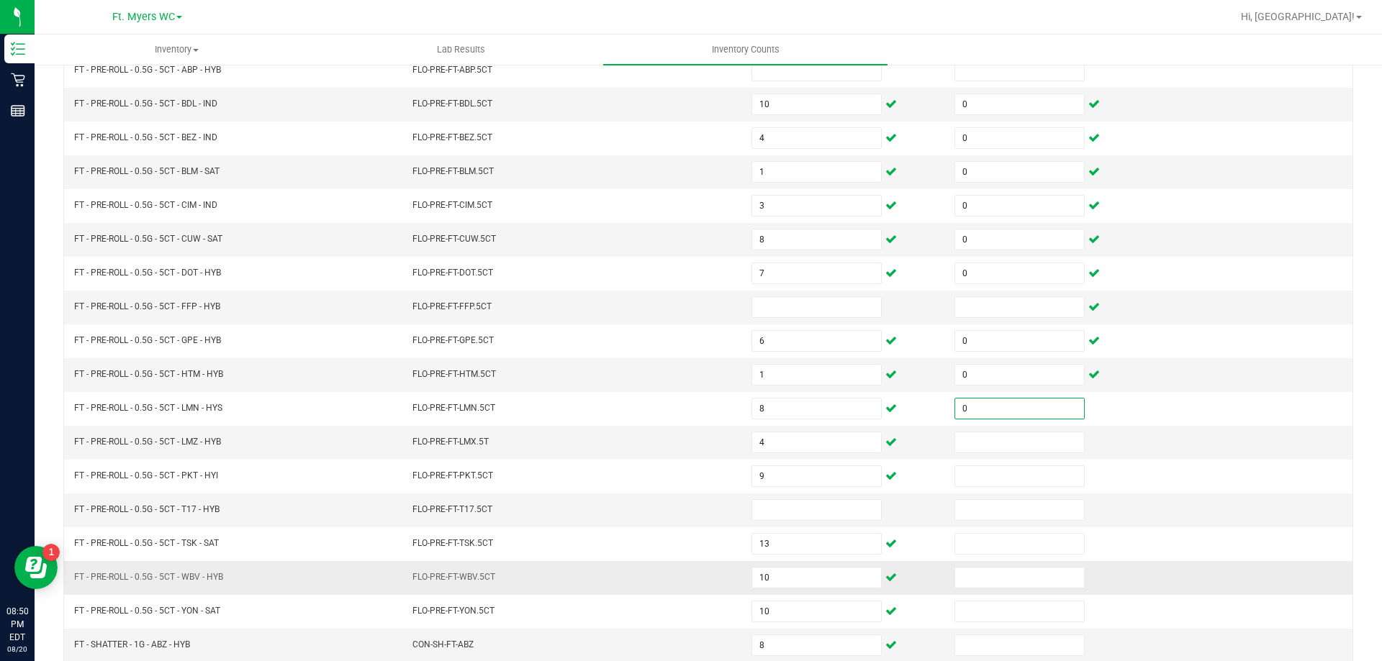
scroll to position [299, 0]
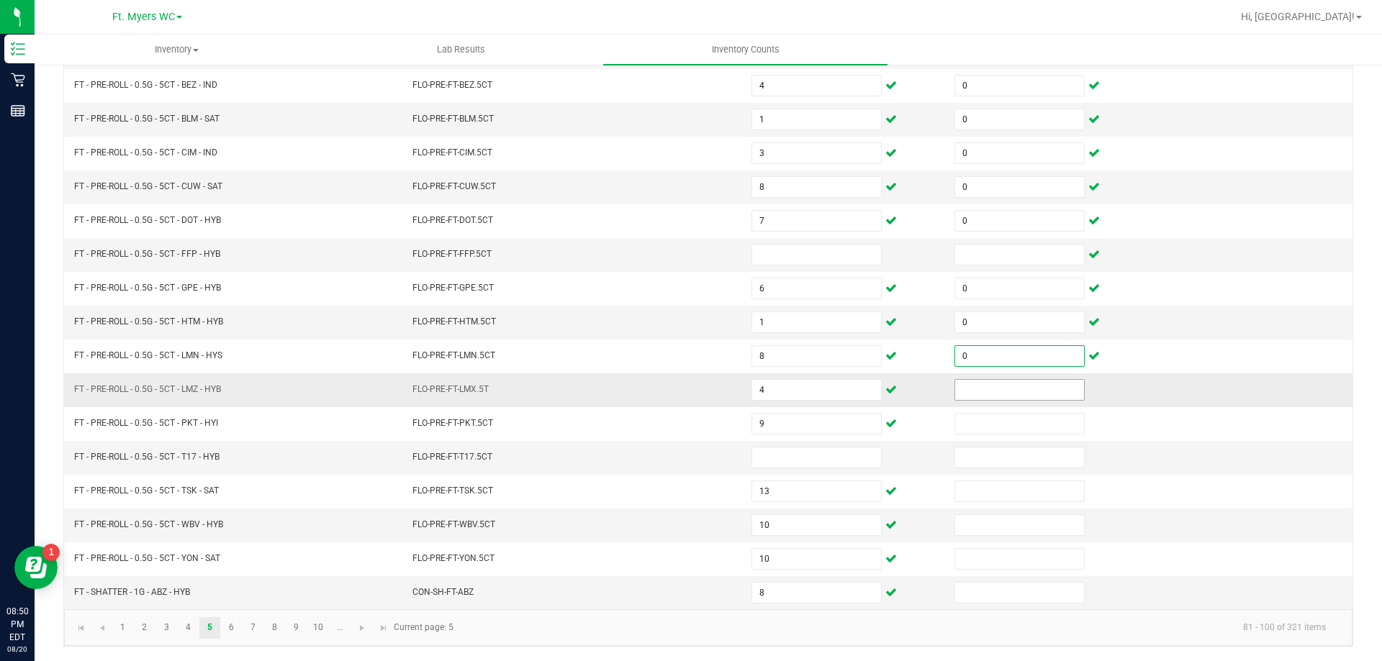
click at [974, 391] on input at bounding box center [1019, 390] width 129 height 20
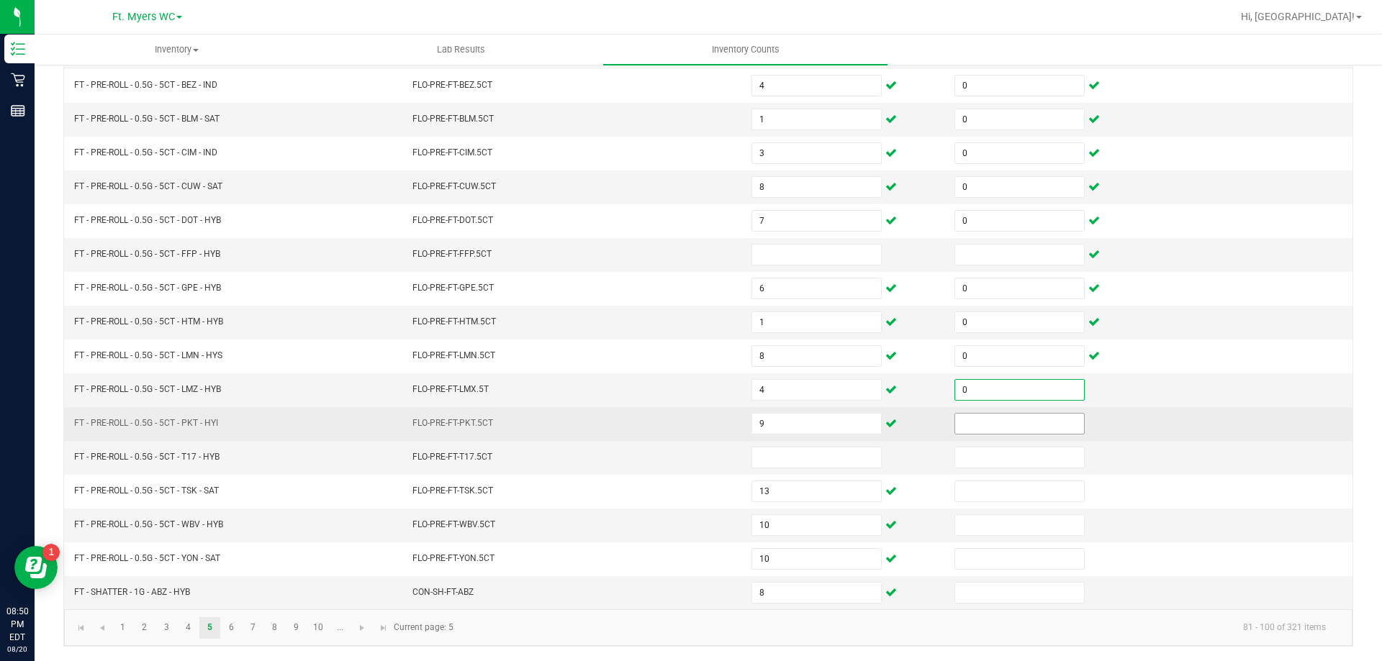
click at [962, 430] on input at bounding box center [1019, 424] width 129 height 20
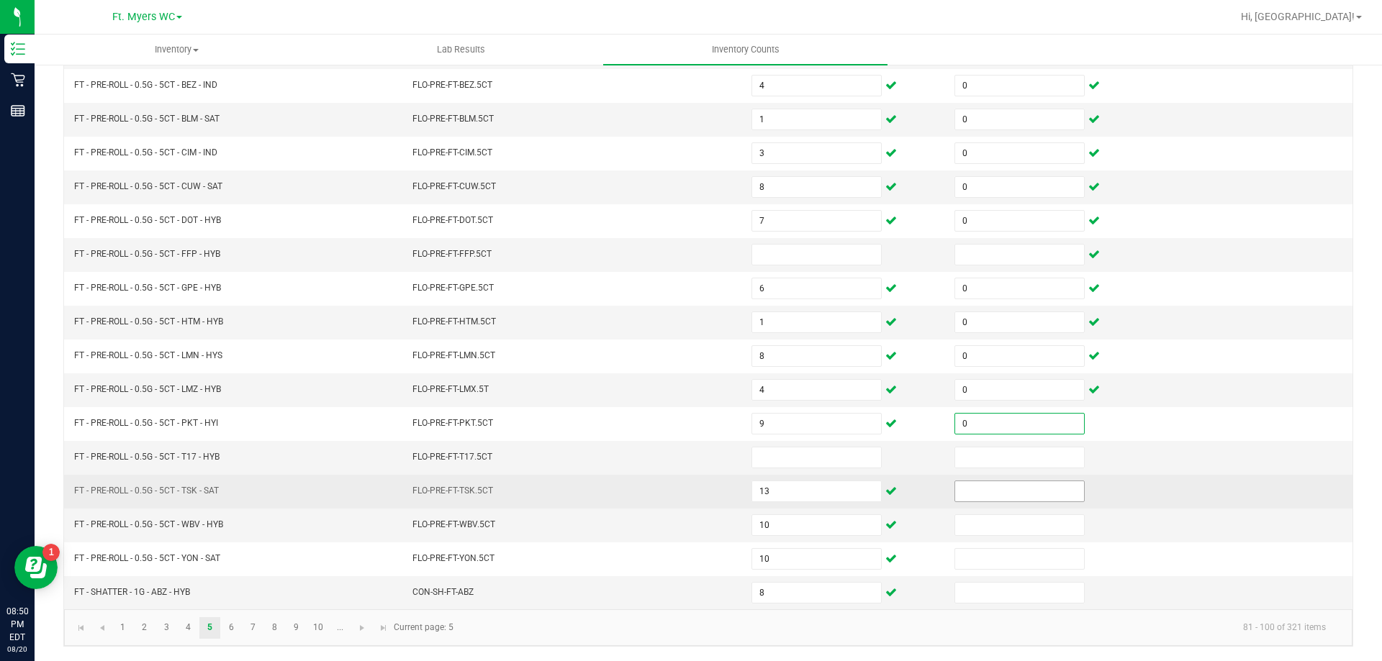
click at [962, 481] on input at bounding box center [1019, 491] width 129 height 20
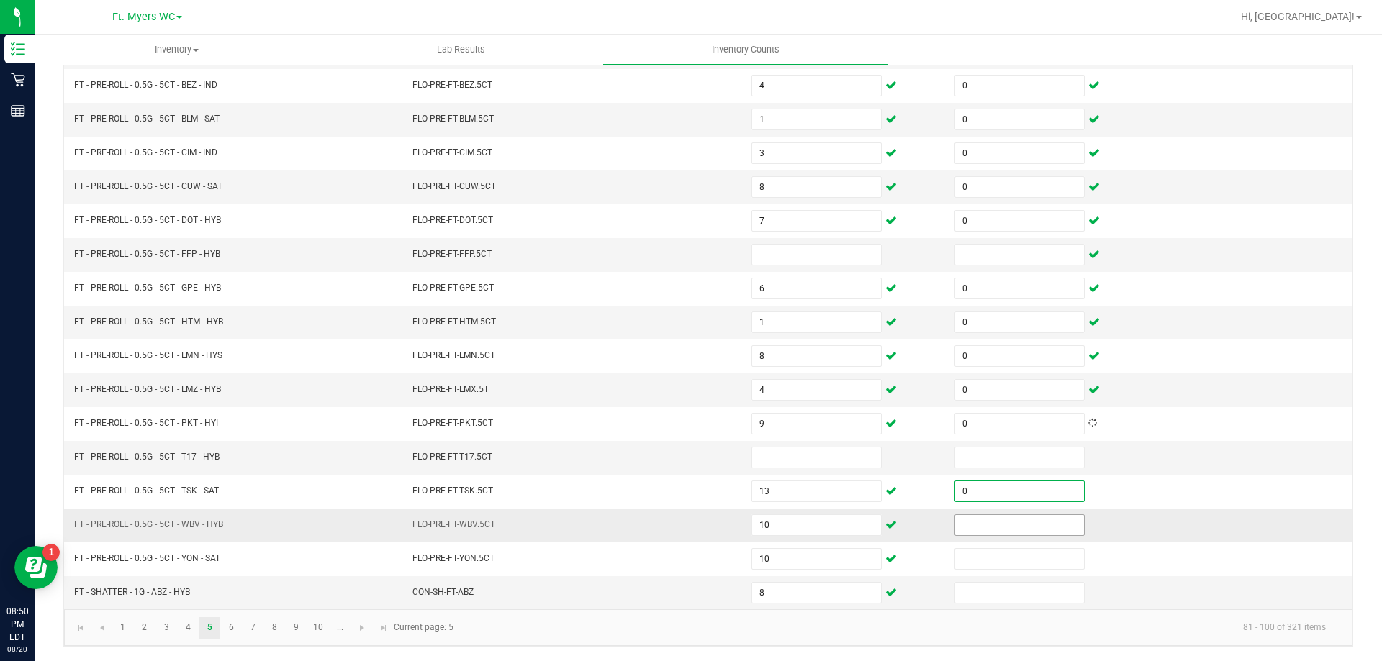
click at [968, 519] on input at bounding box center [1019, 525] width 129 height 20
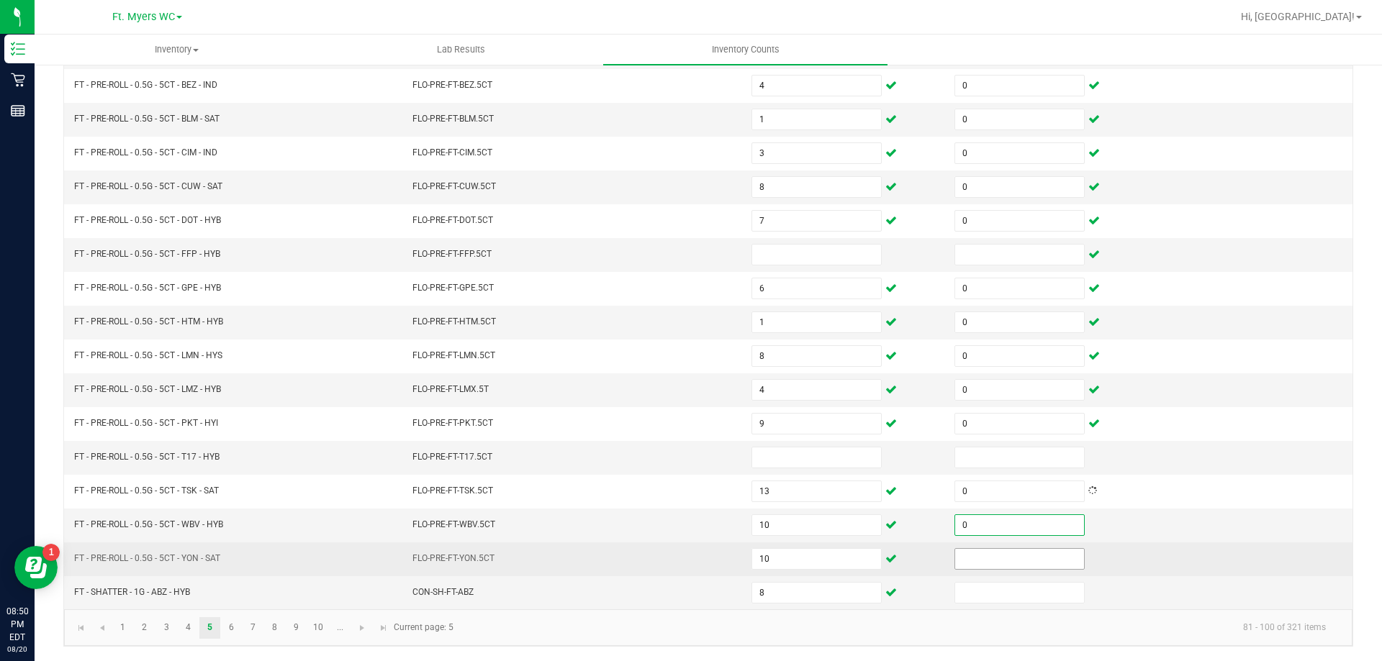
click at [962, 555] on input at bounding box center [1019, 559] width 129 height 20
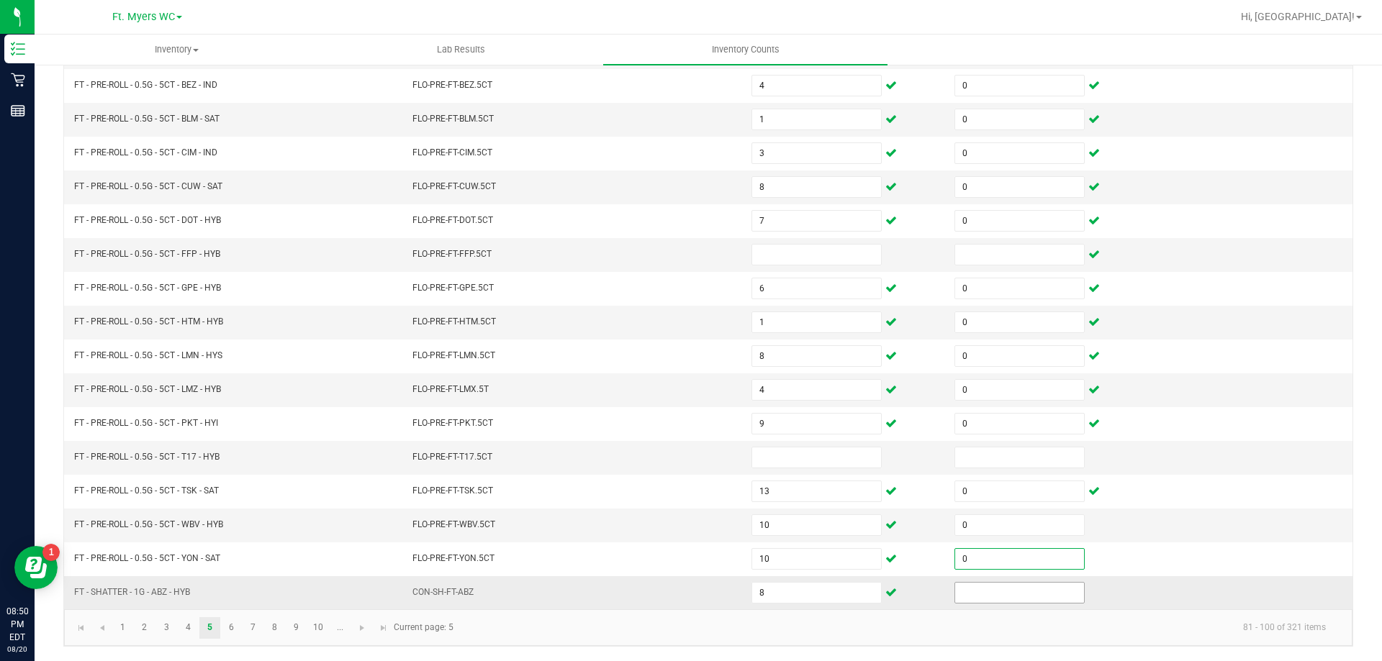
click at [966, 597] on input at bounding box center [1019, 593] width 129 height 20
click at [239, 630] on link "6" at bounding box center [231, 628] width 21 height 22
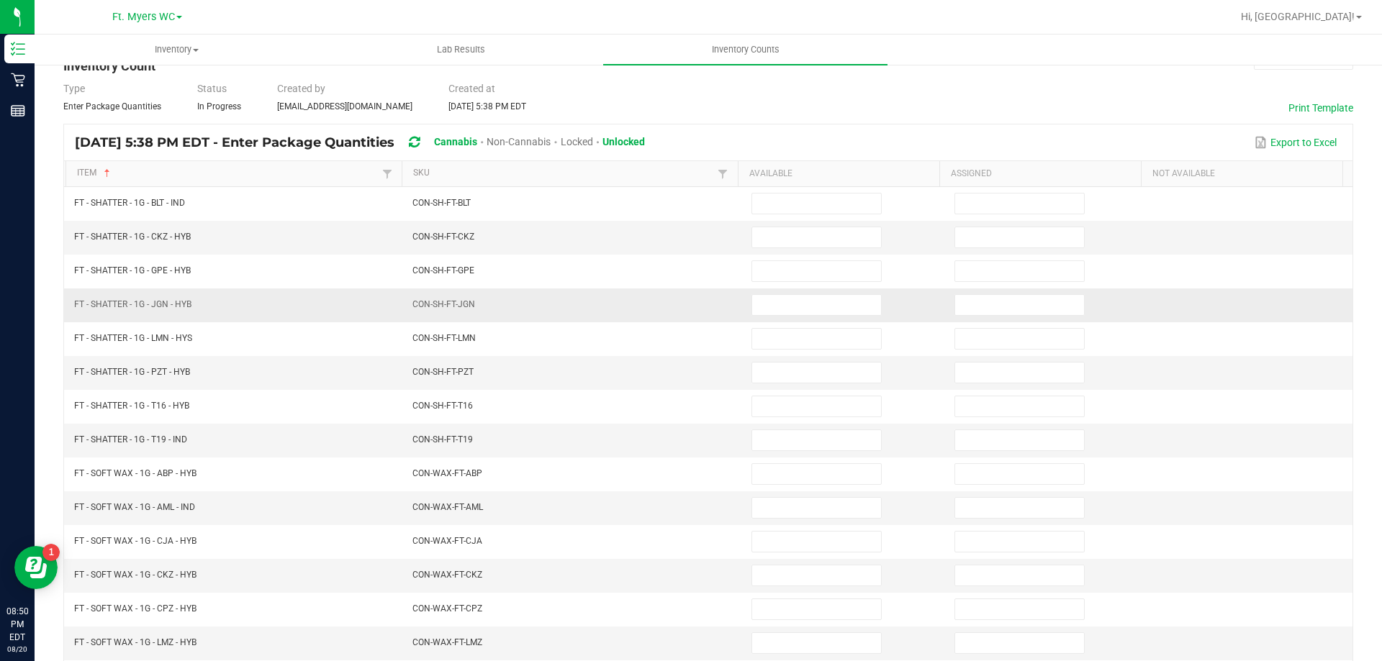
scroll to position [11, 0]
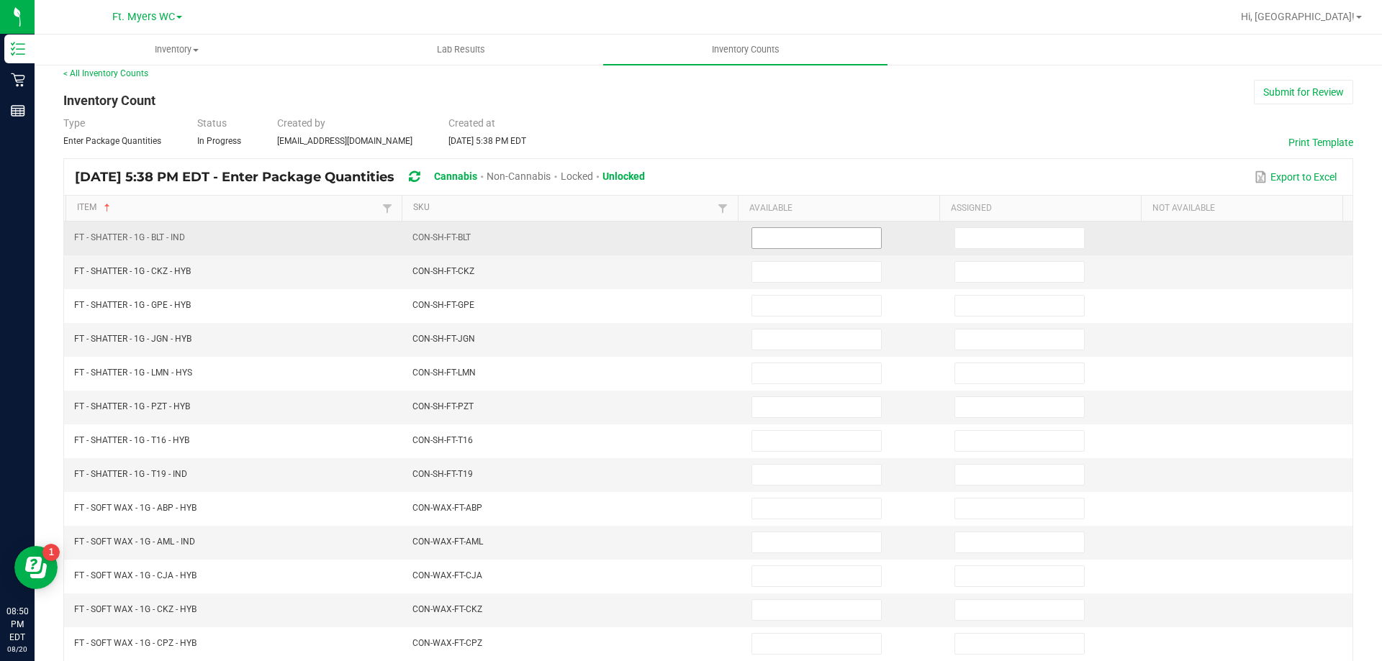
click at [759, 240] on input at bounding box center [816, 238] width 129 height 20
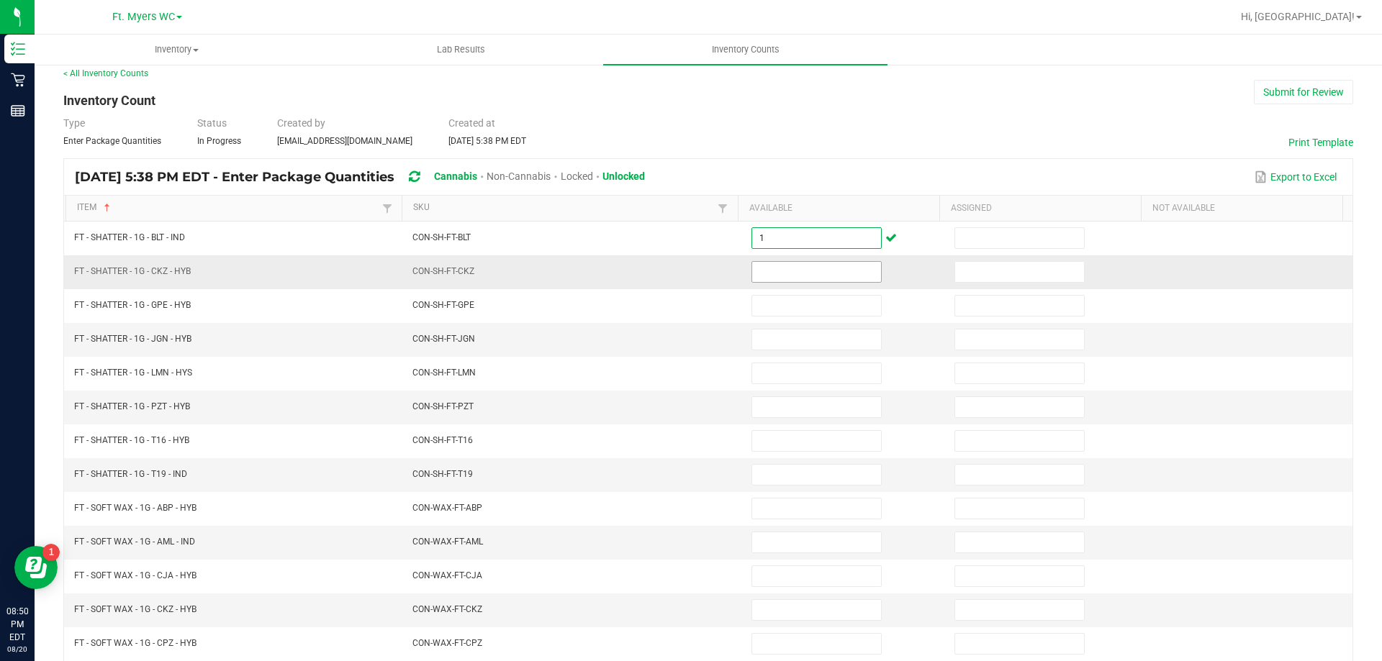
click at [777, 281] on input at bounding box center [816, 272] width 129 height 20
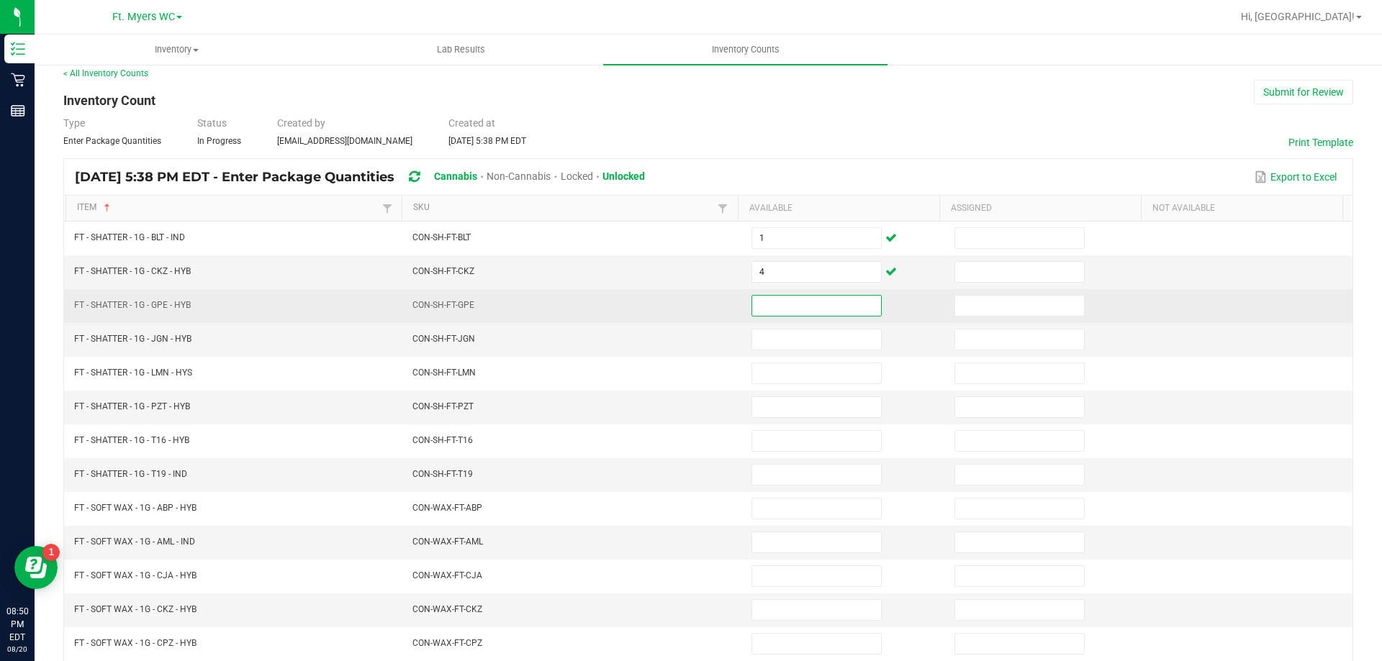
click at [787, 302] on input at bounding box center [816, 306] width 129 height 20
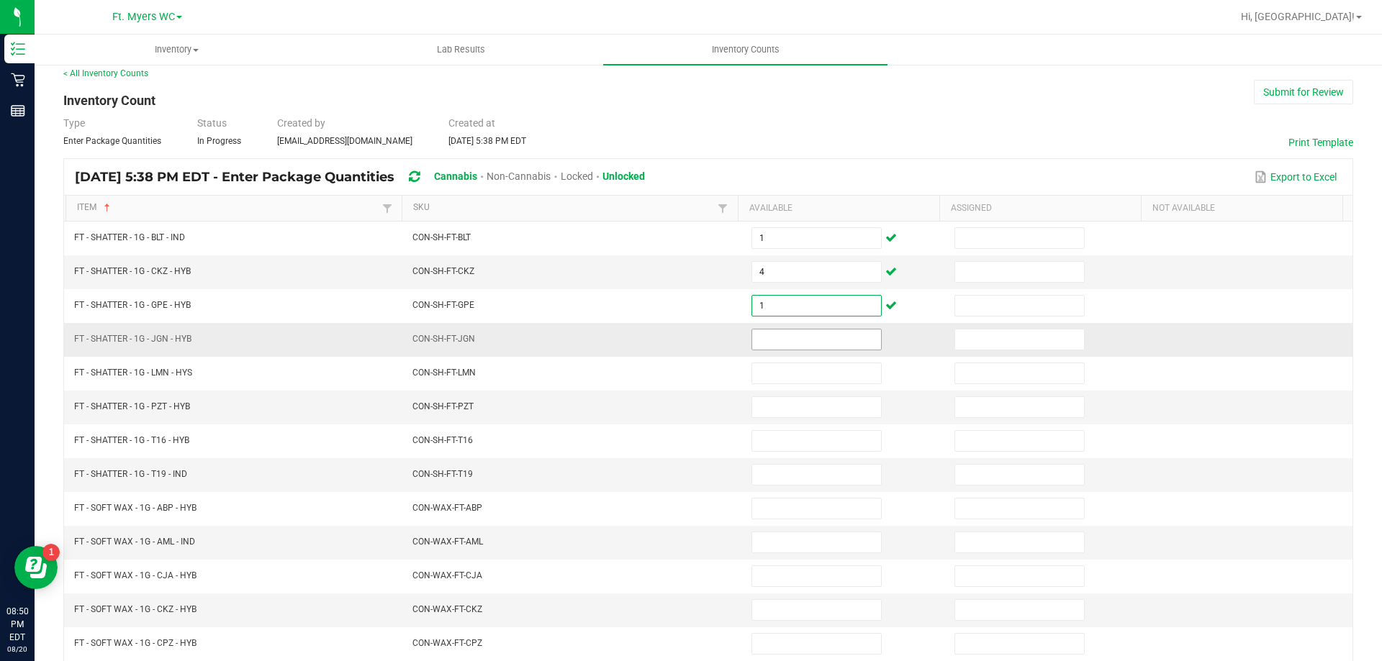
click at [757, 335] on input at bounding box center [816, 340] width 129 height 20
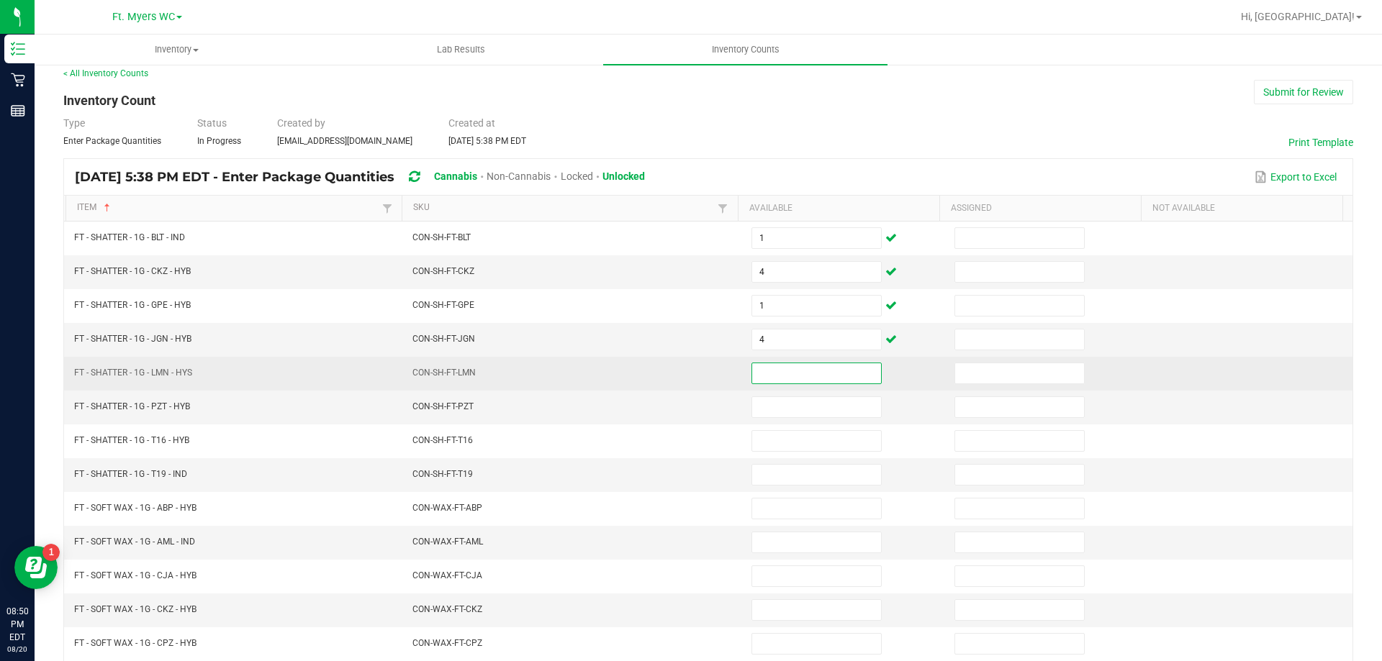
click at [762, 376] on input at bounding box center [816, 373] width 129 height 20
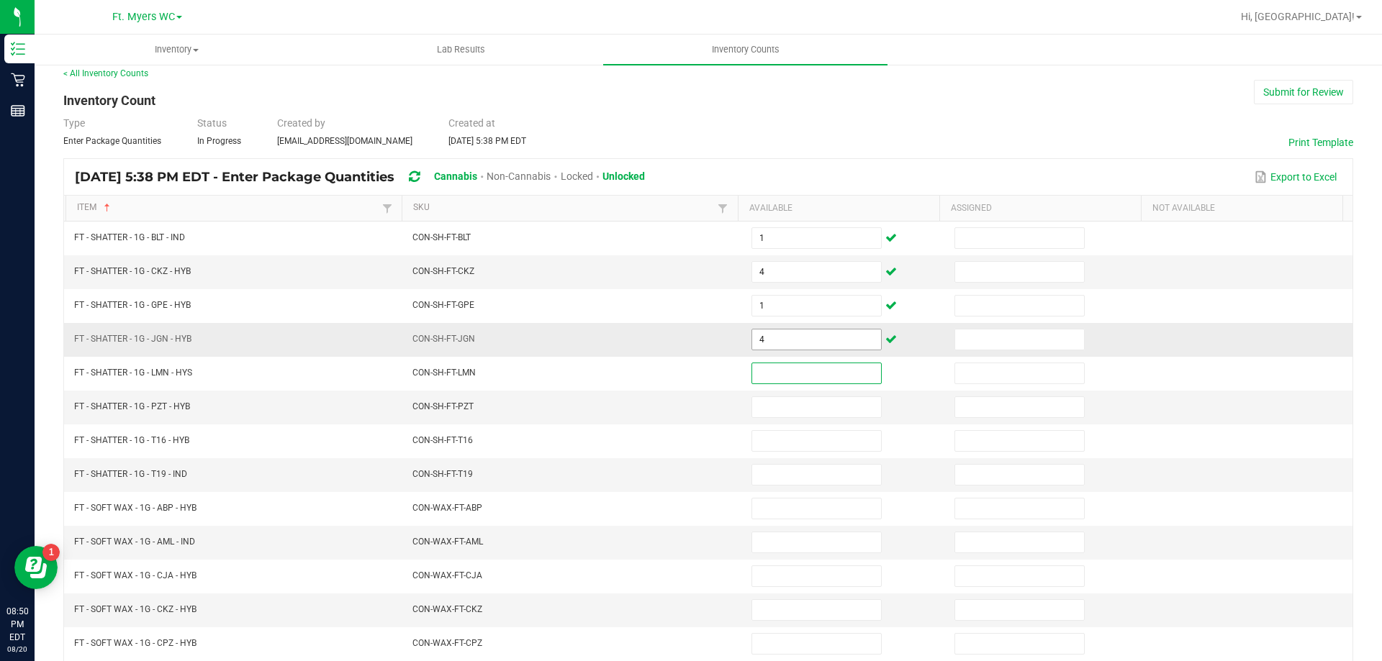
click at [814, 330] on input "4" at bounding box center [816, 340] width 129 height 20
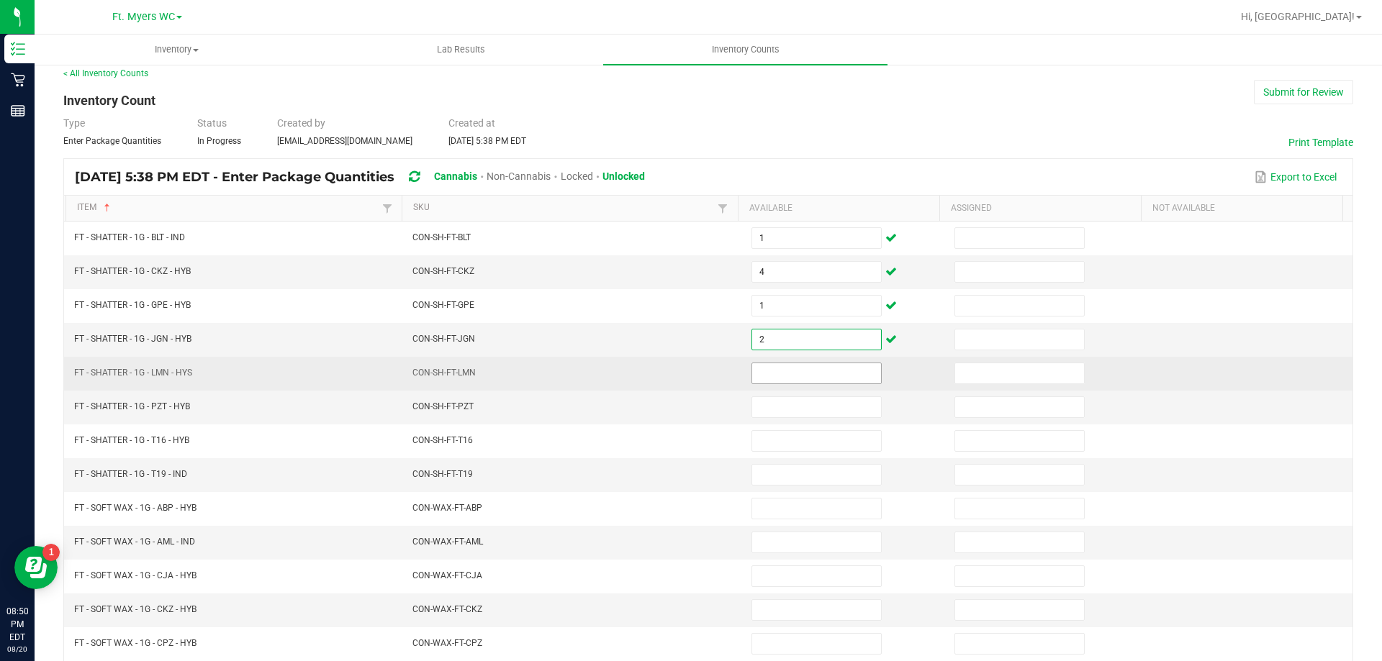
click at [777, 381] on input at bounding box center [816, 373] width 129 height 20
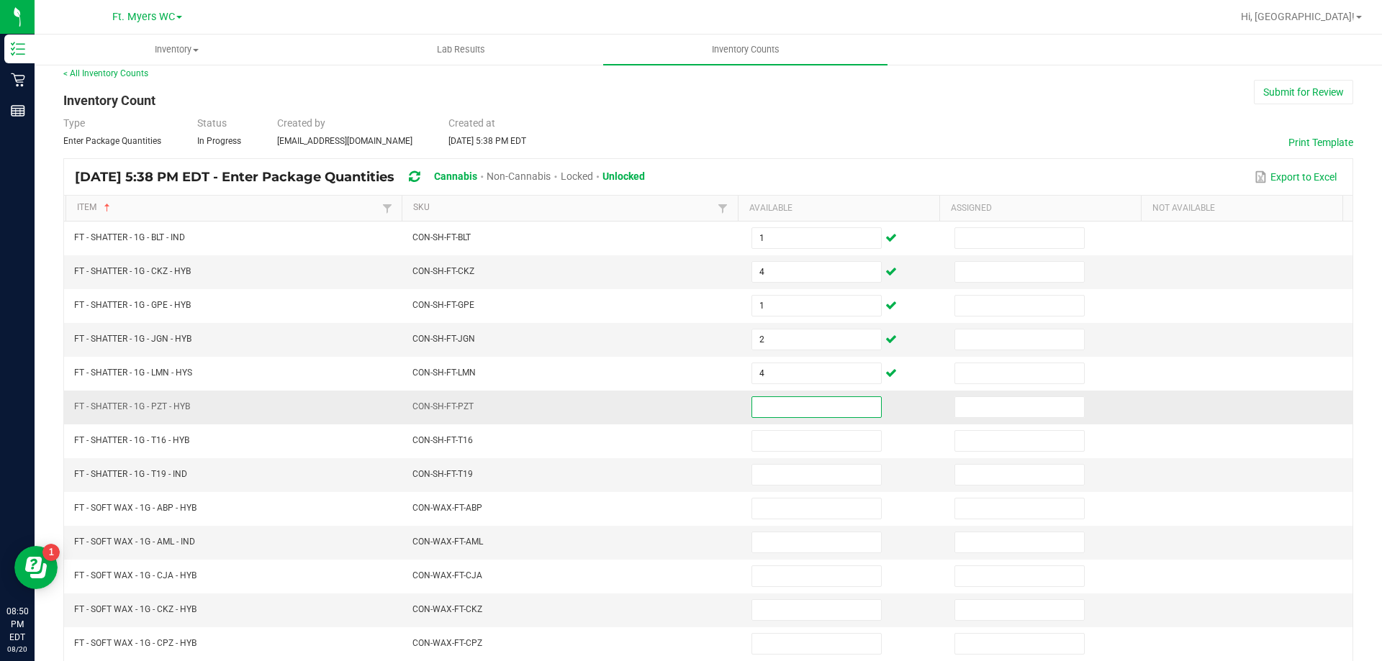
click at [766, 397] on input at bounding box center [816, 407] width 129 height 20
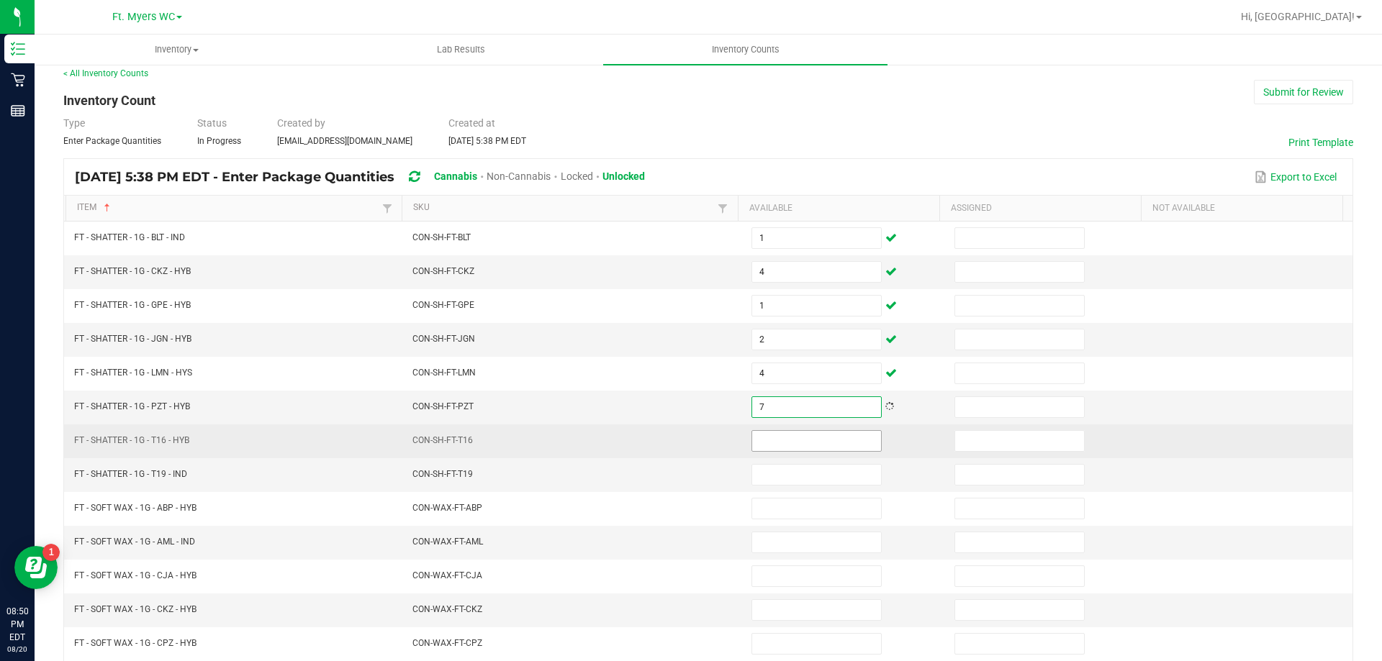
click at [789, 440] on input at bounding box center [816, 441] width 129 height 20
click at [767, 445] on input at bounding box center [816, 441] width 129 height 20
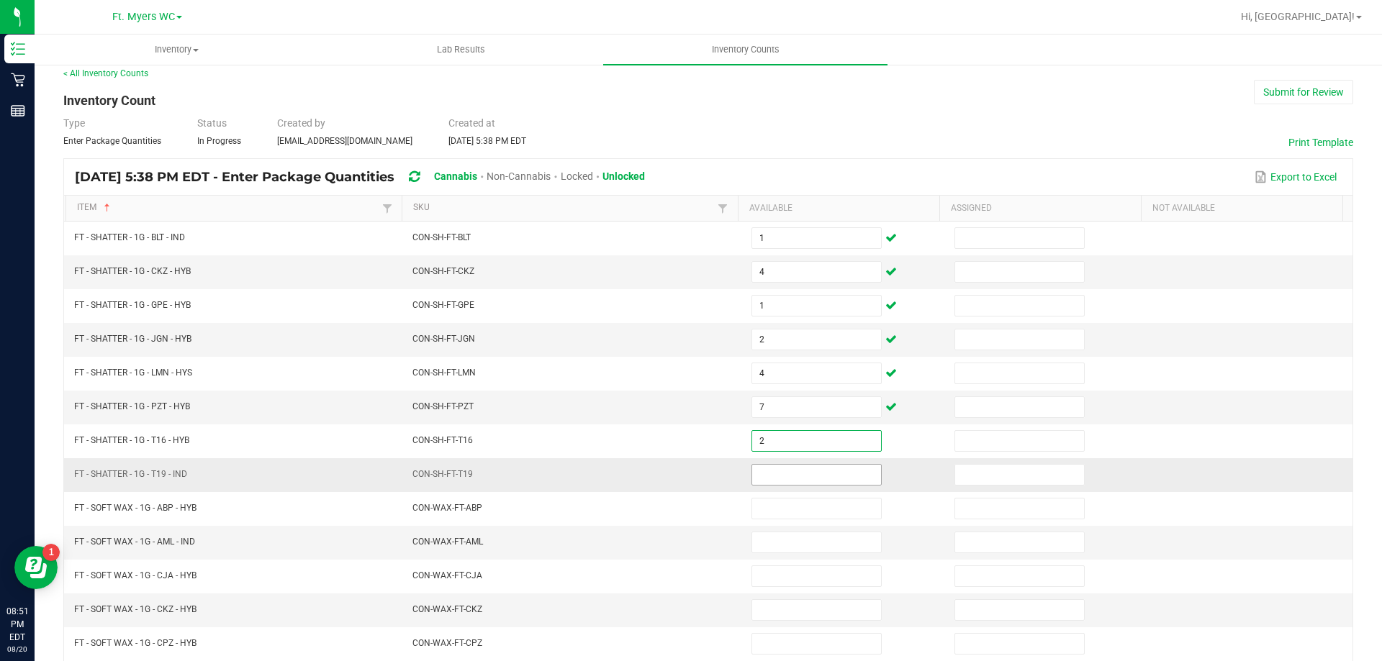
click at [766, 469] on input at bounding box center [816, 475] width 129 height 20
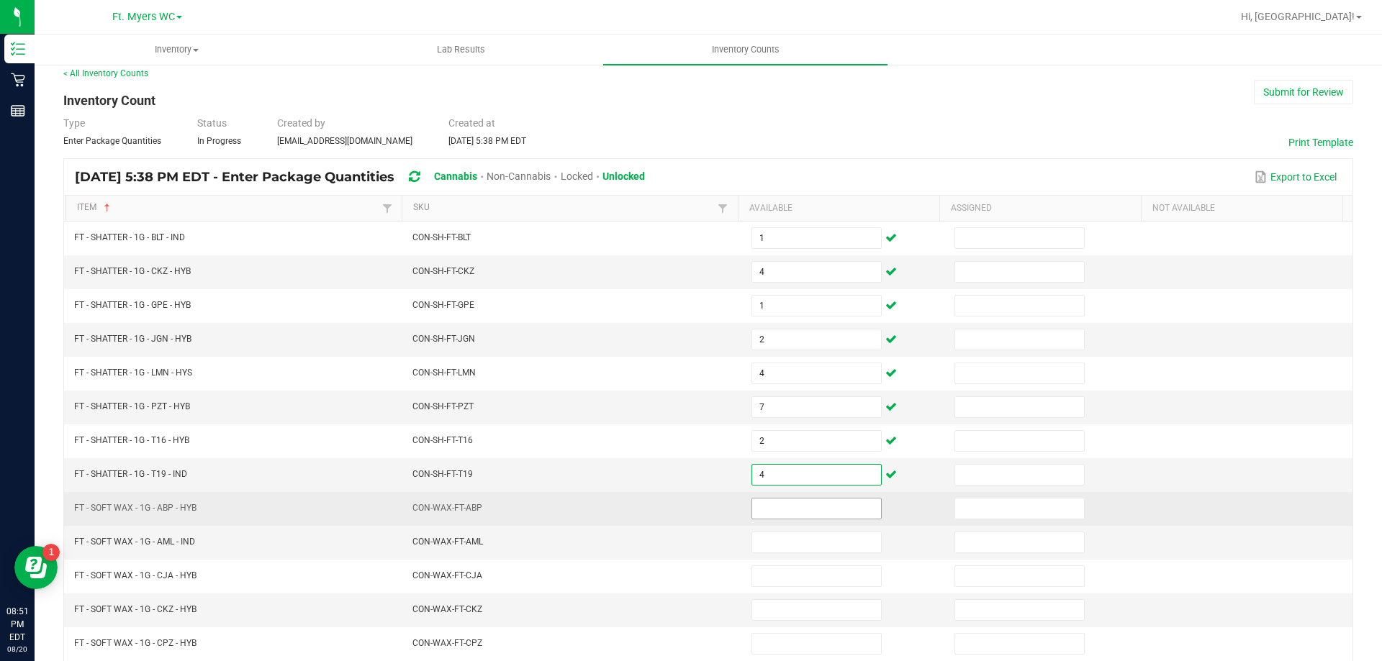
click at [770, 500] on input at bounding box center [816, 509] width 129 height 20
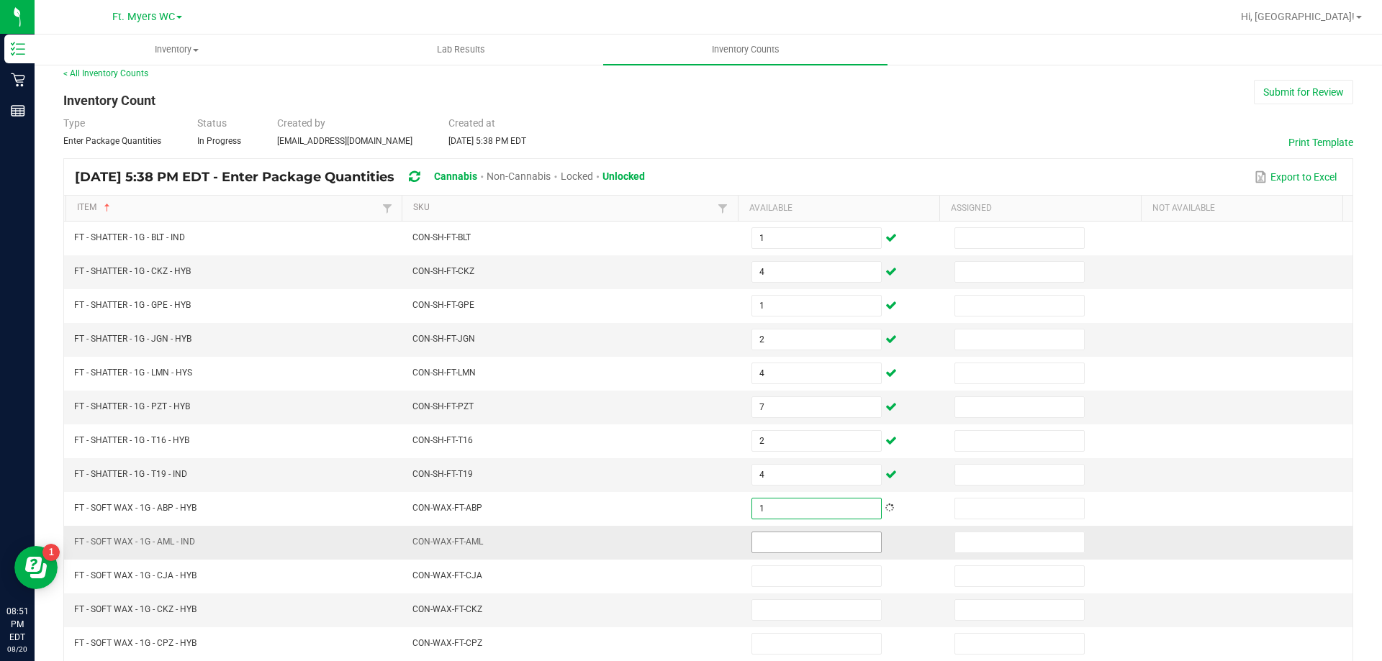
click at [766, 533] on input at bounding box center [816, 543] width 129 height 20
click at [770, 538] on input at bounding box center [816, 543] width 129 height 20
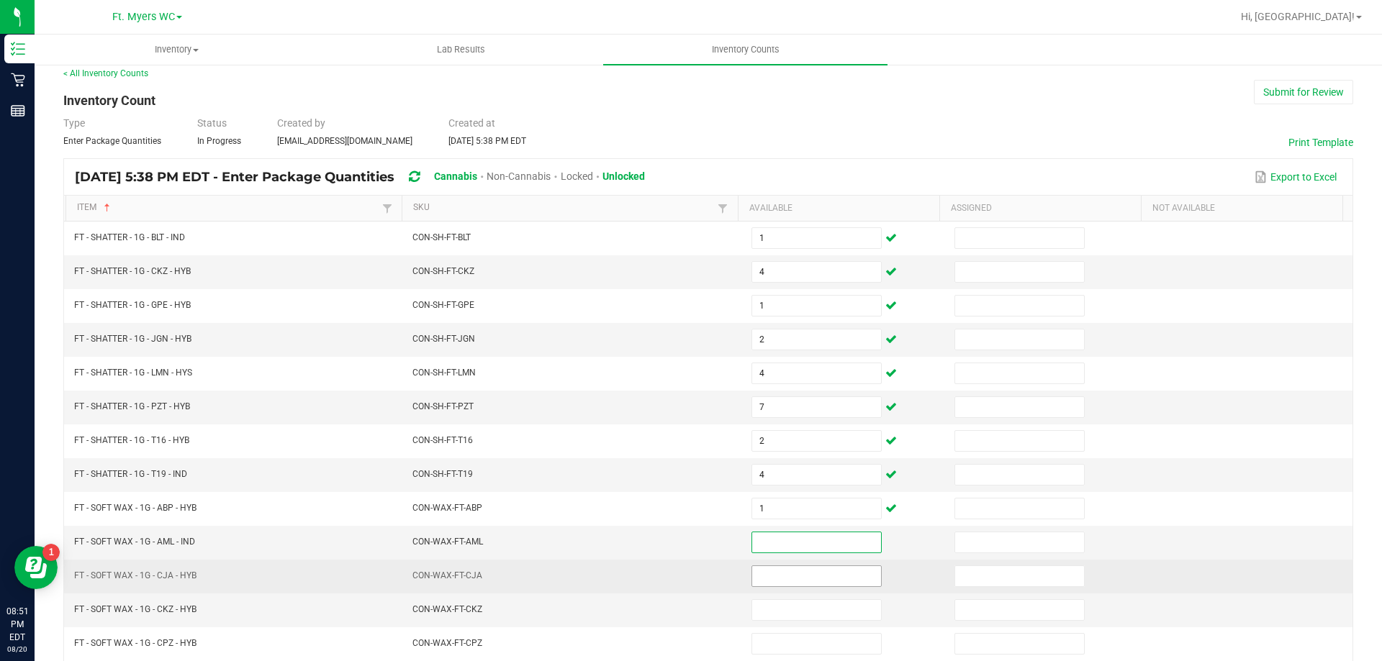
click at [802, 570] on input at bounding box center [816, 576] width 129 height 20
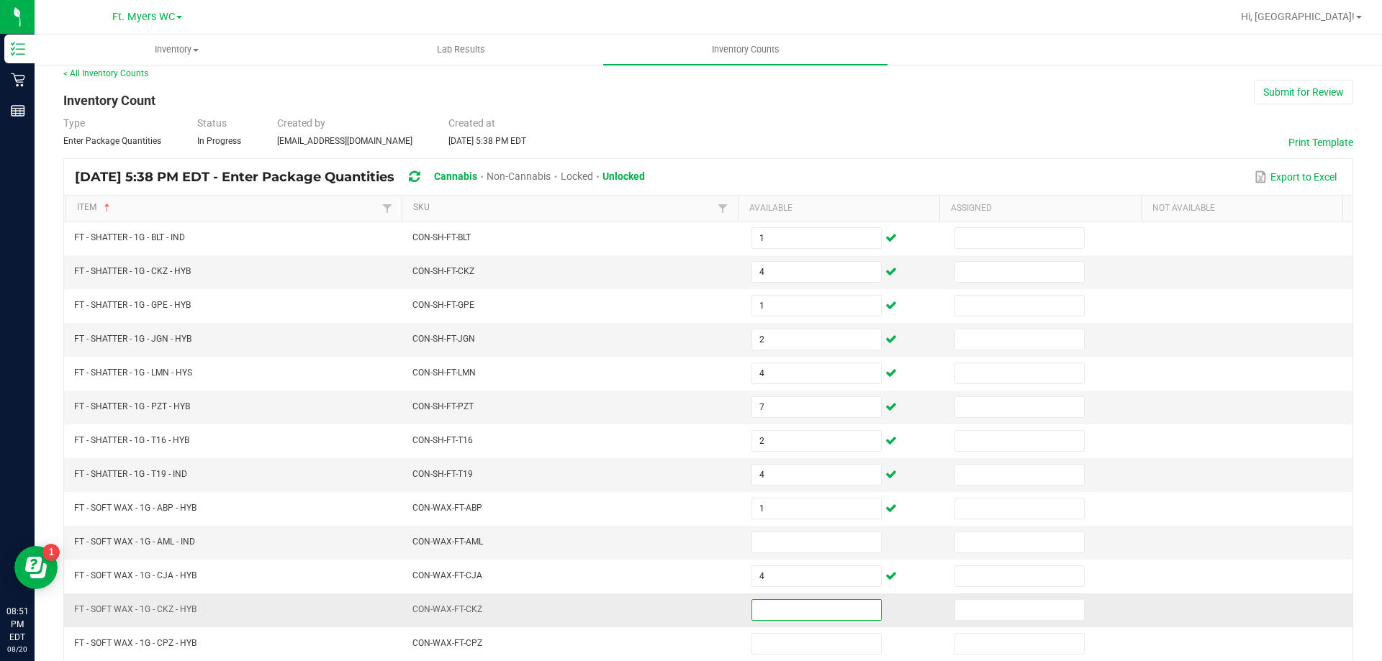
click at [788, 608] on input at bounding box center [816, 610] width 129 height 20
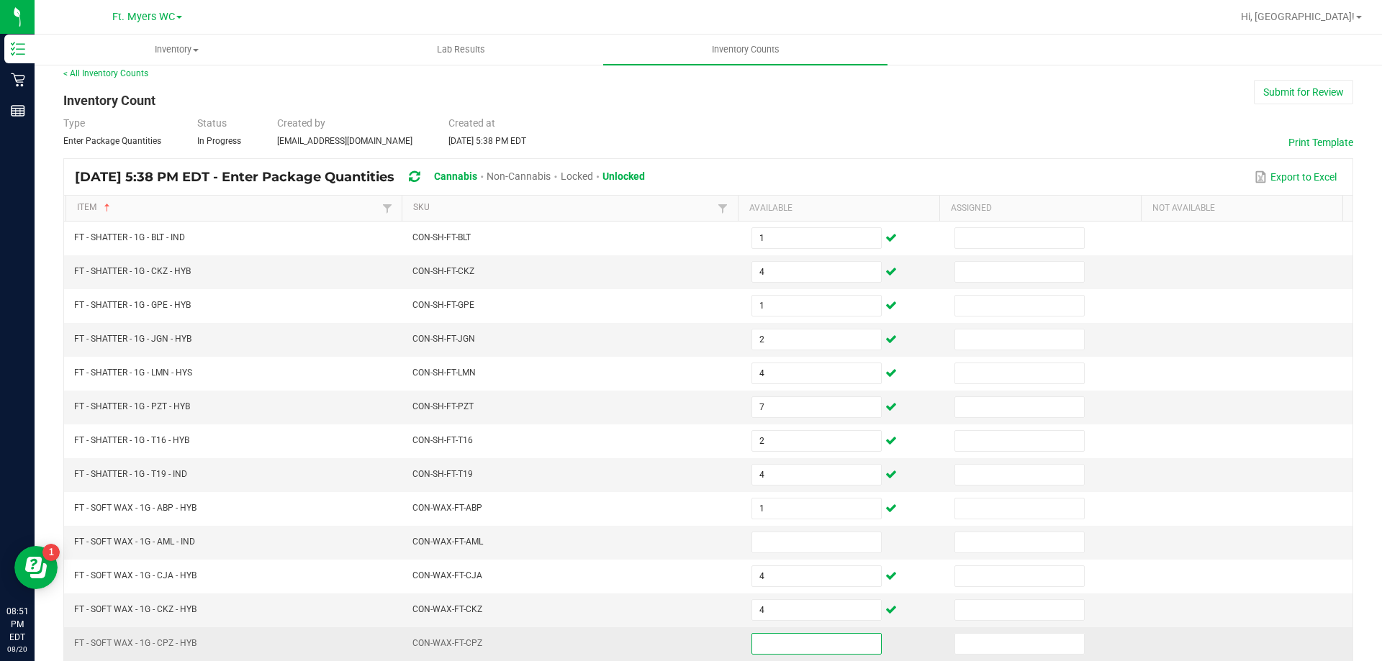
click at [810, 634] on input at bounding box center [816, 644] width 129 height 20
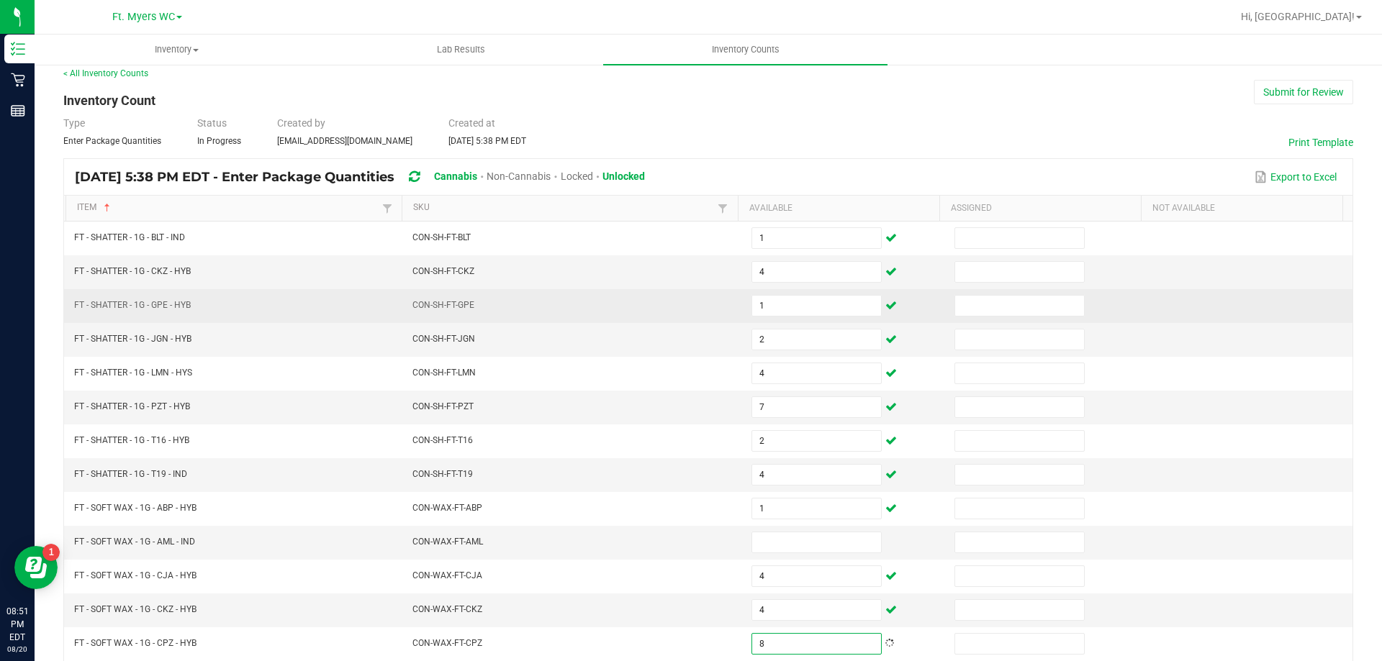
click at [1189, 304] on td at bounding box center [1250, 306] width 203 height 34
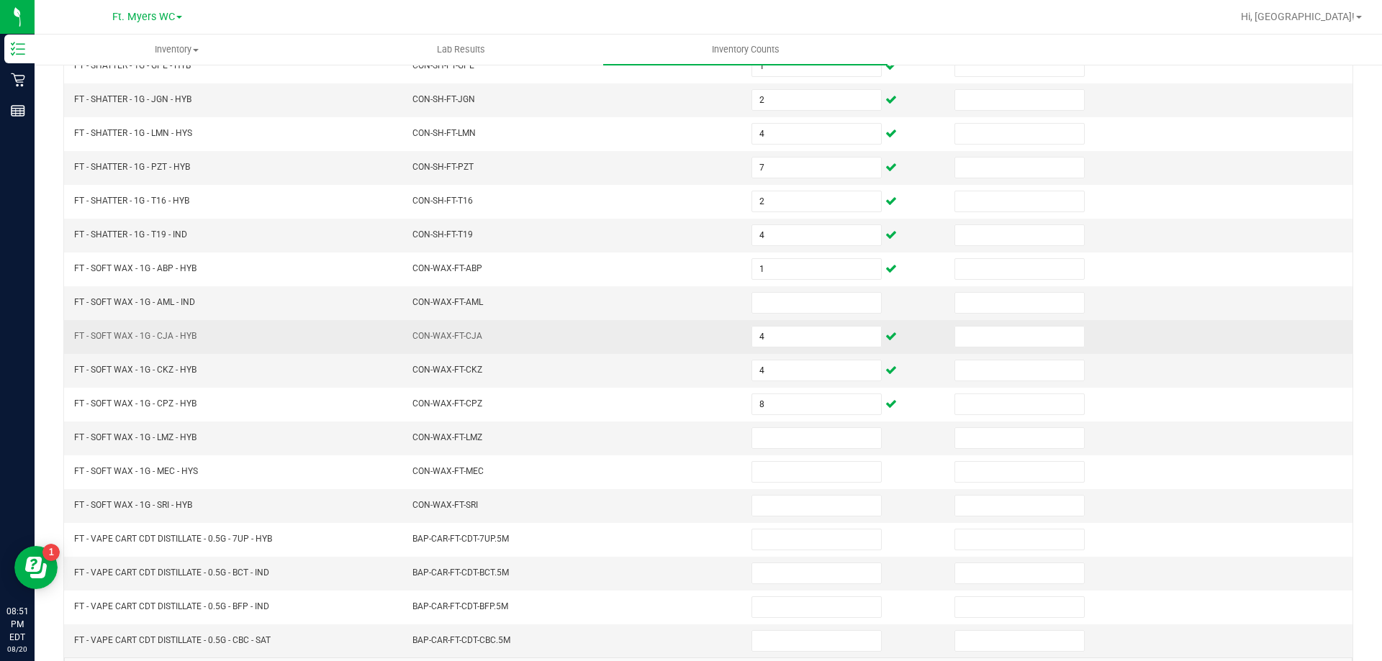
scroll to position [299, 0]
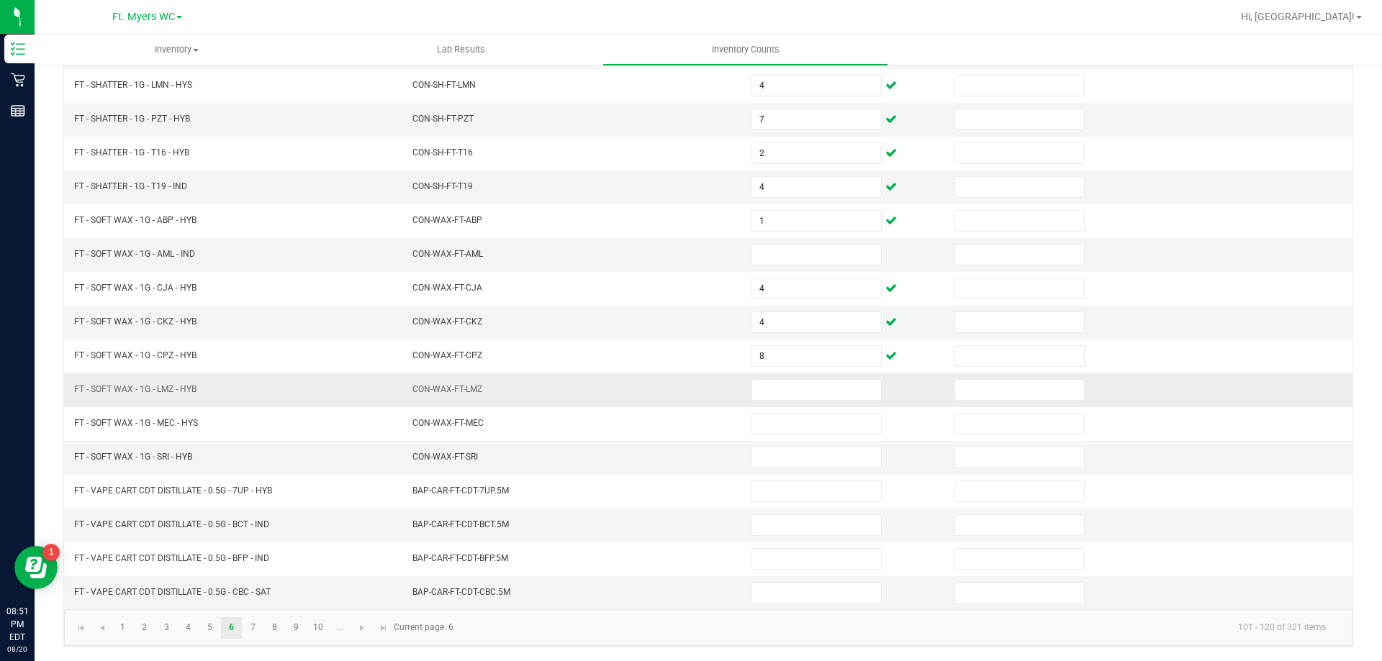
click at [784, 401] on td at bounding box center [844, 390] width 203 height 34
click at [789, 401] on td at bounding box center [844, 390] width 203 height 34
click at [796, 391] on input at bounding box center [816, 390] width 129 height 20
click at [796, 391] on input "2" at bounding box center [816, 390] width 129 height 20
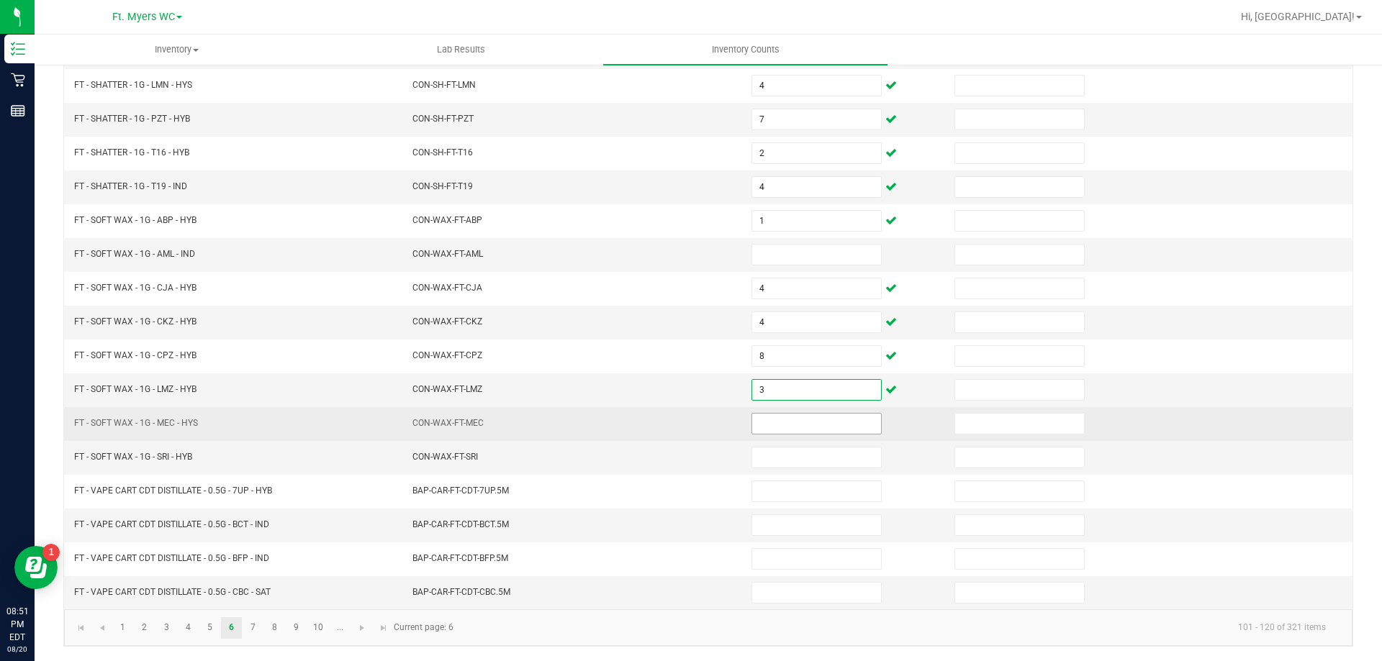
click at [753, 416] on input at bounding box center [816, 424] width 129 height 20
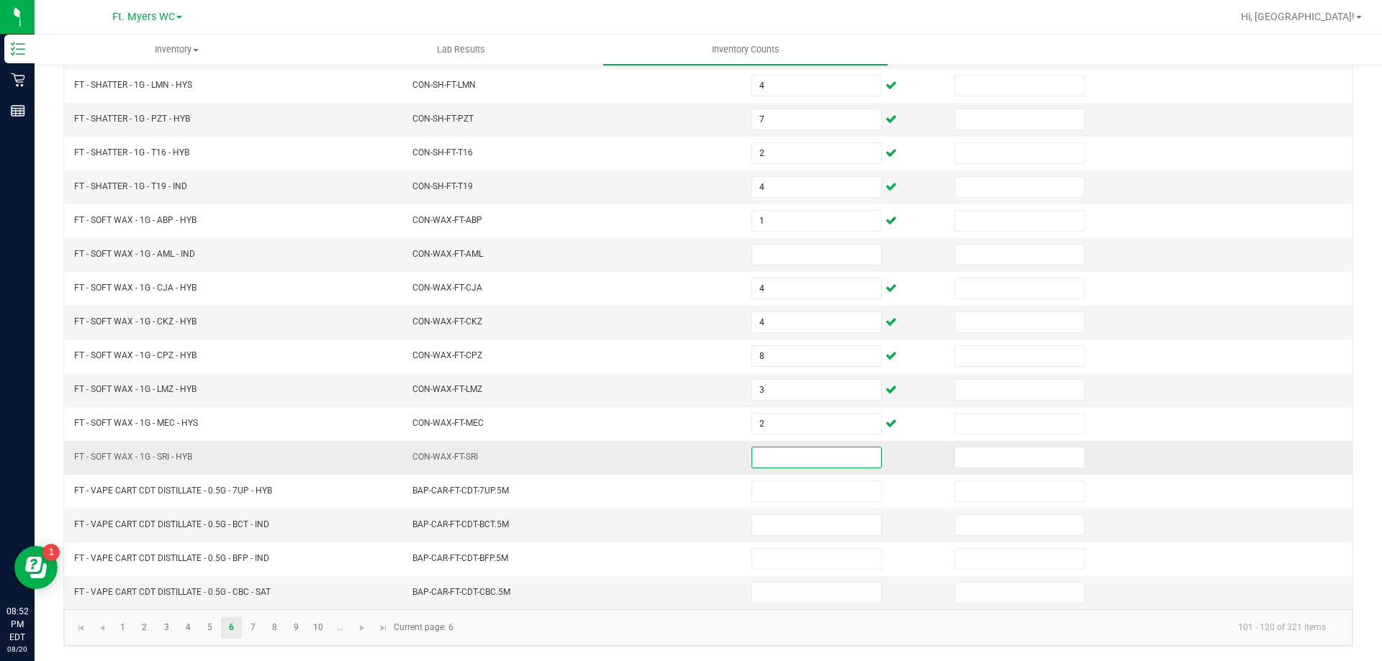
click at [764, 453] on input at bounding box center [816, 458] width 129 height 20
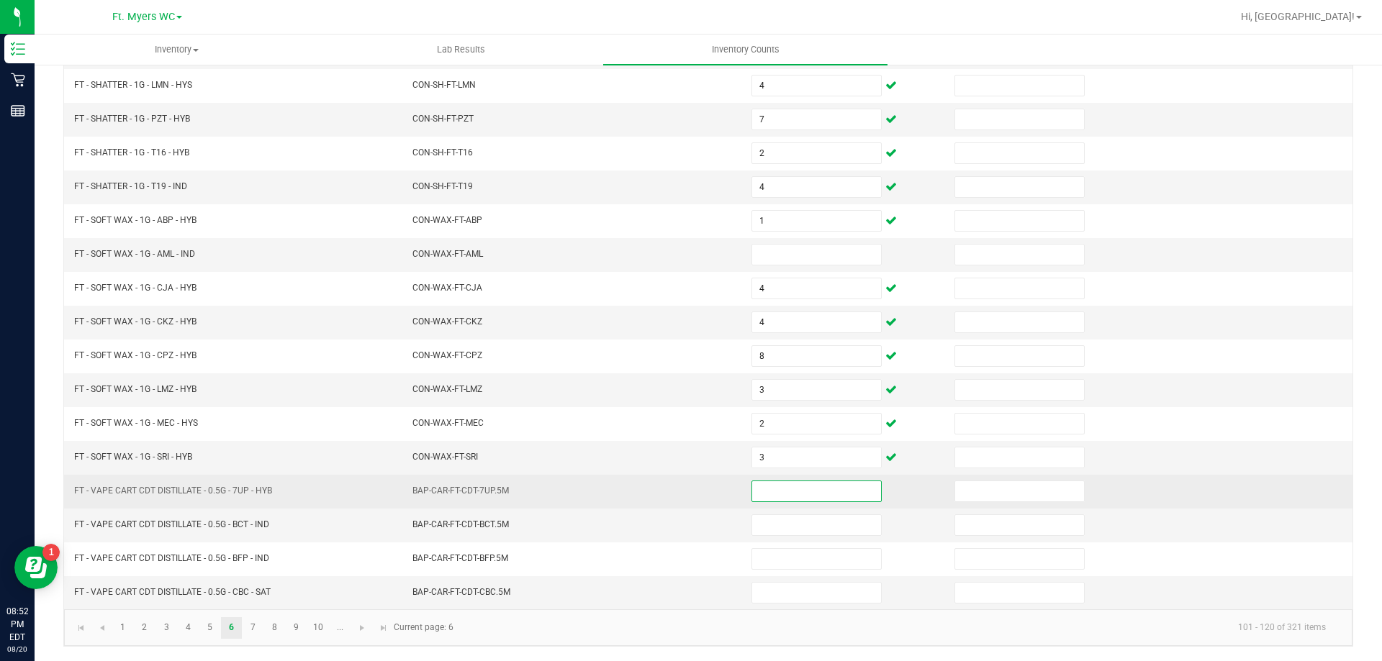
click at [810, 484] on input at bounding box center [816, 491] width 129 height 20
click at [783, 475] on td at bounding box center [844, 492] width 203 height 34
click at [773, 496] on input at bounding box center [816, 491] width 129 height 20
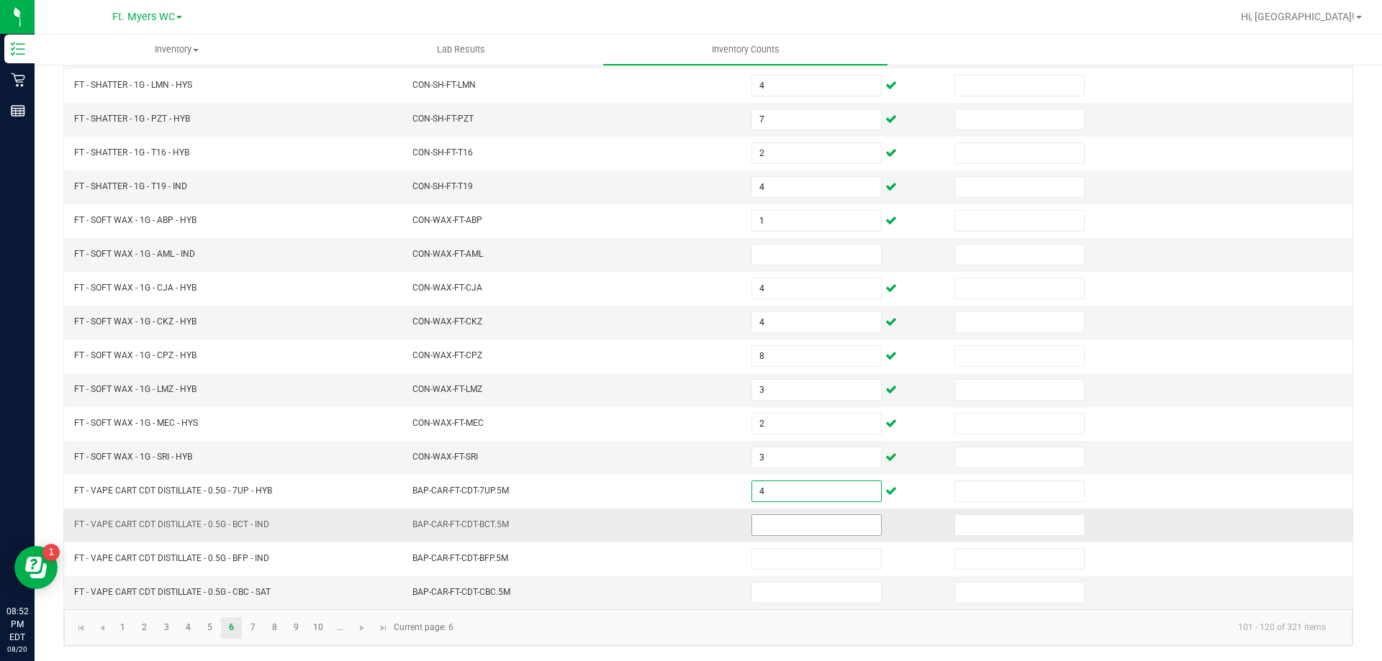
click at [784, 531] on input at bounding box center [816, 525] width 129 height 20
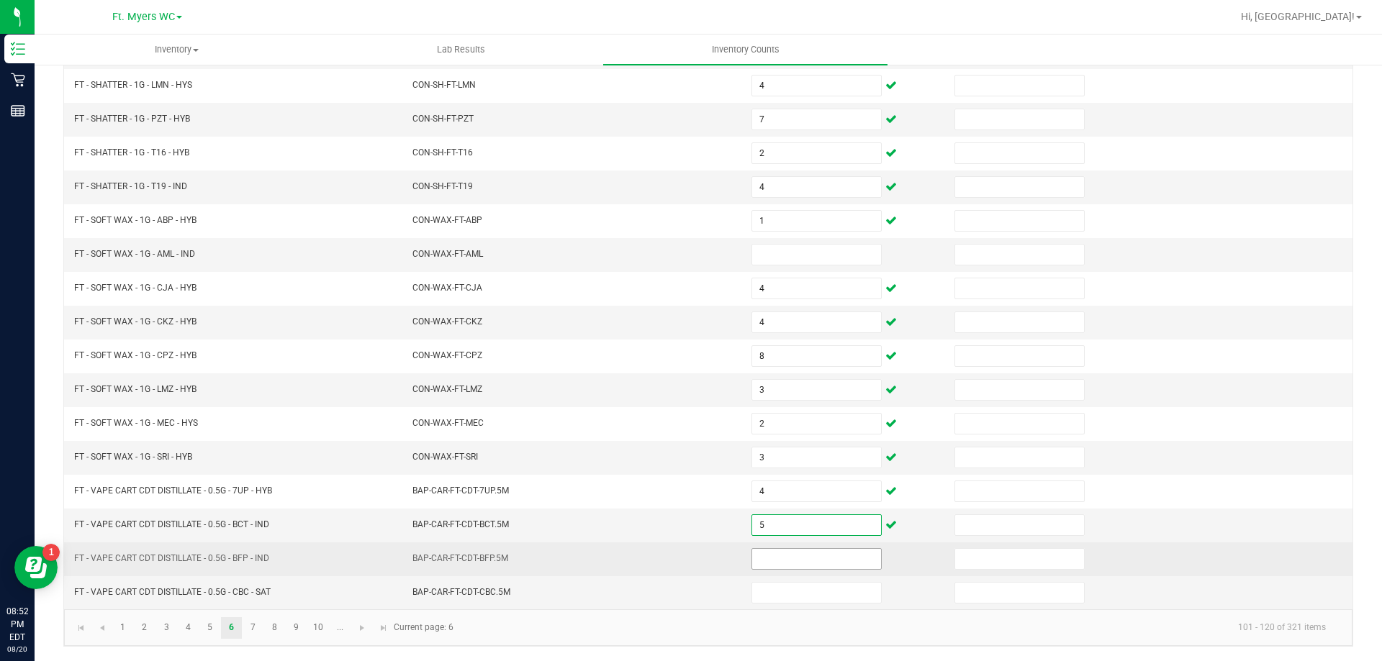
click at [800, 553] on input at bounding box center [816, 559] width 129 height 20
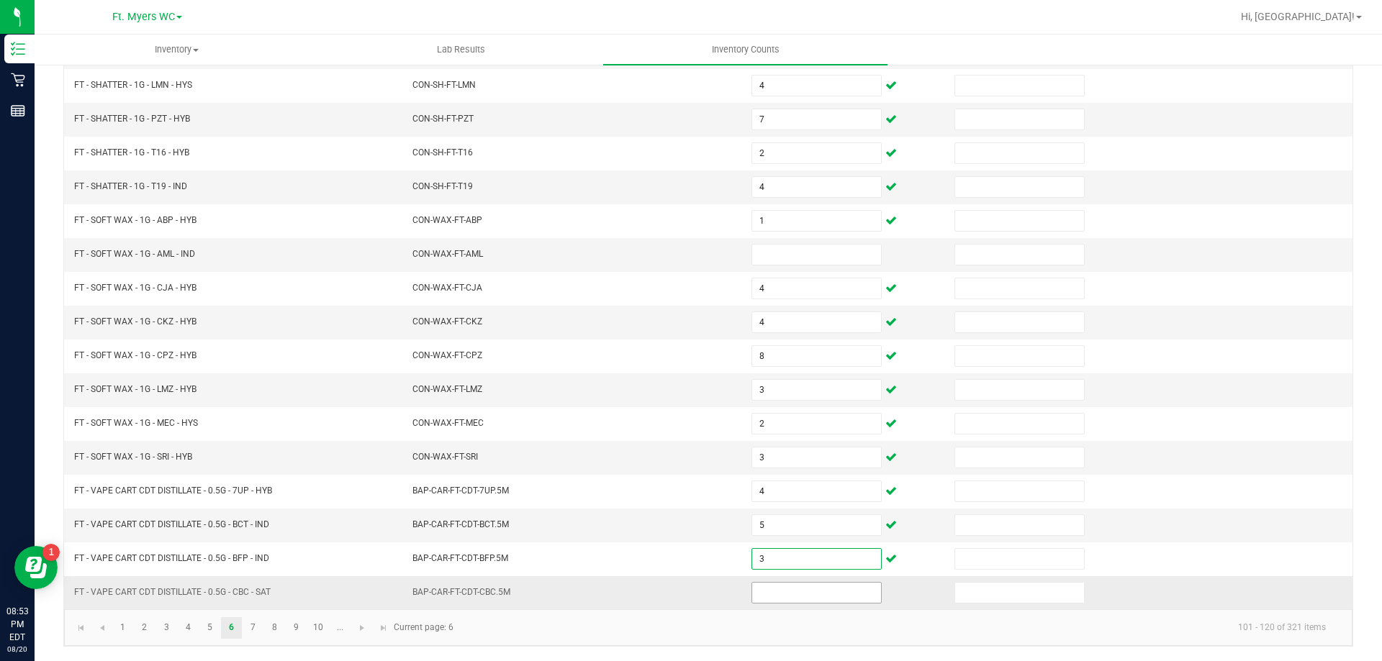
click at [766, 592] on input at bounding box center [816, 593] width 129 height 20
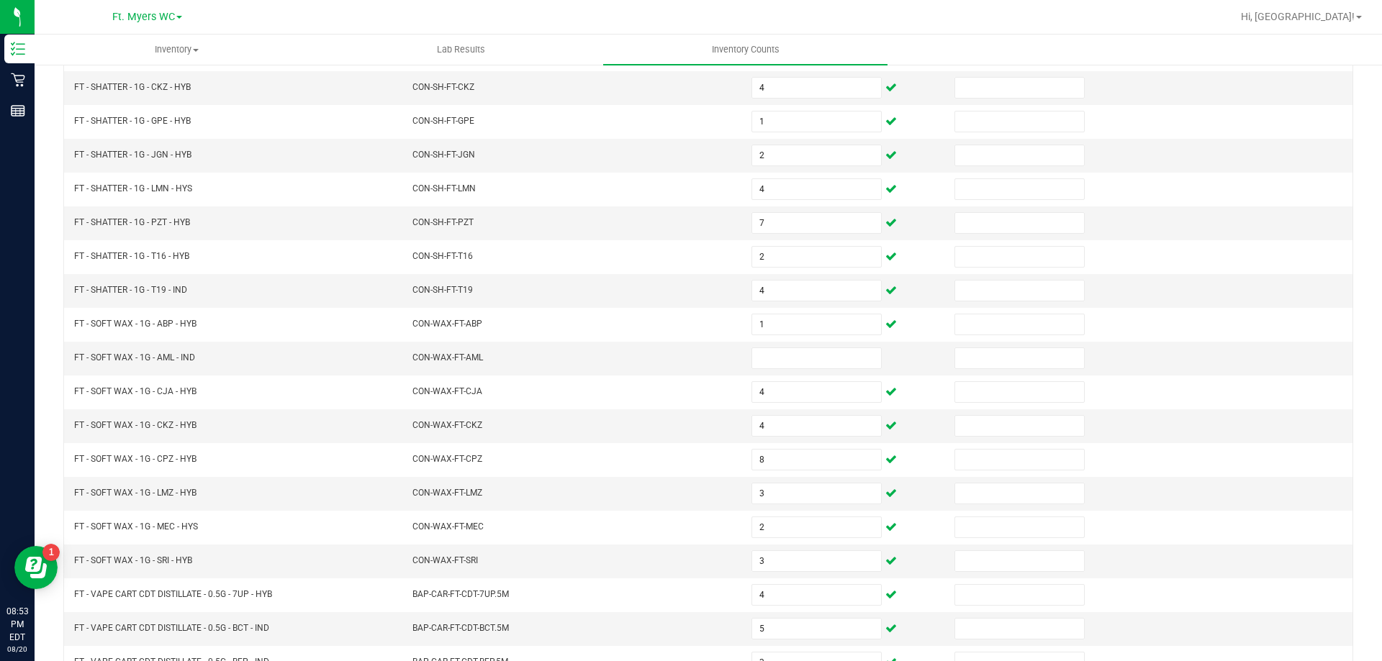
scroll to position [11, 0]
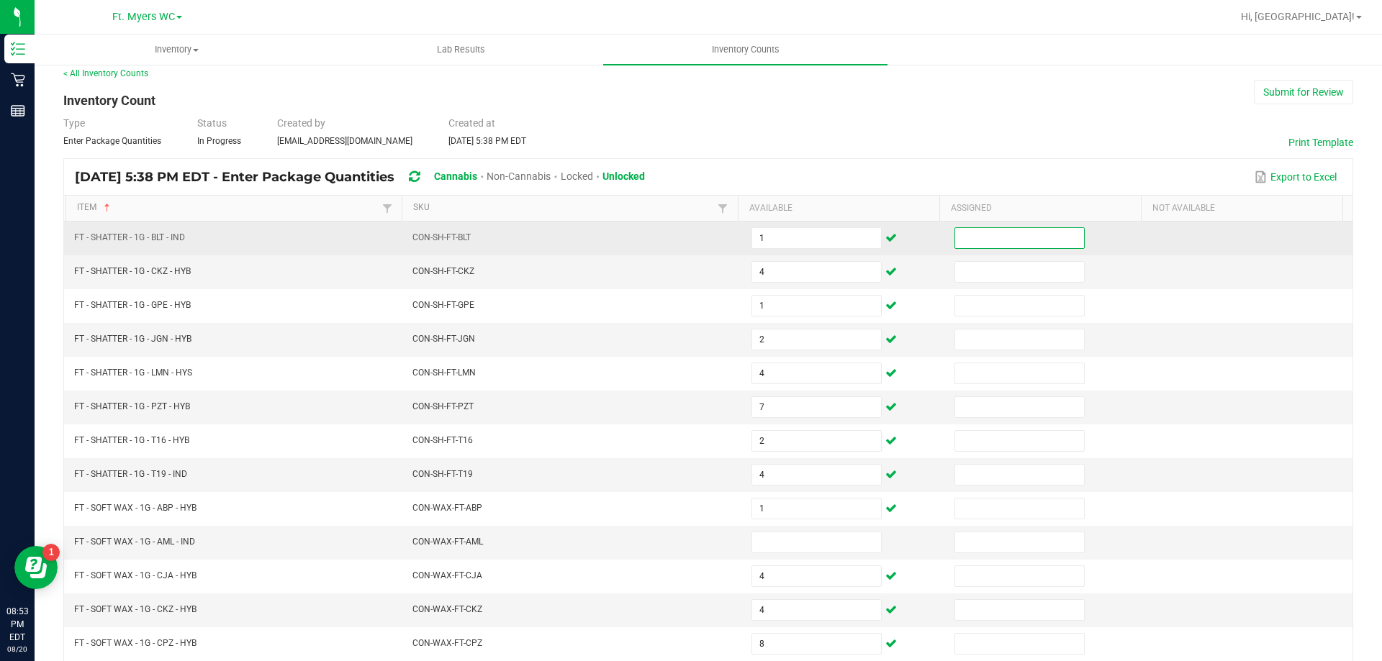
click at [999, 243] on input at bounding box center [1019, 238] width 129 height 20
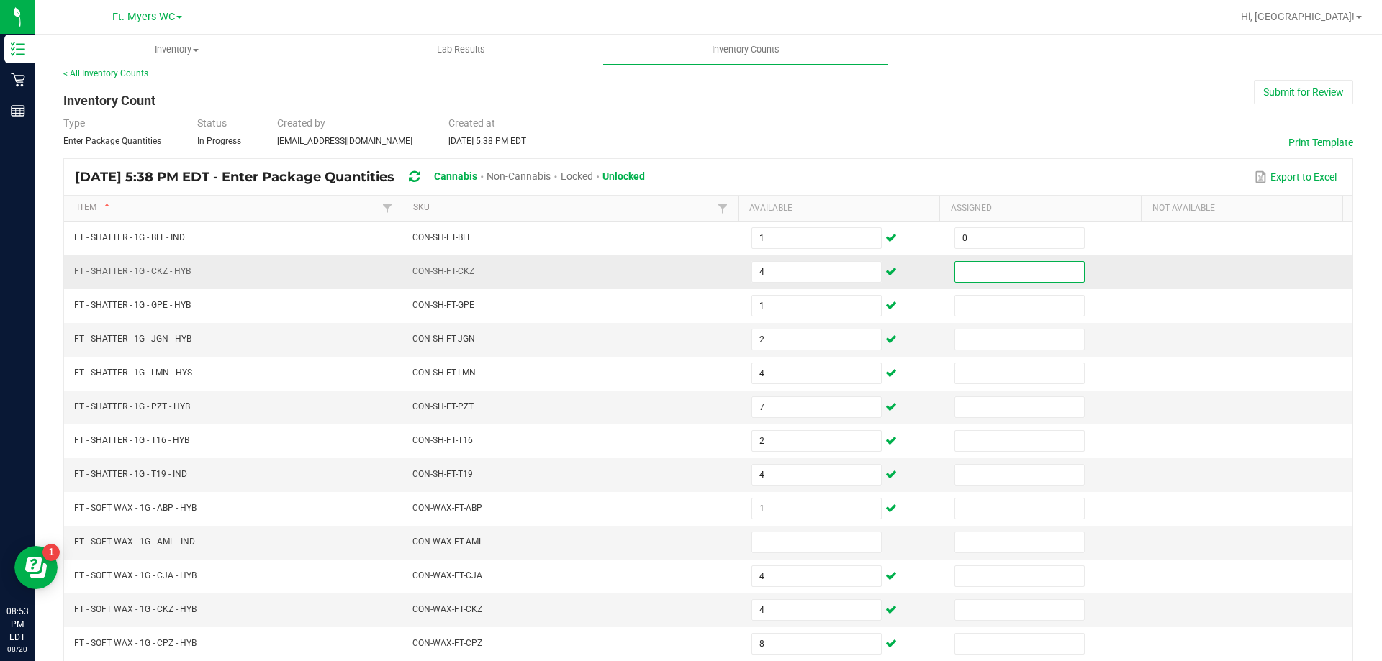
click at [995, 268] on input at bounding box center [1019, 272] width 129 height 20
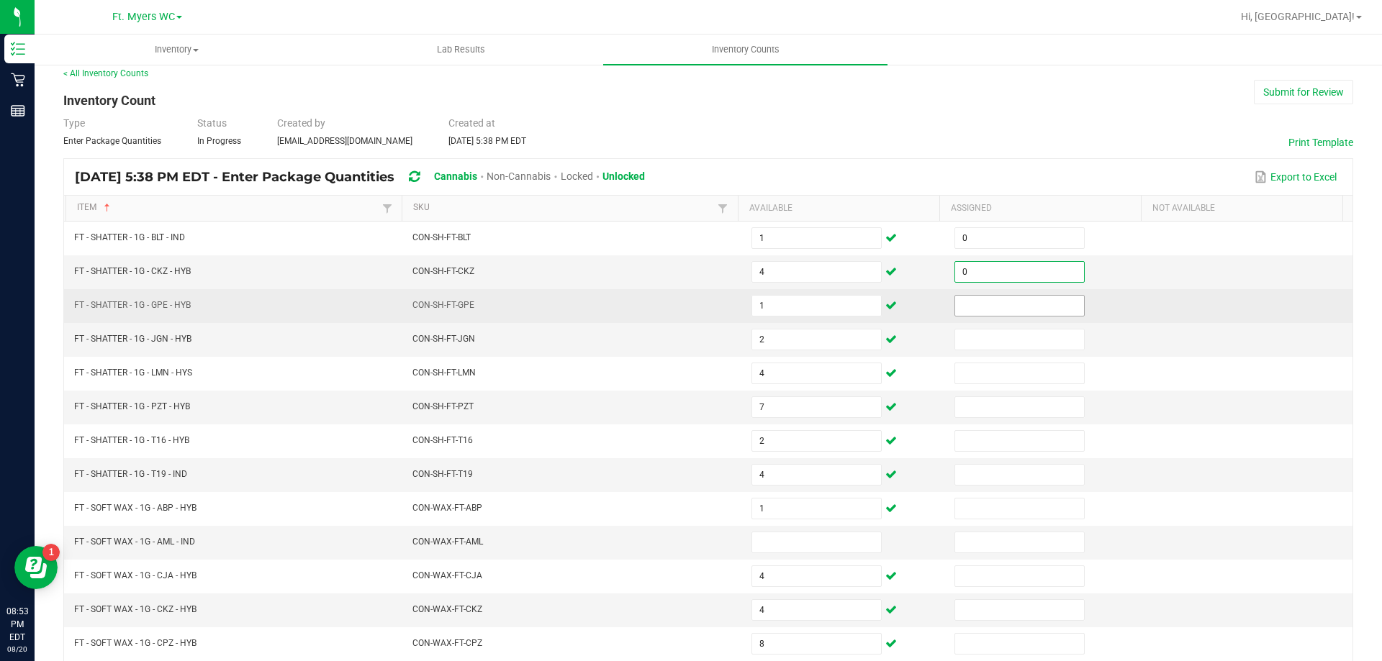
click at [984, 301] on input at bounding box center [1019, 306] width 129 height 20
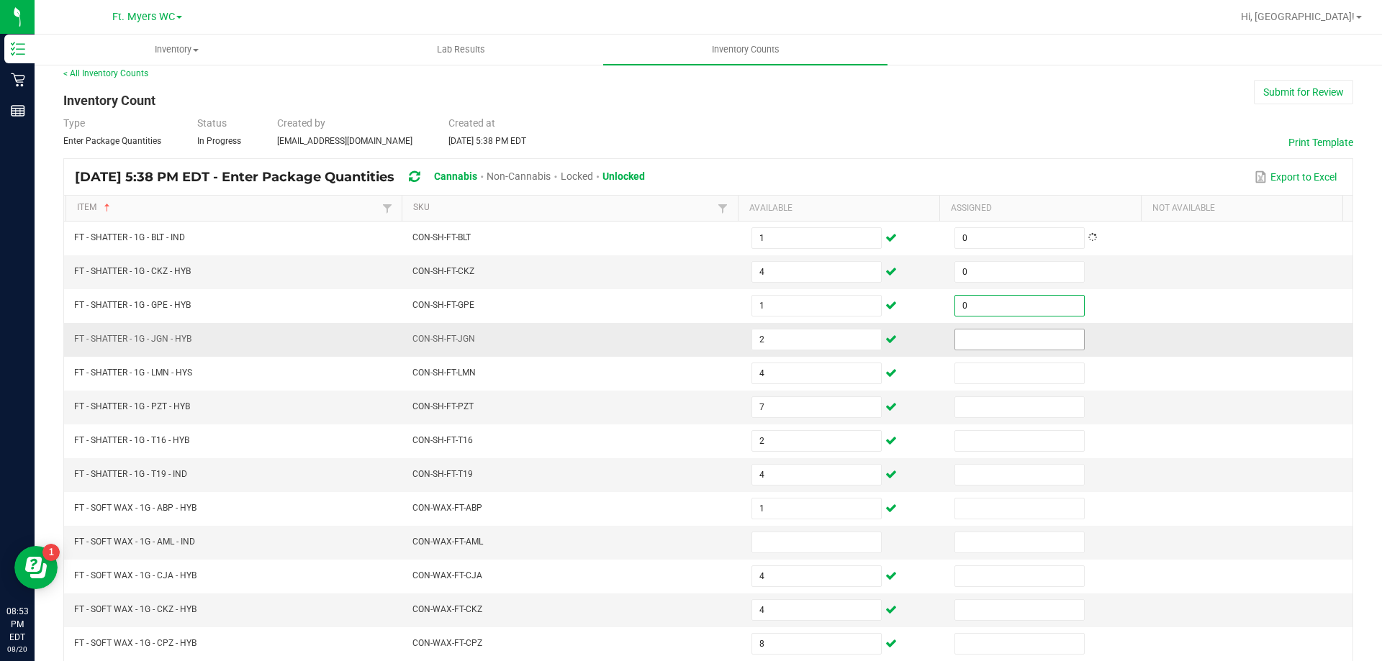
click at [987, 334] on input at bounding box center [1019, 340] width 129 height 20
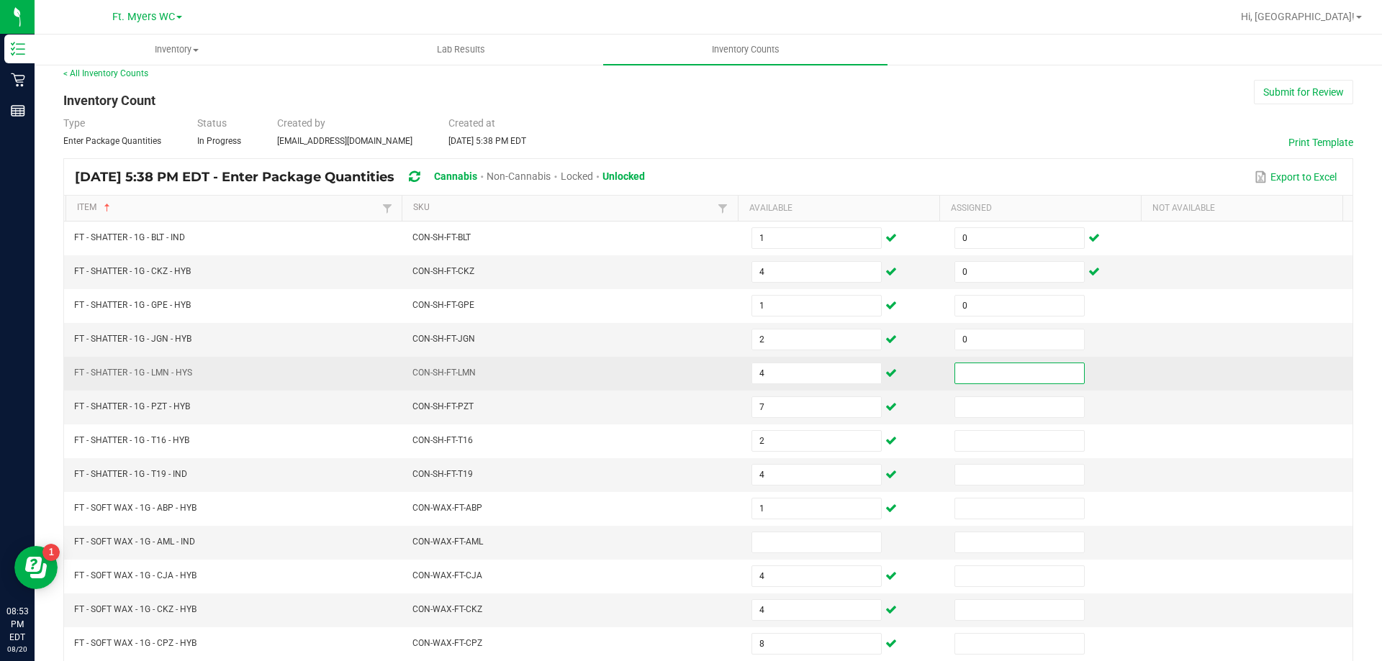
click at [989, 375] on input at bounding box center [1019, 373] width 129 height 20
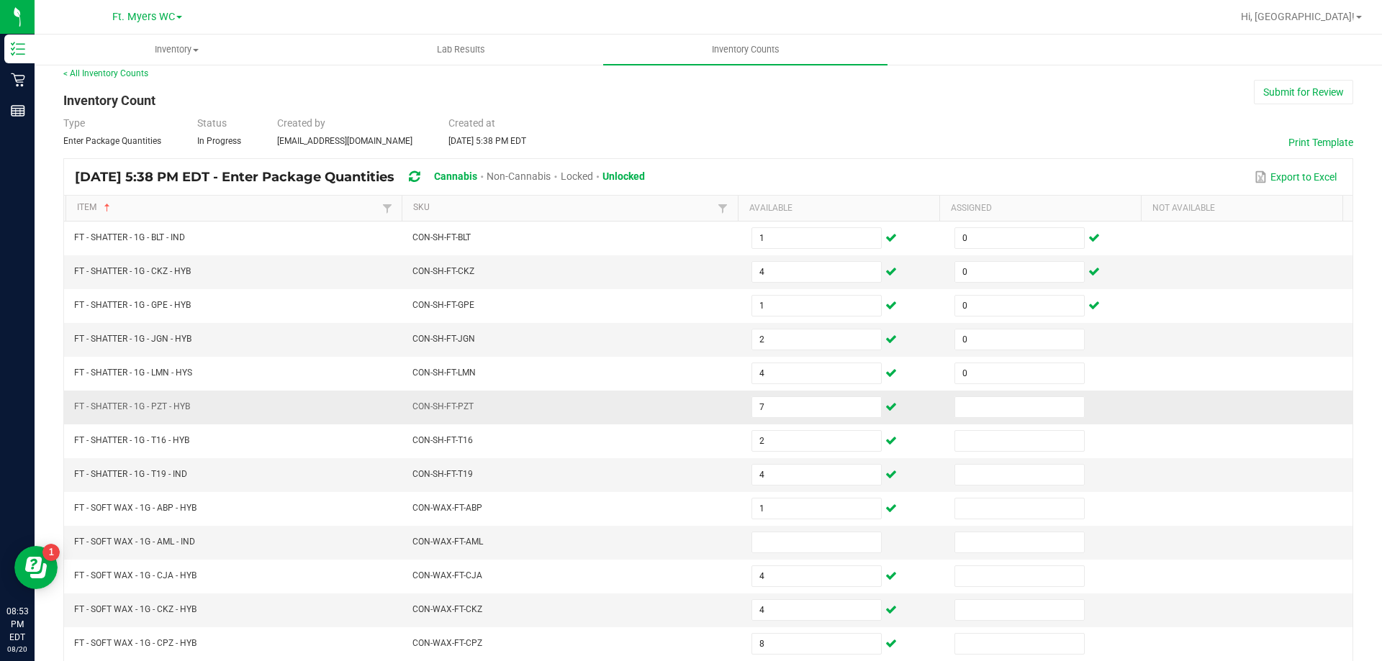
click at [974, 422] on td at bounding box center [1047, 408] width 203 height 34
click at [986, 405] on input at bounding box center [1019, 407] width 129 height 20
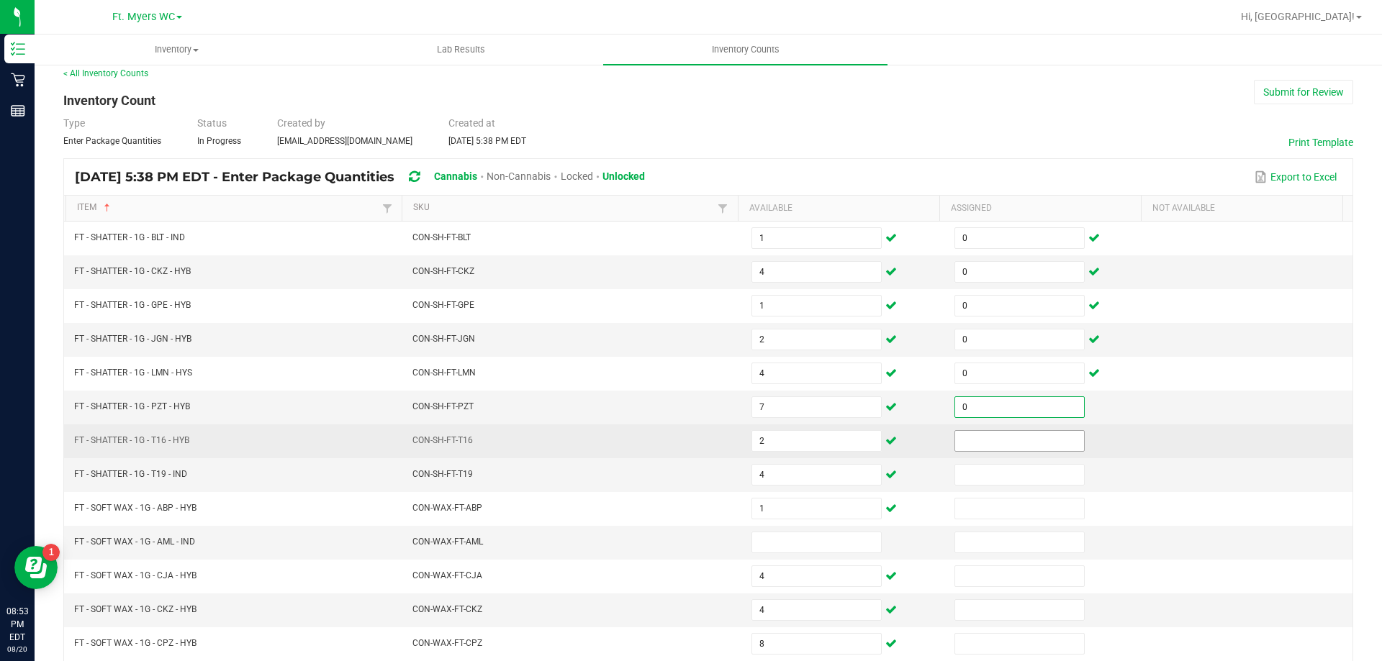
click at [966, 440] on input at bounding box center [1019, 441] width 129 height 20
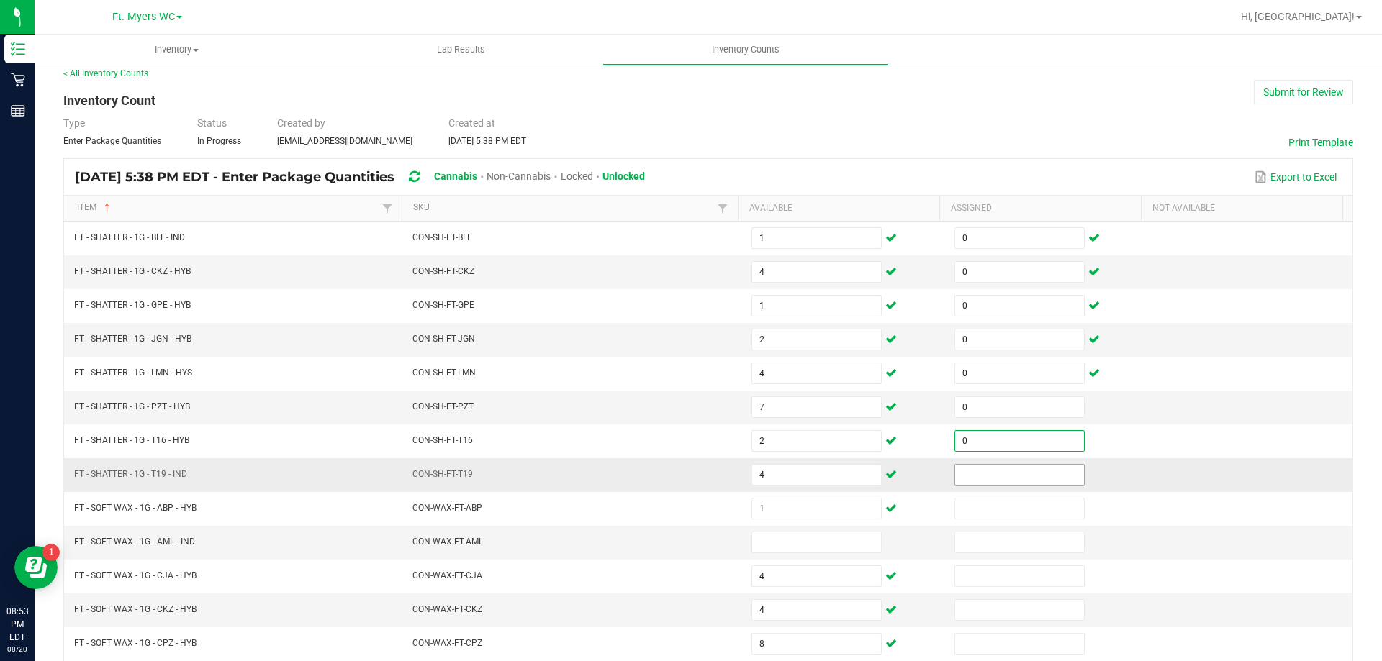
click at [967, 474] on input at bounding box center [1019, 475] width 129 height 20
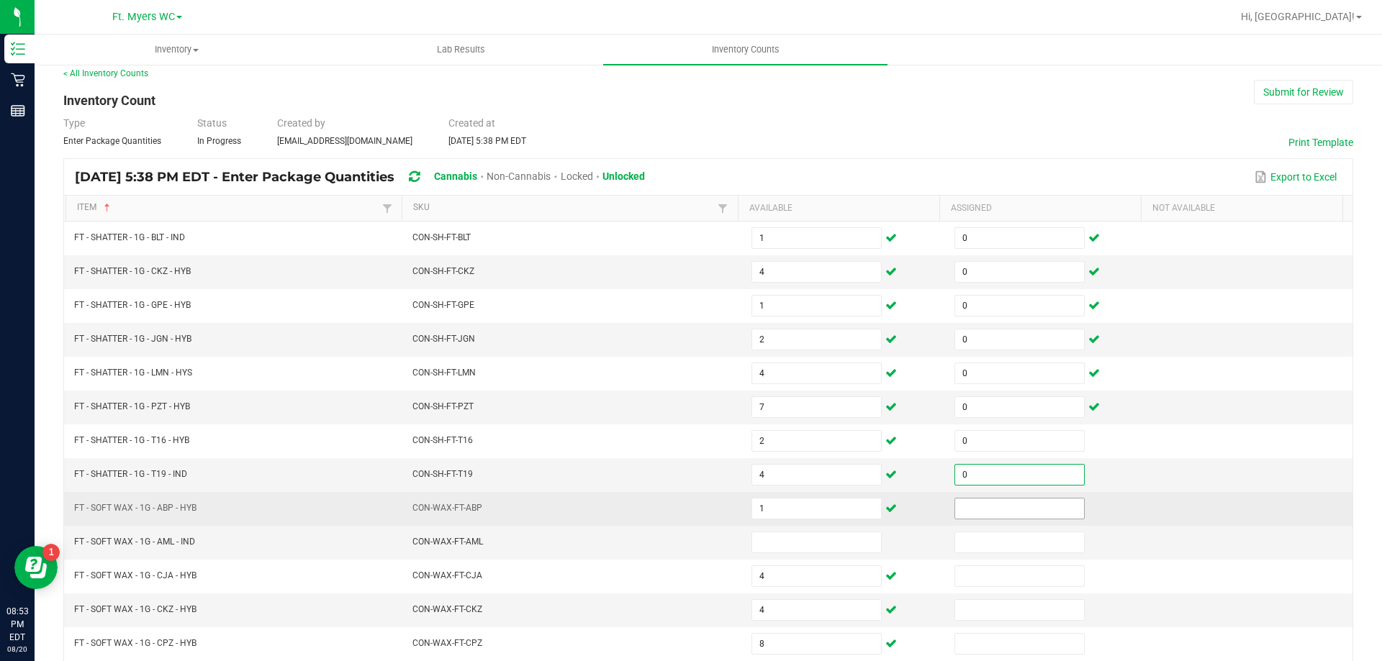
click at [967, 502] on input at bounding box center [1019, 509] width 129 height 20
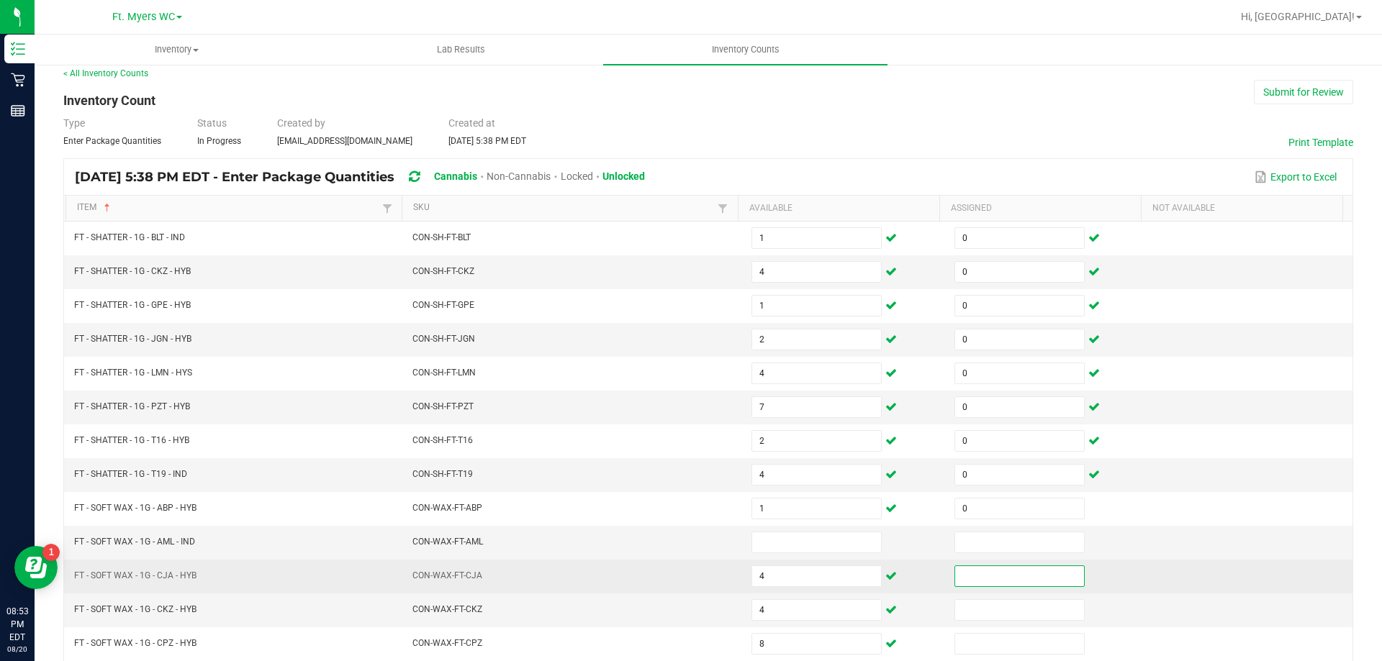
click at [955, 571] on input at bounding box center [1019, 576] width 129 height 20
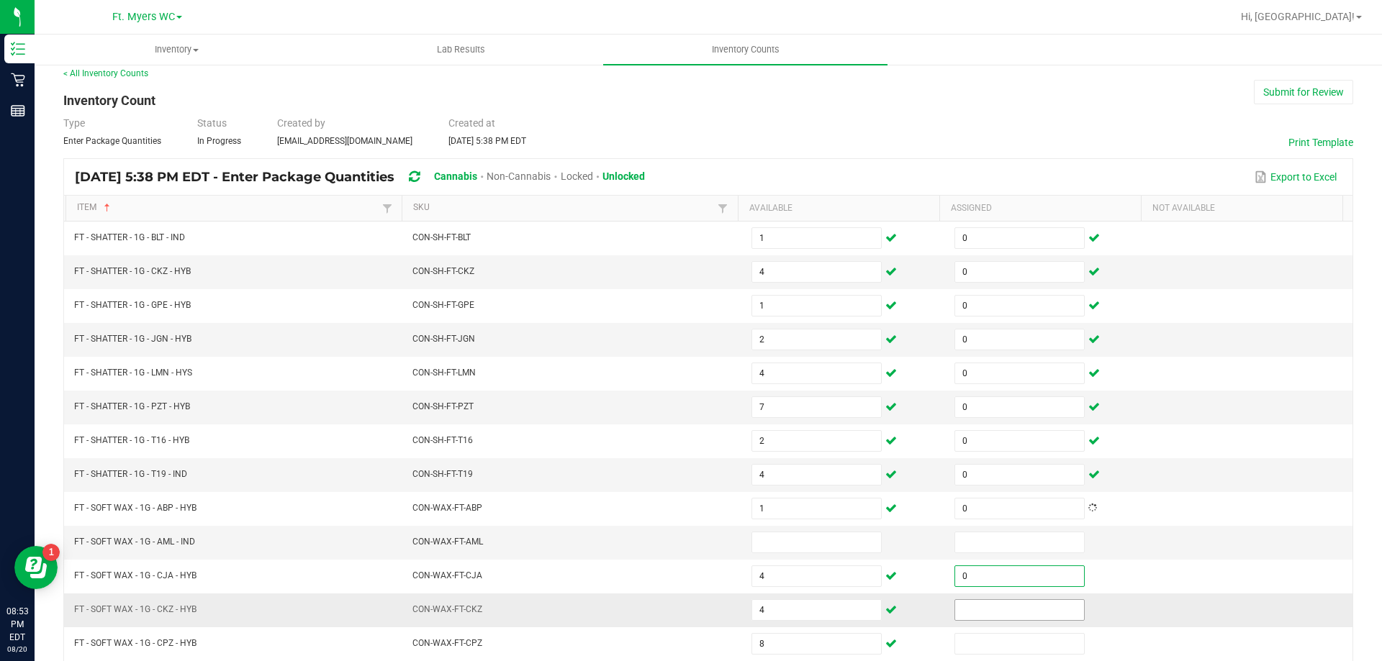
click at [955, 614] on input at bounding box center [1019, 610] width 129 height 20
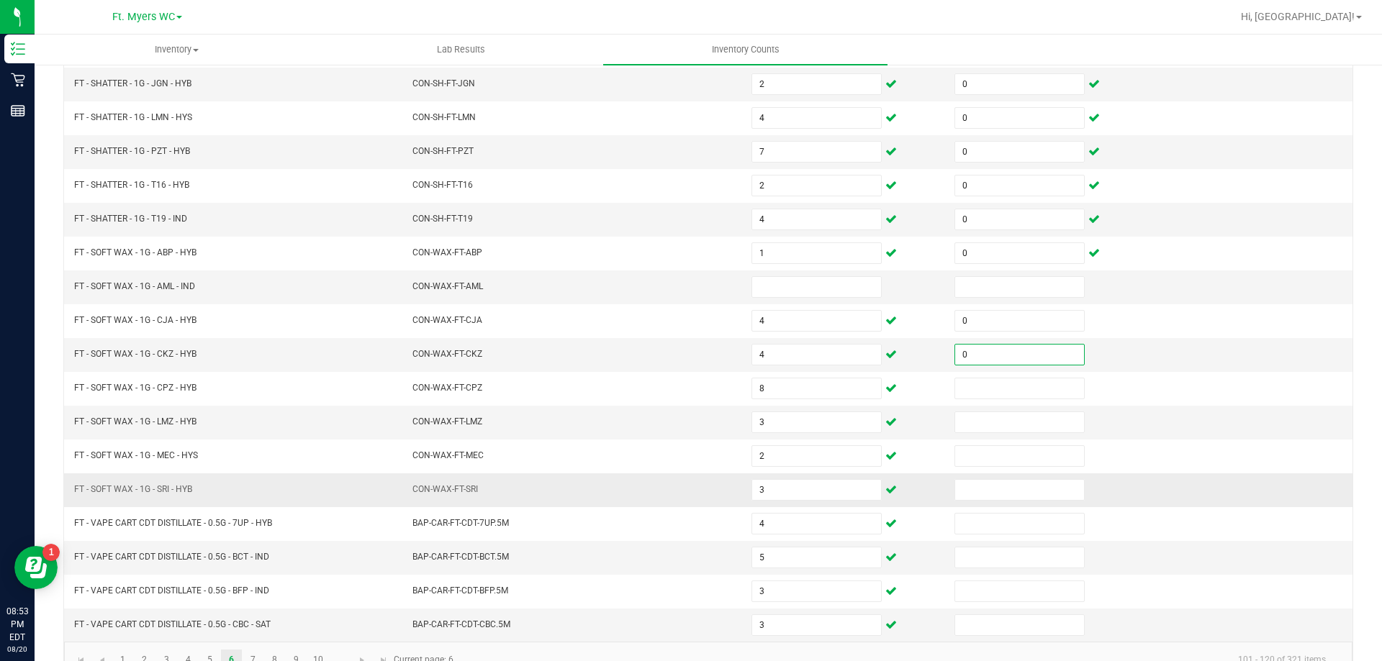
scroll to position [299, 0]
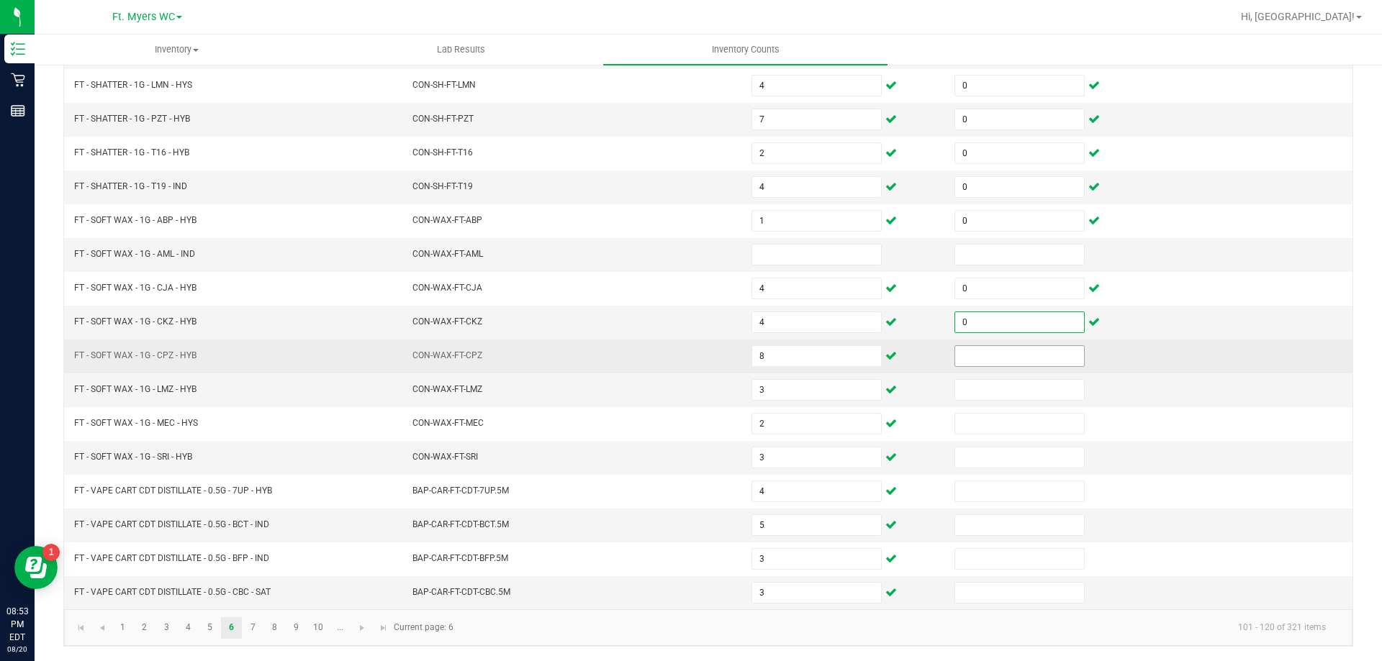
click at [955, 363] on input at bounding box center [1019, 356] width 129 height 20
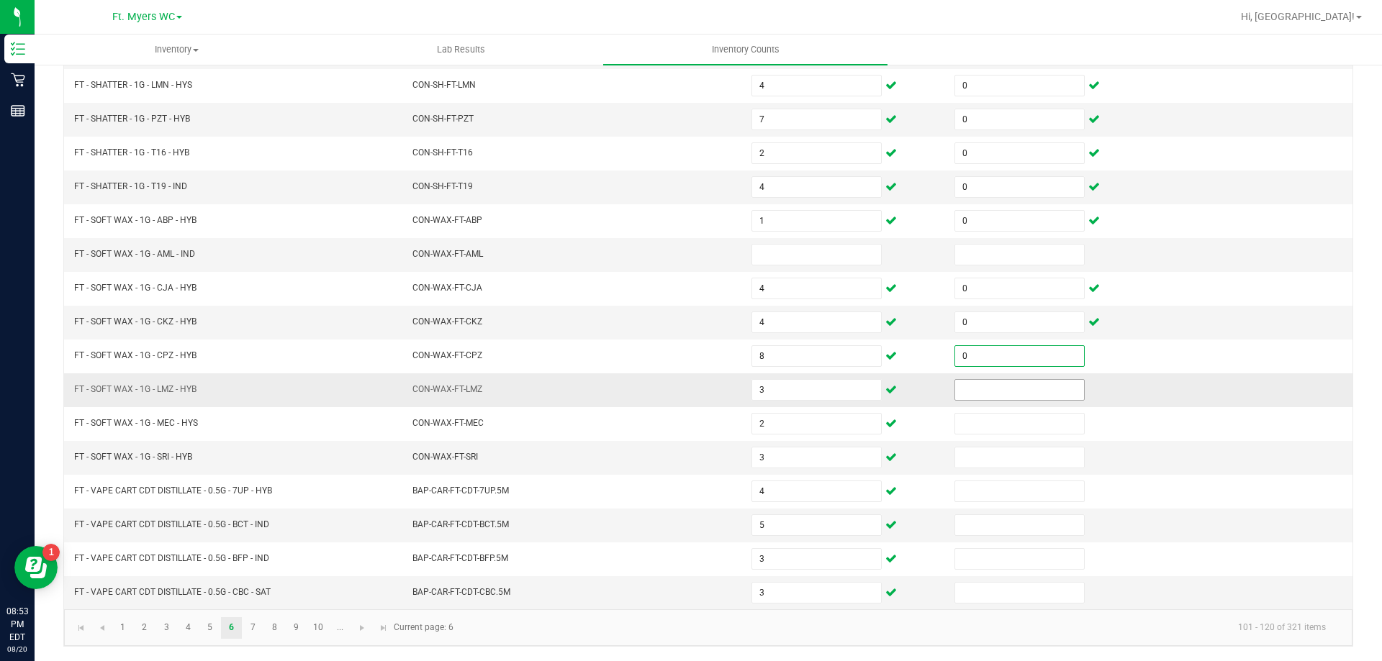
click at [956, 391] on input at bounding box center [1019, 390] width 129 height 20
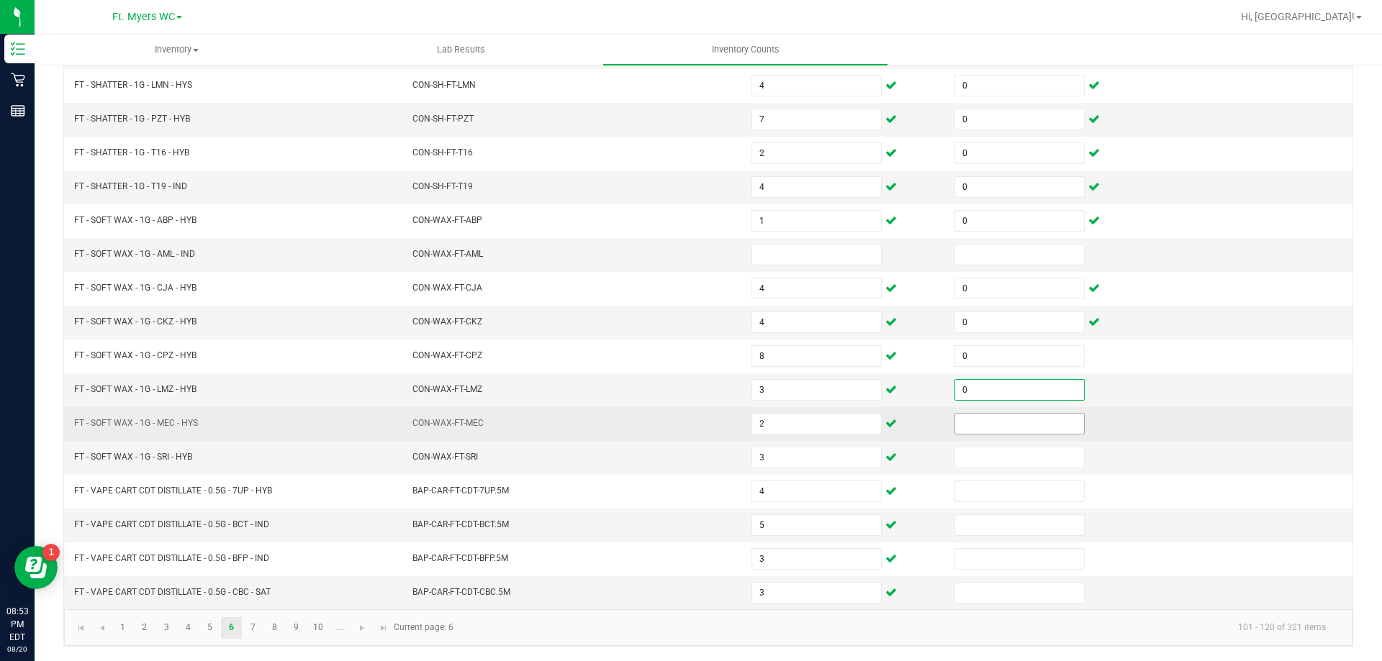
click at [961, 425] on input at bounding box center [1019, 424] width 129 height 20
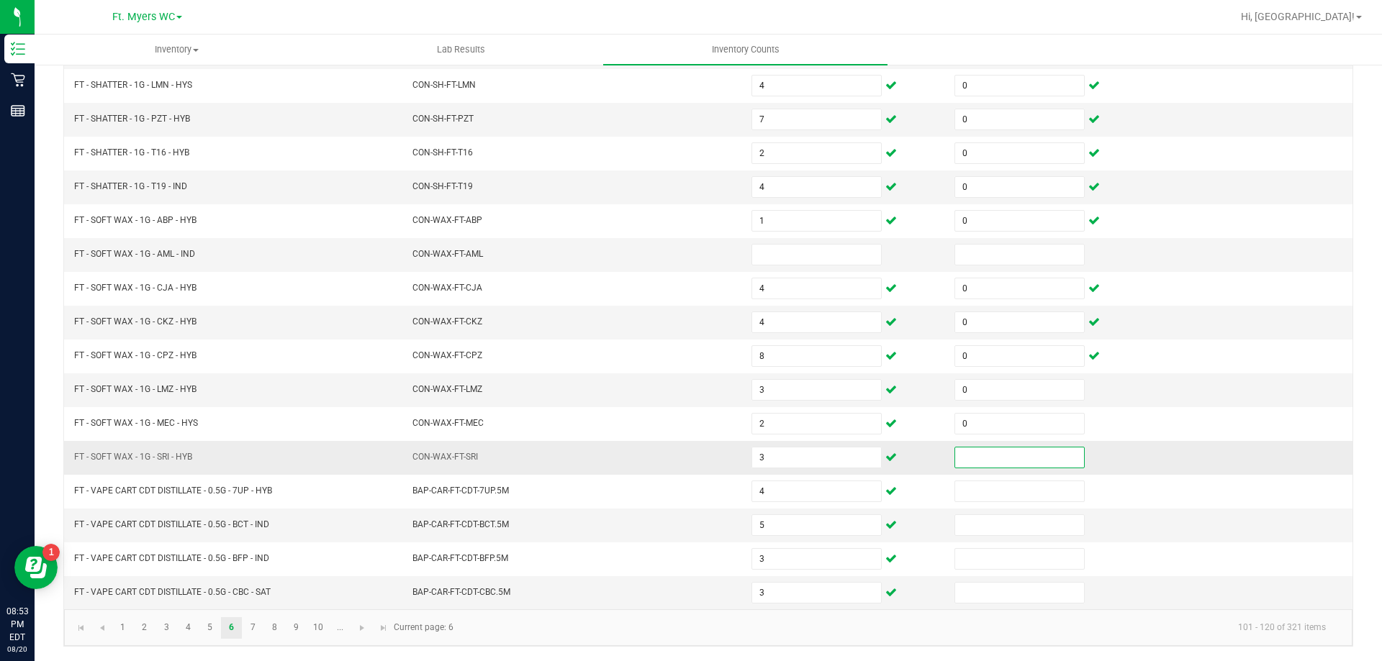
click at [964, 456] on input at bounding box center [1019, 458] width 129 height 20
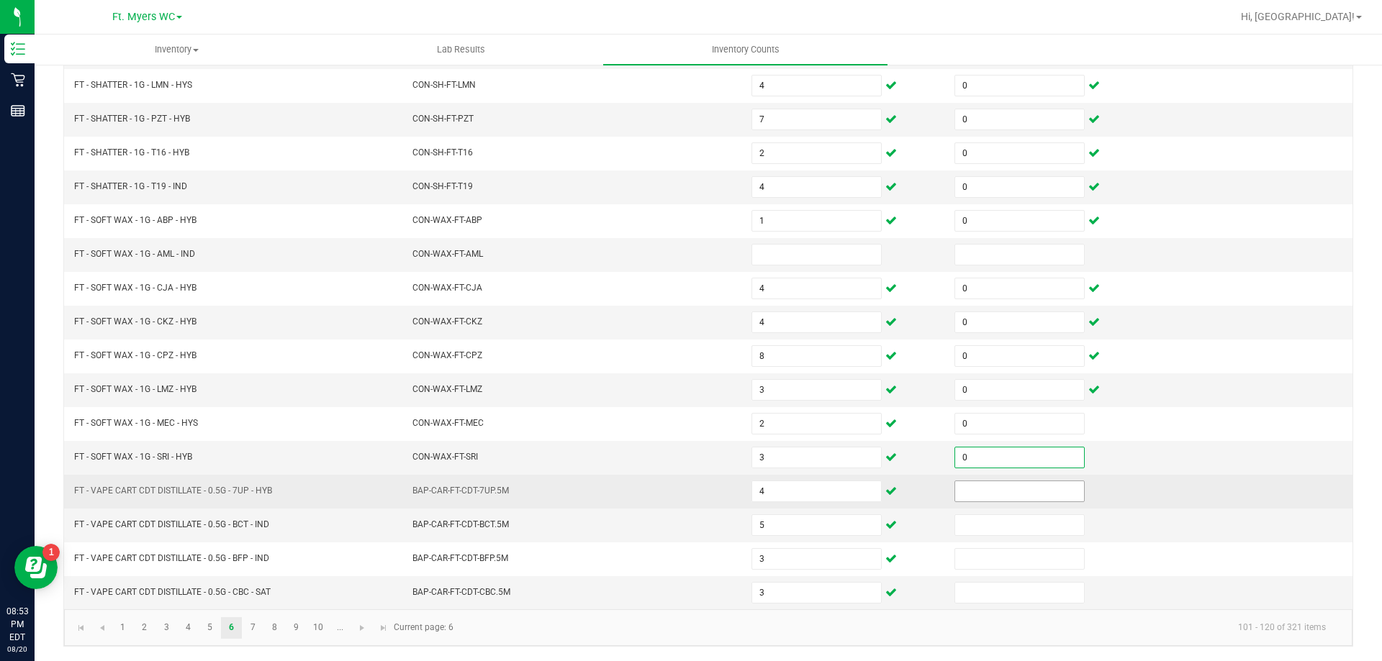
click at [967, 489] on input at bounding box center [1019, 491] width 129 height 20
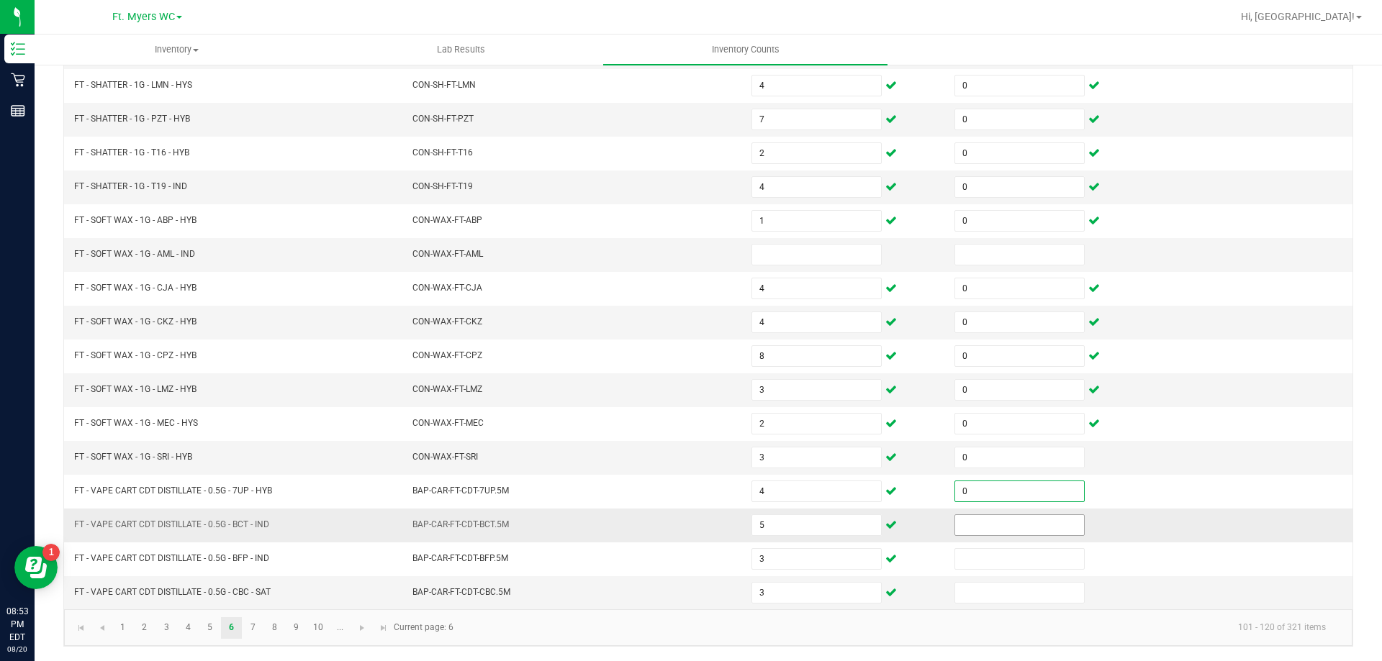
click at [959, 525] on input at bounding box center [1019, 525] width 129 height 20
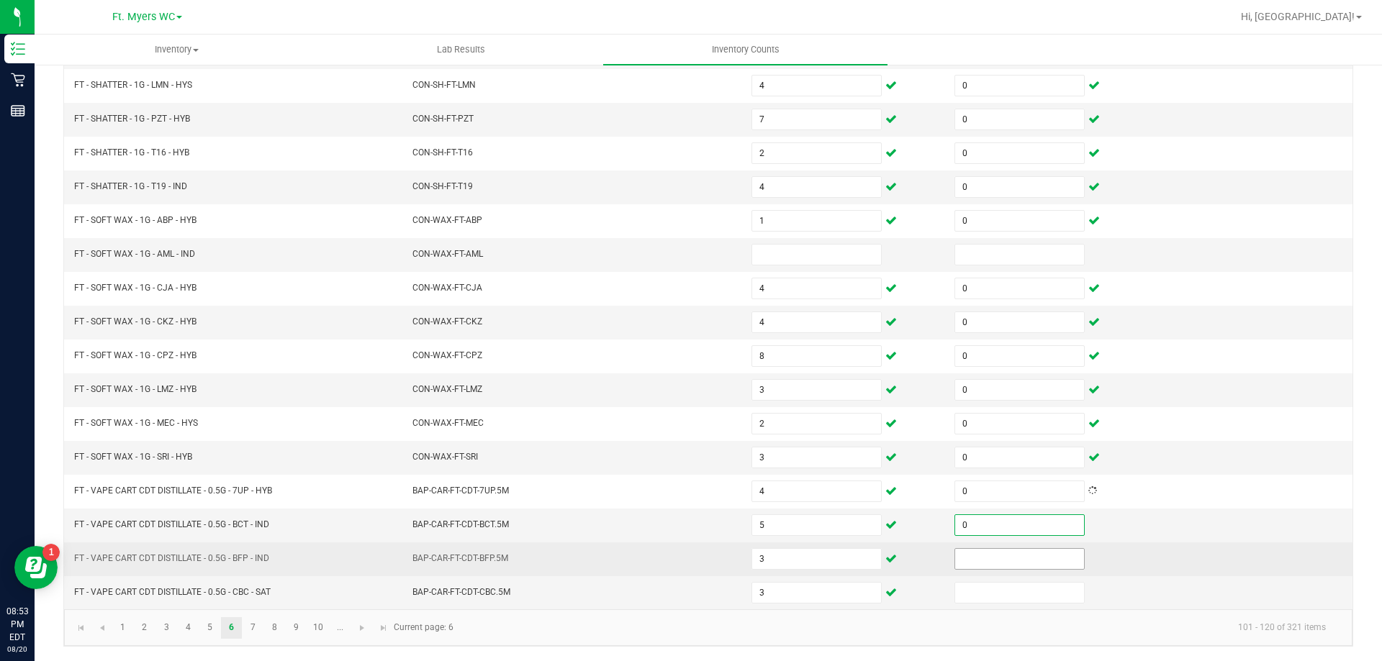
click at [971, 549] on input at bounding box center [1019, 559] width 129 height 20
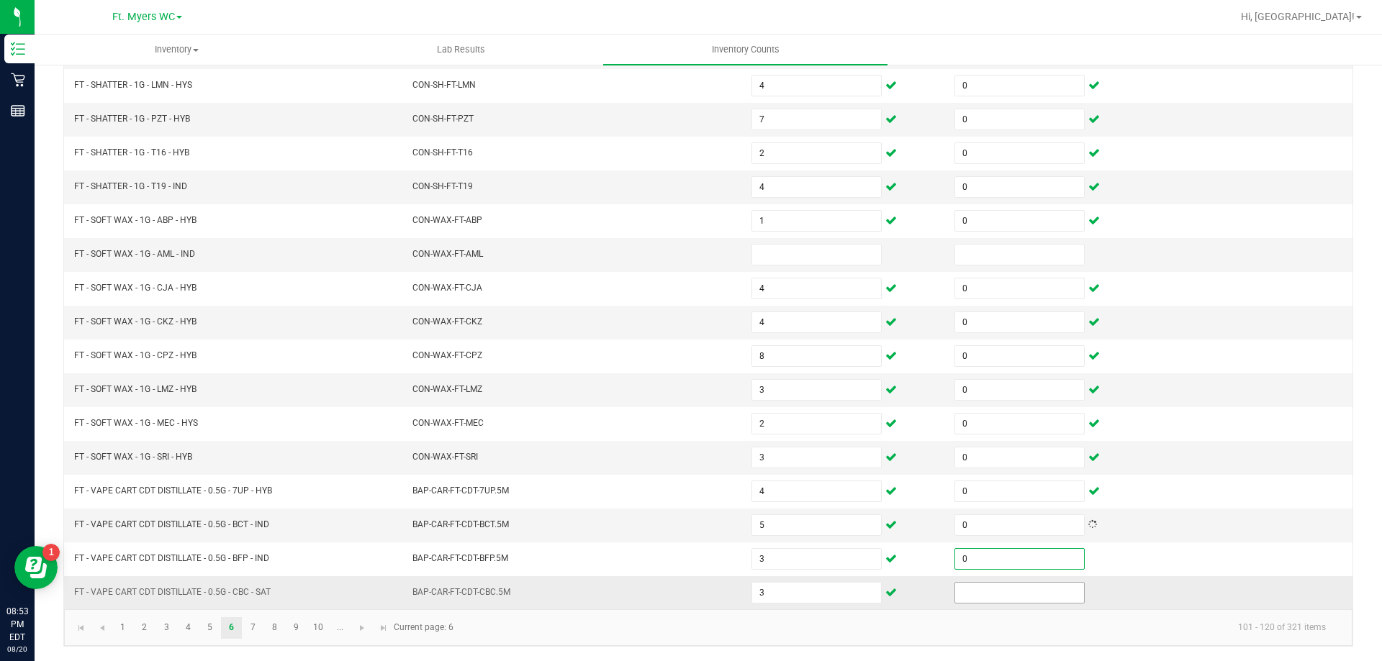
click at [961, 594] on input at bounding box center [1019, 593] width 129 height 20
click at [252, 628] on link "7" at bounding box center [253, 628] width 21 height 22
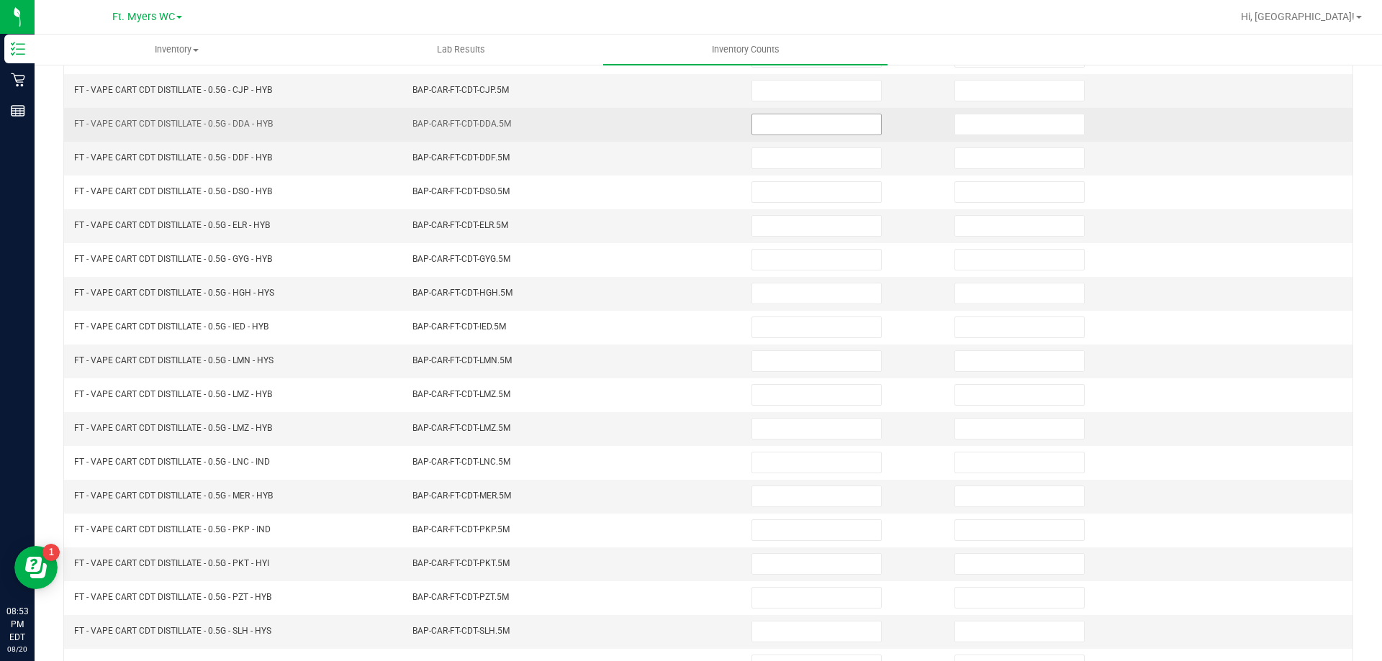
scroll to position [0, 0]
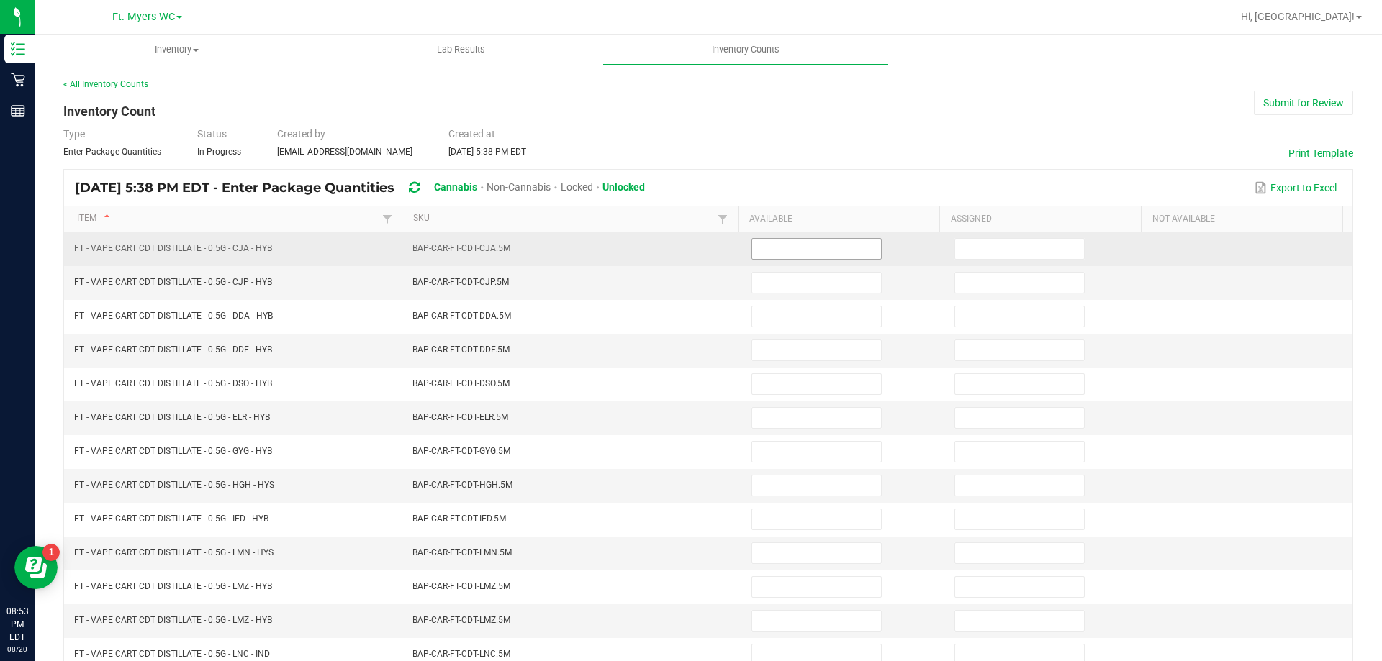
click at [811, 255] on input at bounding box center [816, 249] width 129 height 20
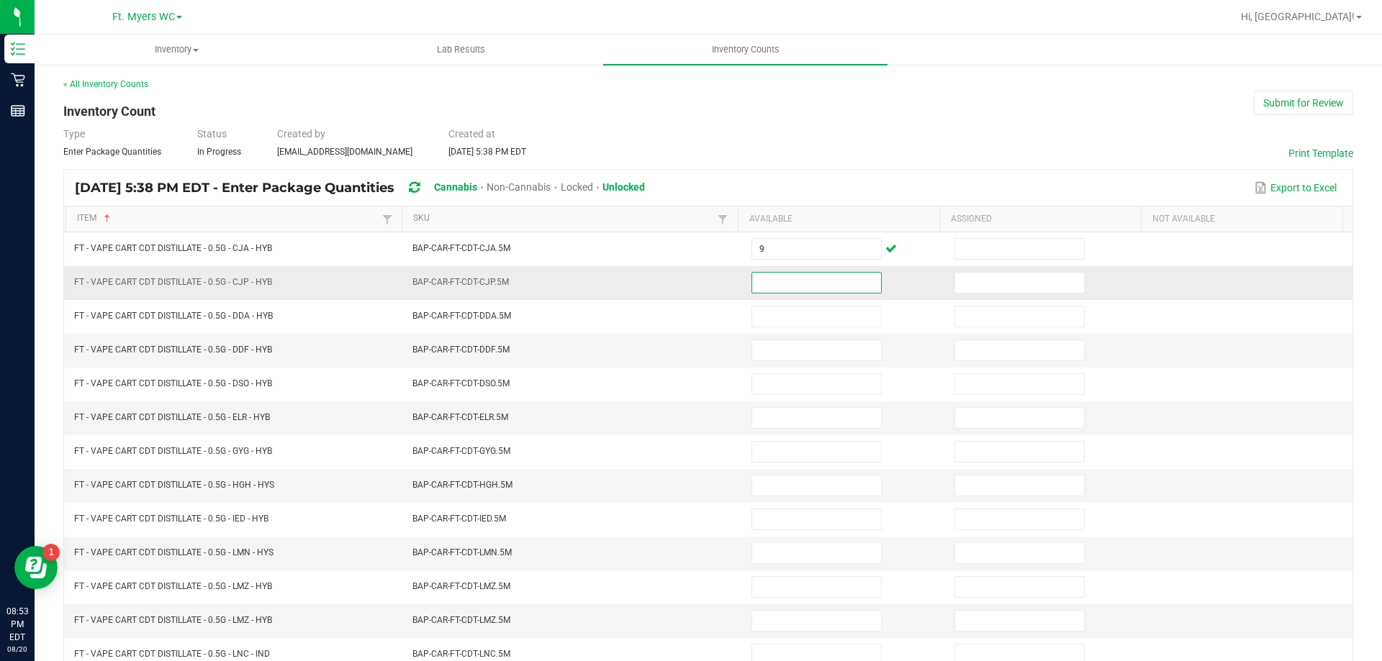
click at [781, 287] on input at bounding box center [816, 283] width 129 height 20
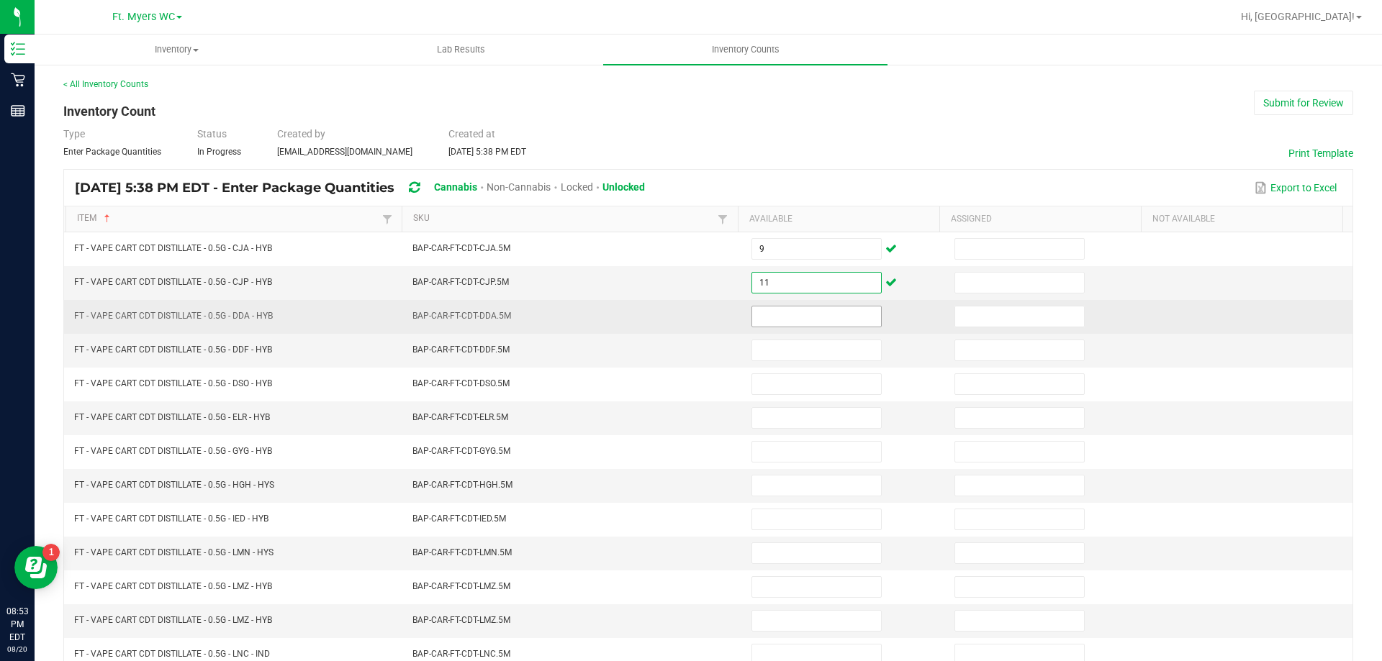
click at [775, 321] on input at bounding box center [816, 317] width 129 height 20
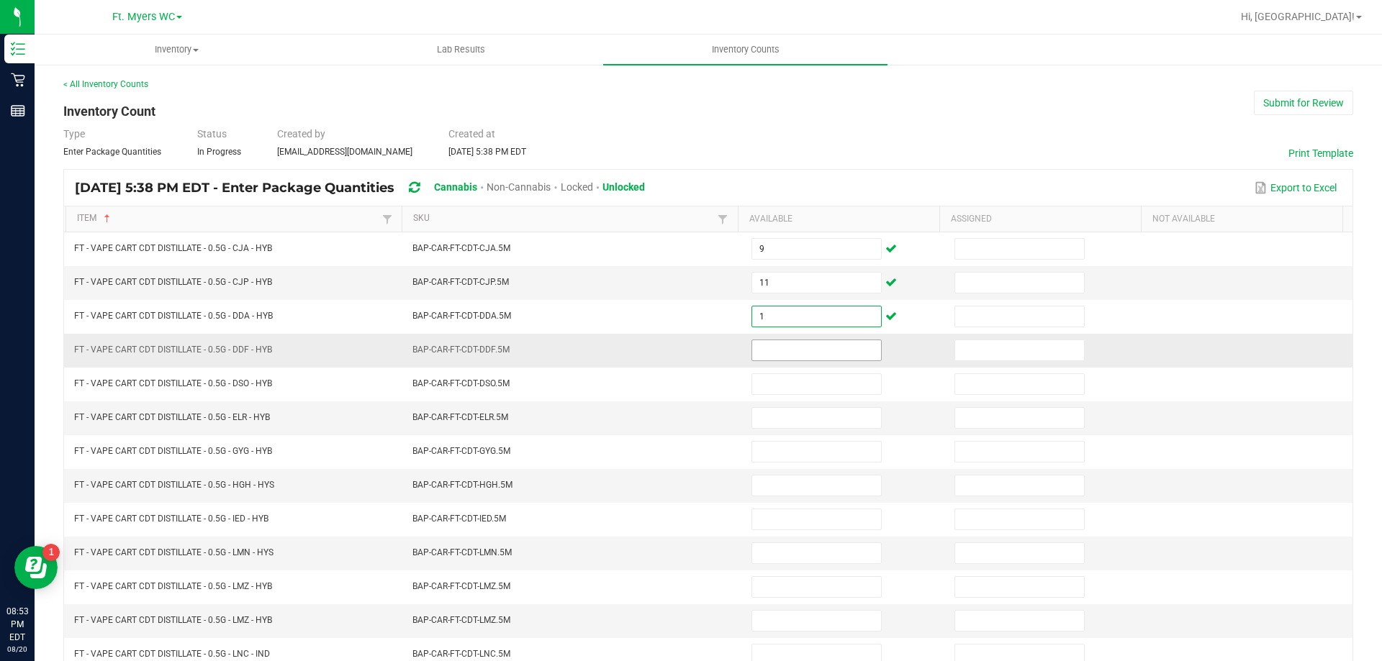
click at [771, 349] on input at bounding box center [816, 350] width 129 height 20
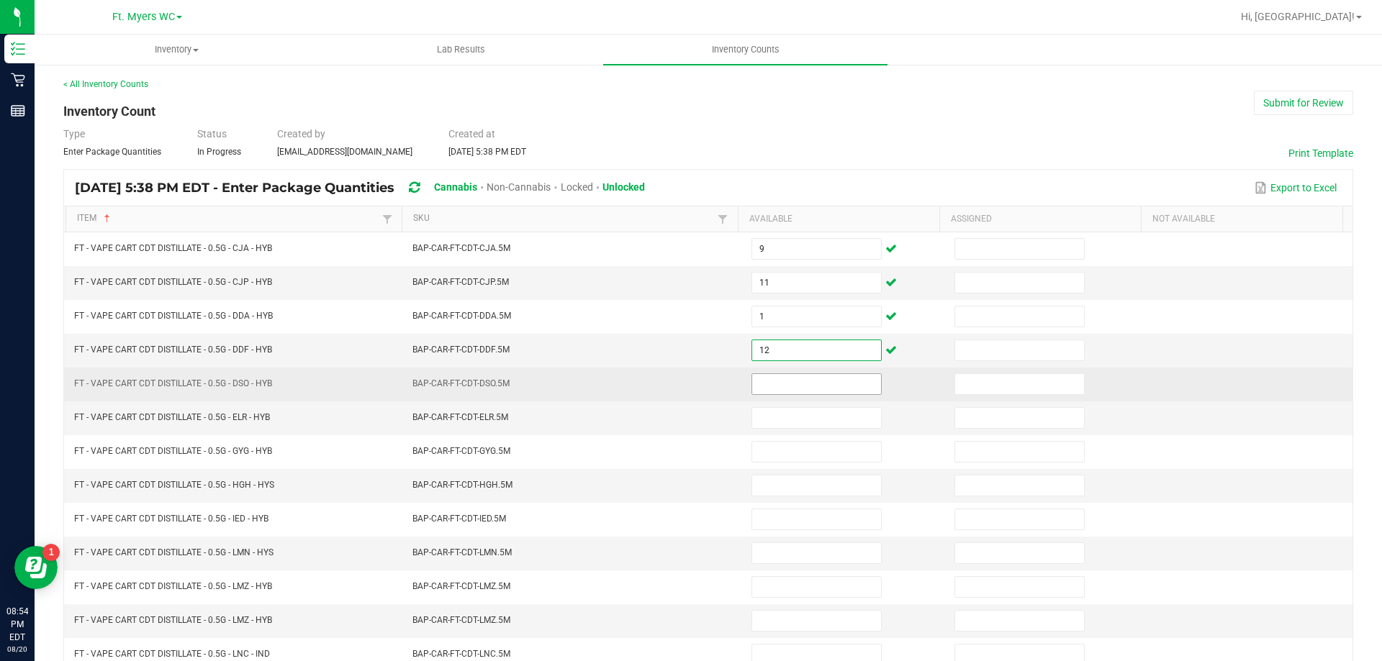
click at [768, 391] on input at bounding box center [816, 384] width 129 height 20
click at [761, 394] on input "1" at bounding box center [816, 384] width 129 height 20
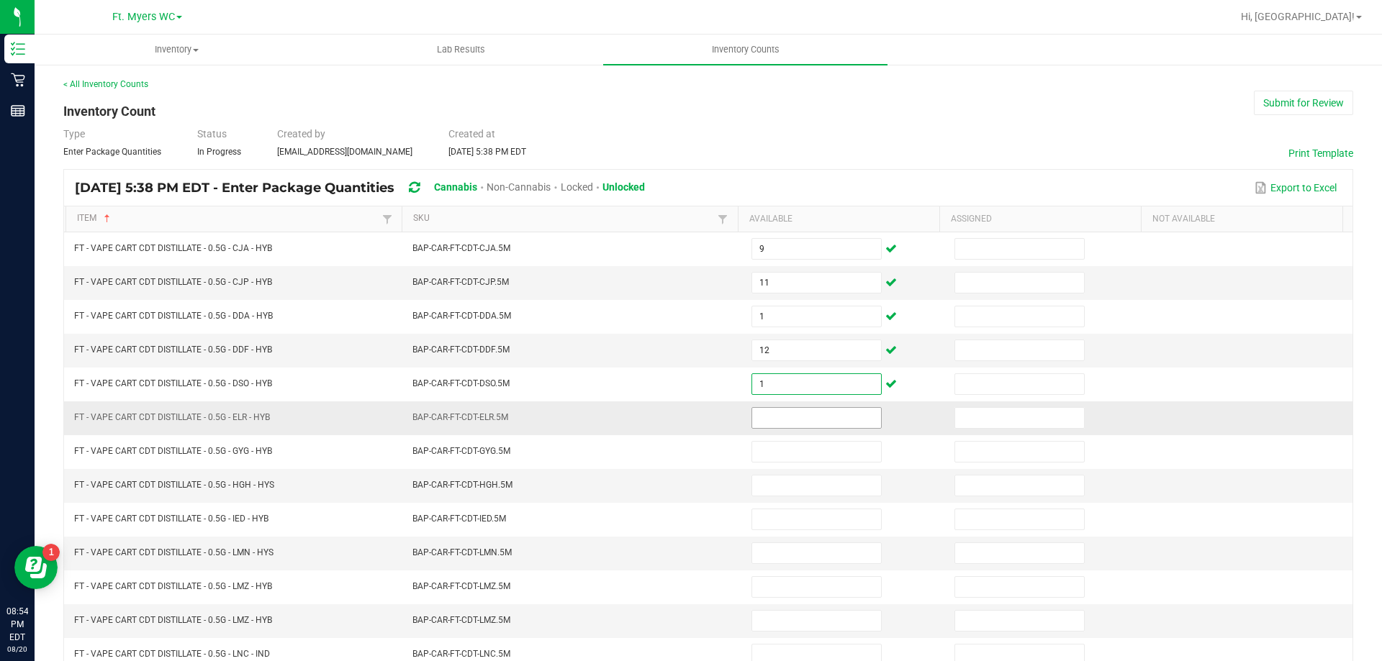
click at [754, 417] on input at bounding box center [816, 418] width 129 height 20
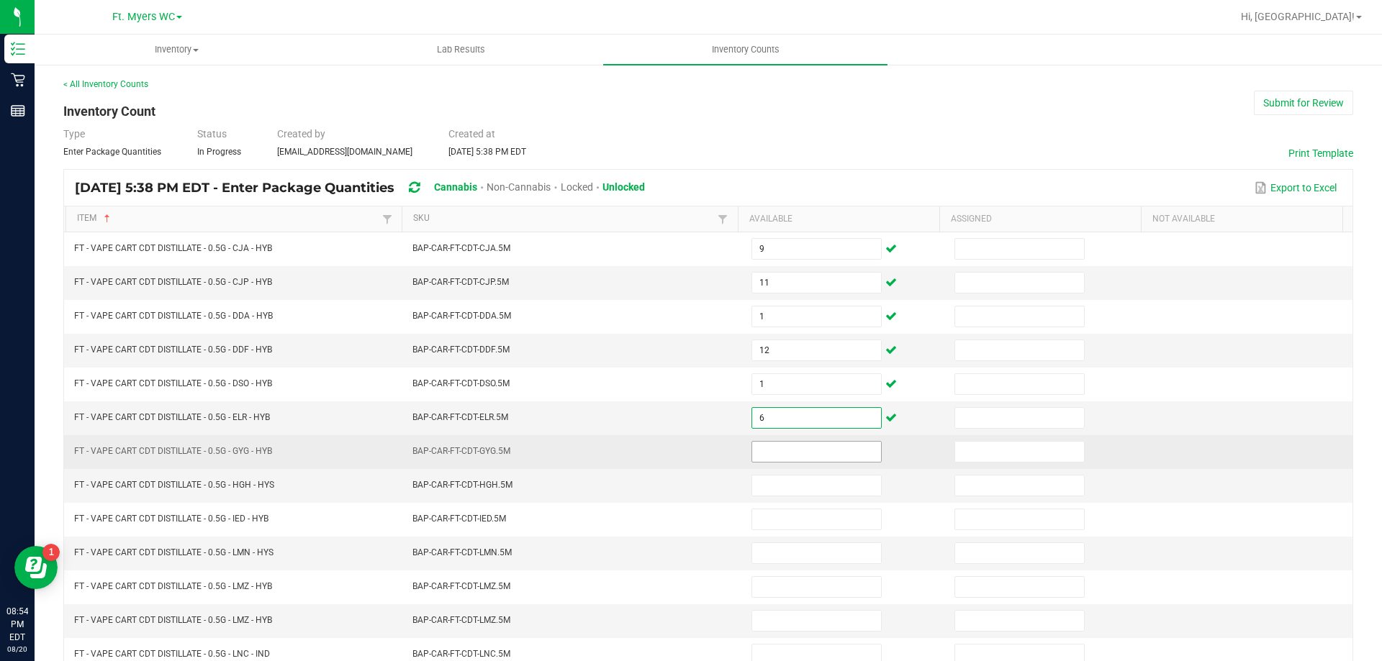
click at [764, 442] on input at bounding box center [816, 452] width 129 height 20
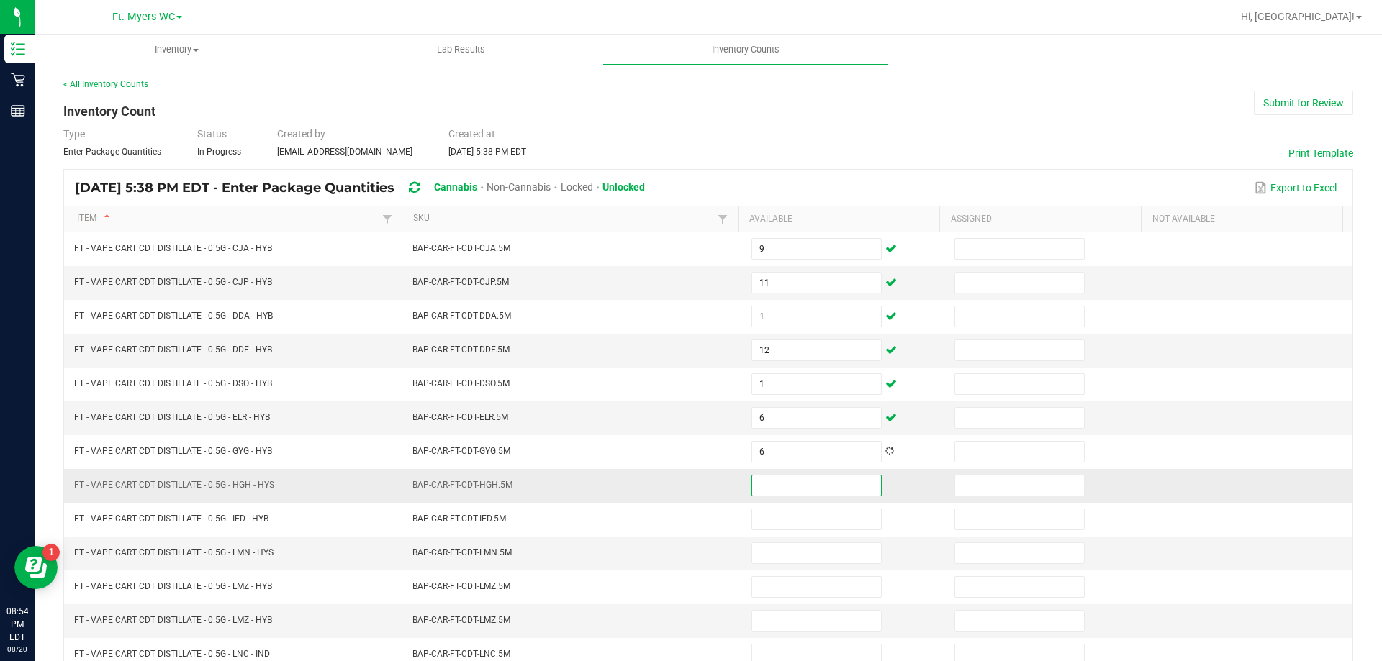
click at [792, 486] on input at bounding box center [816, 486] width 129 height 20
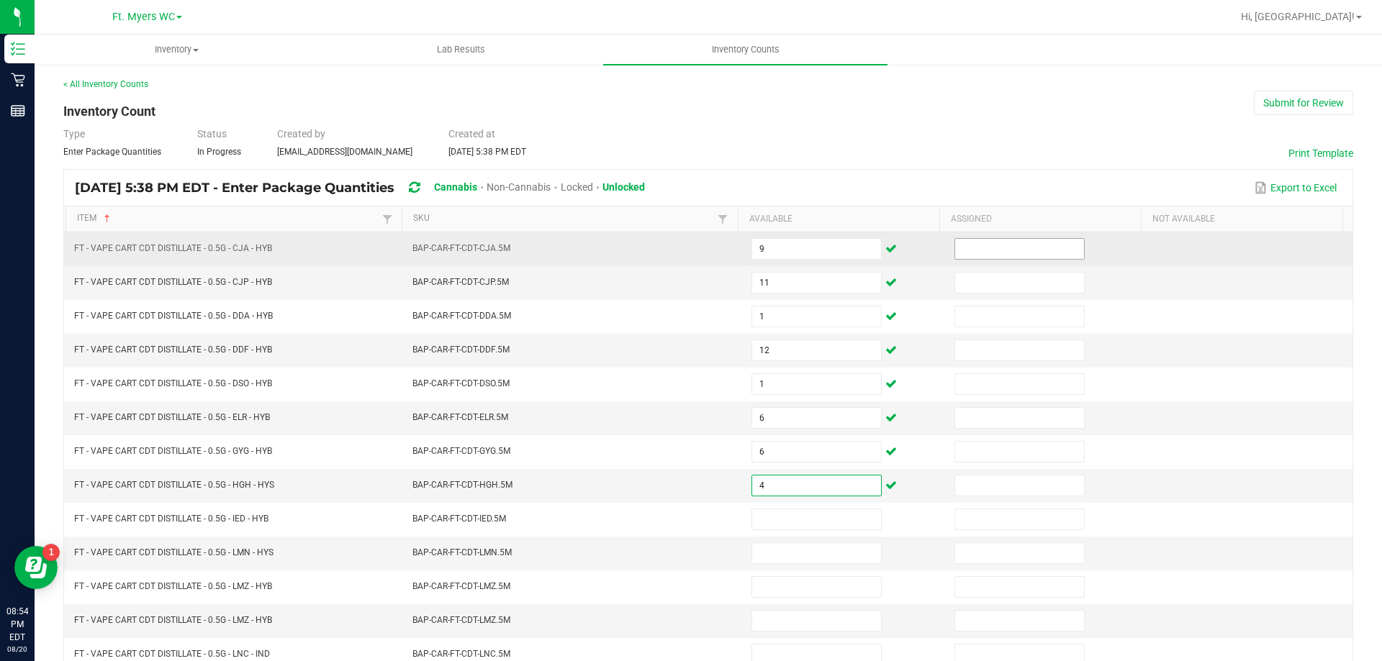
click at [1030, 253] on input at bounding box center [1019, 249] width 129 height 20
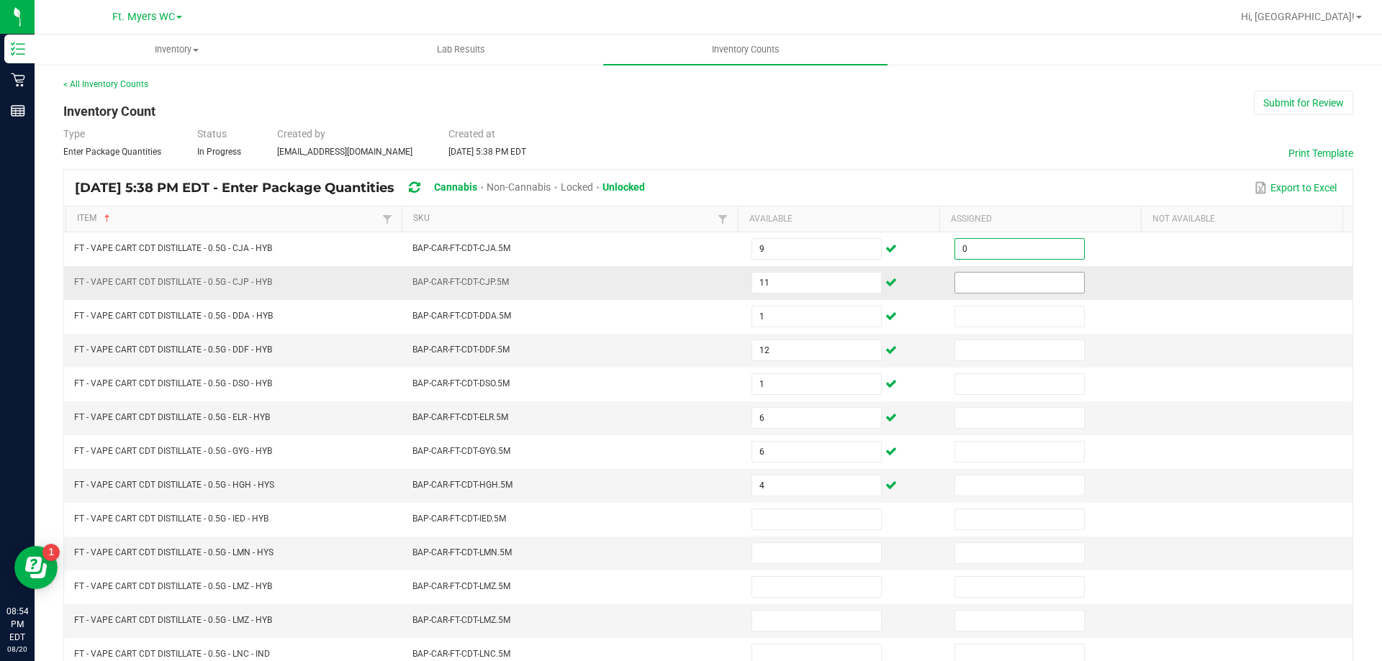
click at [1017, 275] on input at bounding box center [1019, 283] width 129 height 20
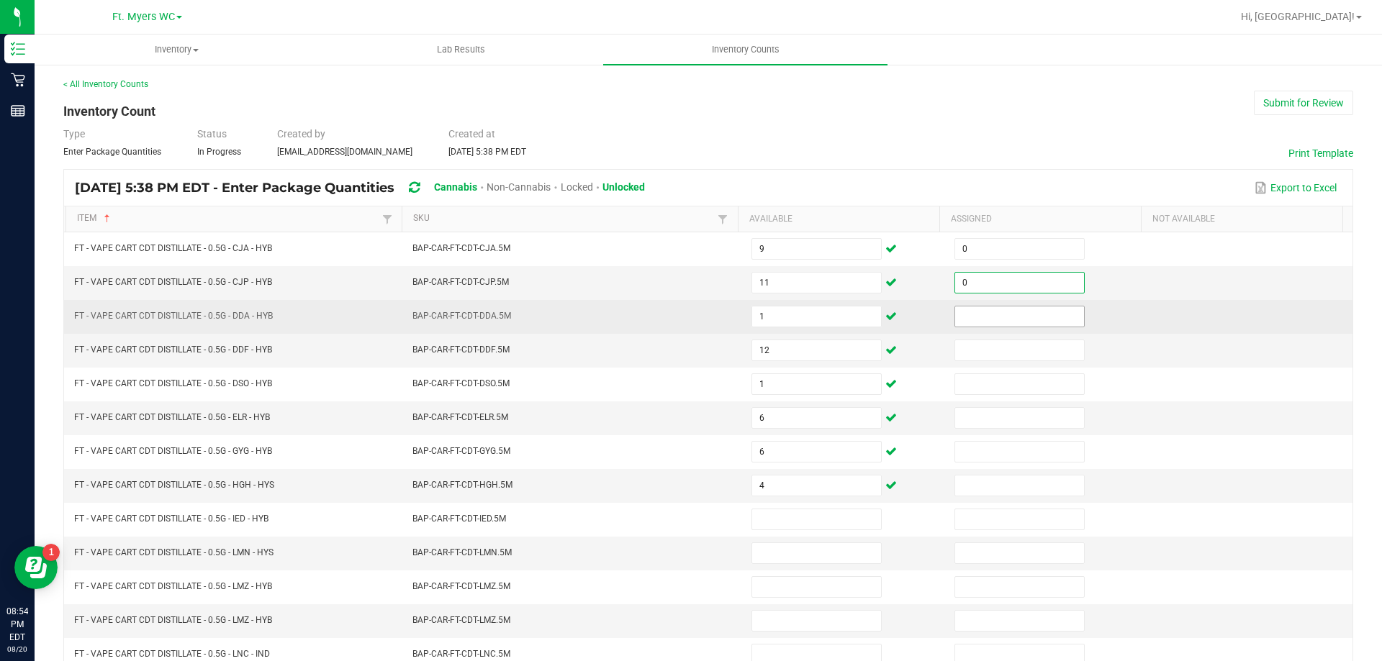
click at [1016, 317] on input at bounding box center [1019, 317] width 129 height 20
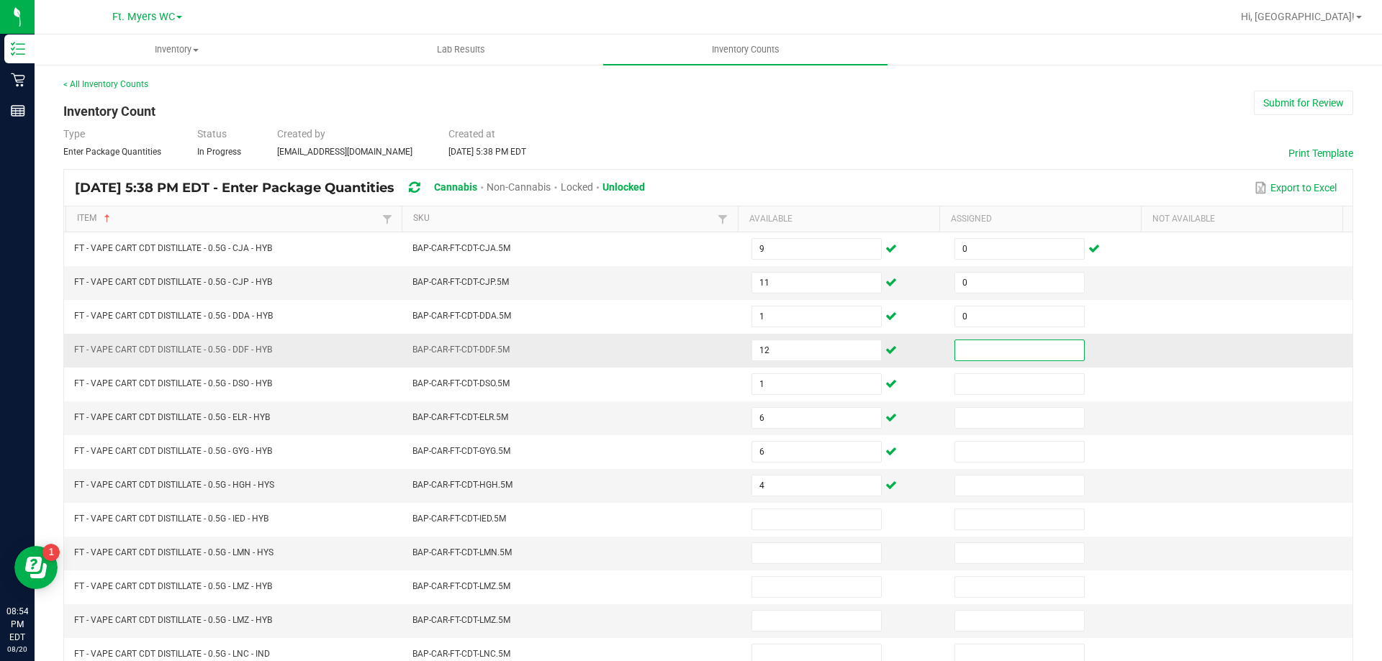
click at [1004, 341] on input at bounding box center [1019, 350] width 129 height 20
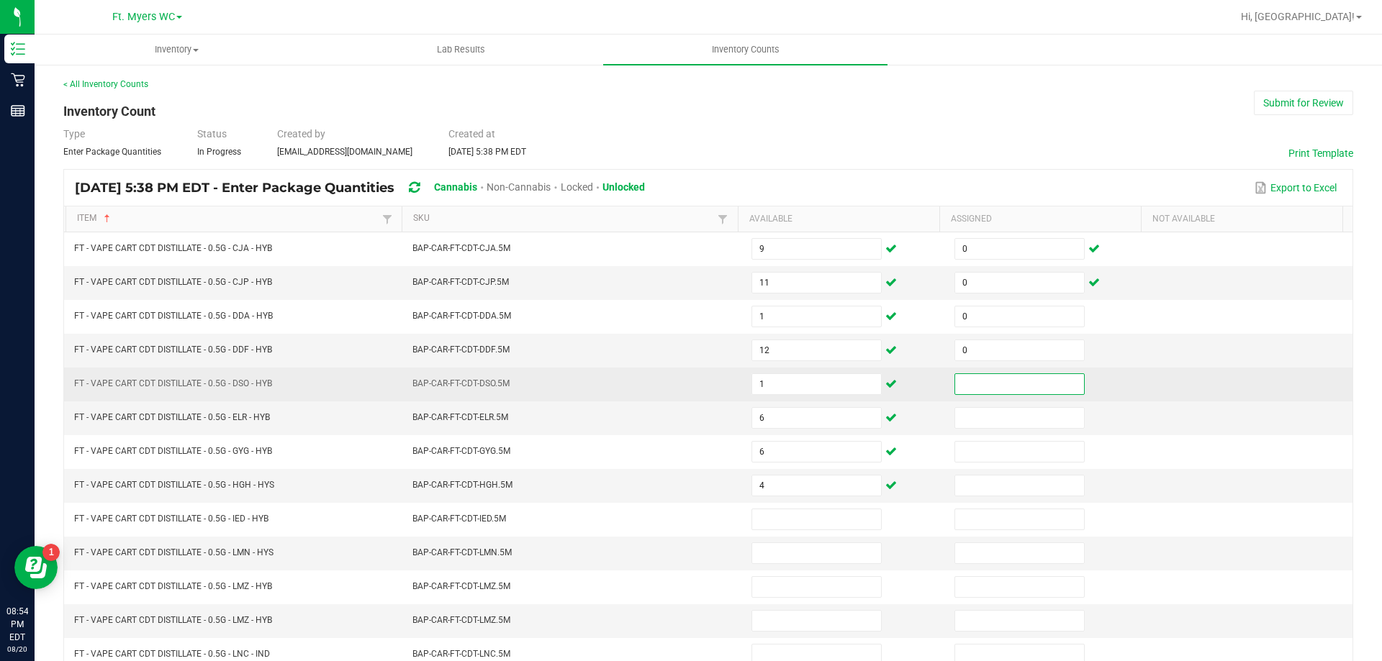
click at [999, 385] on input at bounding box center [1019, 384] width 129 height 20
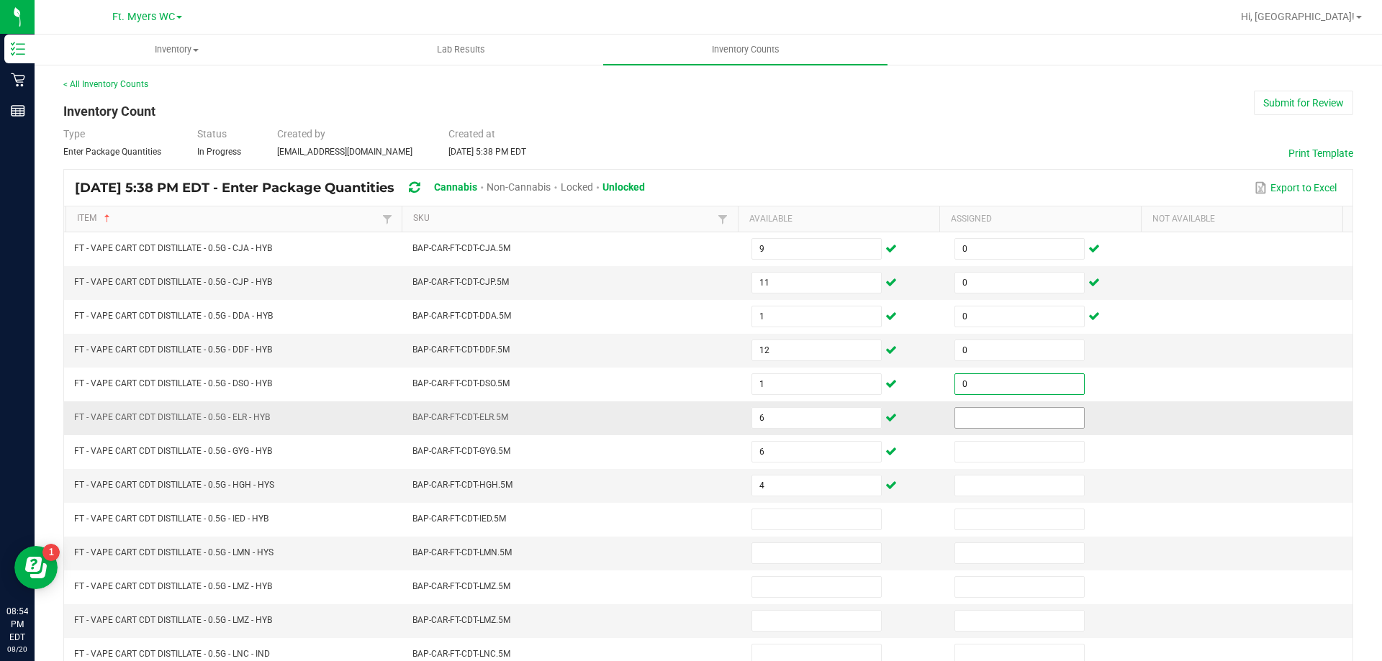
click at [981, 417] on input at bounding box center [1019, 418] width 129 height 20
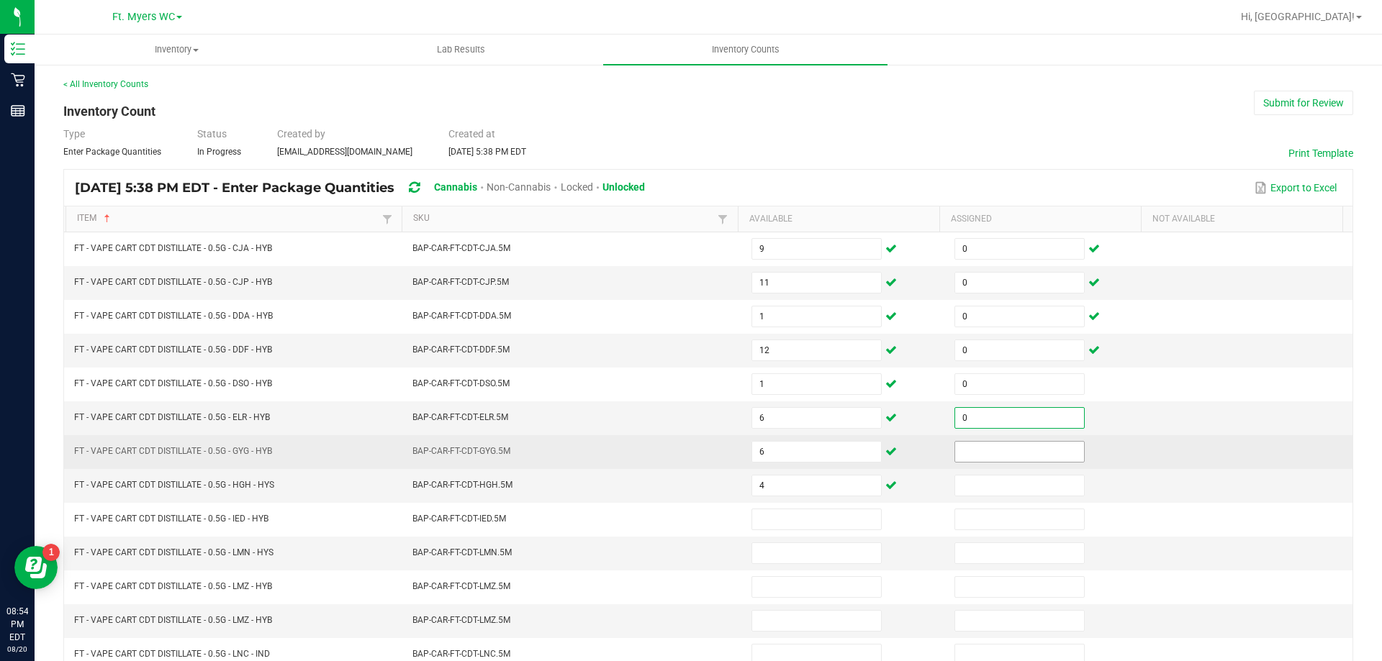
click at [969, 443] on input at bounding box center [1019, 452] width 129 height 20
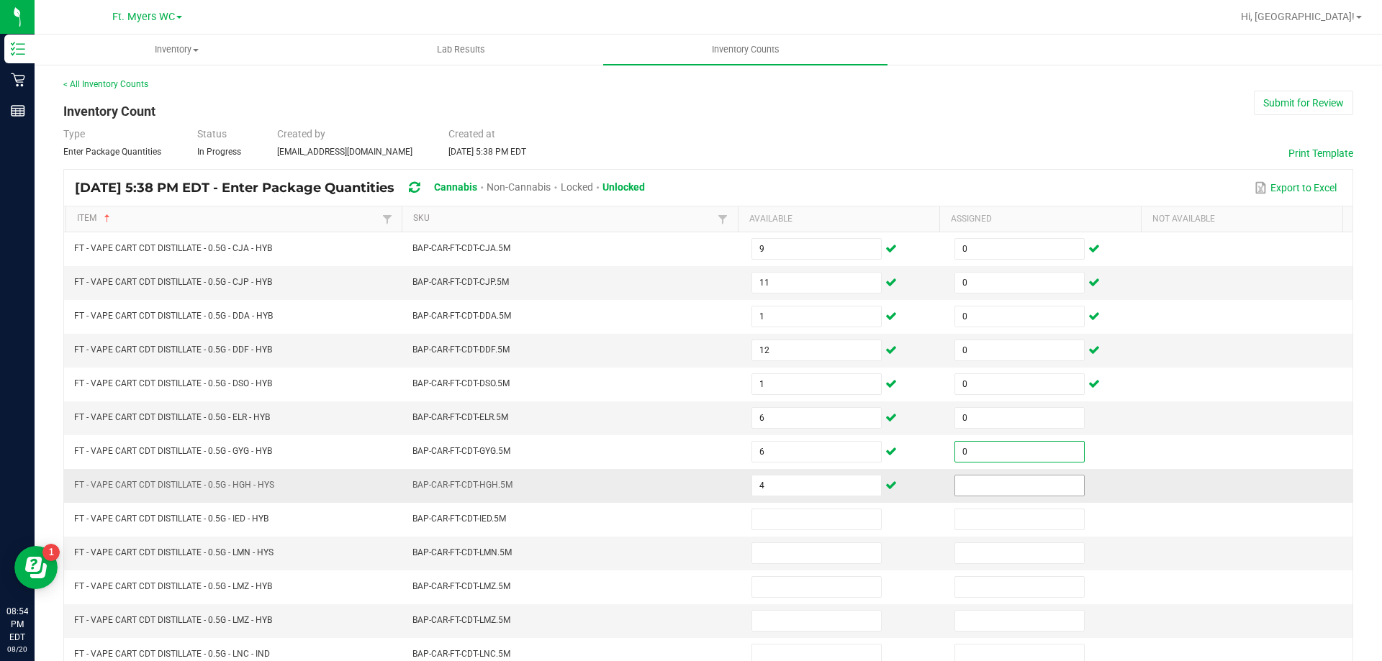
click at [969, 483] on input at bounding box center [1019, 486] width 129 height 20
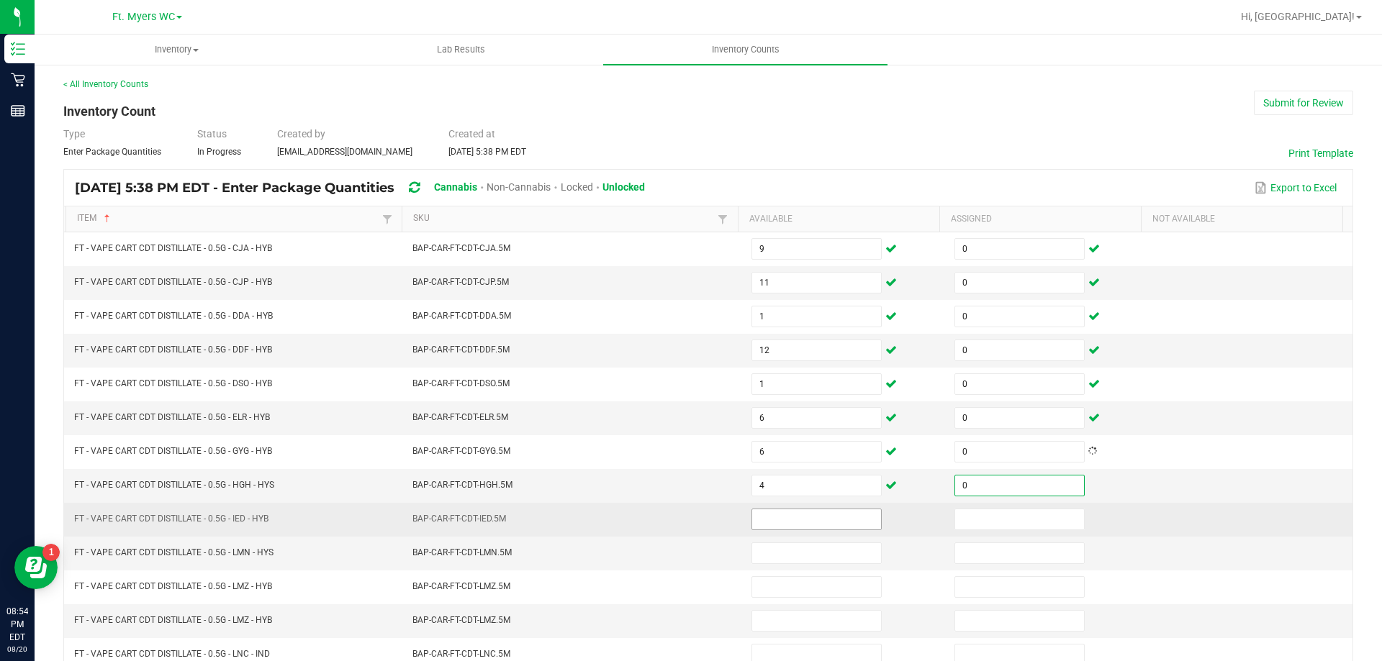
click at [769, 517] on input at bounding box center [816, 520] width 129 height 20
click at [819, 522] on input at bounding box center [816, 520] width 129 height 20
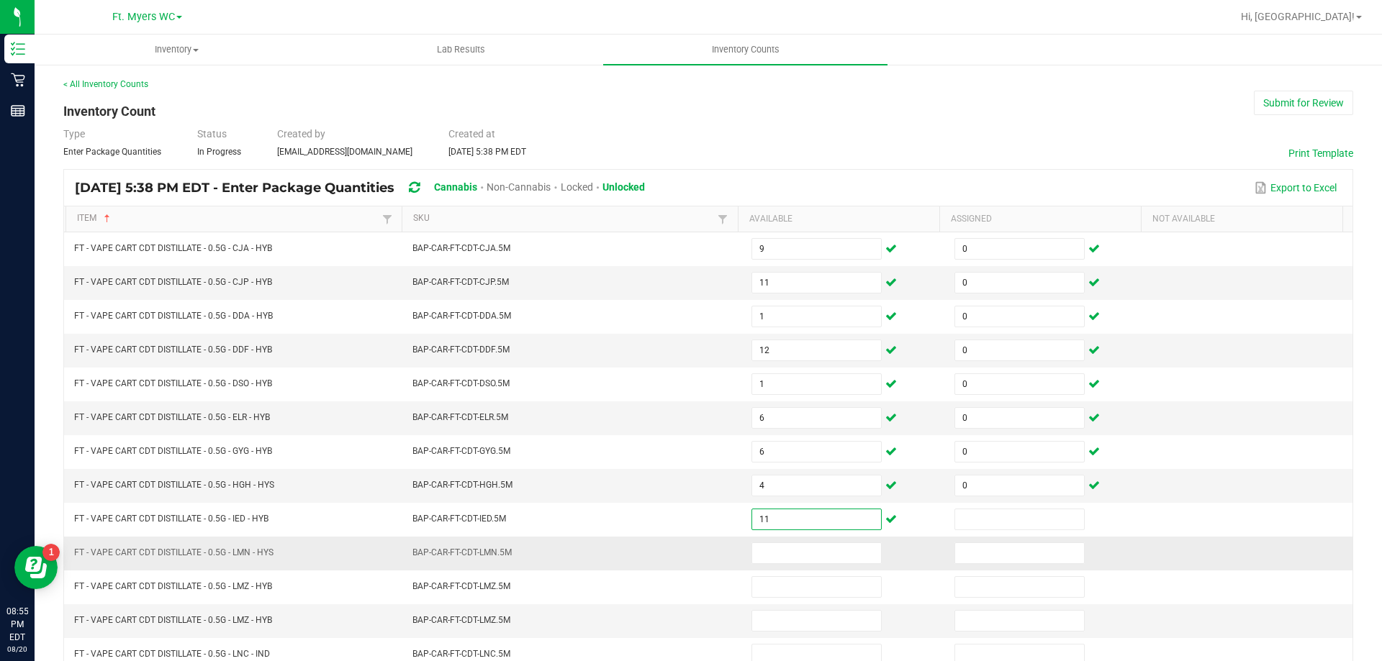
click at [783, 566] on td at bounding box center [844, 554] width 203 height 34
drag, startPoint x: 784, startPoint y: 566, endPoint x: 797, endPoint y: 546, distance: 24.4
click at [784, 566] on td at bounding box center [844, 554] width 203 height 34
click at [797, 546] on input at bounding box center [816, 553] width 129 height 20
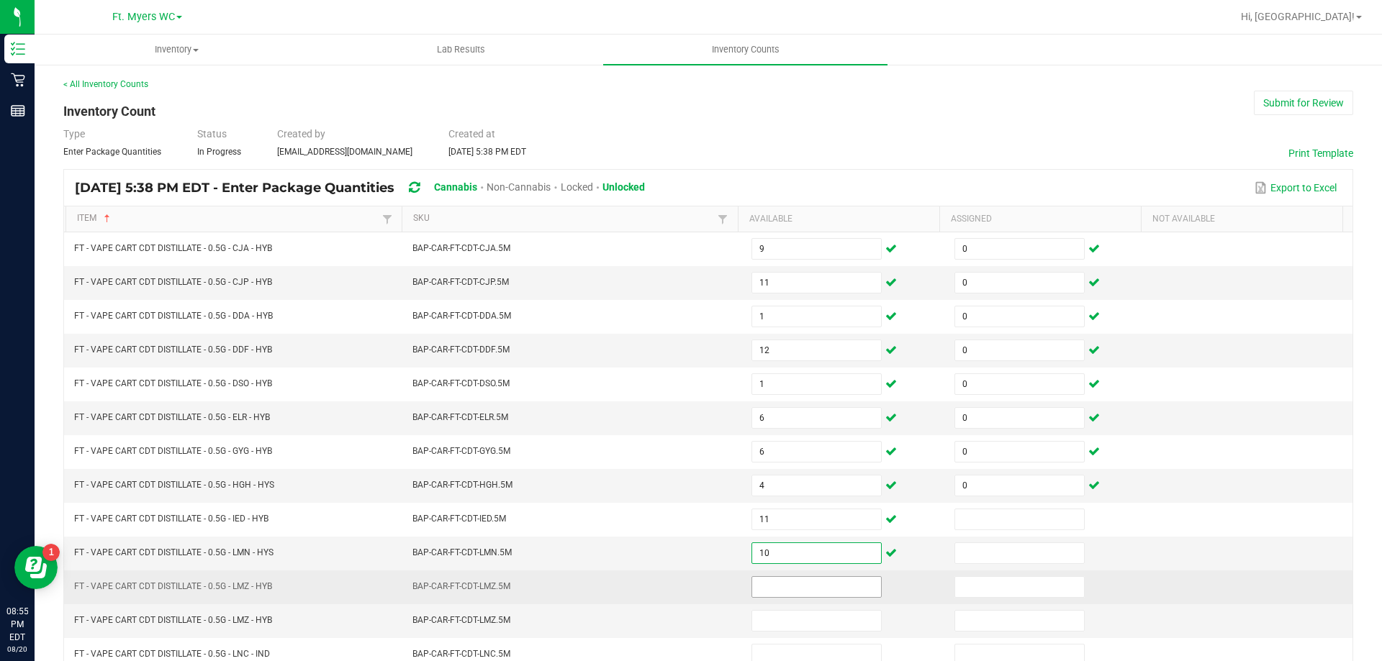
click at [788, 594] on input at bounding box center [816, 587] width 129 height 20
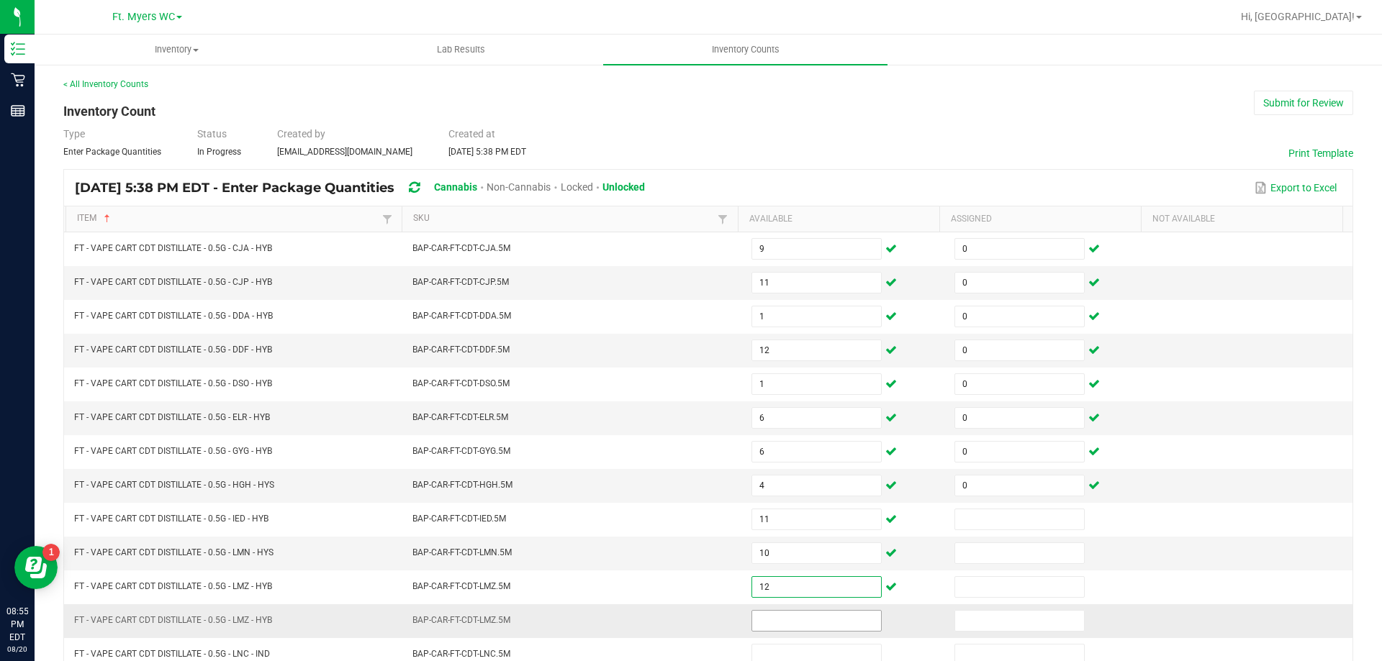
click at [807, 627] on input at bounding box center [816, 621] width 129 height 20
click at [808, 626] on input at bounding box center [816, 621] width 129 height 20
click at [815, 622] on input at bounding box center [816, 621] width 129 height 20
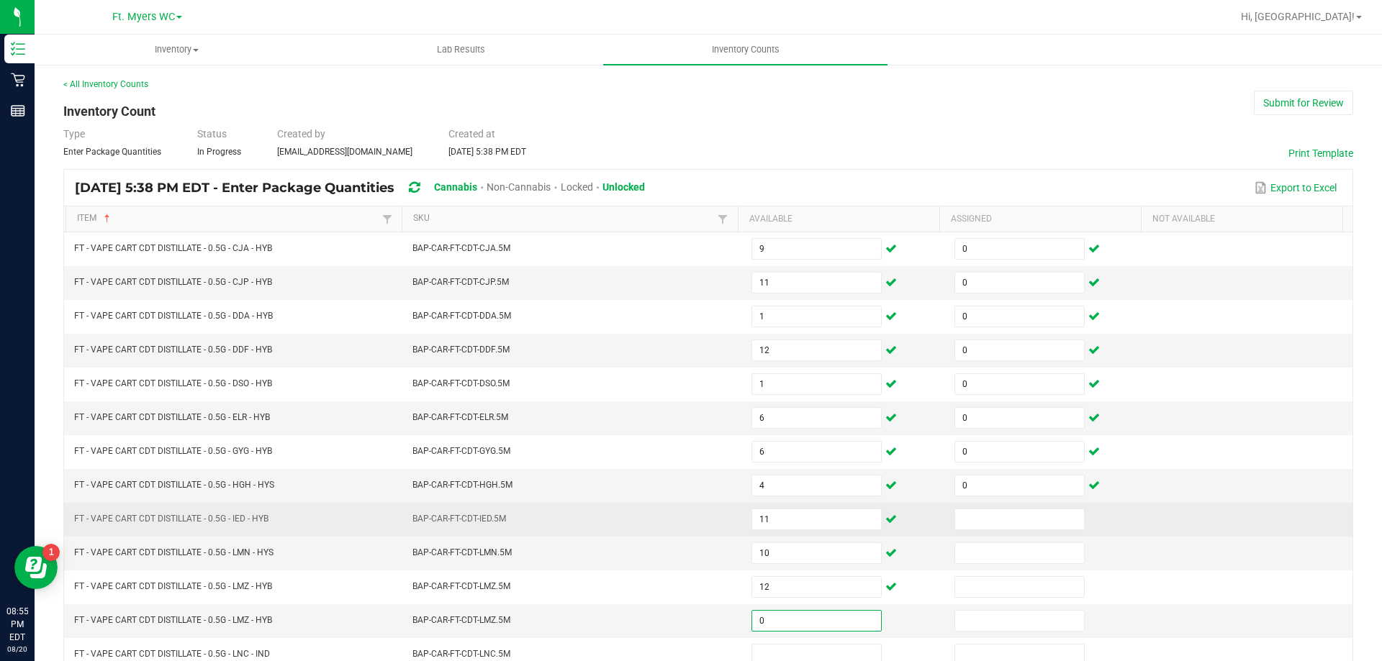
click at [1238, 514] on td at bounding box center [1250, 520] width 203 height 34
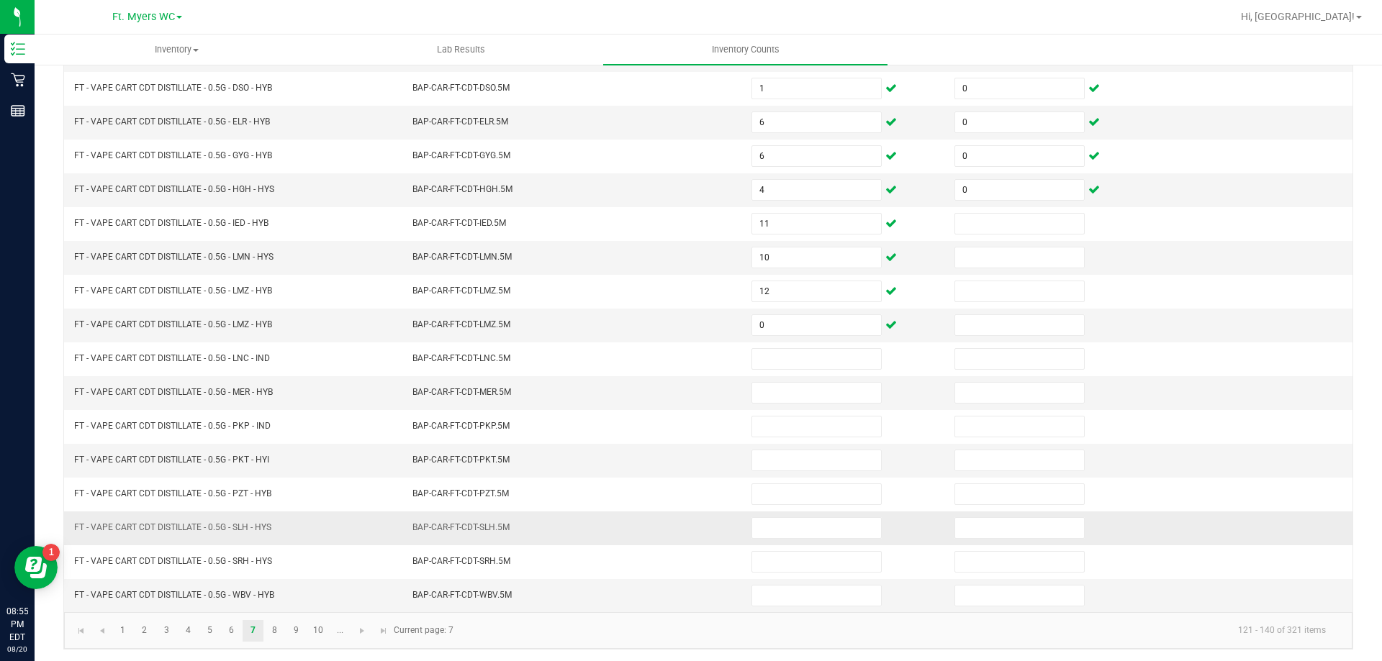
scroll to position [299, 0]
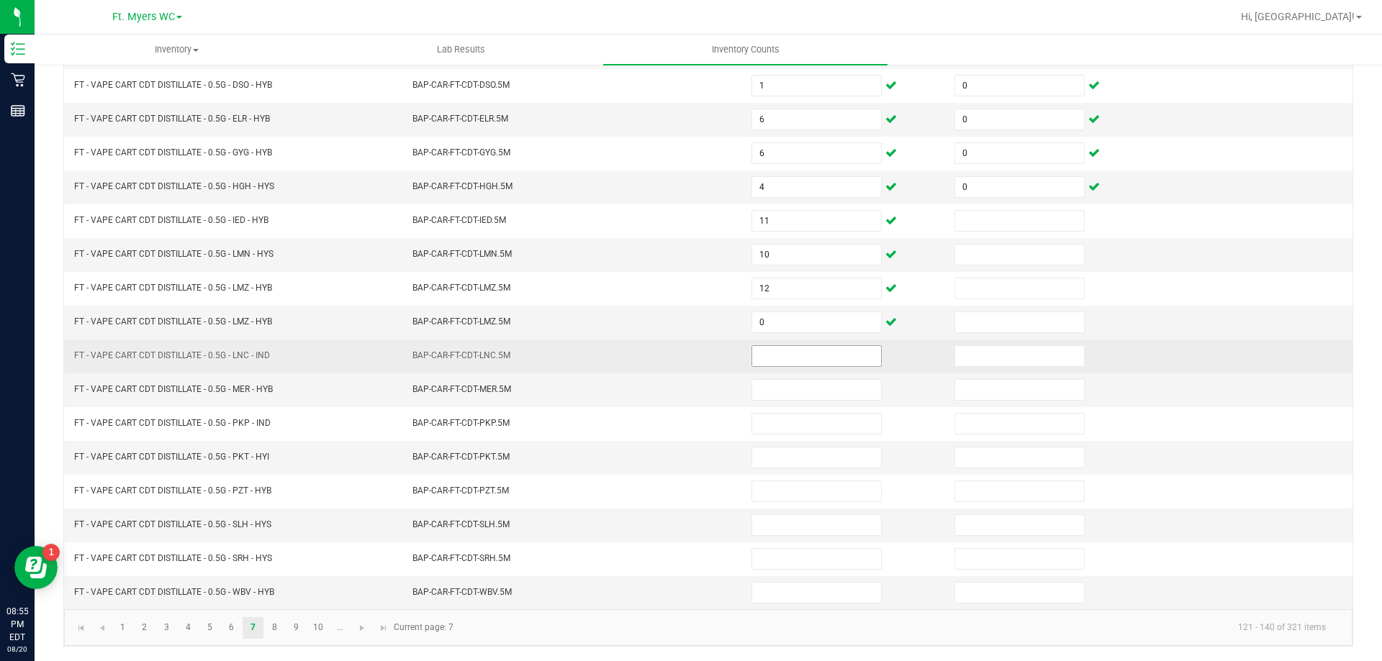
click at [779, 356] on input at bounding box center [816, 356] width 129 height 20
click at [788, 368] on td "8" at bounding box center [844, 357] width 203 height 34
click at [799, 359] on input "8" at bounding box center [816, 356] width 129 height 20
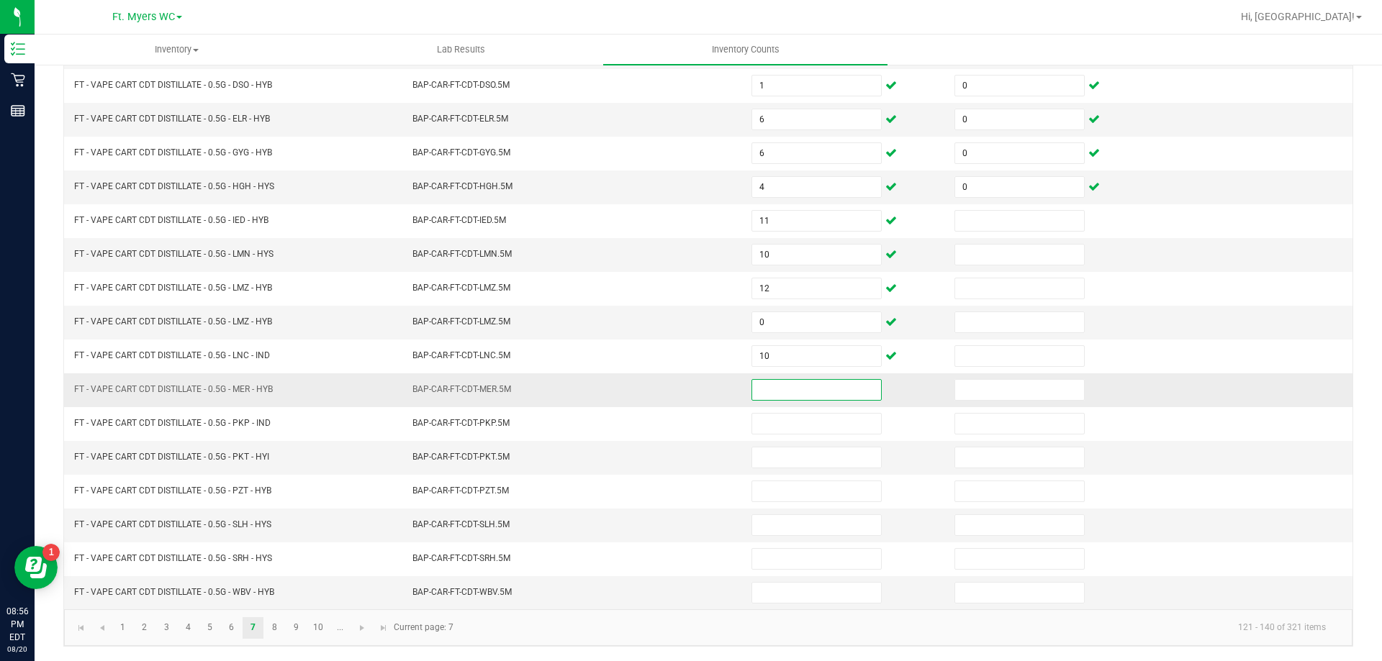
click at [779, 394] on input at bounding box center [816, 390] width 129 height 20
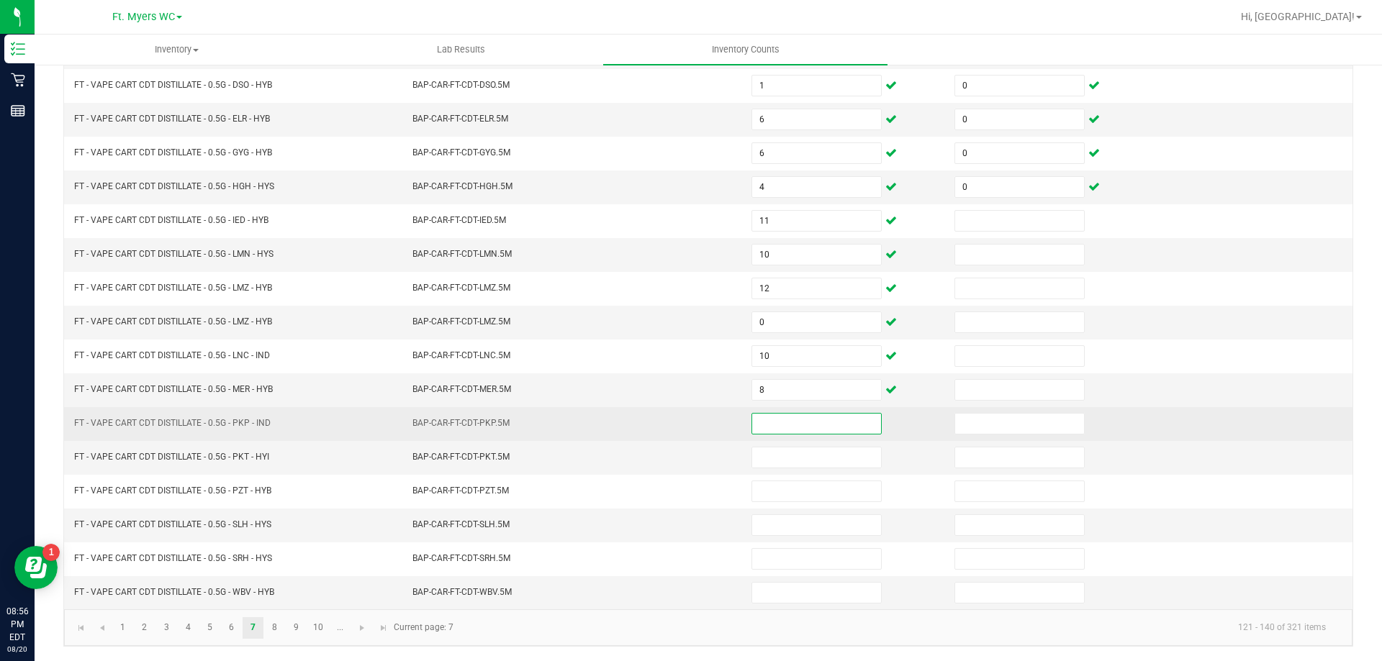
click at [781, 416] on input at bounding box center [816, 424] width 129 height 20
click at [787, 413] on span at bounding box center [816, 424] width 130 height 22
click at [800, 435] on td at bounding box center [844, 424] width 203 height 34
click at [840, 420] on input at bounding box center [816, 424] width 129 height 20
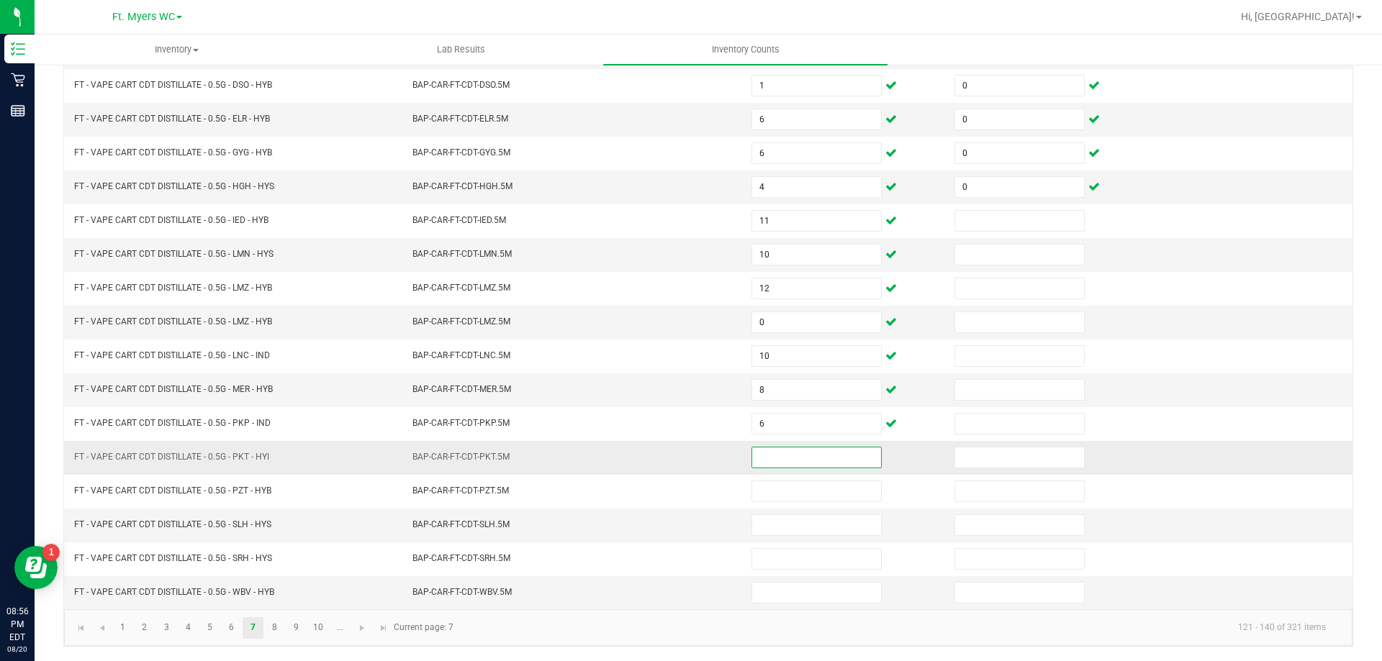
click at [814, 459] on input at bounding box center [816, 458] width 129 height 20
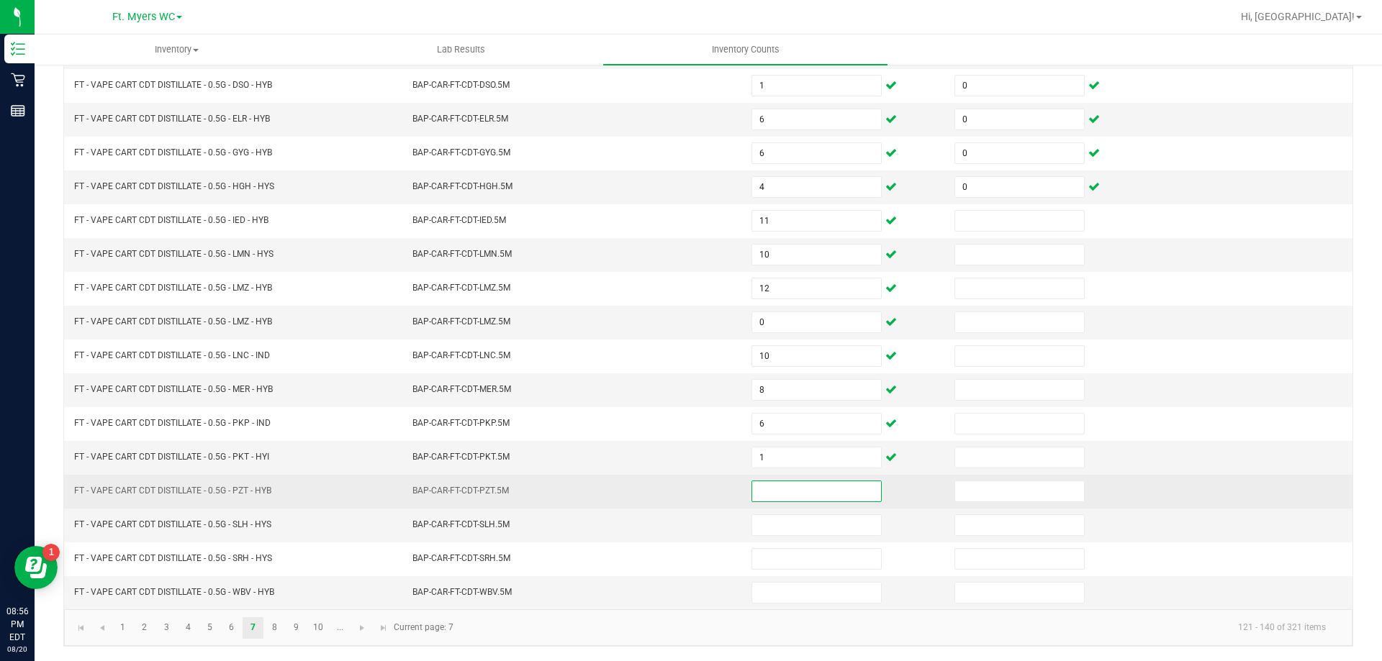
click at [812, 488] on input at bounding box center [816, 491] width 129 height 20
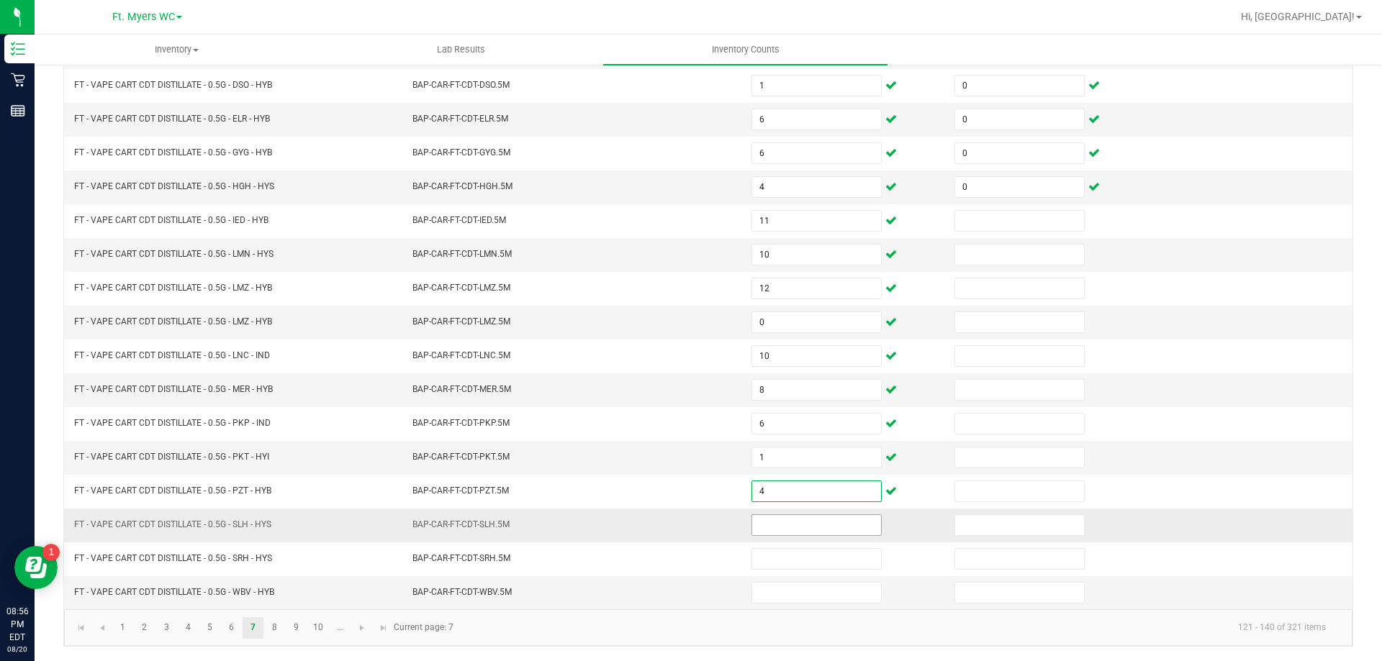
click at [772, 521] on input at bounding box center [816, 525] width 129 height 20
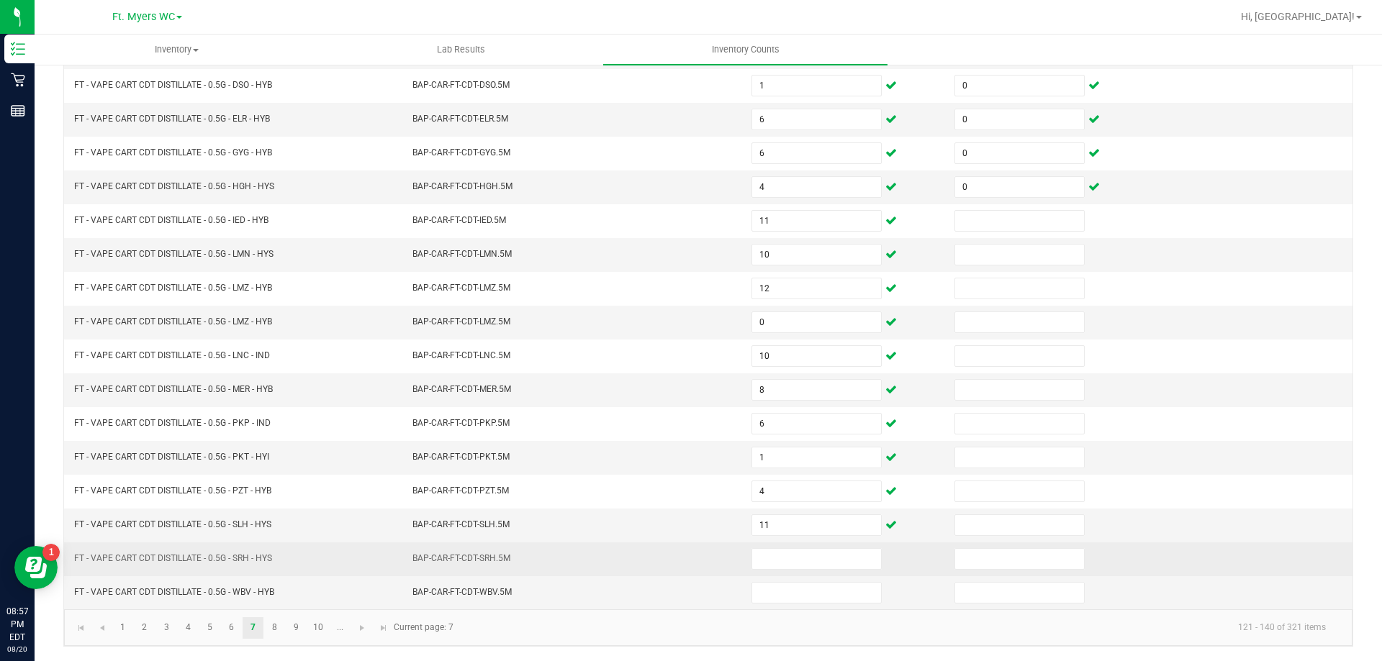
click at [800, 545] on td at bounding box center [844, 560] width 203 height 34
click at [789, 557] on input at bounding box center [816, 559] width 129 height 20
click at [789, 558] on input at bounding box center [816, 559] width 129 height 20
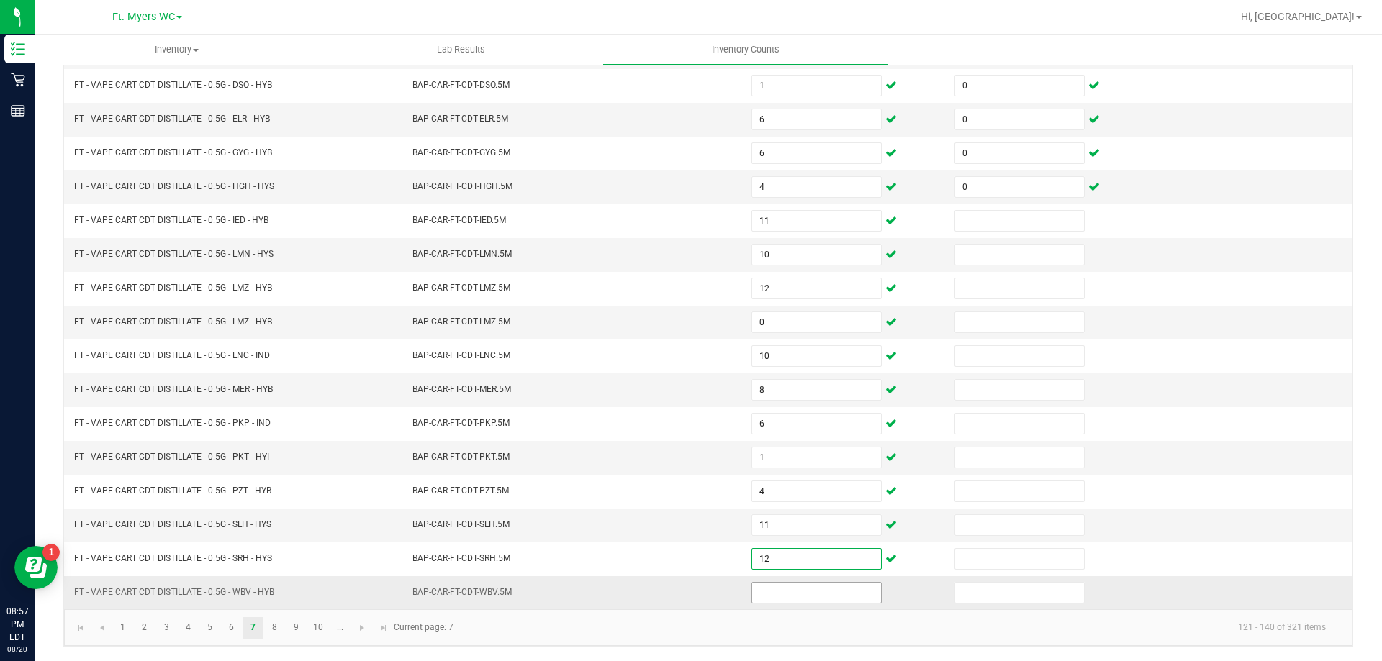
click at [775, 589] on input at bounding box center [816, 593] width 129 height 20
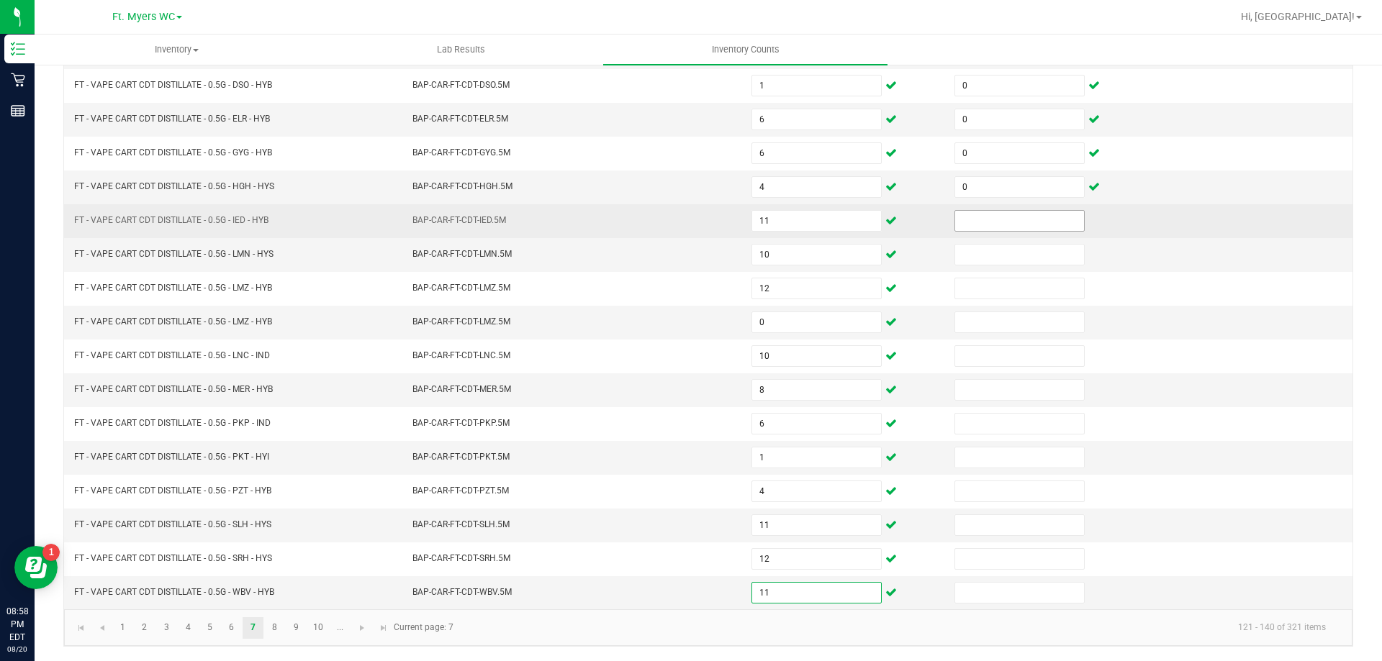
click at [1008, 211] on input at bounding box center [1019, 221] width 129 height 20
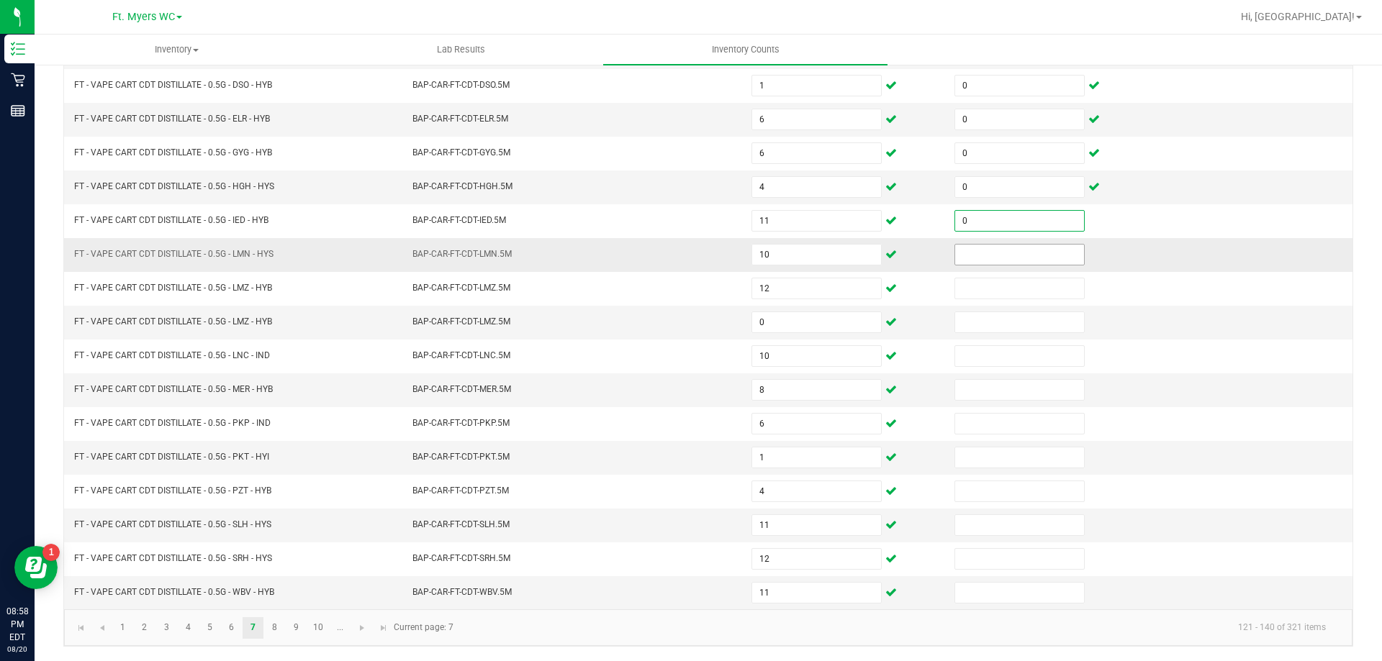
click at [996, 250] on input at bounding box center [1019, 255] width 129 height 20
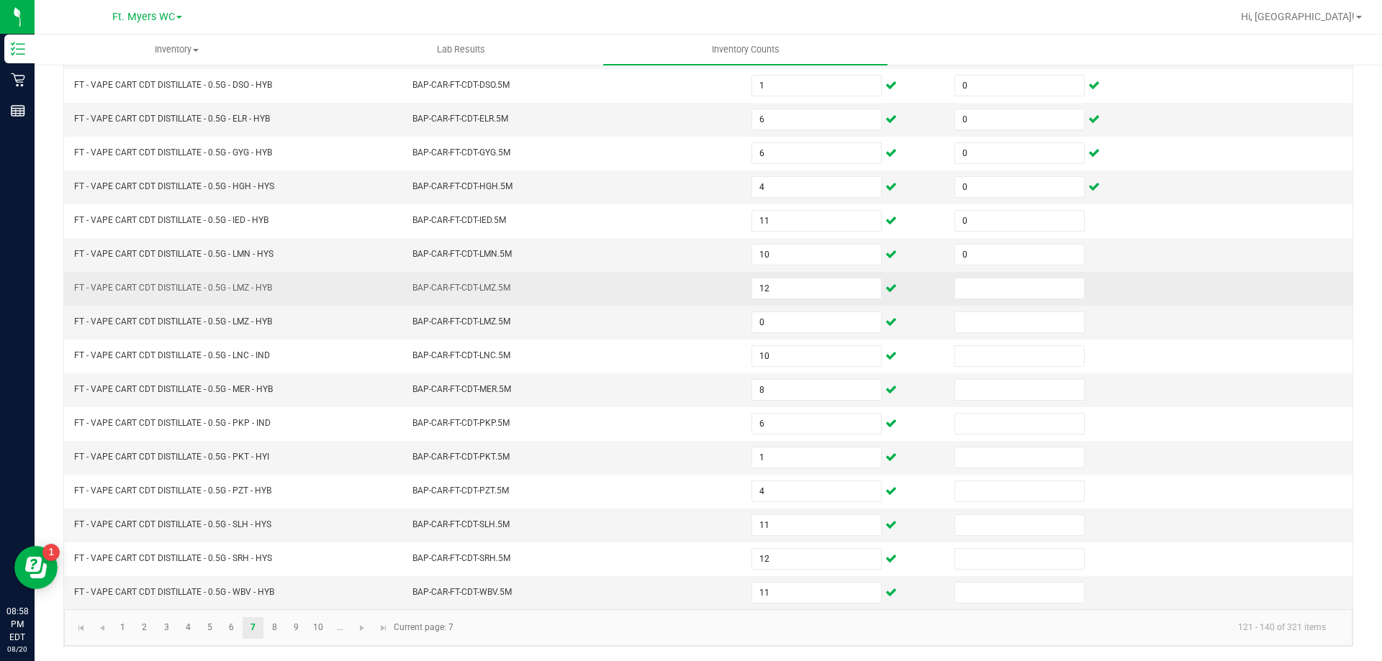
click at [999, 276] on td at bounding box center [1047, 289] width 203 height 34
click at [998, 291] on input at bounding box center [1019, 289] width 129 height 20
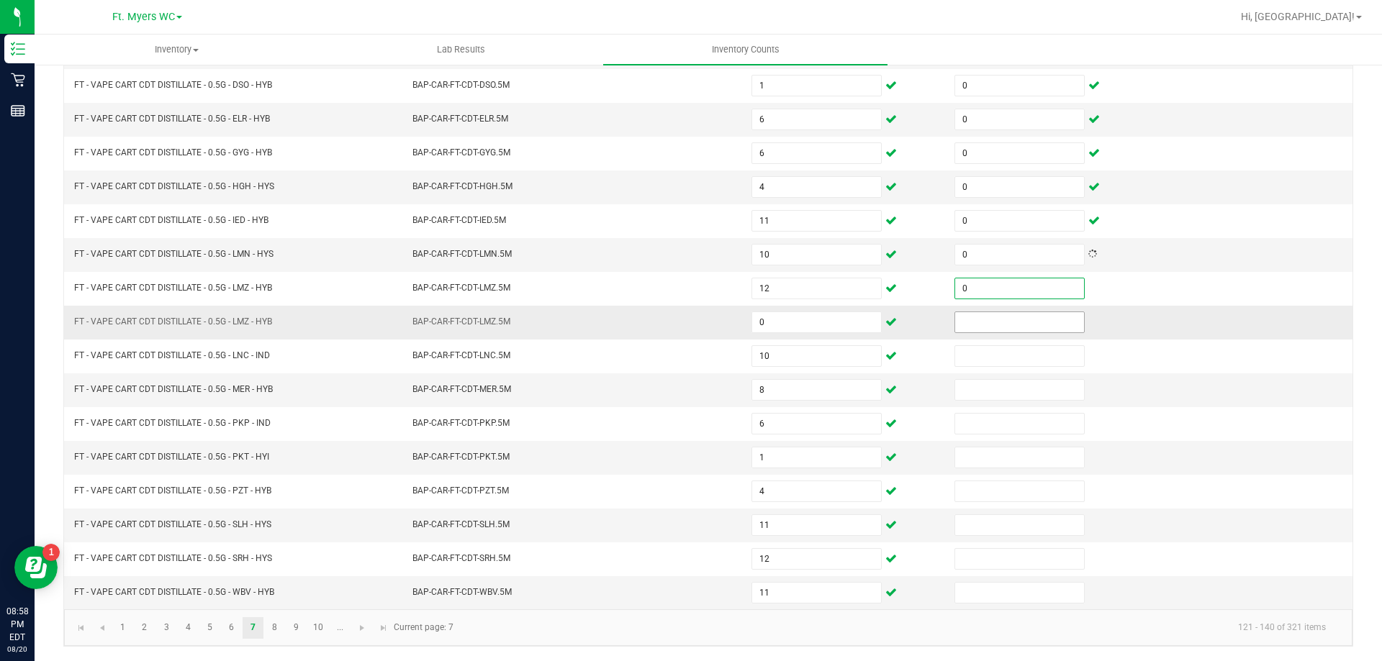
click at [999, 324] on input at bounding box center [1019, 322] width 129 height 20
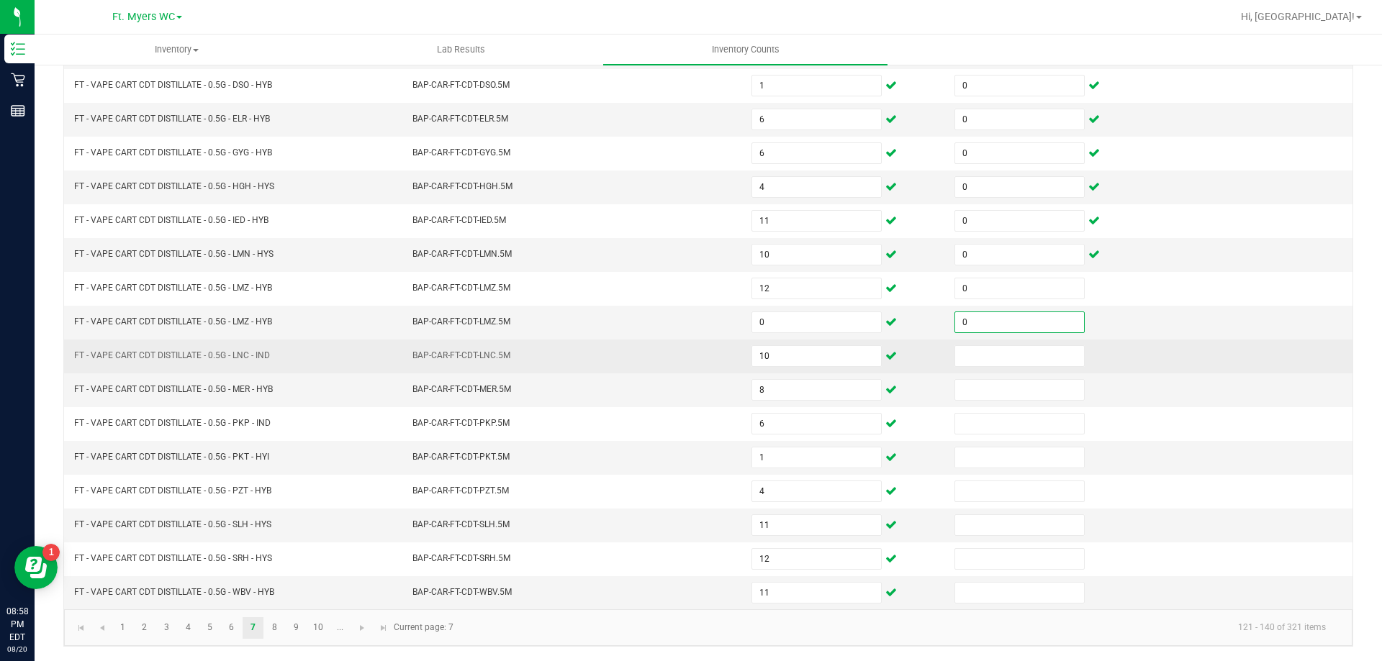
click at [997, 343] on td at bounding box center [1047, 357] width 203 height 34
click at [997, 351] on input at bounding box center [1019, 356] width 129 height 20
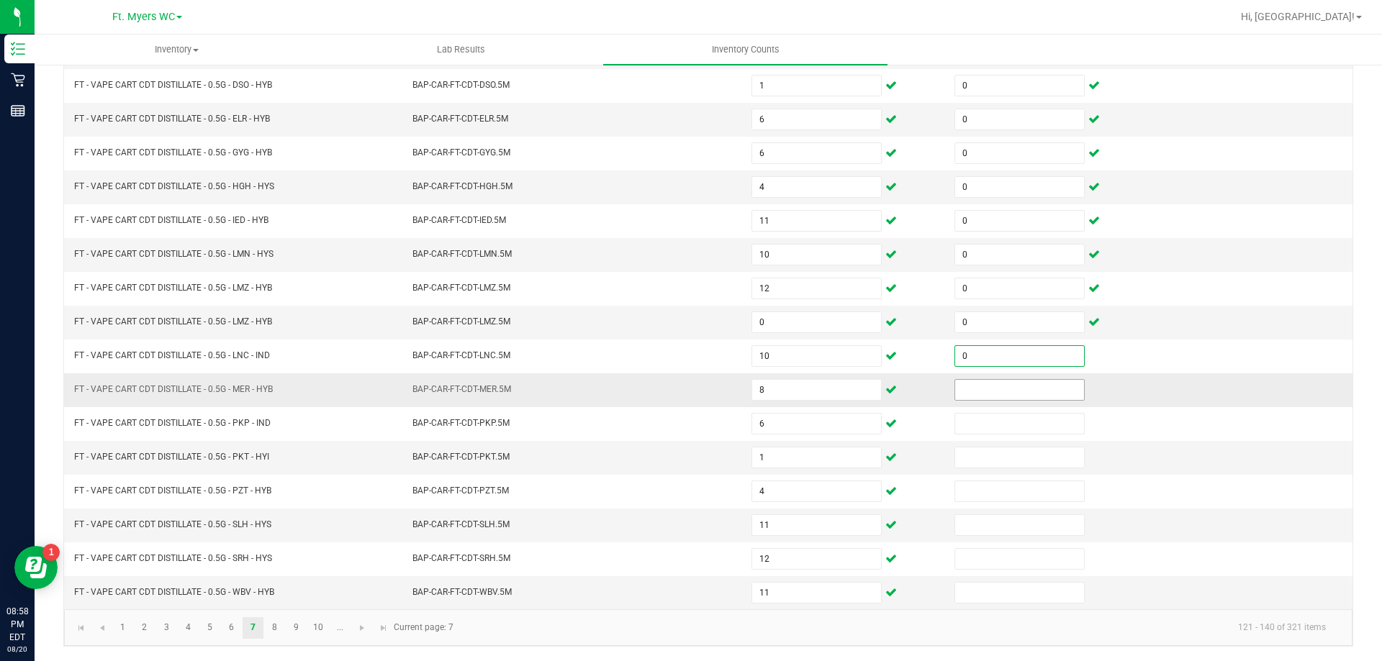
click at [998, 396] on input at bounding box center [1019, 390] width 129 height 20
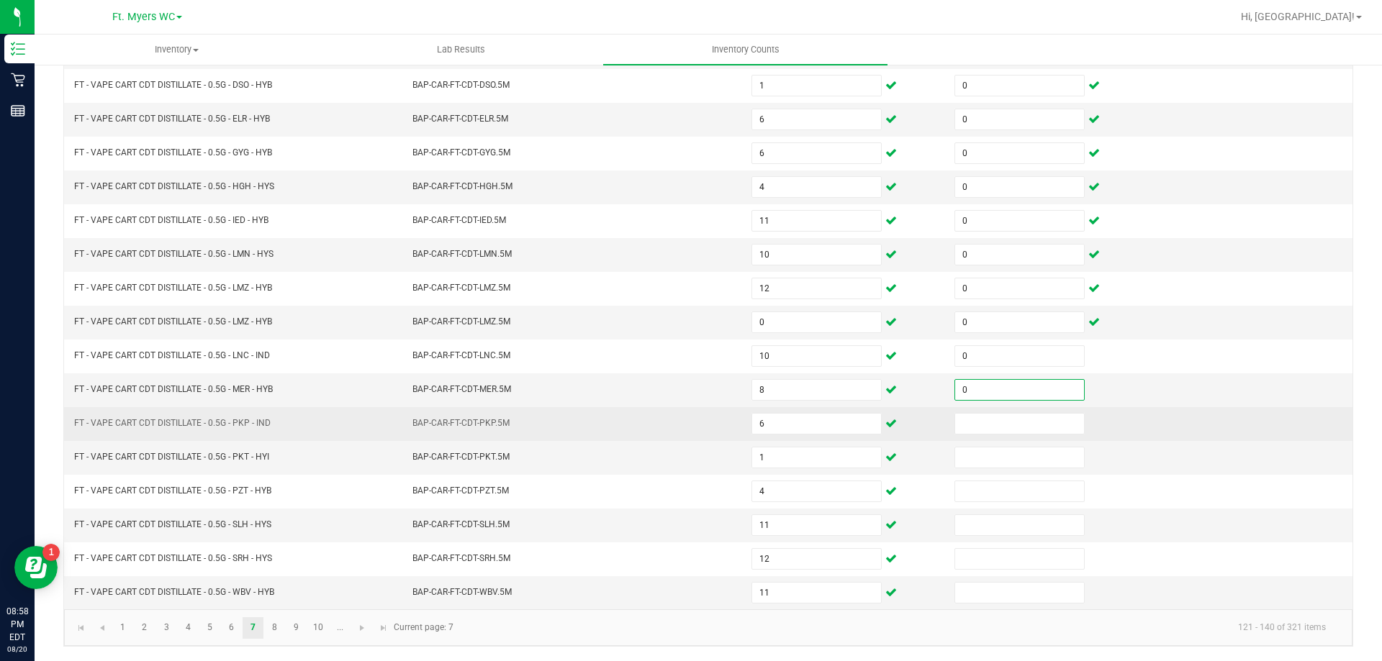
click at [1000, 409] on td at bounding box center [1047, 424] width 203 height 34
click at [1000, 435] on td at bounding box center [1047, 424] width 203 height 34
click at [1003, 433] on input at bounding box center [1019, 424] width 129 height 20
click at [1002, 430] on input "0" at bounding box center [1019, 424] width 129 height 20
click at [1001, 430] on input "0" at bounding box center [1019, 424] width 129 height 20
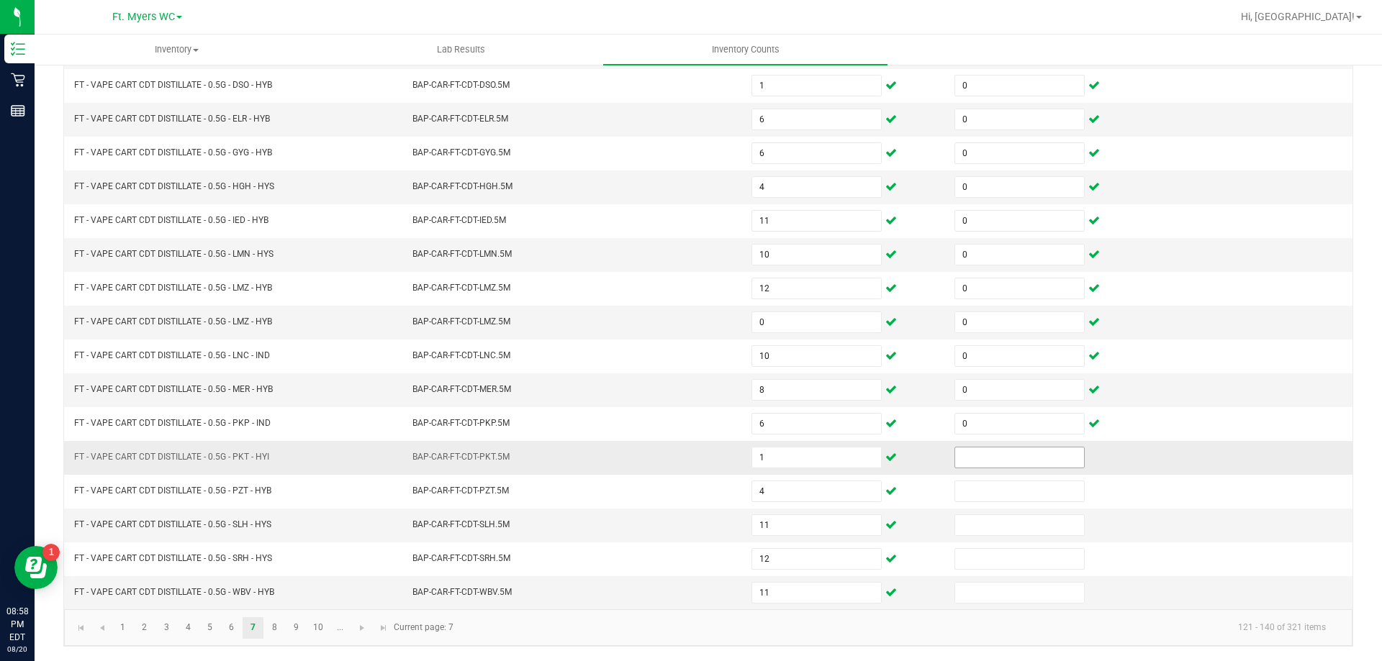
drag, startPoint x: 1000, startPoint y: 446, endPoint x: 1000, endPoint y: 458, distance: 11.5
click at [1000, 448] on span at bounding box center [1019, 458] width 130 height 22
click at [993, 471] on td at bounding box center [1047, 458] width 203 height 34
click at [1008, 457] on input at bounding box center [1019, 458] width 129 height 20
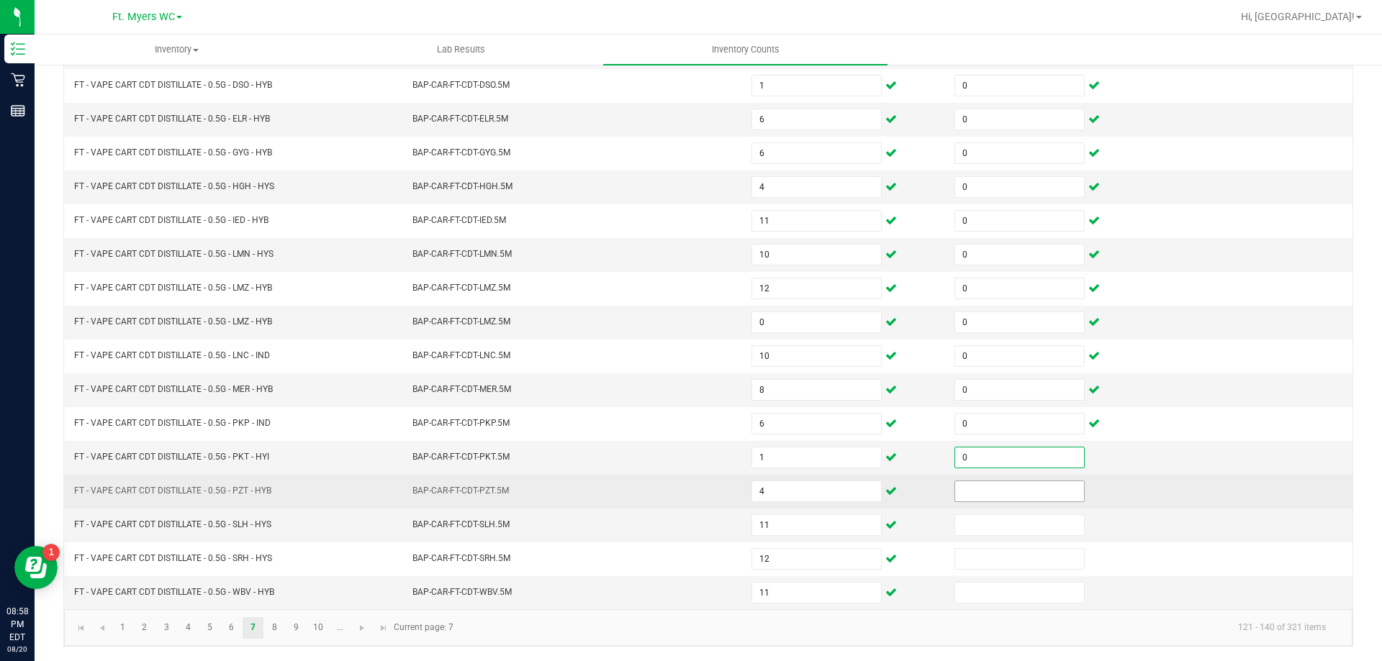
click at [997, 485] on input at bounding box center [1019, 491] width 129 height 20
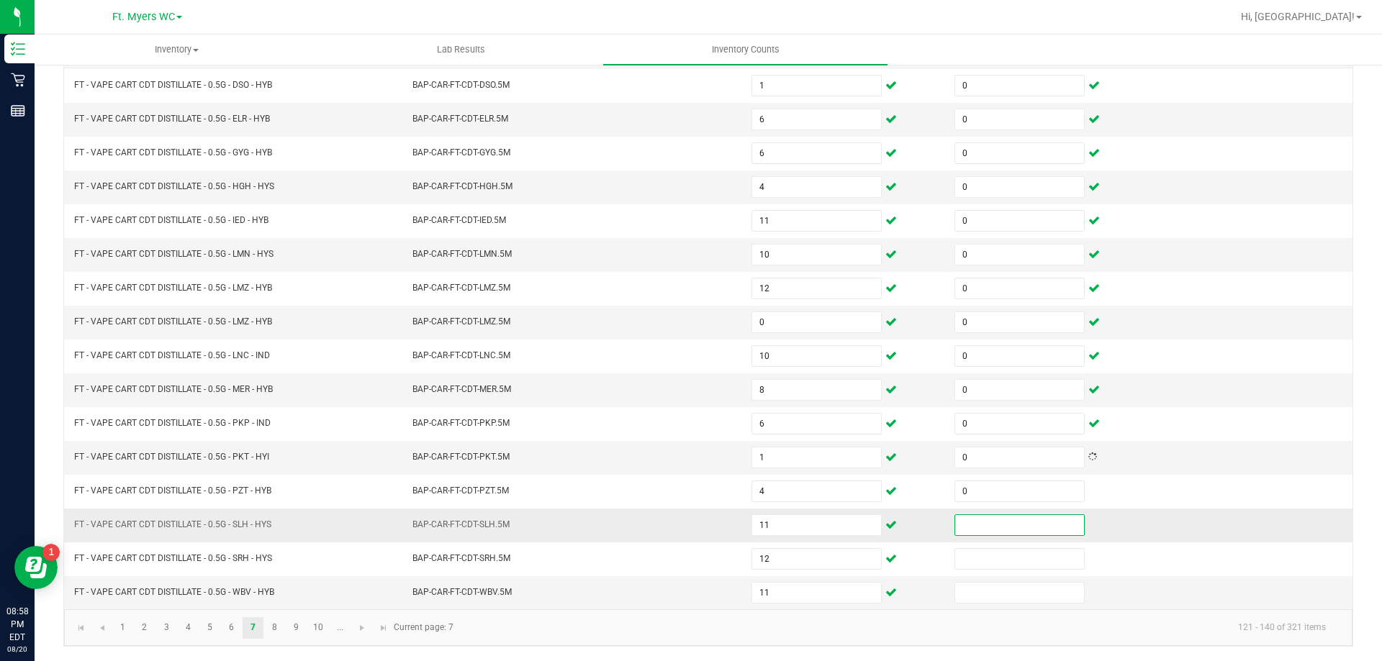
click at [995, 529] on input at bounding box center [1019, 525] width 129 height 20
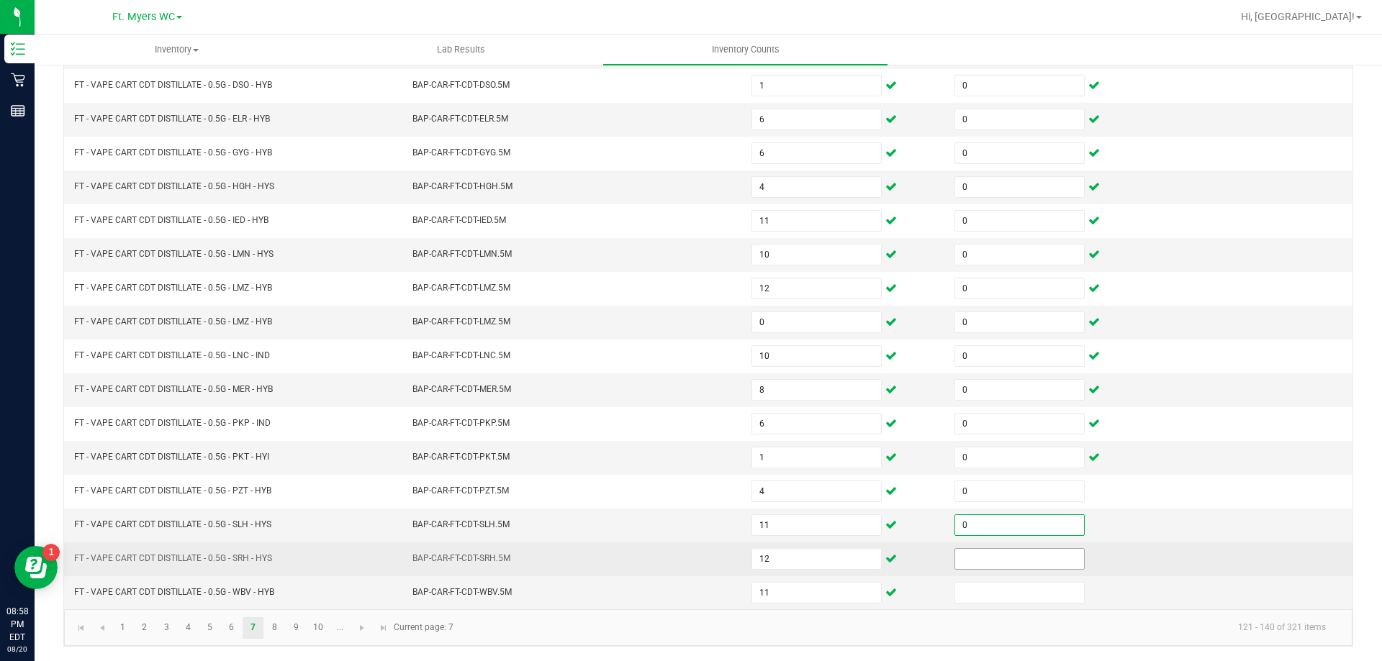
click at [992, 563] on input at bounding box center [1019, 559] width 129 height 20
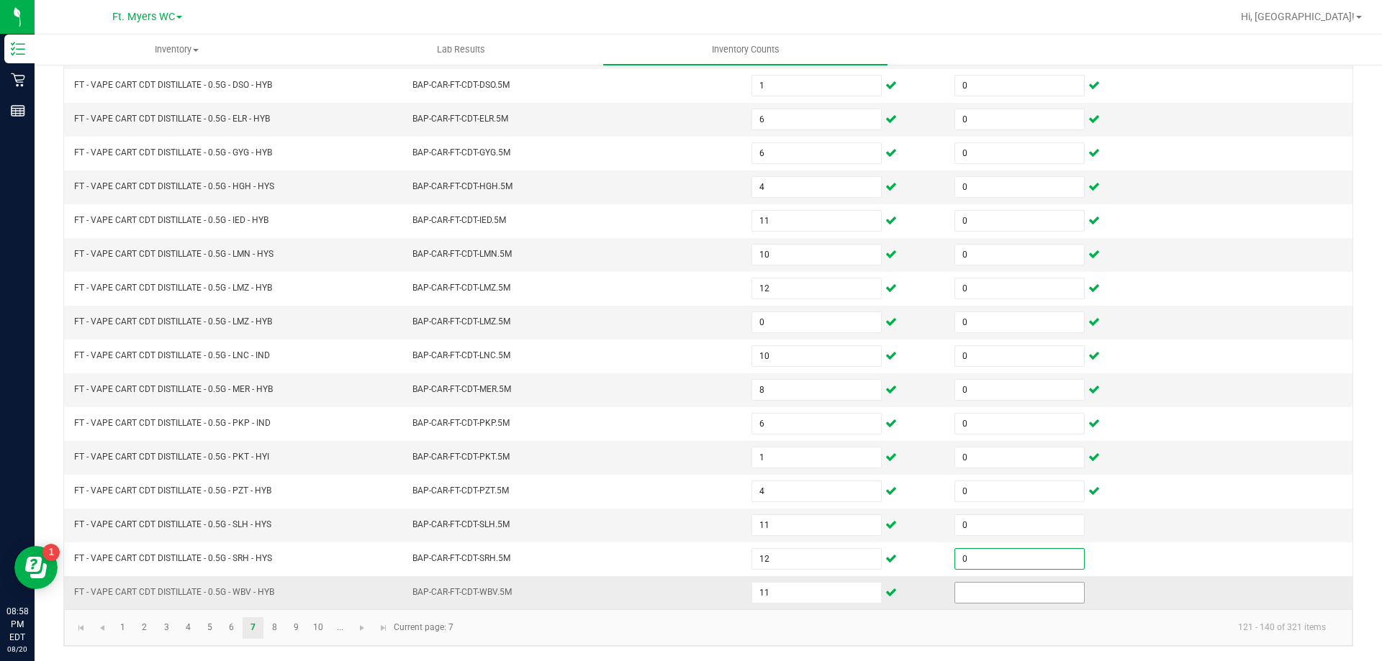
drag, startPoint x: 978, startPoint y: 584, endPoint x: 976, endPoint y: 593, distance: 8.9
click at [976, 592] on input at bounding box center [1019, 593] width 129 height 20
click at [976, 593] on input at bounding box center [1019, 593] width 129 height 20
click at [274, 623] on link "8" at bounding box center [274, 628] width 21 height 22
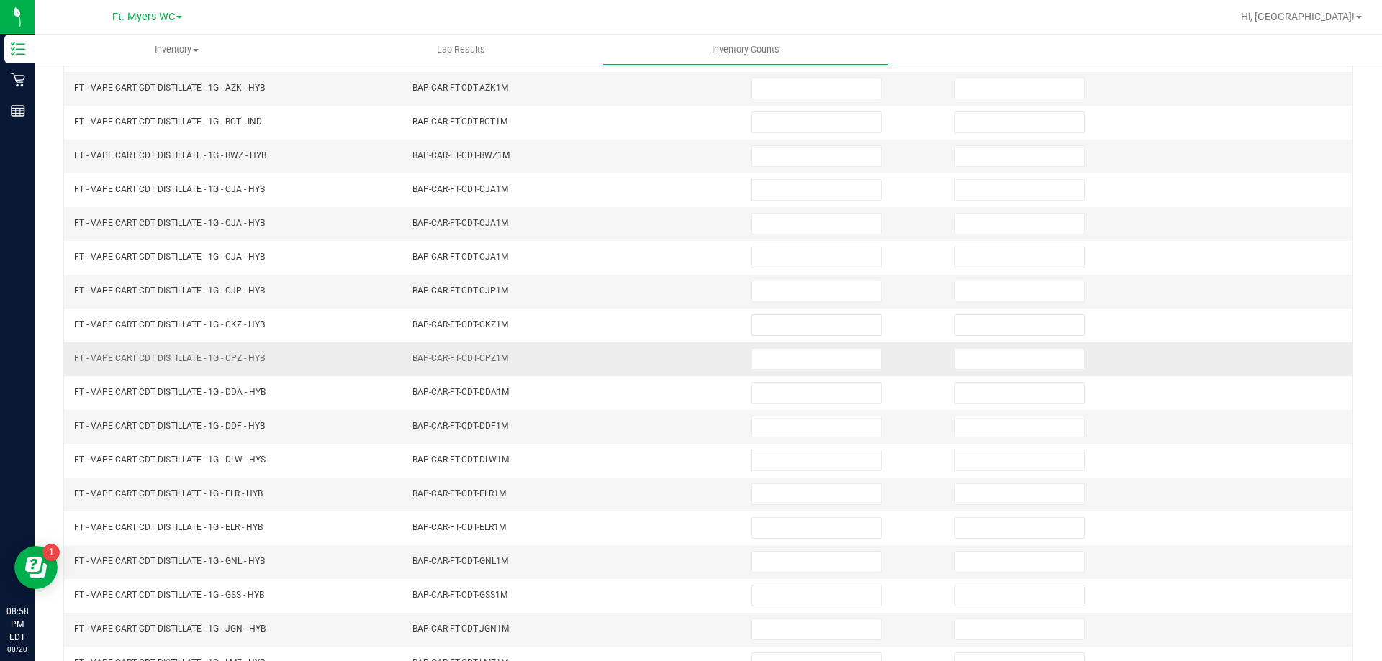
scroll to position [83, 0]
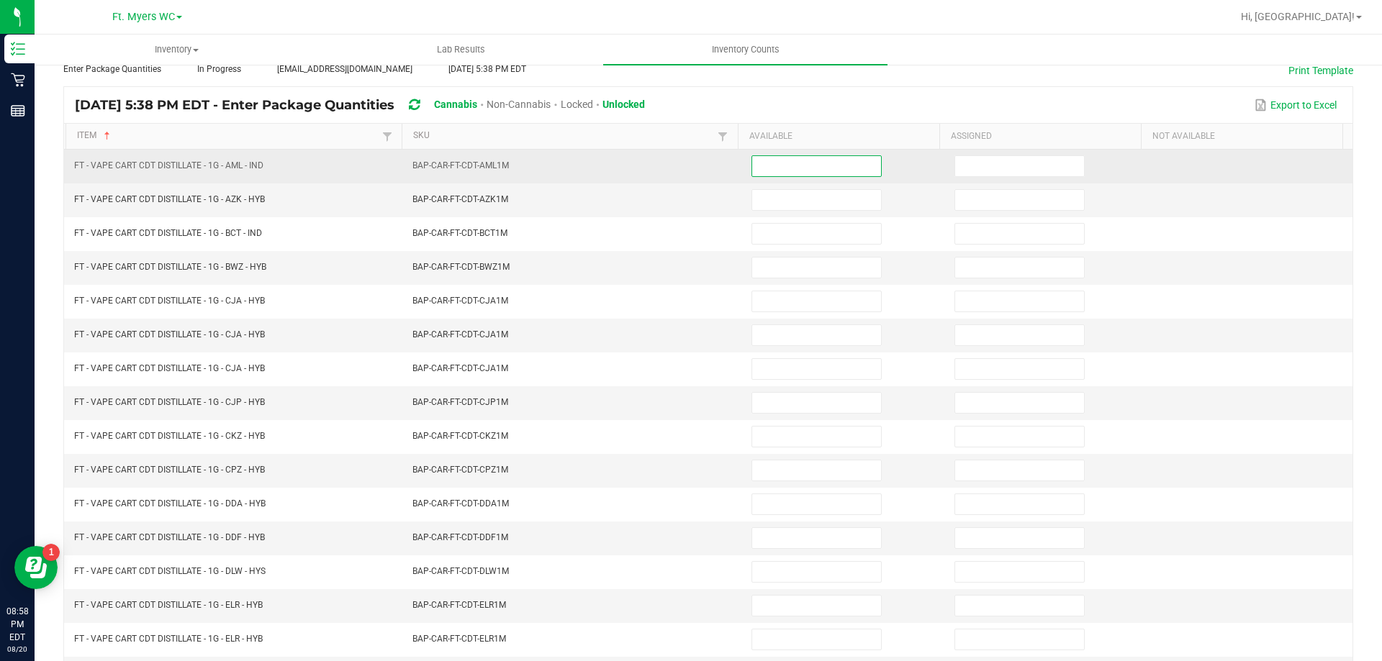
click at [753, 161] on input at bounding box center [816, 166] width 129 height 20
click at [837, 160] on input at bounding box center [816, 166] width 129 height 20
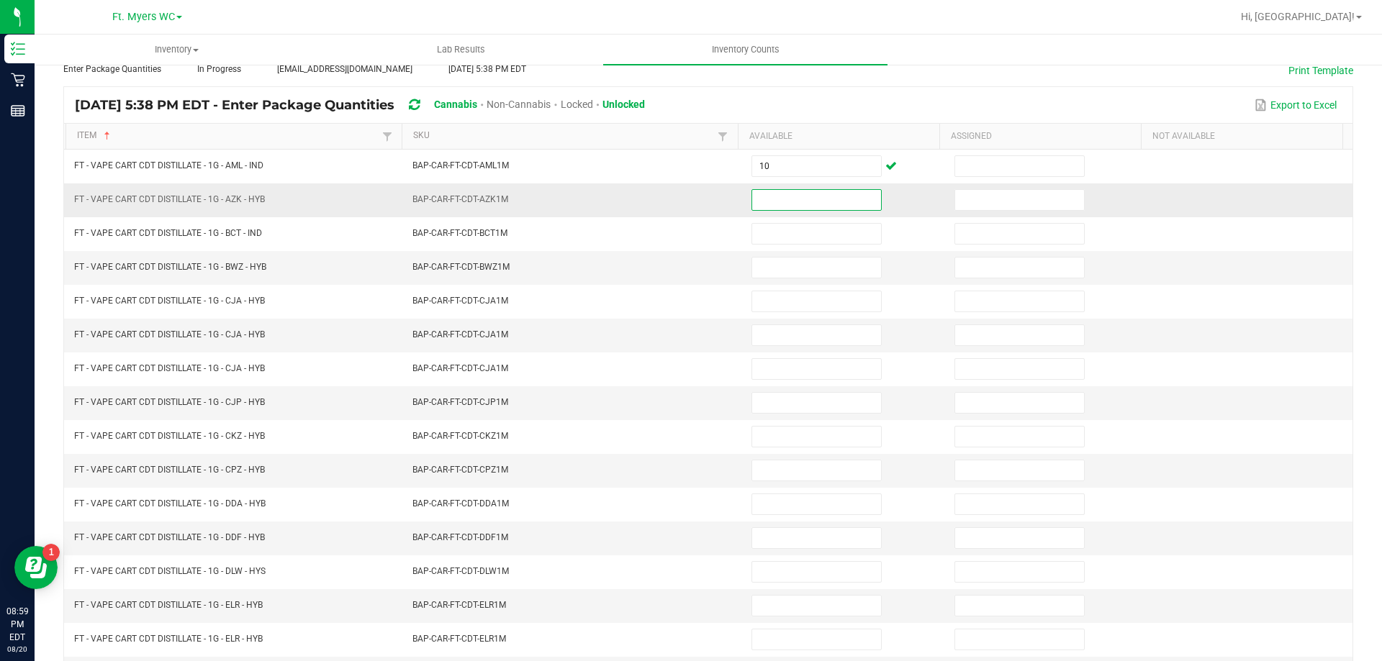
click at [791, 207] on input at bounding box center [816, 200] width 129 height 20
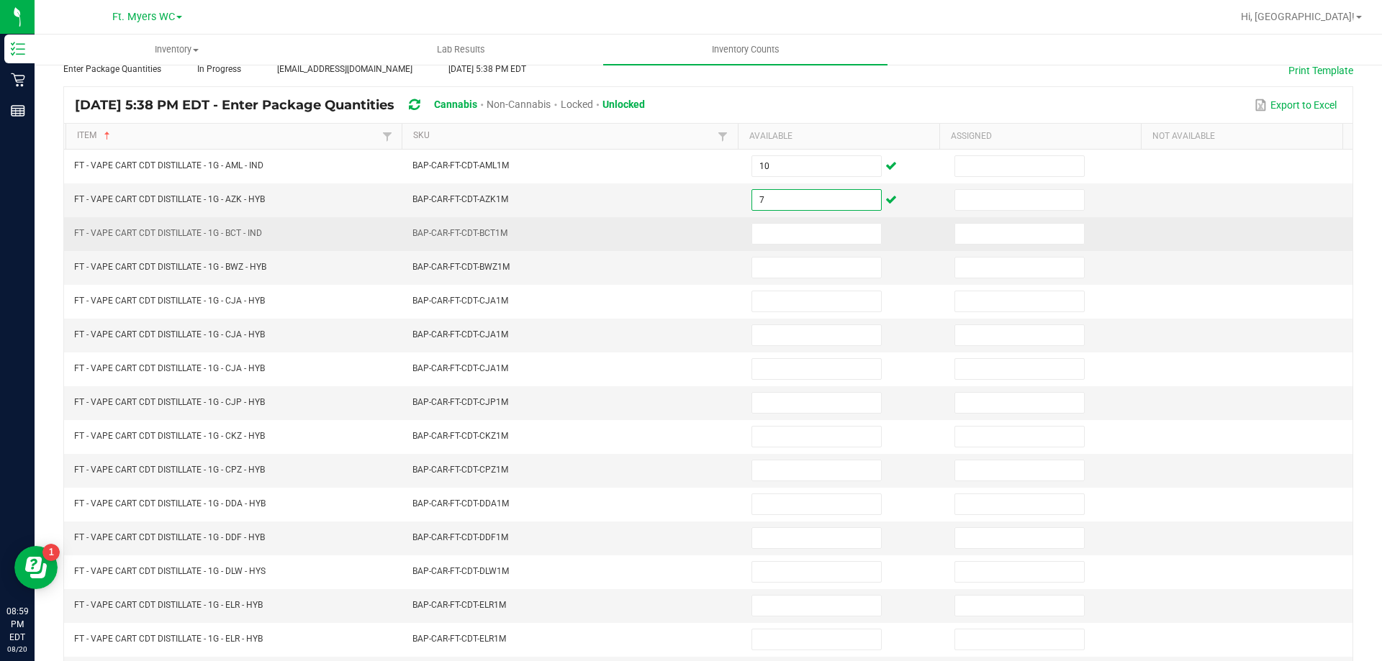
click at [765, 220] on td at bounding box center [844, 234] width 203 height 34
click at [767, 248] on td at bounding box center [844, 234] width 203 height 34
click at [775, 239] on input at bounding box center [816, 234] width 129 height 20
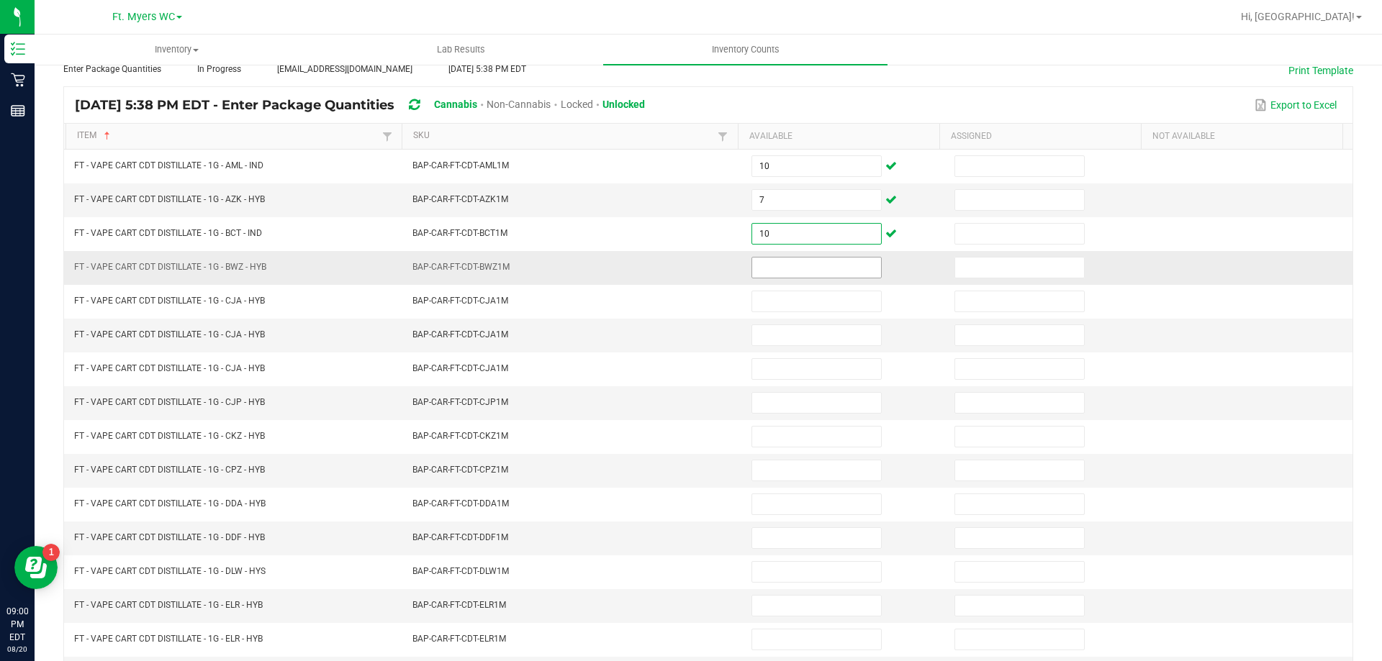
click at [762, 264] on input at bounding box center [816, 268] width 129 height 20
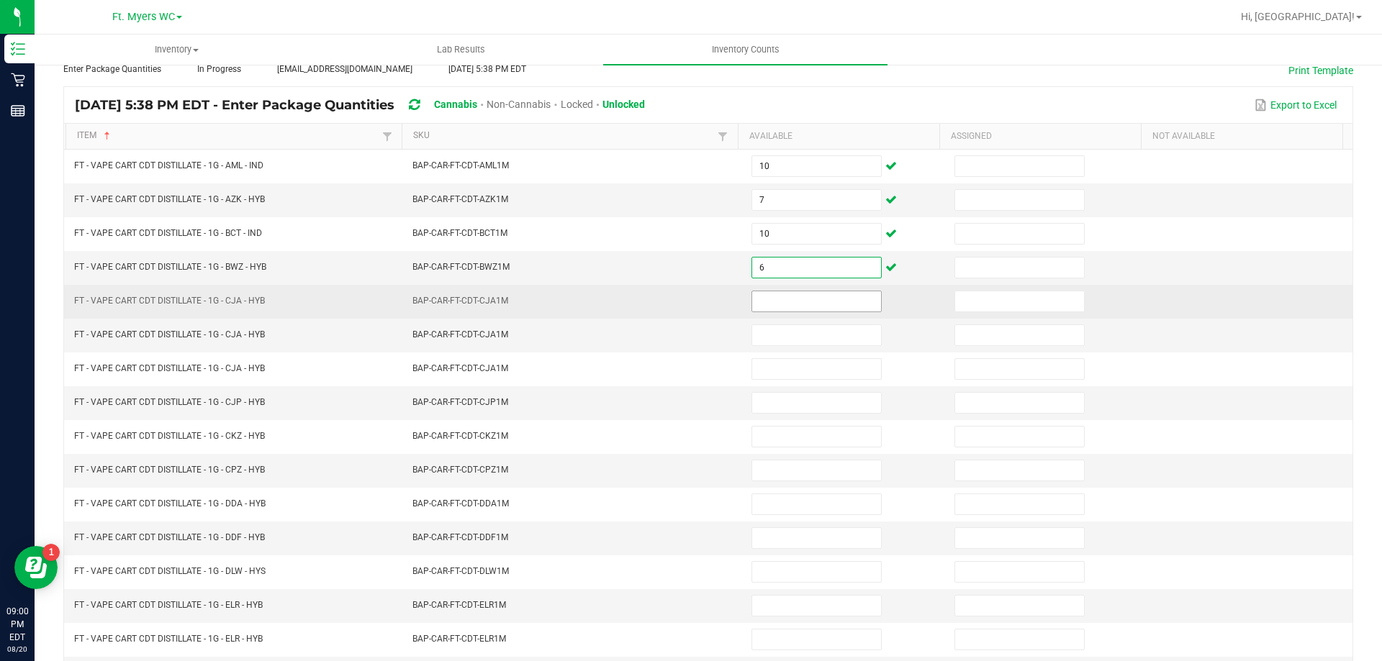
click at [771, 291] on span at bounding box center [816, 302] width 130 height 22
click at [787, 298] on input at bounding box center [816, 301] width 129 height 20
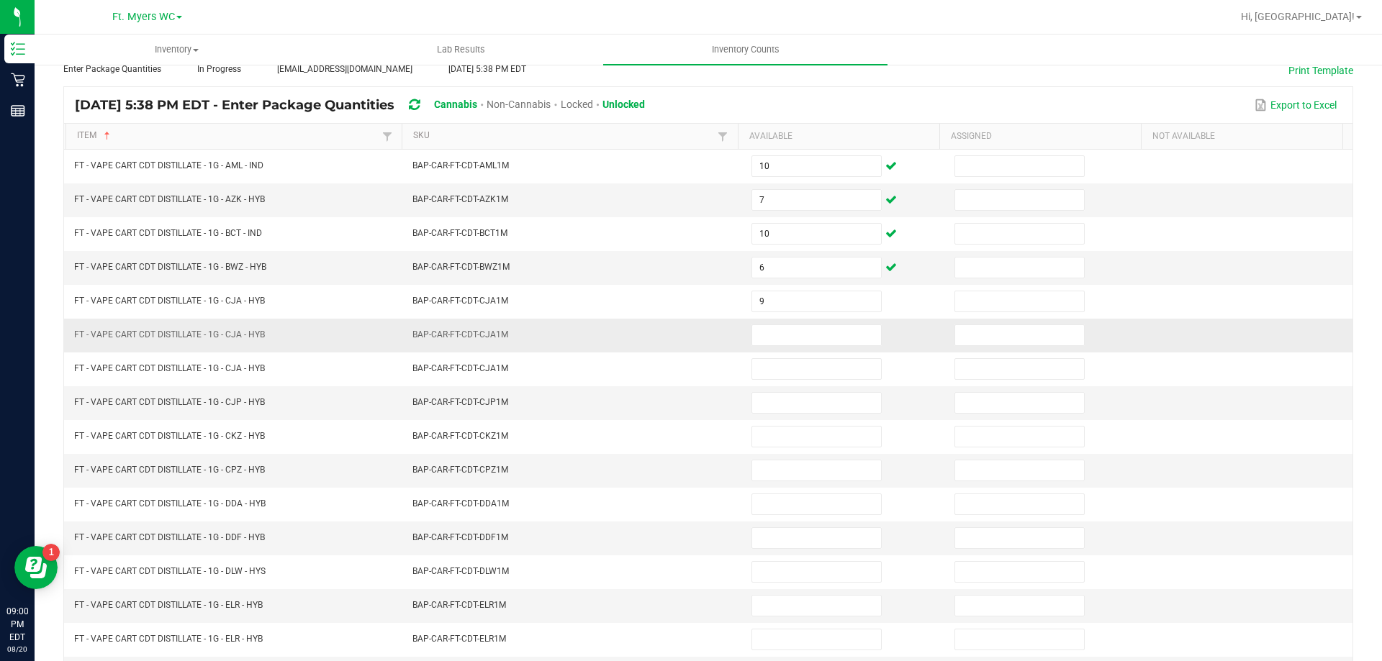
click at [773, 348] on td at bounding box center [844, 336] width 203 height 34
click at [777, 343] on input at bounding box center [816, 335] width 129 height 20
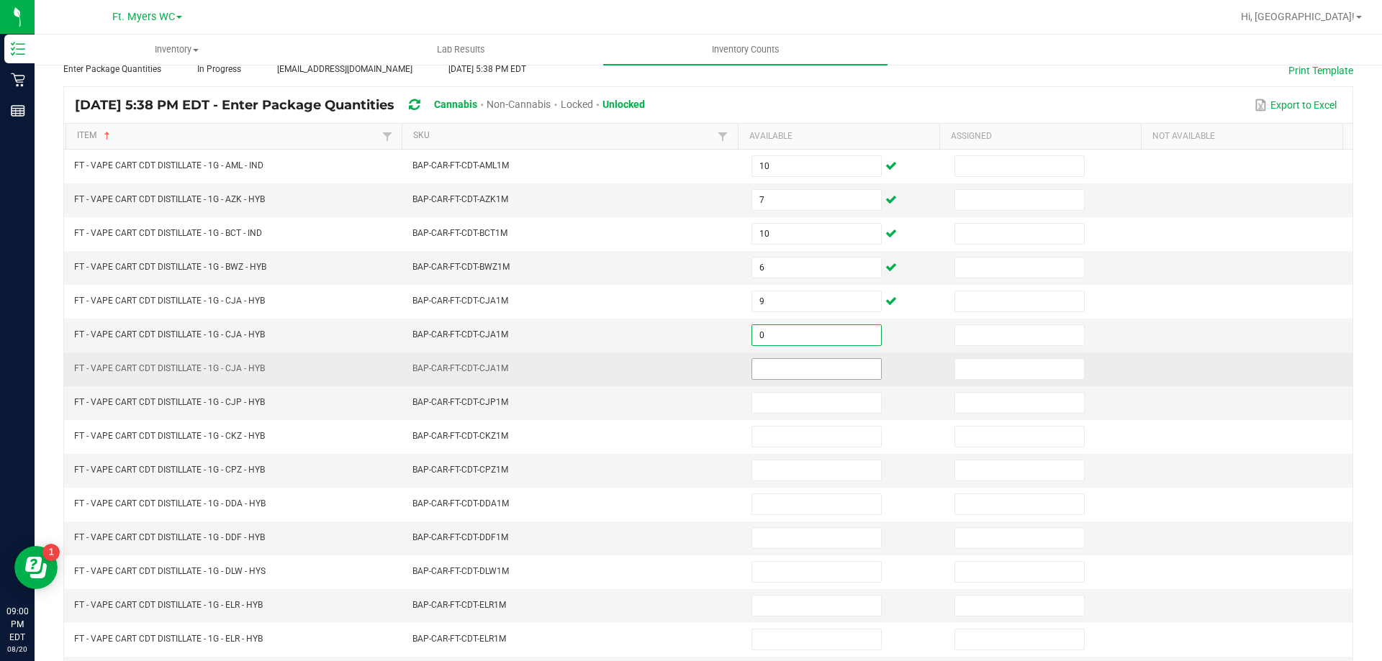
click at [790, 371] on input at bounding box center [816, 369] width 129 height 20
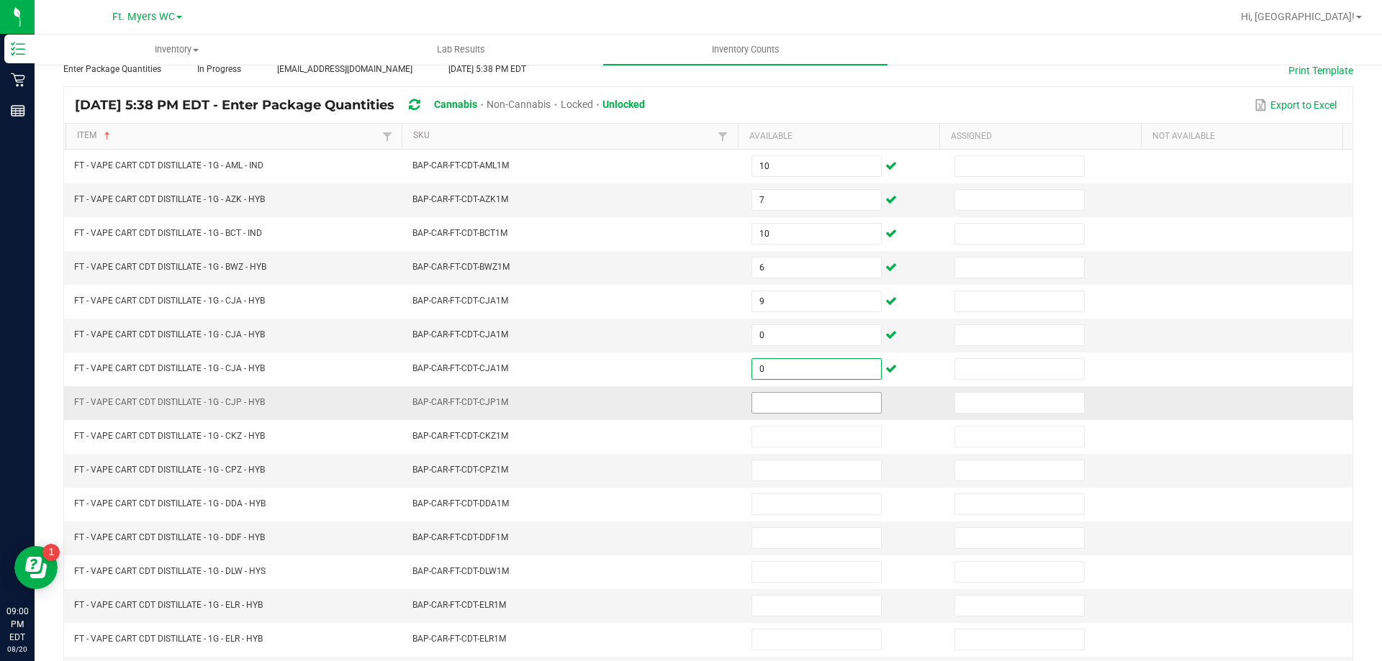
click at [782, 401] on input at bounding box center [816, 403] width 129 height 20
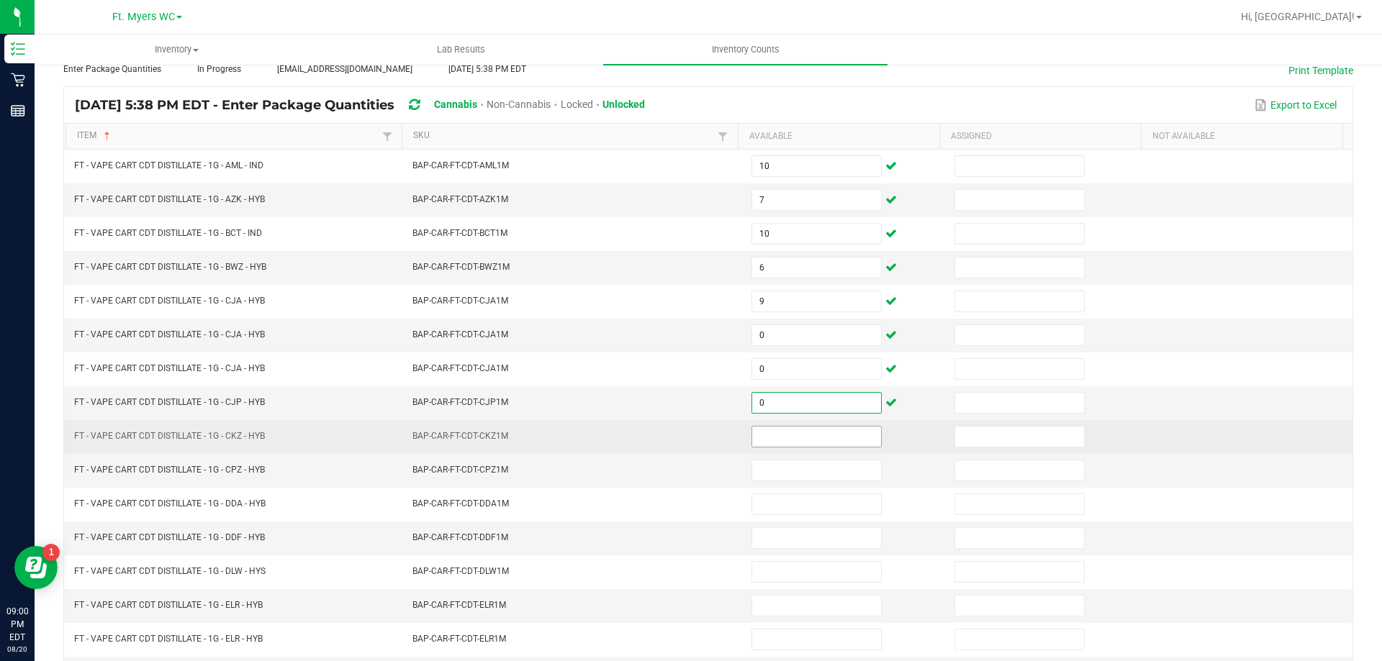
click at [784, 436] on input at bounding box center [816, 437] width 129 height 20
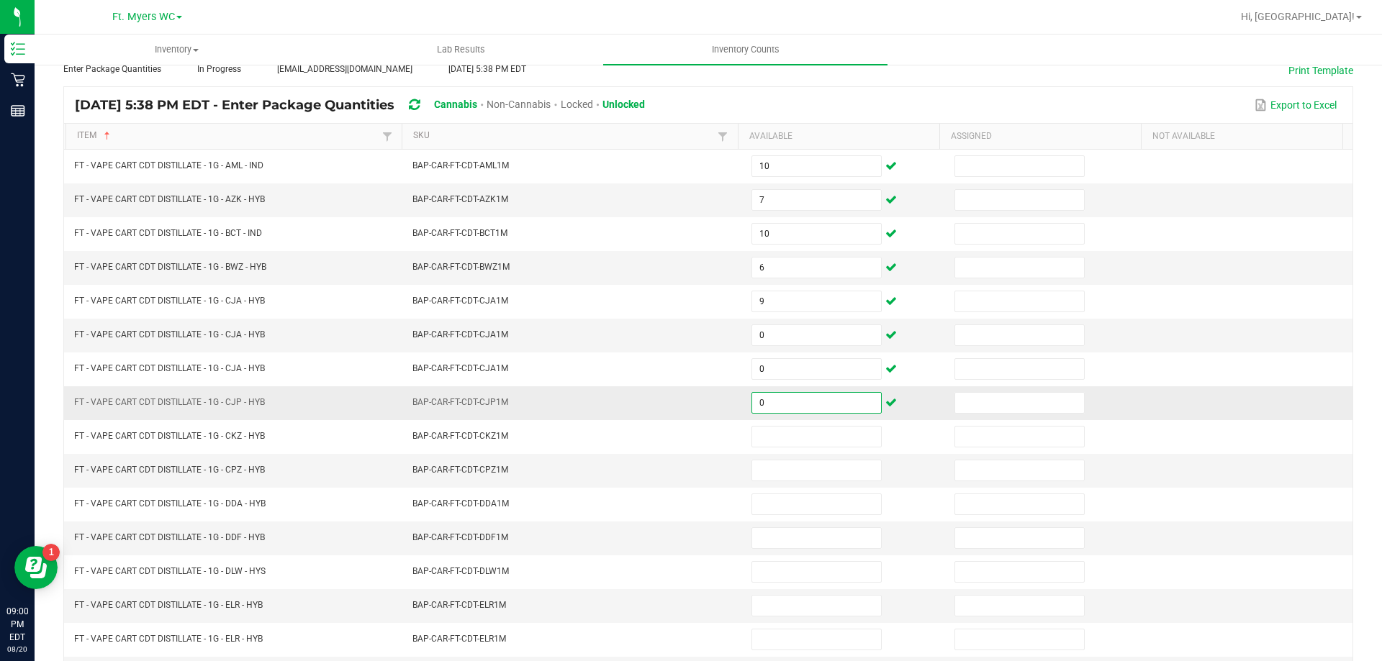
click at [782, 402] on input "0" at bounding box center [816, 403] width 129 height 20
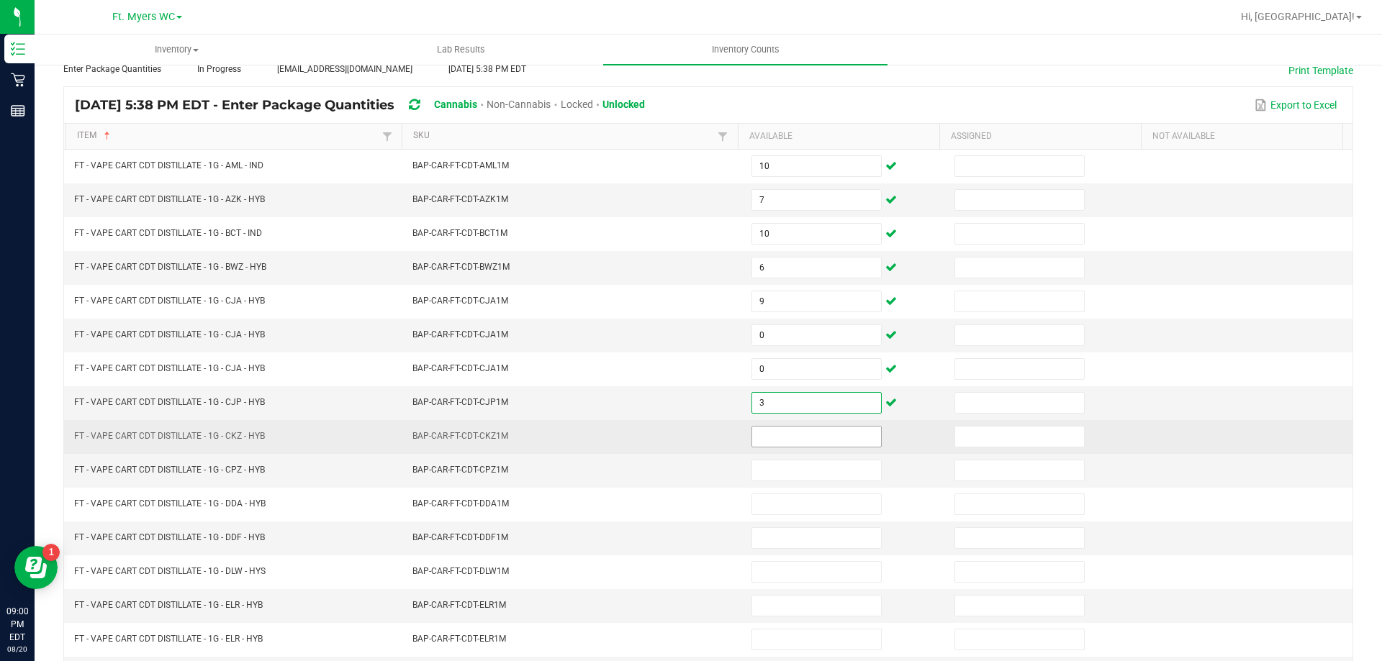
click at [779, 430] on input at bounding box center [816, 437] width 129 height 20
click at [779, 433] on input at bounding box center [816, 437] width 129 height 20
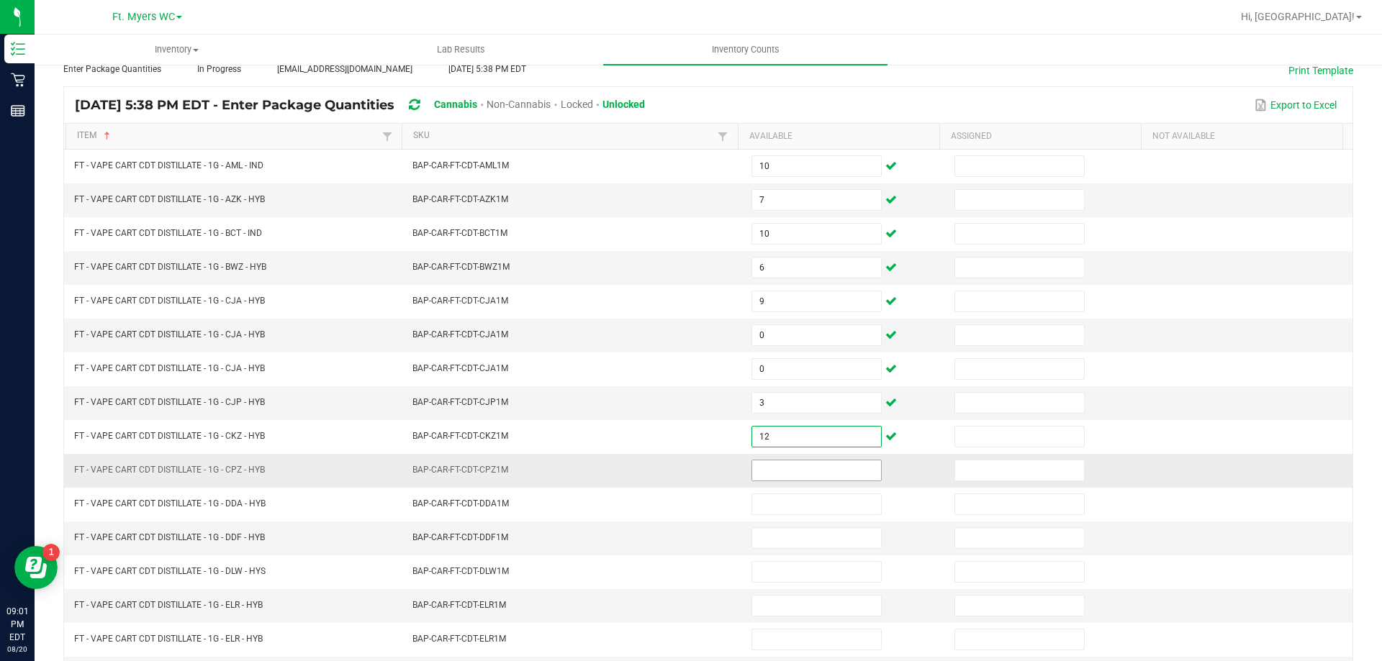
click at [783, 474] on input at bounding box center [816, 471] width 129 height 20
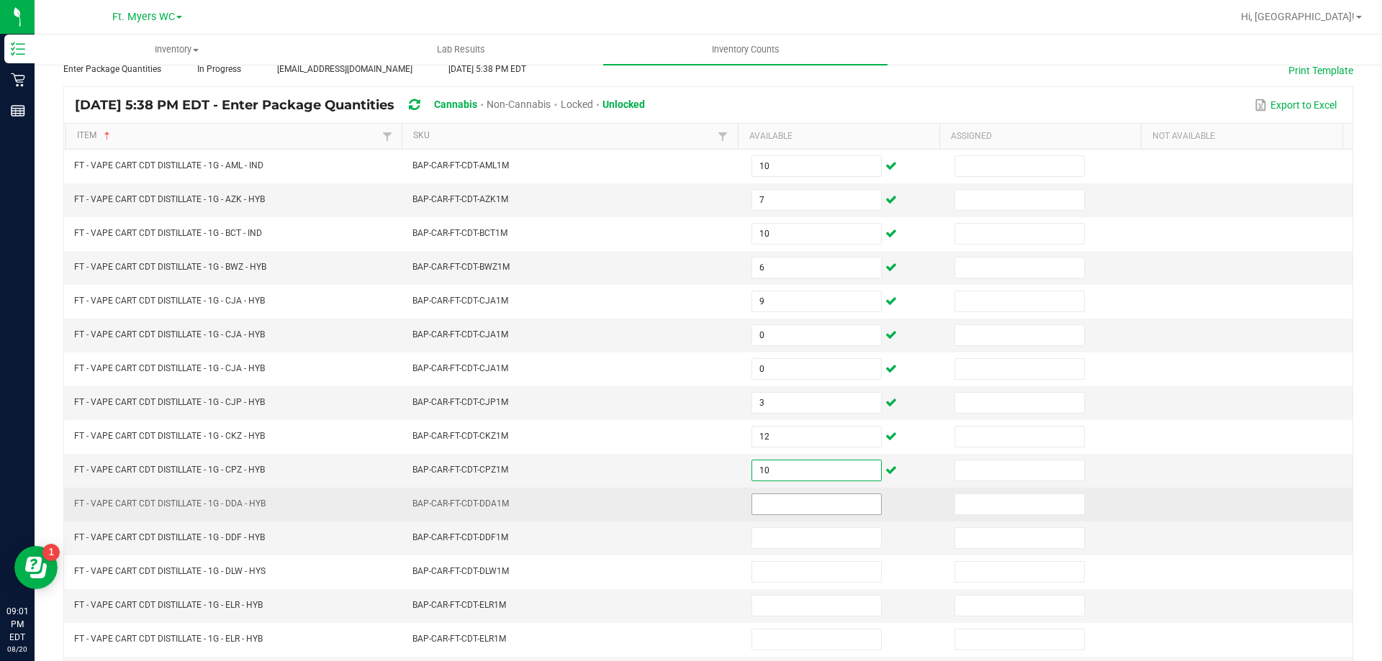
click at [791, 508] on input at bounding box center [816, 504] width 129 height 20
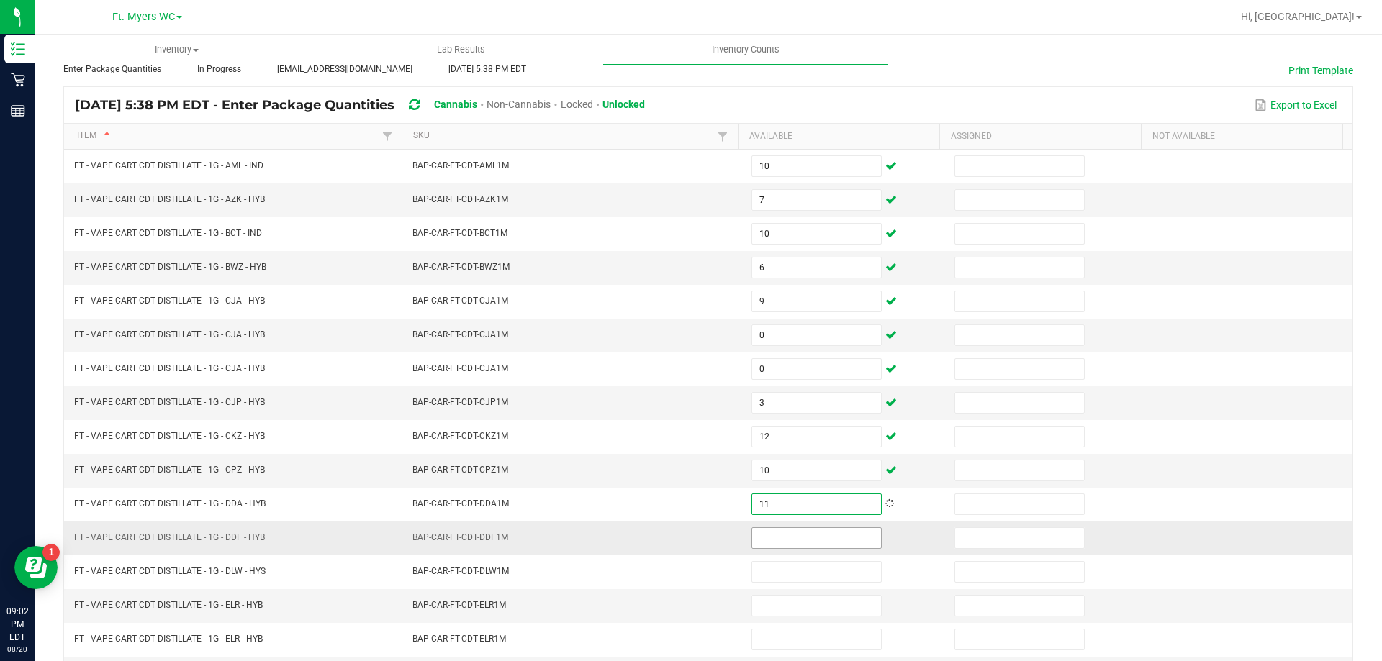
click at [799, 535] on input at bounding box center [816, 538] width 129 height 20
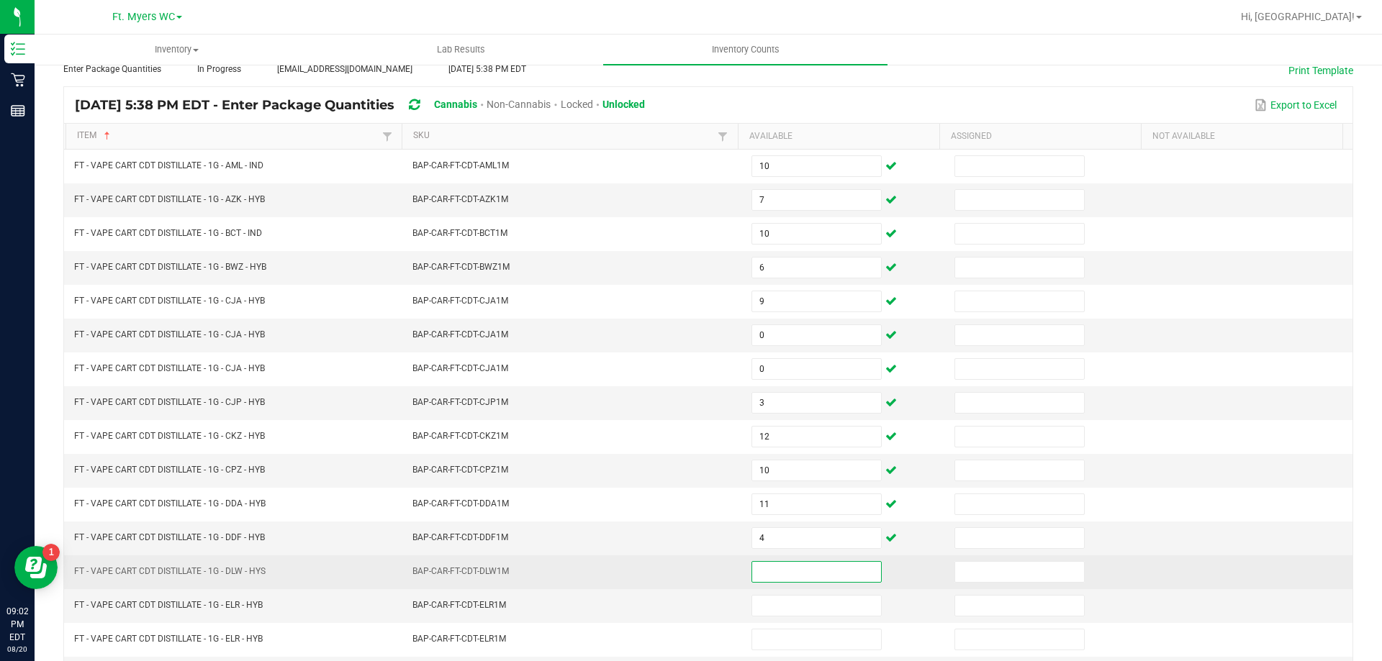
click at [759, 570] on input at bounding box center [816, 572] width 129 height 20
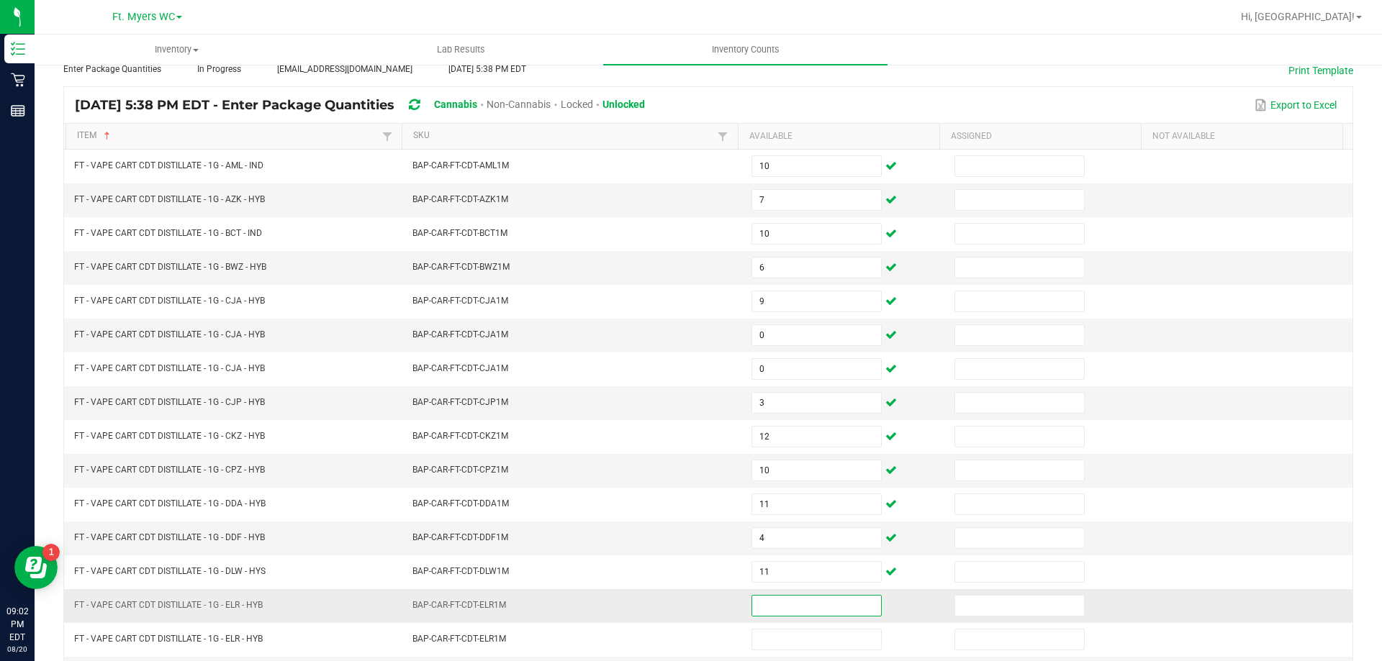
click at [761, 598] on input at bounding box center [816, 606] width 129 height 20
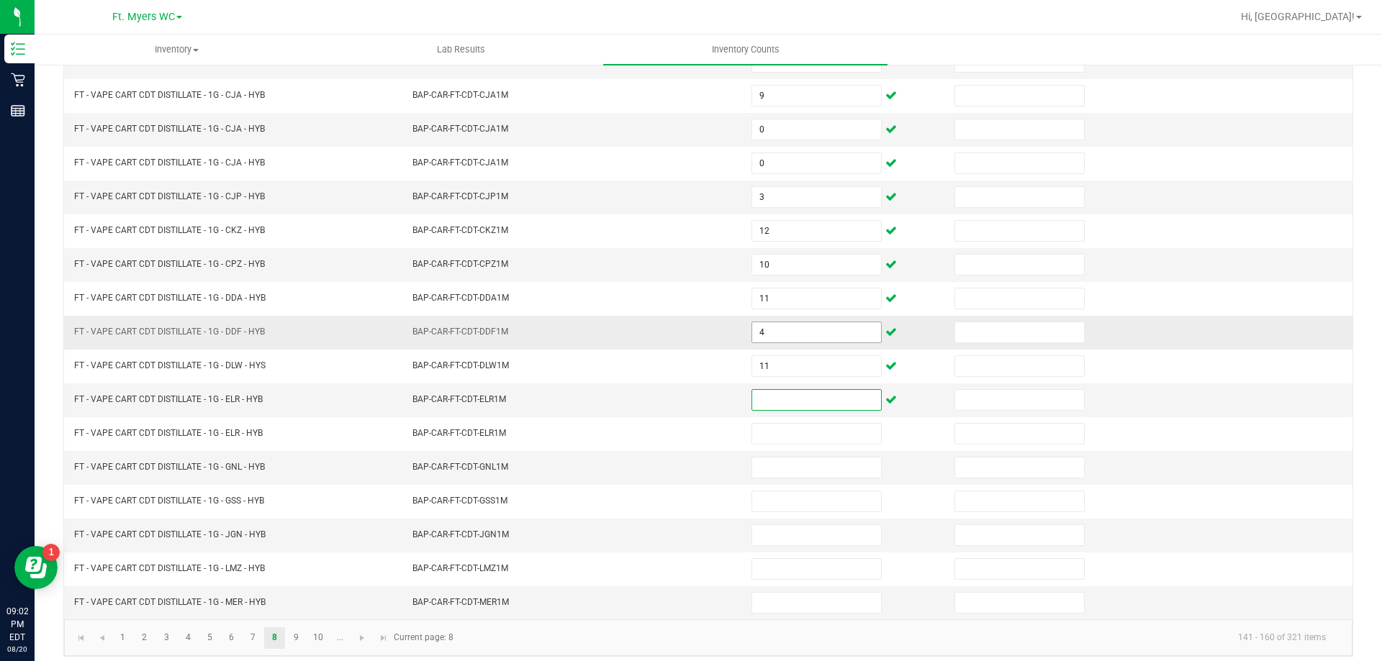
scroll to position [299, 0]
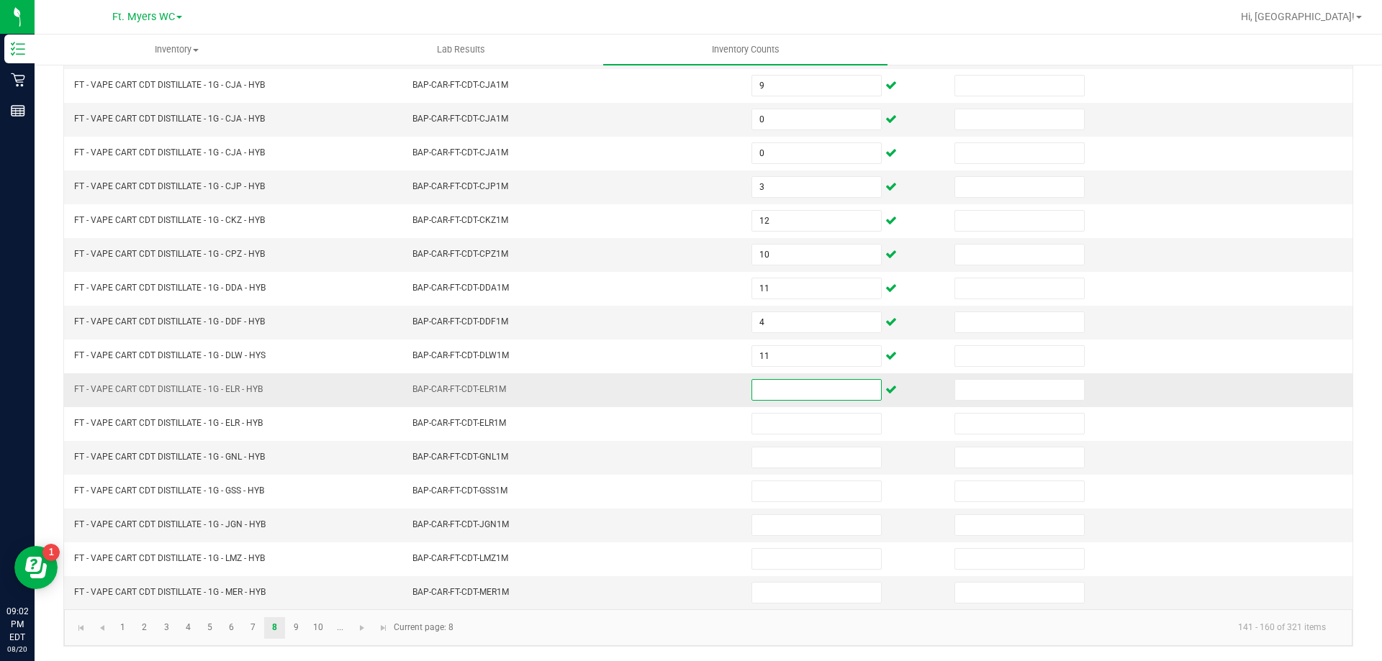
click at [774, 390] on input at bounding box center [816, 390] width 129 height 20
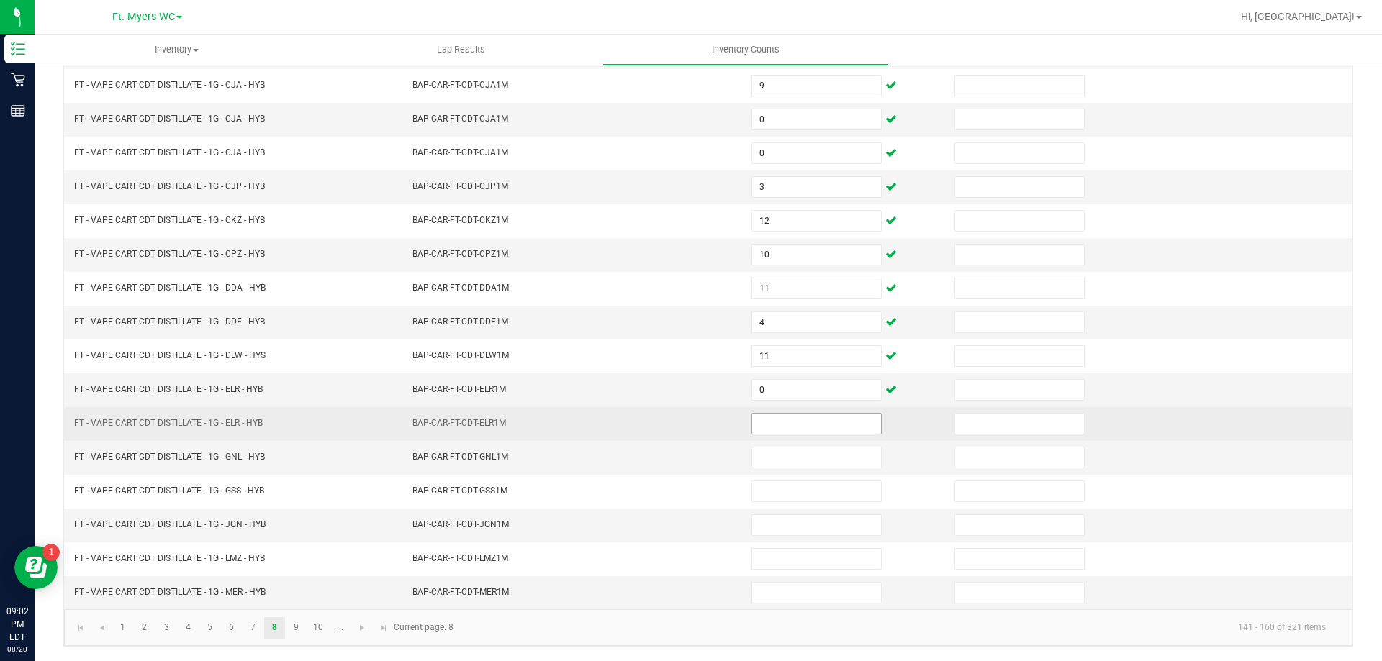
click at [780, 413] on td at bounding box center [844, 424] width 203 height 34
click at [780, 423] on input at bounding box center [816, 424] width 129 height 20
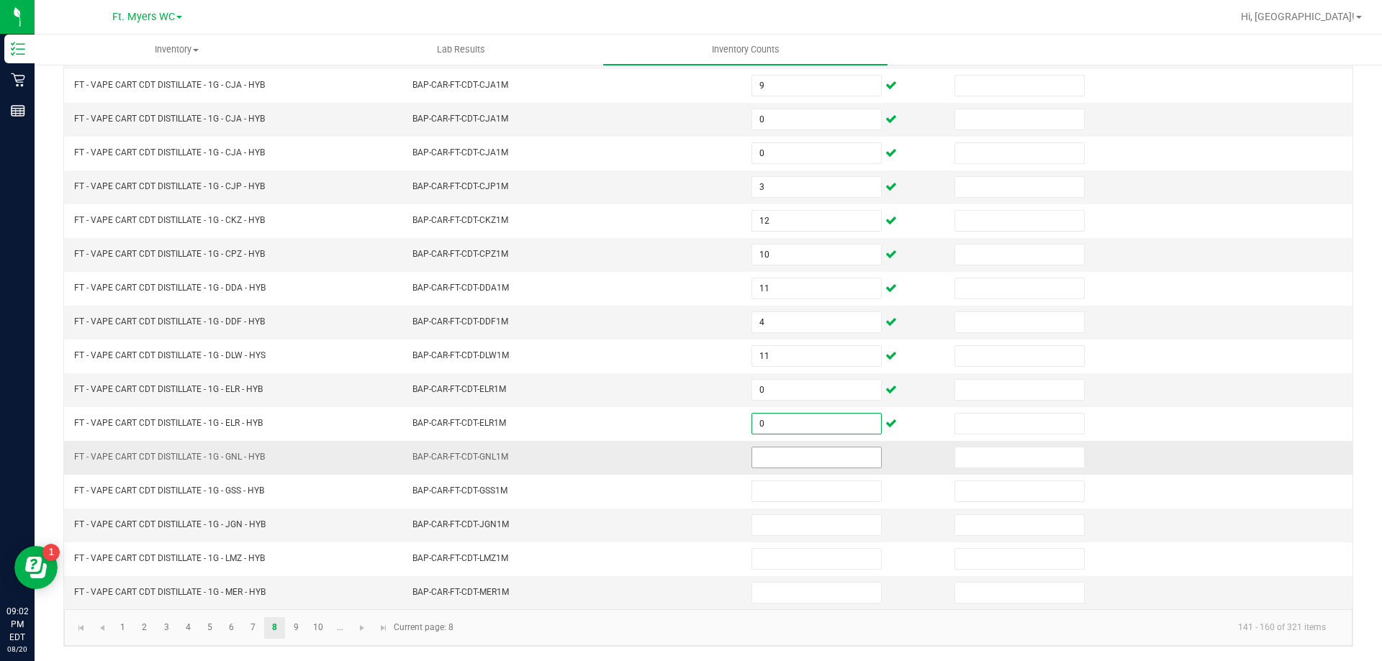
click at [775, 460] on input at bounding box center [816, 458] width 129 height 20
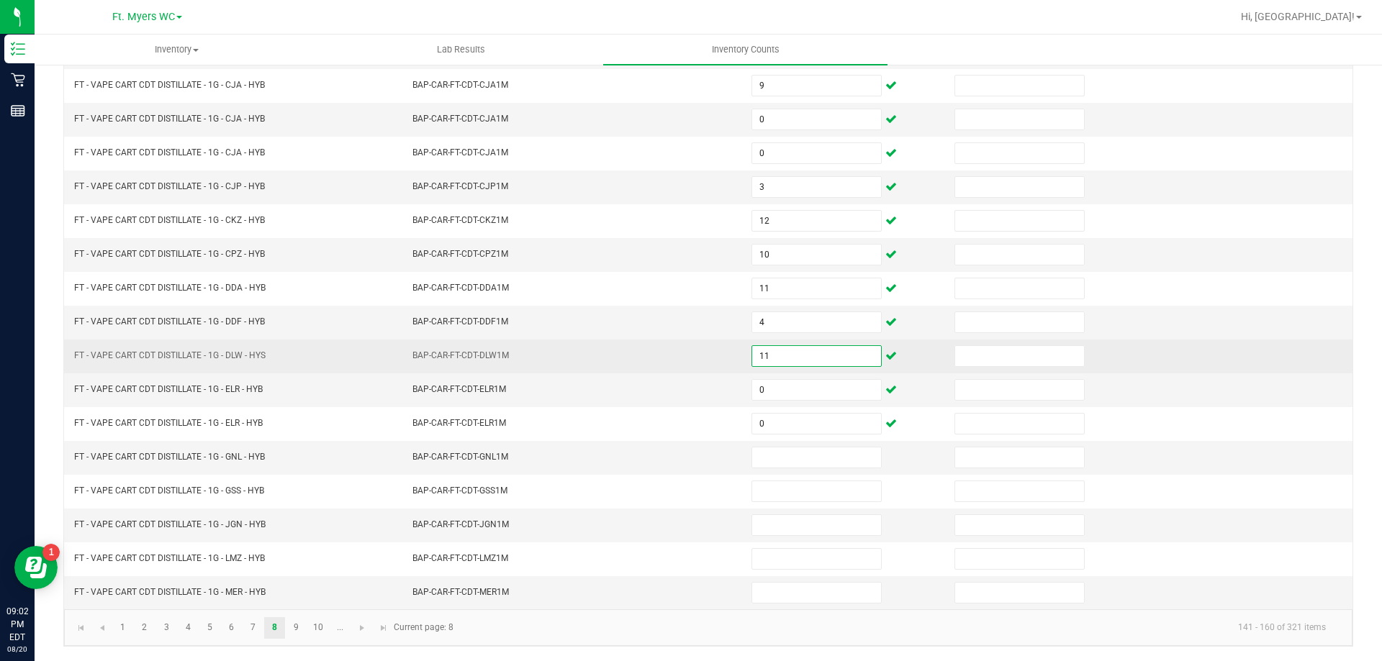
click at [805, 360] on input "11" at bounding box center [816, 356] width 129 height 20
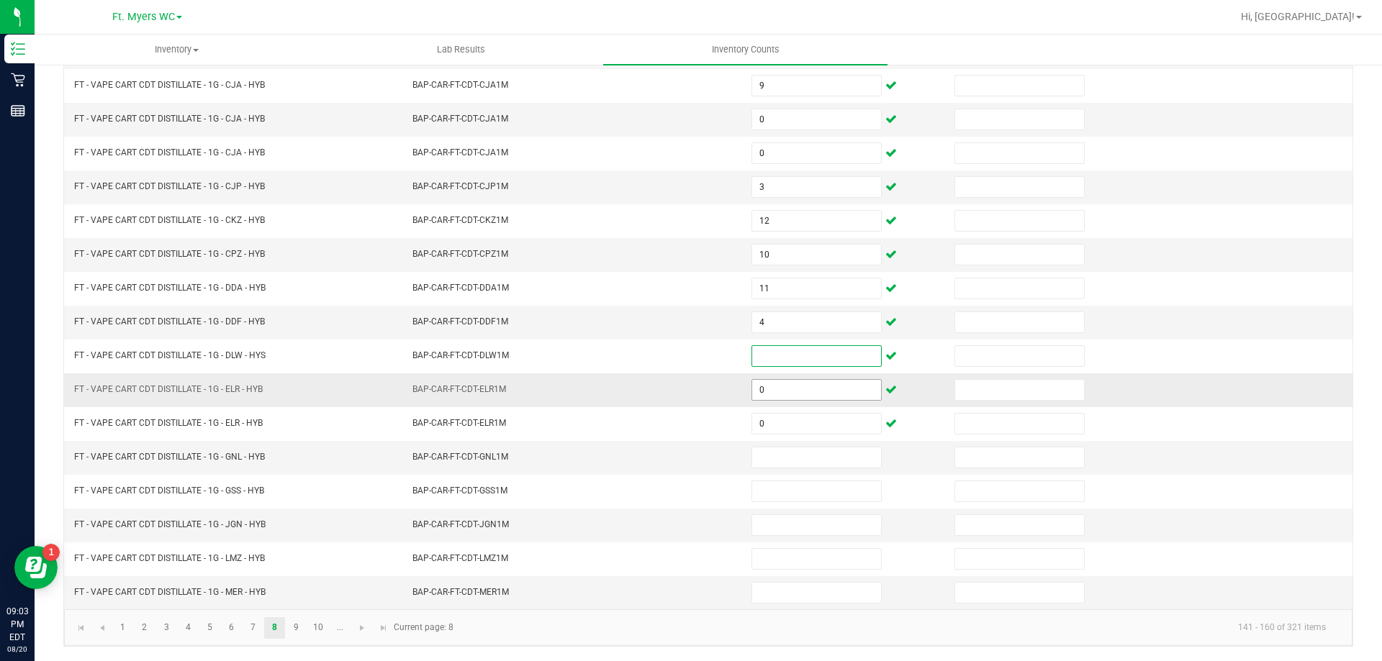
click at [774, 394] on input "0" at bounding box center [816, 390] width 129 height 20
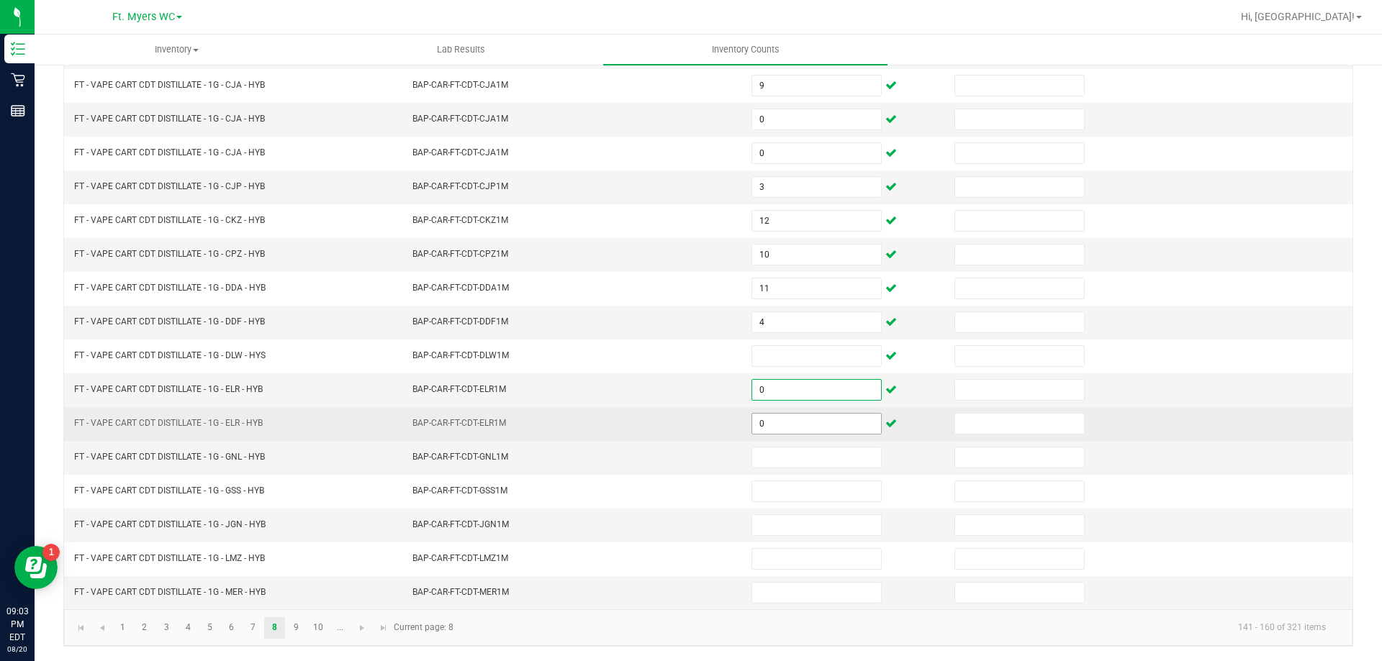
click at [774, 423] on input "0" at bounding box center [816, 424] width 129 height 20
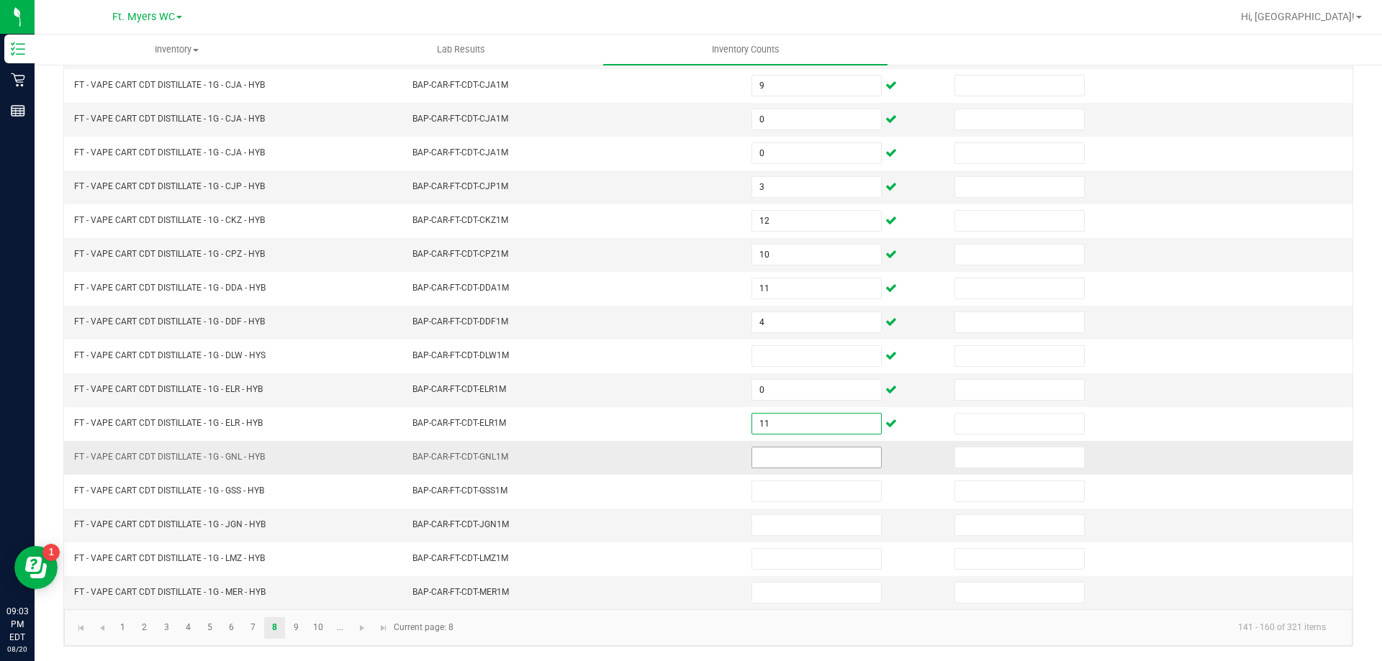
click at [771, 450] on input at bounding box center [816, 458] width 129 height 20
click at [769, 453] on input at bounding box center [816, 458] width 129 height 20
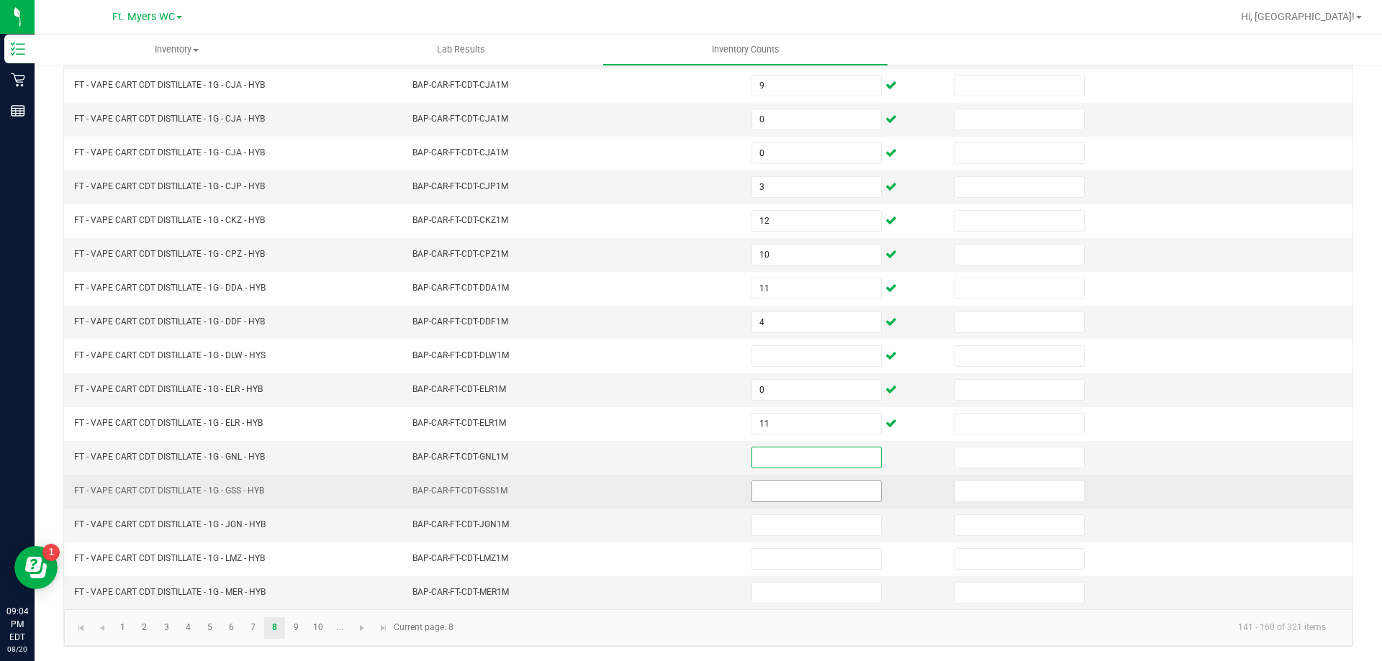
click at [756, 487] on input at bounding box center [816, 491] width 129 height 20
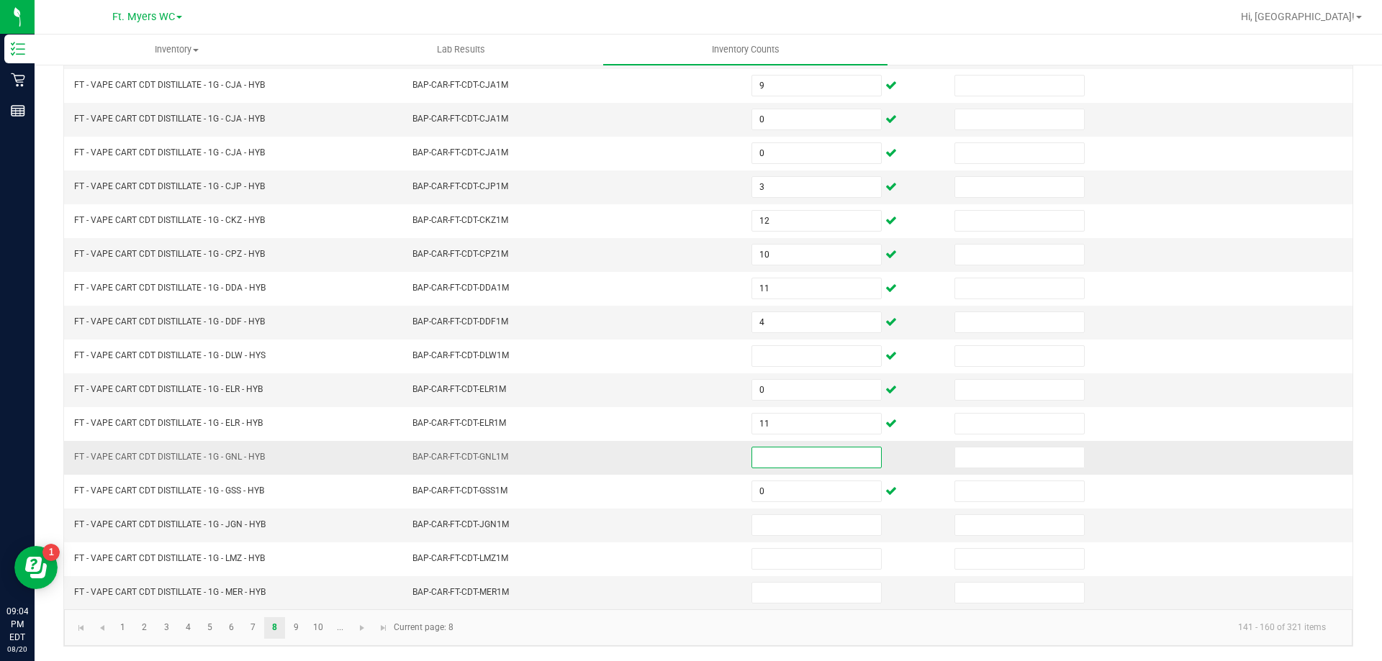
click at [761, 453] on input at bounding box center [816, 458] width 129 height 20
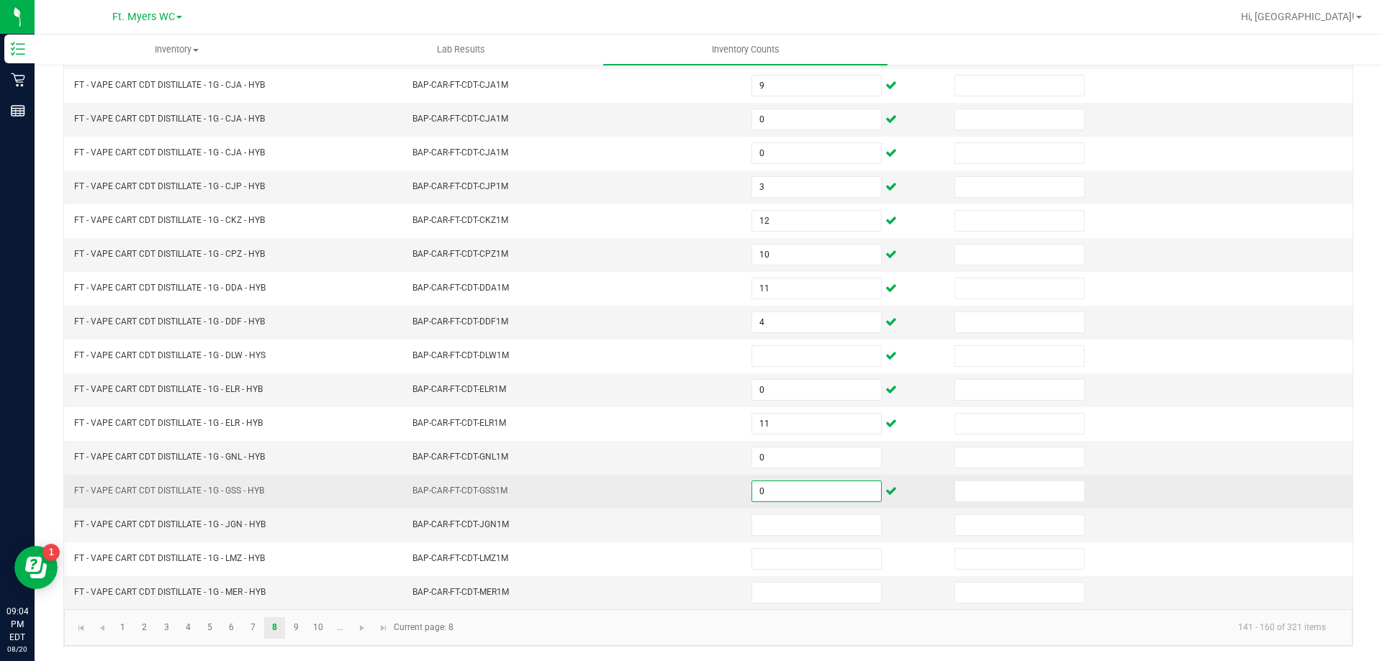
click at [774, 489] on input "0" at bounding box center [816, 491] width 129 height 20
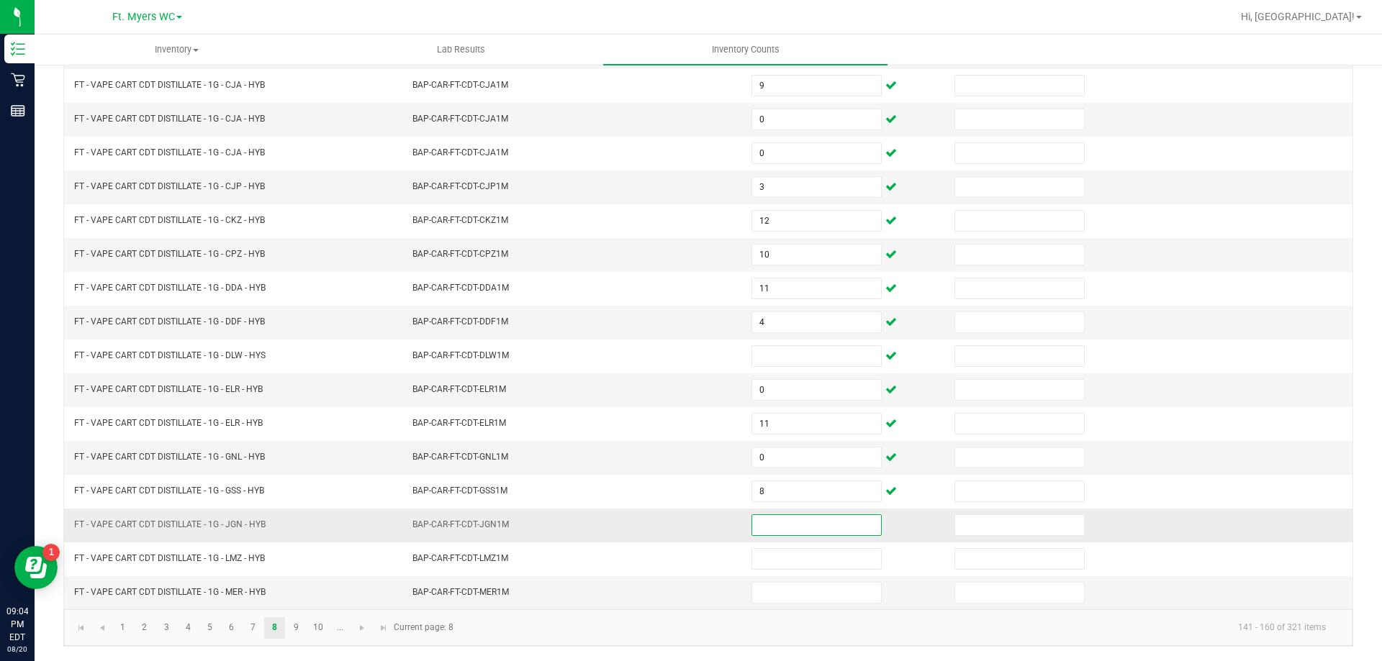
click at [800, 532] on input at bounding box center [816, 525] width 129 height 20
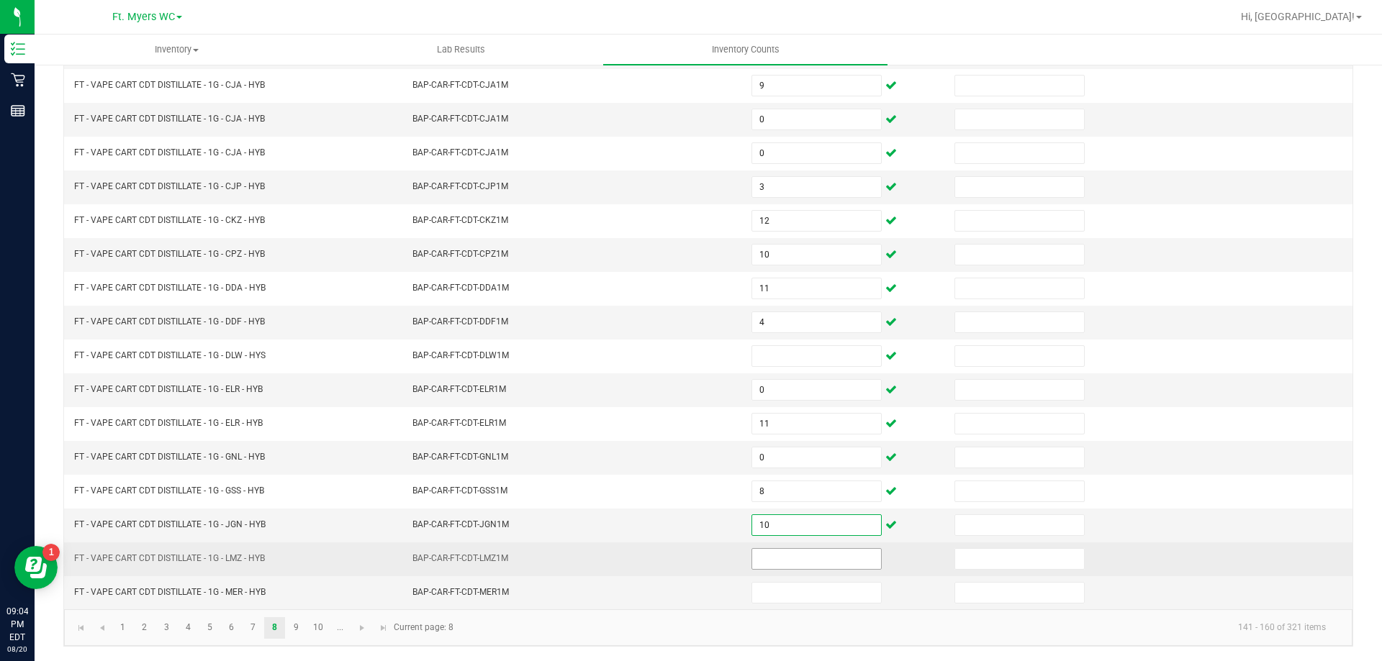
click at [769, 568] on input at bounding box center [816, 559] width 129 height 20
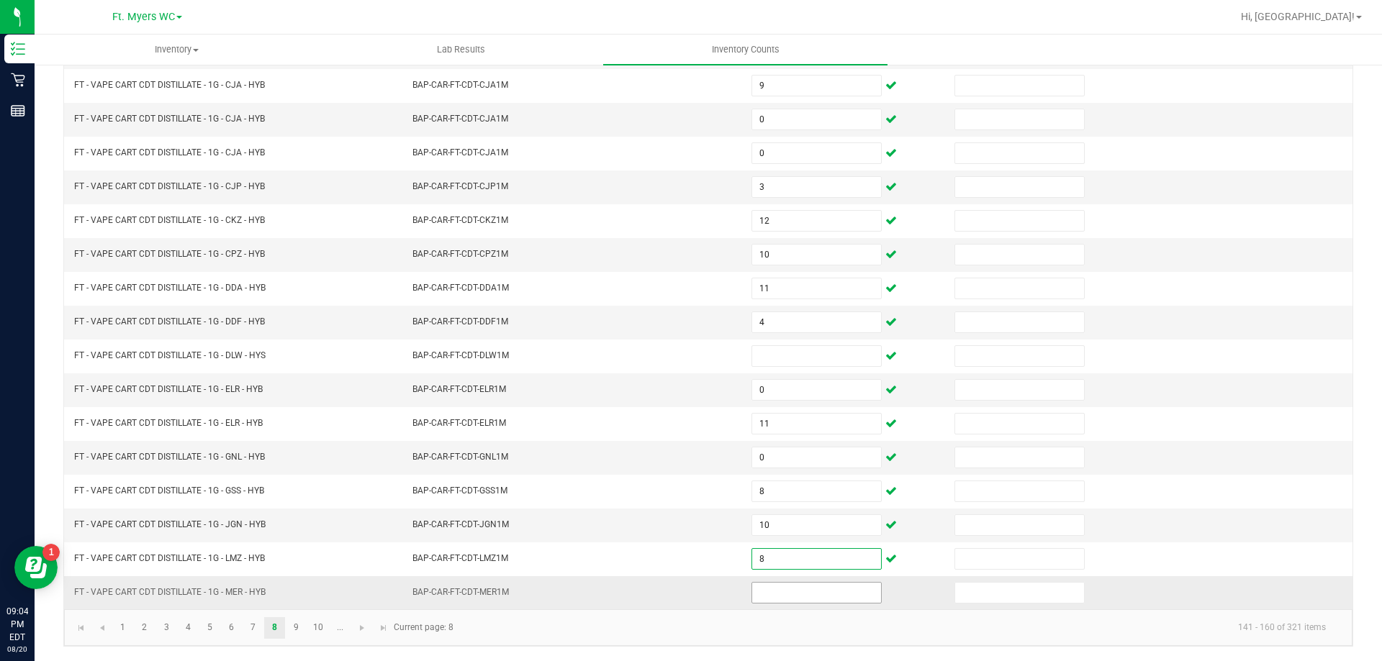
click at [763, 589] on input at bounding box center [816, 593] width 129 height 20
click at [796, 596] on input at bounding box center [816, 593] width 129 height 20
click at [794, 597] on input at bounding box center [816, 593] width 129 height 20
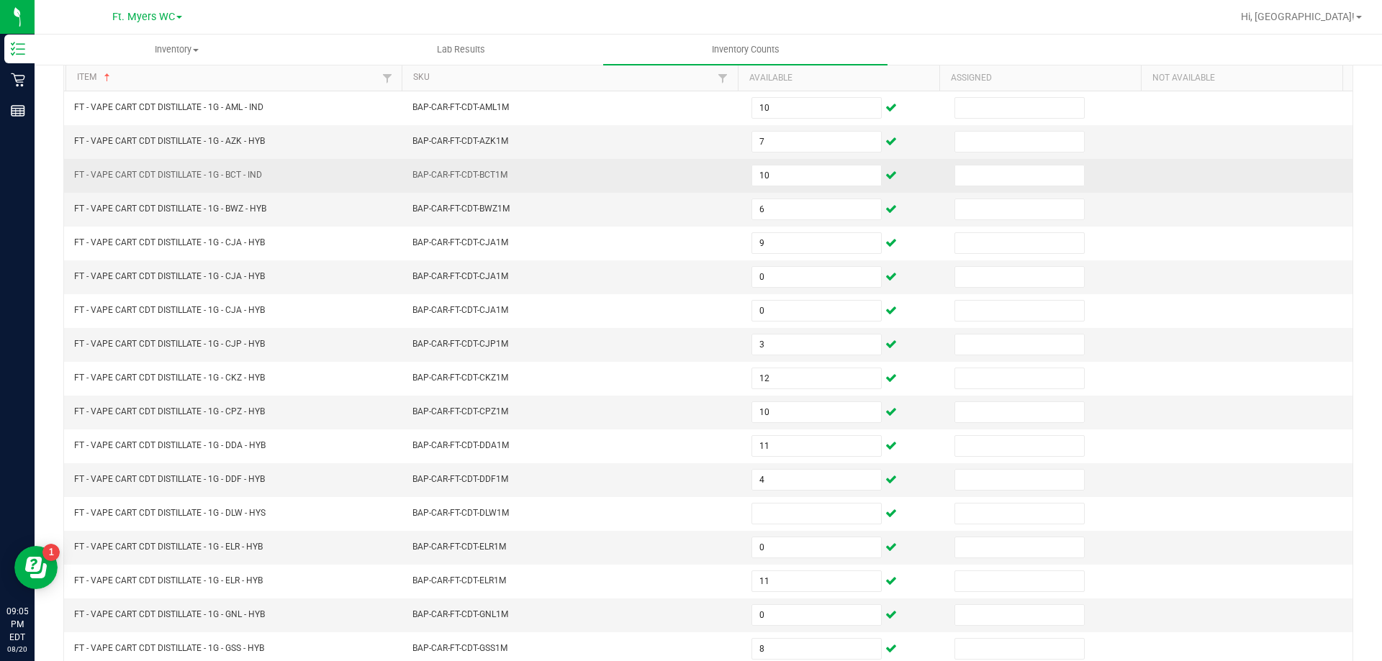
scroll to position [83, 0]
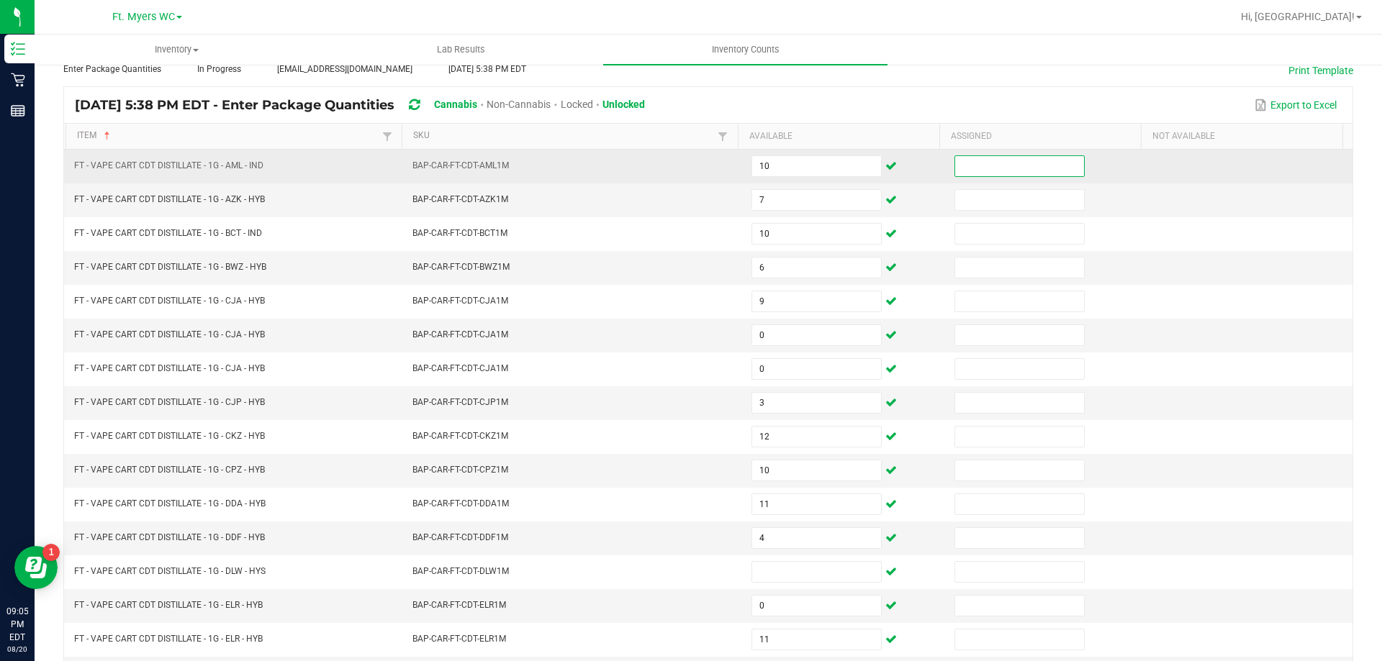
click at [1026, 161] on input at bounding box center [1019, 166] width 129 height 20
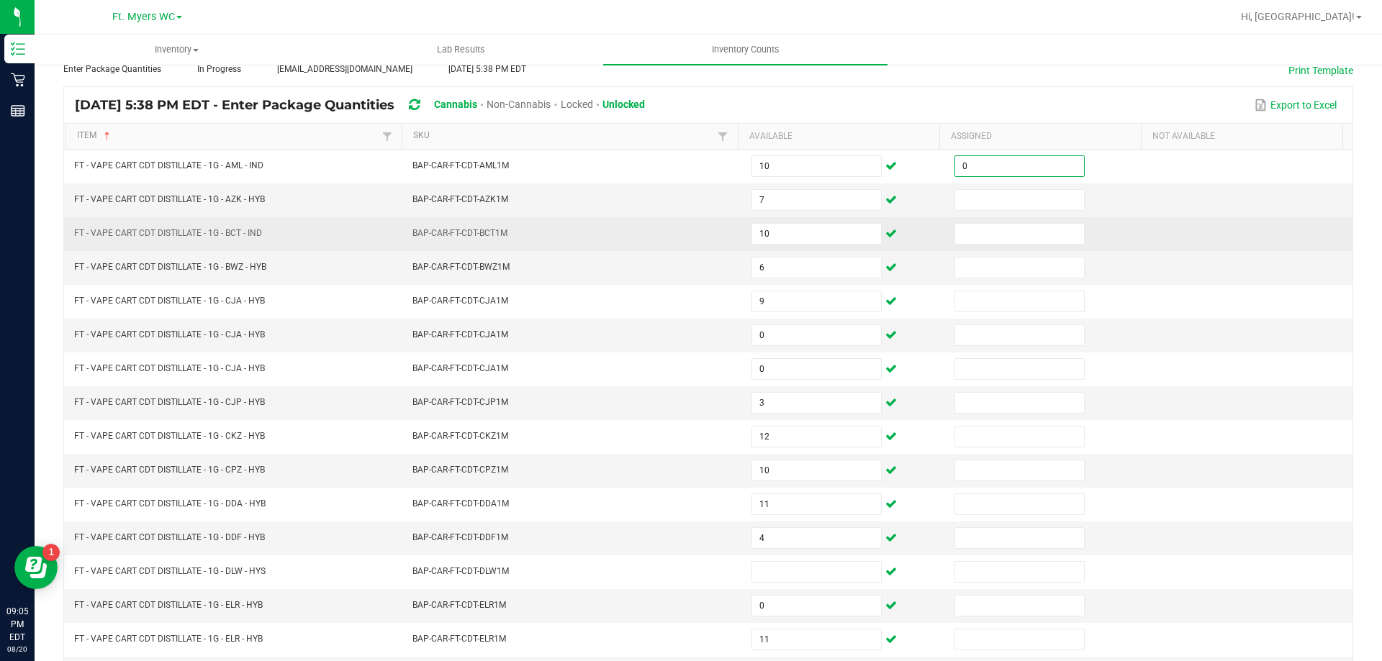
click at [979, 217] on td at bounding box center [1047, 234] width 203 height 34
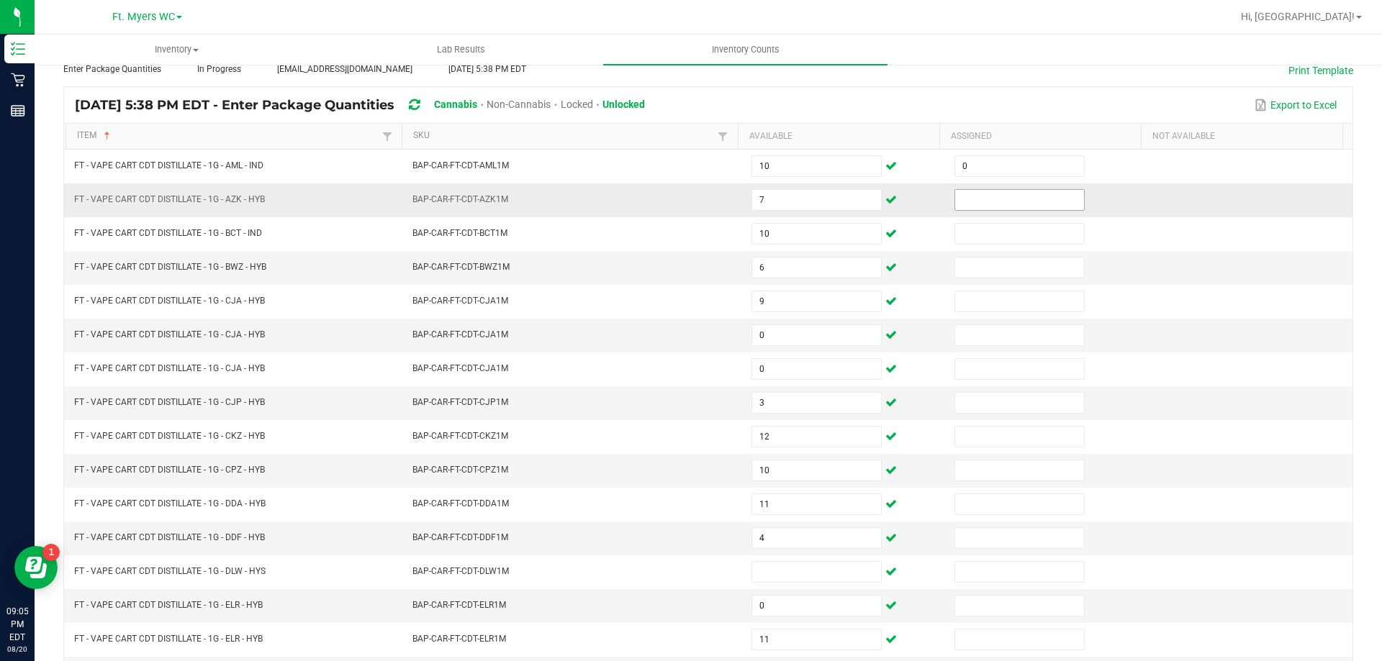
click at [1003, 201] on input at bounding box center [1019, 200] width 129 height 20
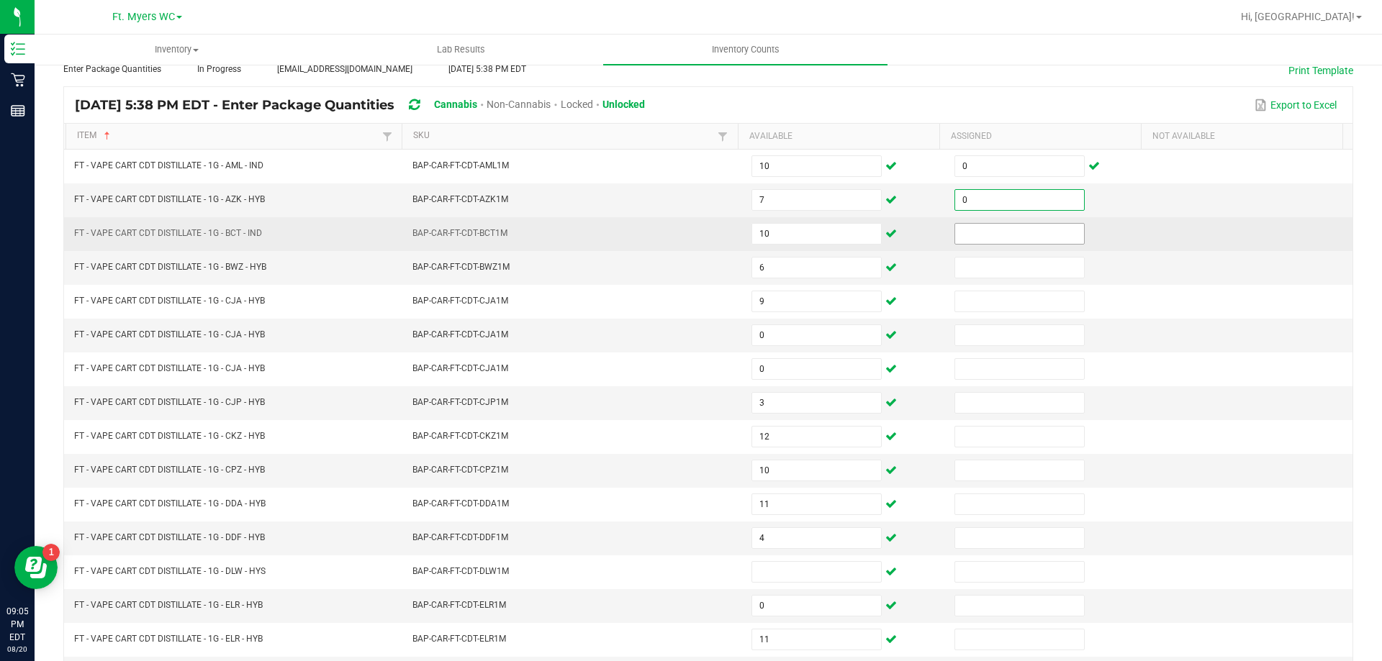
click at [995, 231] on input at bounding box center [1019, 234] width 129 height 20
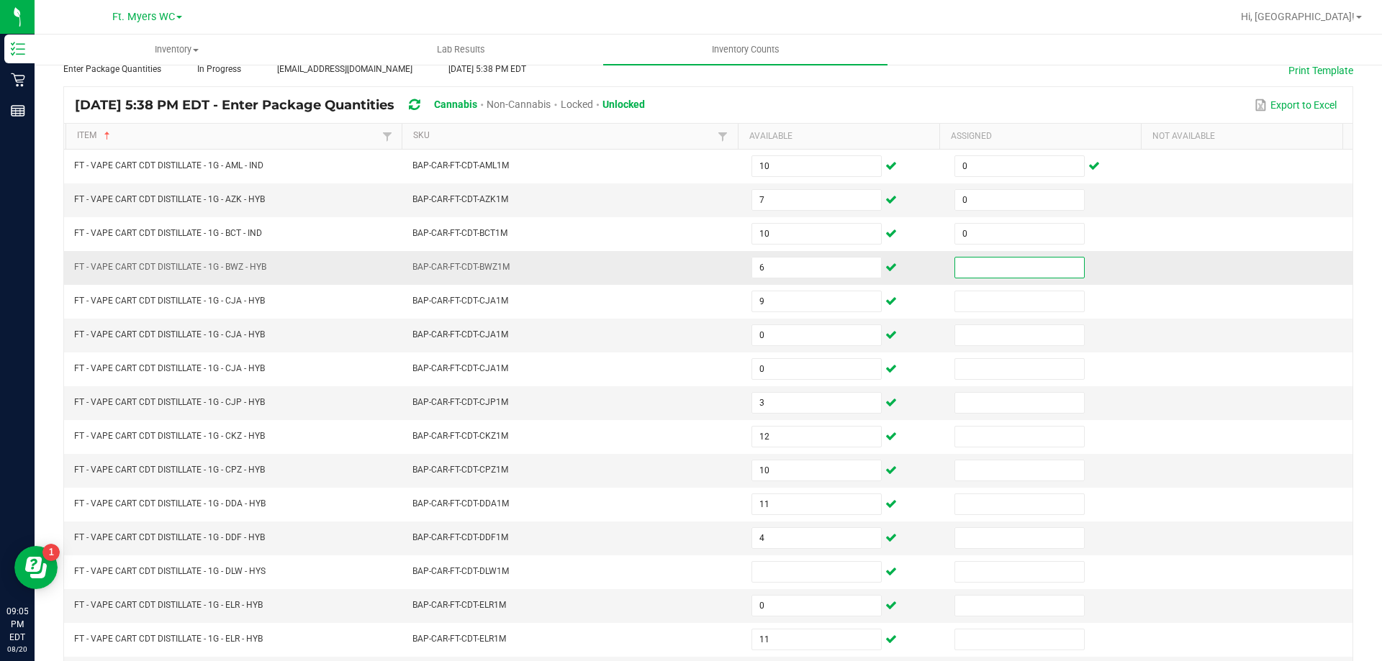
click at [982, 274] on input at bounding box center [1019, 268] width 129 height 20
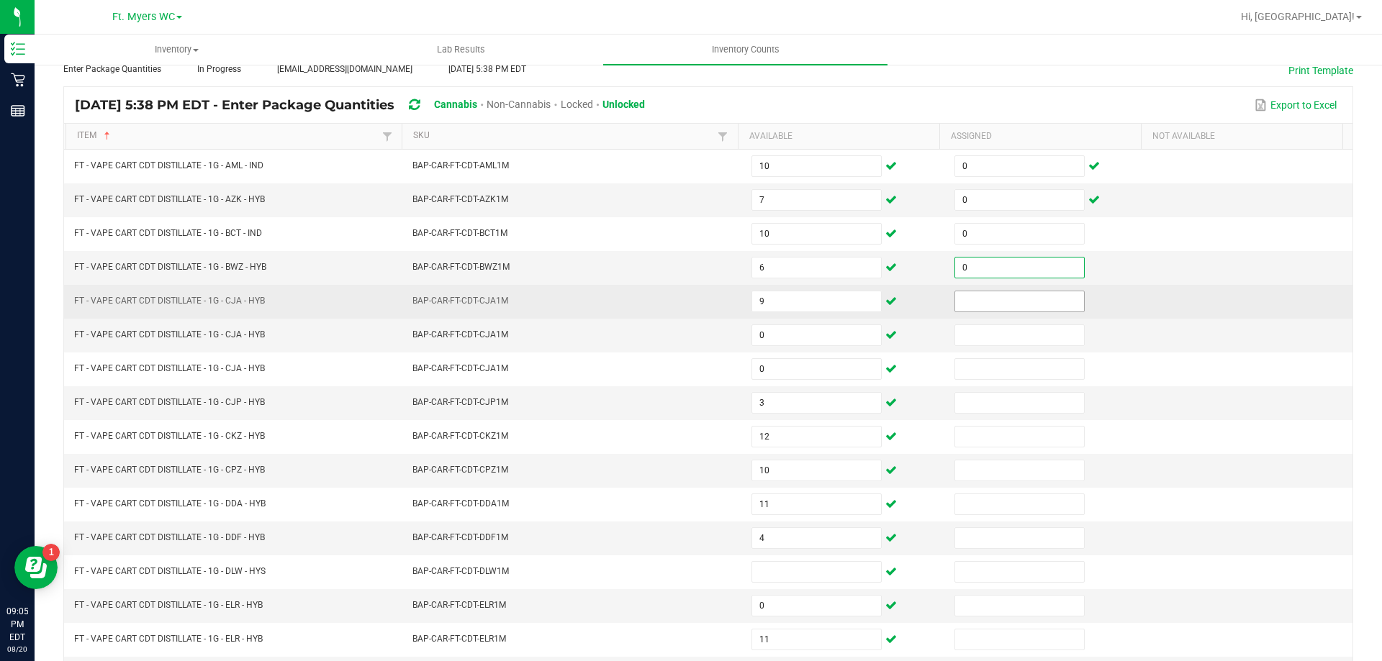
click at [985, 299] on input at bounding box center [1019, 301] width 129 height 20
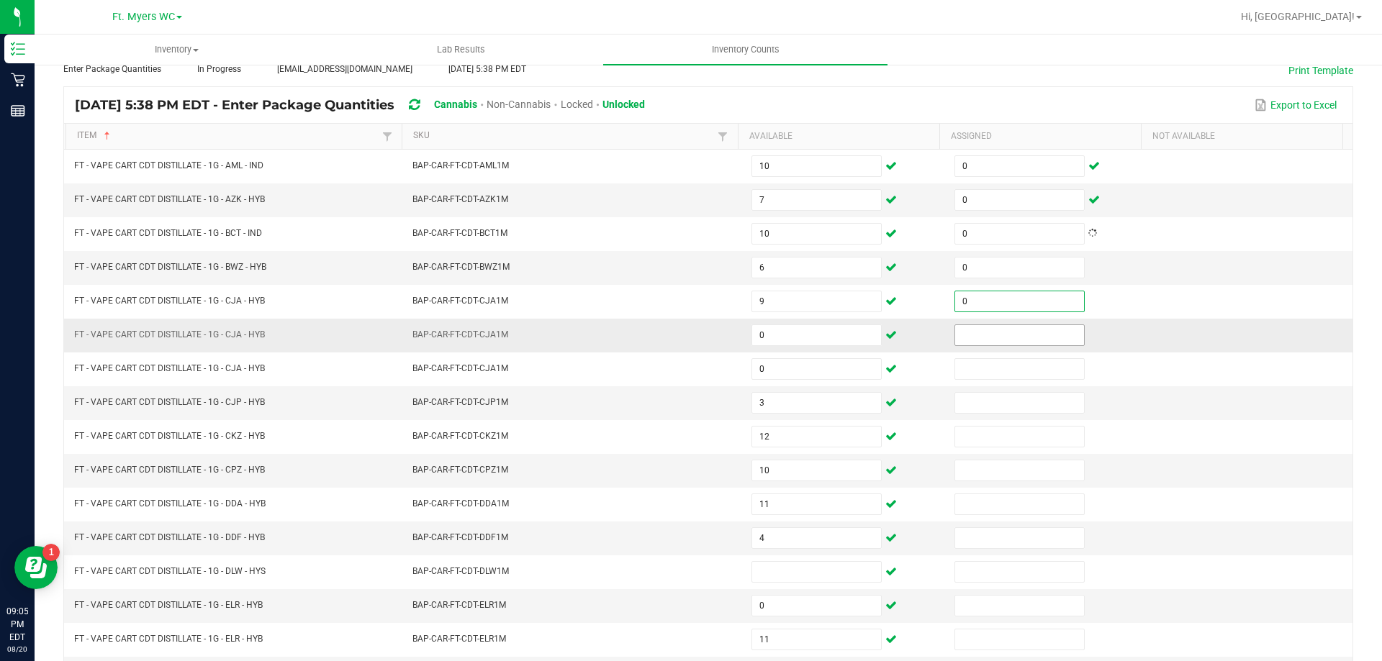
click at [987, 336] on input at bounding box center [1019, 335] width 129 height 20
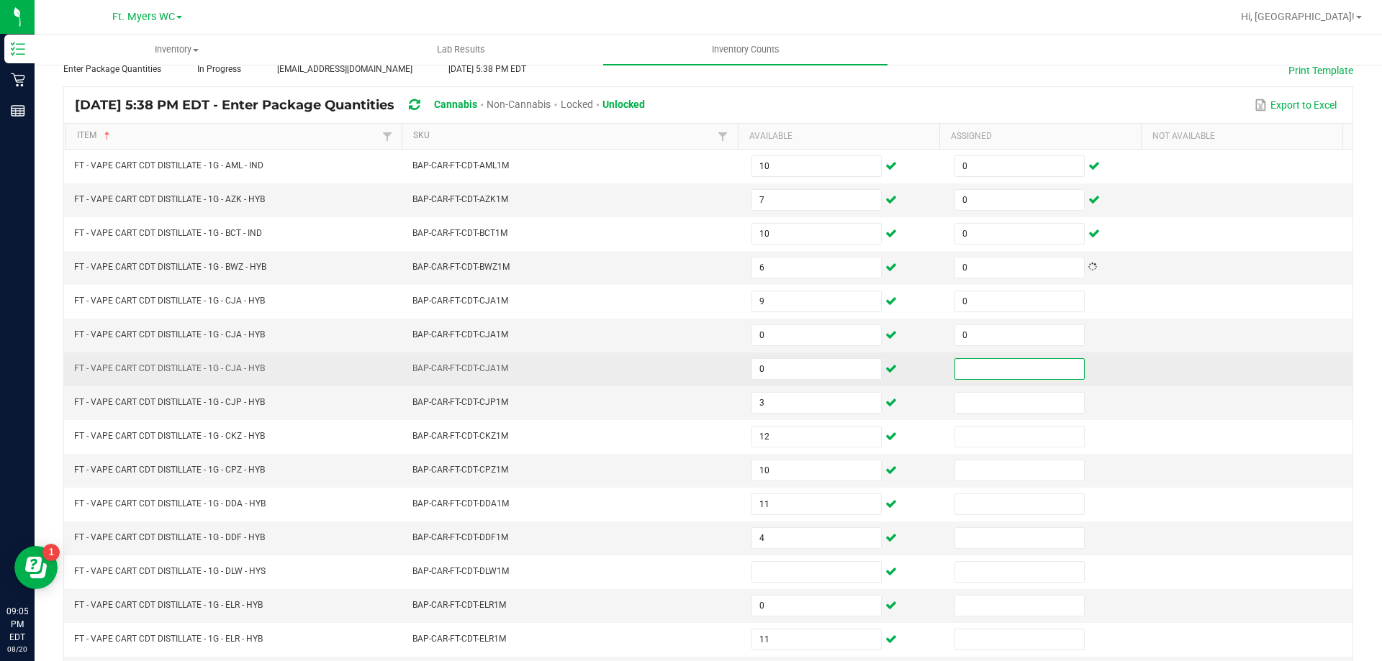
click at [982, 370] on input at bounding box center [1019, 369] width 129 height 20
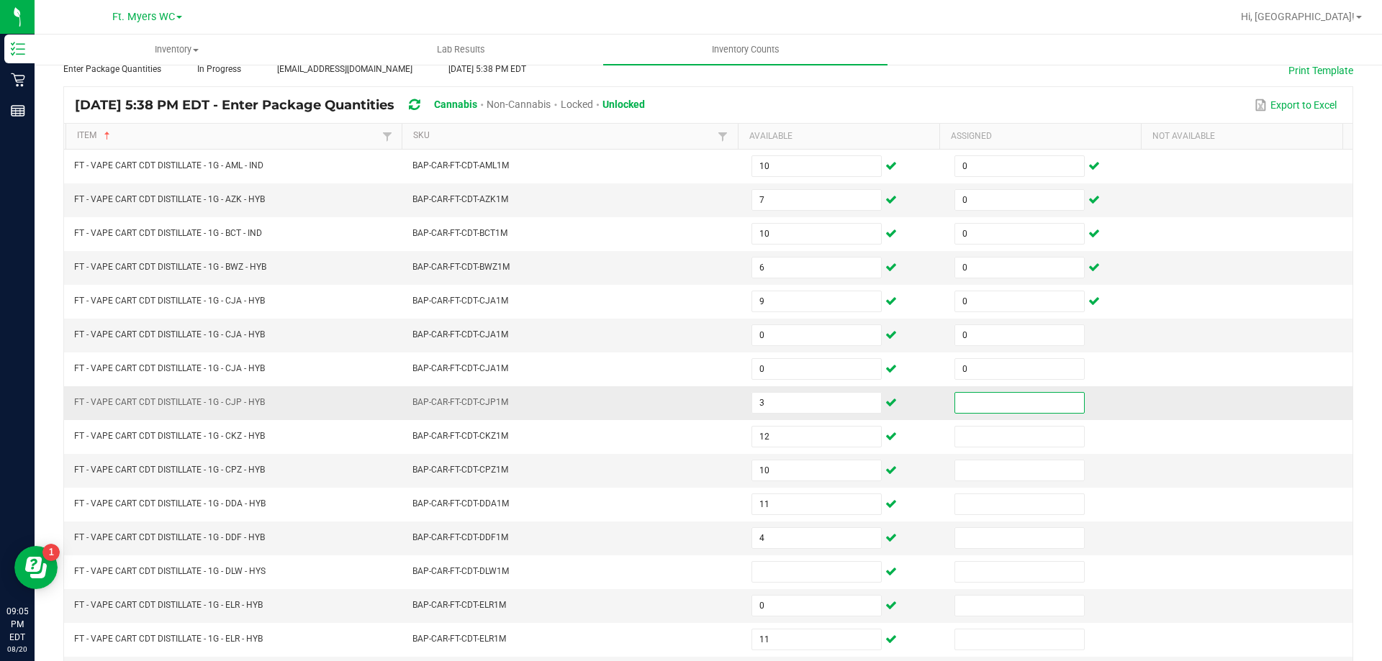
click at [984, 409] on input at bounding box center [1019, 403] width 129 height 20
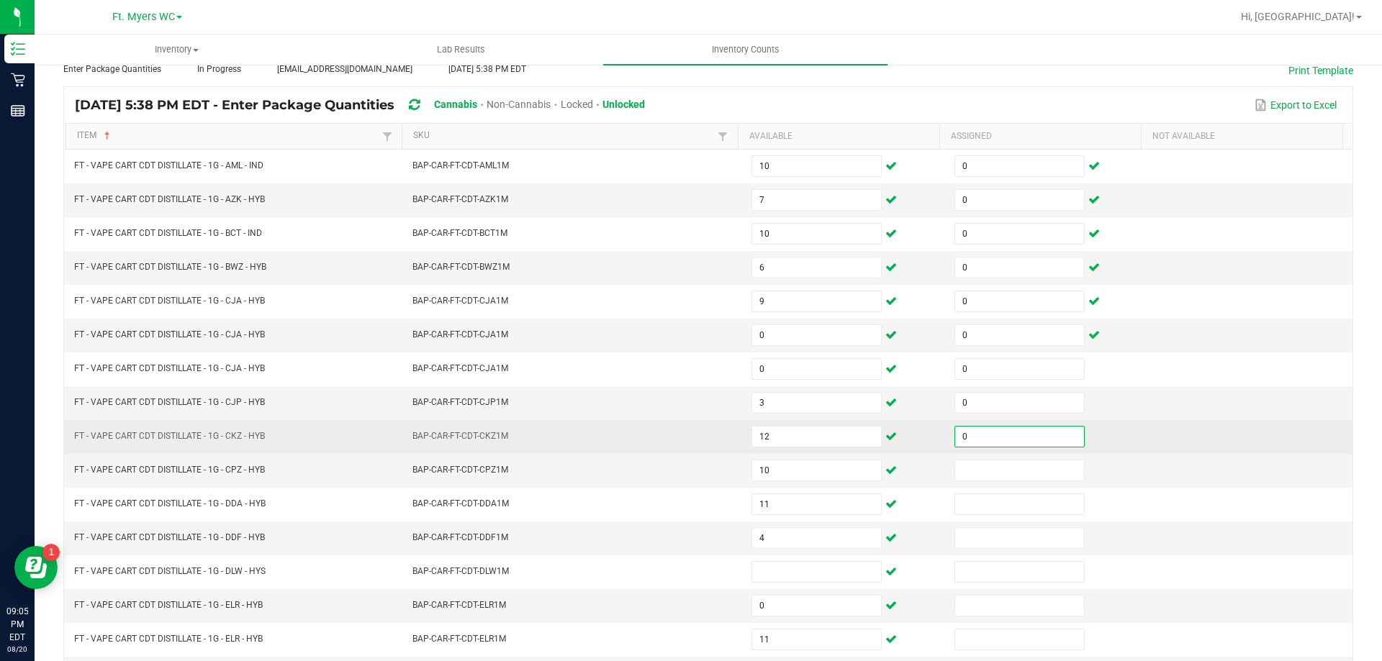
click at [978, 433] on input "0" at bounding box center [1019, 437] width 129 height 20
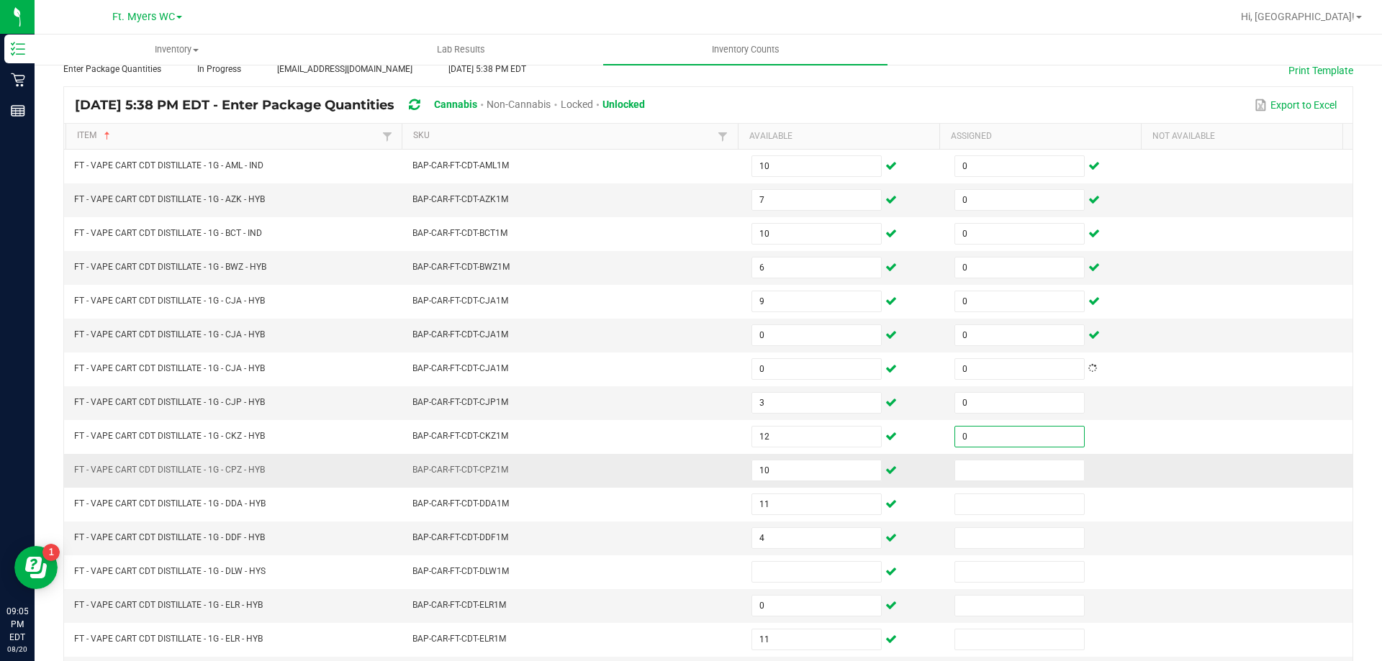
click at [971, 458] on td at bounding box center [1047, 471] width 203 height 34
click at [971, 478] on input at bounding box center [1019, 471] width 129 height 20
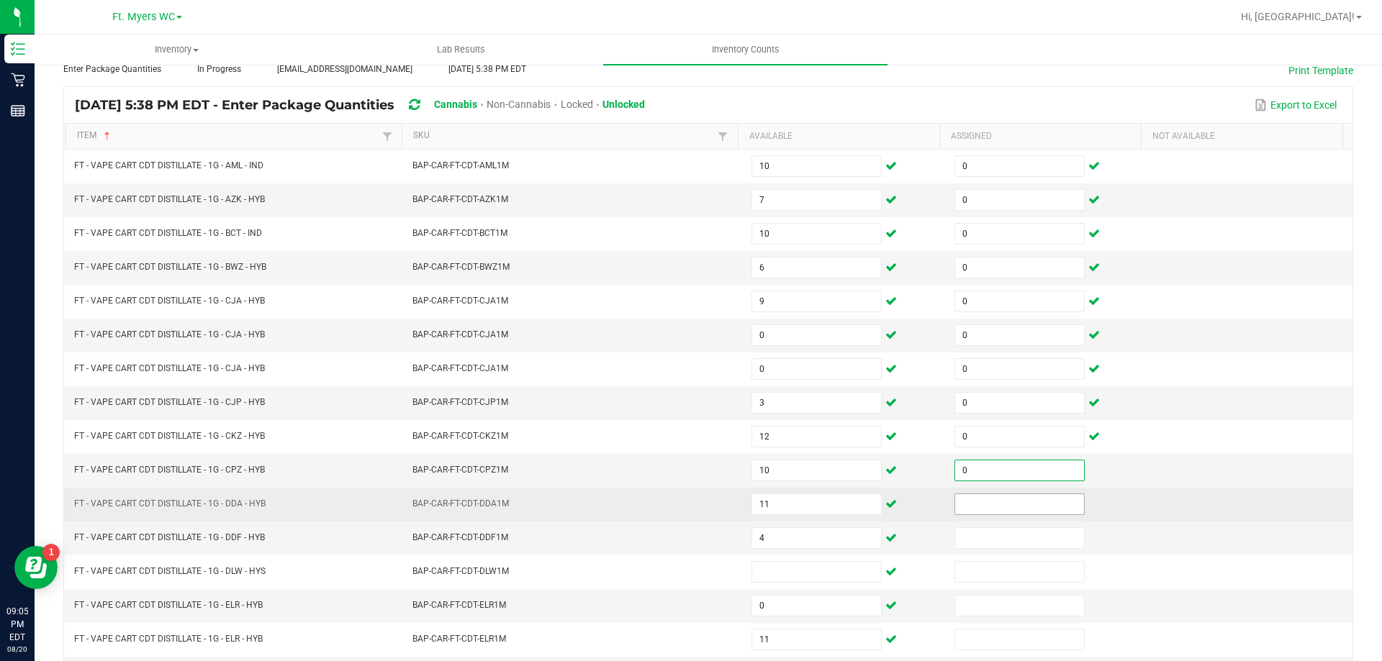
click at [969, 497] on input at bounding box center [1019, 504] width 129 height 20
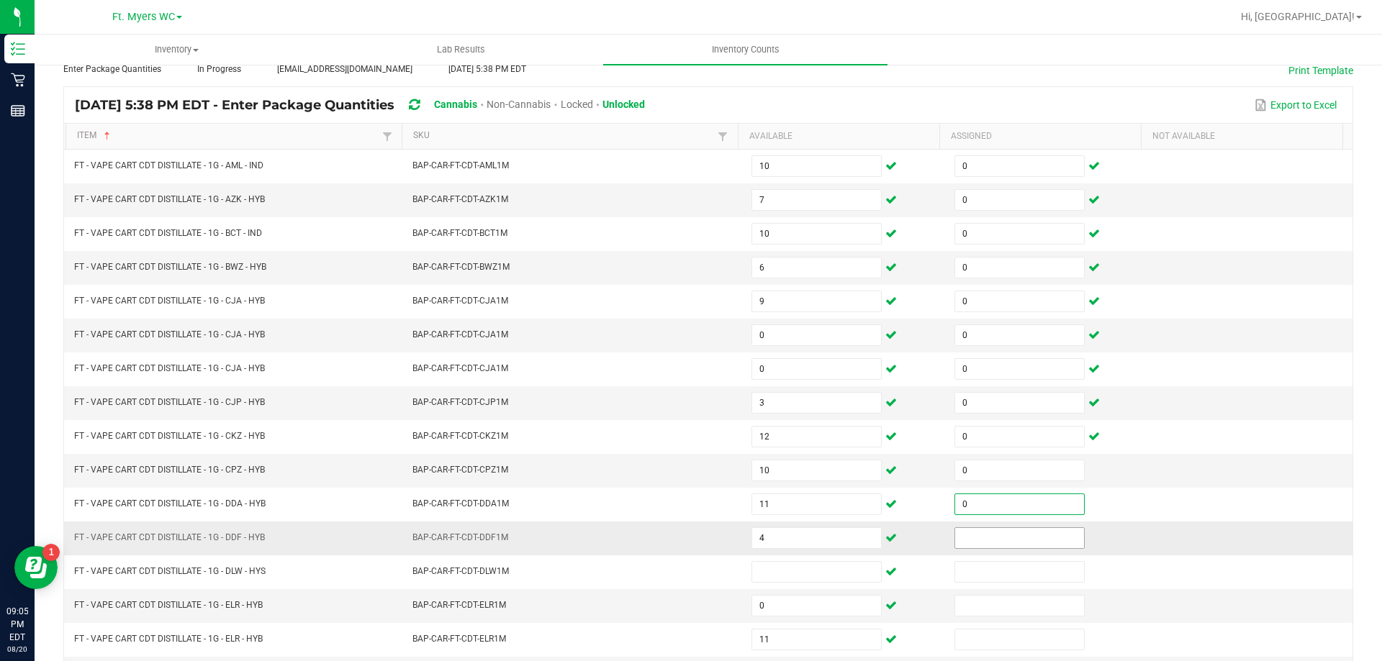
click at [971, 542] on input at bounding box center [1019, 538] width 129 height 20
click at [965, 612] on input at bounding box center [1019, 606] width 129 height 20
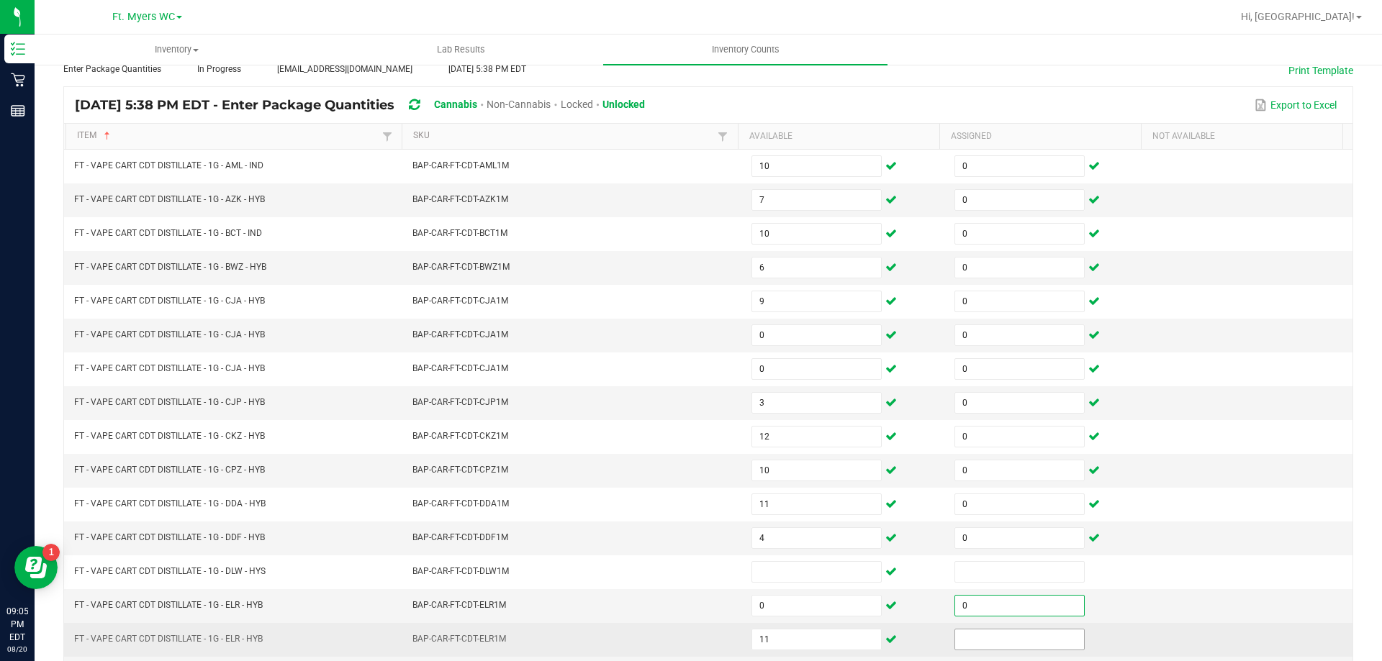
click at [964, 638] on input at bounding box center [1019, 640] width 129 height 20
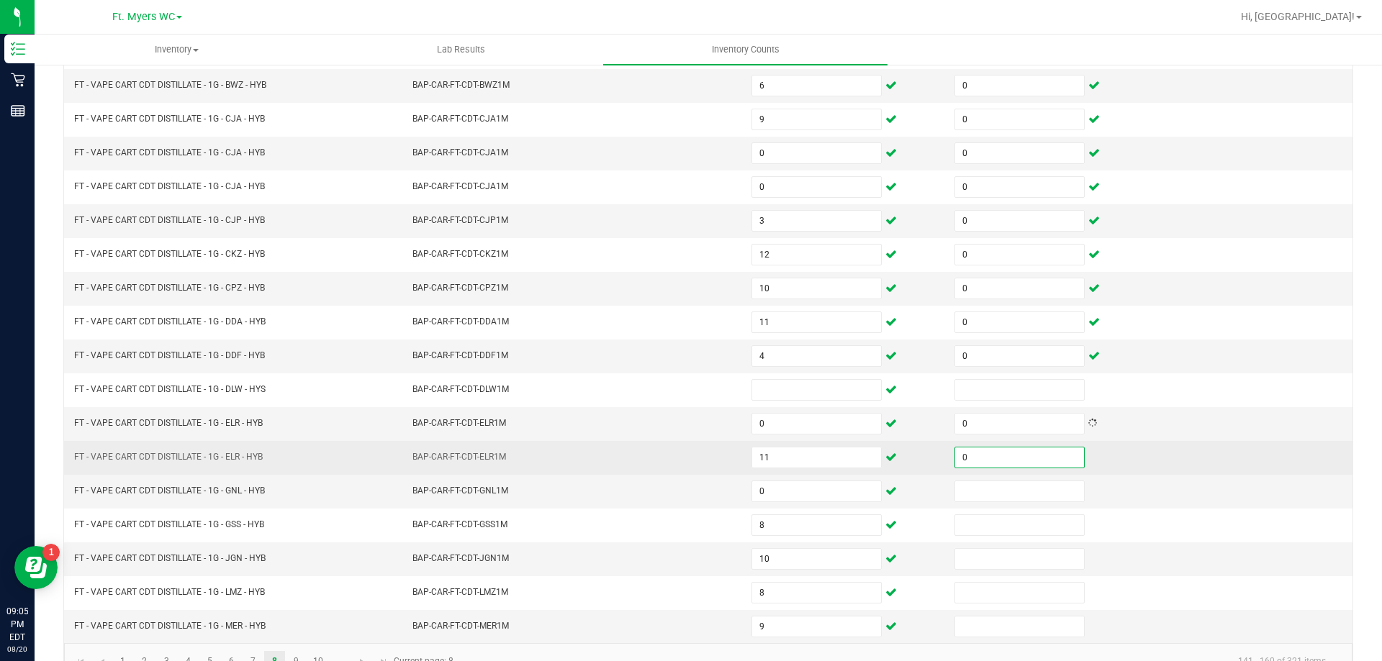
scroll to position [299, 0]
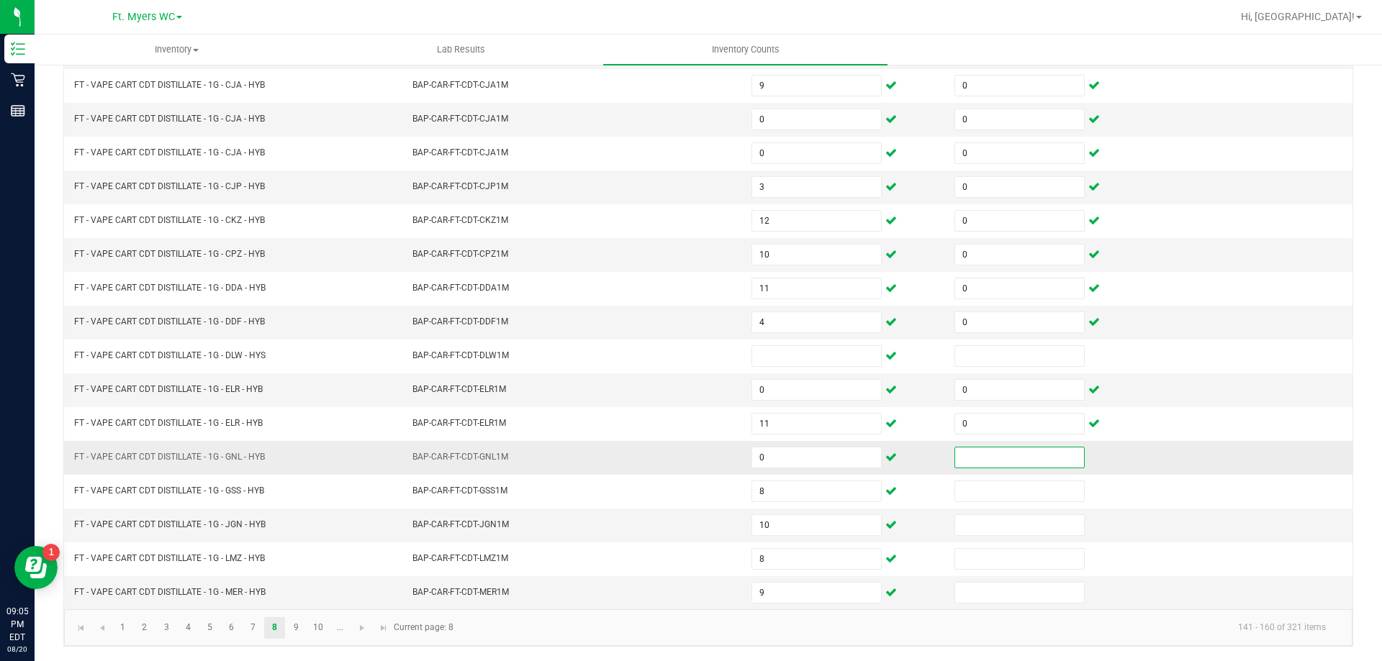
click at [1002, 466] on input at bounding box center [1019, 458] width 129 height 20
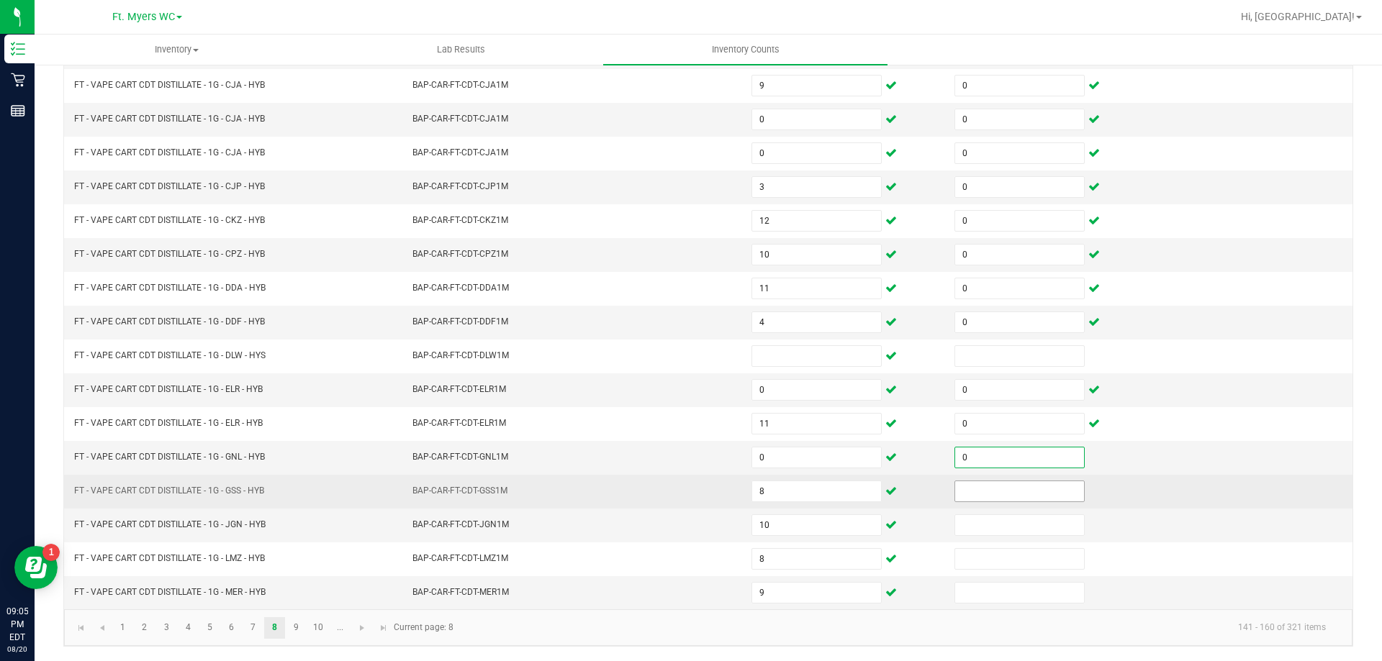
click at [997, 484] on input at bounding box center [1019, 491] width 129 height 20
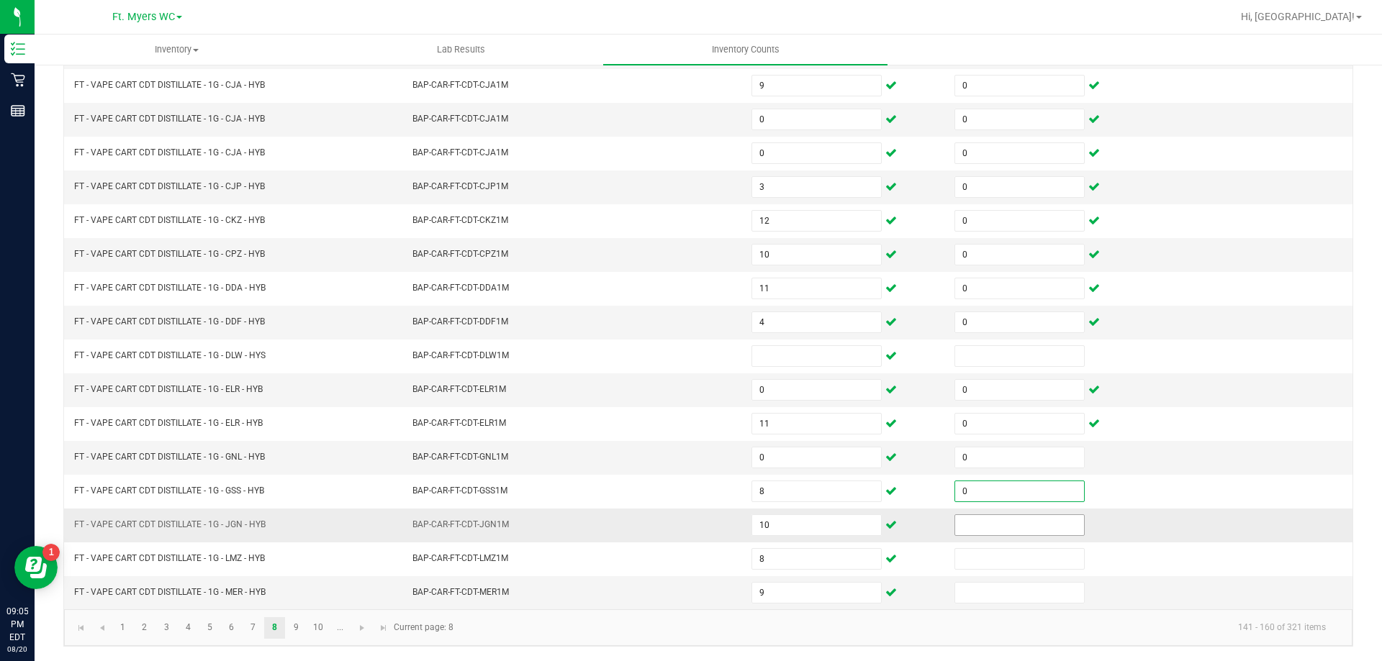
click at [987, 532] on input at bounding box center [1019, 525] width 129 height 20
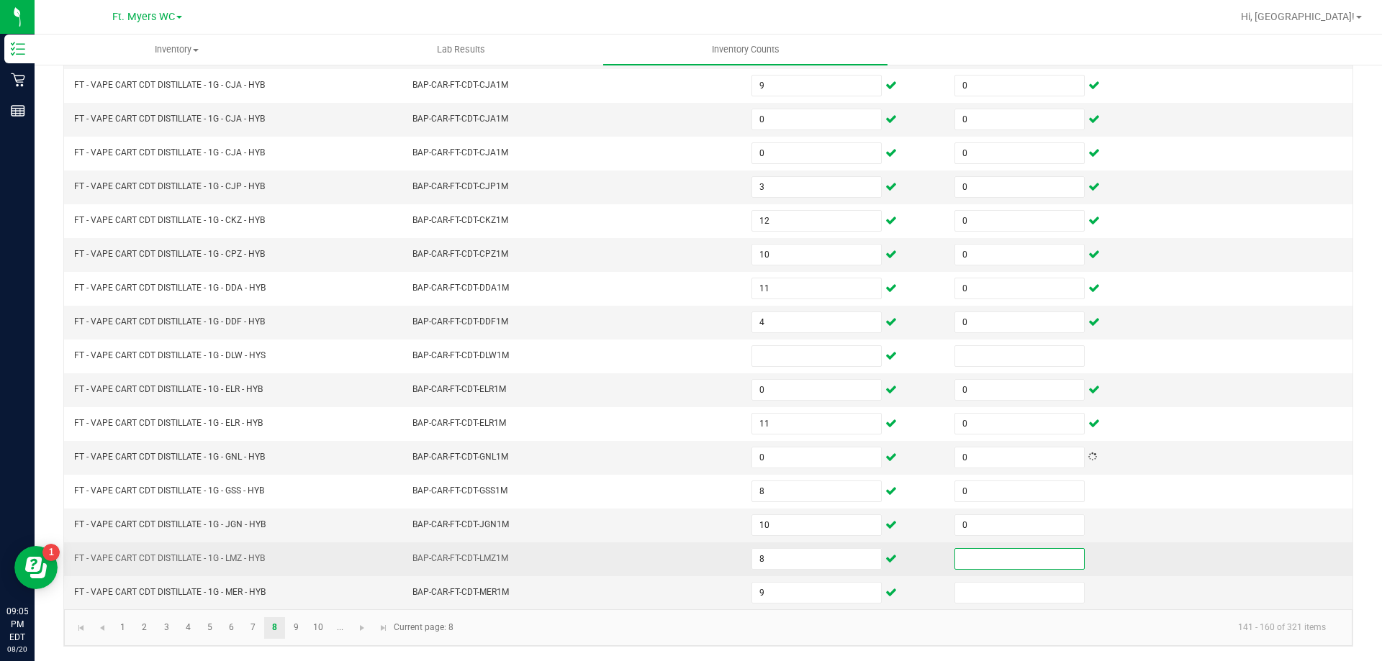
click at [983, 562] on input at bounding box center [1019, 559] width 129 height 20
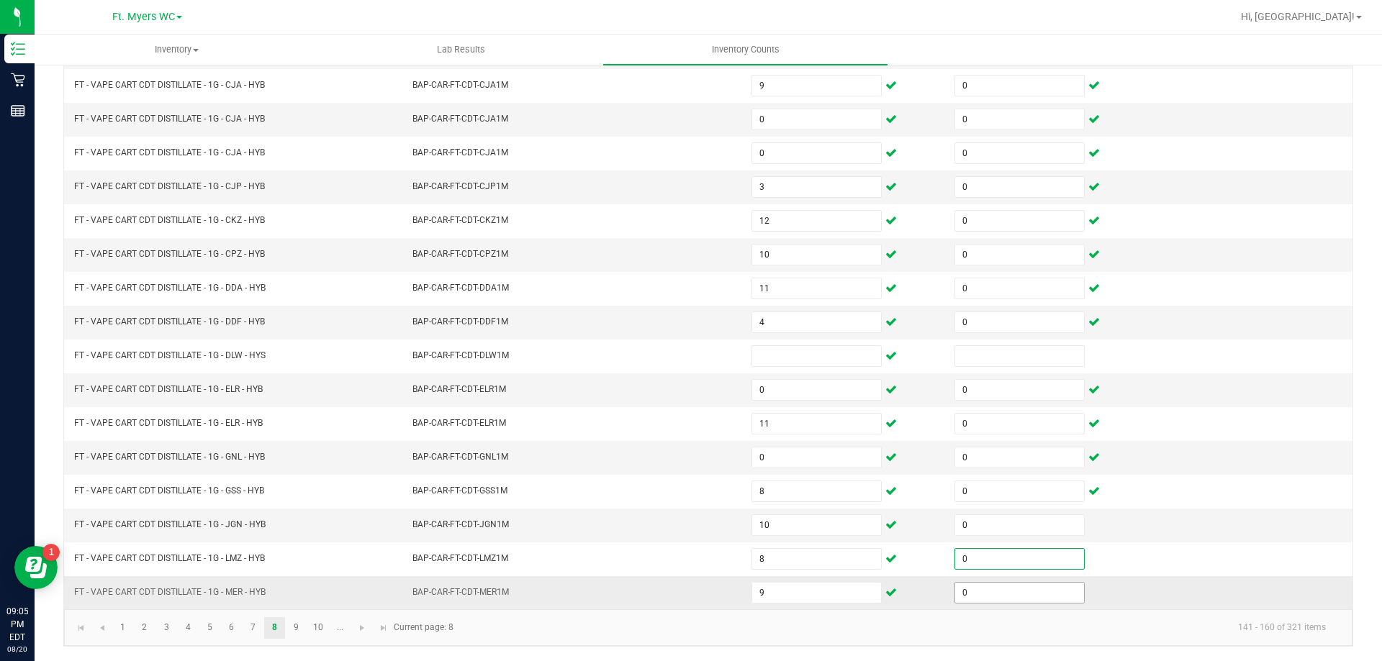
click at [977, 595] on input "0" at bounding box center [1019, 593] width 129 height 20
click at [301, 622] on link "9" at bounding box center [296, 628] width 21 height 22
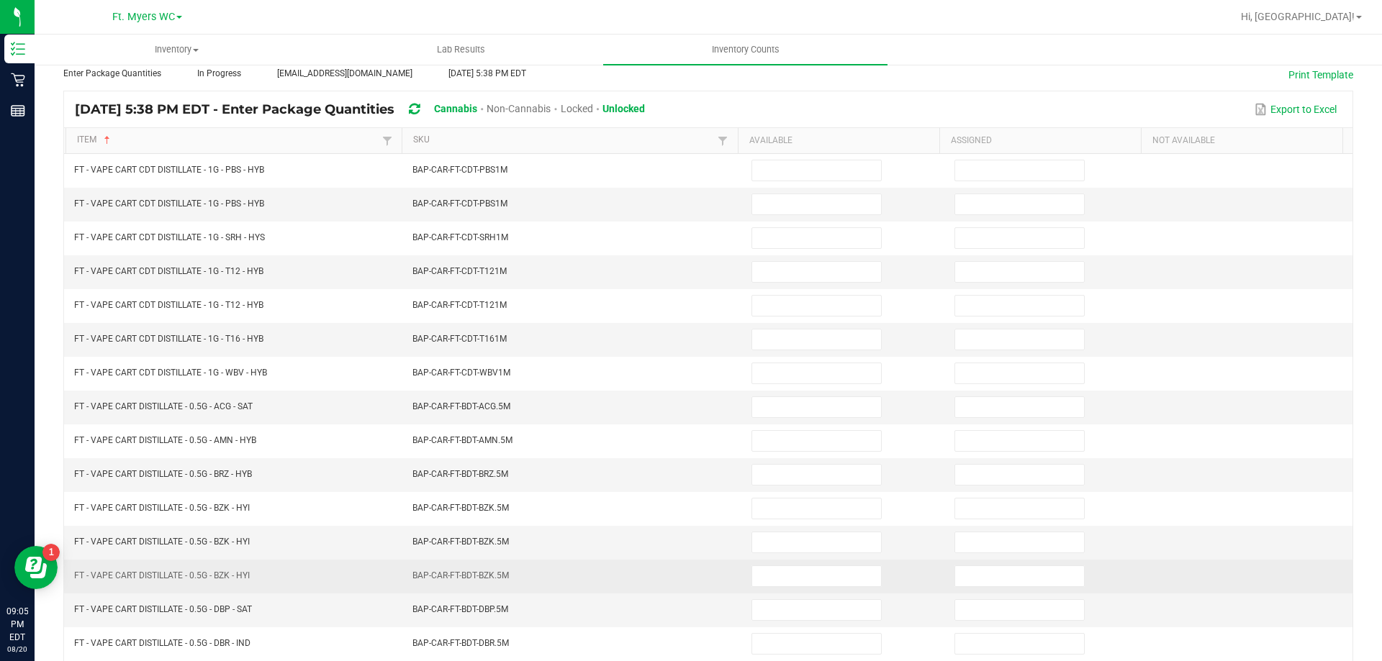
scroll to position [11, 0]
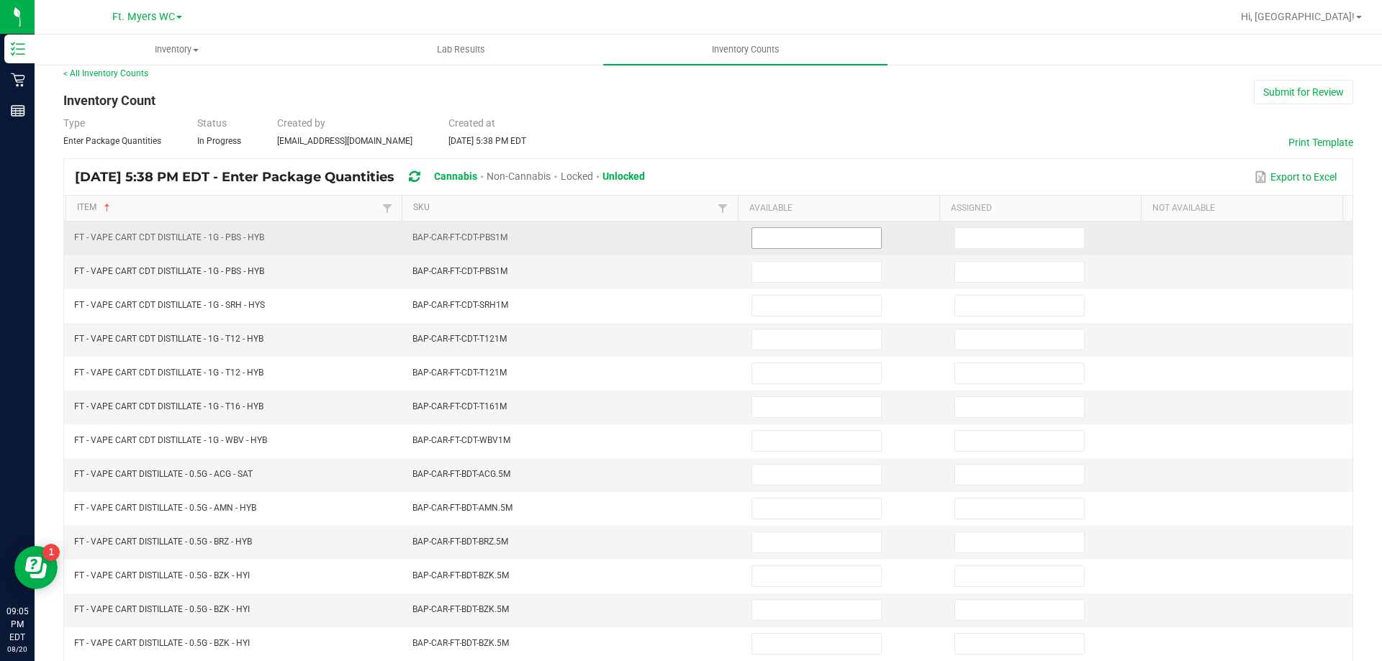
click at [781, 238] on input at bounding box center [816, 238] width 129 height 20
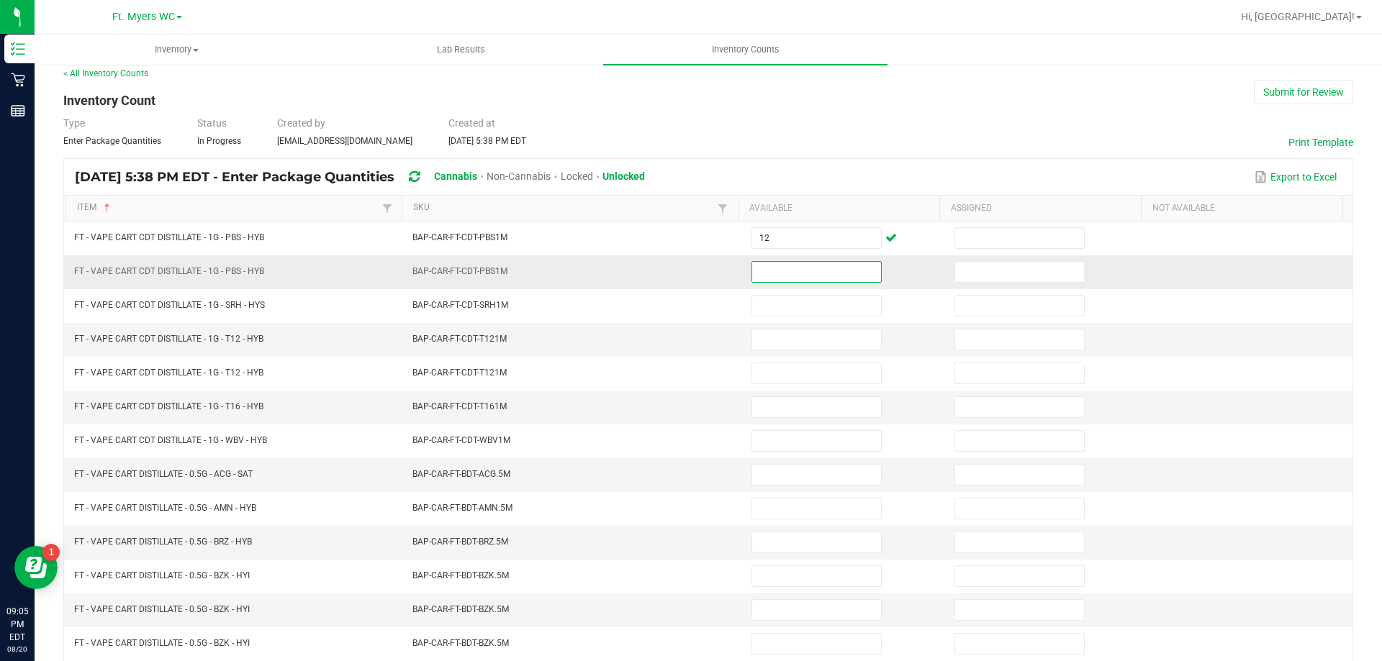
click at [843, 275] on input at bounding box center [816, 272] width 129 height 20
click at [799, 269] on input "9" at bounding box center [816, 272] width 129 height 20
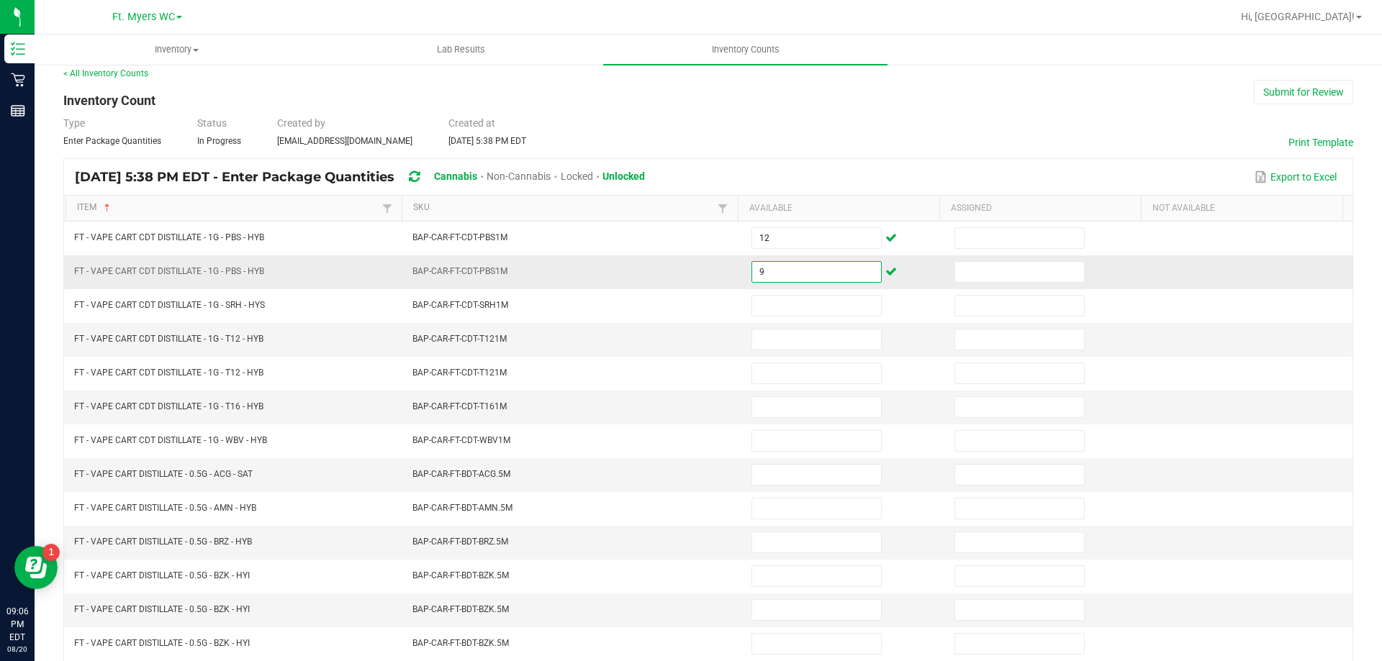
click at [799, 269] on input "9" at bounding box center [816, 272] width 129 height 20
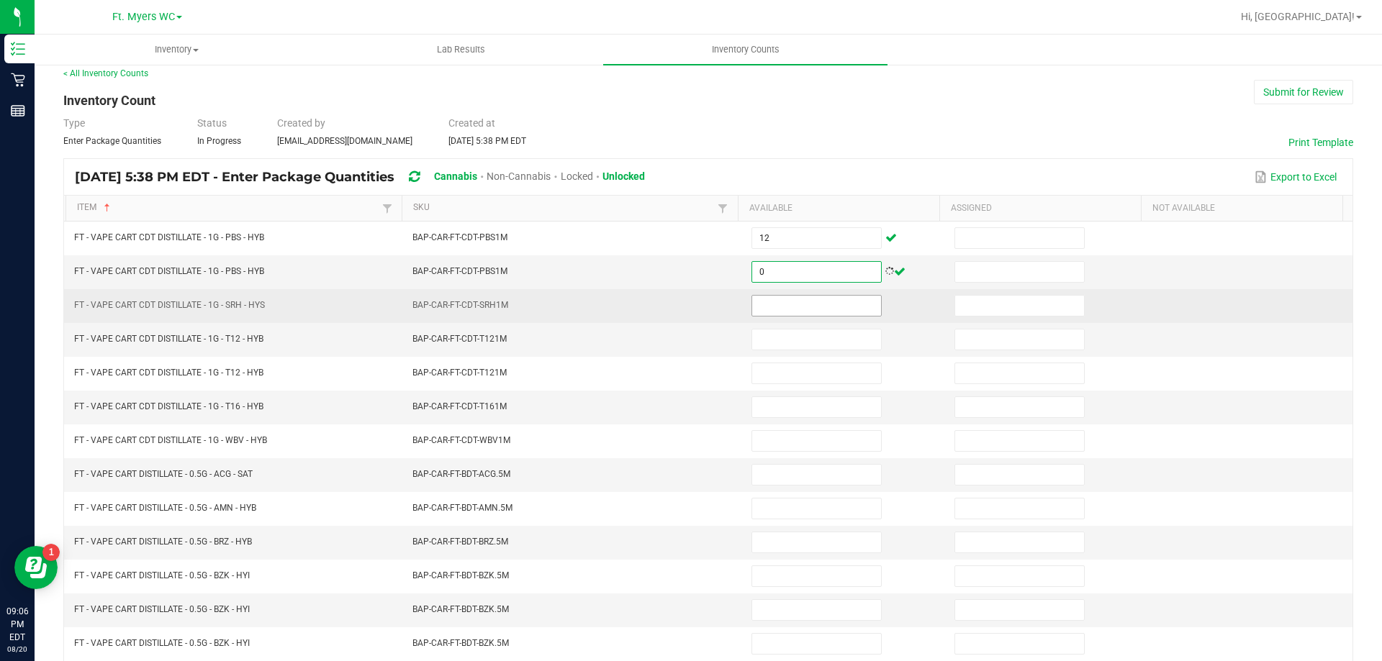
click at [770, 304] on input at bounding box center [816, 306] width 129 height 20
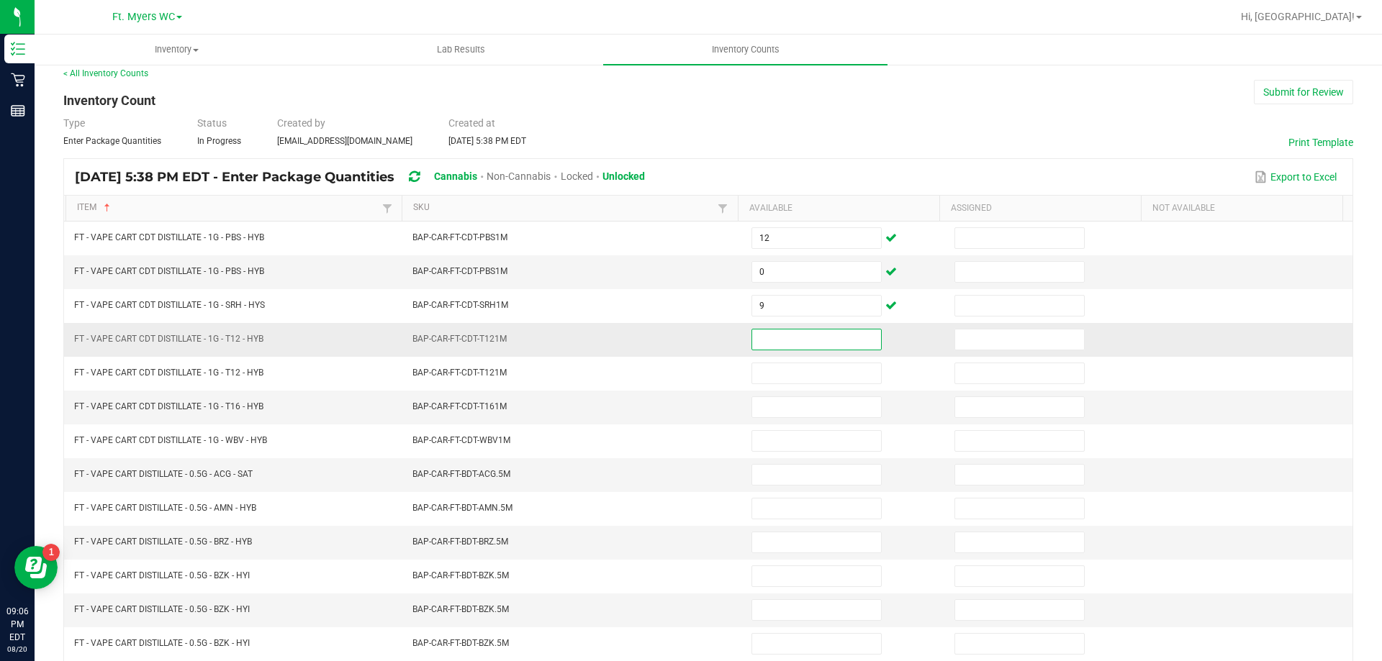
click at [786, 337] on input at bounding box center [816, 340] width 129 height 20
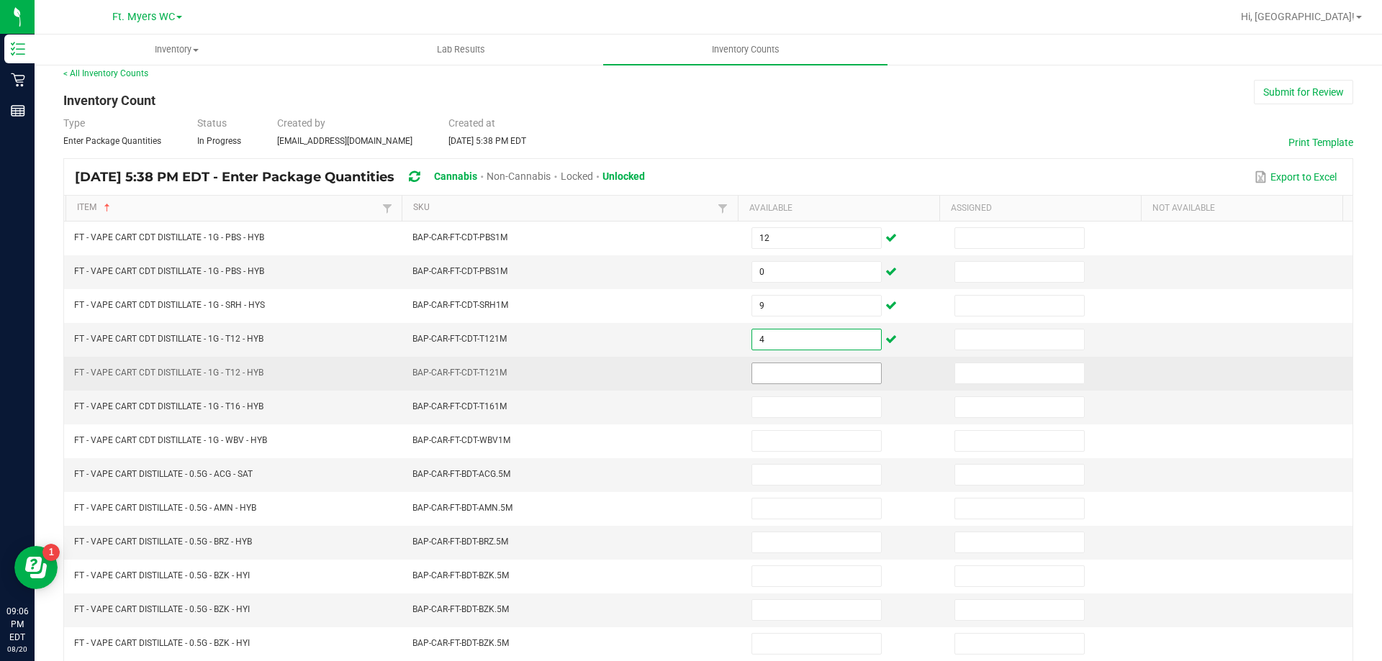
click at [768, 381] on input at bounding box center [816, 373] width 129 height 20
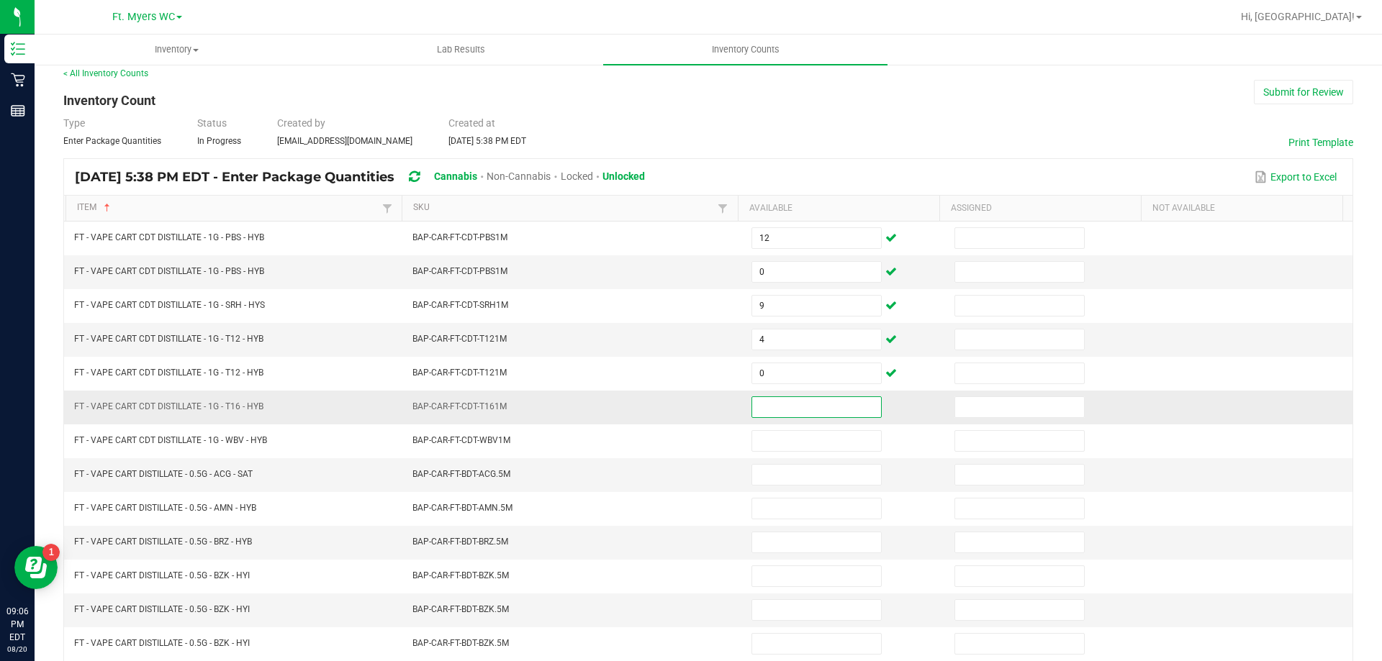
click at [779, 413] on input at bounding box center [816, 407] width 129 height 20
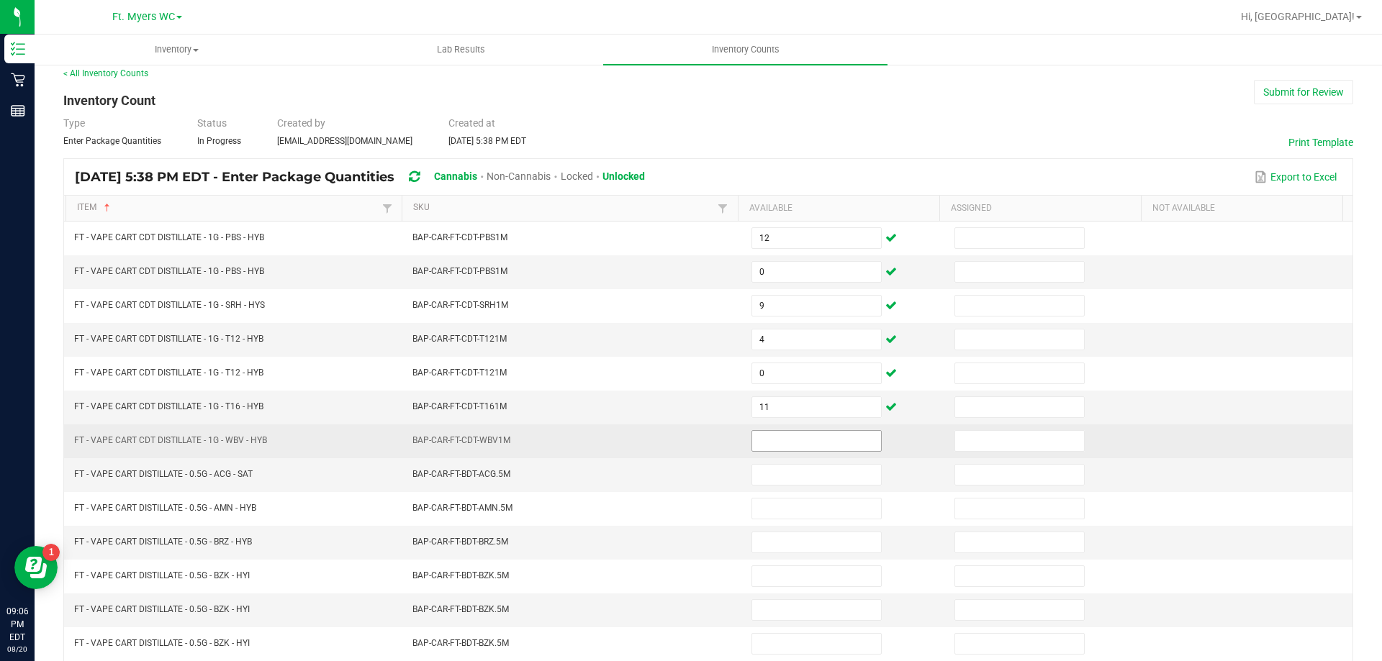
click at [778, 430] on span at bounding box center [816, 441] width 130 height 22
click at [781, 428] on td at bounding box center [844, 442] width 203 height 34
click at [767, 443] on input at bounding box center [816, 441] width 129 height 20
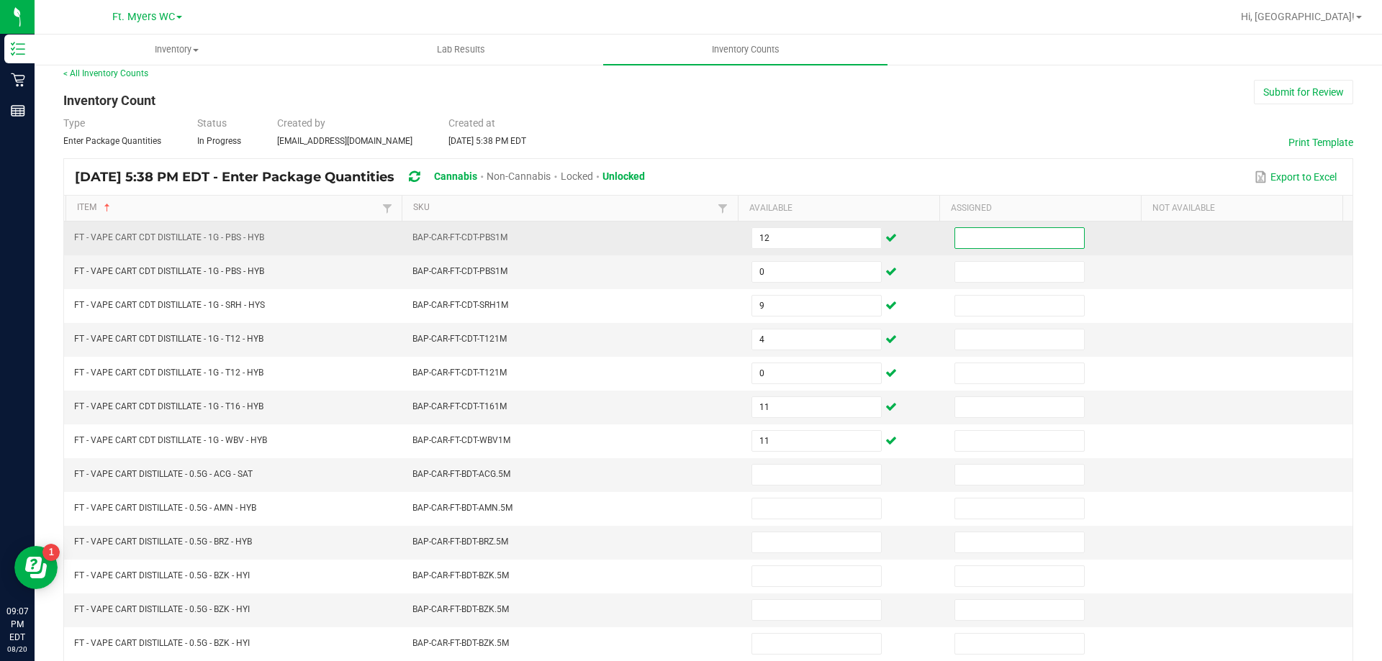
click at [960, 239] on input at bounding box center [1019, 238] width 129 height 20
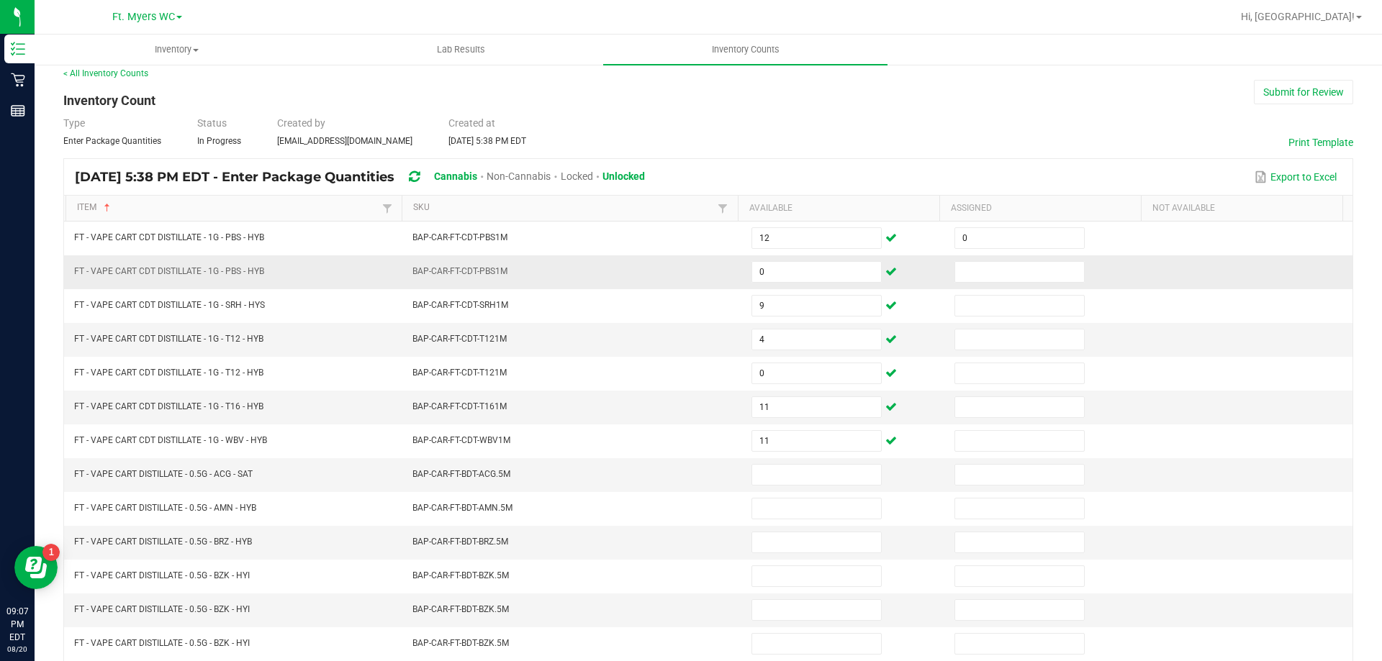
click at [964, 259] on td at bounding box center [1047, 272] width 203 height 34
click at [971, 271] on input at bounding box center [1019, 272] width 129 height 20
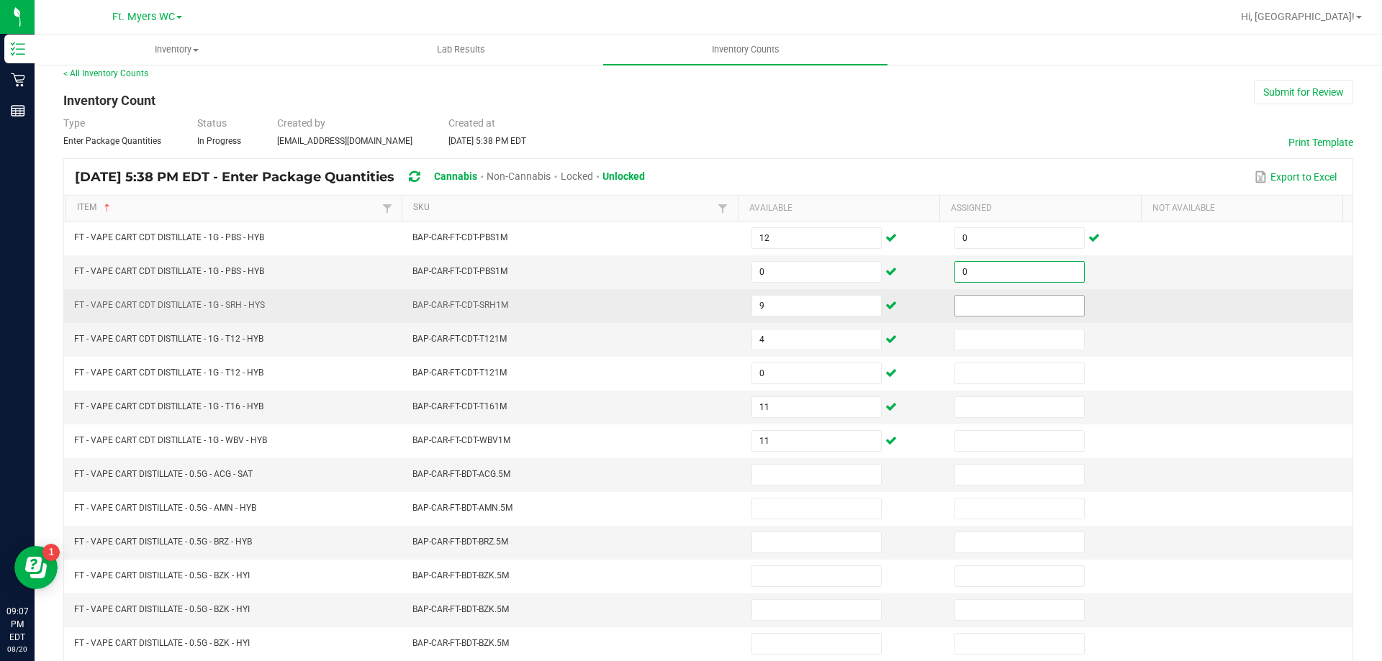
click at [974, 301] on input at bounding box center [1019, 306] width 129 height 20
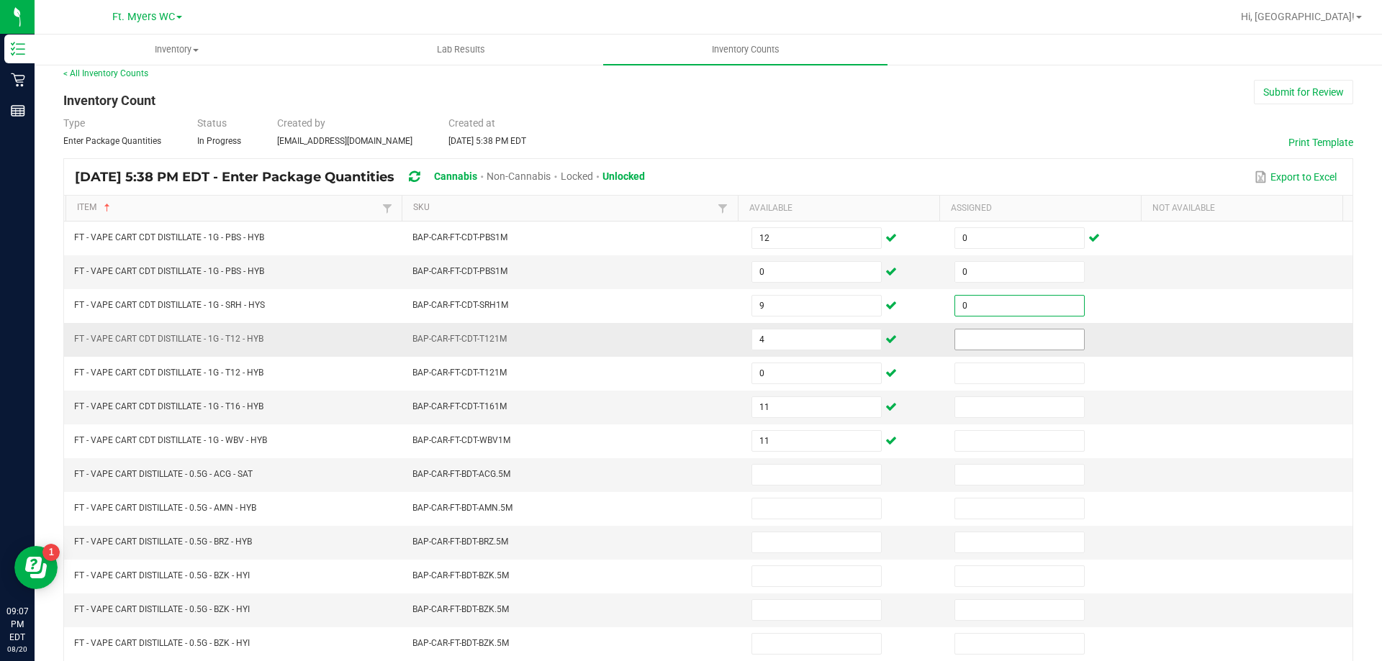
click at [975, 346] on input at bounding box center [1019, 340] width 129 height 20
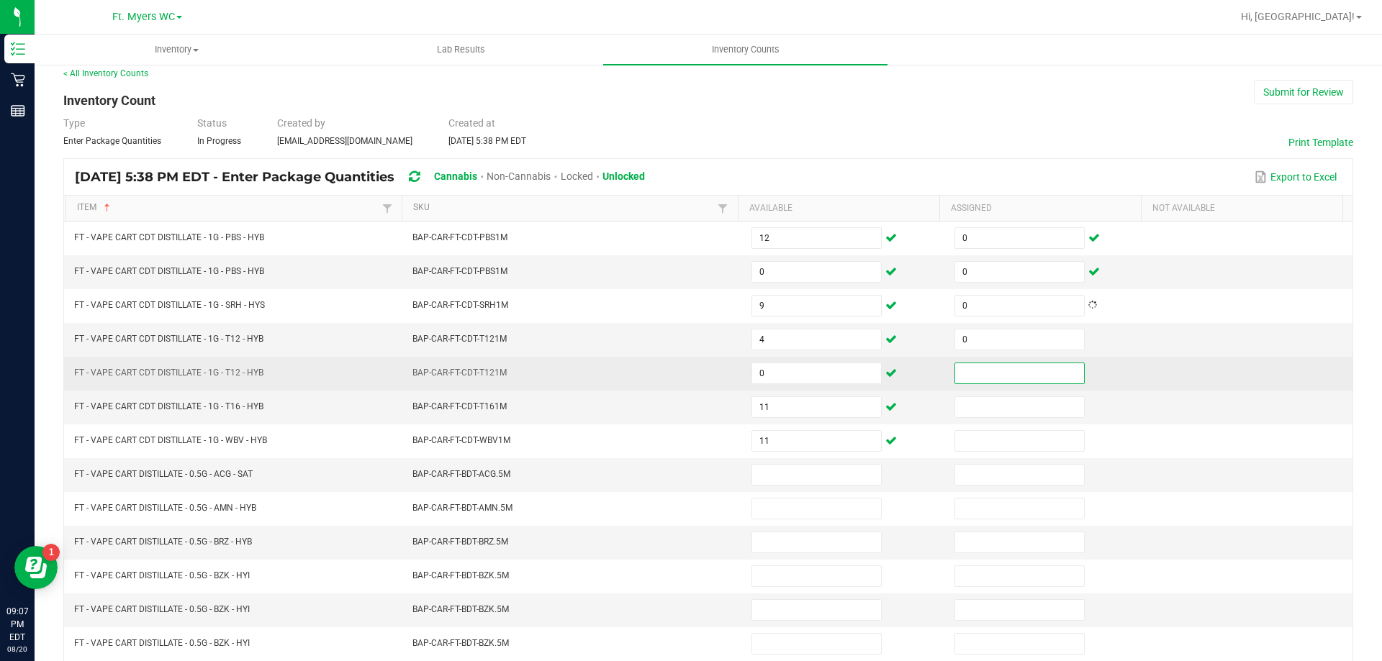
click at [974, 369] on input at bounding box center [1019, 373] width 129 height 20
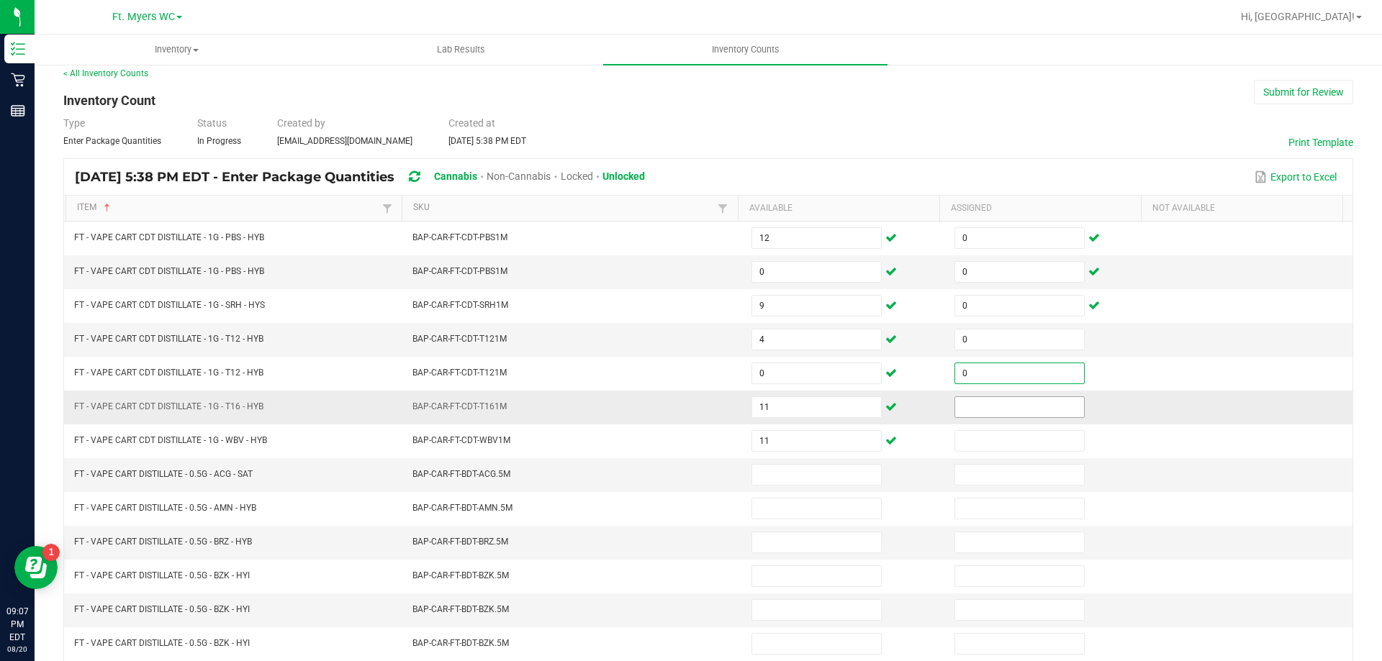
click at [971, 412] on input at bounding box center [1019, 407] width 129 height 20
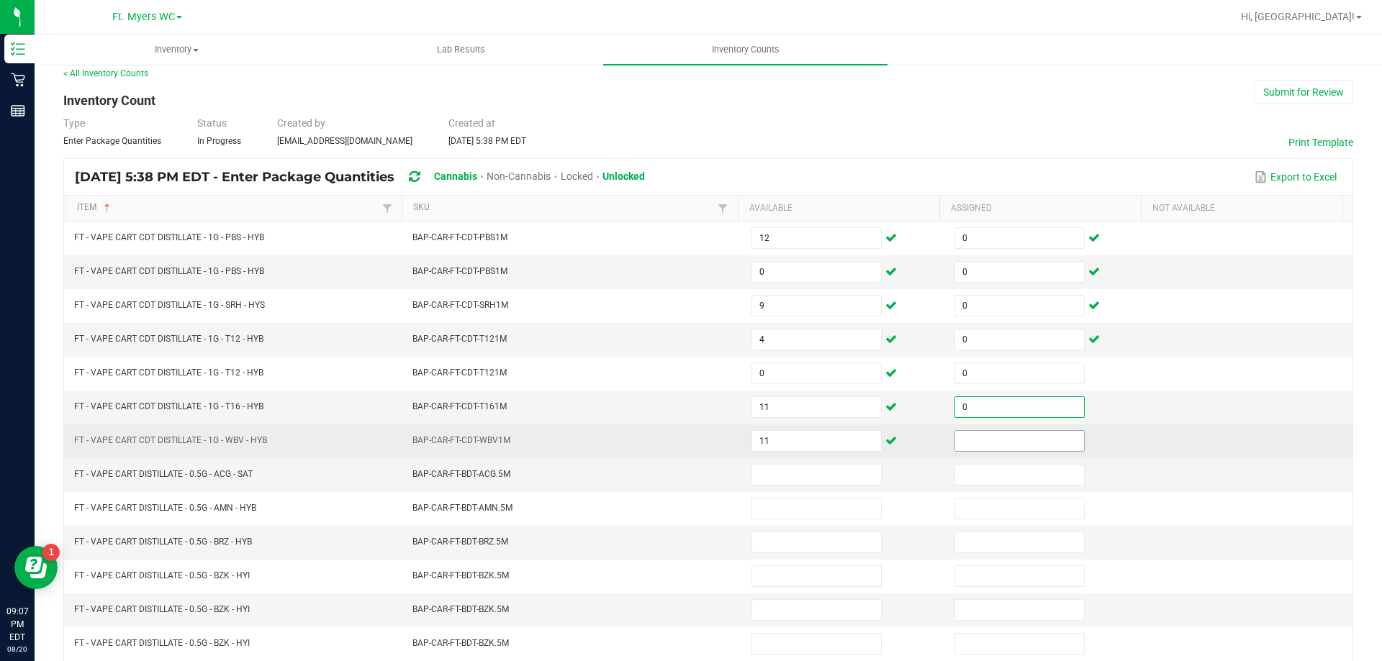
click at [971, 445] on input at bounding box center [1019, 441] width 129 height 20
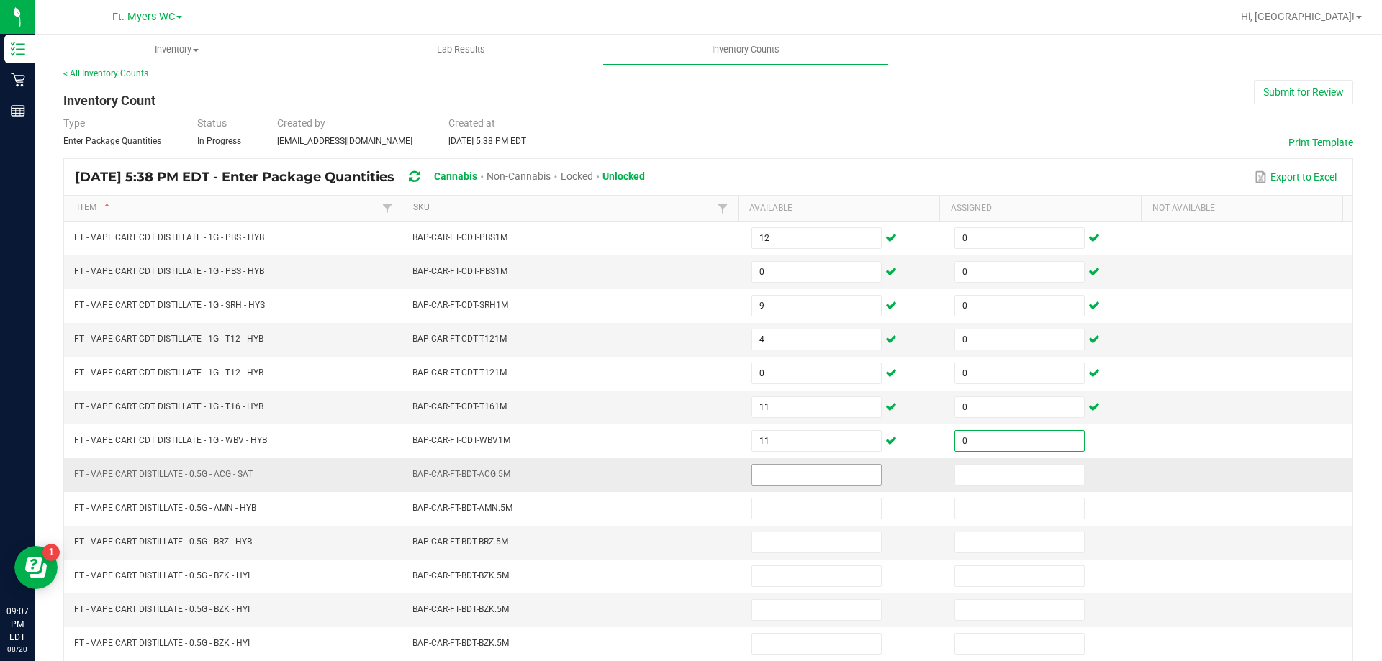
click at [843, 474] on input at bounding box center [816, 475] width 129 height 20
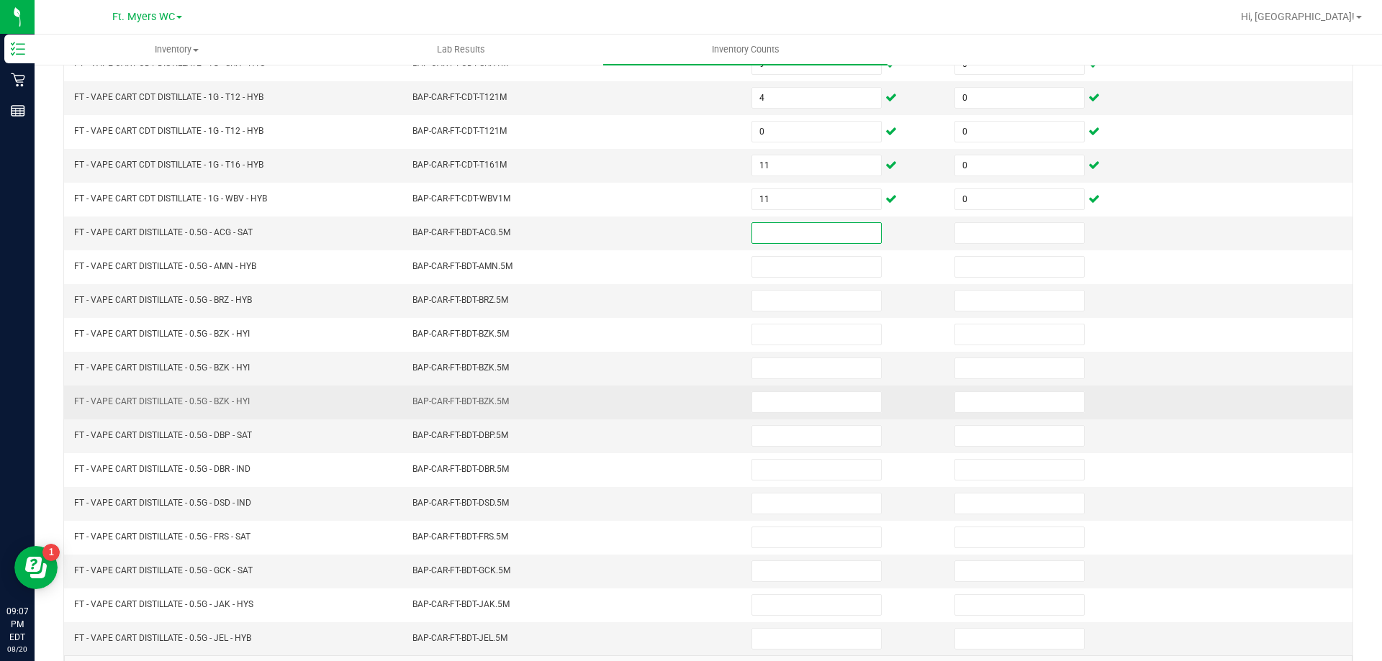
scroll to position [227, 0]
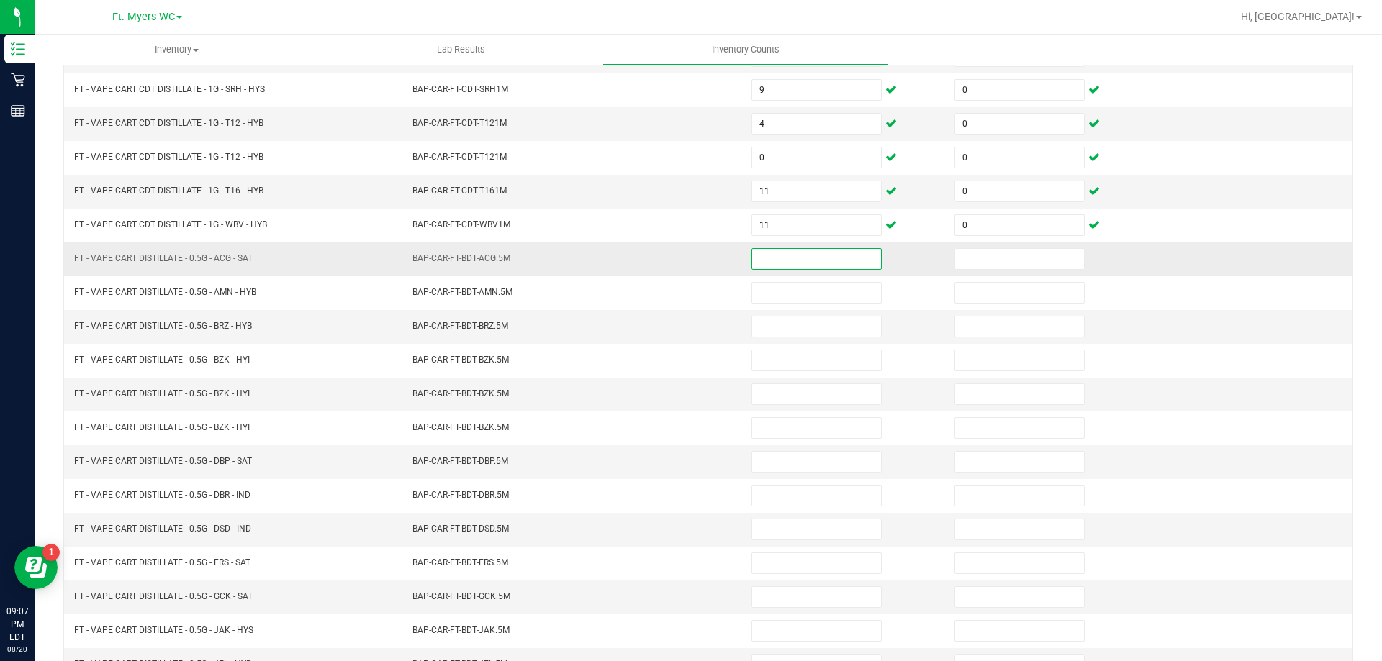
click at [825, 262] on input at bounding box center [816, 259] width 129 height 20
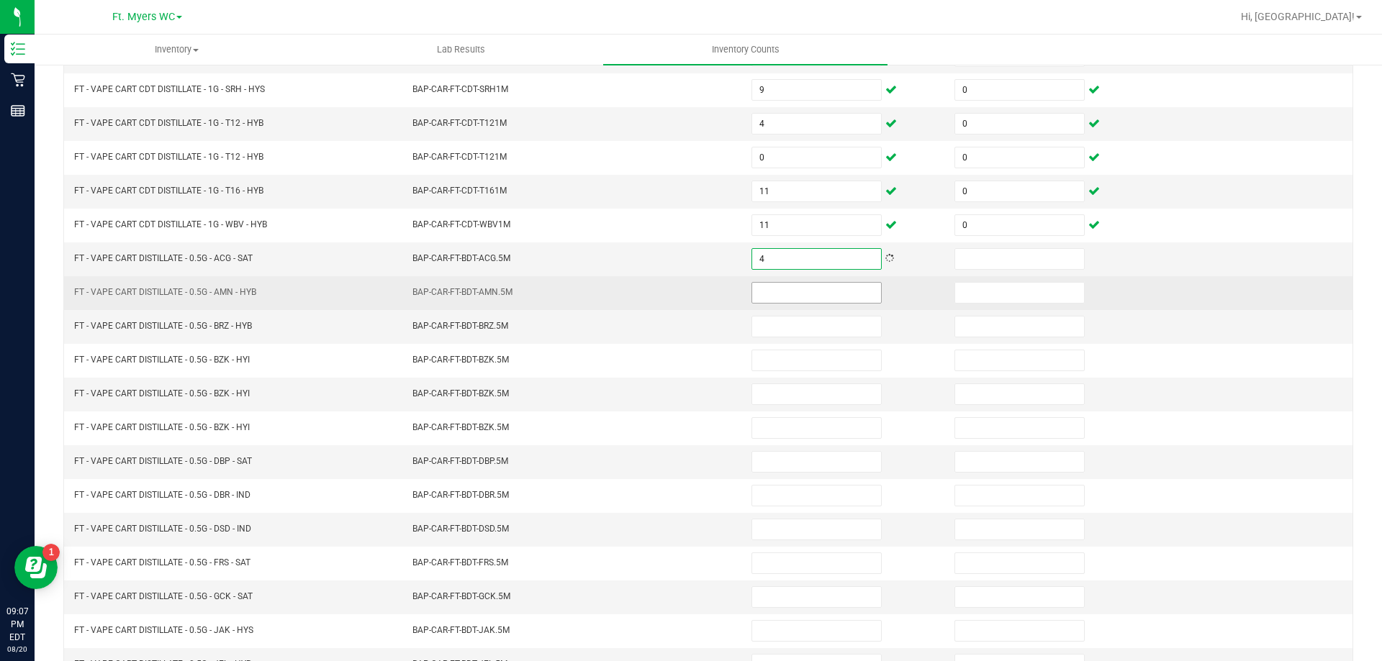
click at [774, 288] on input at bounding box center [816, 293] width 129 height 20
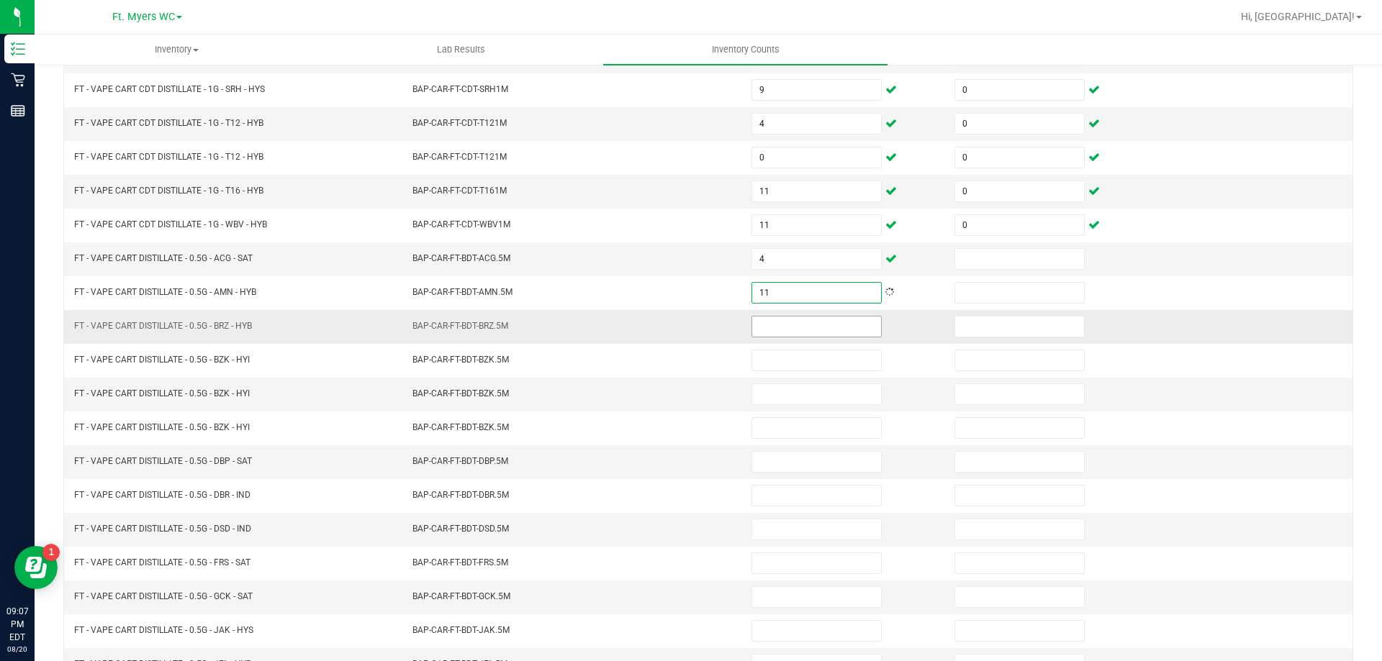
click at [776, 323] on input at bounding box center [816, 327] width 129 height 20
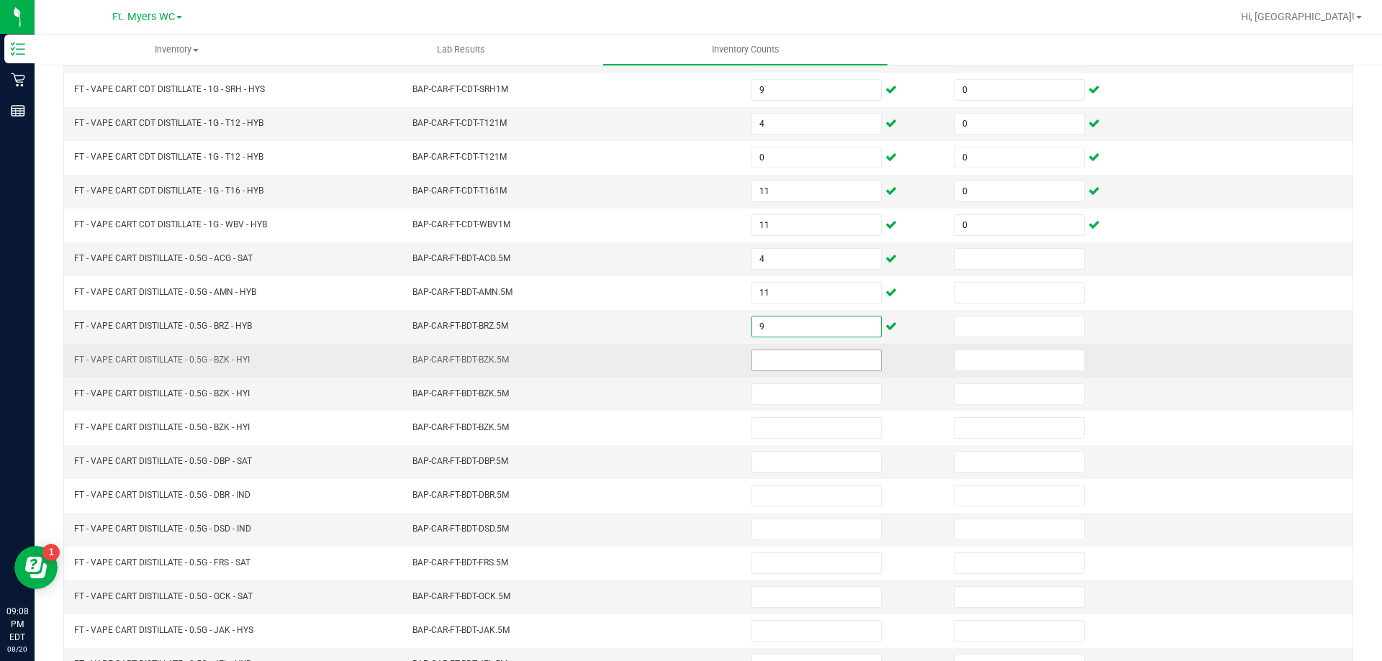
click at [784, 355] on input at bounding box center [816, 360] width 129 height 20
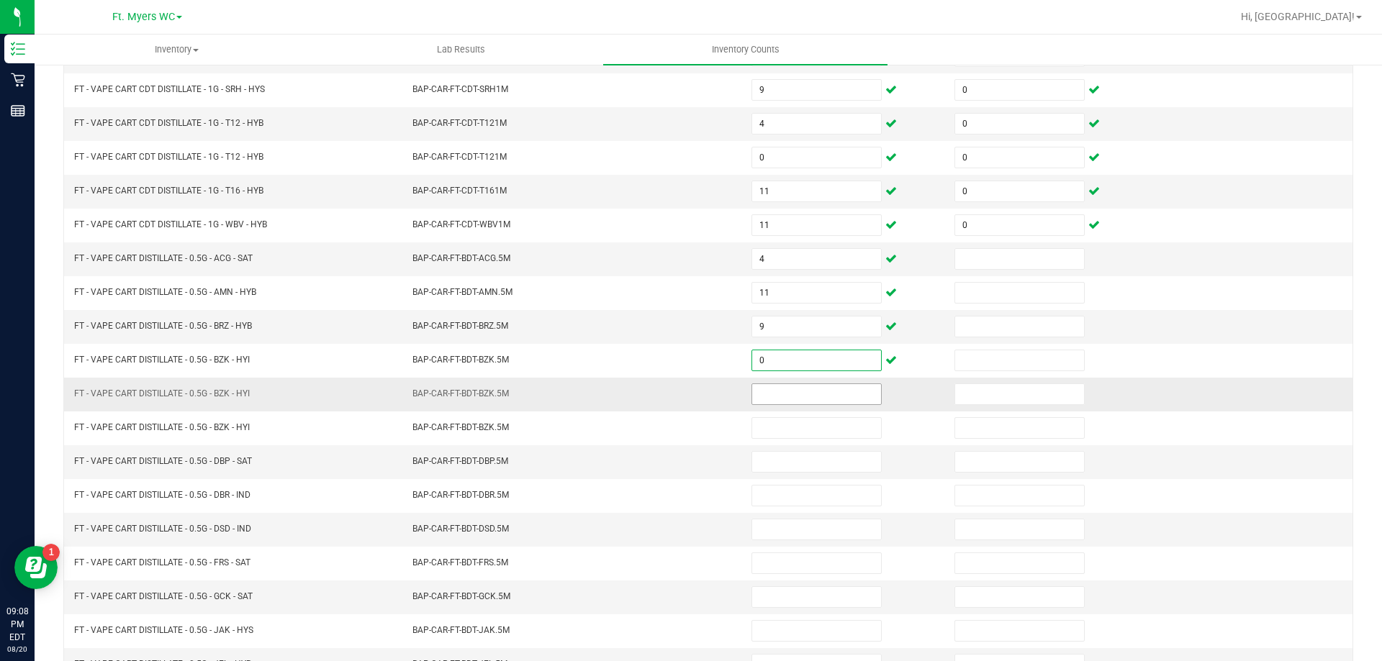
click at [772, 390] on input at bounding box center [816, 394] width 129 height 20
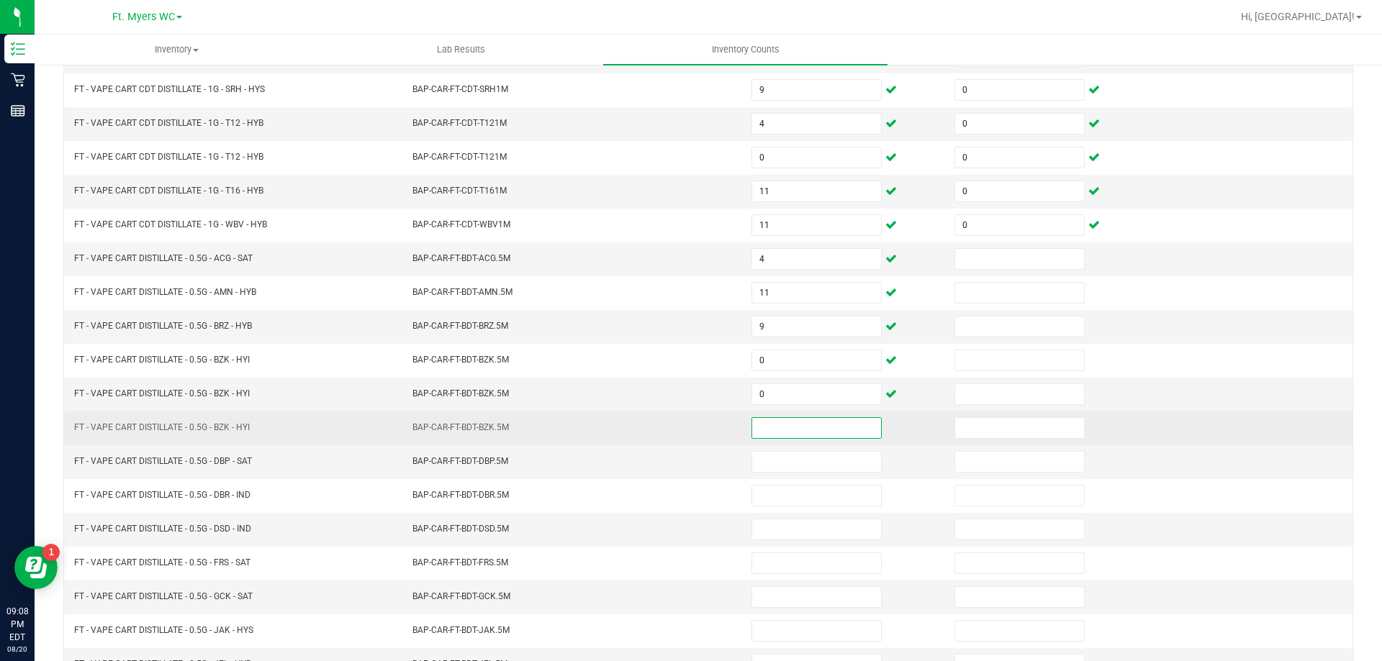
click at [765, 430] on input at bounding box center [816, 428] width 129 height 20
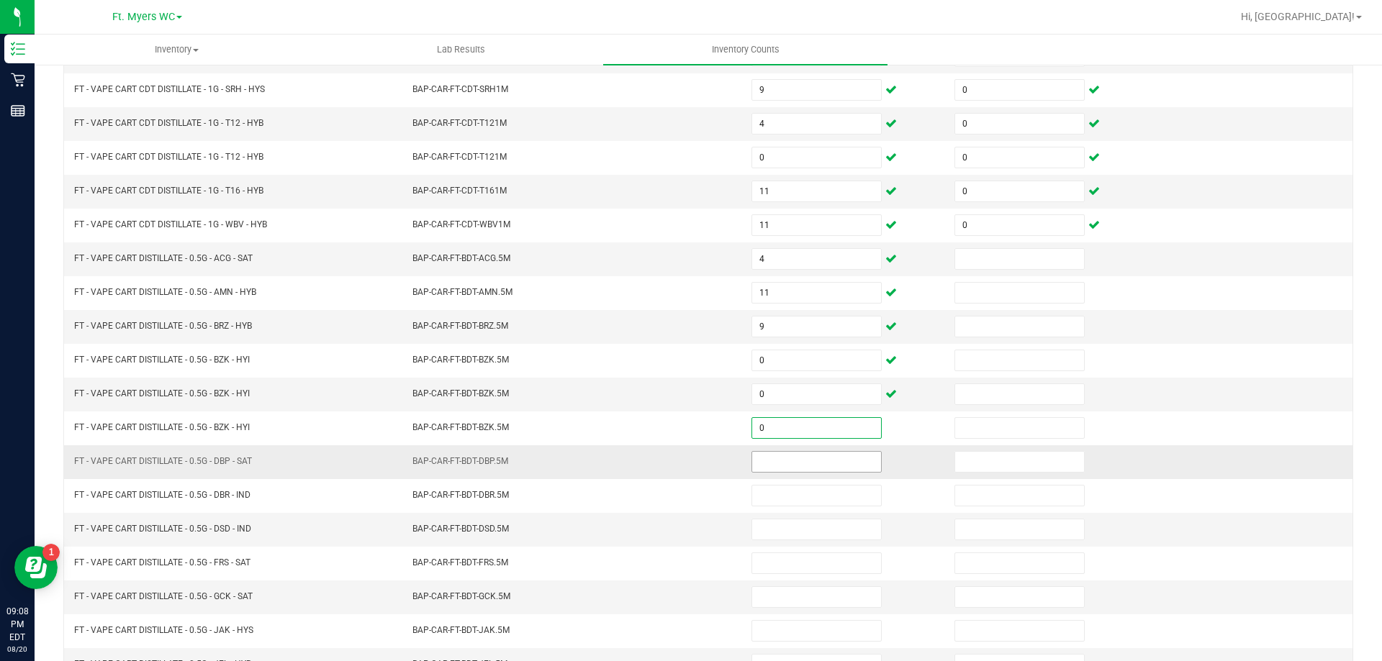
click at [762, 468] on input at bounding box center [816, 462] width 129 height 20
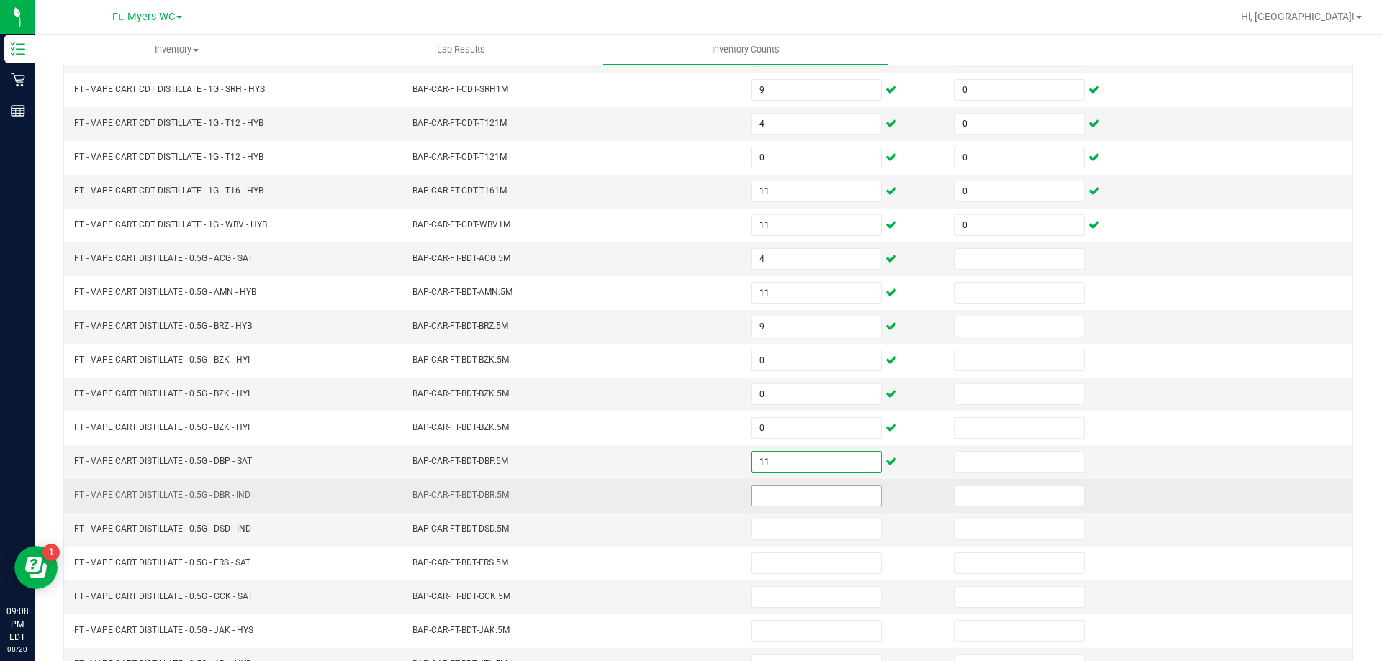
click at [782, 492] on input at bounding box center [816, 496] width 129 height 20
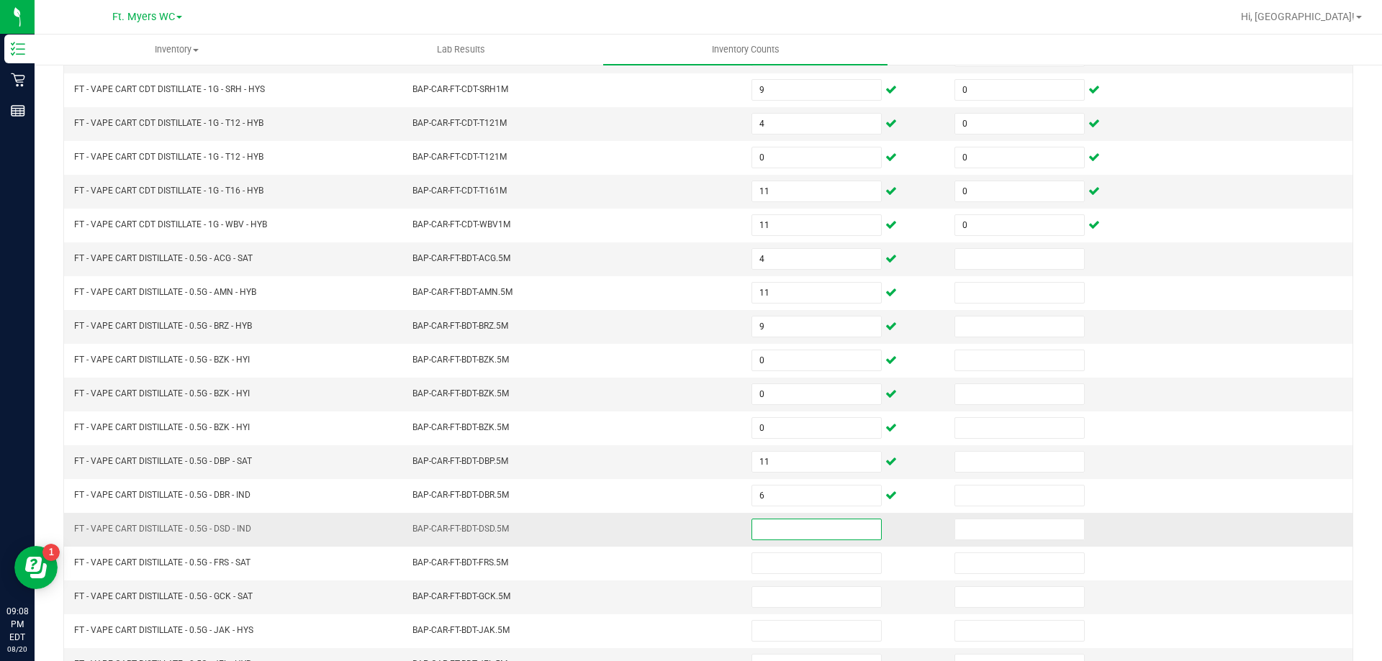
click at [841, 522] on input at bounding box center [816, 530] width 129 height 20
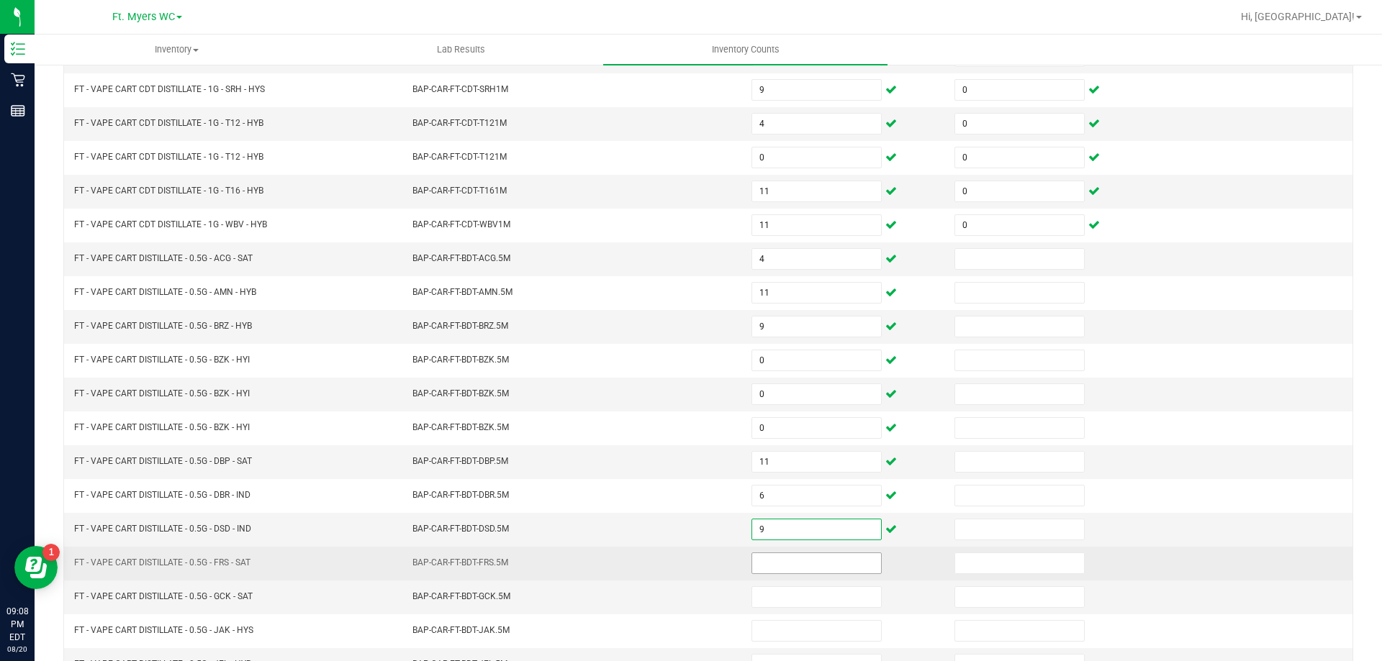
click at [839, 571] on input at bounding box center [816, 563] width 129 height 20
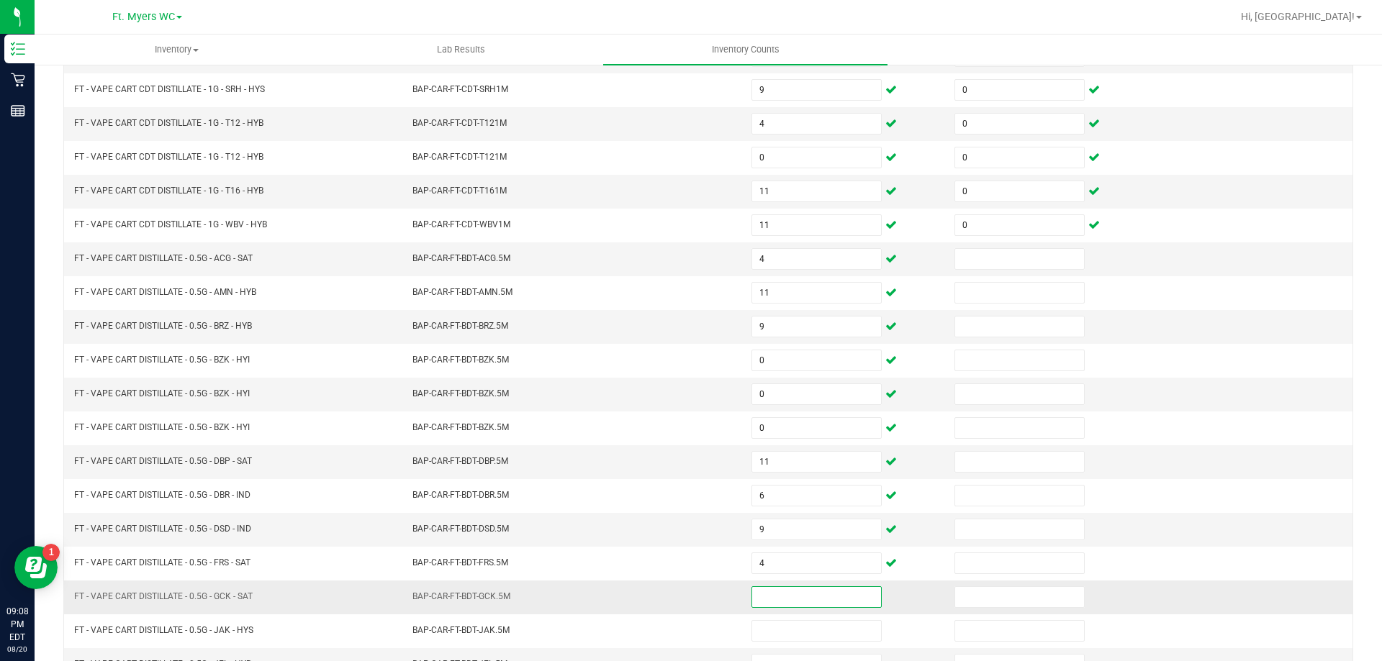
click at [830, 596] on input at bounding box center [816, 597] width 129 height 20
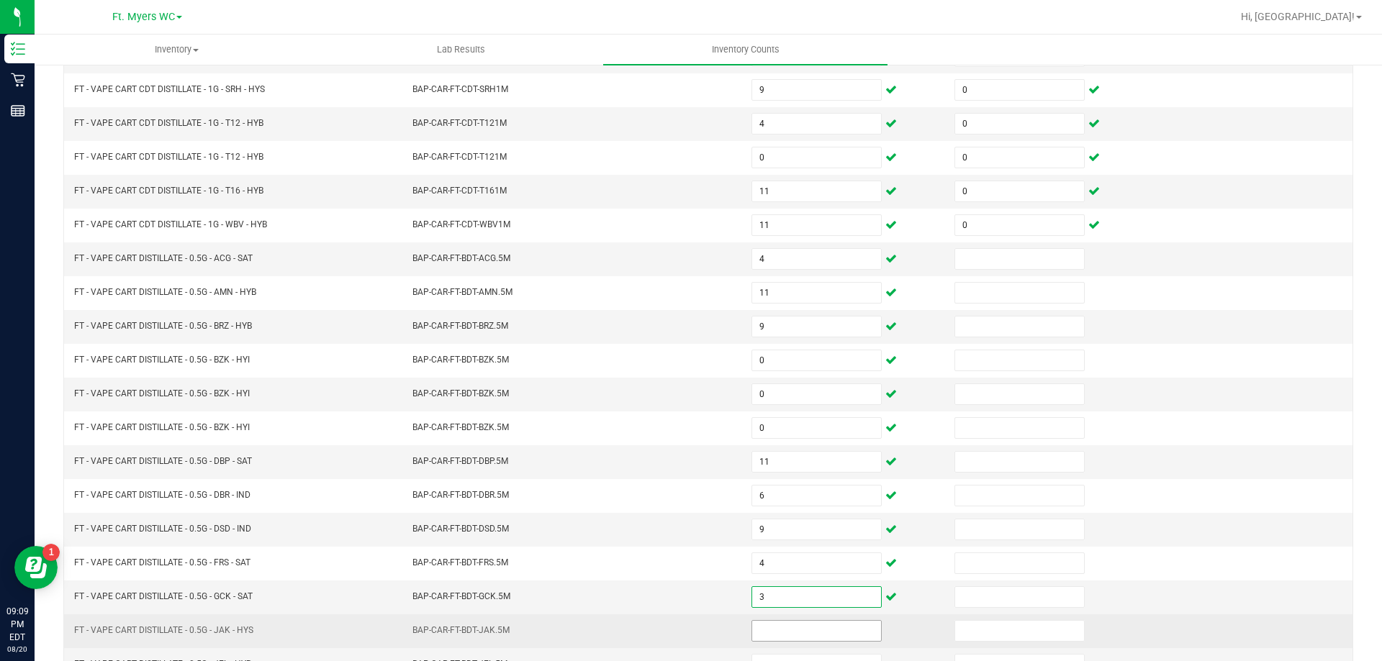
click at [833, 624] on input at bounding box center [816, 631] width 129 height 20
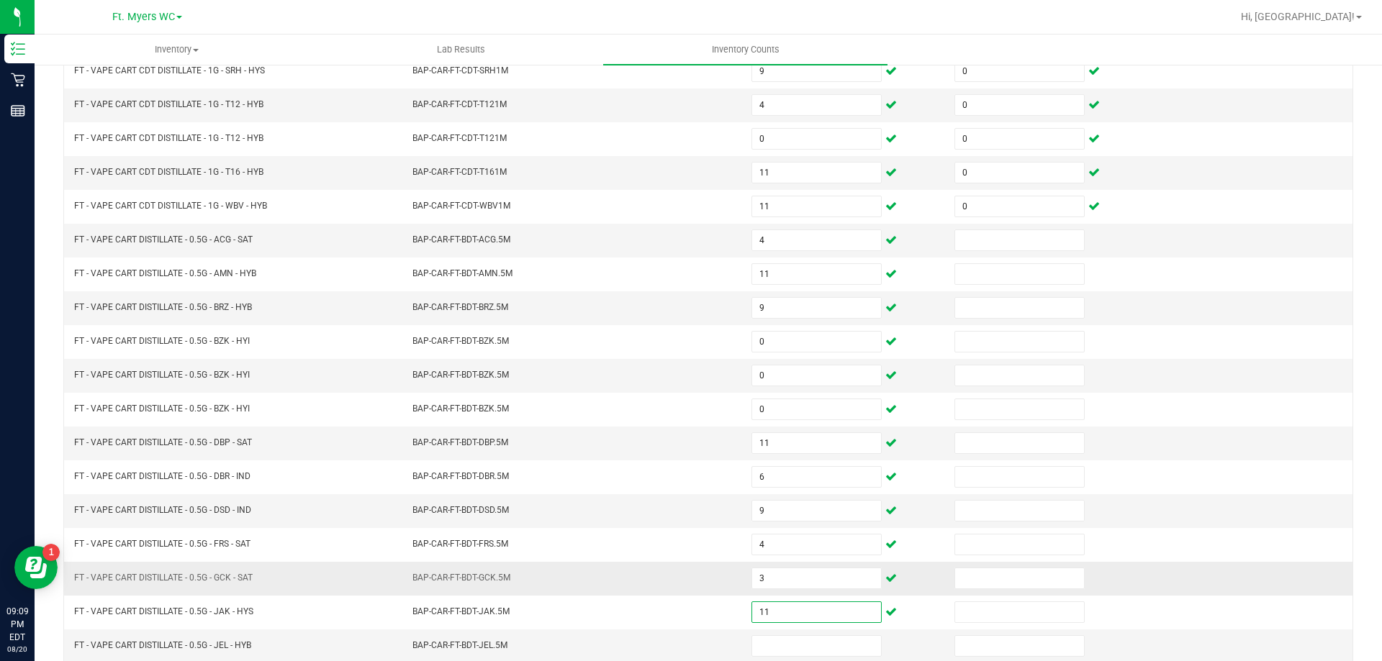
scroll to position [299, 0]
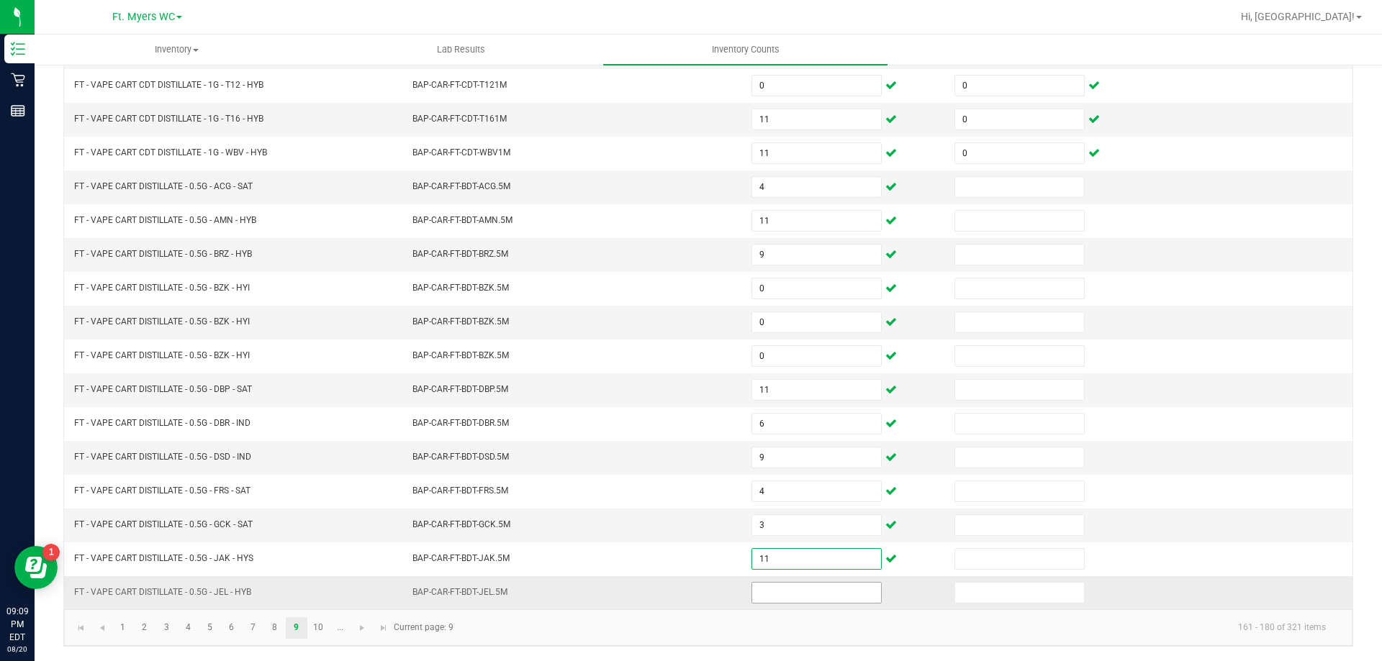
click at [768, 587] on input at bounding box center [816, 593] width 129 height 20
click at [988, 194] on input at bounding box center [1019, 187] width 129 height 20
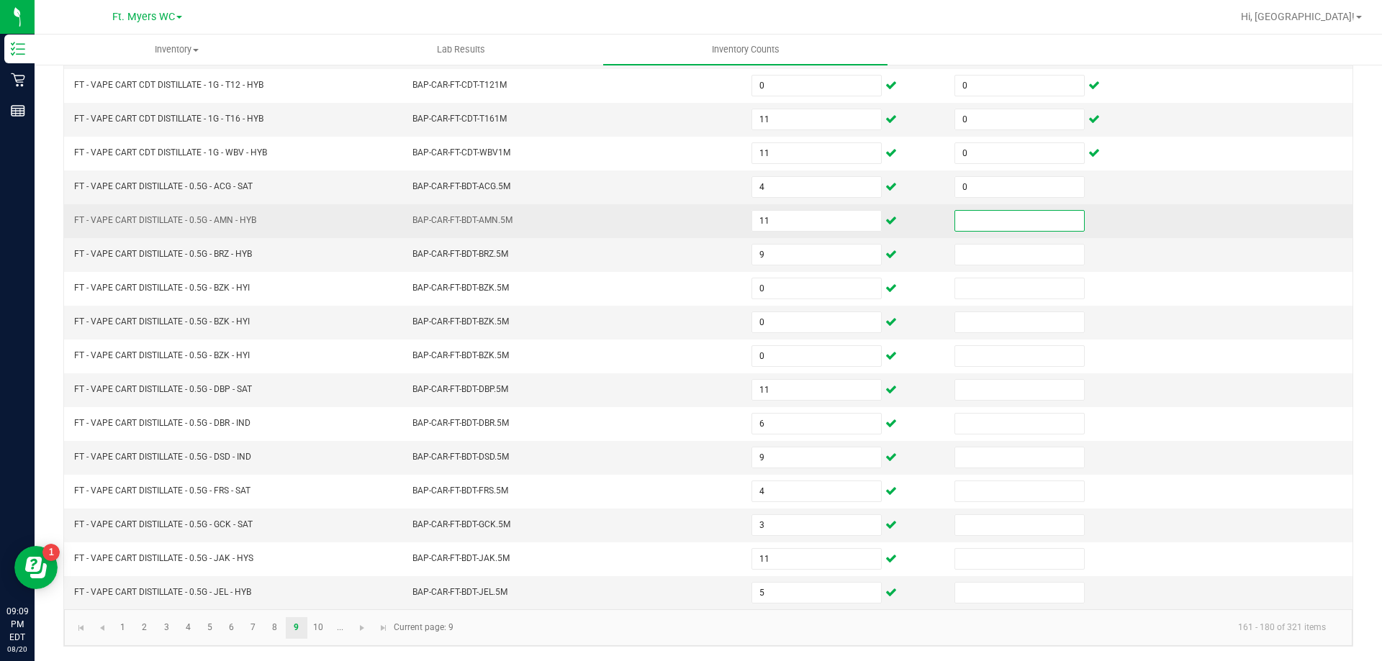
click at [979, 225] on input at bounding box center [1019, 221] width 129 height 20
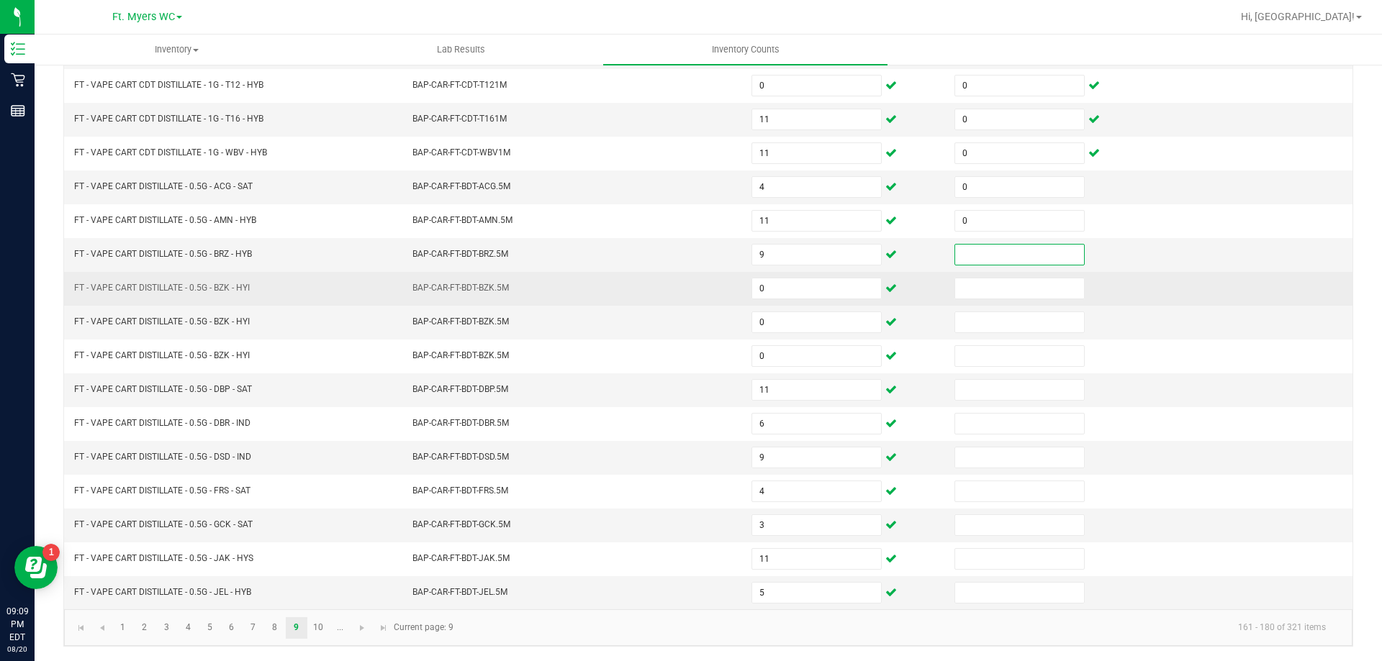
drag, startPoint x: 972, startPoint y: 255, endPoint x: 973, endPoint y: 273, distance: 18.8
click at [972, 255] on input at bounding box center [1019, 255] width 129 height 20
click at [977, 289] on input at bounding box center [1019, 289] width 129 height 20
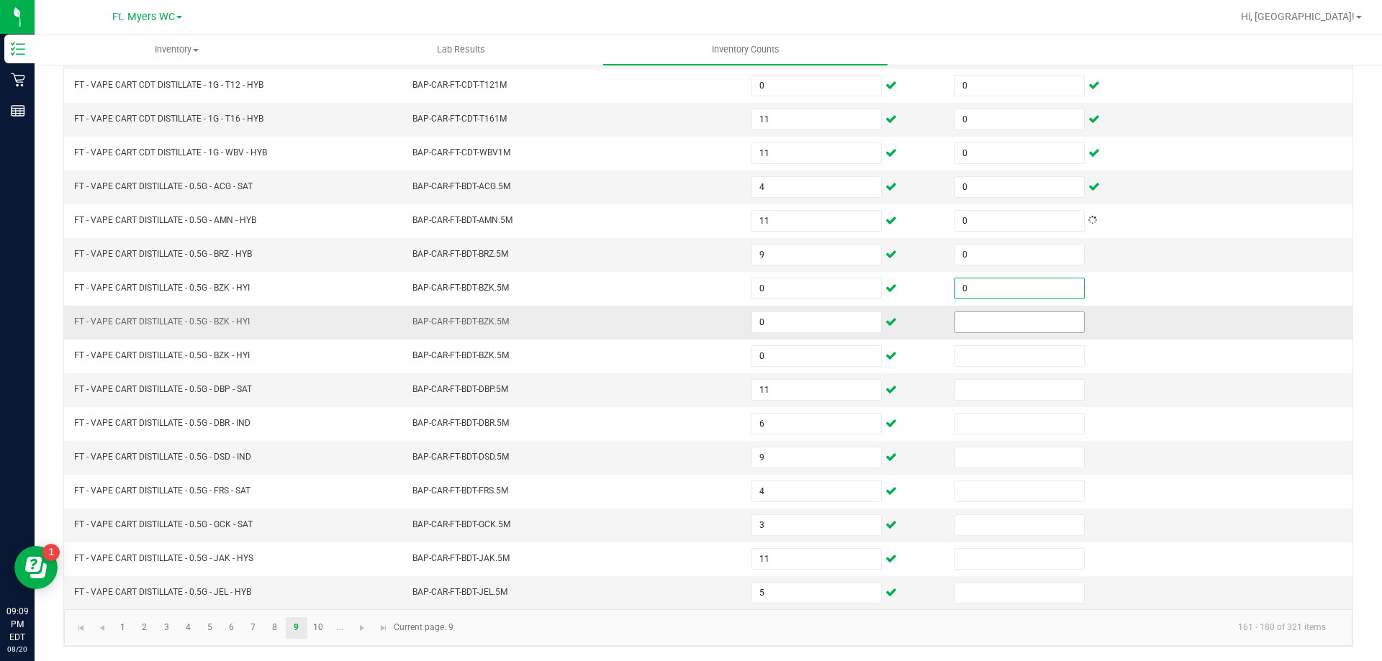
click at [977, 318] on input at bounding box center [1019, 322] width 129 height 20
drag, startPoint x: 972, startPoint y: 356, endPoint x: 987, endPoint y: 380, distance: 29.1
click at [972, 357] on input at bounding box center [1019, 356] width 129 height 20
click at [986, 388] on input at bounding box center [1019, 390] width 129 height 20
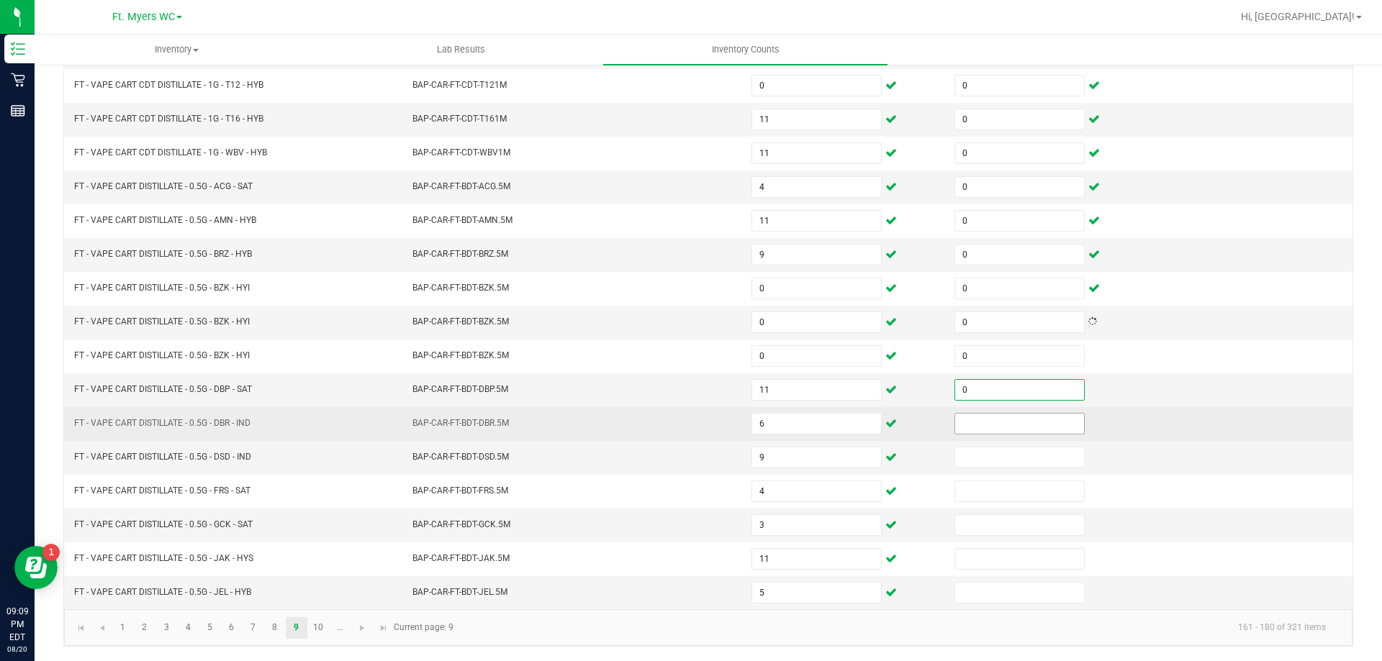
click at [984, 427] on input at bounding box center [1019, 424] width 129 height 20
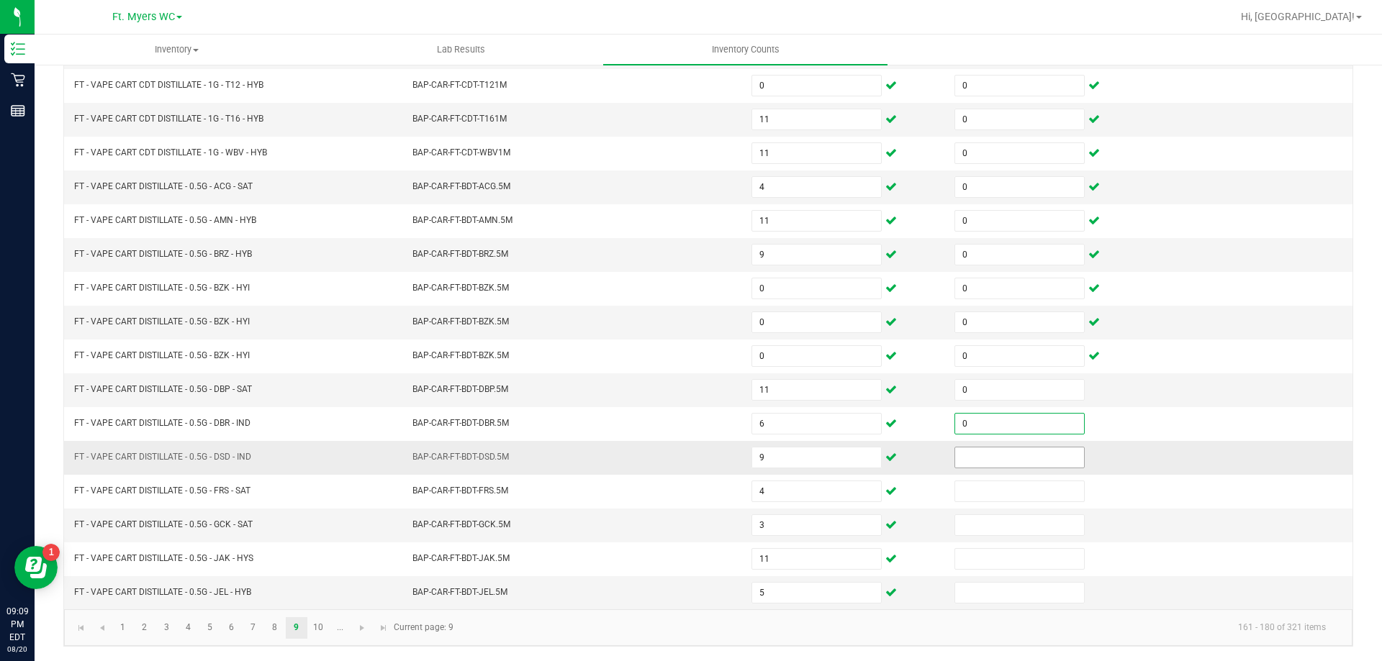
click at [984, 449] on input at bounding box center [1019, 458] width 129 height 20
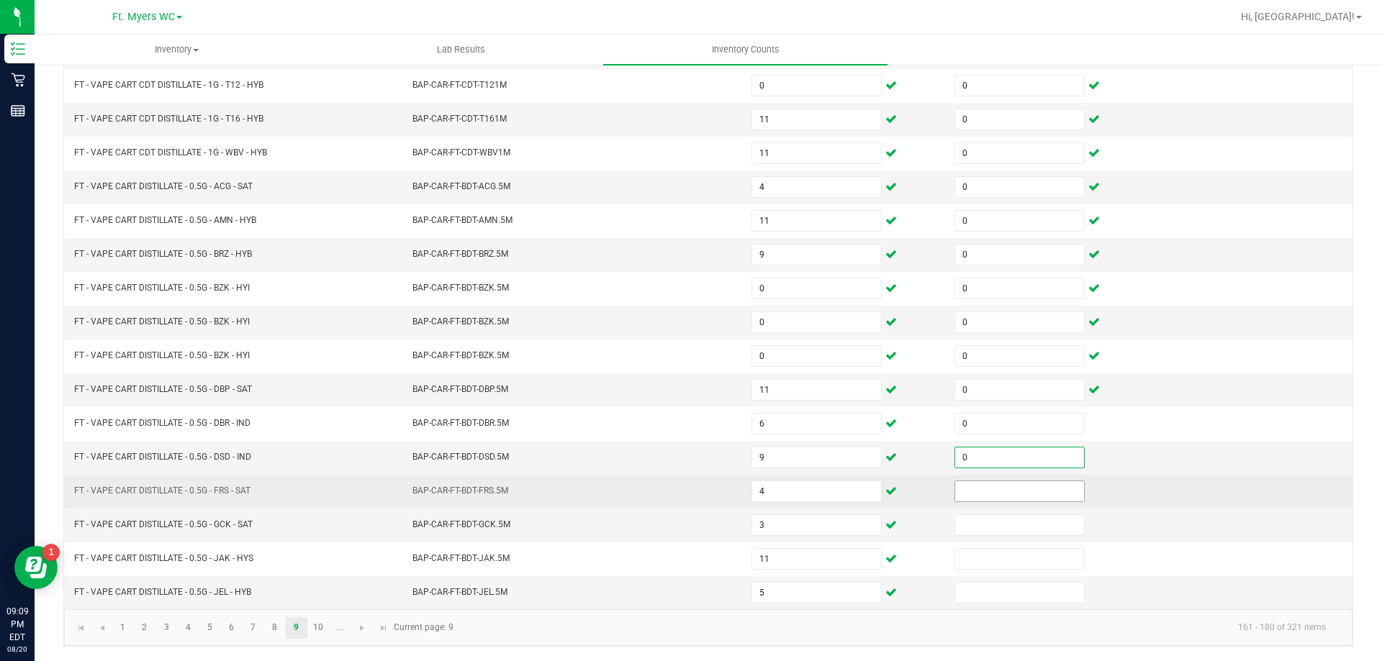
click at [988, 484] on input at bounding box center [1019, 491] width 129 height 20
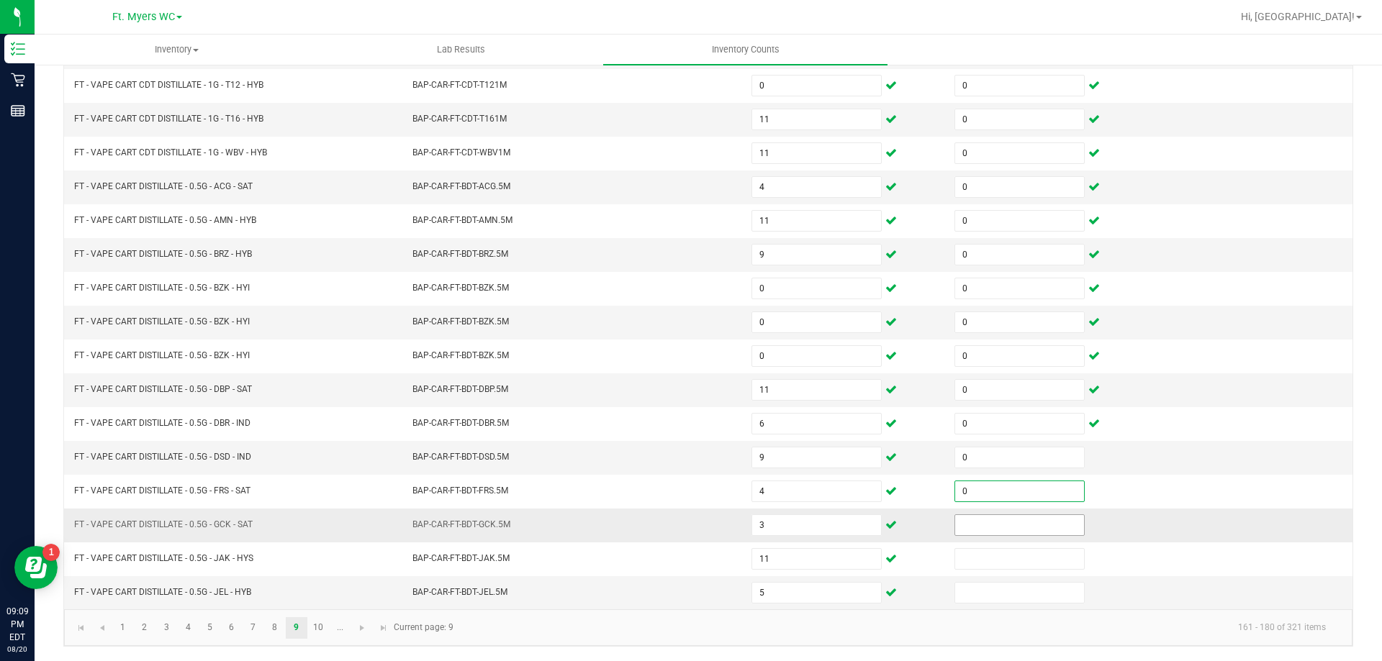
click at [989, 522] on input at bounding box center [1019, 525] width 129 height 20
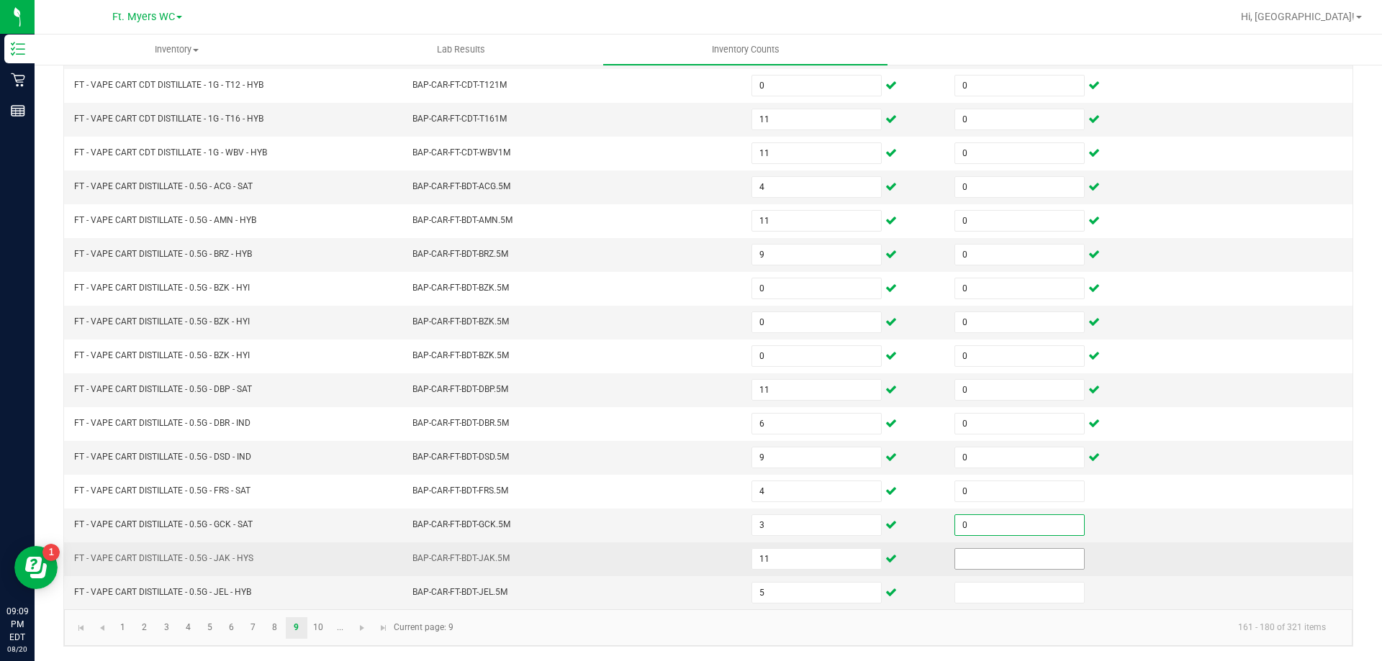
click at [978, 559] on input at bounding box center [1019, 559] width 129 height 20
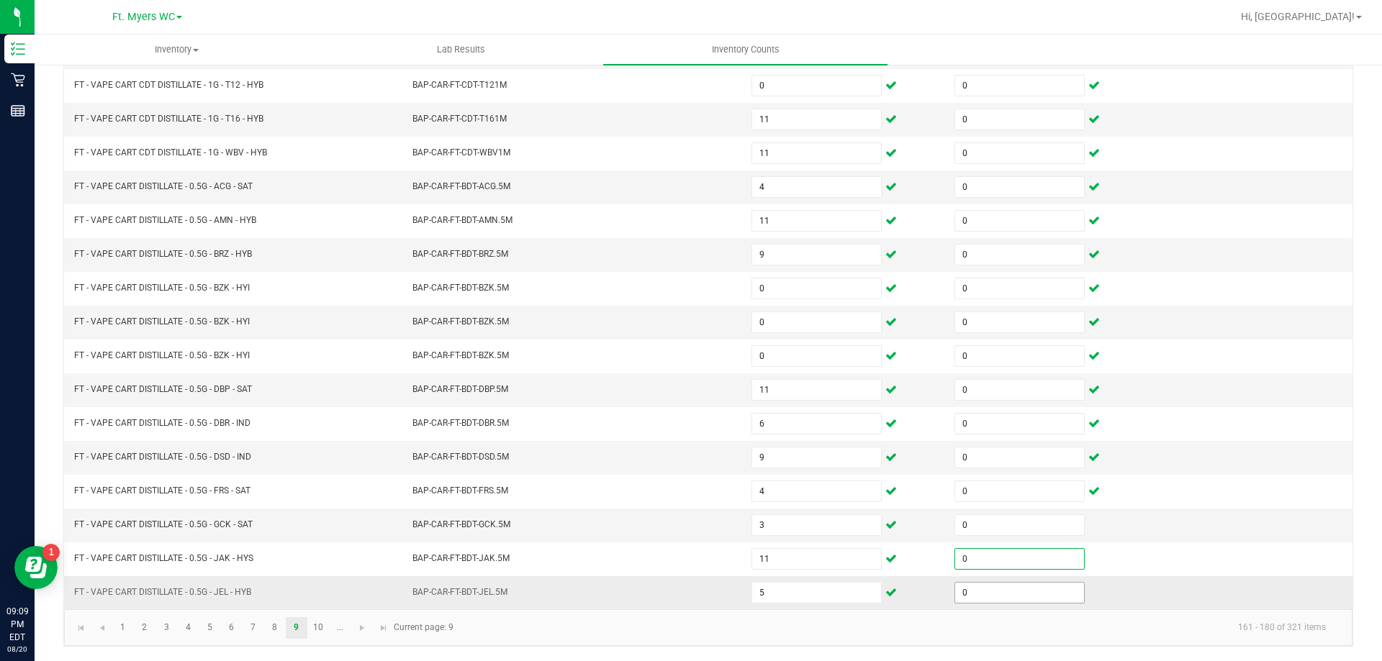
click at [980, 599] on input "0" at bounding box center [1019, 593] width 129 height 20
click at [315, 635] on link "10" at bounding box center [318, 628] width 21 height 22
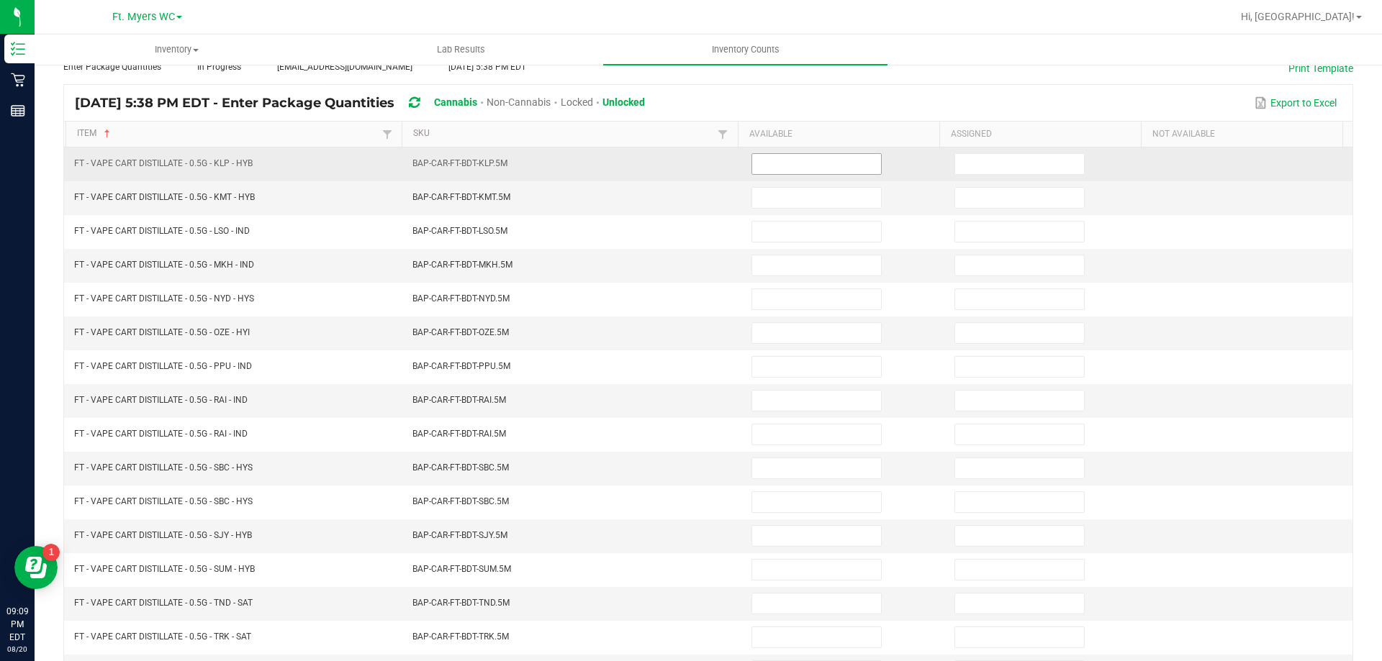
scroll to position [83, 0]
click at [760, 171] on input at bounding box center [816, 166] width 129 height 20
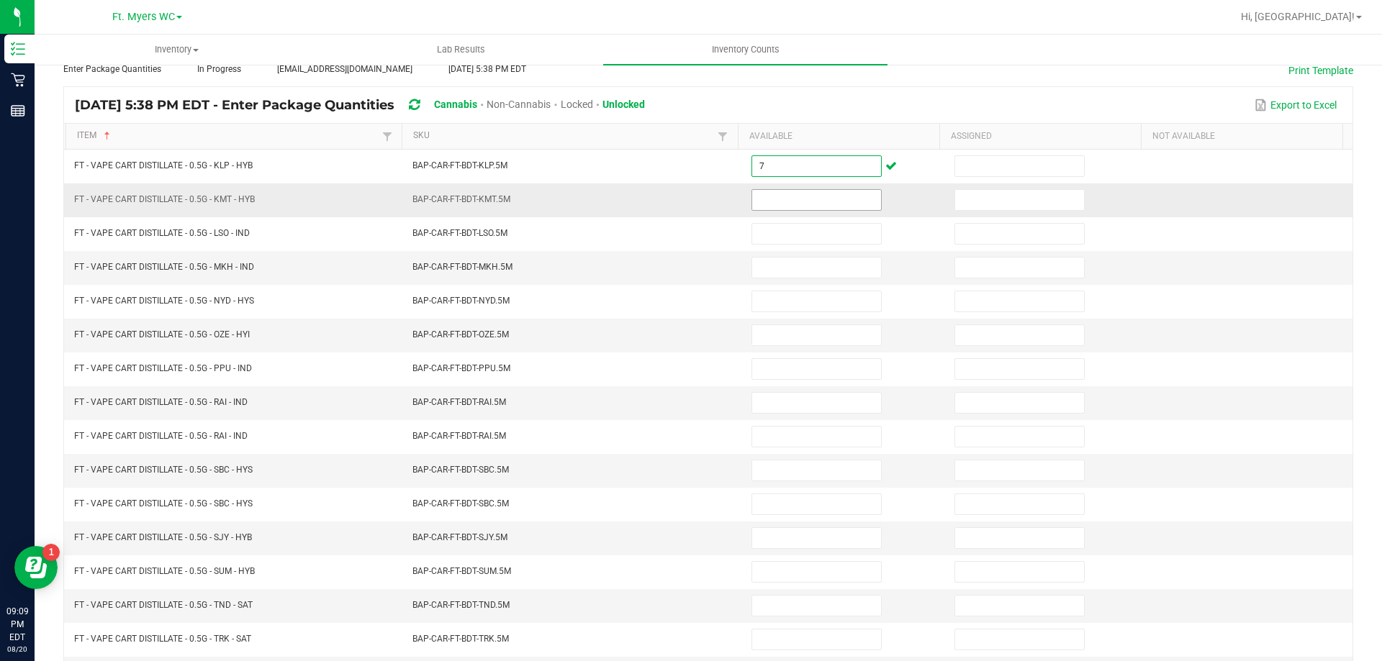
click at [819, 209] on input at bounding box center [816, 200] width 129 height 20
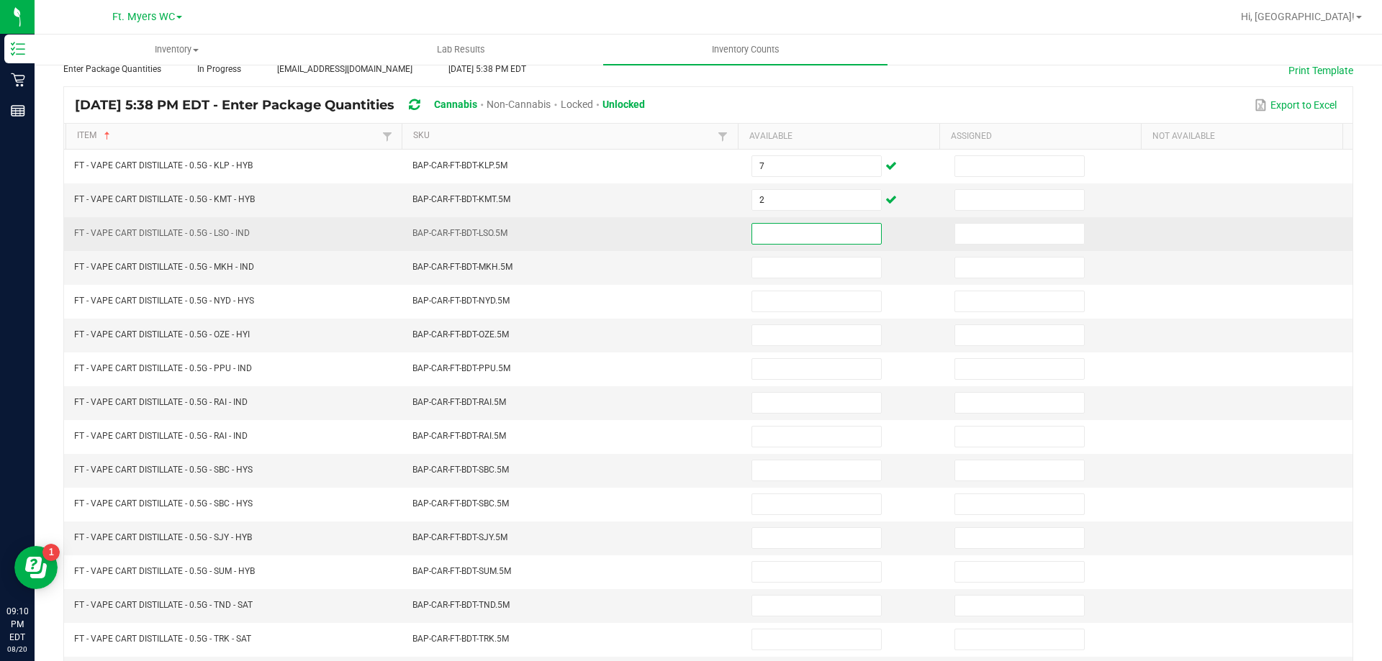
click at [830, 240] on input at bounding box center [816, 234] width 129 height 20
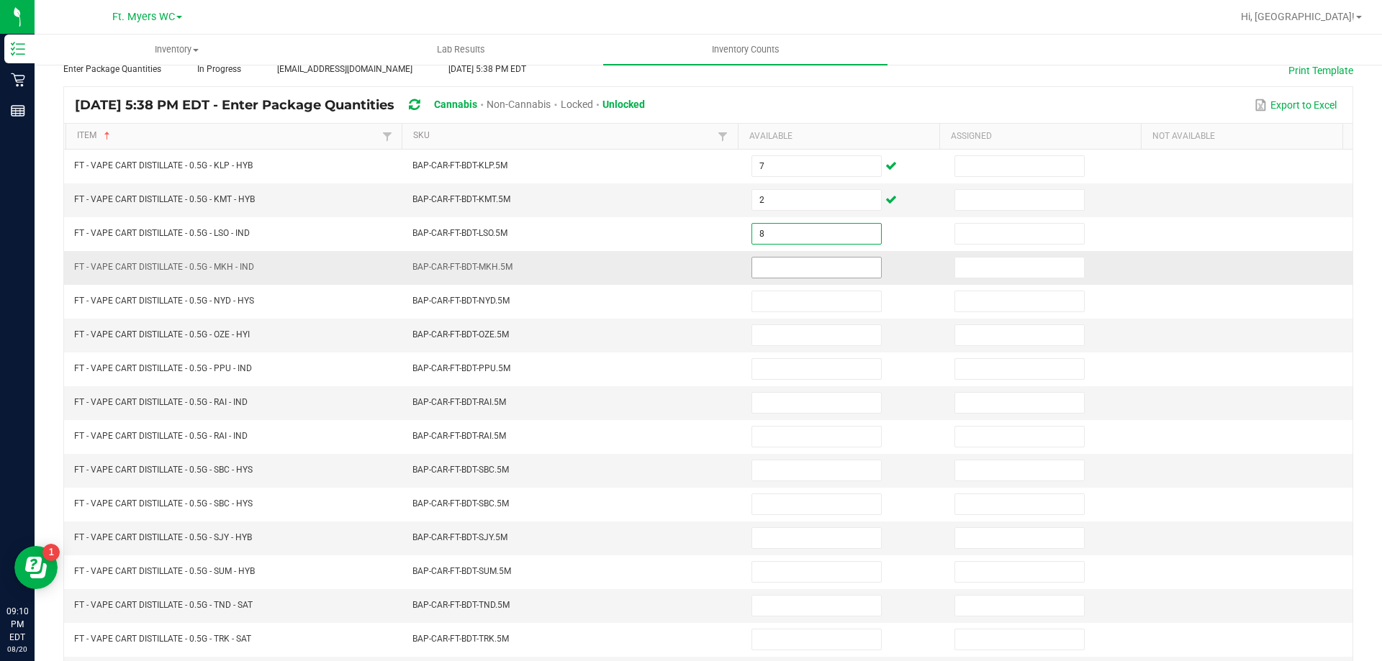
click at [825, 269] on input at bounding box center [816, 268] width 129 height 20
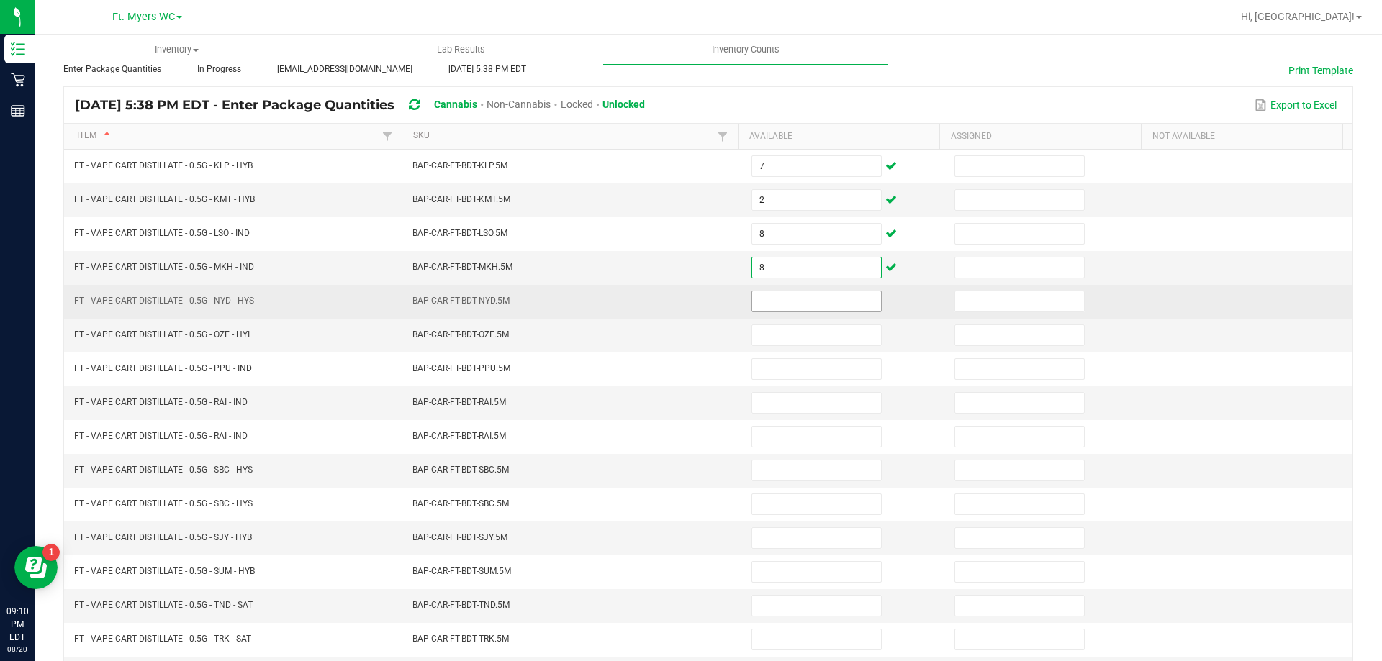
click at [798, 294] on input at bounding box center [816, 301] width 129 height 20
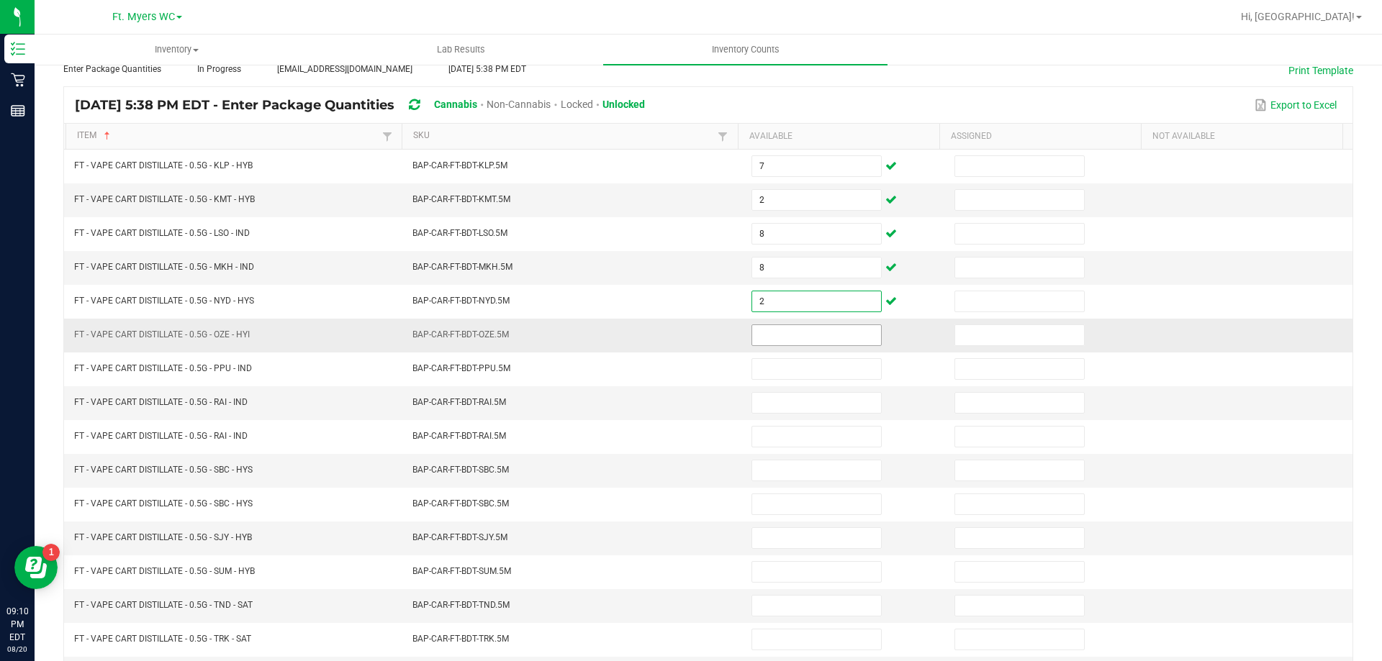
click at [797, 338] on input at bounding box center [816, 335] width 129 height 20
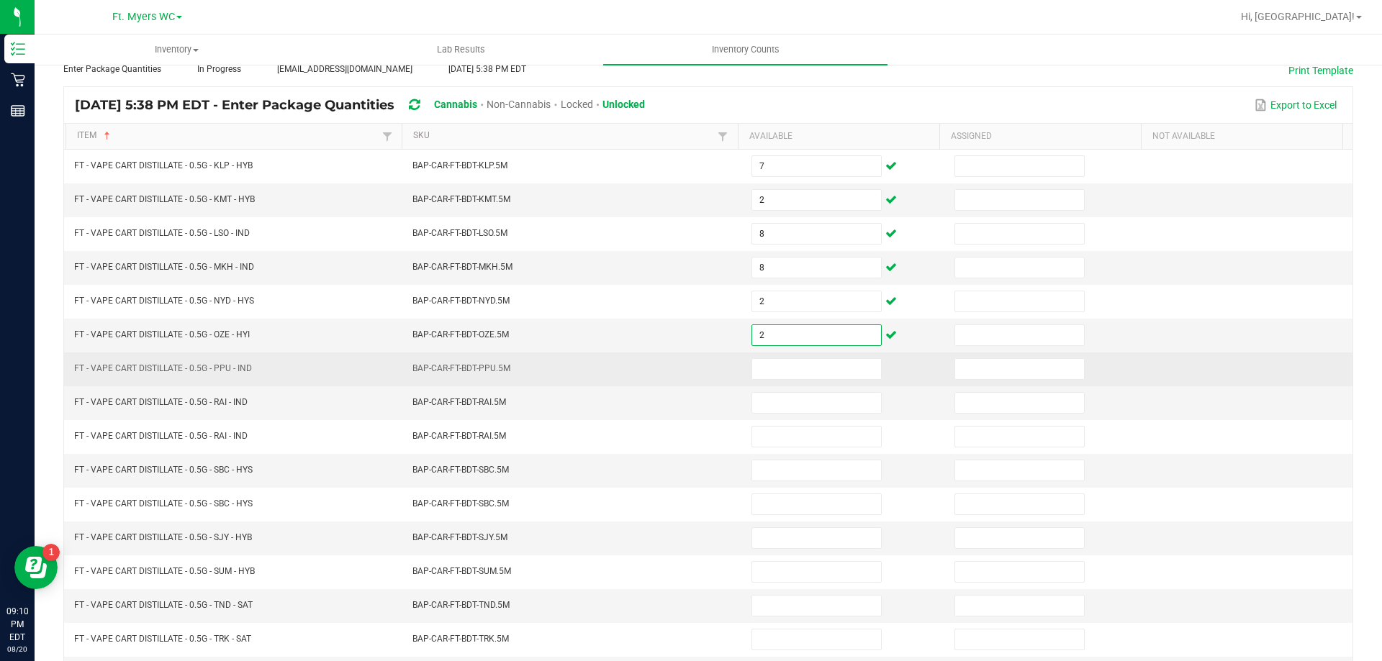
click at [825, 381] on td at bounding box center [844, 370] width 203 height 34
click at [843, 376] on input at bounding box center [816, 369] width 129 height 20
click at [847, 371] on input at bounding box center [816, 369] width 129 height 20
click at [824, 371] on input "18" at bounding box center [816, 369] width 129 height 20
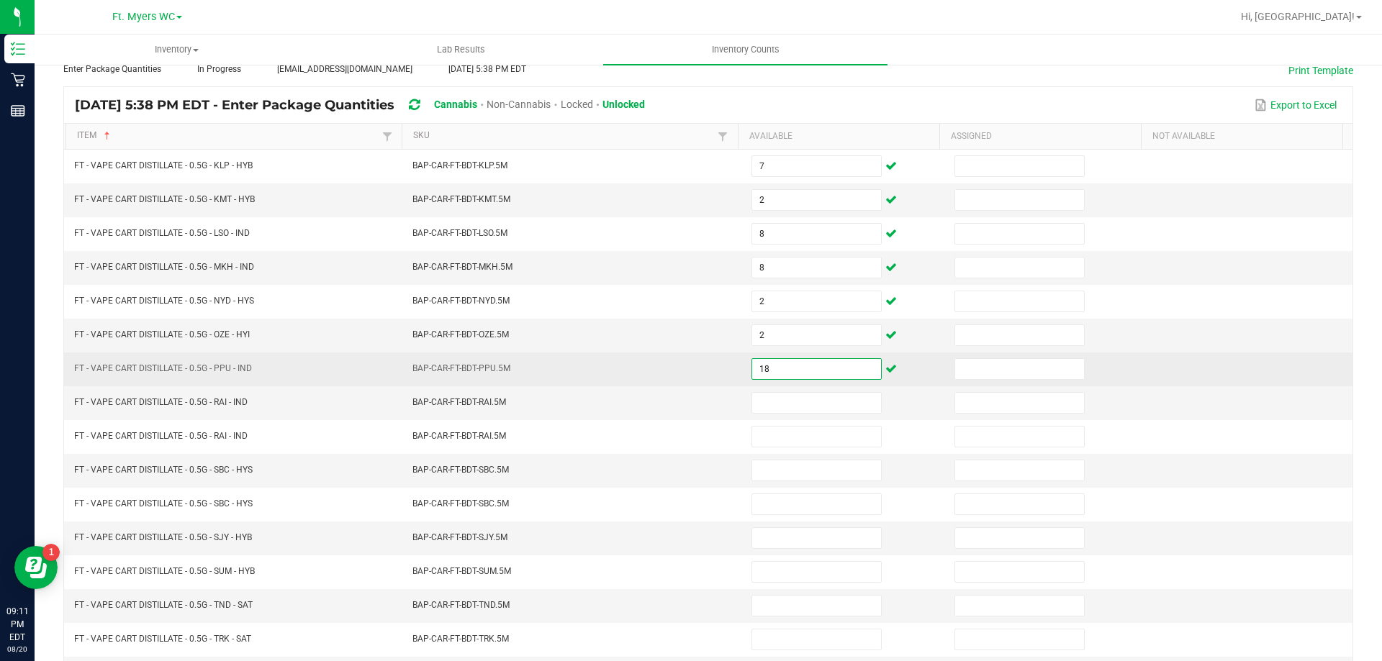
click at [824, 371] on input "18" at bounding box center [816, 369] width 129 height 20
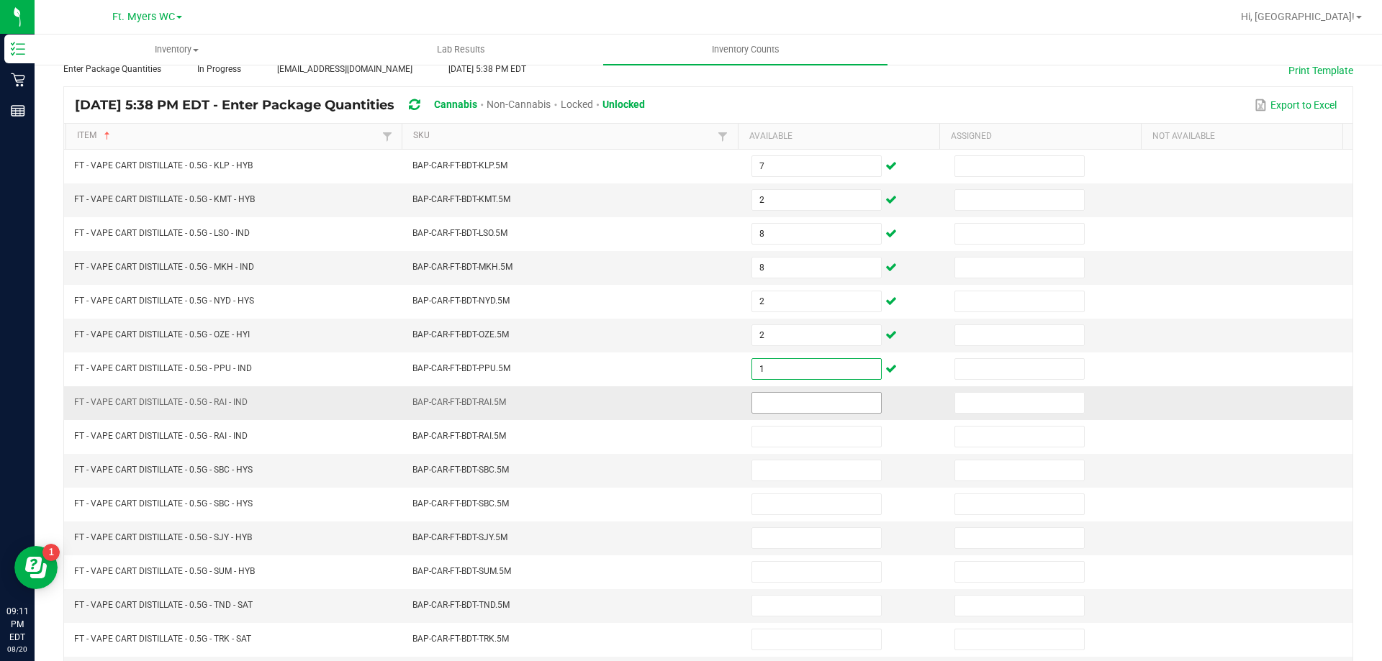
click at [808, 389] on td at bounding box center [844, 403] width 203 height 34
click at [793, 405] on input at bounding box center [816, 403] width 129 height 20
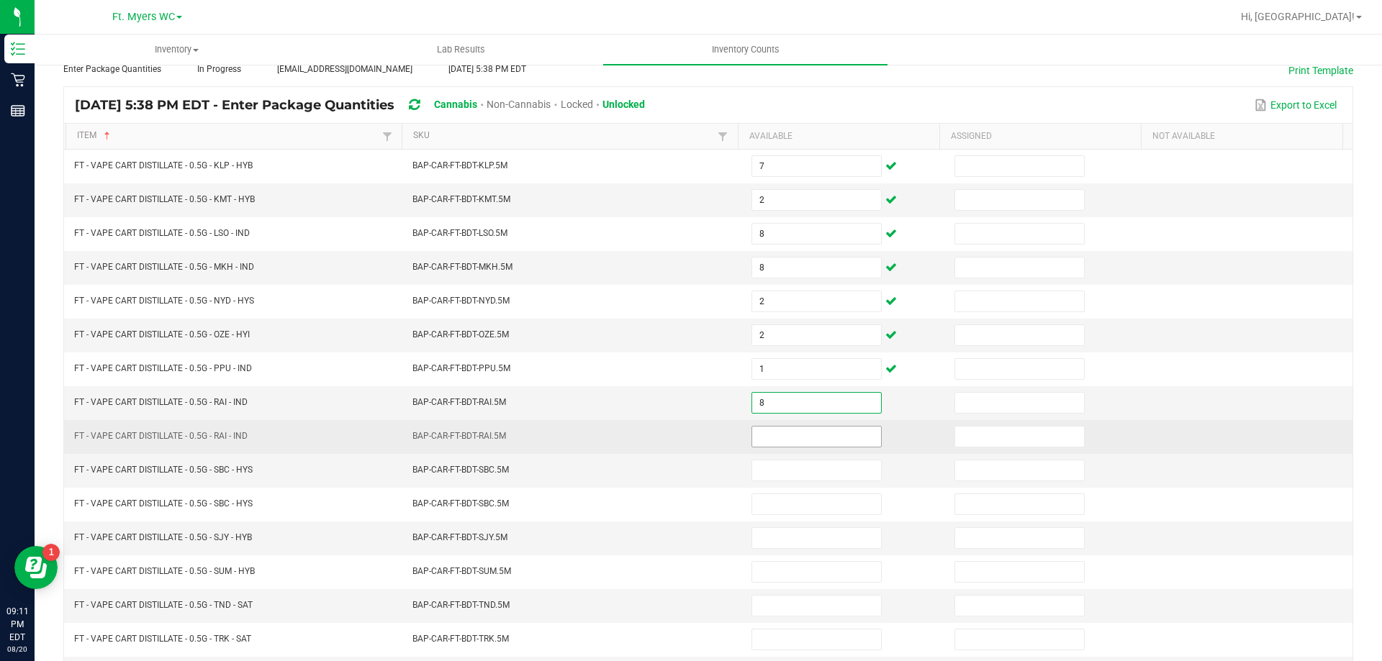
click at [792, 435] on input at bounding box center [816, 437] width 129 height 20
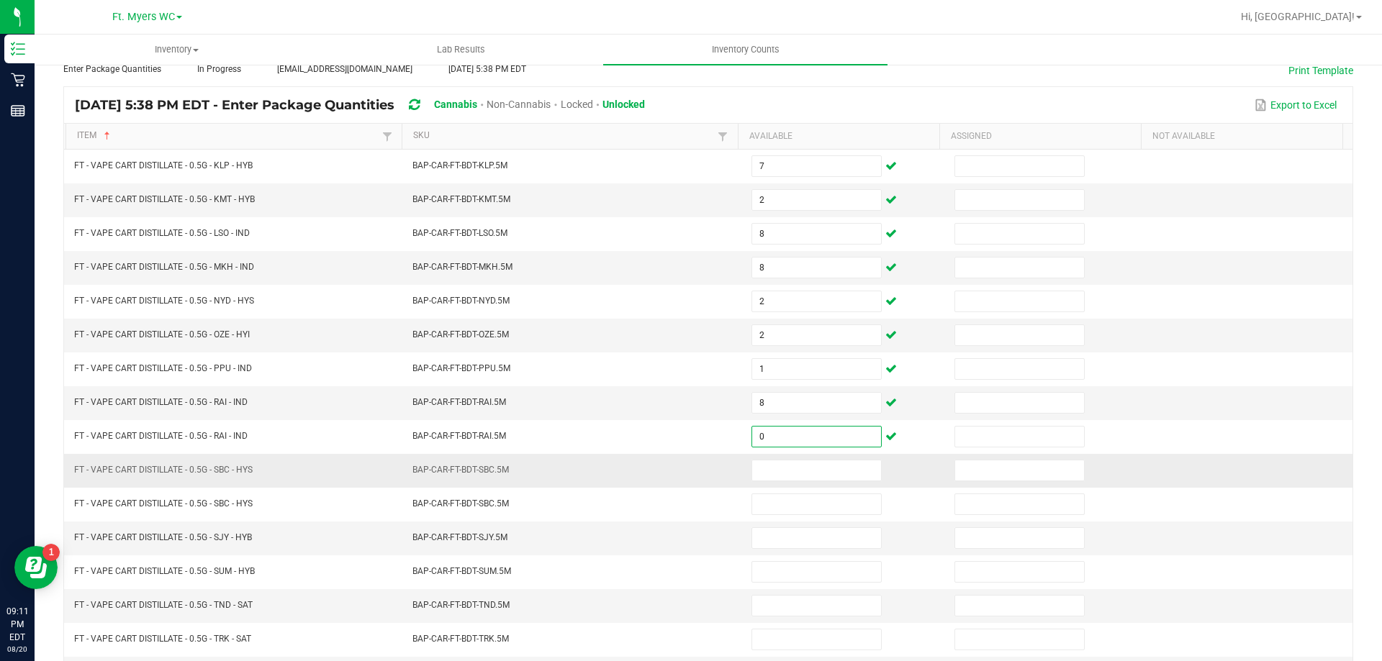
click at [783, 456] on td at bounding box center [844, 471] width 203 height 34
click at [782, 470] on input at bounding box center [816, 471] width 129 height 20
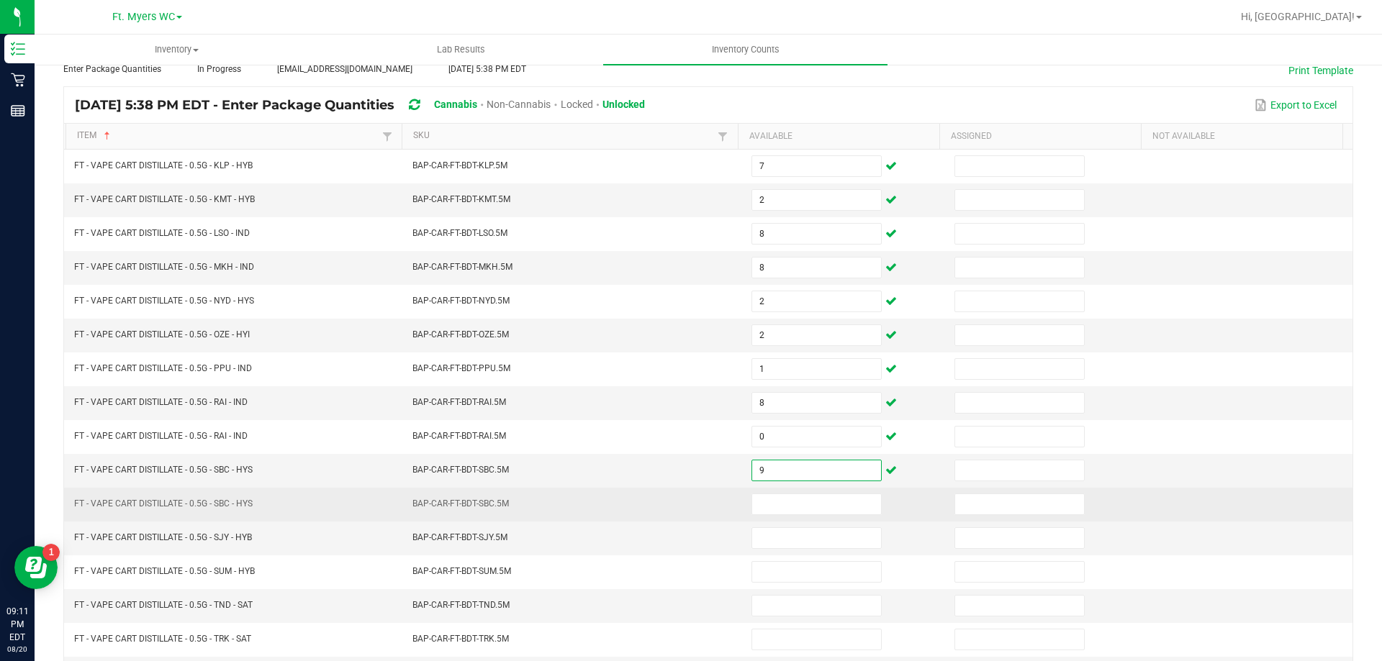
click at [793, 488] on td at bounding box center [844, 505] width 203 height 34
click at [792, 498] on input at bounding box center [816, 504] width 129 height 20
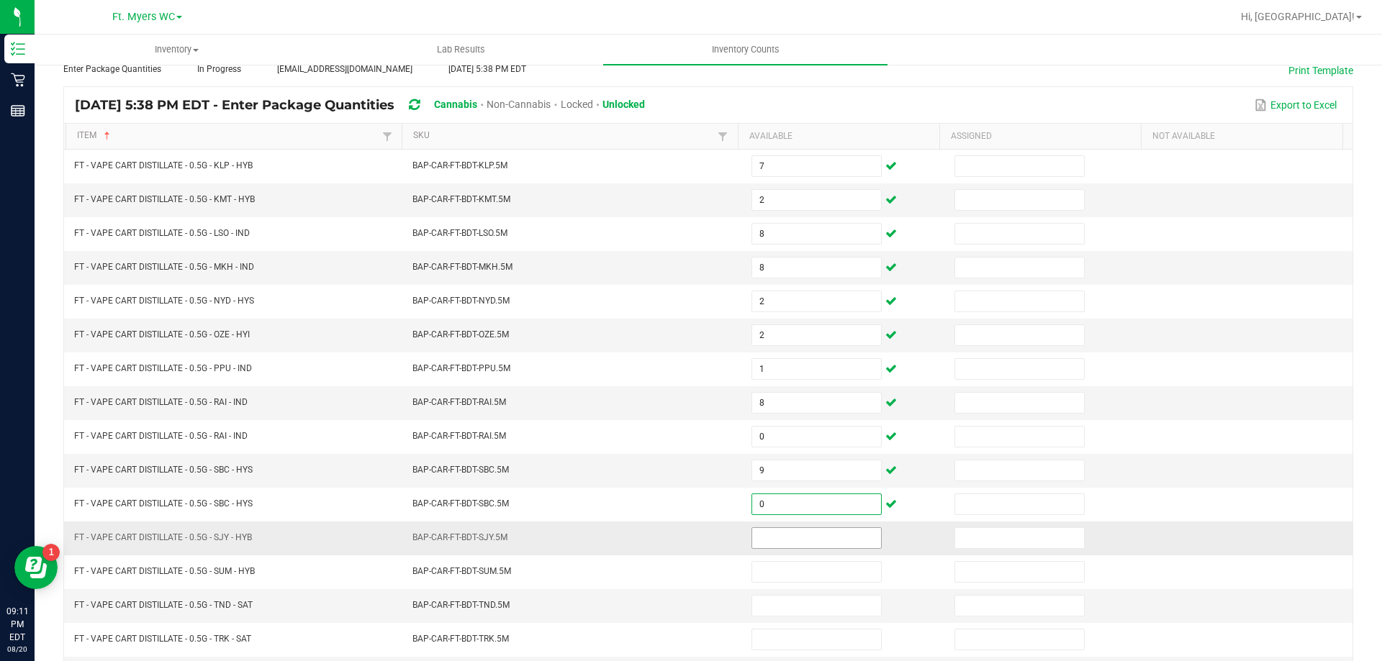
click at [781, 535] on input at bounding box center [816, 538] width 129 height 20
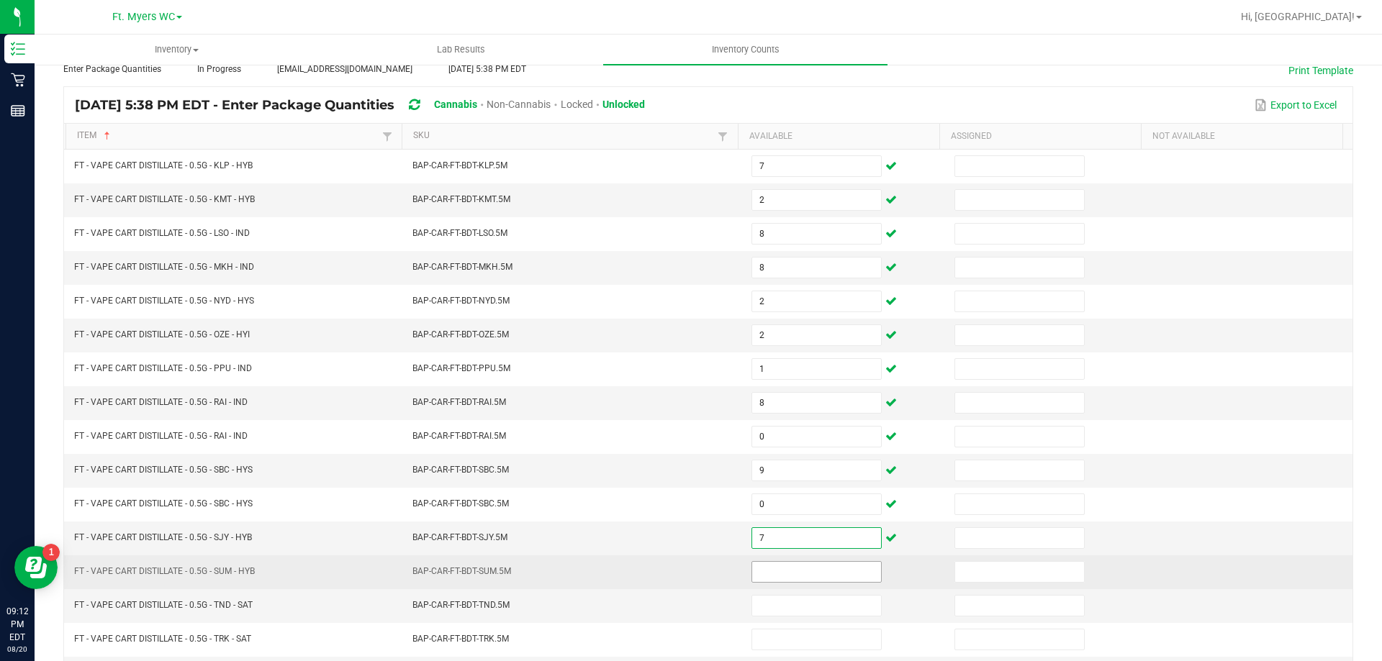
click at [776, 580] on input at bounding box center [816, 572] width 129 height 20
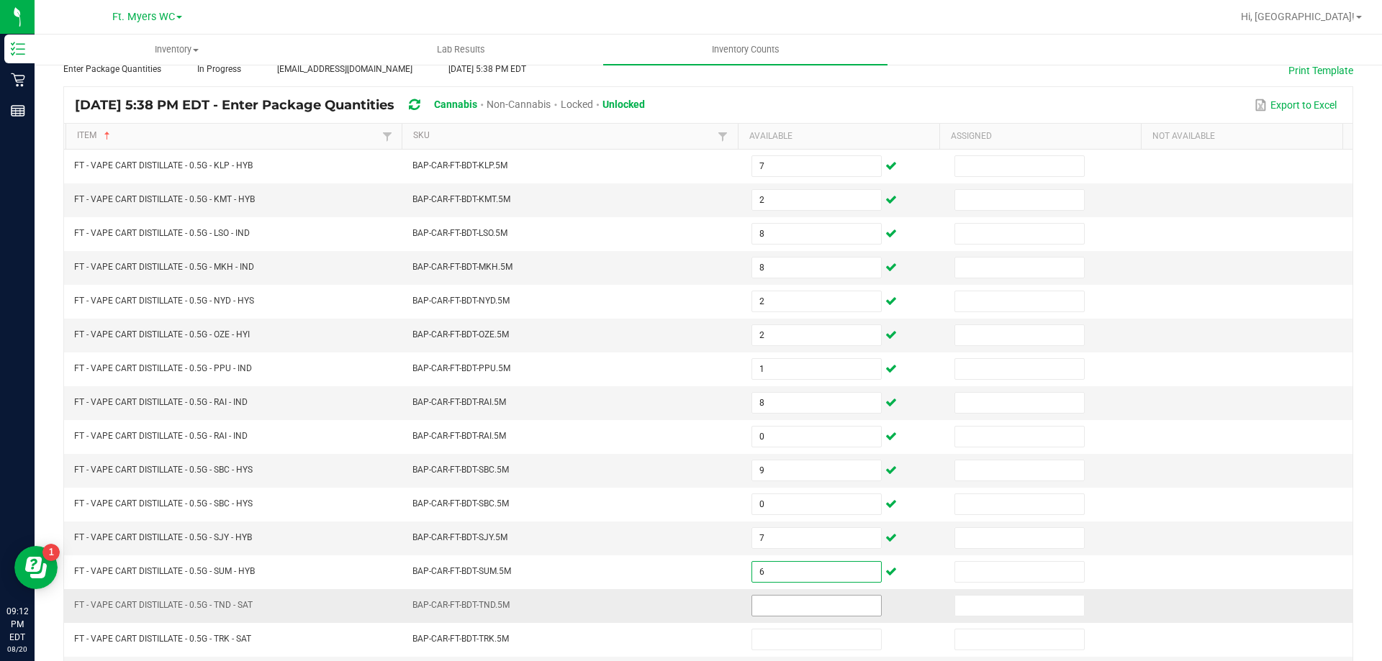
click at [792, 605] on input at bounding box center [816, 606] width 129 height 20
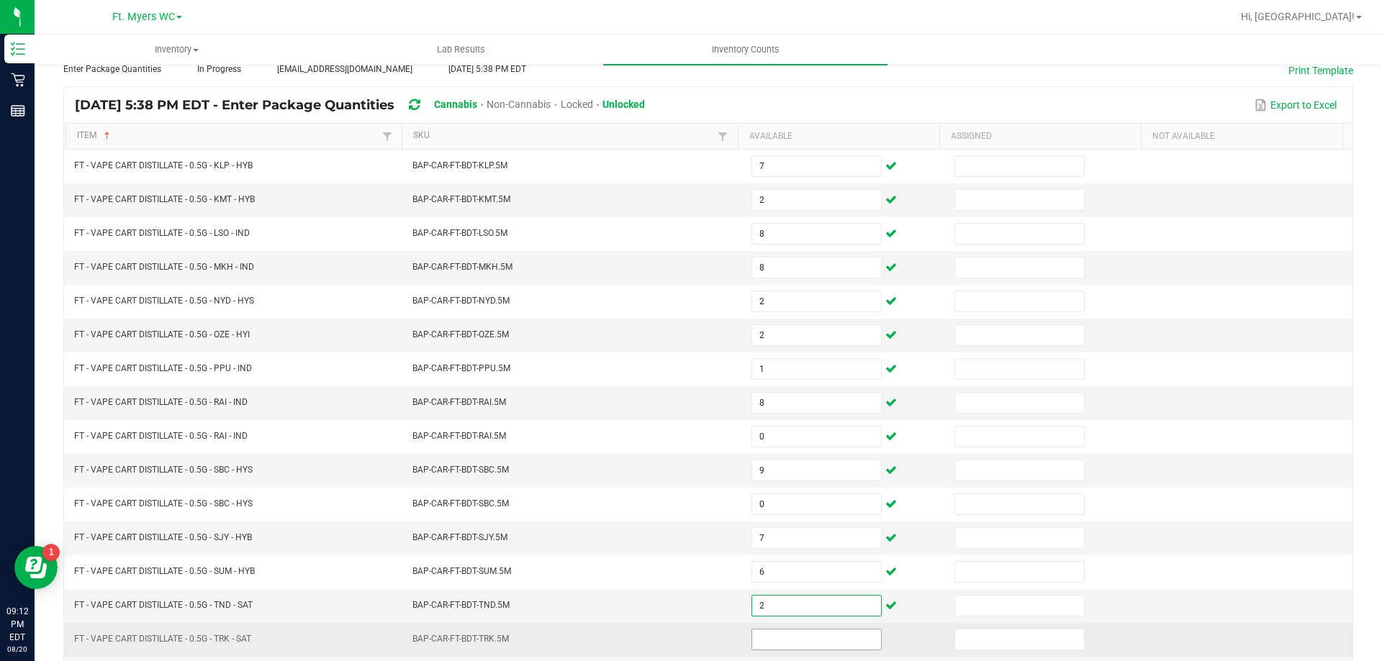
click at [797, 633] on input at bounding box center [816, 640] width 129 height 20
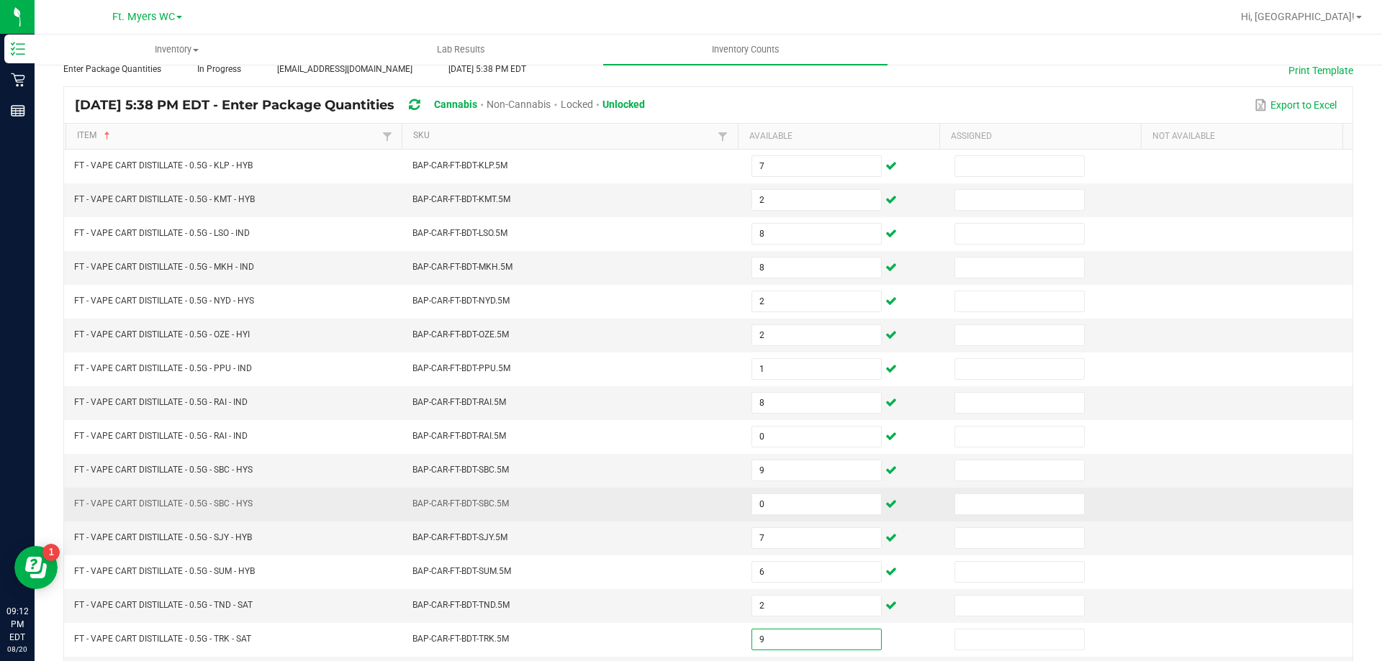
click at [1163, 491] on td at bounding box center [1250, 505] width 203 height 34
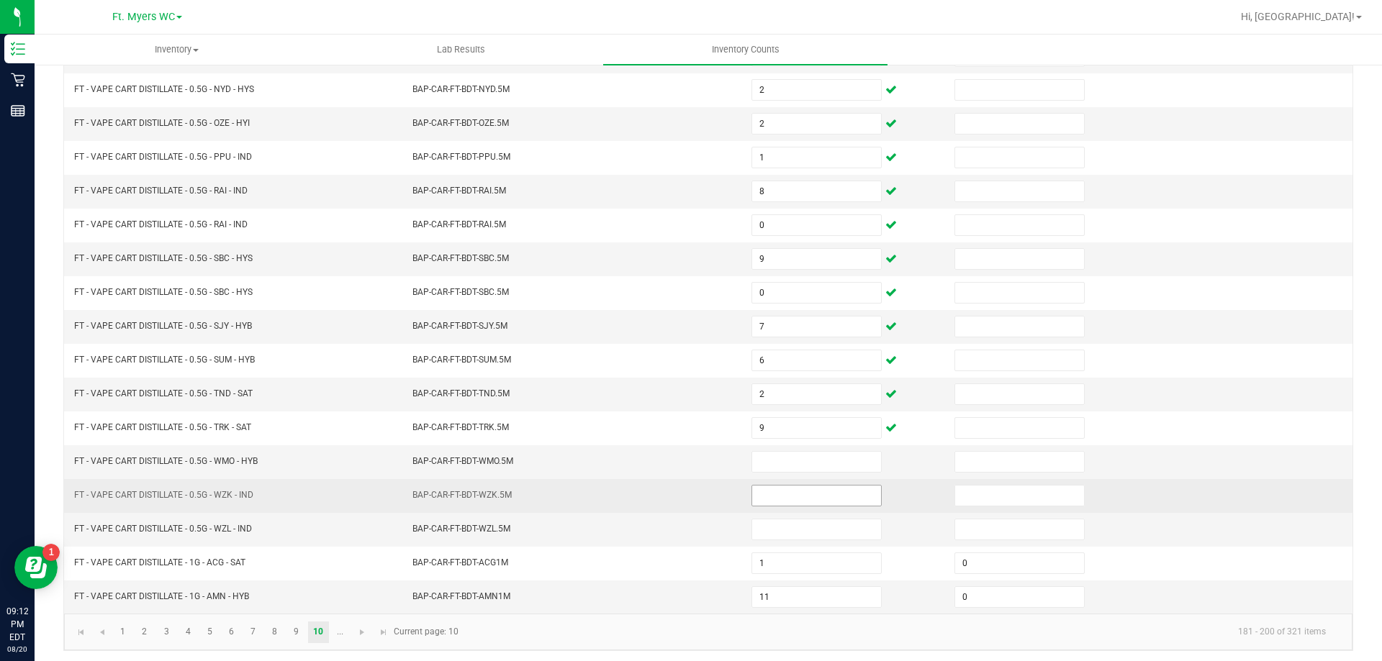
scroll to position [299, 0]
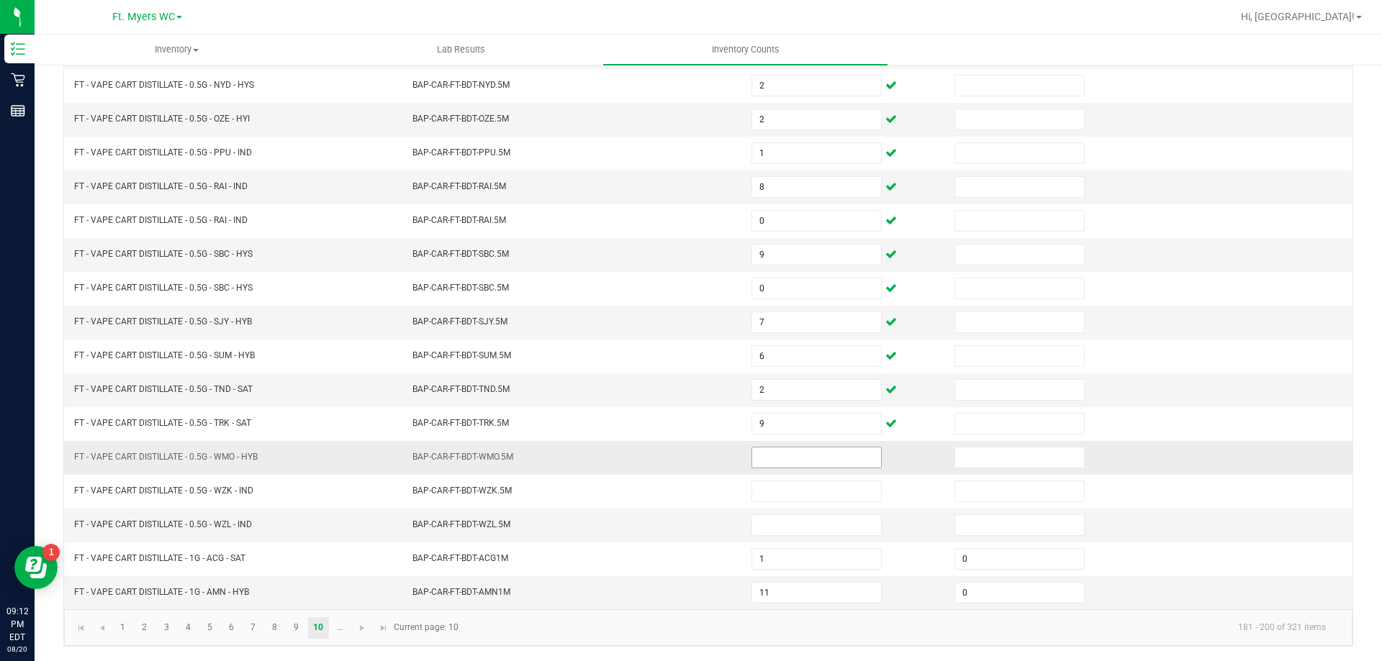
click at [754, 451] on input at bounding box center [816, 458] width 129 height 20
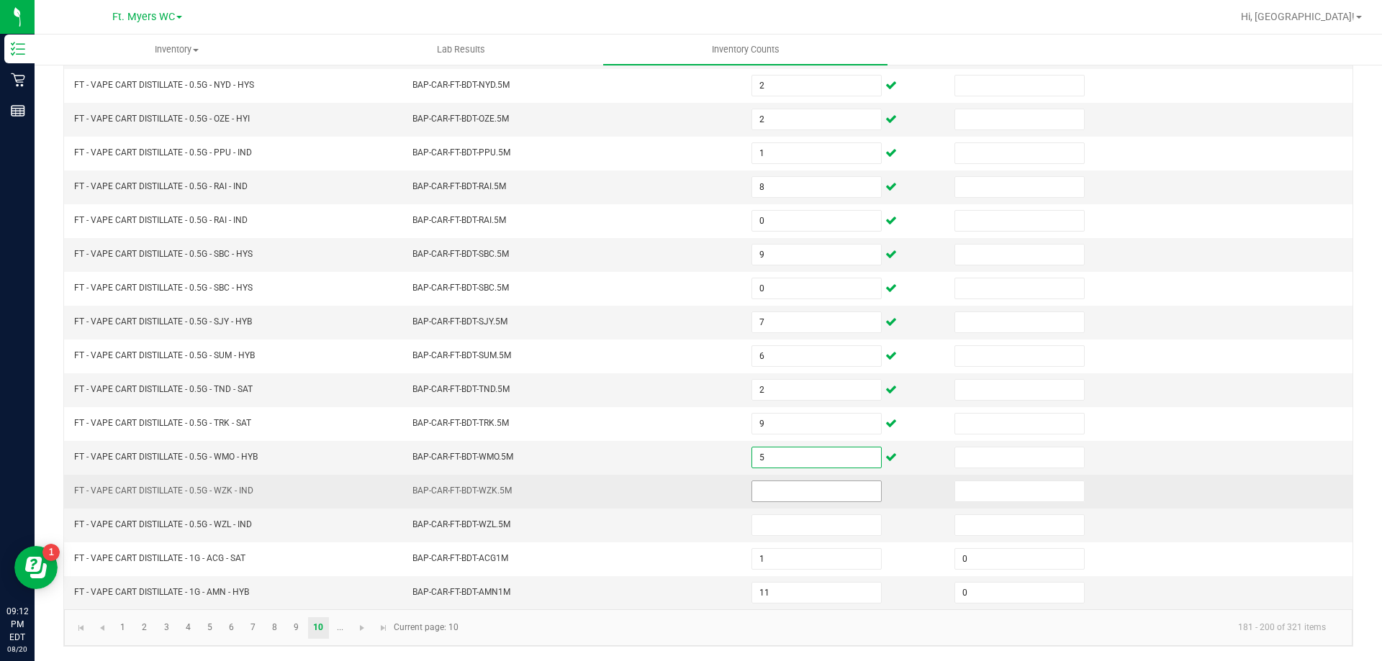
click at [784, 489] on input at bounding box center [816, 491] width 129 height 20
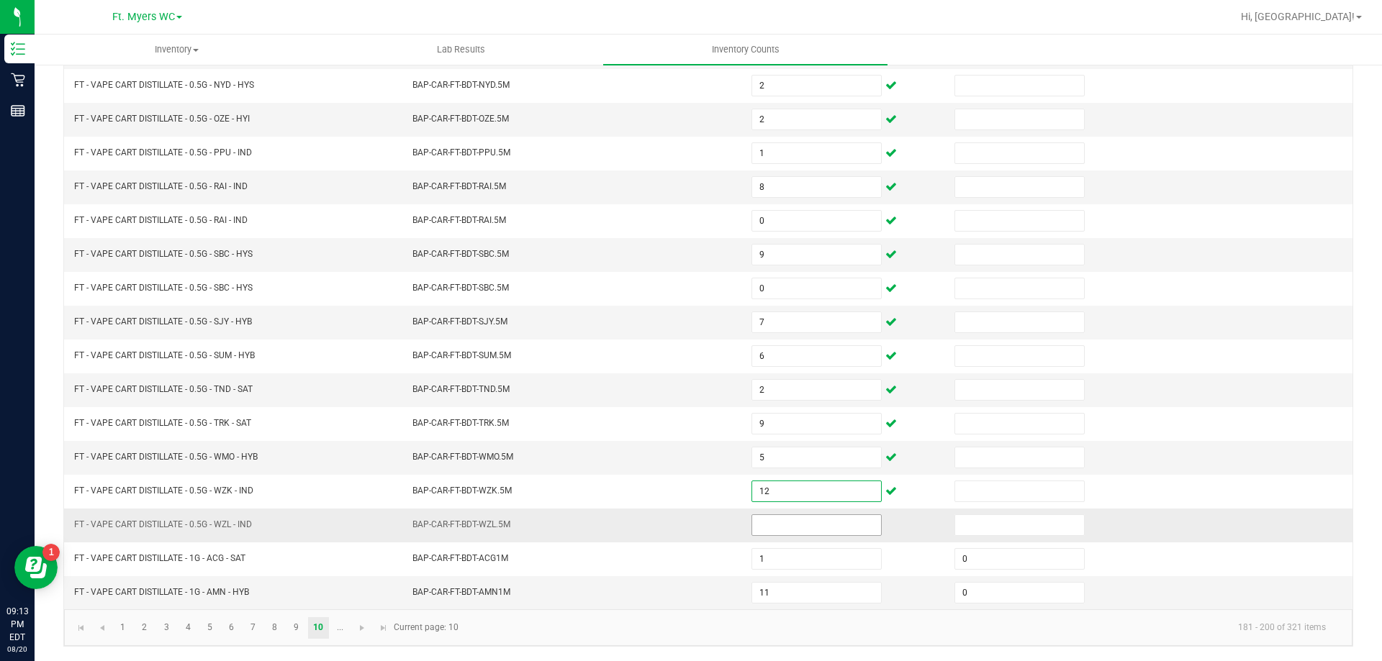
click at [792, 529] on input at bounding box center [816, 525] width 129 height 20
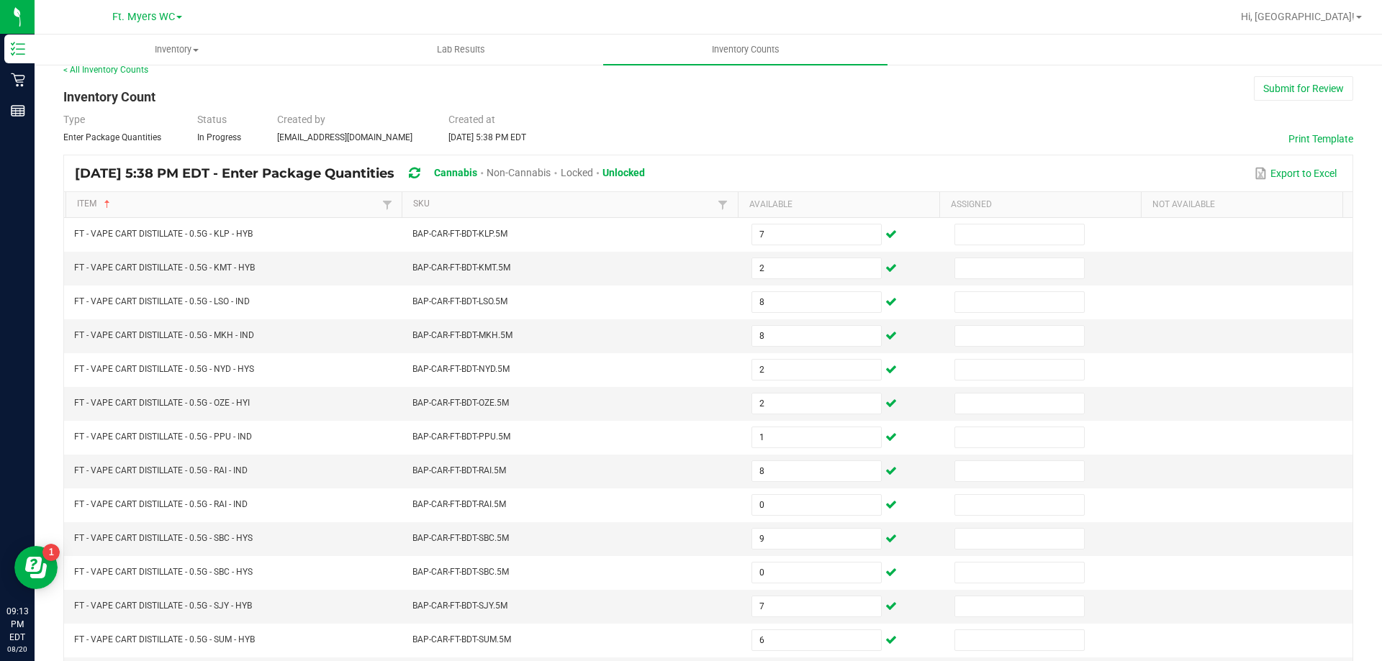
scroll to position [11, 0]
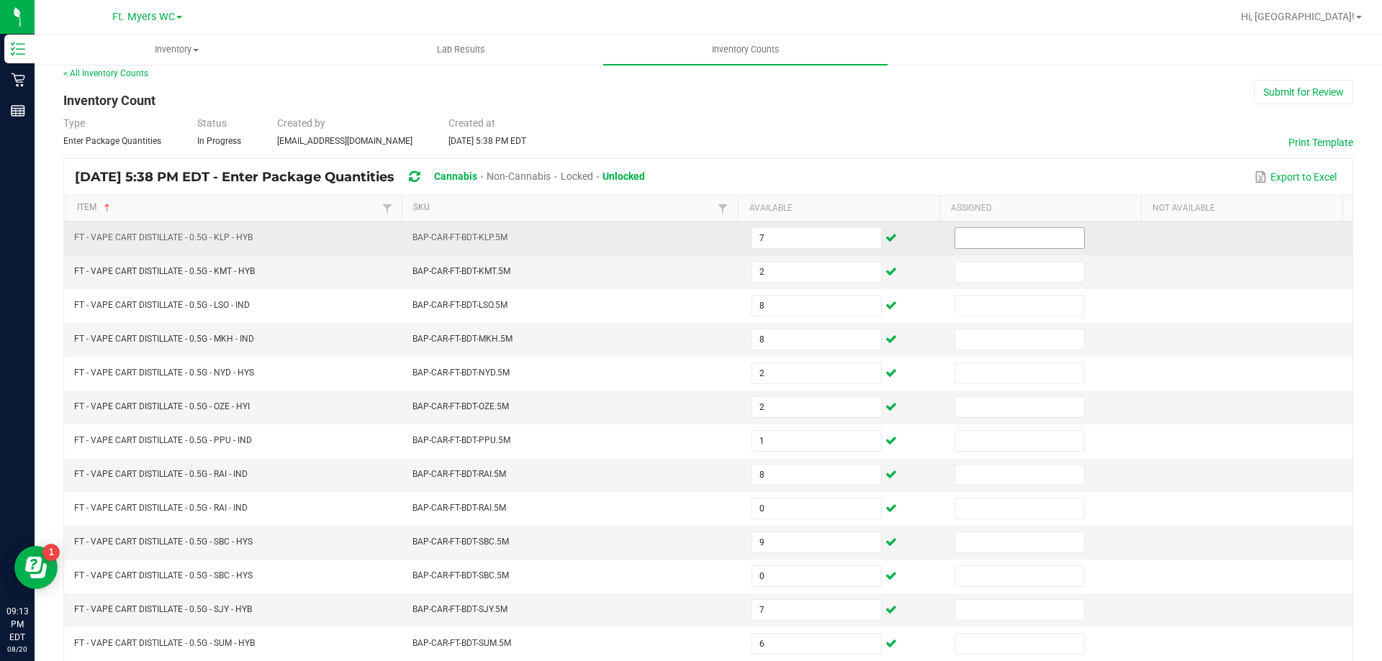
click at [961, 239] on input at bounding box center [1019, 238] width 129 height 20
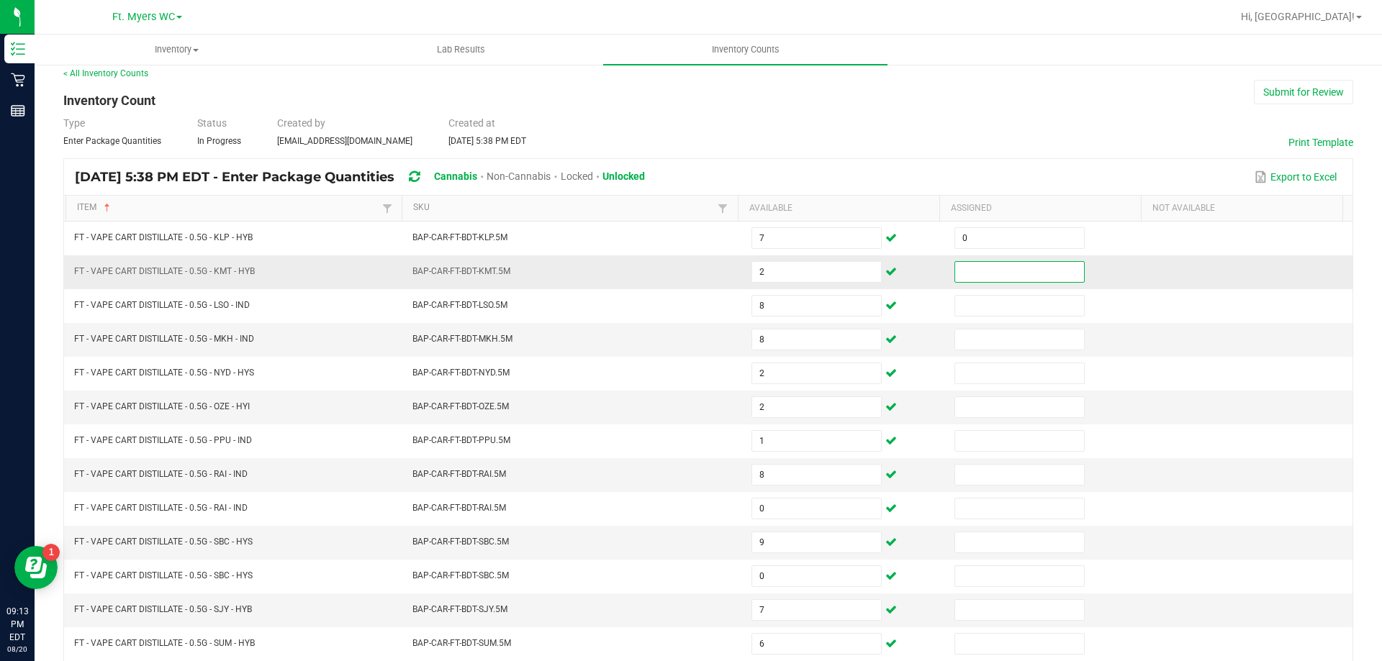
click at [964, 276] on input at bounding box center [1019, 272] width 129 height 20
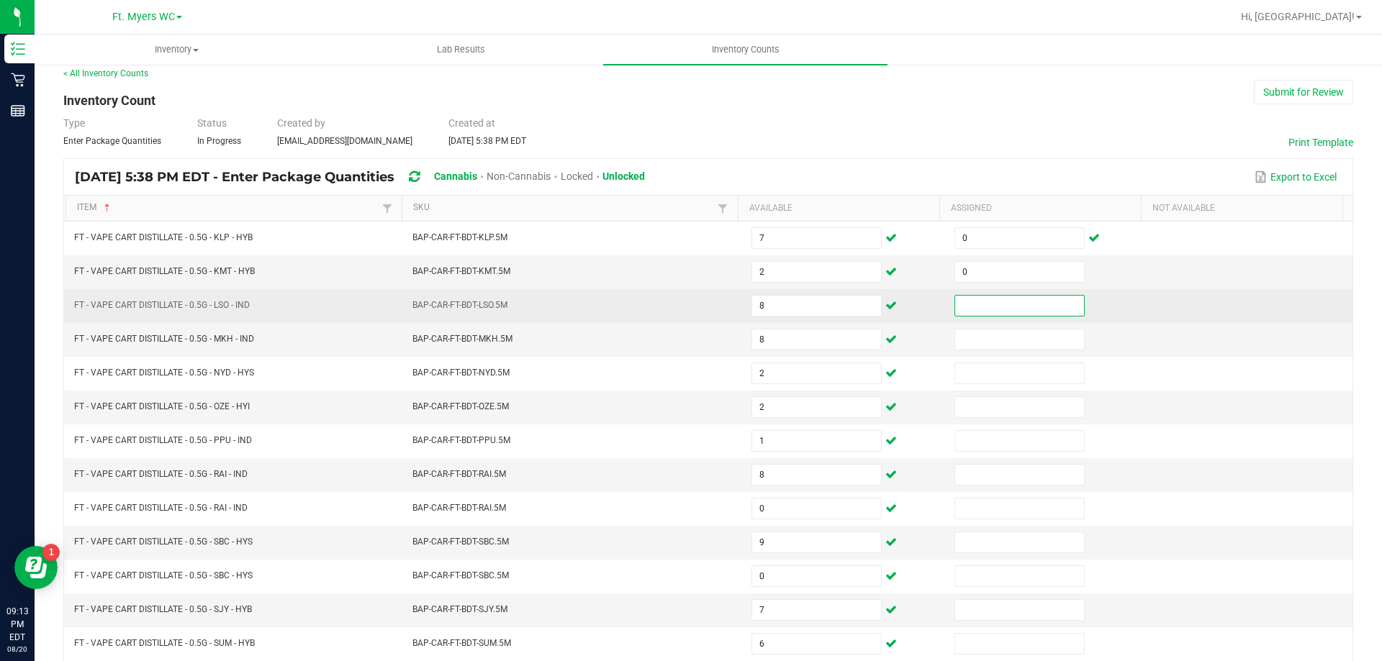
click at [967, 301] on input at bounding box center [1019, 306] width 129 height 20
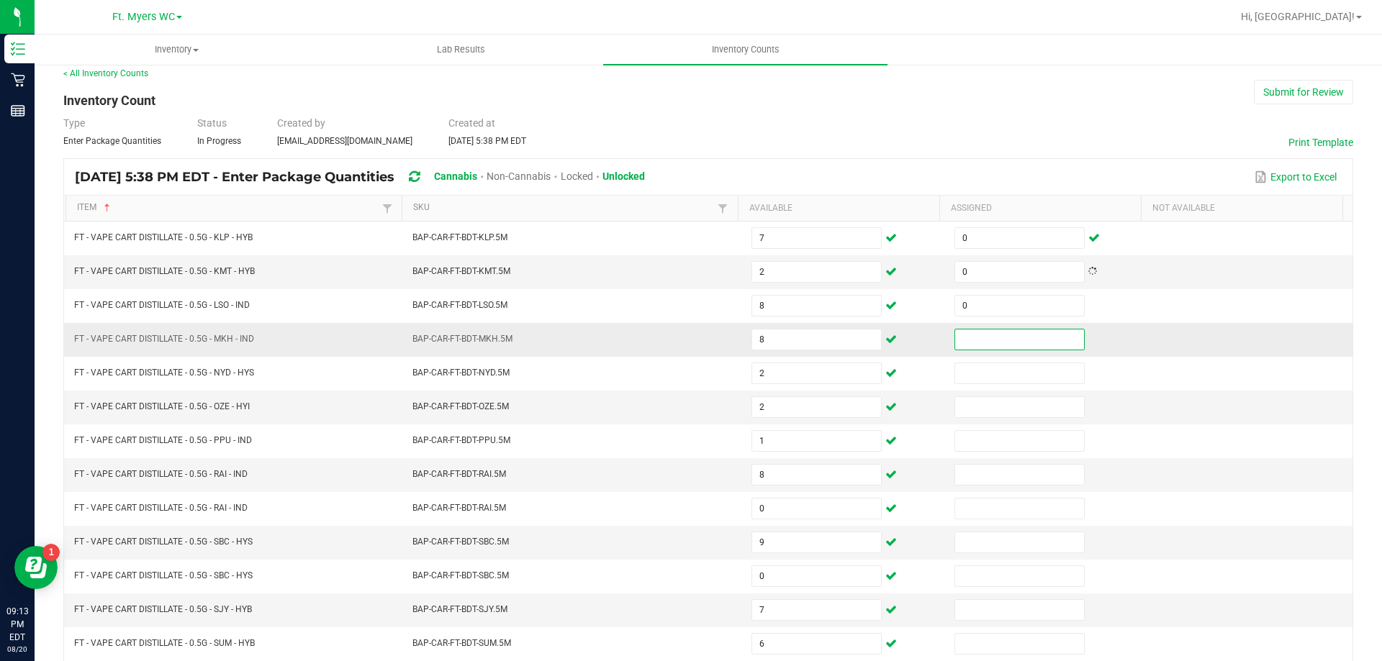
click at [972, 332] on input at bounding box center [1019, 340] width 129 height 20
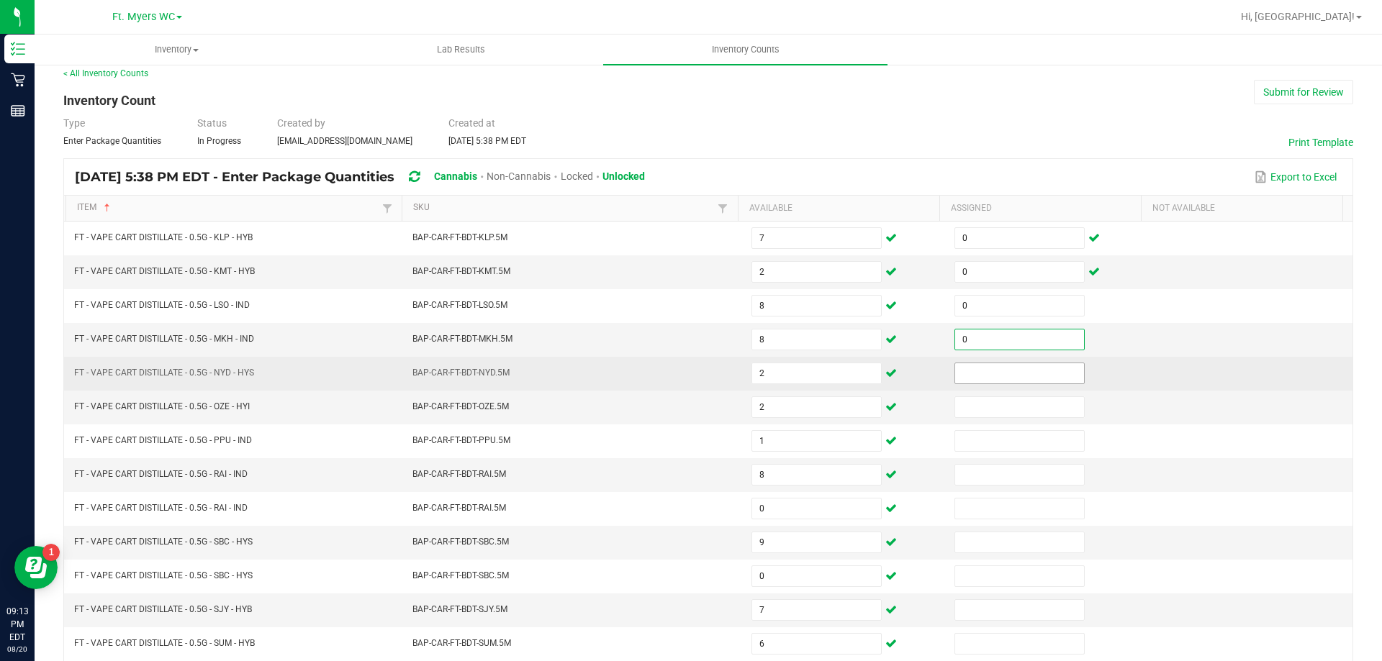
click at [960, 369] on input at bounding box center [1019, 373] width 129 height 20
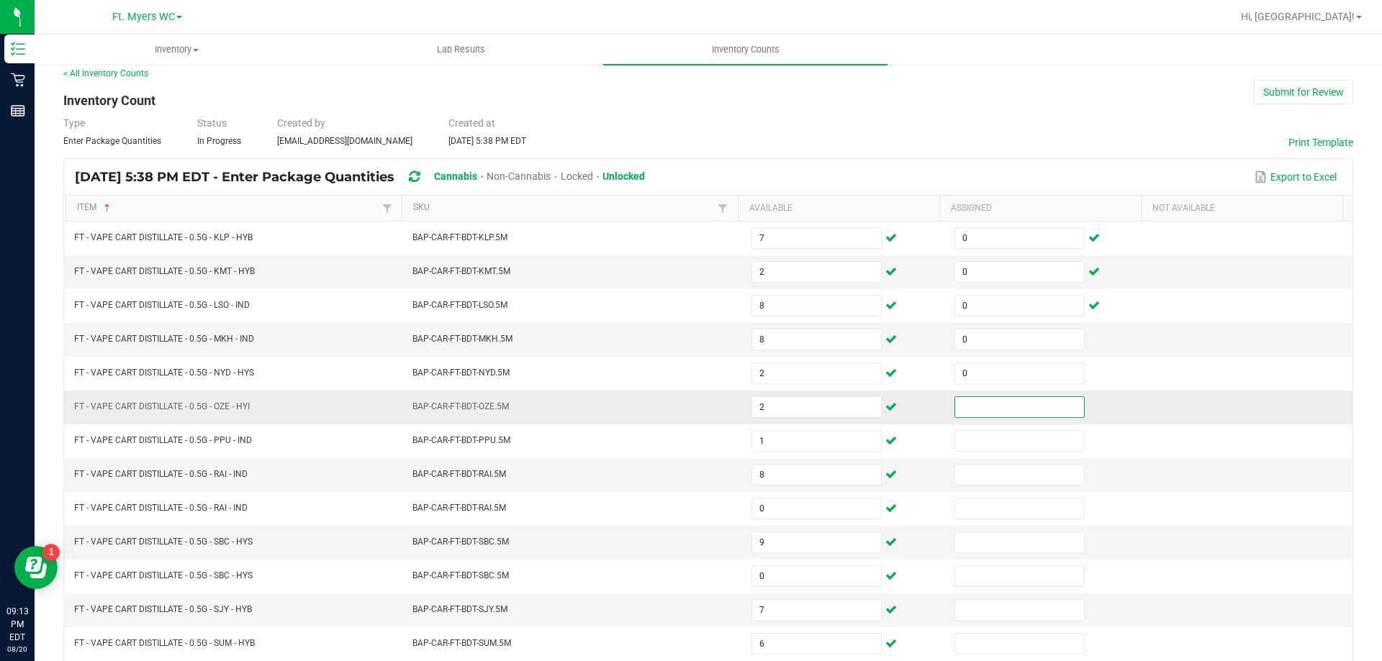
click at [966, 409] on input at bounding box center [1019, 407] width 129 height 20
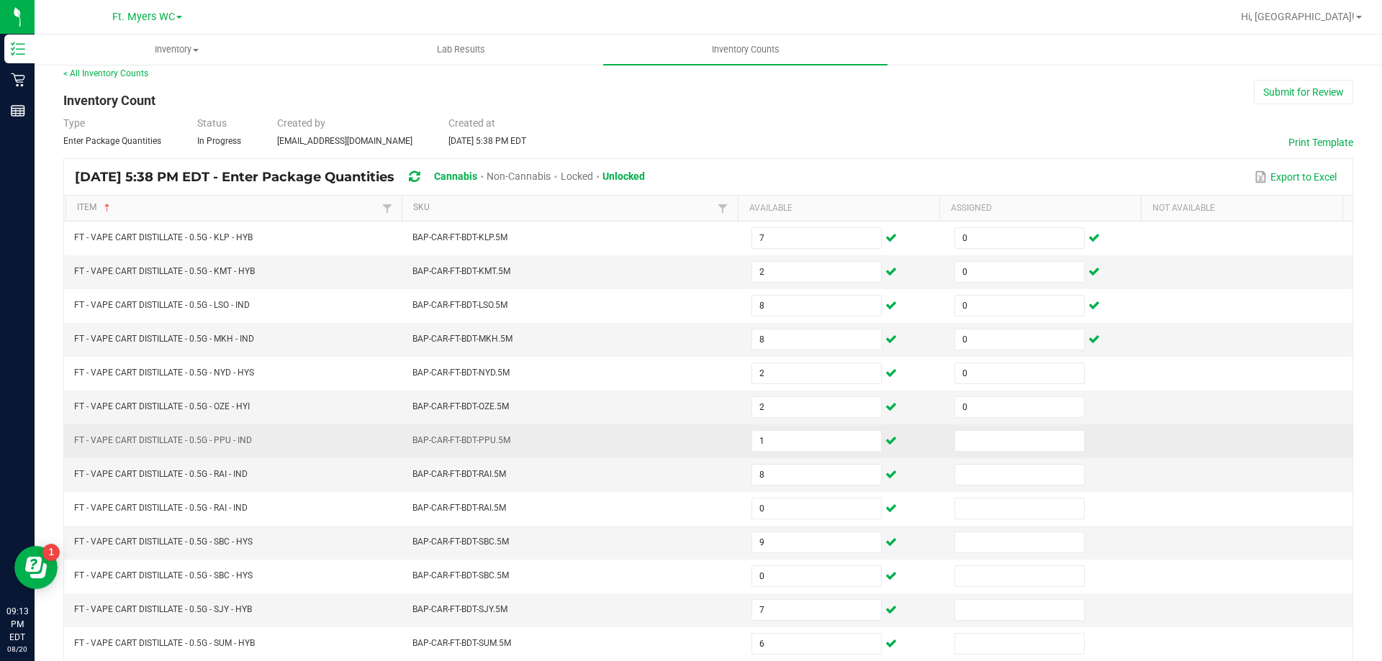
click at [961, 453] on td at bounding box center [1047, 442] width 203 height 34
click at [964, 448] on input at bounding box center [1019, 441] width 129 height 20
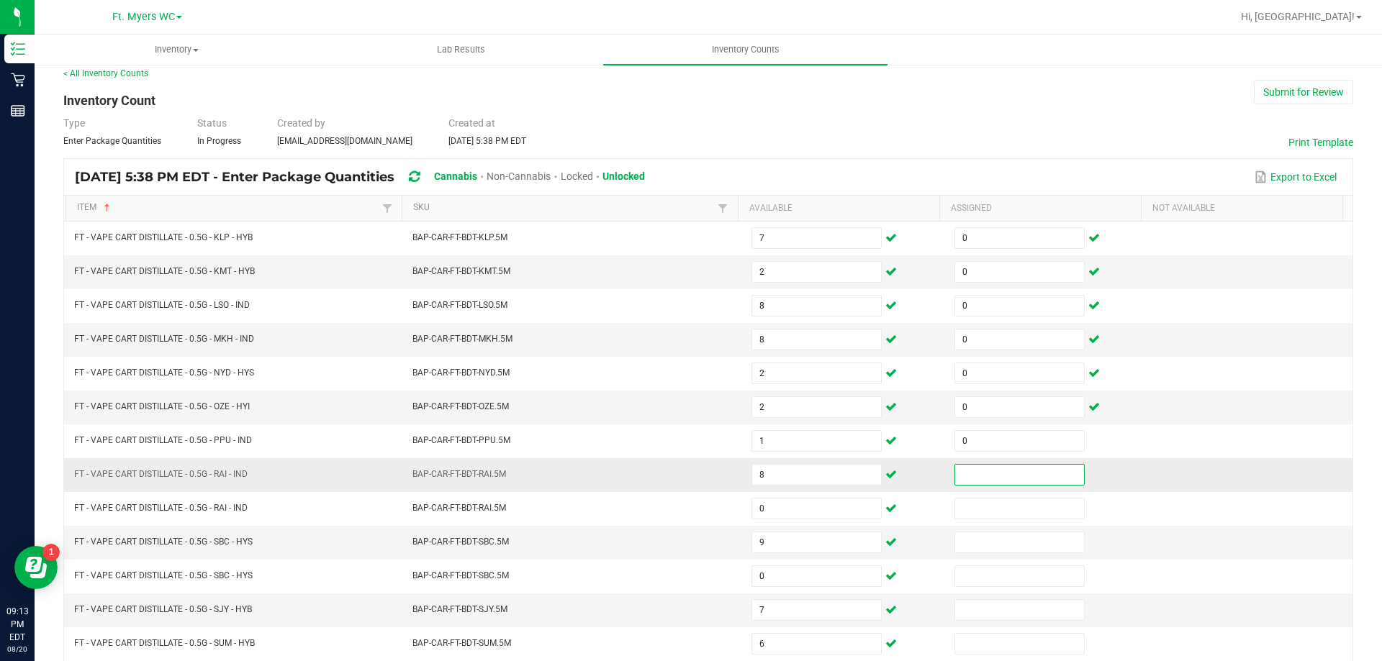
click at [964, 469] on input at bounding box center [1019, 475] width 129 height 20
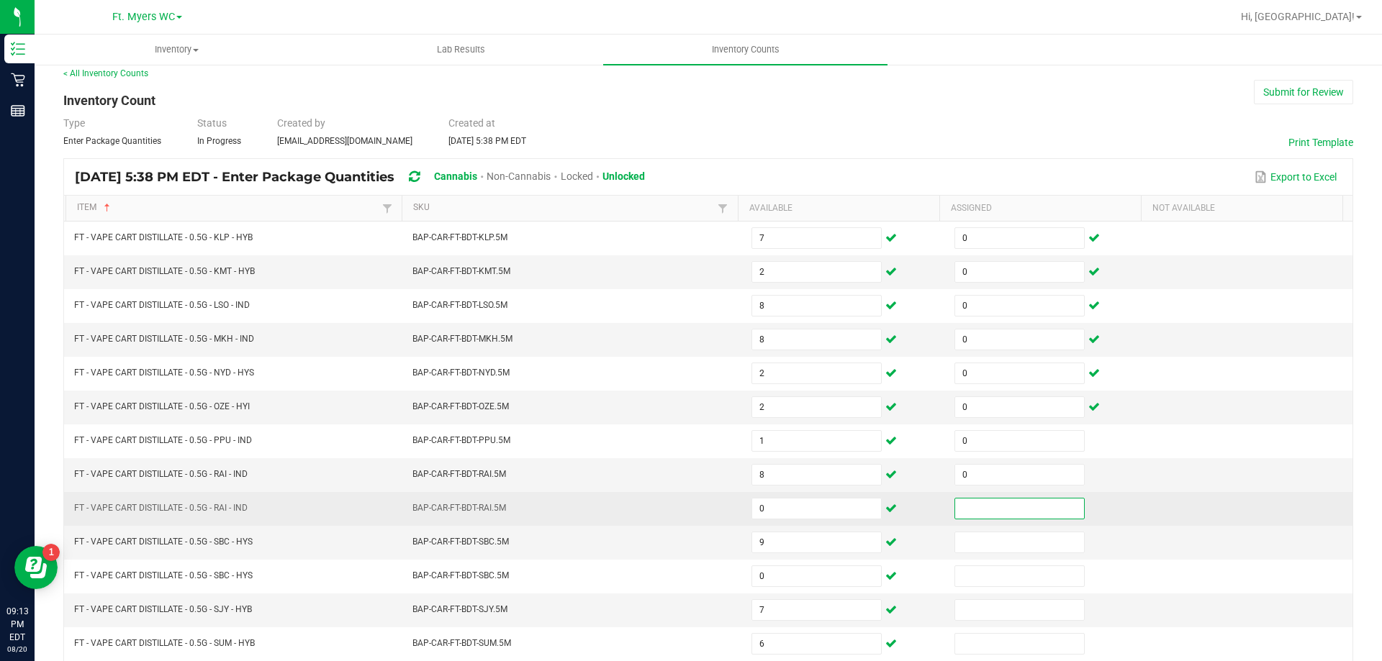
click at [956, 503] on input at bounding box center [1019, 509] width 129 height 20
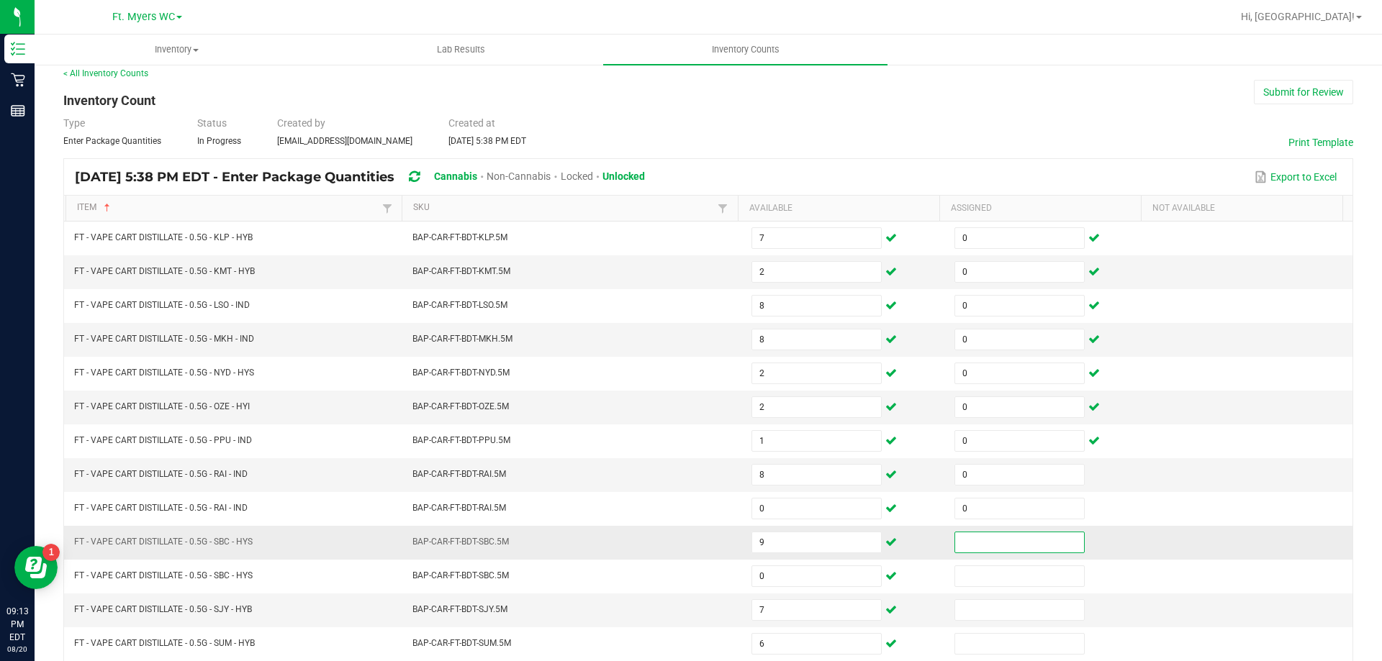
click at [955, 540] on input at bounding box center [1019, 543] width 129 height 20
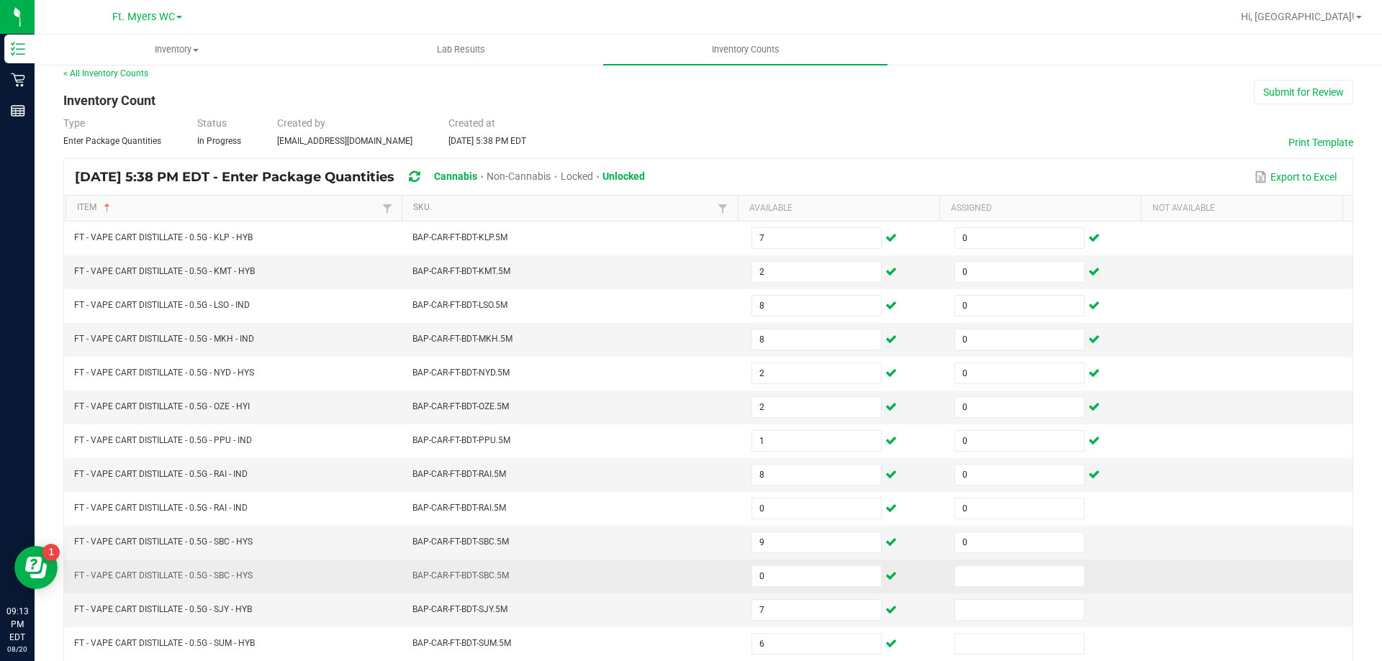
click at [954, 561] on td at bounding box center [1047, 577] width 203 height 34
click at [955, 574] on input at bounding box center [1019, 576] width 129 height 20
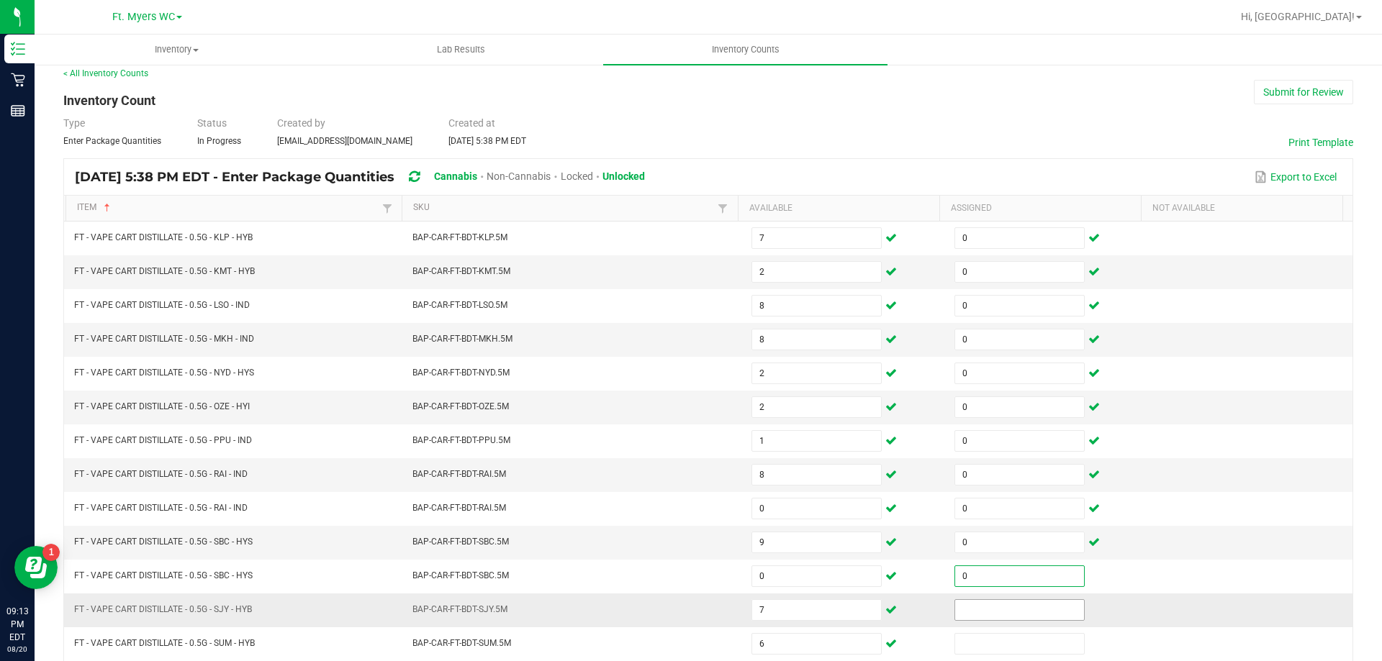
click at [968, 599] on span at bounding box center [1019, 610] width 130 height 22
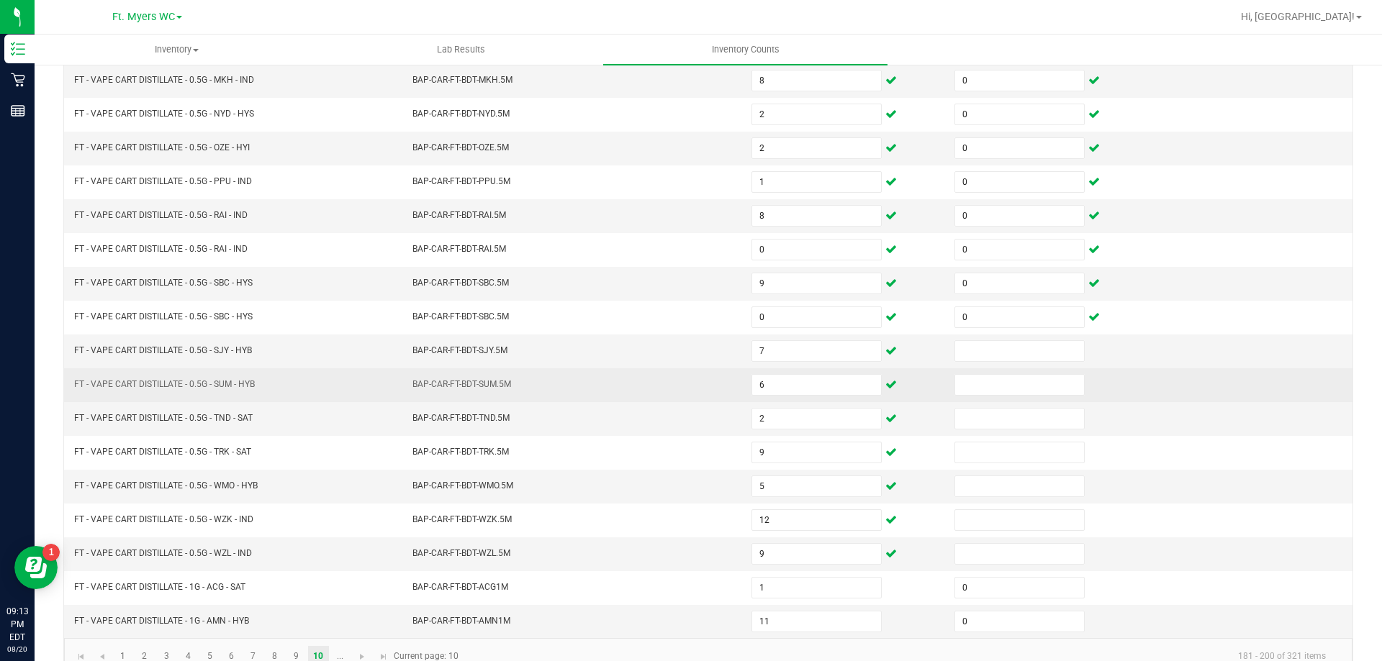
scroll to position [299, 0]
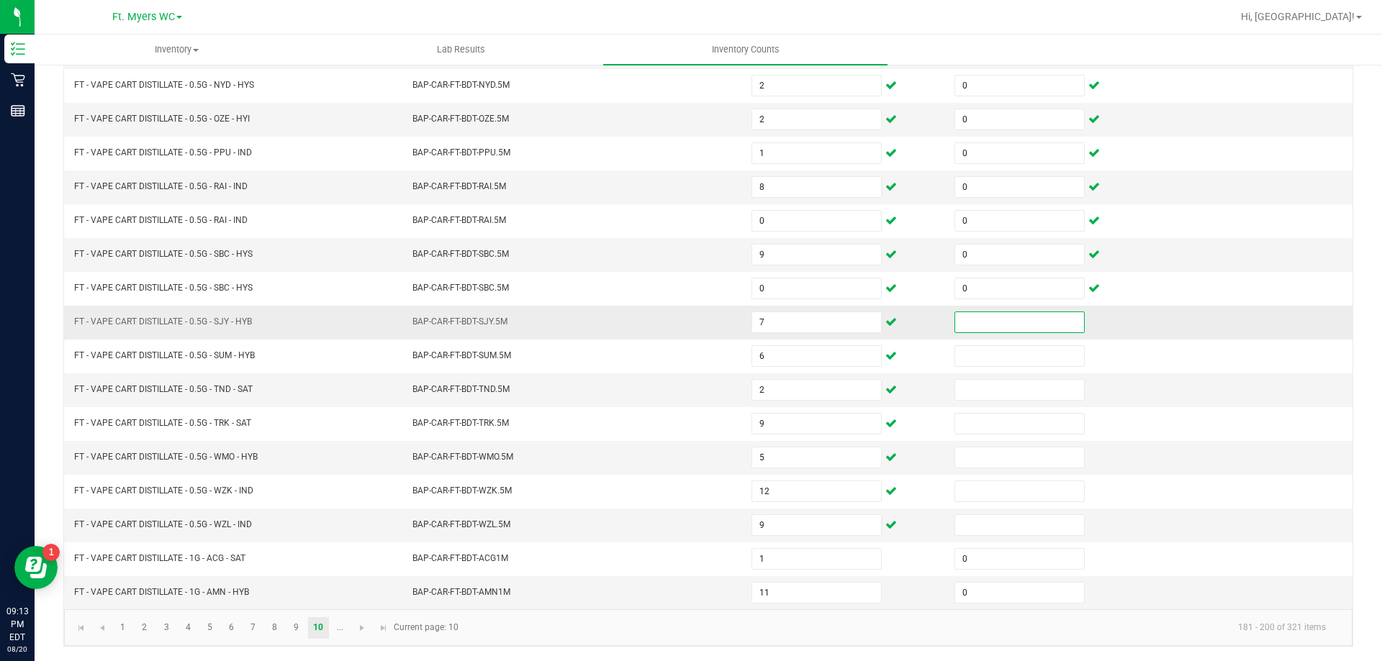
click at [994, 327] on input at bounding box center [1019, 322] width 129 height 20
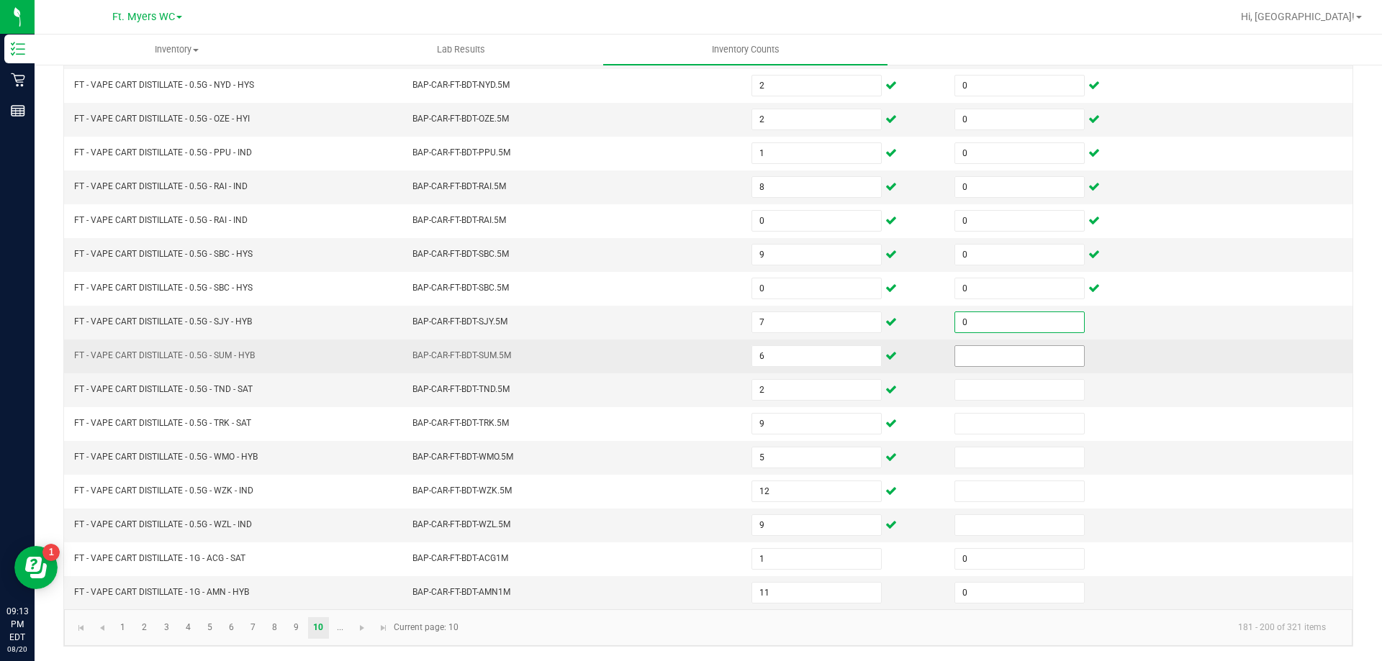
click at [984, 358] on input at bounding box center [1019, 356] width 129 height 20
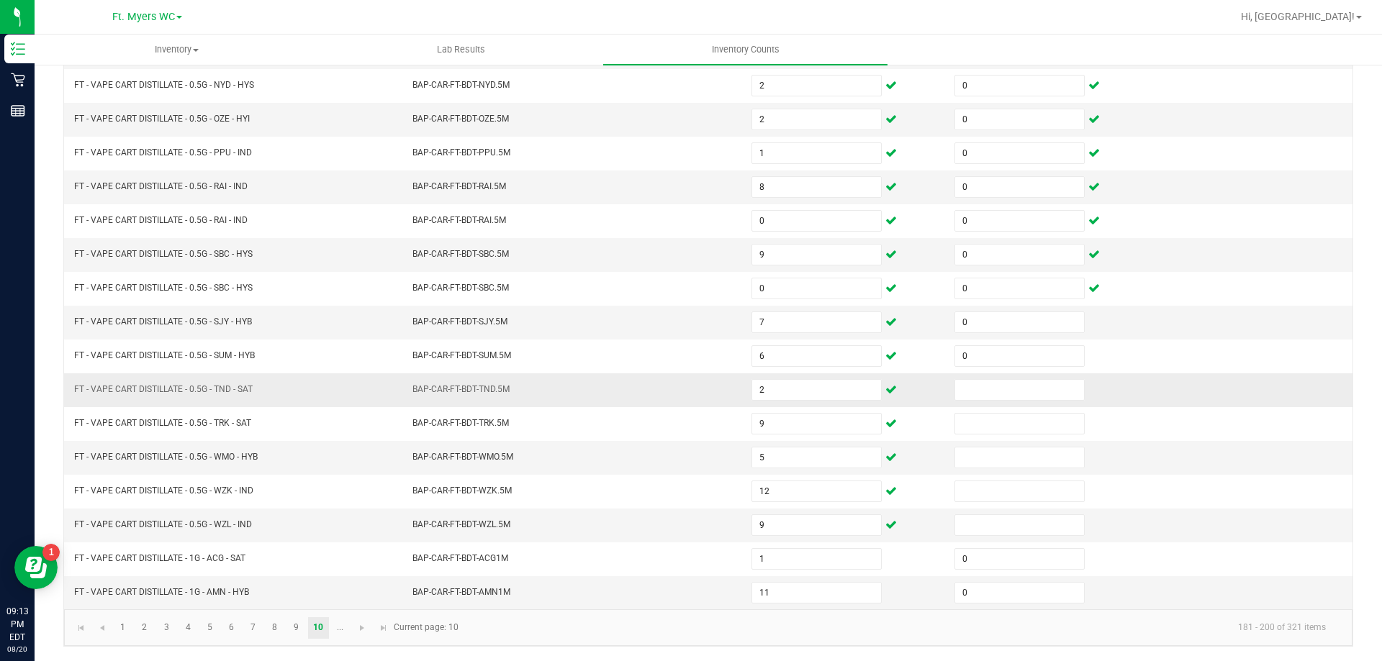
click at [982, 378] on td at bounding box center [1047, 390] width 203 height 34
click at [978, 396] on input at bounding box center [1019, 390] width 129 height 20
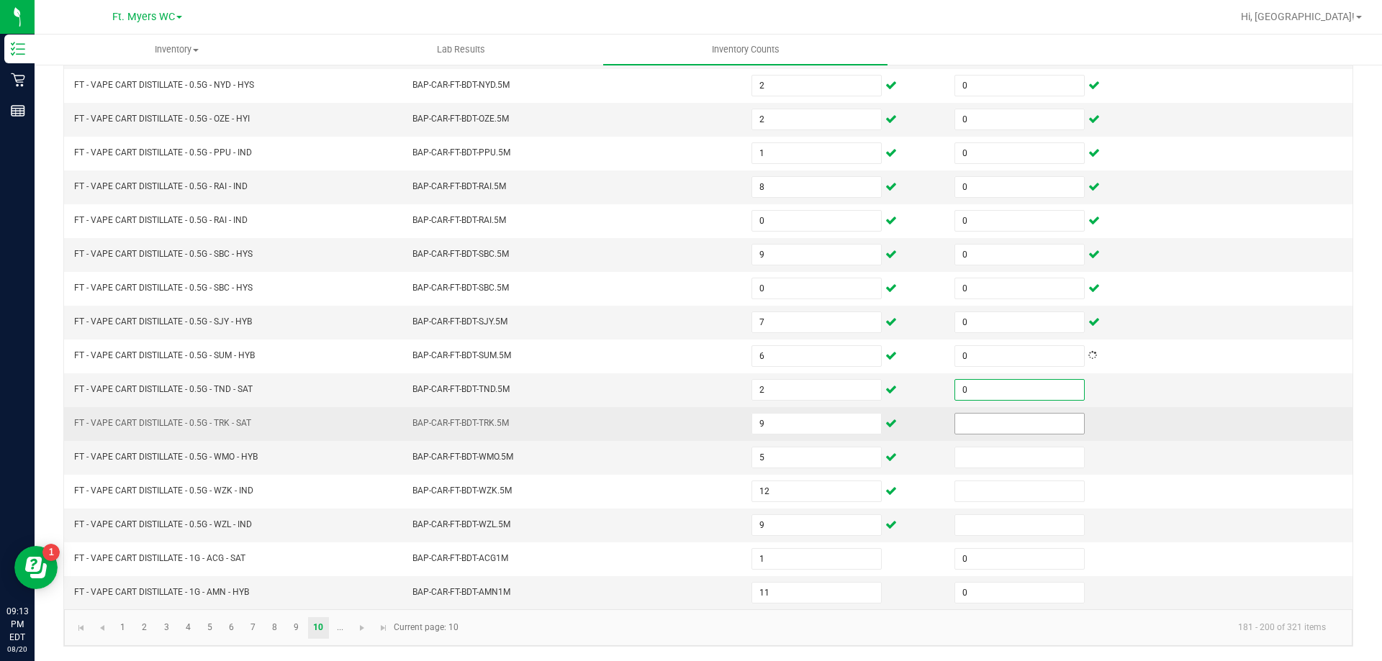
click at [962, 430] on input at bounding box center [1019, 424] width 129 height 20
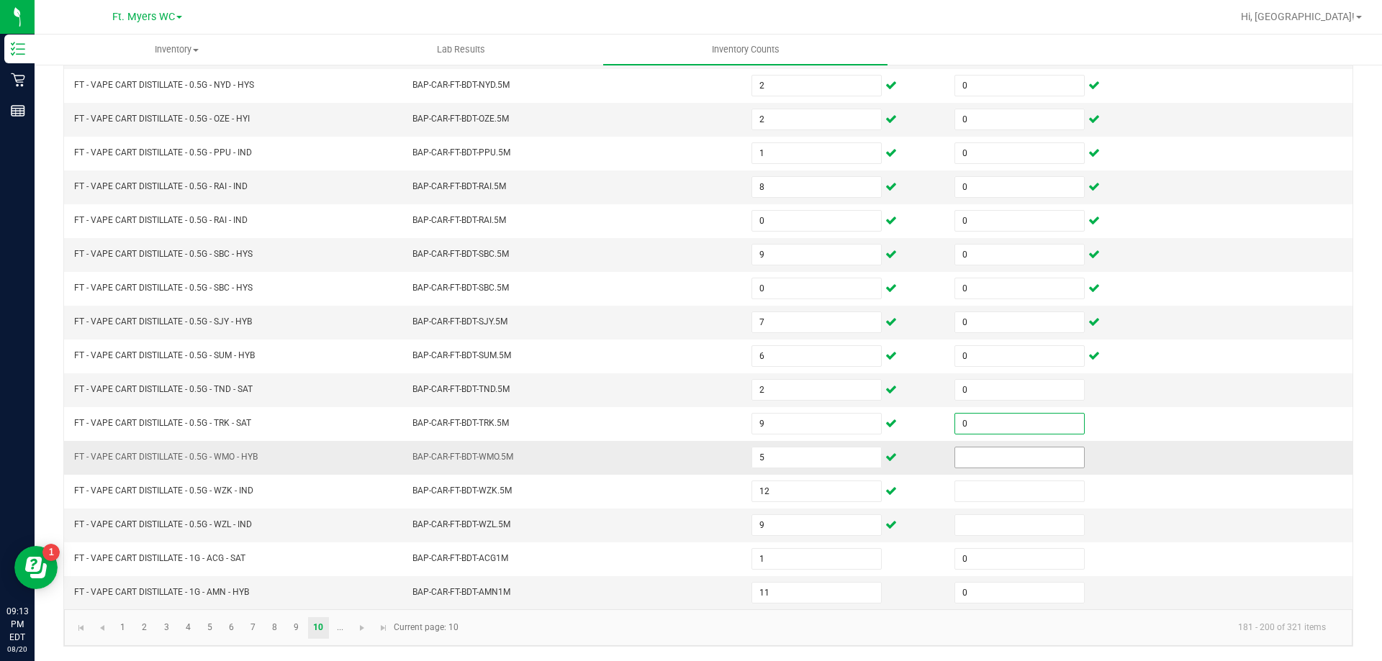
click at [955, 457] on input at bounding box center [1019, 458] width 129 height 20
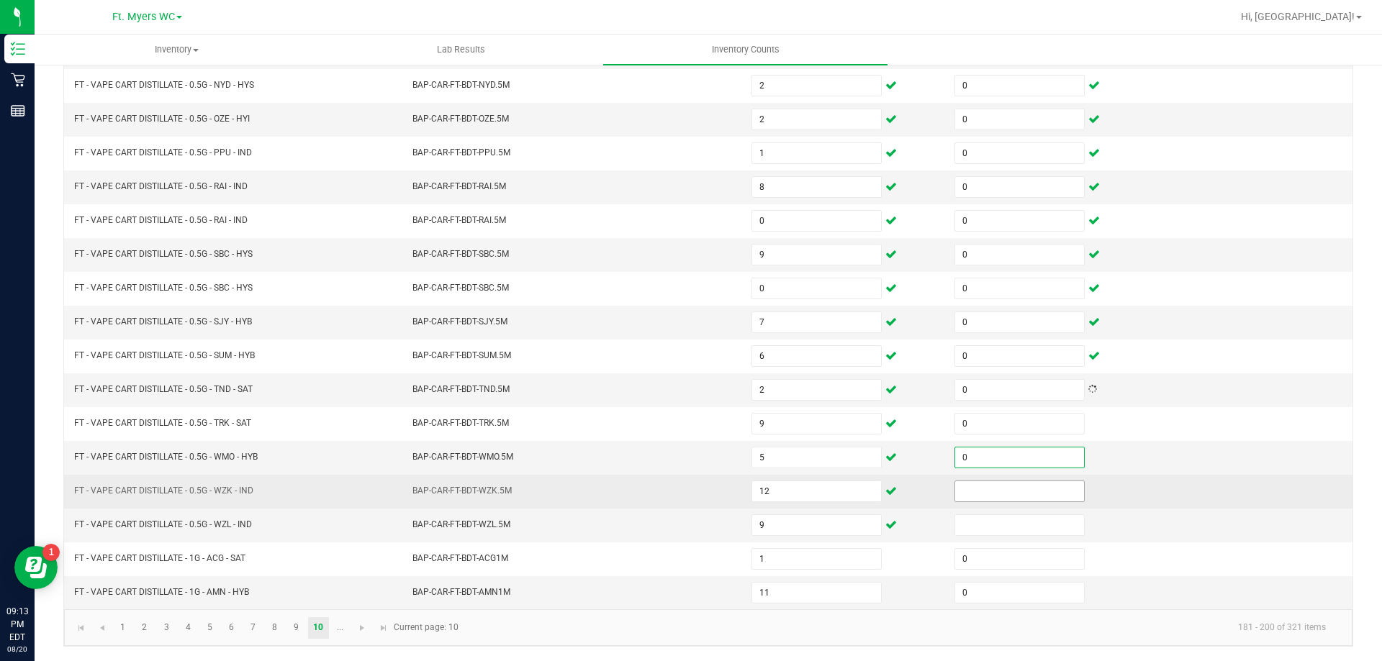
click at [956, 488] on input at bounding box center [1019, 491] width 129 height 20
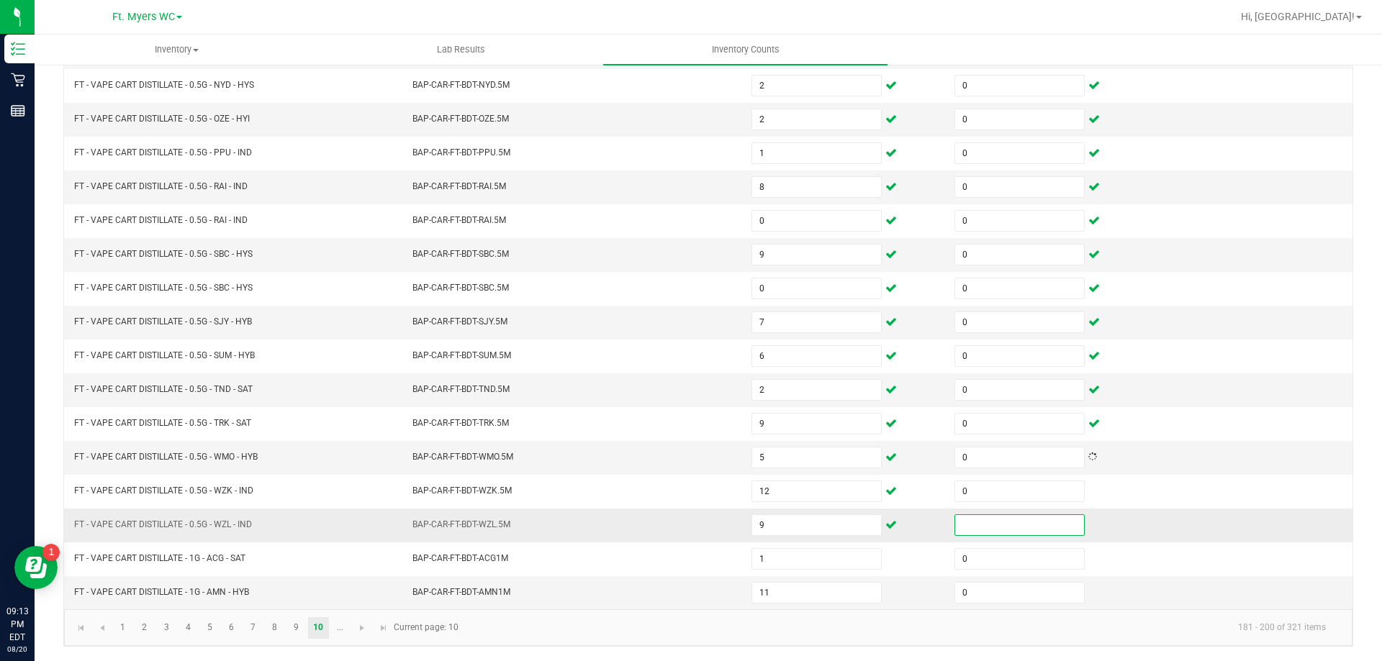
click at [955, 517] on input at bounding box center [1019, 525] width 129 height 20
click at [361, 625] on span "Go to the next page" at bounding box center [362, 628] width 12 height 12
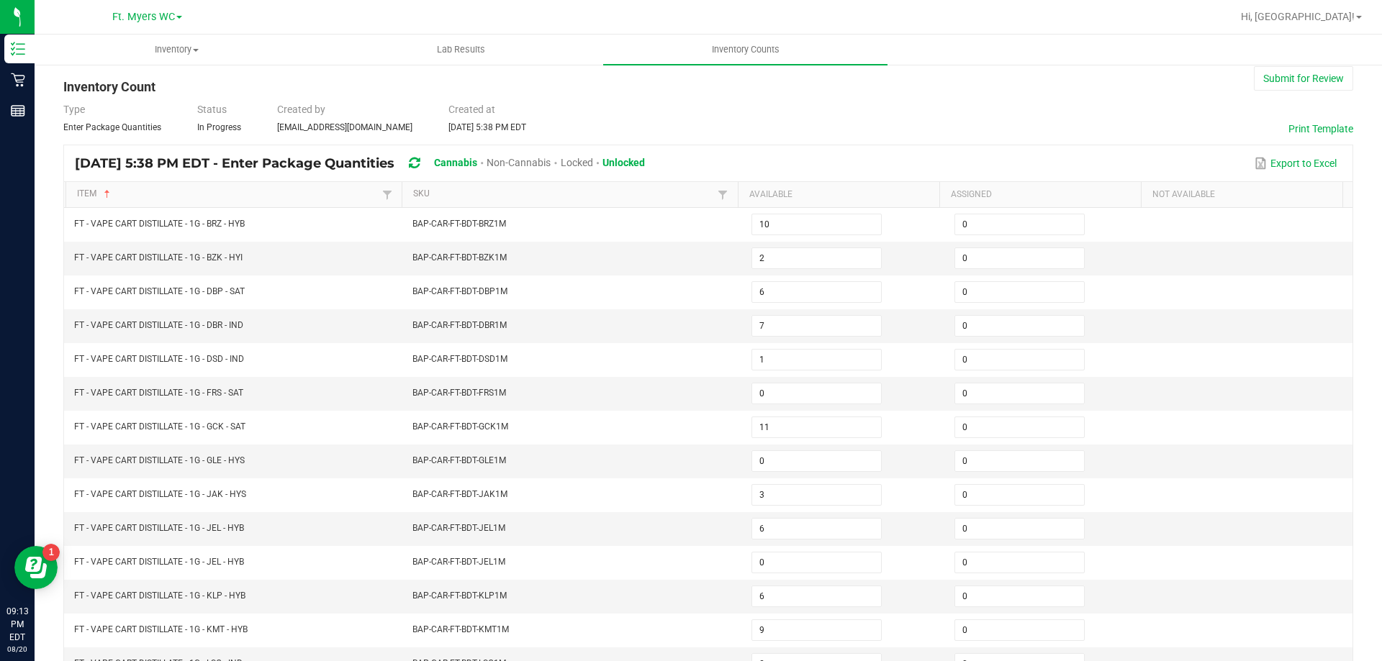
scroll to position [0, 0]
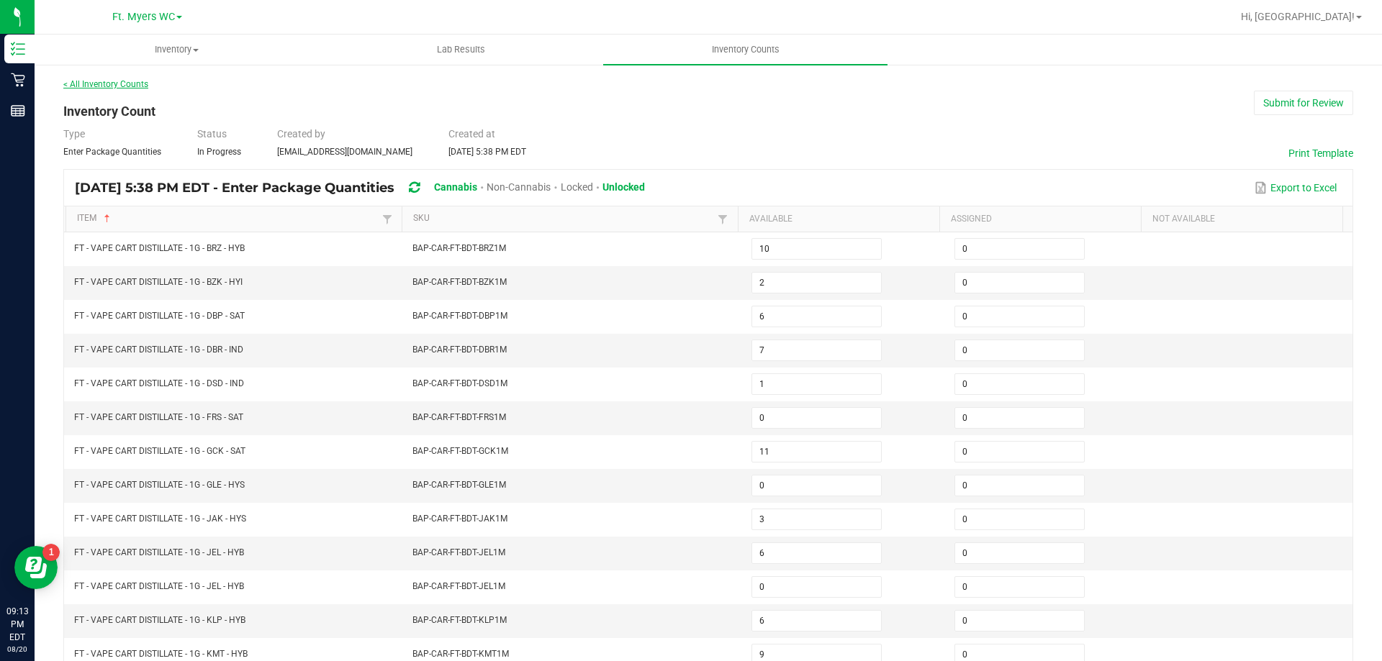
click at [105, 84] on link "< All Inventory Counts" at bounding box center [105, 84] width 85 height 10
